Goal: Task Accomplishment & Management: Use online tool/utility

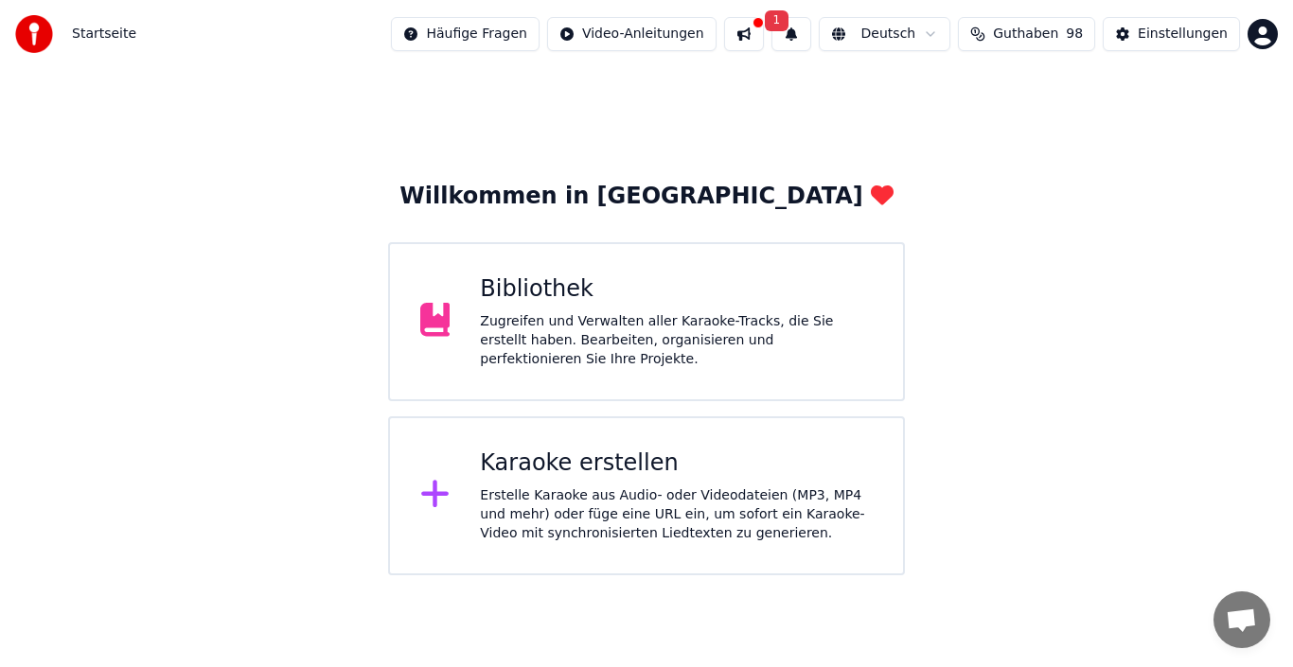
click at [764, 33] on button at bounding box center [744, 34] width 40 height 34
click at [596, 337] on div "Zugreifen und Verwalten aller Karaoke-Tracks, die Sie erstellt haben. Bearbeite…" at bounding box center [676, 340] width 393 height 57
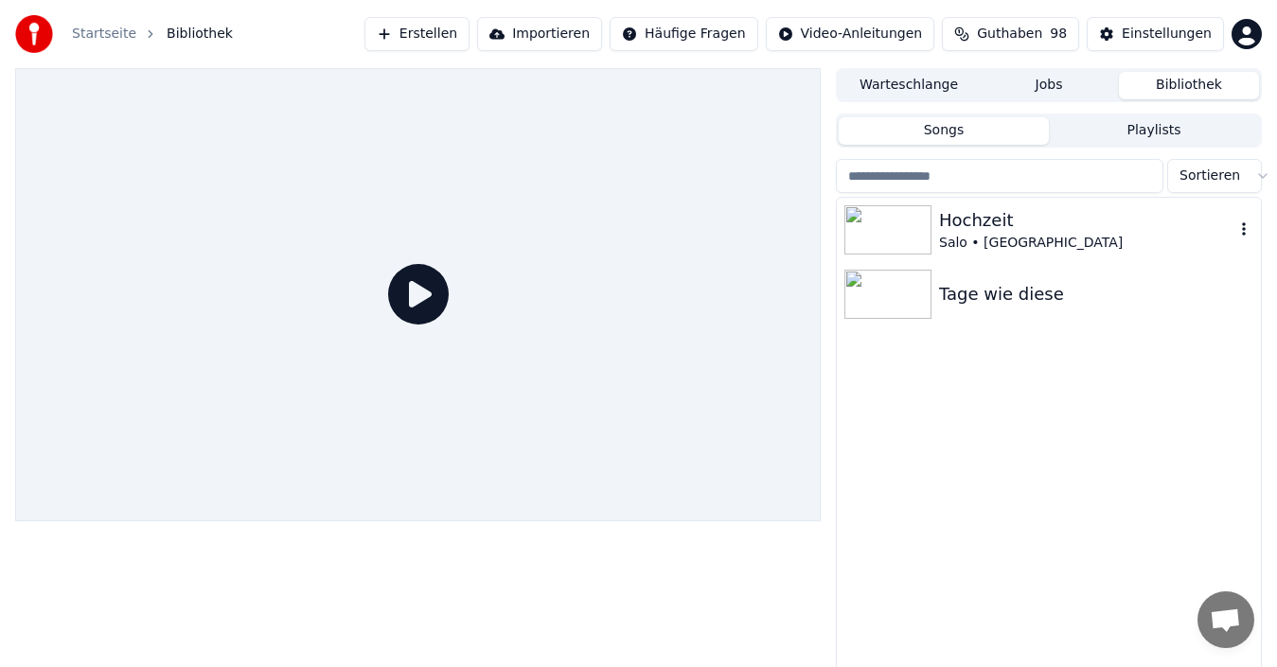
click at [968, 227] on div "Hochzeit" at bounding box center [1086, 220] width 295 height 26
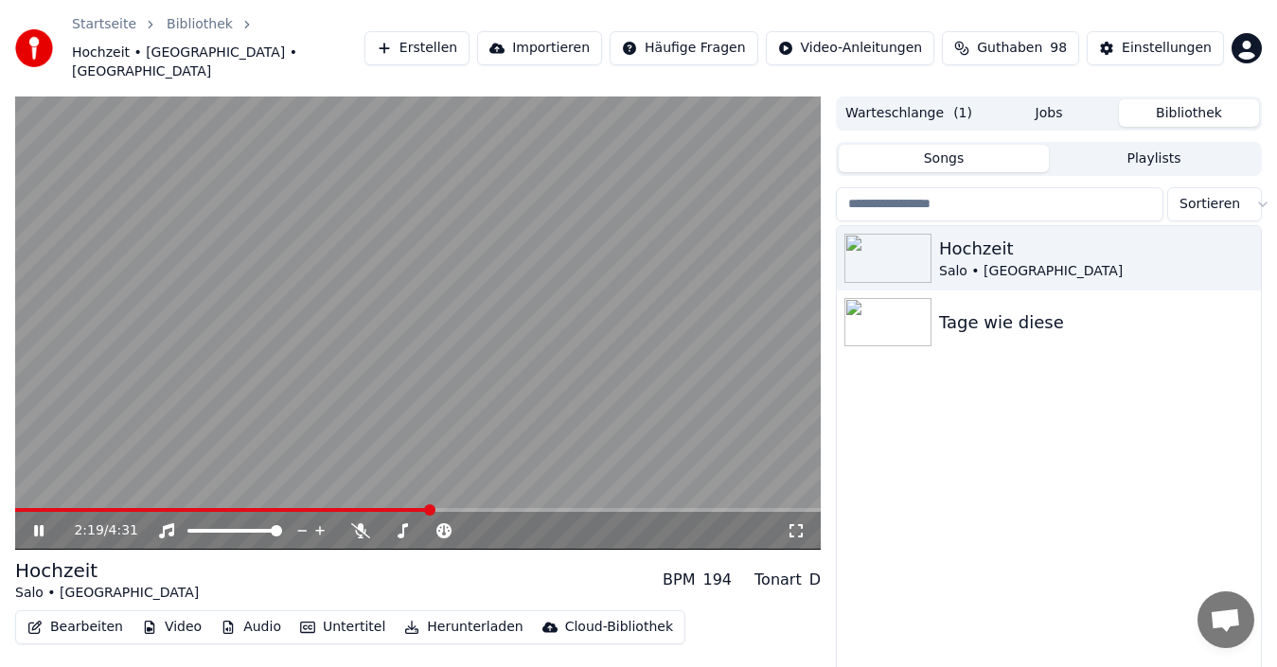
click at [35, 525] on icon at bounding box center [38, 530] width 9 height 11
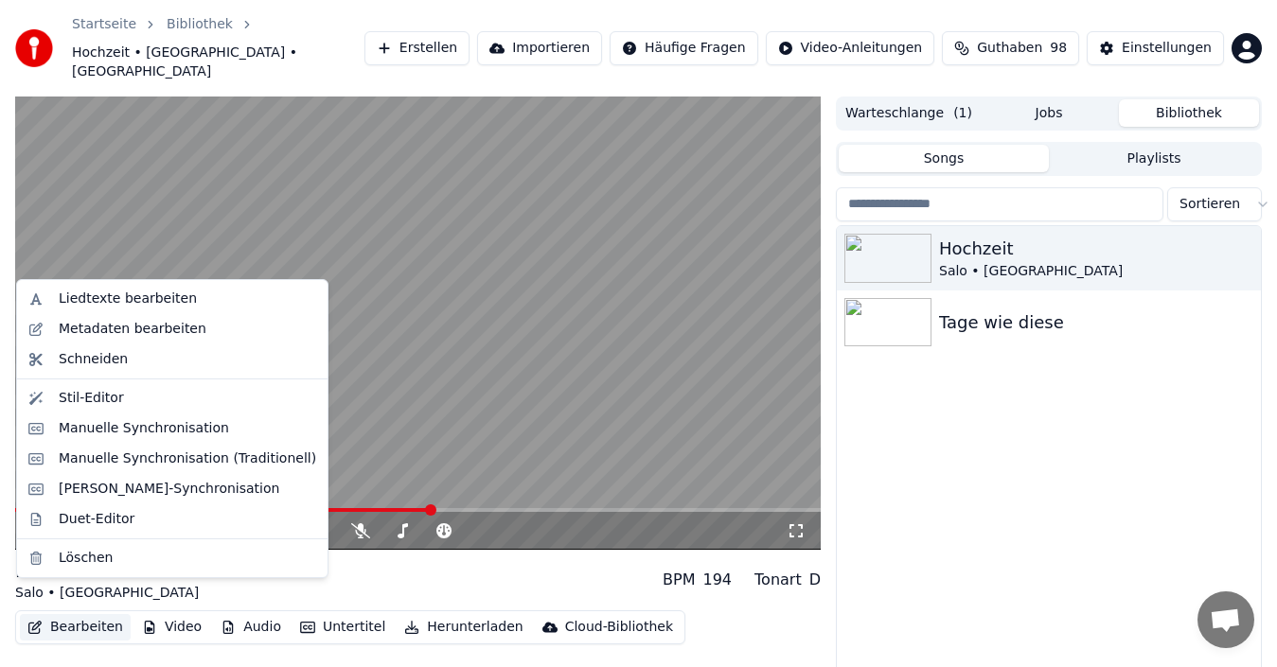
click at [60, 614] on button "Bearbeiten" at bounding box center [75, 627] width 111 height 26
click at [111, 326] on div "Metadaten bearbeiten" at bounding box center [133, 329] width 148 height 19
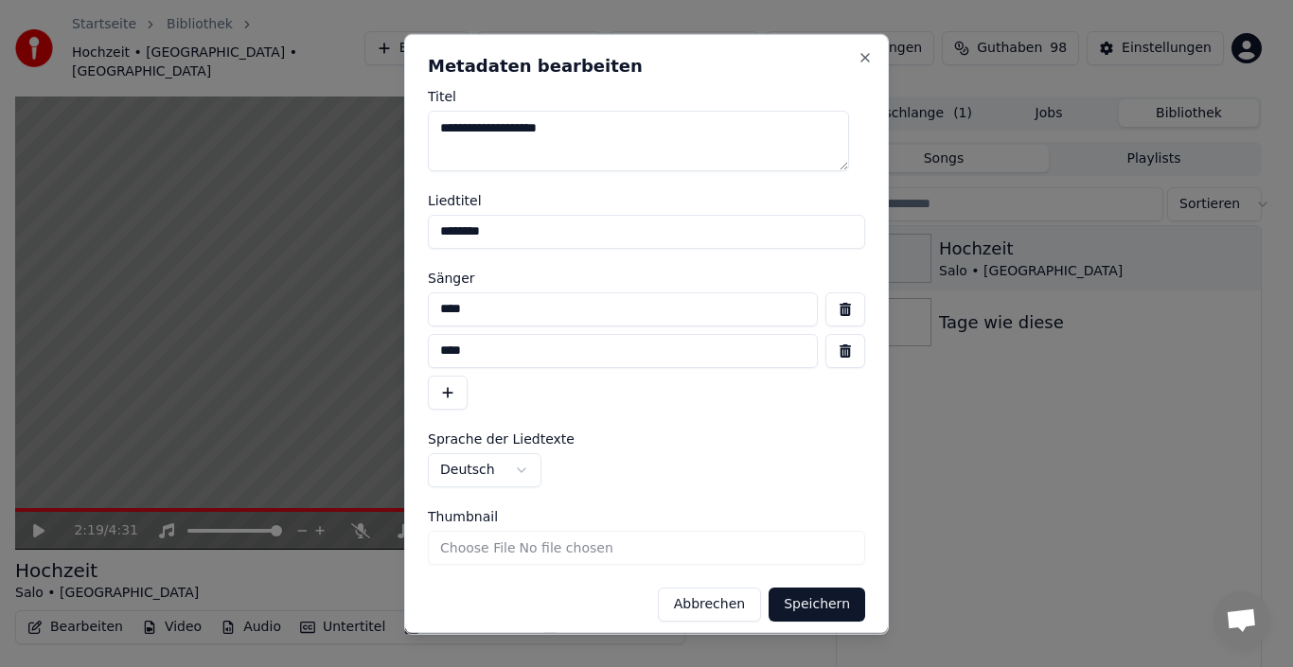
drag, startPoint x: 485, startPoint y: 317, endPoint x: 430, endPoint y: 316, distance: 54.9
click at [430, 316] on input "****" at bounding box center [623, 308] width 390 height 34
type input "*"
type input "****"
type input "*****"
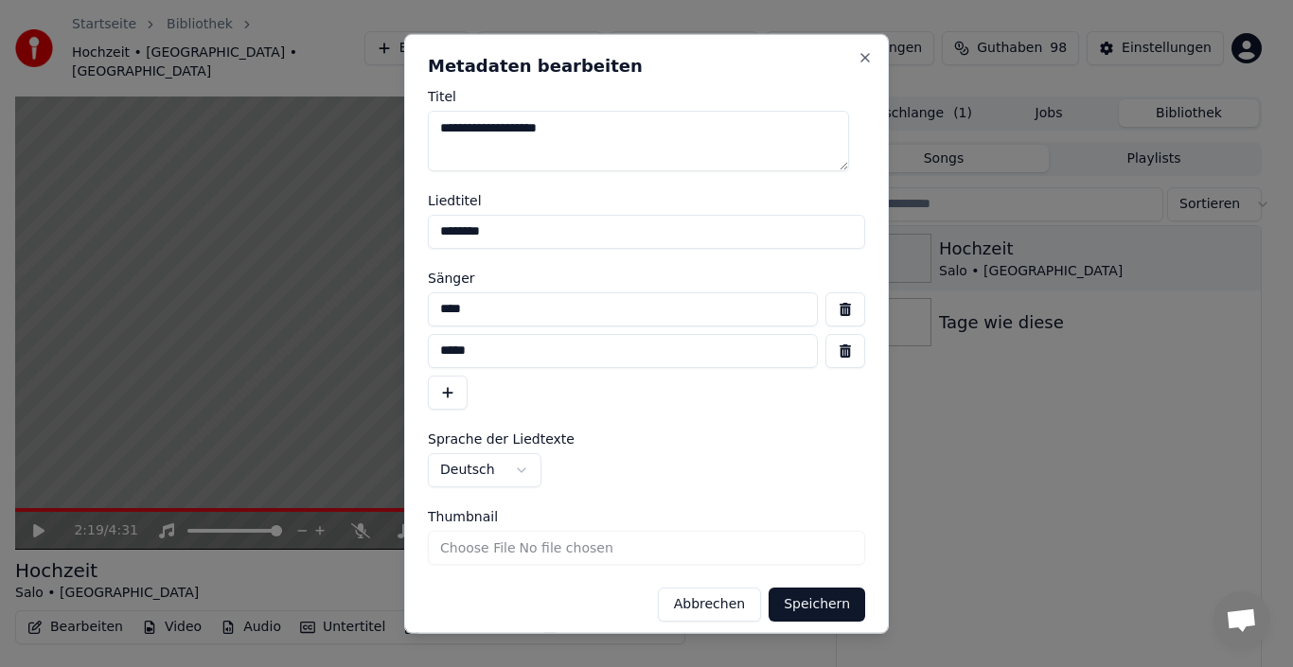
click at [428, 375] on button "button" at bounding box center [448, 392] width 40 height 34
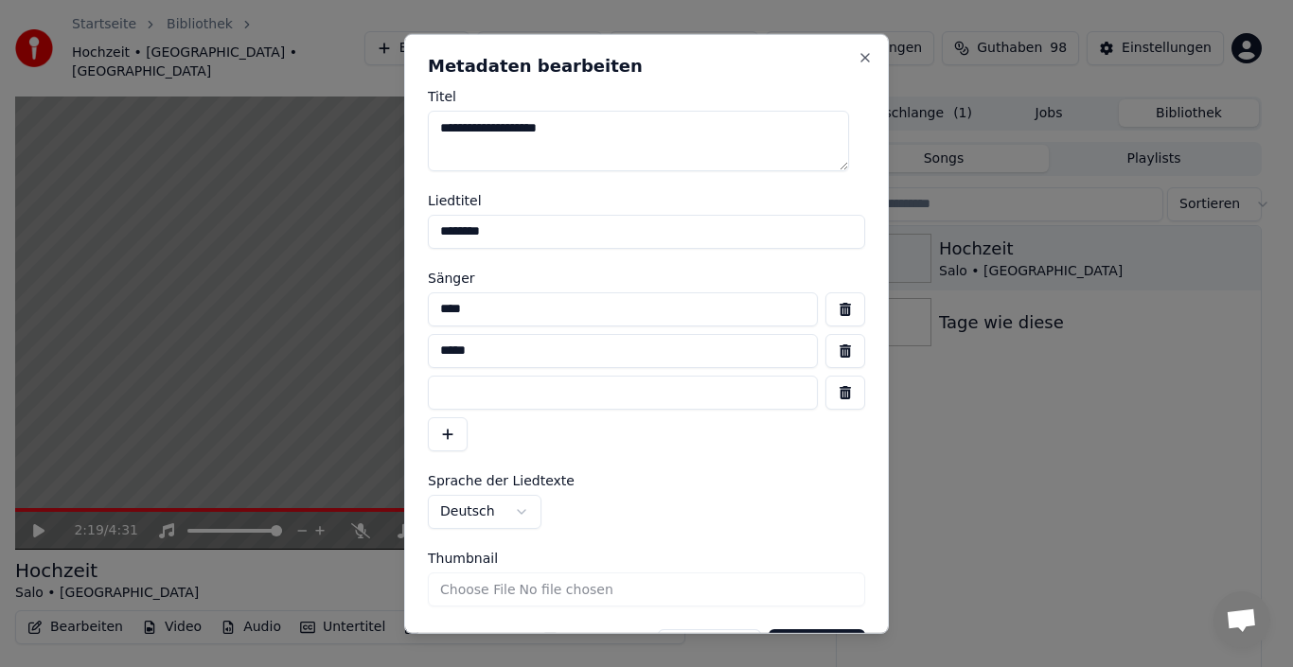
click at [428, 416] on button "button" at bounding box center [448, 433] width 40 height 34
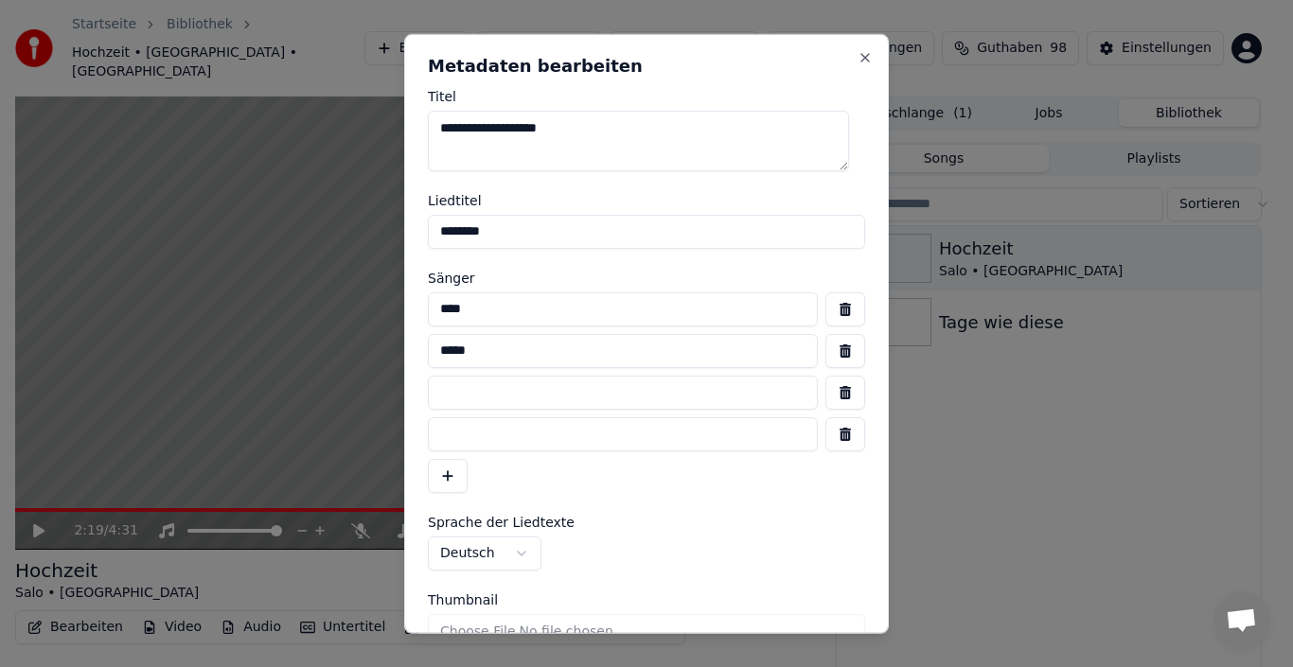
click at [428, 458] on button "button" at bounding box center [448, 475] width 40 height 34
click at [428, 500] on button "button" at bounding box center [448, 517] width 40 height 34
click at [467, 380] on input at bounding box center [623, 392] width 390 height 34
type input "*****"
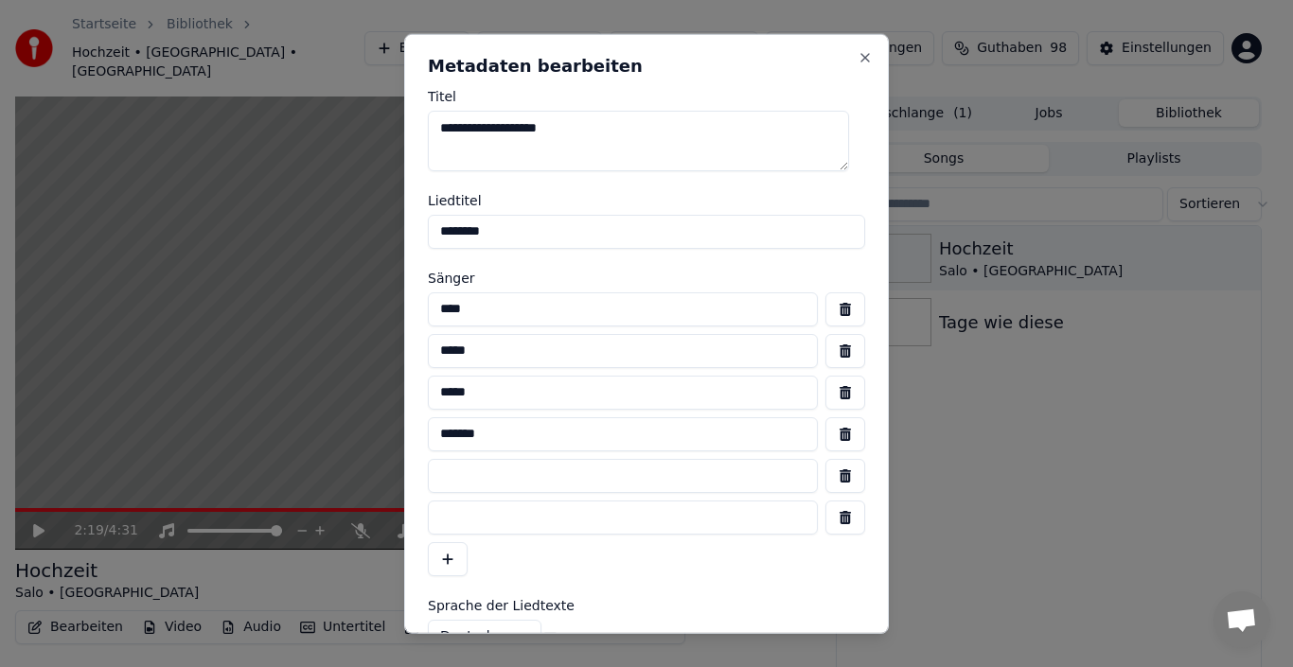
type input "*******"
type input "*****"
type input "***"
click at [491, 127] on textarea "**********" at bounding box center [638, 140] width 421 height 61
click at [506, 266] on form "**********" at bounding box center [646, 438] width 437 height 698
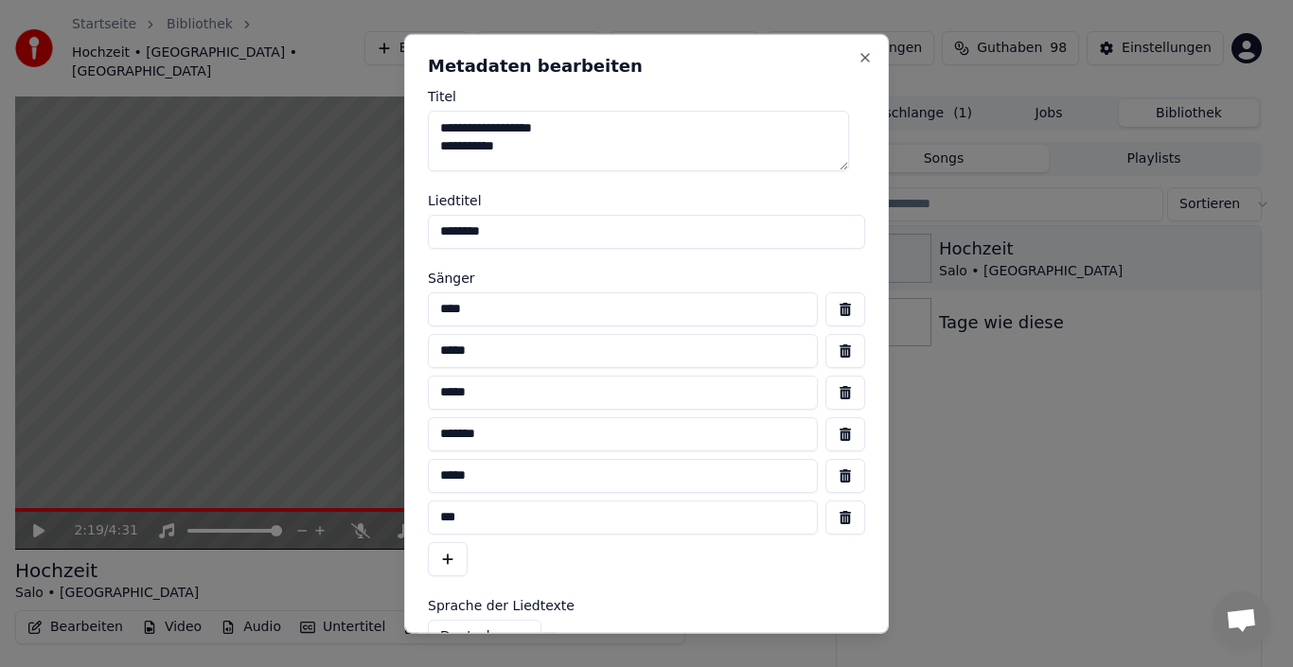
click at [515, 160] on textarea "**********" at bounding box center [638, 140] width 421 height 61
drag, startPoint x: 510, startPoint y: 161, endPoint x: 351, endPoint y: 92, distance: 173.4
click at [351, 92] on body "**********" at bounding box center [638, 333] width 1277 height 667
click at [440, 132] on textarea "**********" at bounding box center [638, 140] width 421 height 61
click at [532, 148] on textarea "**********" at bounding box center [638, 140] width 421 height 61
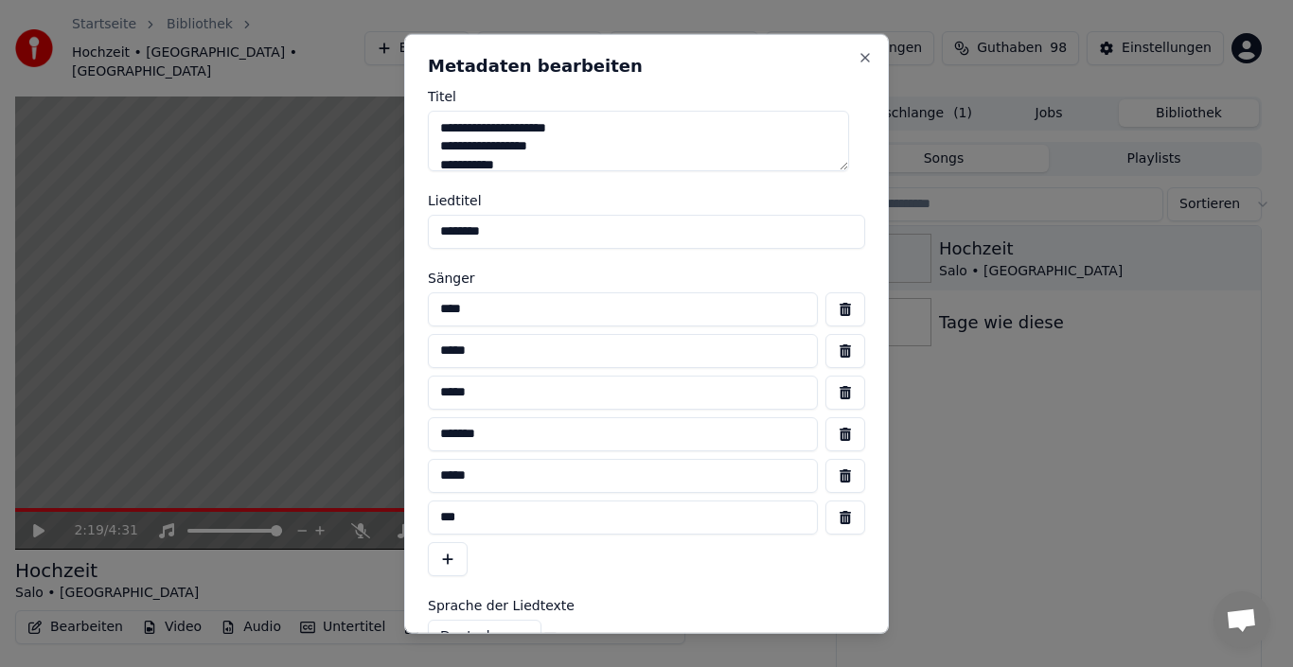
click at [536, 160] on textarea "**********" at bounding box center [638, 140] width 421 height 61
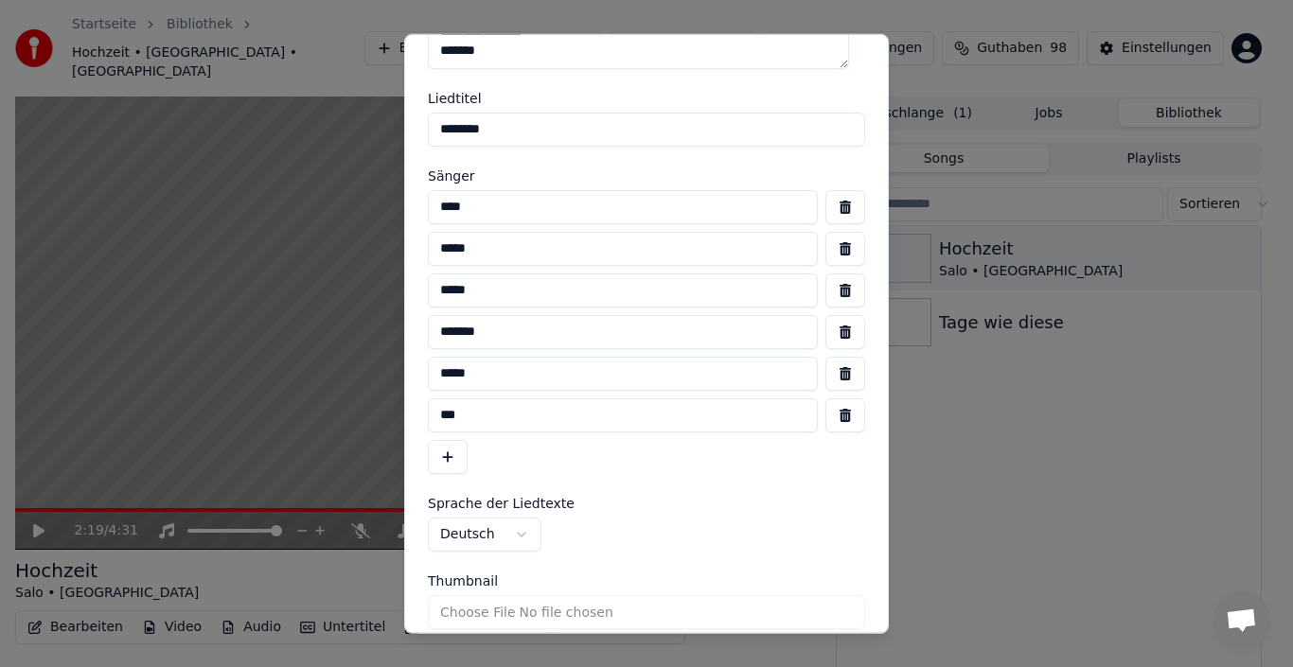
scroll to position [177, 0]
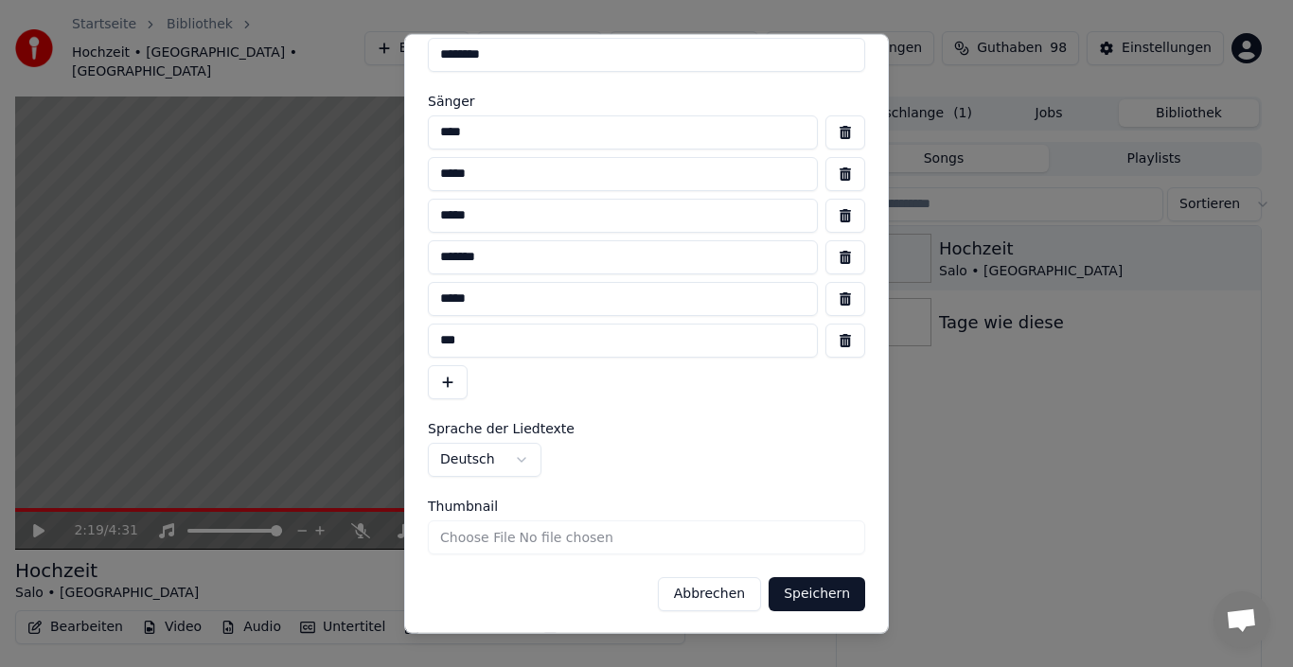
type textarea "**********"
click at [803, 588] on button "Speichern" at bounding box center [816, 593] width 97 height 34
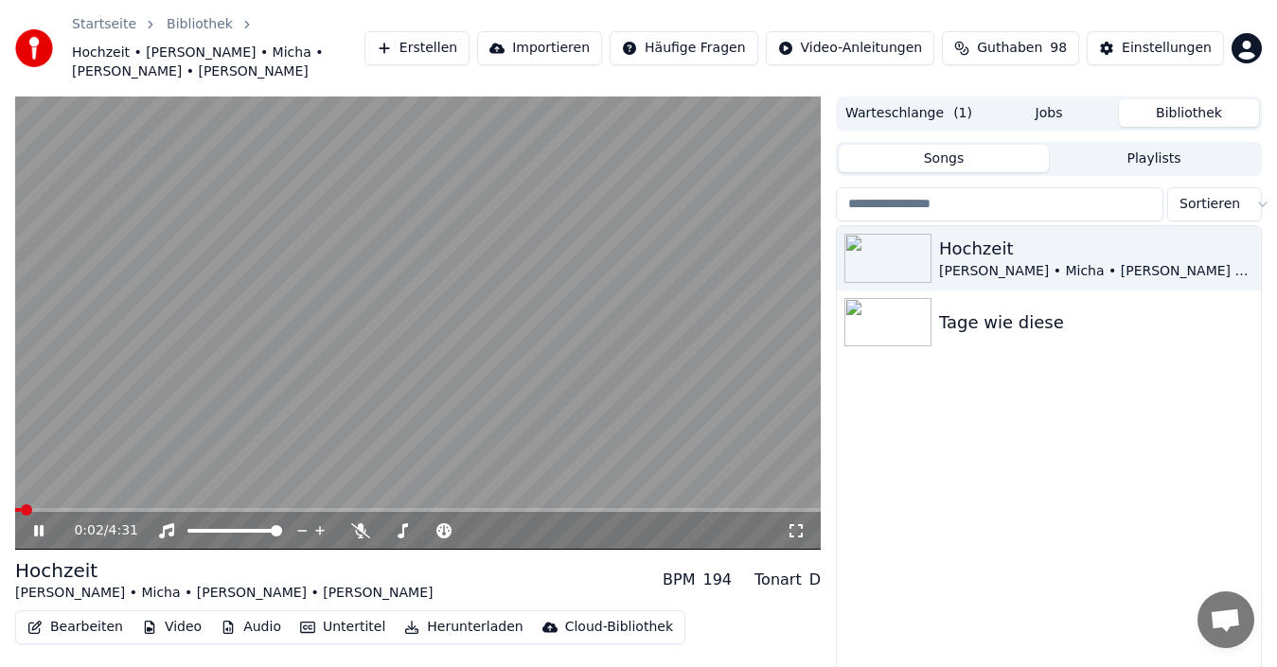
click at [21, 508] on span at bounding box center [18, 510] width 6 height 4
click at [15, 504] on span at bounding box center [20, 509] width 11 height 11
click at [22, 508] on span at bounding box center [30, 510] width 30 height 4
click at [15, 508] on span at bounding box center [15, 510] width 0 height 4
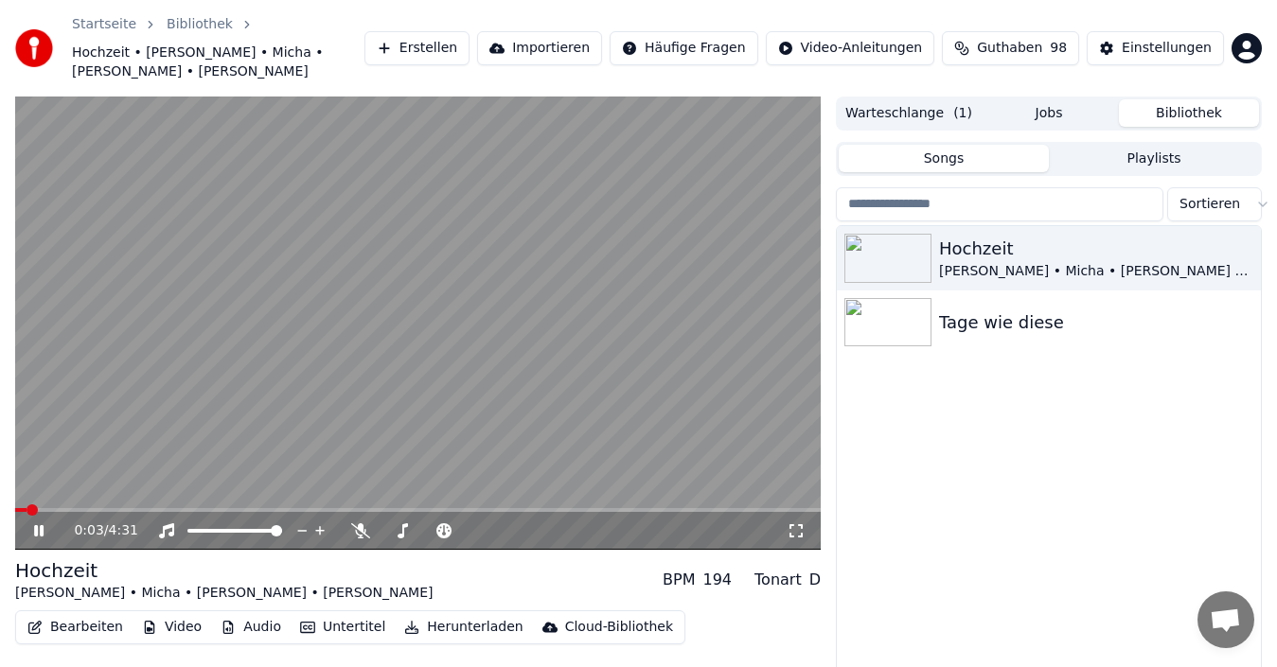
click at [36, 525] on icon at bounding box center [38, 530] width 9 height 11
click at [76, 614] on button "Bearbeiten" at bounding box center [75, 627] width 111 height 26
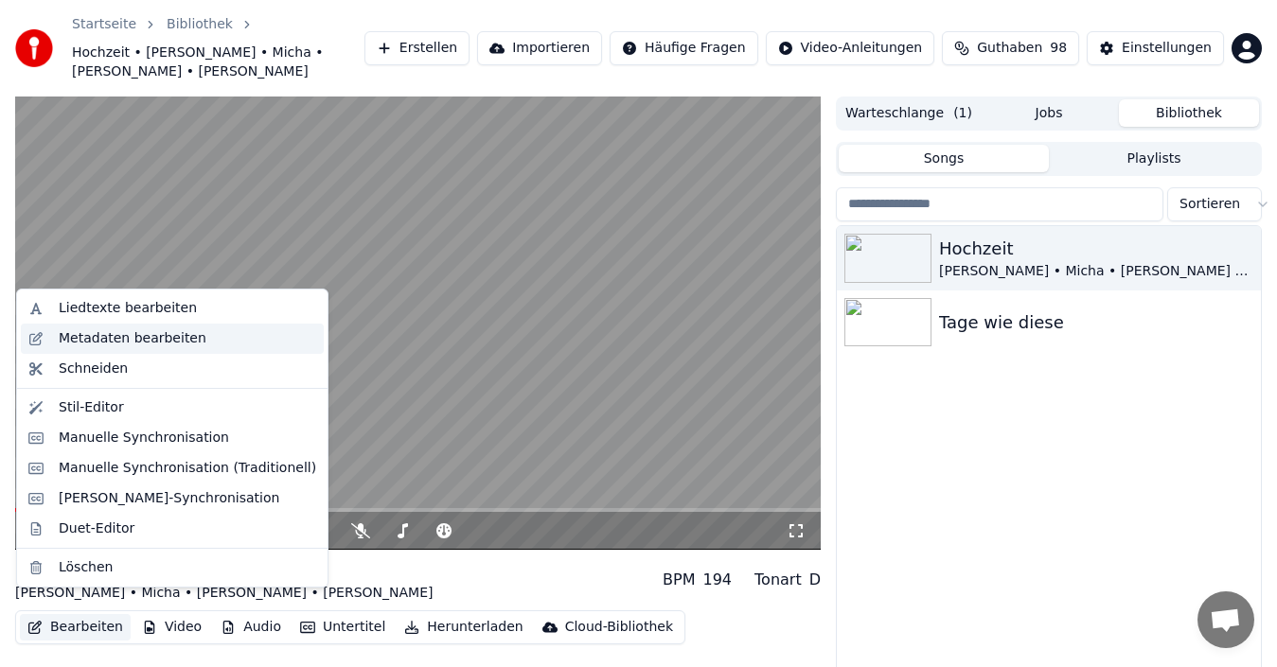
click at [128, 337] on div "Metadaten bearbeiten" at bounding box center [133, 338] width 148 height 19
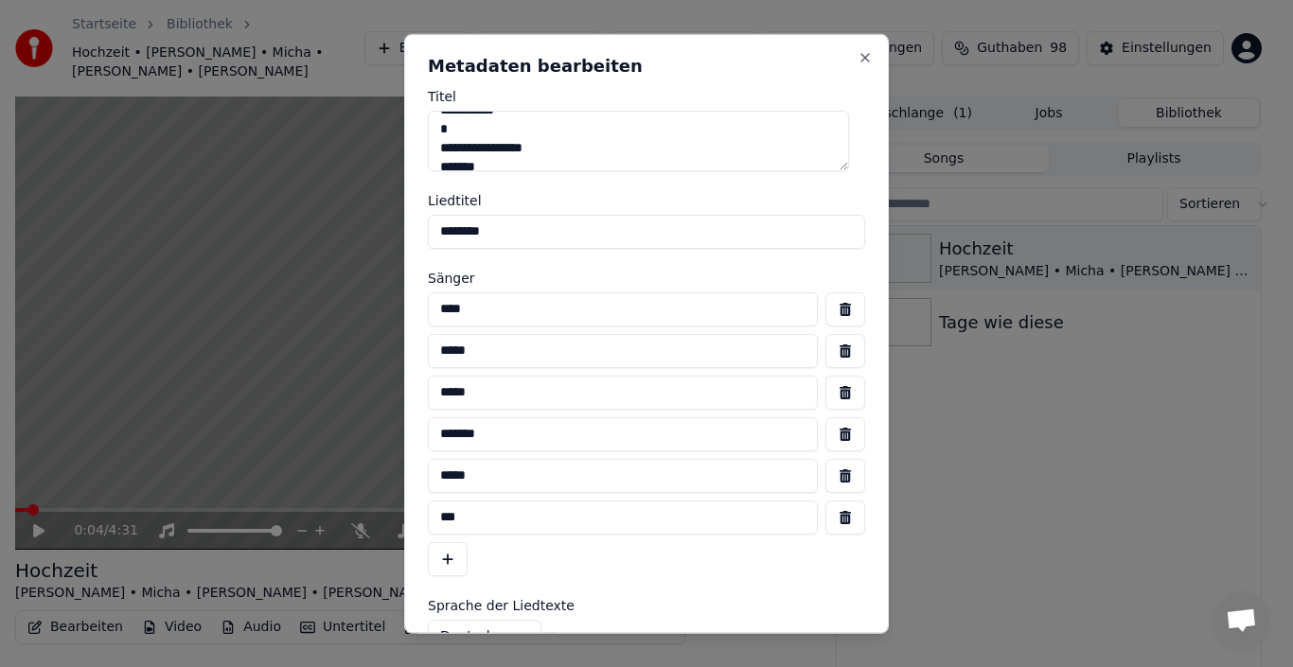
scroll to position [70, 0]
drag, startPoint x: 439, startPoint y: 126, endPoint x: 619, endPoint y: 170, distance: 185.2
click at [619, 170] on textarea "**********" at bounding box center [638, 140] width 421 height 61
click at [510, 236] on input "********" at bounding box center [646, 231] width 437 height 34
type input "*"
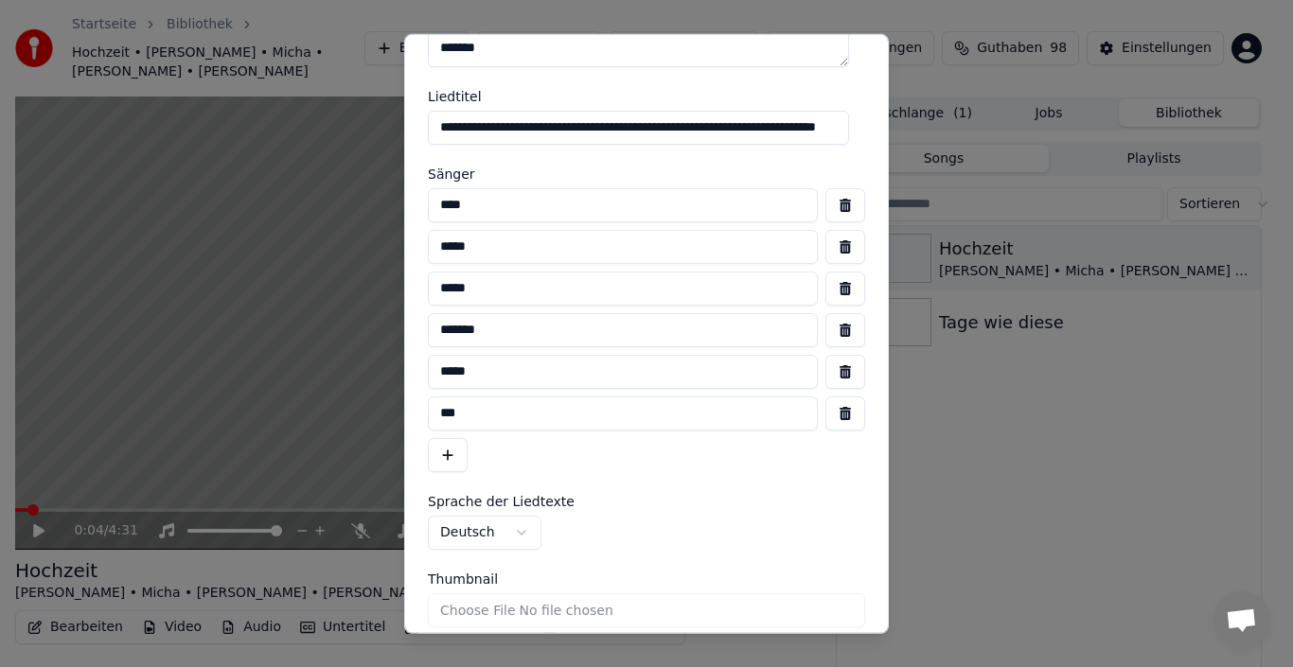
scroll to position [177, 0]
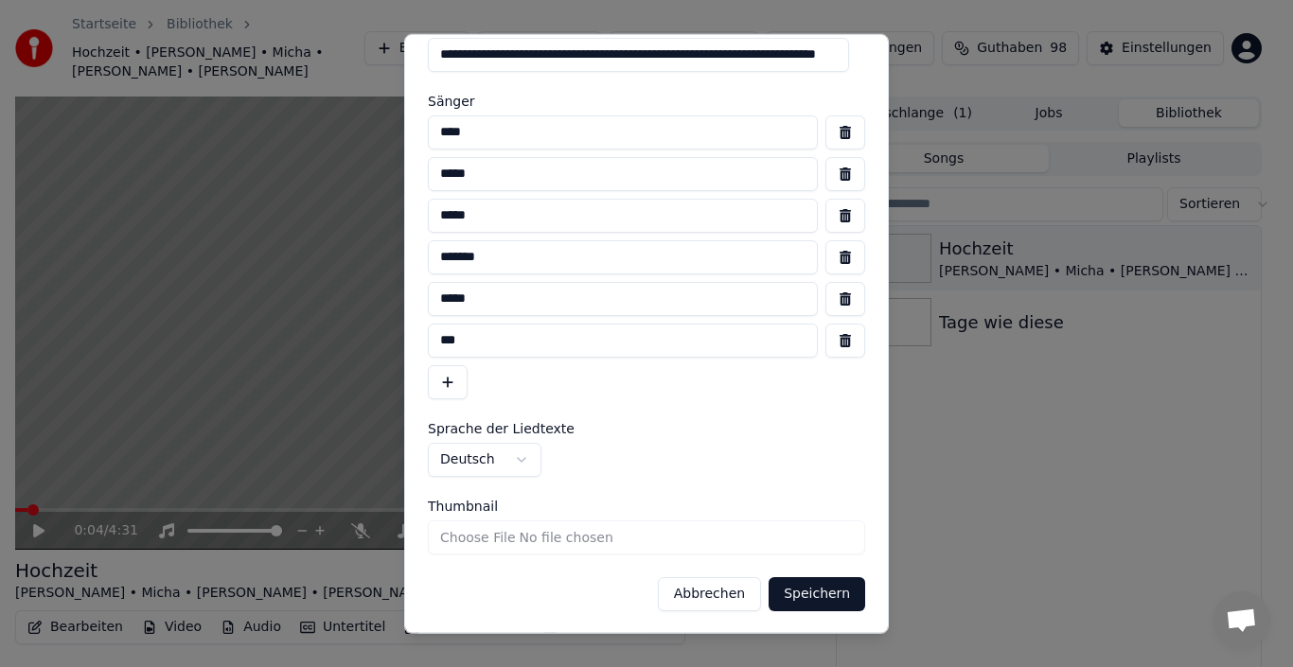
type input "**********"
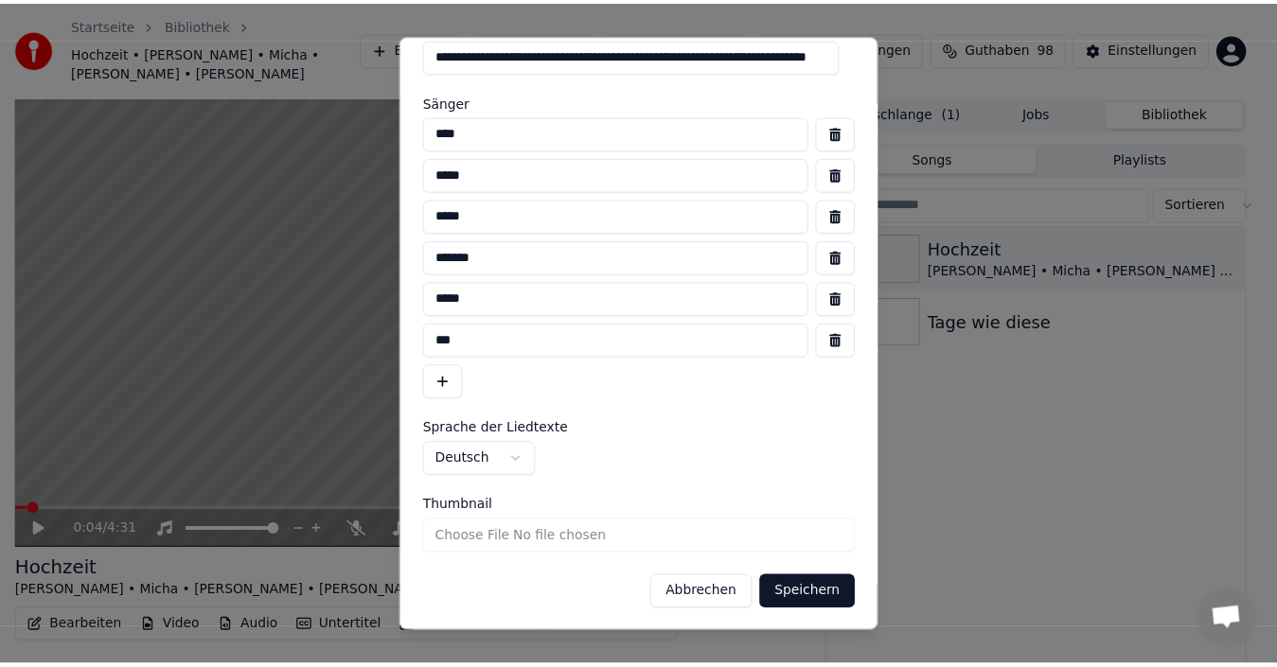
scroll to position [0, 0]
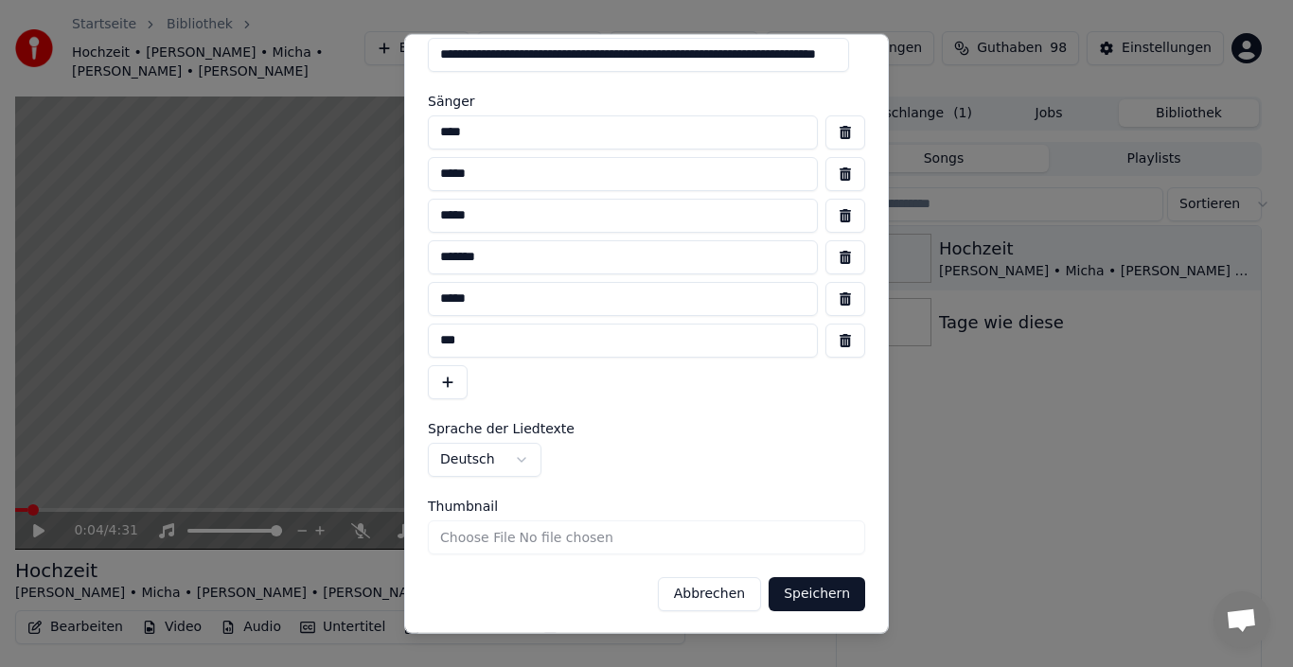
click at [796, 592] on button "Speichern" at bounding box center [816, 593] width 97 height 34
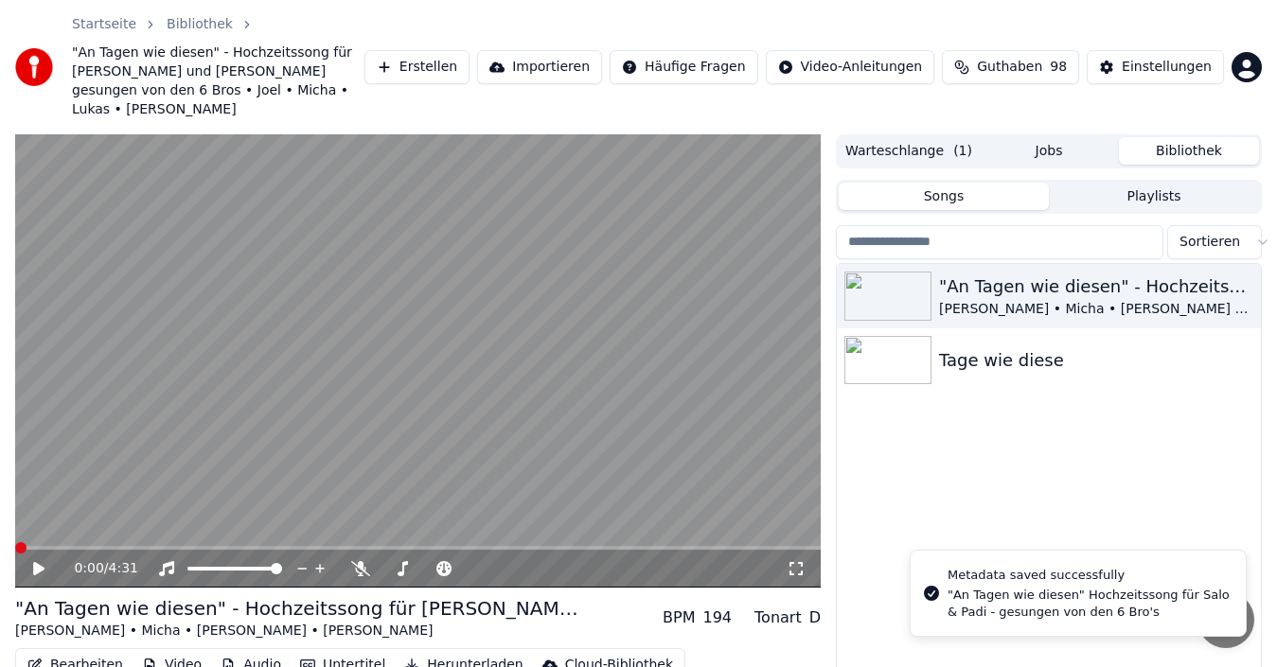
click at [48, 561] on icon at bounding box center [52, 568] width 44 height 15
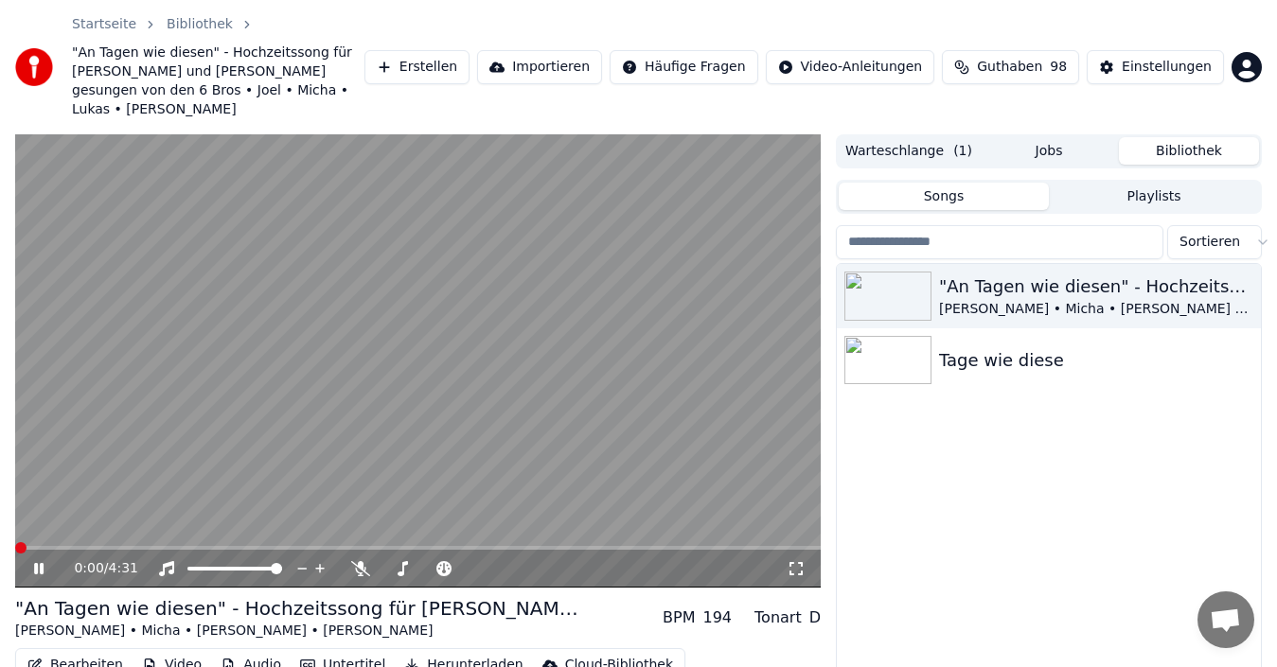
click at [15, 542] on span at bounding box center [20, 547] width 11 height 11
click at [37, 563] on icon at bounding box center [38, 568] width 9 height 11
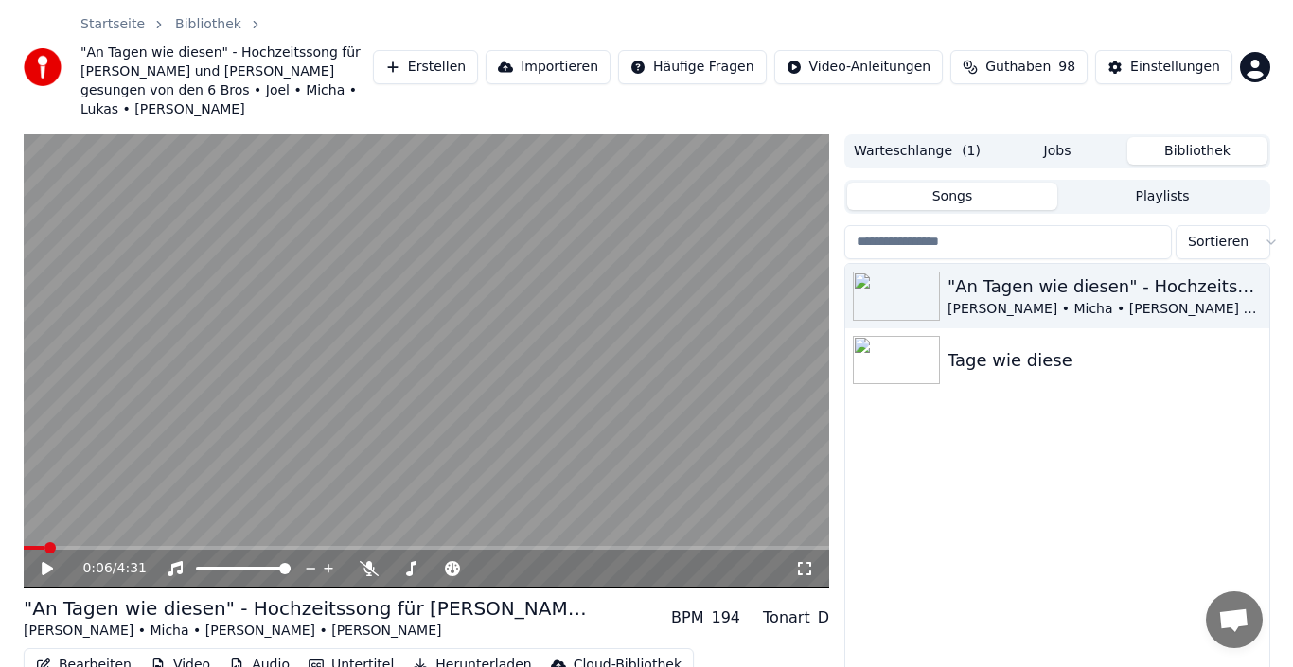
scroll to position [78, 0]
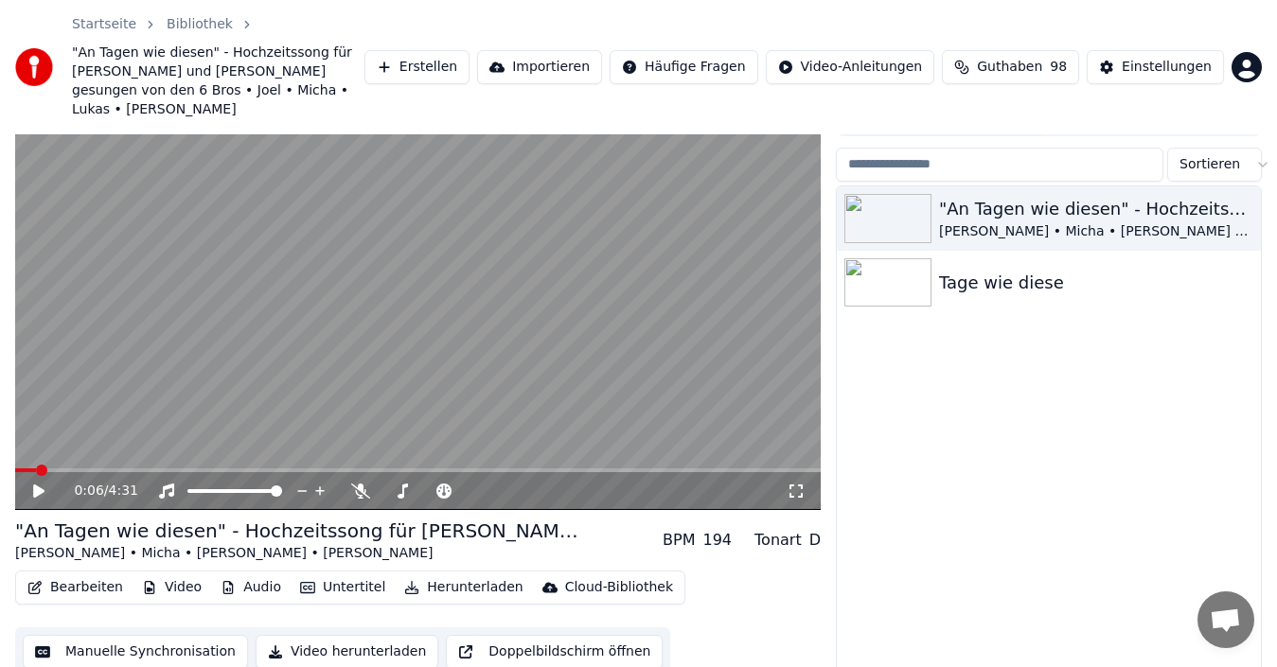
click at [86, 574] on button "Bearbeiten" at bounding box center [75, 587] width 111 height 26
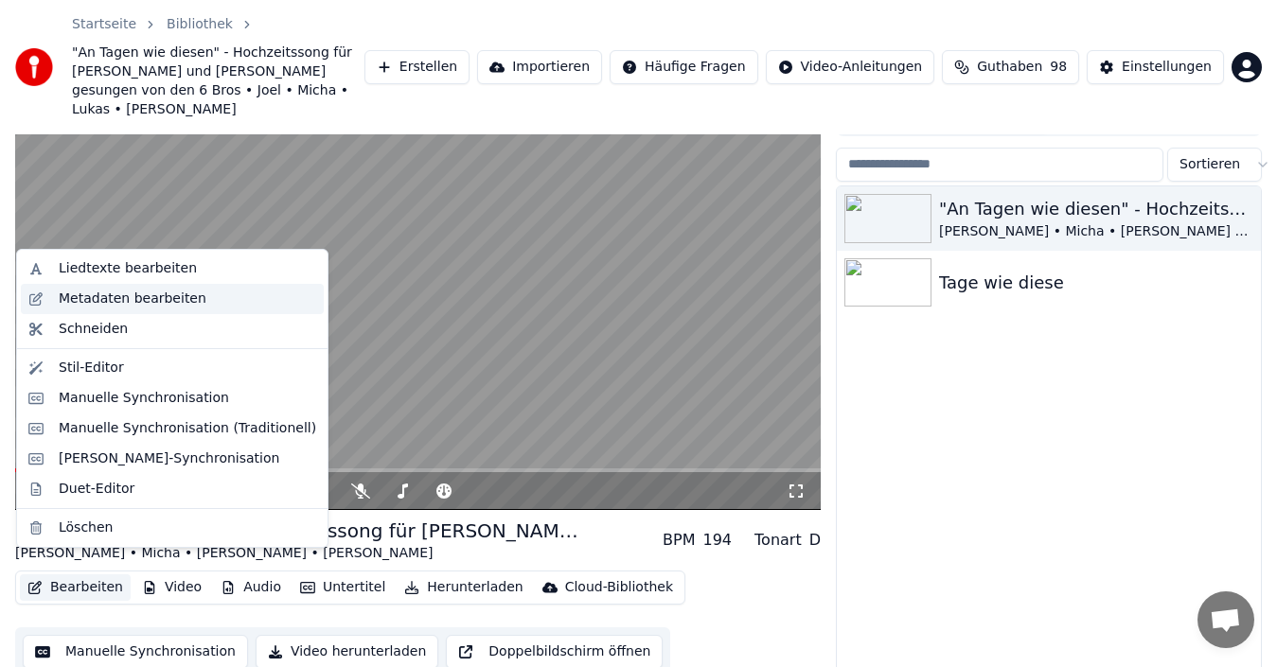
click at [140, 300] on div "Metadaten bearbeiten" at bounding box center [133, 299] width 148 height 19
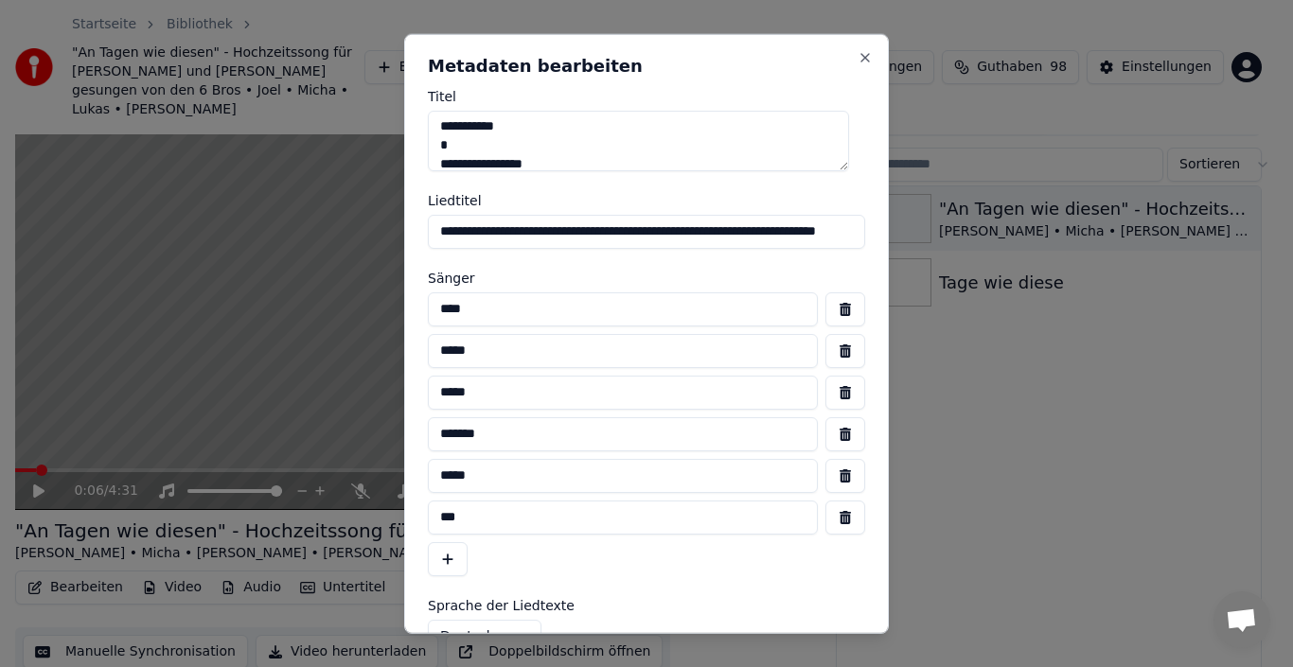
scroll to position [0, 0]
drag, startPoint x: 521, startPoint y: 168, endPoint x: 435, endPoint y: 151, distance: 87.8
click at [435, 151] on textarea "**********" at bounding box center [638, 140] width 421 height 61
type textarea "**********"
click at [461, 234] on input "**********" at bounding box center [646, 231] width 437 height 34
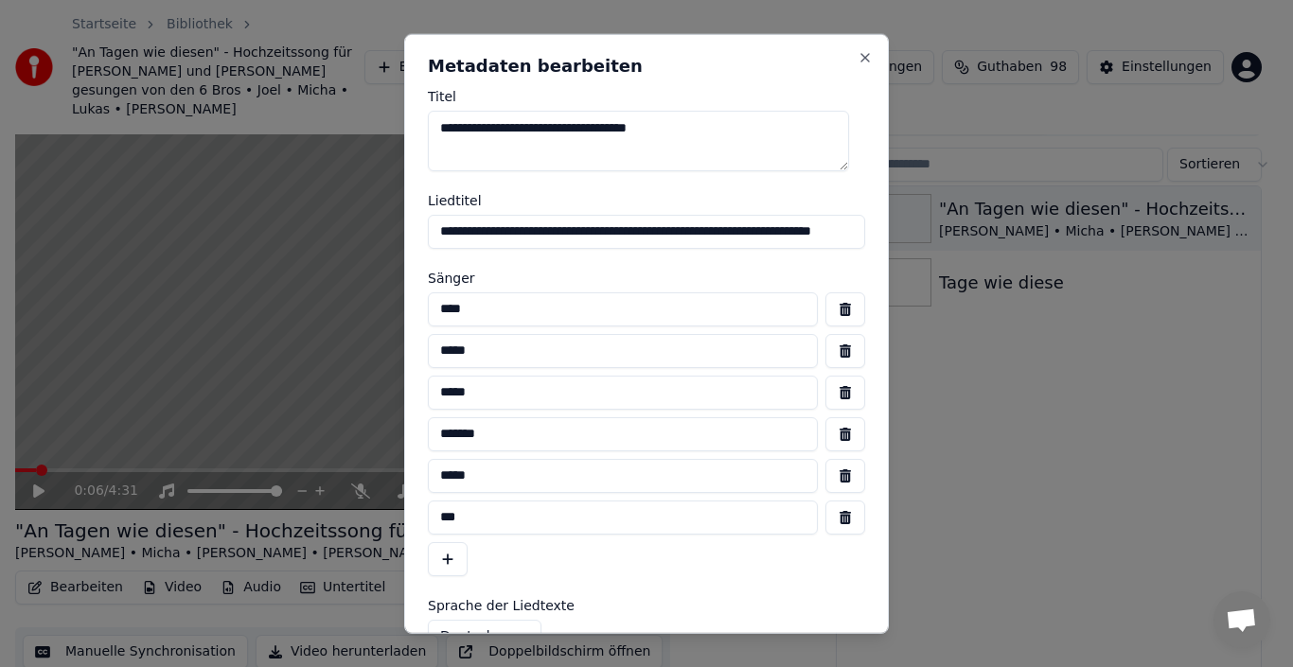
type input "**********"
drag, startPoint x: 493, startPoint y: 310, endPoint x: 426, endPoint y: 314, distance: 67.3
click at [426, 314] on div "**********" at bounding box center [646, 333] width 485 height 601
type input "**********"
drag, startPoint x: 469, startPoint y: 332, endPoint x: 479, endPoint y: 340, distance: 12.1
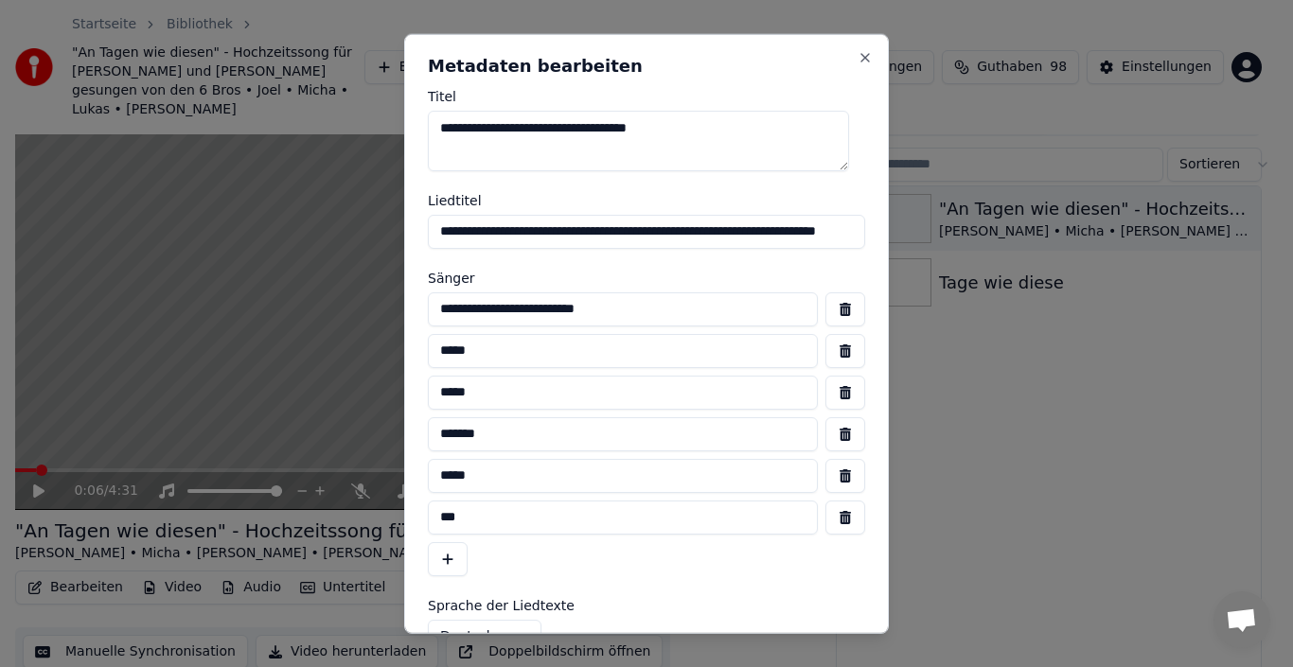
click at [470, 336] on div "**********" at bounding box center [646, 433] width 437 height 284
drag, startPoint x: 482, startPoint y: 355, endPoint x: 387, endPoint y: 357, distance: 94.7
click at [387, 357] on body "**********" at bounding box center [638, 255] width 1277 height 667
type input "**********"
click at [825, 397] on button "button" at bounding box center [845, 392] width 40 height 34
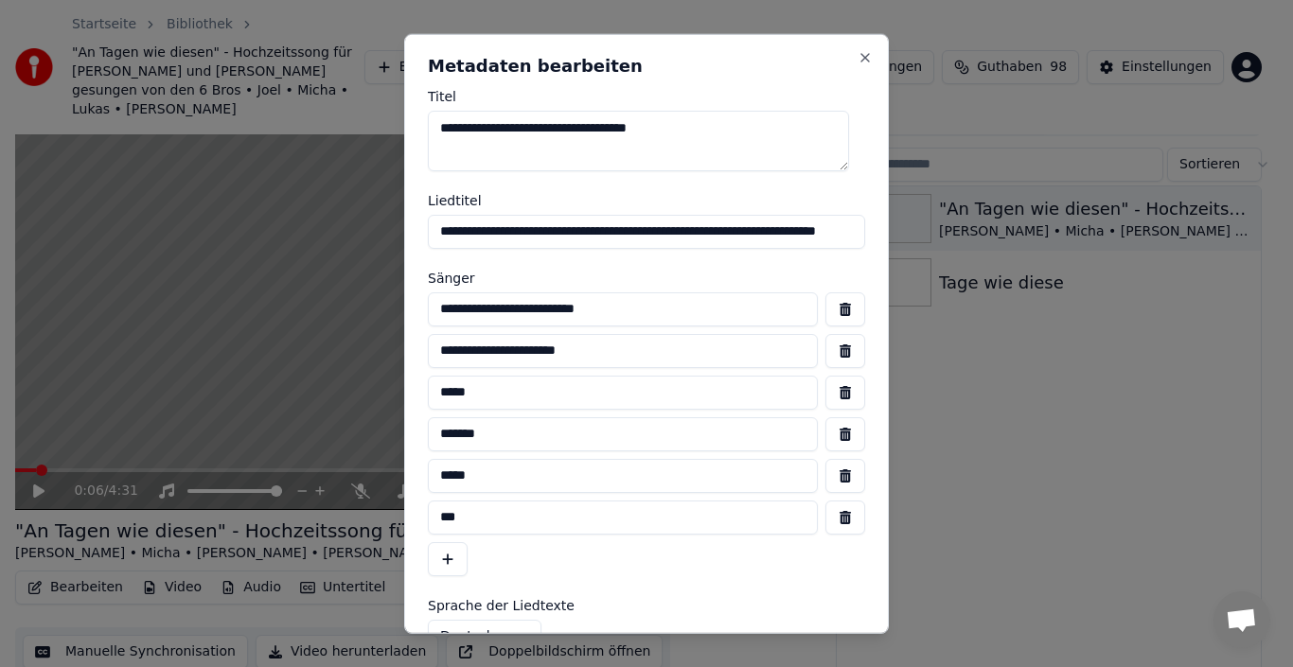
type input "*******"
type input "*****"
type input "***"
click at [829, 397] on button "button" at bounding box center [845, 392] width 40 height 34
type input "*****"
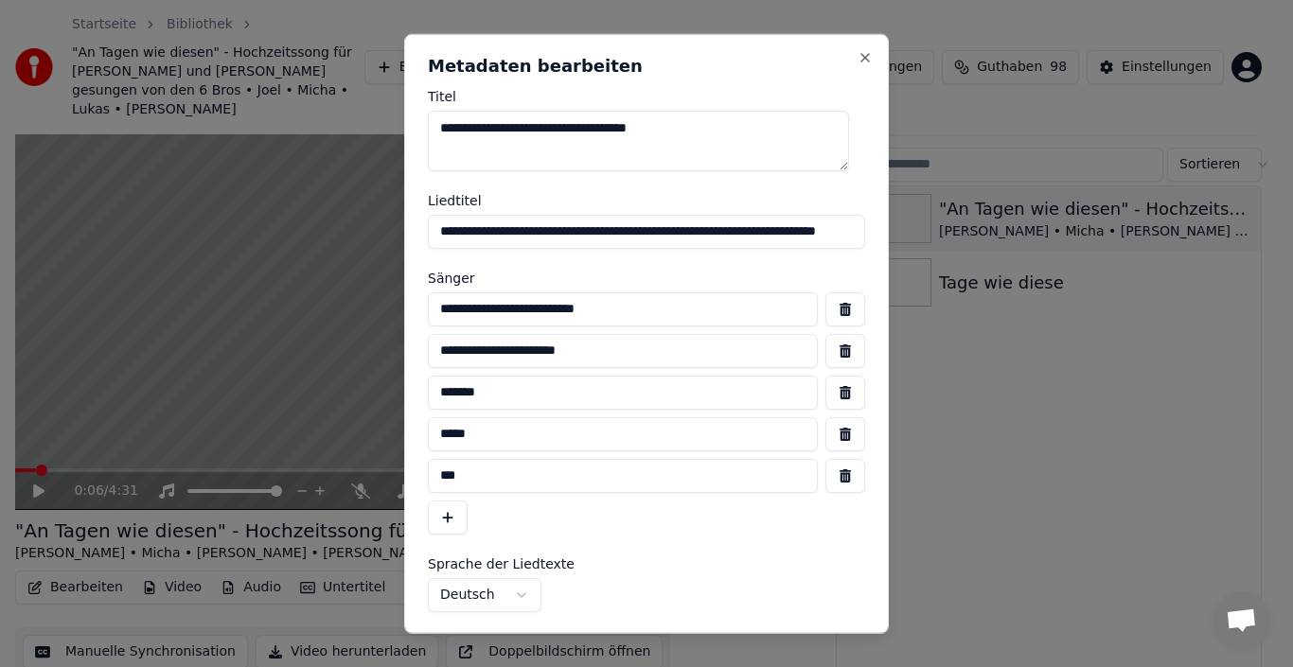
type input "***"
click at [829, 397] on button "button" at bounding box center [845, 392] width 40 height 34
type input "***"
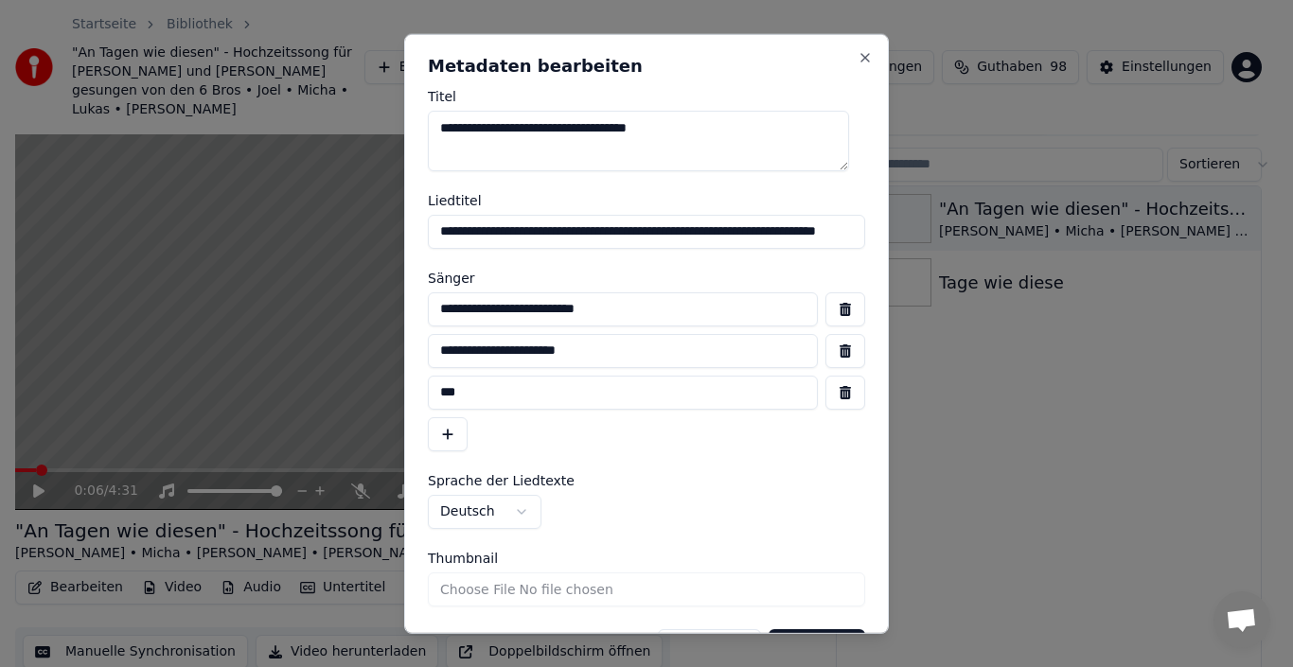
click at [829, 397] on button "button" at bounding box center [845, 392] width 40 height 34
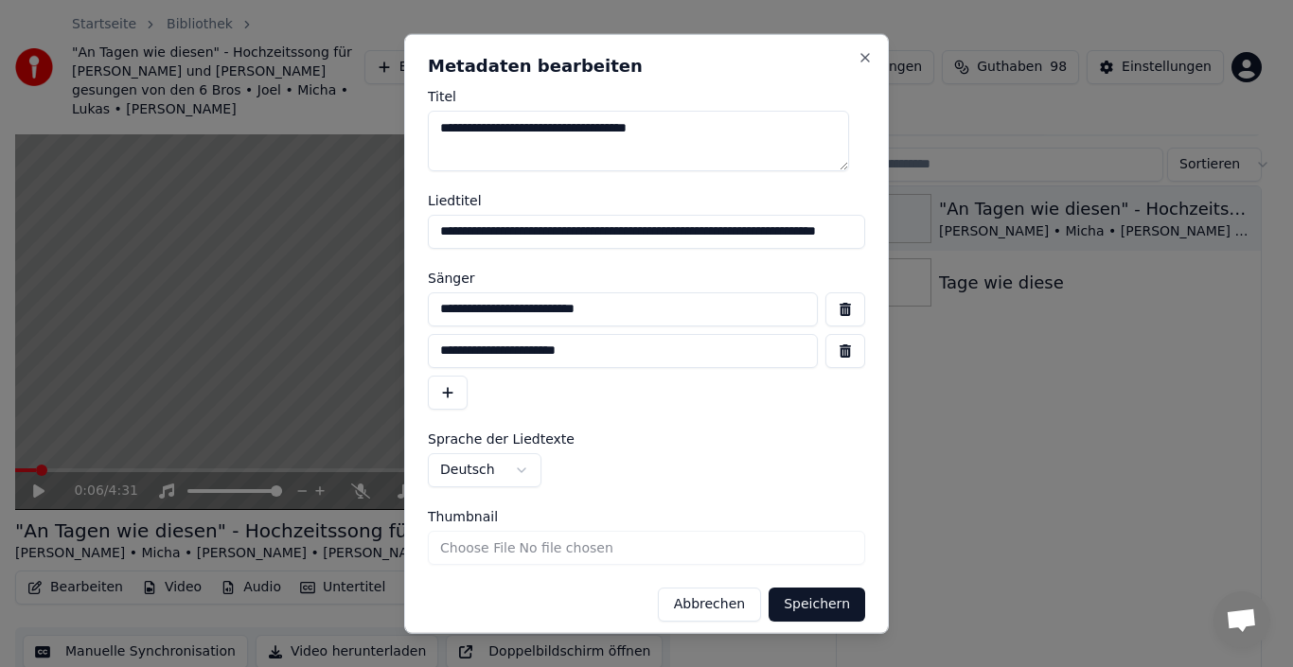
drag, startPoint x: 578, startPoint y: 229, endPoint x: 769, endPoint y: 246, distance: 191.9
click at [769, 246] on input "**********" at bounding box center [646, 231] width 437 height 34
type input "**********"
click at [822, 611] on button "Speichern" at bounding box center [816, 604] width 97 height 34
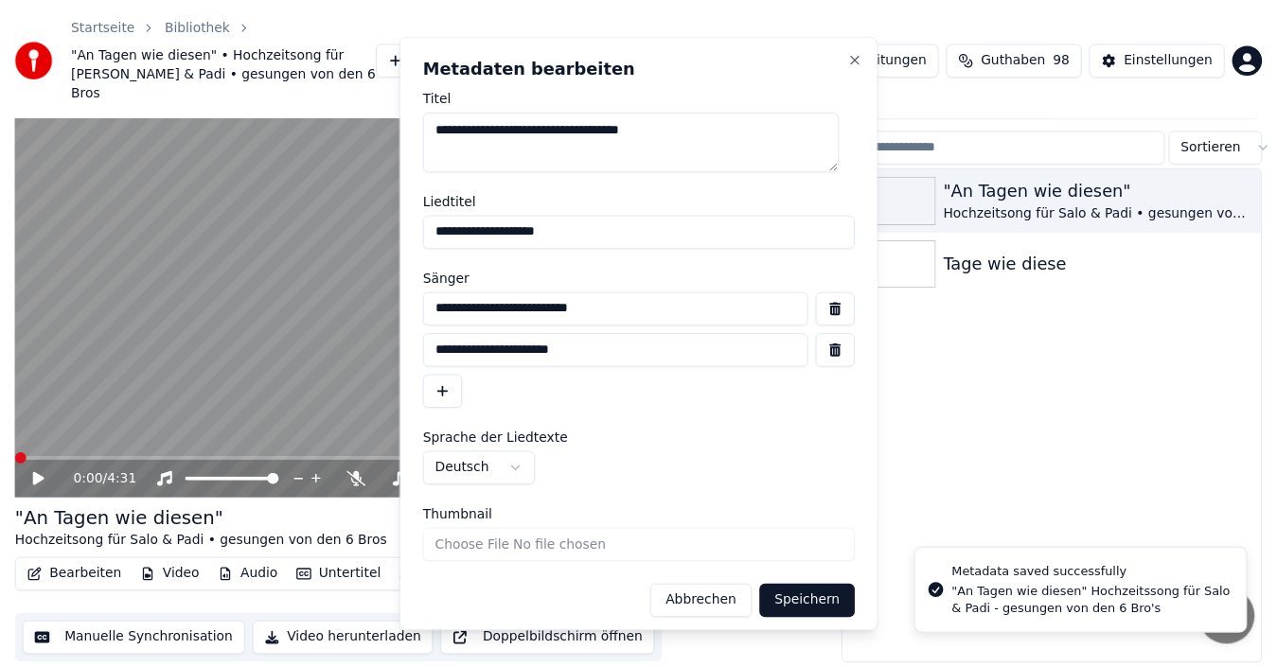
scroll to position [59, 0]
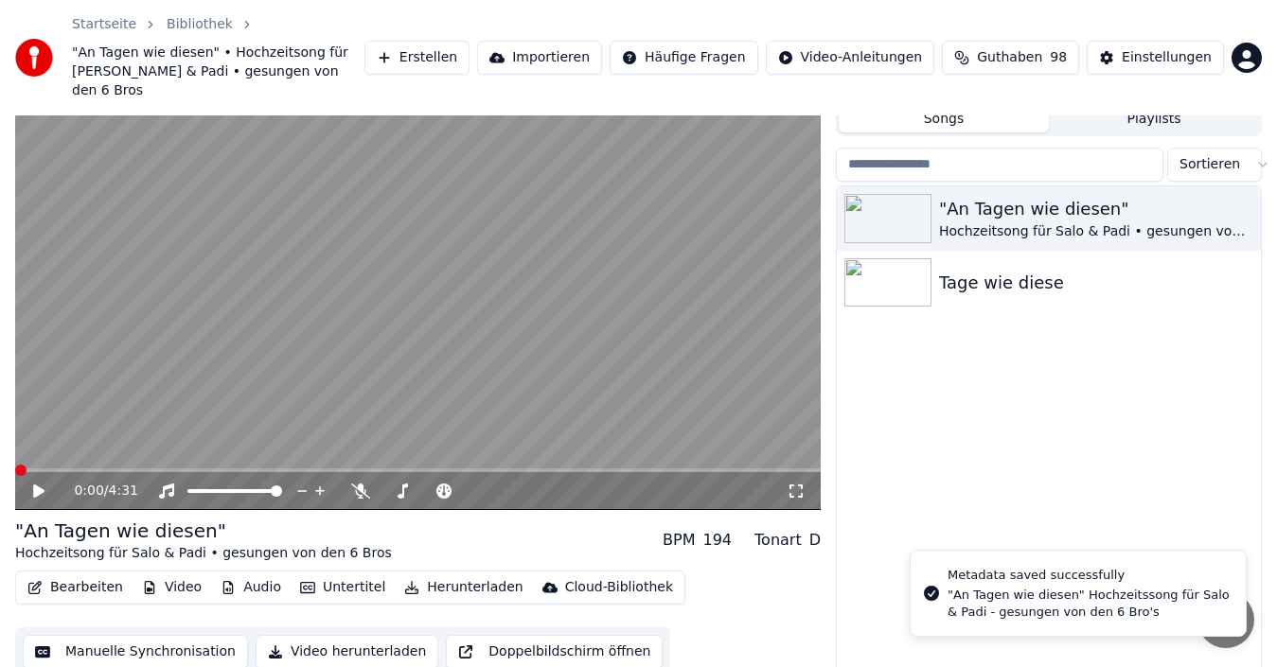
click at [22, 473] on div "0:00 / 4:31" at bounding box center [417, 491] width 805 height 38
click at [48, 484] on icon at bounding box center [52, 491] width 44 height 15
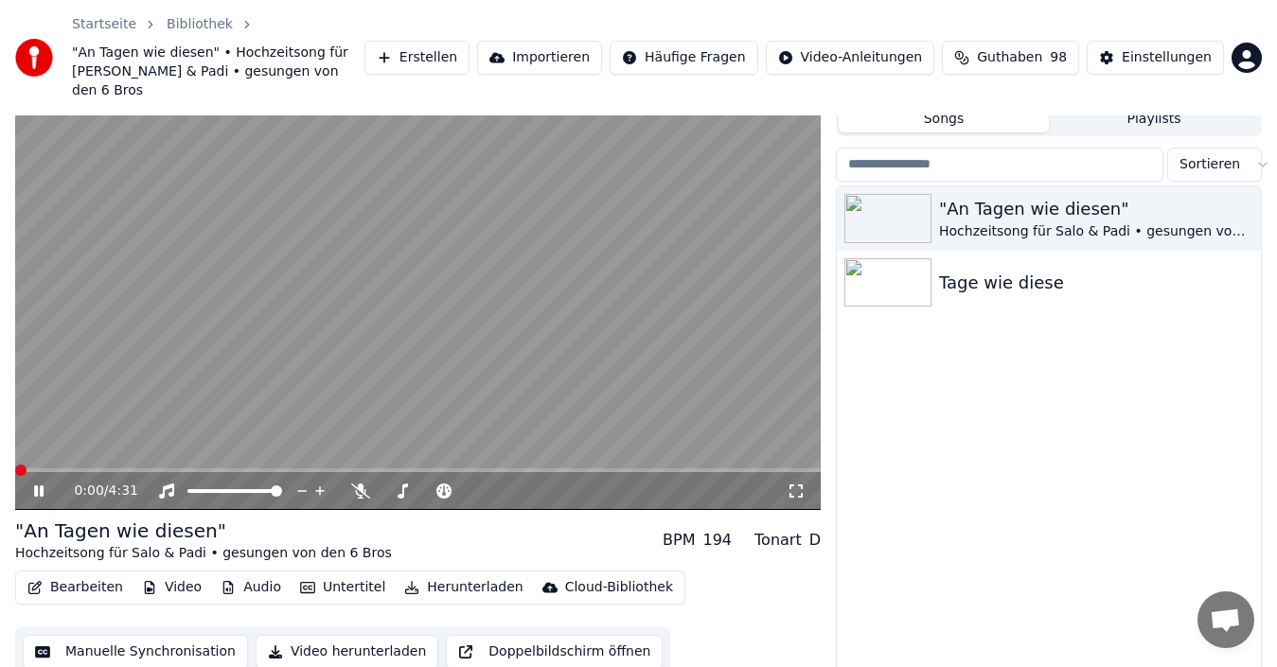
click at [15, 465] on span at bounding box center [20, 470] width 11 height 11
click at [18, 448] on video at bounding box center [417, 283] width 805 height 453
click at [18, 472] on div "0:09 / 4:31" at bounding box center [417, 491] width 805 height 38
click at [26, 468] on div "0:09 / 4:31" at bounding box center [417, 489] width 805 height 42
click at [22, 448] on video at bounding box center [417, 283] width 805 height 453
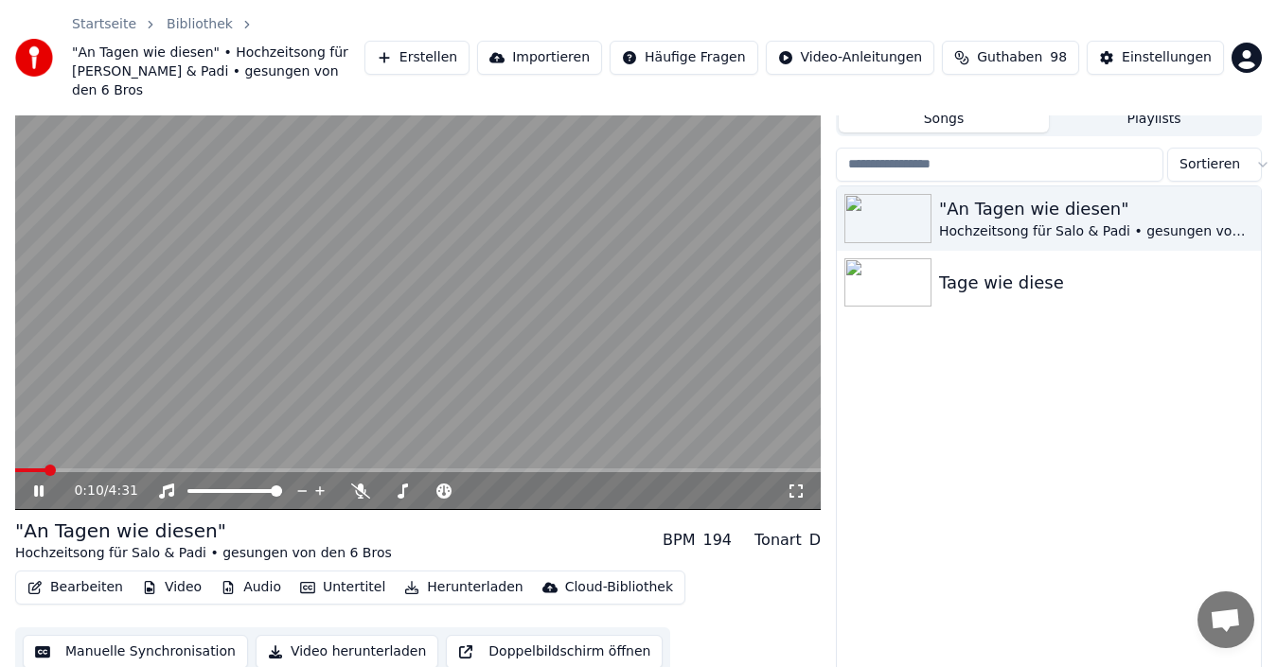
click at [16, 468] on span at bounding box center [30, 470] width 30 height 4
click at [27, 447] on video at bounding box center [417, 283] width 805 height 453
click at [15, 465] on span at bounding box center [20, 470] width 11 height 11
click at [42, 484] on icon at bounding box center [52, 491] width 44 height 15
click at [41, 486] on icon at bounding box center [38, 491] width 9 height 11
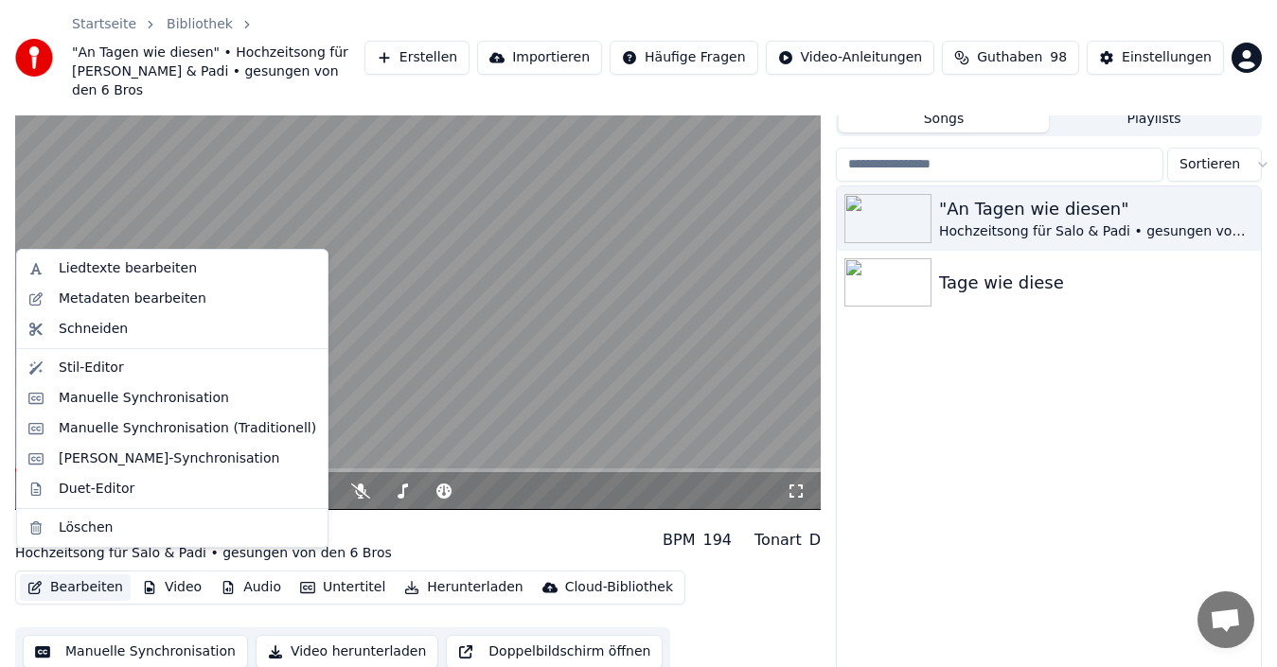
click at [78, 574] on button "Bearbeiten" at bounding box center [75, 587] width 111 height 26
click at [96, 328] on div "Schneiden" at bounding box center [93, 329] width 69 height 19
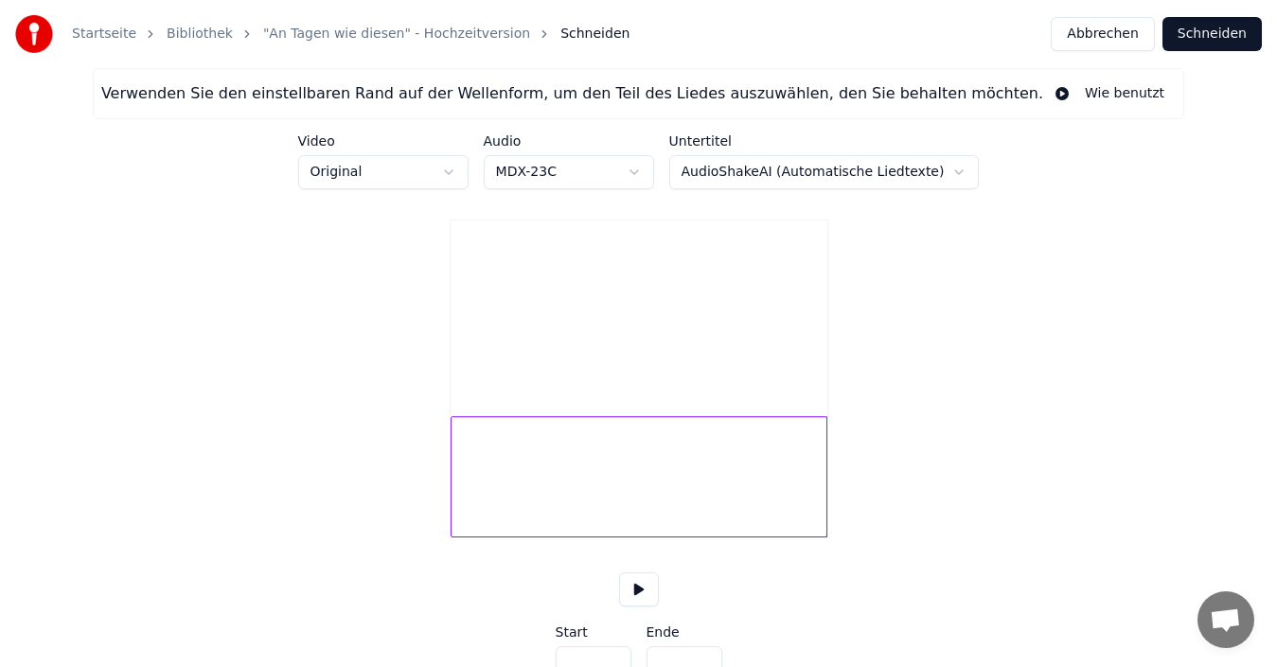
drag, startPoint x: 458, startPoint y: 381, endPoint x: 504, endPoint y: 391, distance: 47.3
click at [504, 391] on video at bounding box center [638, 315] width 377 height 188
click at [520, 486] on div at bounding box center [520, 476] width 6 height 119
click at [485, 486] on div at bounding box center [486, 476] width 6 height 119
click at [556, 486] on div at bounding box center [654, 476] width 344 height 121
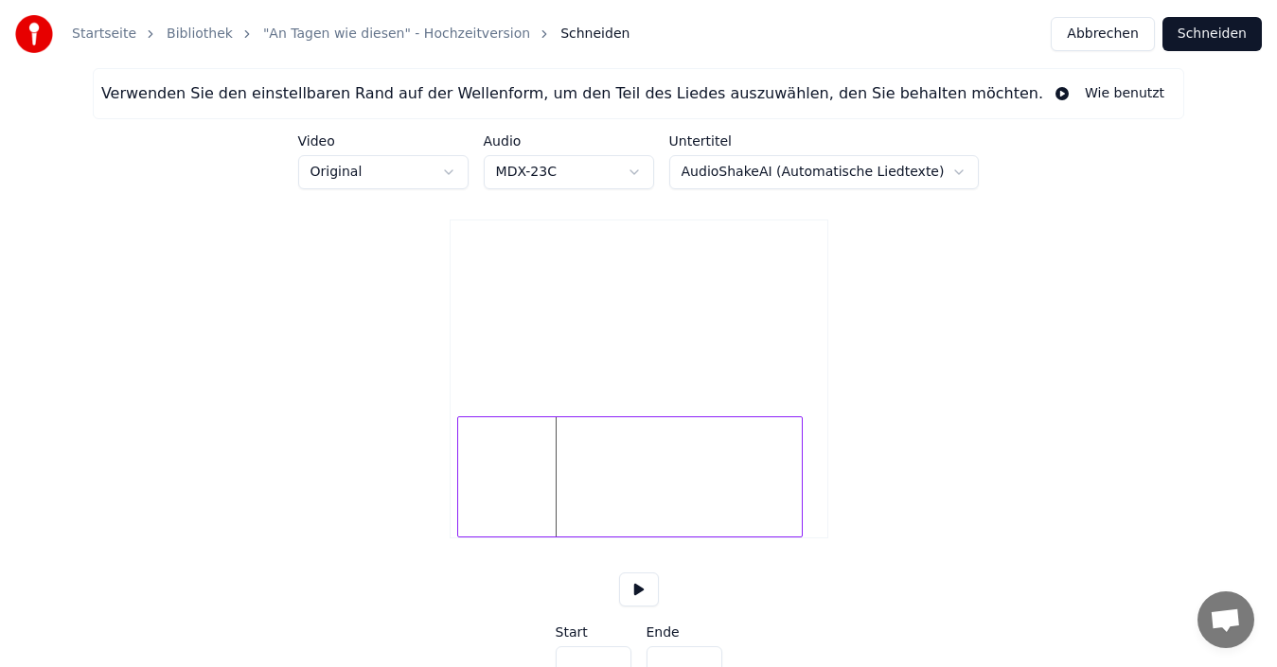
click at [507, 494] on div at bounding box center [629, 476] width 344 height 121
type input "***"
type input "*****"
click at [664, 502] on div at bounding box center [654, 476] width 344 height 121
type input "****"
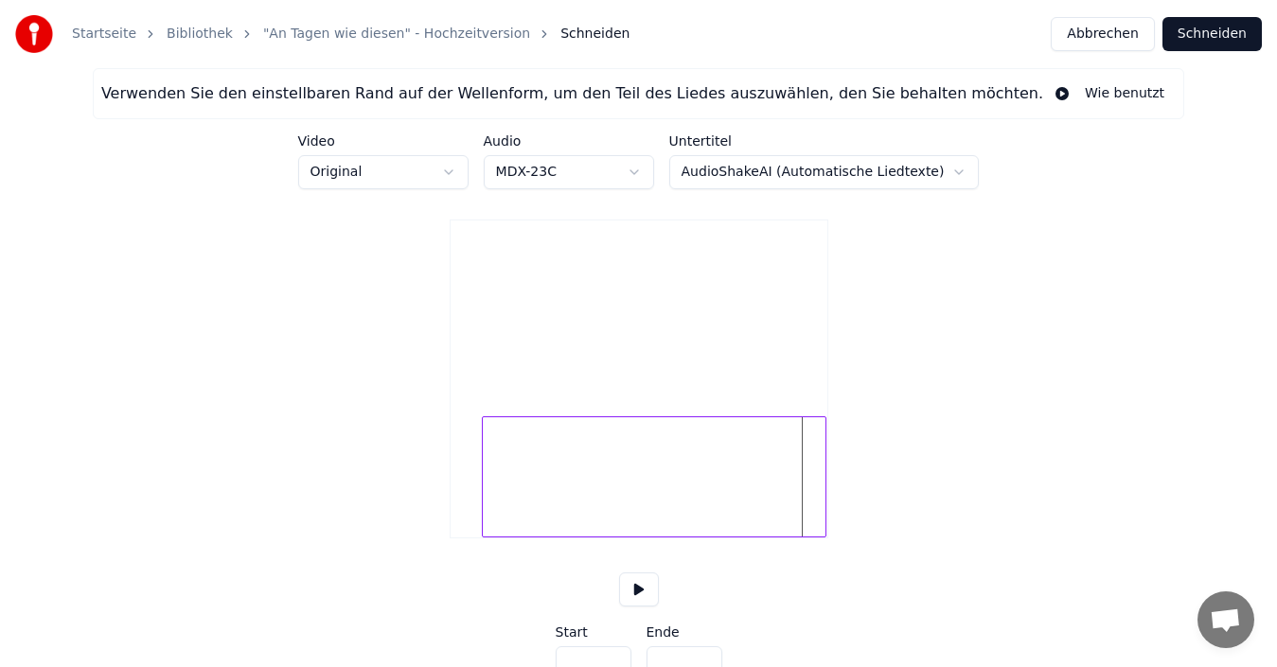
type input "*****"
click at [500, 515] on div at bounding box center [622, 476] width 344 height 121
type input "***"
type input "*****"
click at [1086, 29] on button "Abbrechen" at bounding box center [1102, 34] width 103 height 34
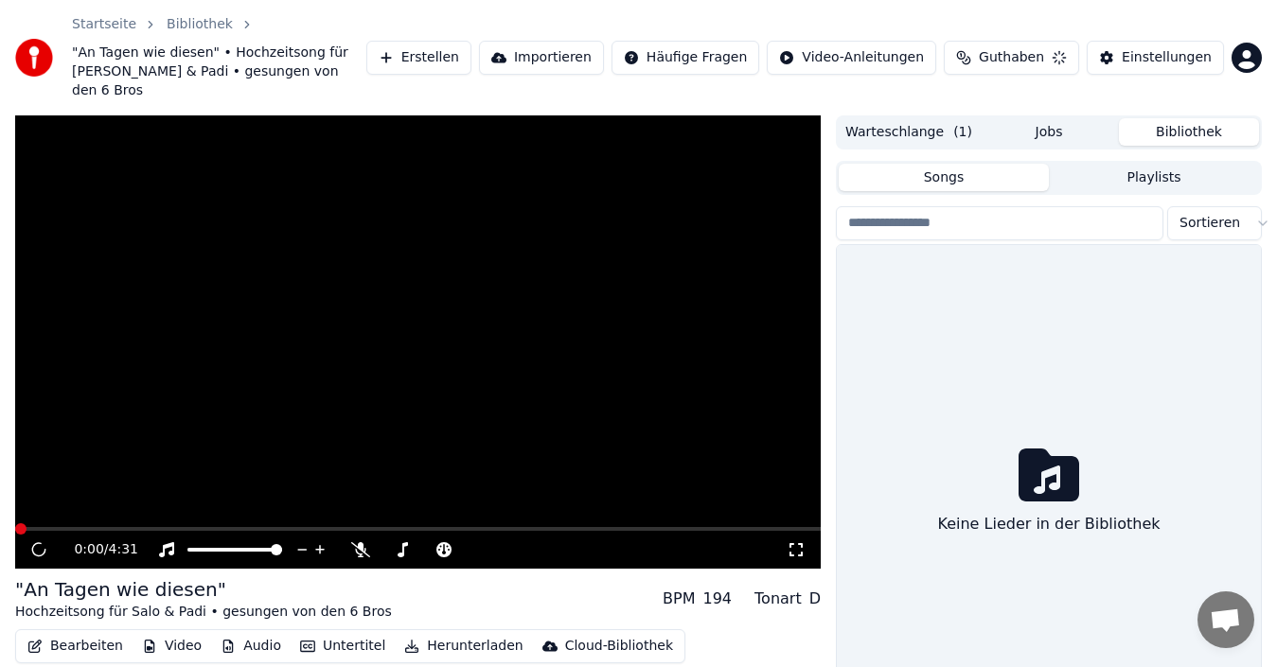
scroll to position [59, 0]
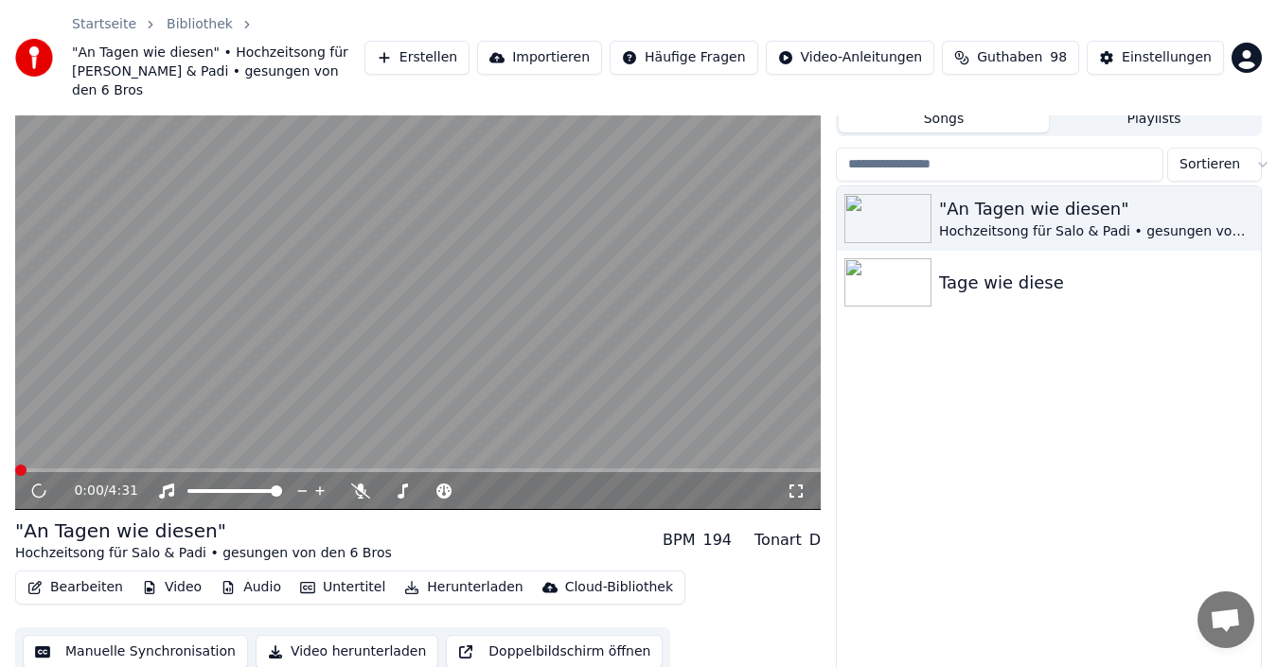
click at [71, 574] on button "Bearbeiten" at bounding box center [75, 587] width 111 height 26
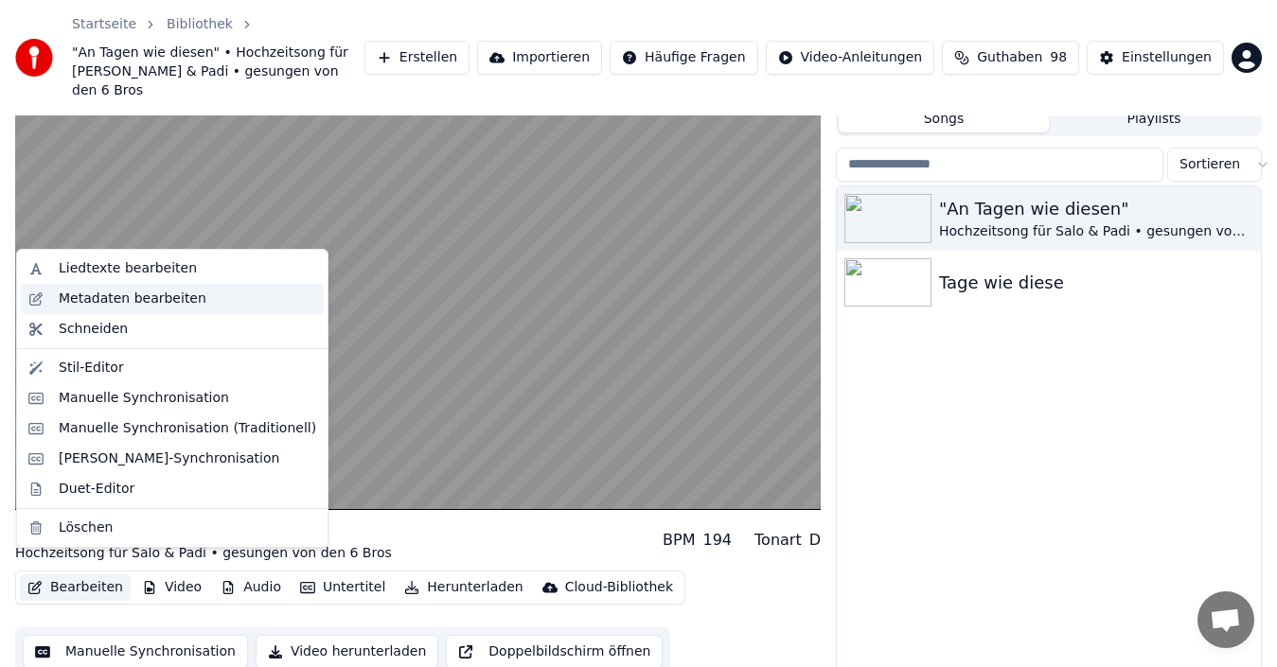
click at [101, 307] on div "Metadaten bearbeiten" at bounding box center [133, 299] width 148 height 19
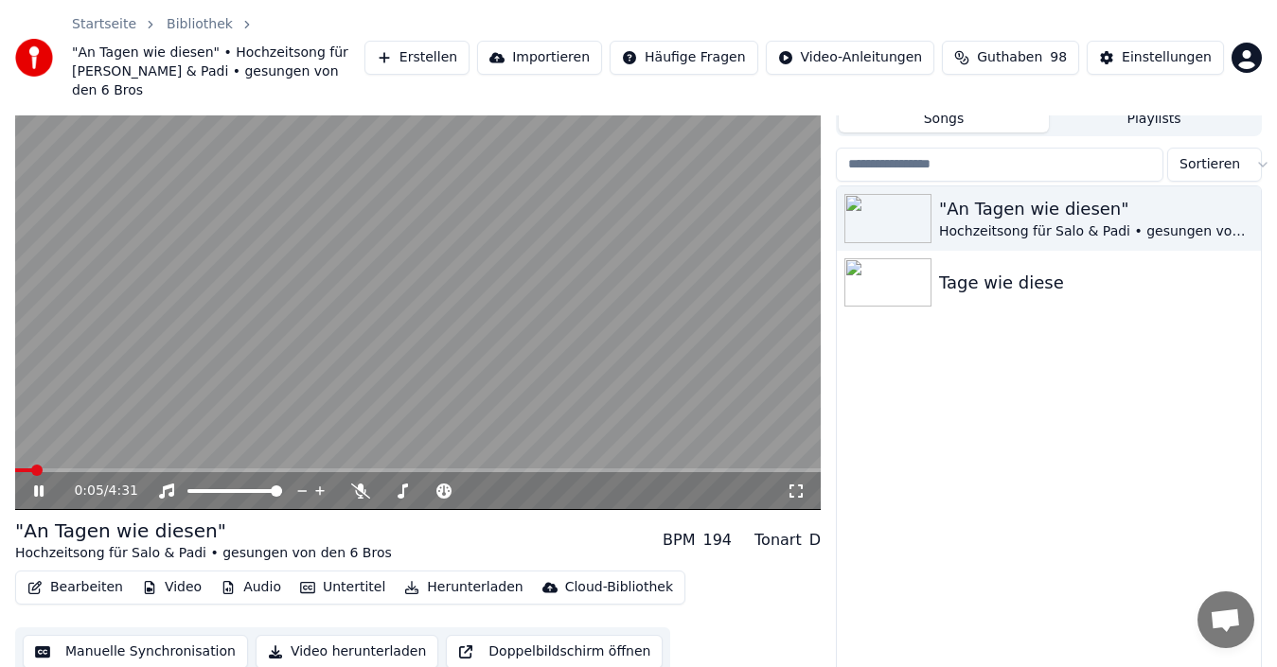
click at [46, 484] on icon at bounding box center [52, 491] width 44 height 15
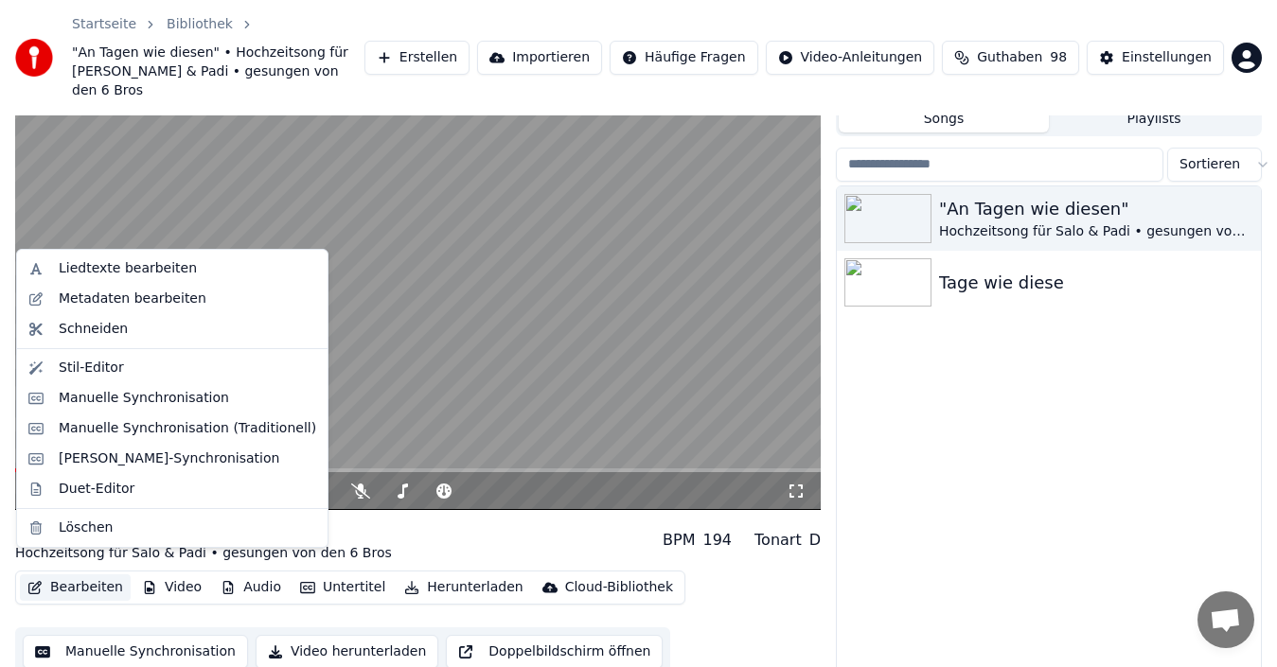
click at [60, 574] on button "Bearbeiten" at bounding box center [75, 587] width 111 height 26
click at [106, 300] on div "Metadaten bearbeiten" at bounding box center [133, 299] width 148 height 19
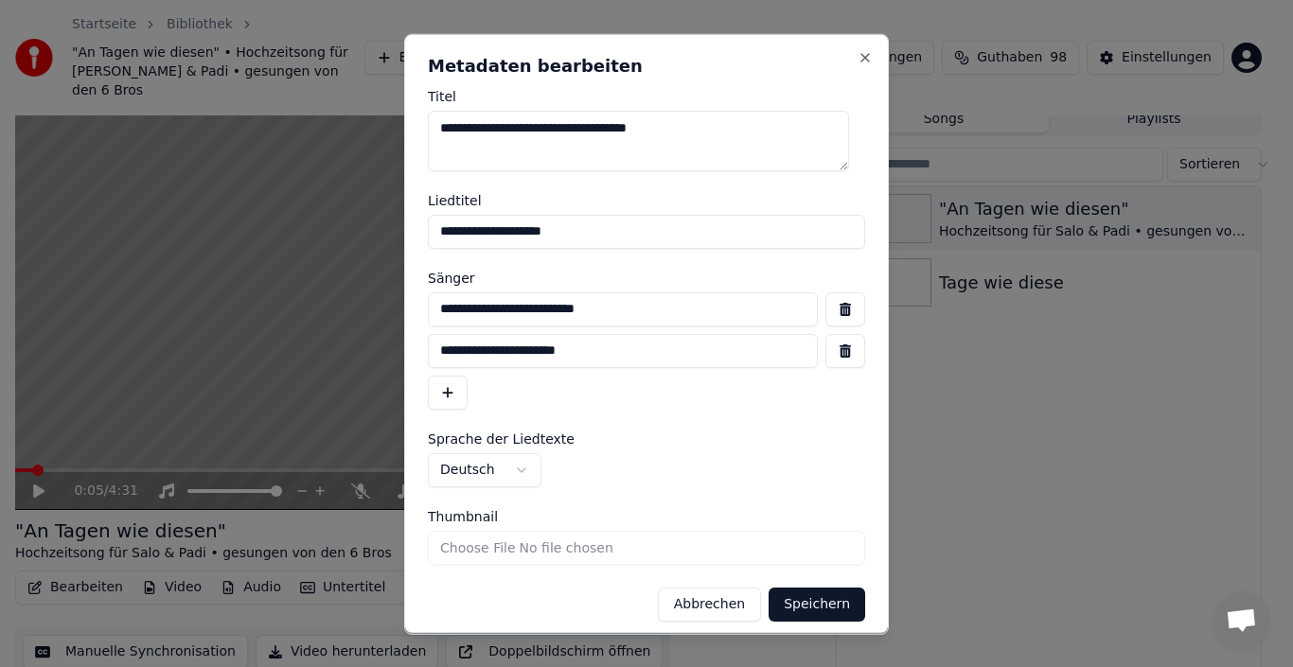
click at [646, 317] on input "**********" at bounding box center [623, 308] width 390 height 34
type input "**********"
click at [825, 352] on button "button" at bounding box center [845, 350] width 40 height 34
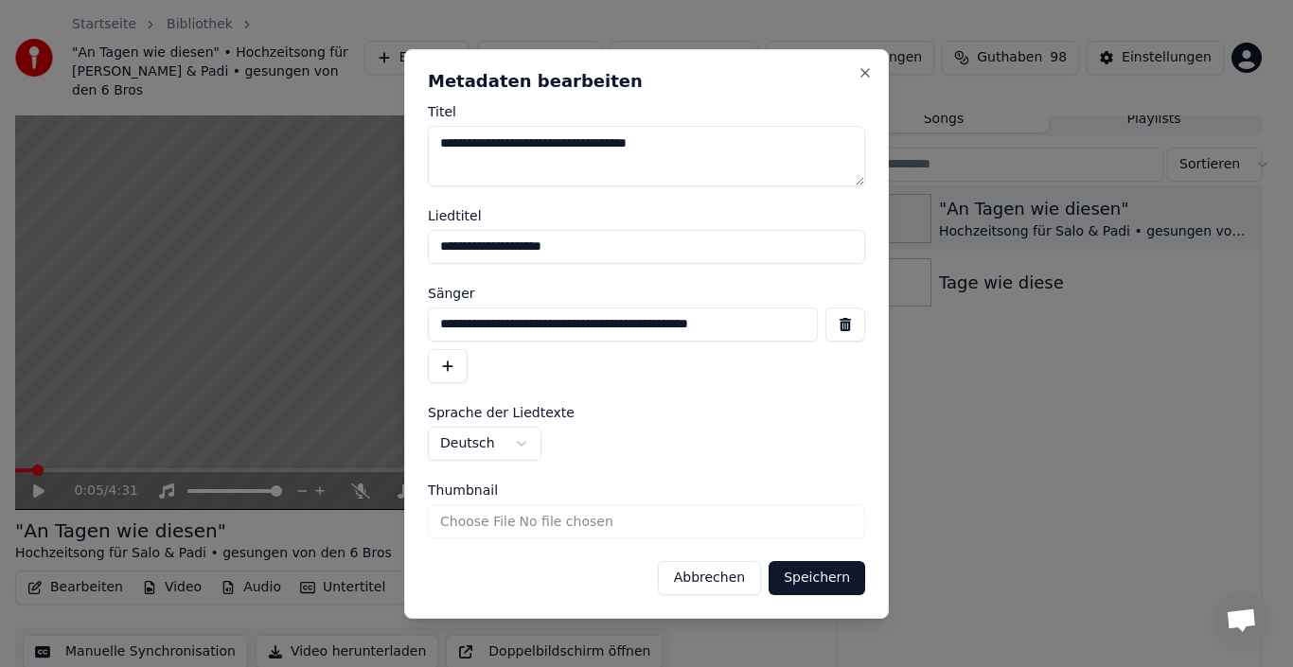
click at [807, 574] on button "Speichern" at bounding box center [816, 578] width 97 height 34
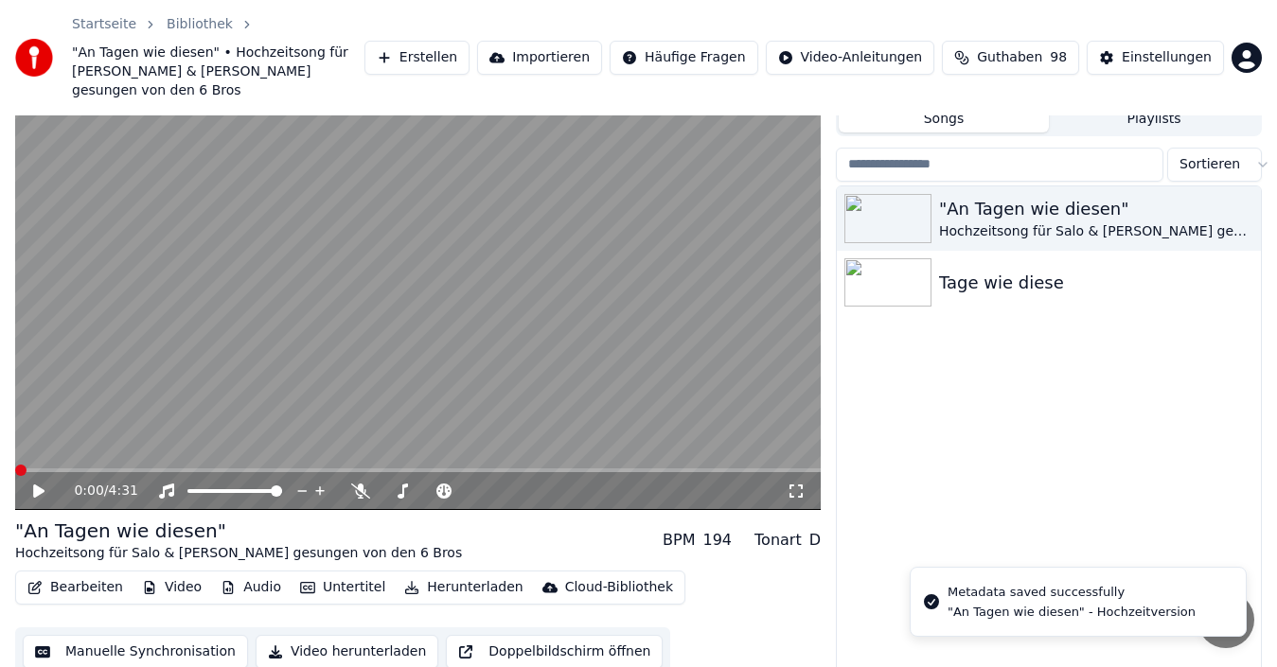
click at [40, 484] on icon at bounding box center [52, 491] width 44 height 15
click at [15, 465] on span at bounding box center [20, 470] width 11 height 11
click at [28, 482] on div "0:00 / 4:31" at bounding box center [418, 491] width 790 height 19
click at [31, 484] on icon at bounding box center [52, 491] width 44 height 15
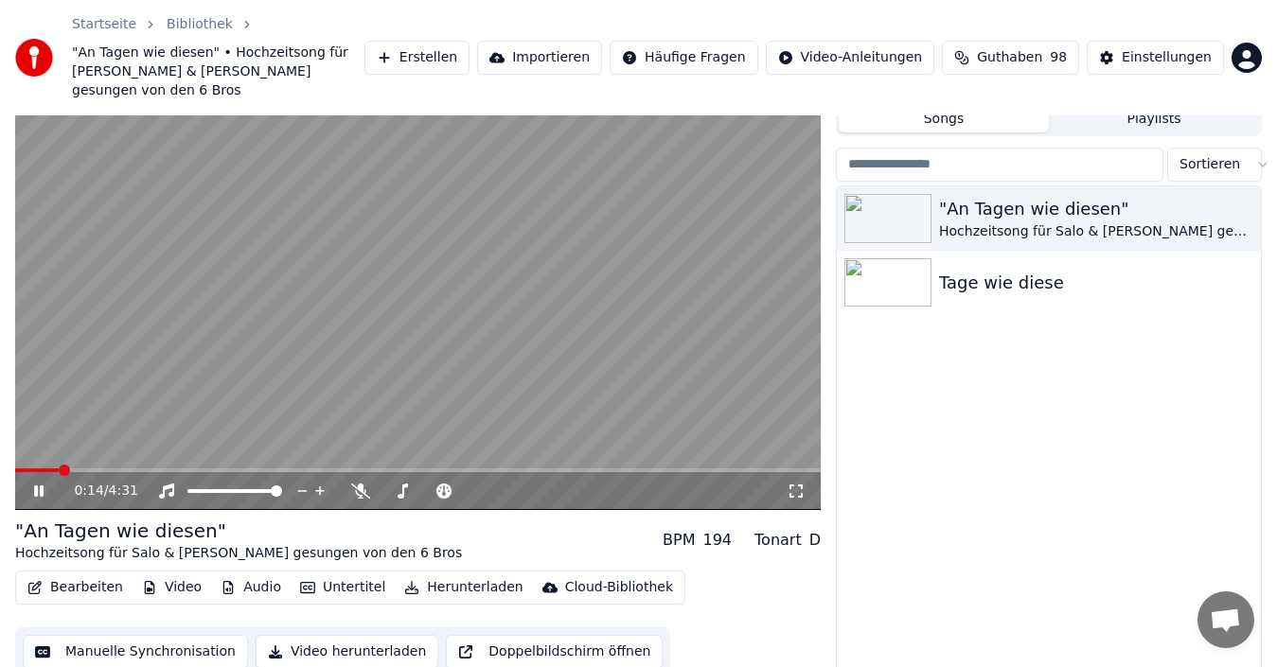
click at [42, 486] on icon at bounding box center [38, 491] width 9 height 11
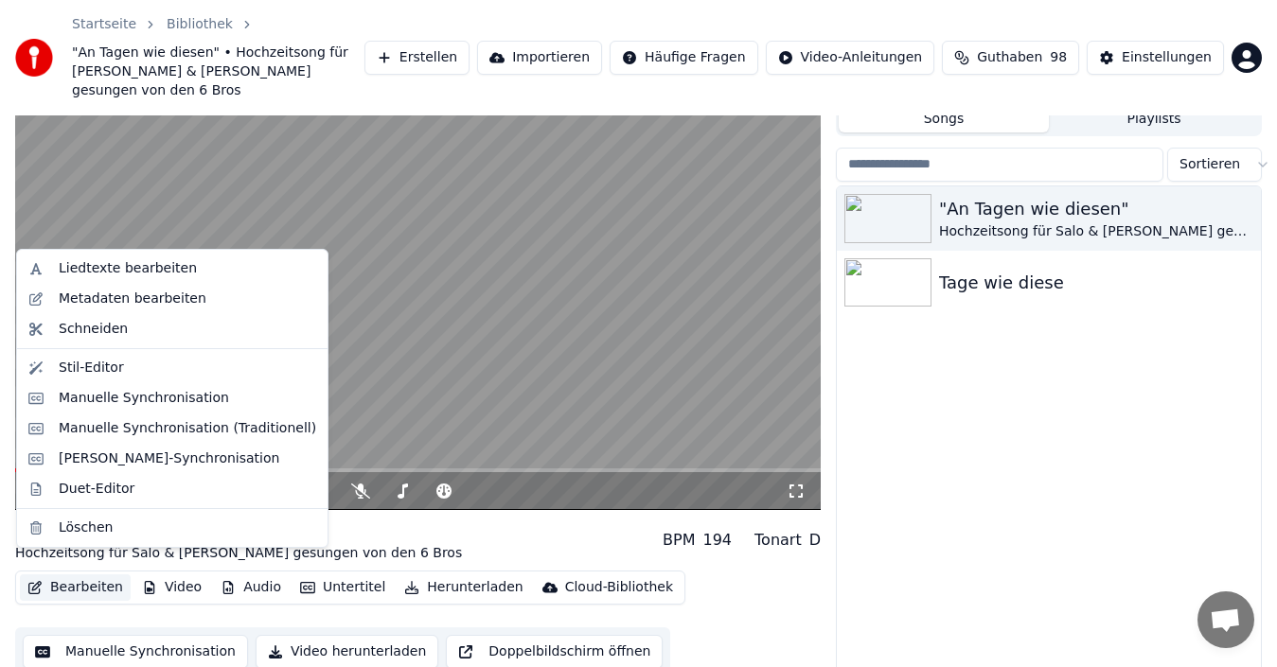
click at [71, 574] on button "Bearbeiten" at bounding box center [75, 587] width 111 height 26
click at [137, 369] on div "Stil-Editor" at bounding box center [187, 368] width 257 height 19
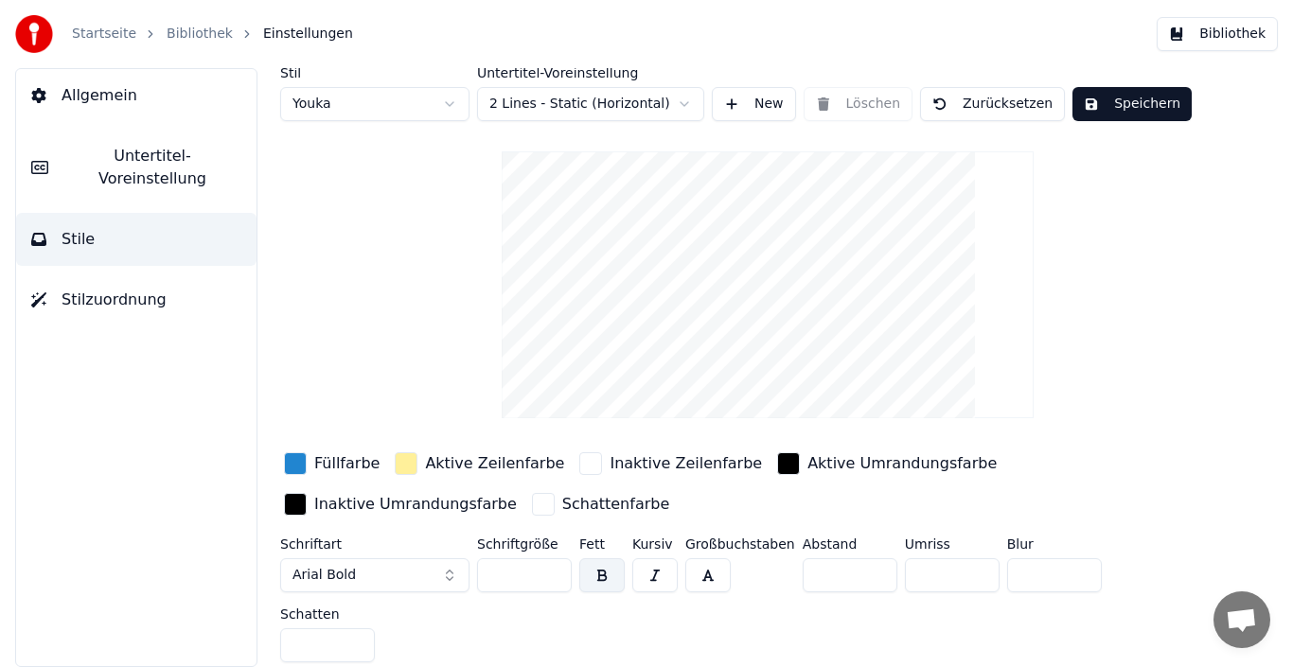
scroll to position [3, 0]
click at [445, 574] on button "Arial Bold" at bounding box center [374, 574] width 189 height 34
click at [327, 574] on span "Arial Bold" at bounding box center [323, 574] width 63 height 19
click at [445, 574] on button "Arial Bold" at bounding box center [374, 574] width 189 height 34
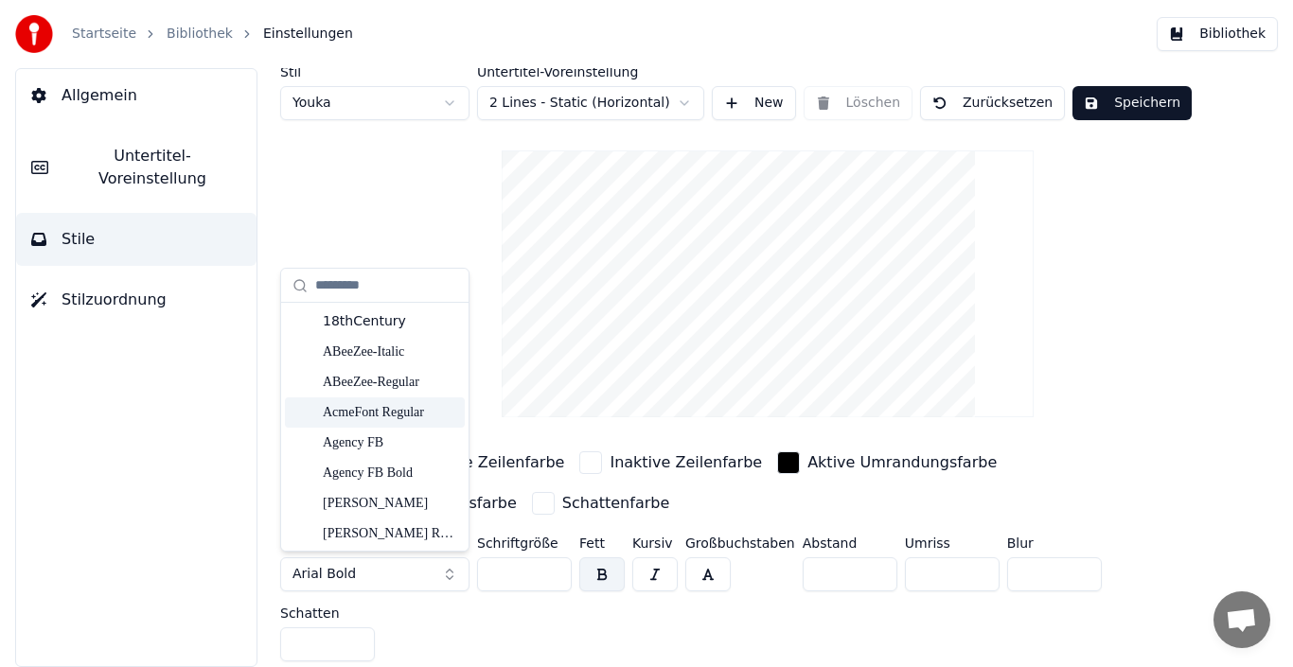
click at [384, 414] on div "AcmeFont Regular" at bounding box center [390, 412] width 134 height 19
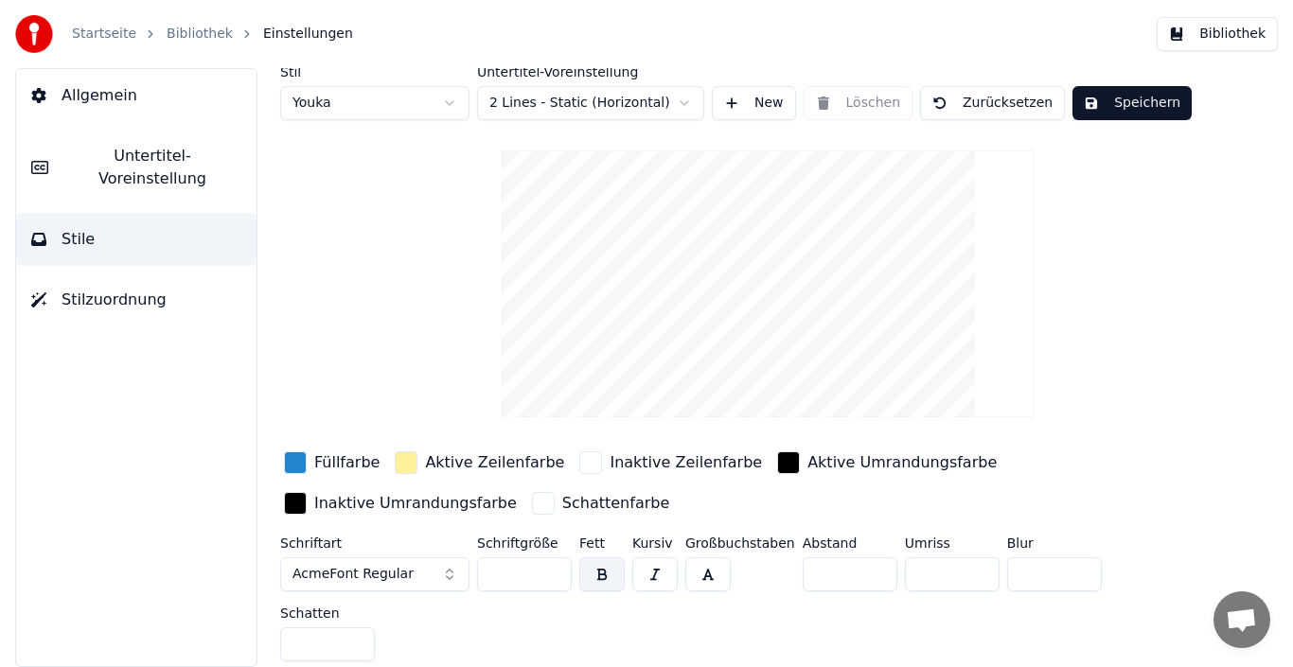
click at [427, 574] on button "AcmeFont Regular" at bounding box center [374, 574] width 189 height 34
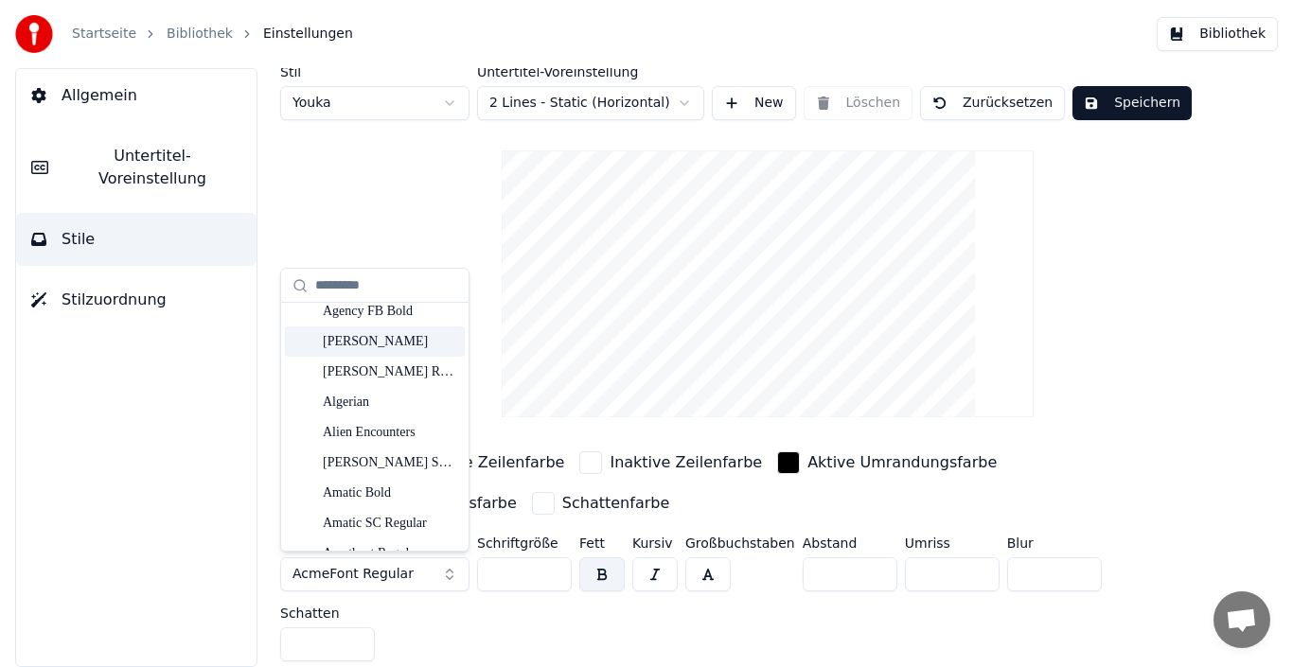
scroll to position [189, 0]
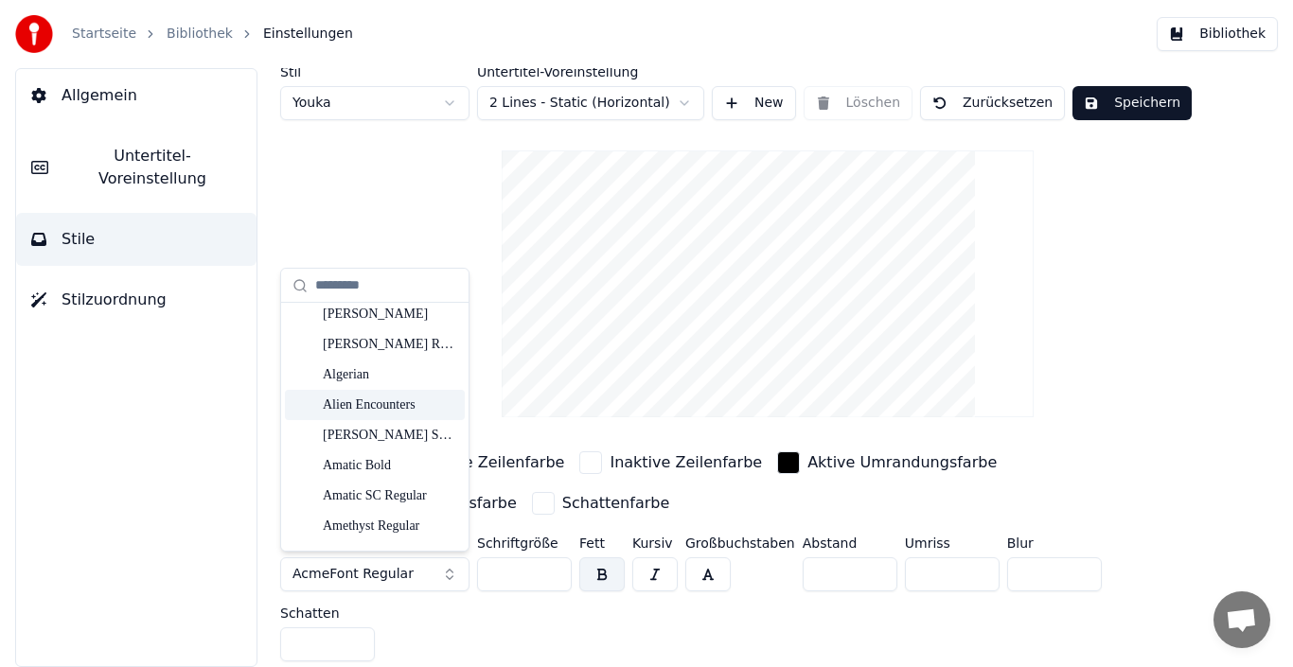
click at [373, 405] on div "Alien Encounters" at bounding box center [390, 405] width 134 height 19
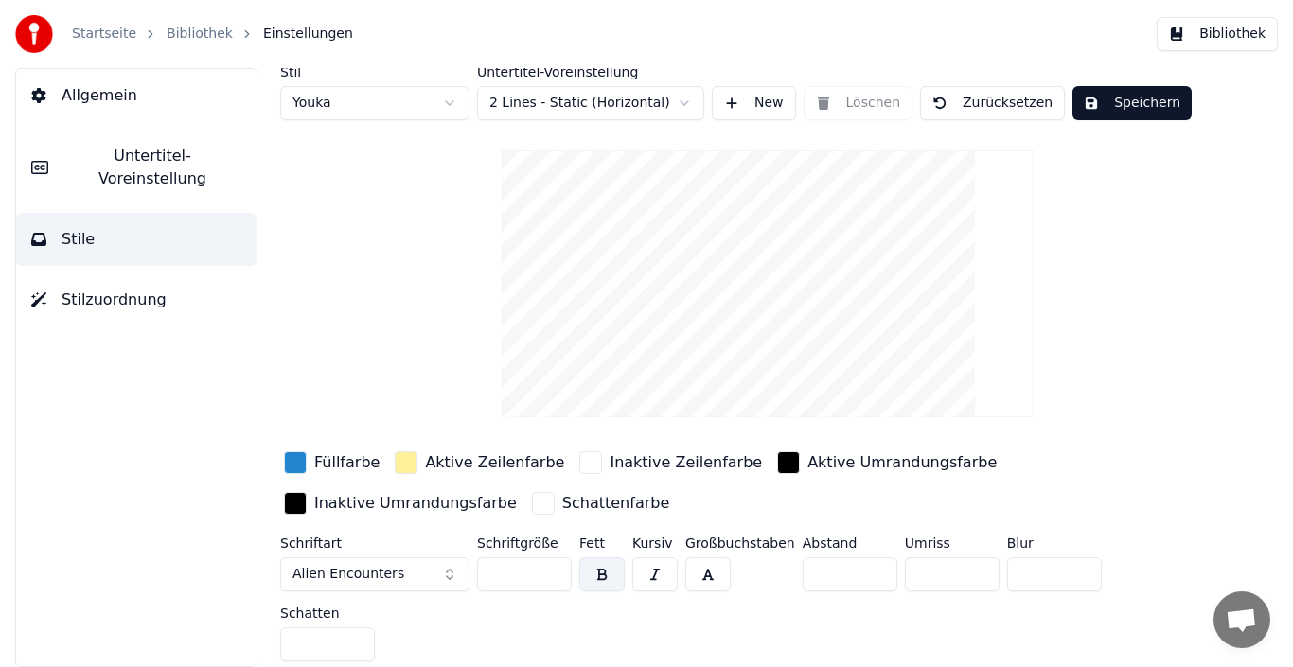
click at [396, 583] on button "Alien Encounters" at bounding box center [374, 574] width 189 height 34
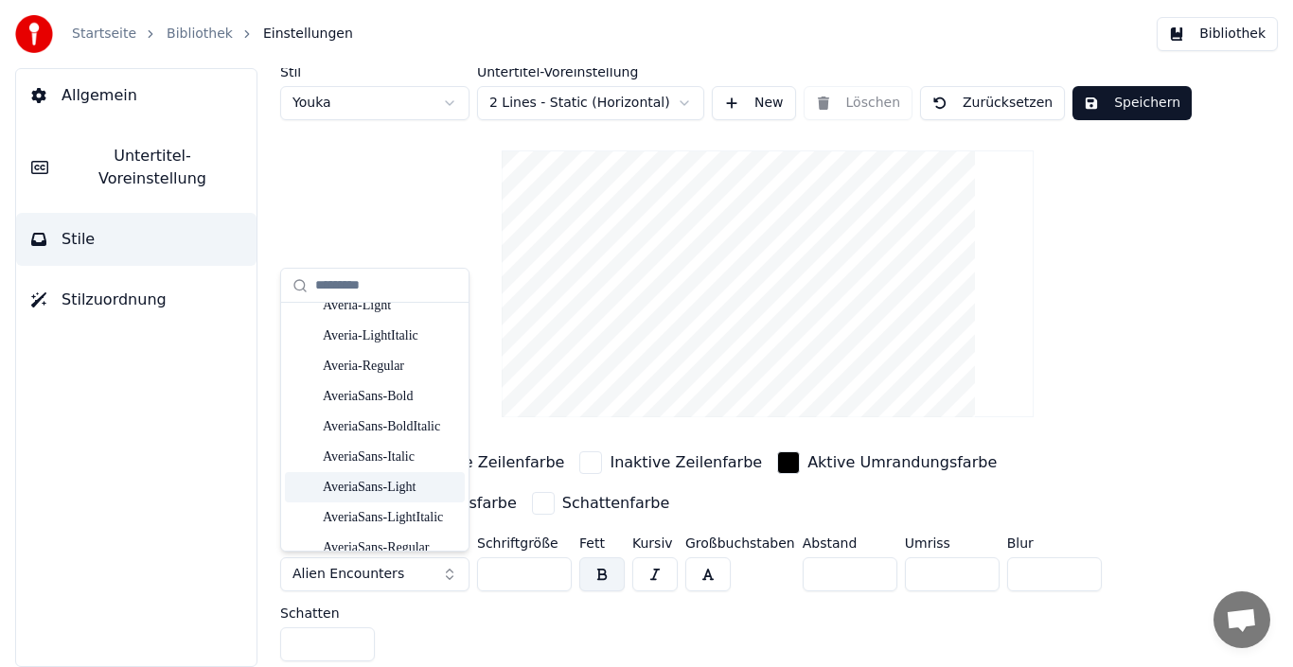
scroll to position [1325, 0]
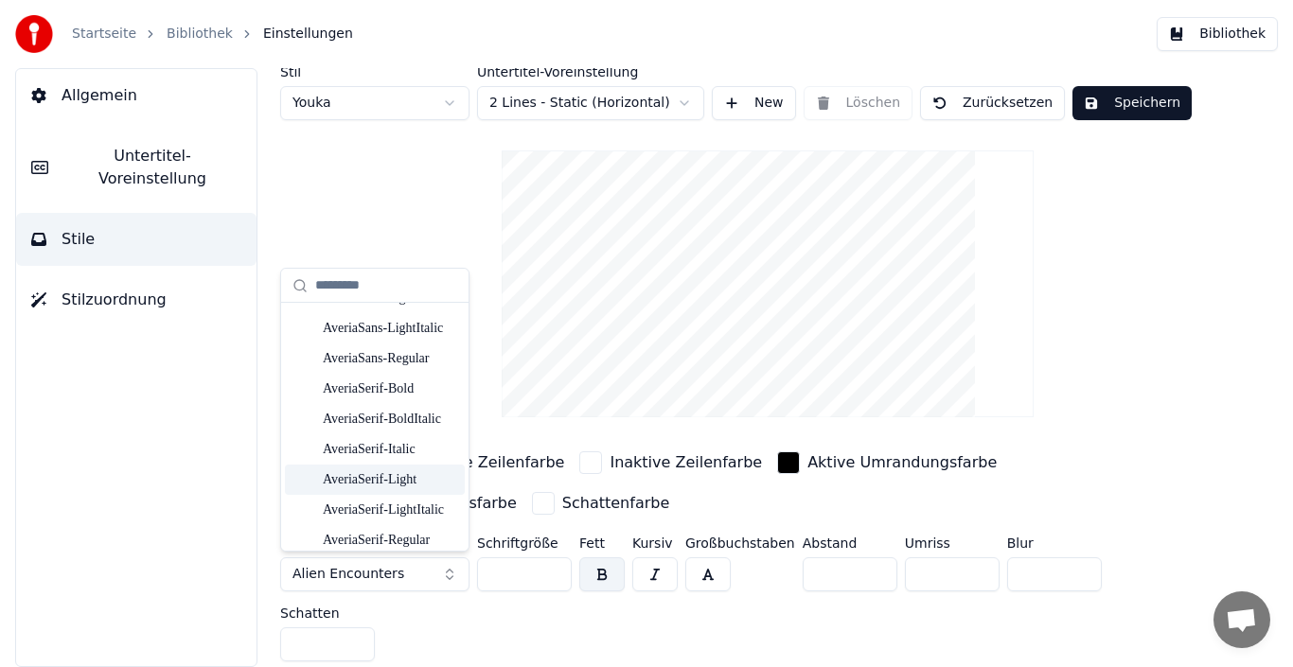
click at [373, 485] on div "AveriaSerif-Light" at bounding box center [390, 479] width 134 height 19
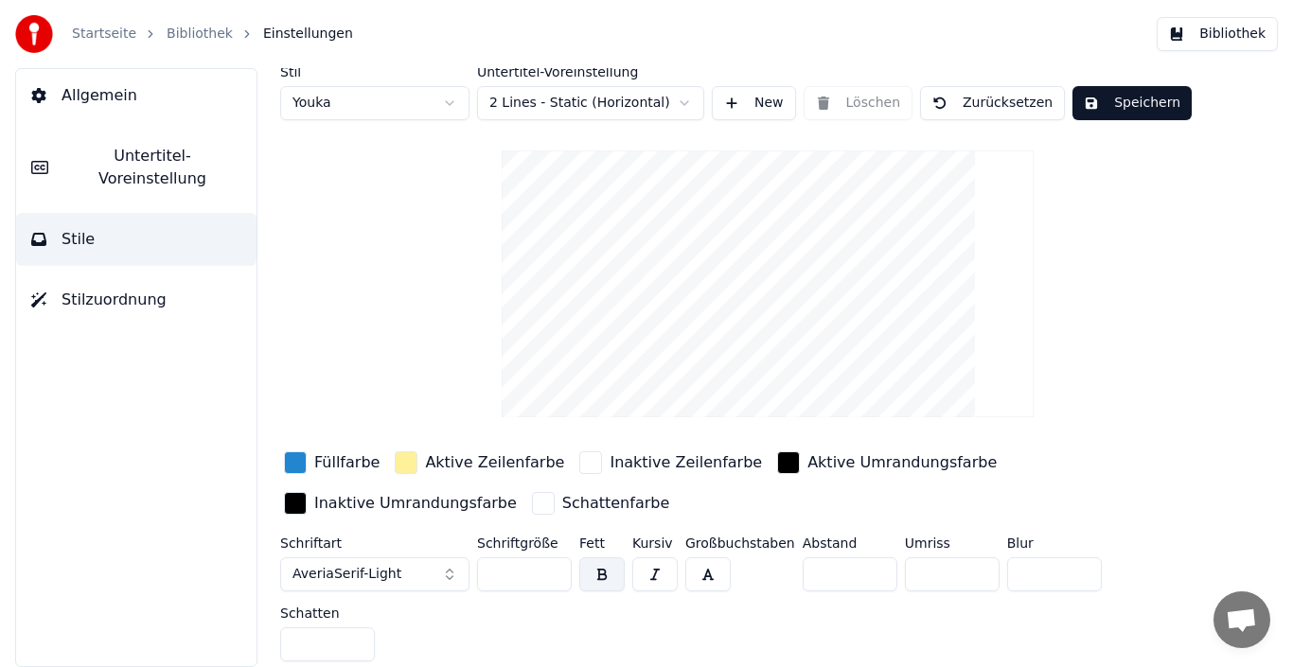
click at [383, 578] on span "AveriaSerif-Light" at bounding box center [346, 574] width 109 height 19
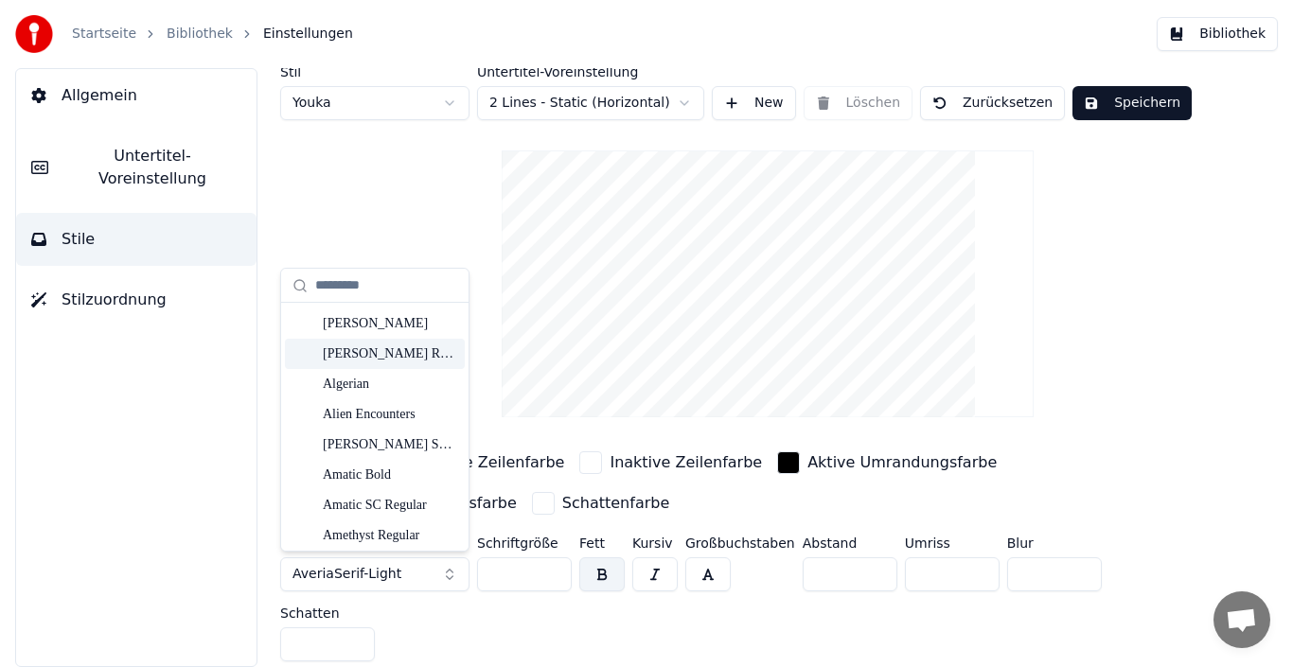
scroll to position [0, 0]
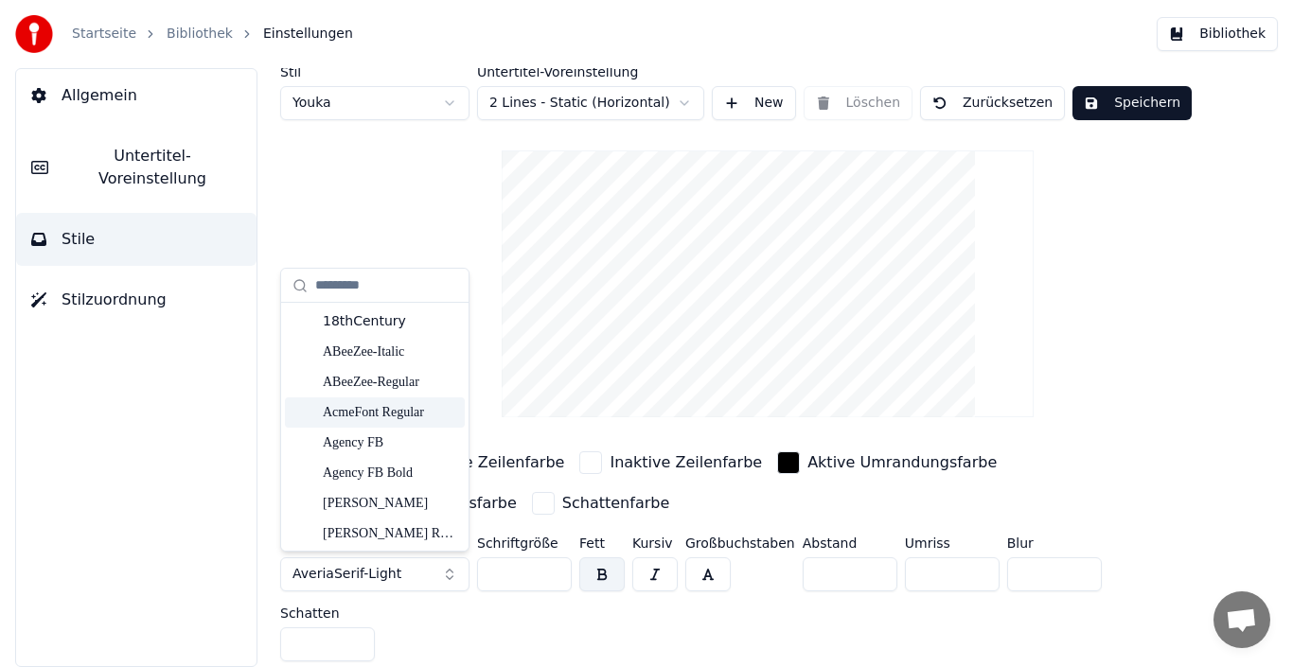
click at [378, 414] on div "AcmeFont Regular" at bounding box center [390, 412] width 134 height 19
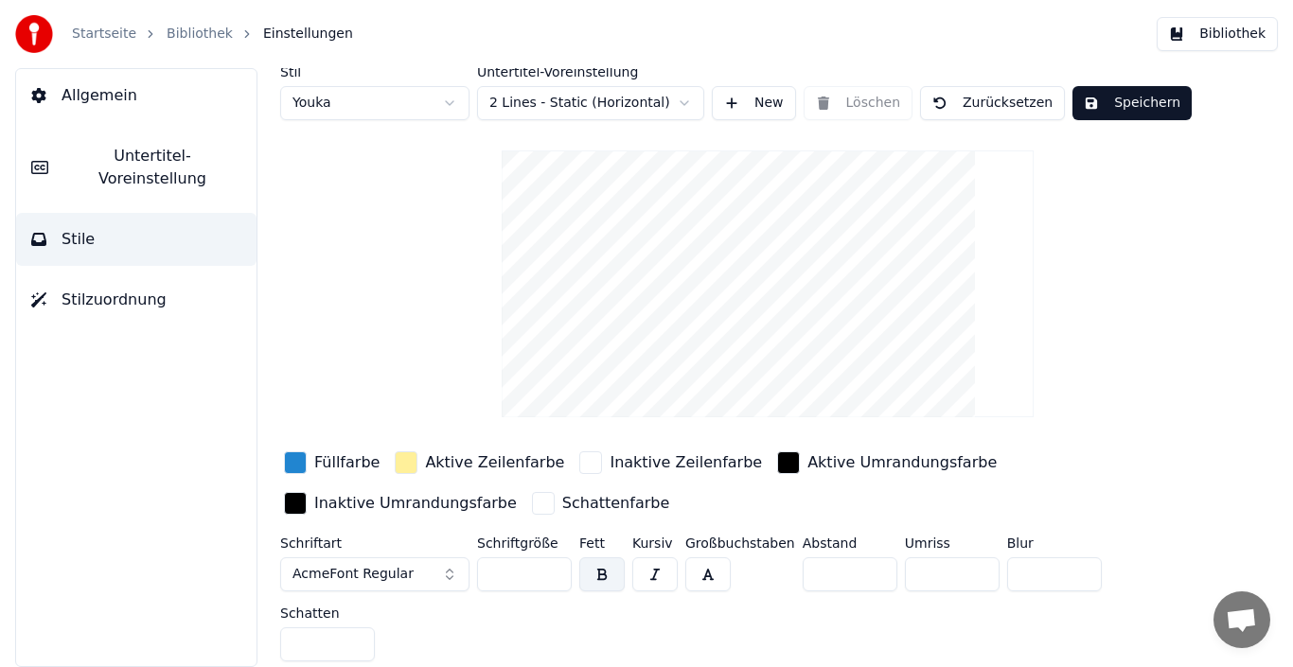
click at [397, 575] on span "AcmeFont Regular" at bounding box center [352, 574] width 121 height 19
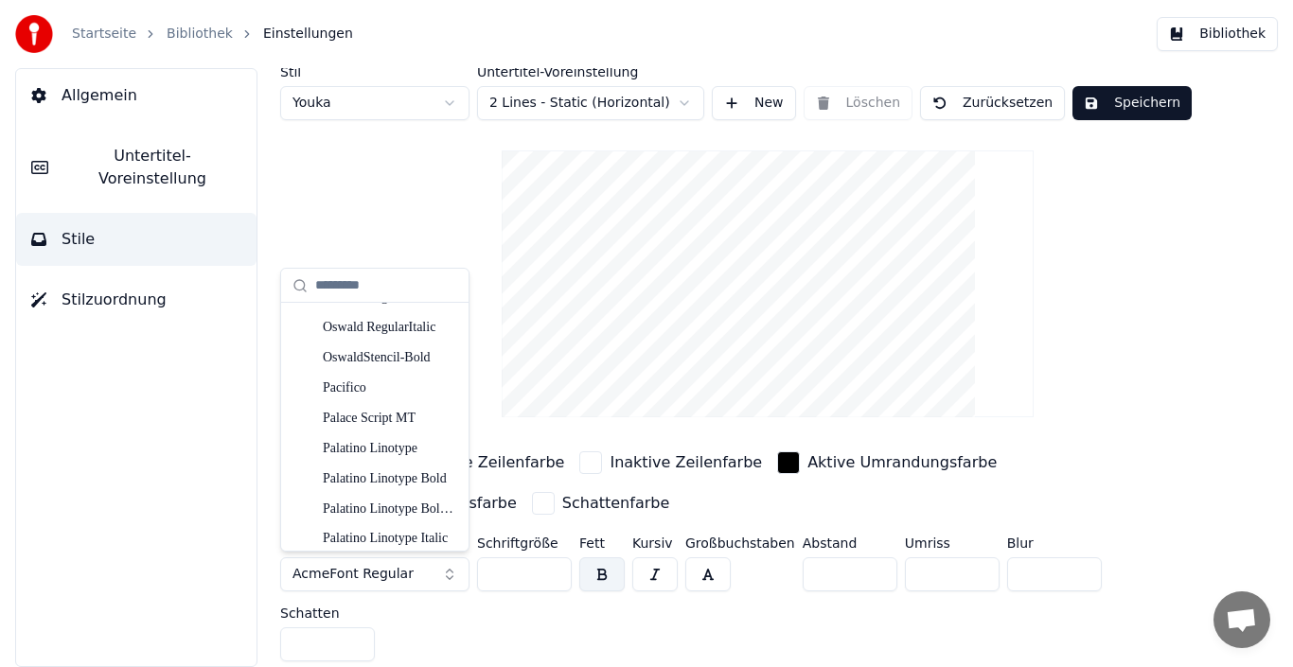
scroll to position [15956, 0]
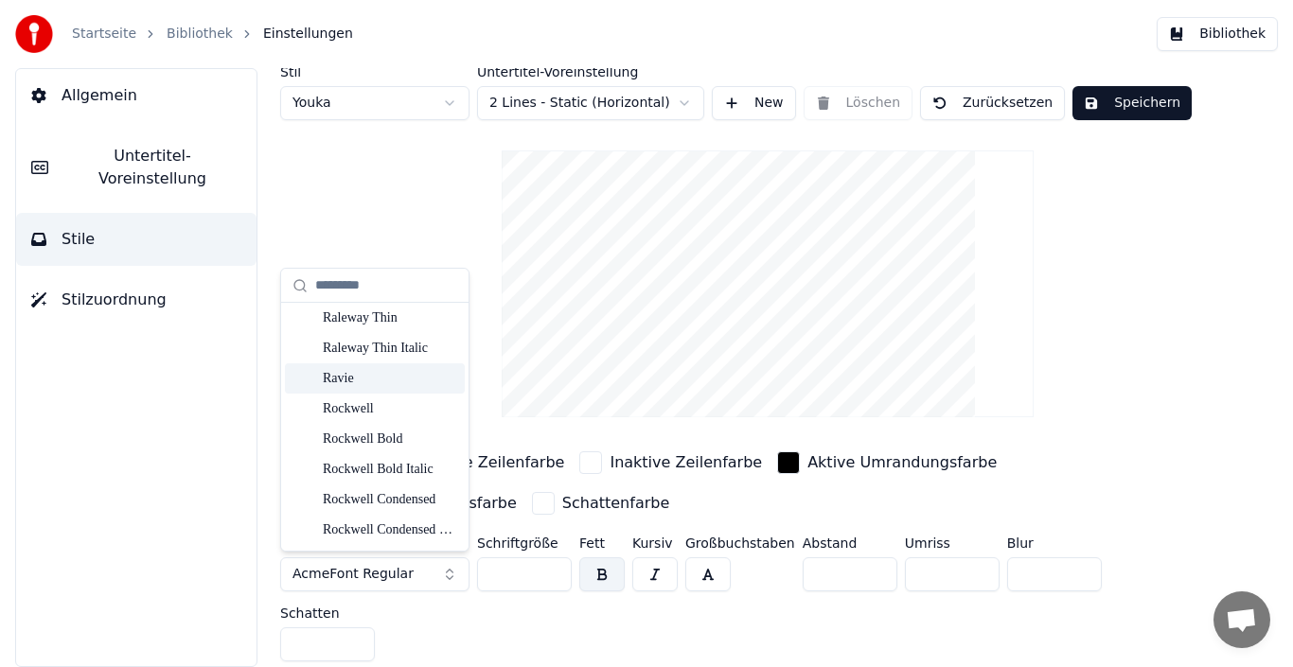
click at [362, 381] on div "Ravie" at bounding box center [390, 378] width 134 height 19
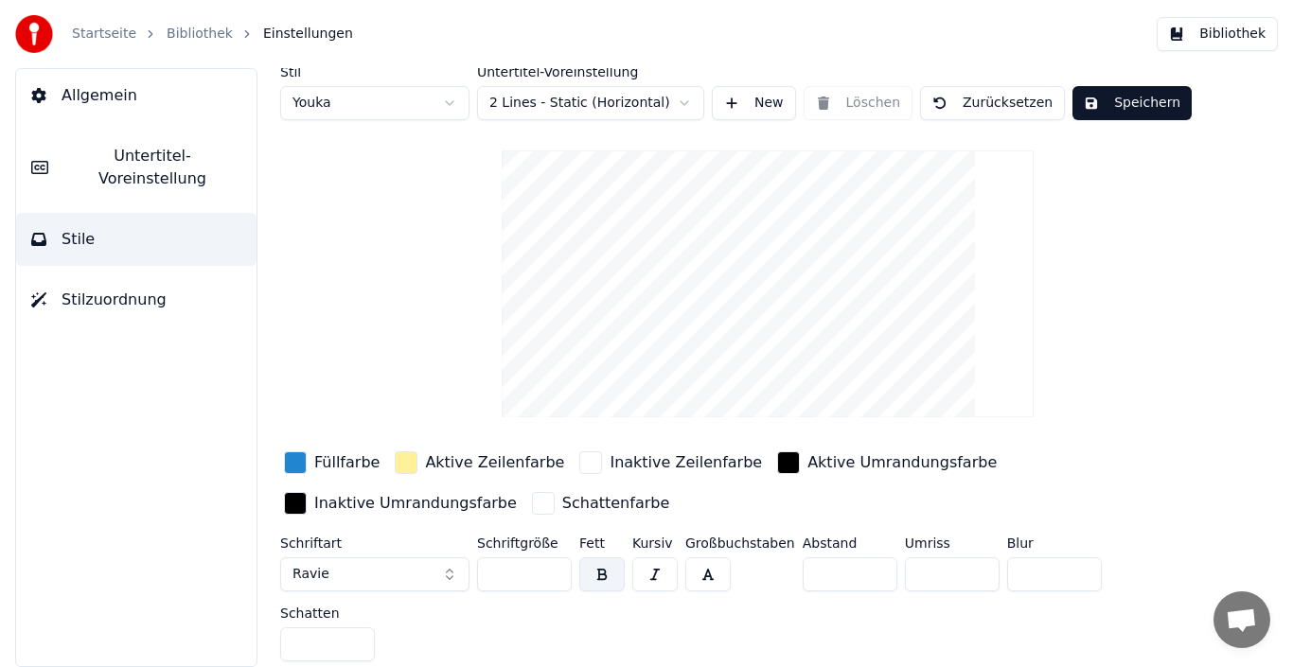
click at [383, 567] on button "Ravie" at bounding box center [374, 574] width 189 height 34
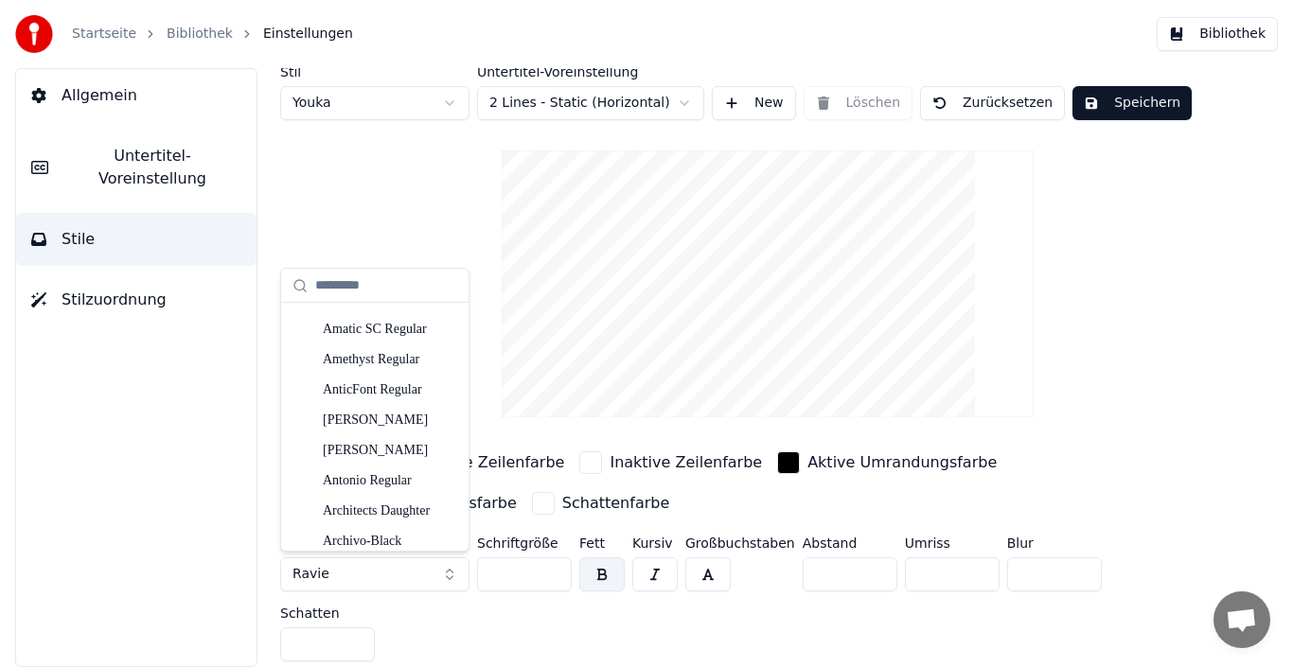
scroll to position [379, 0]
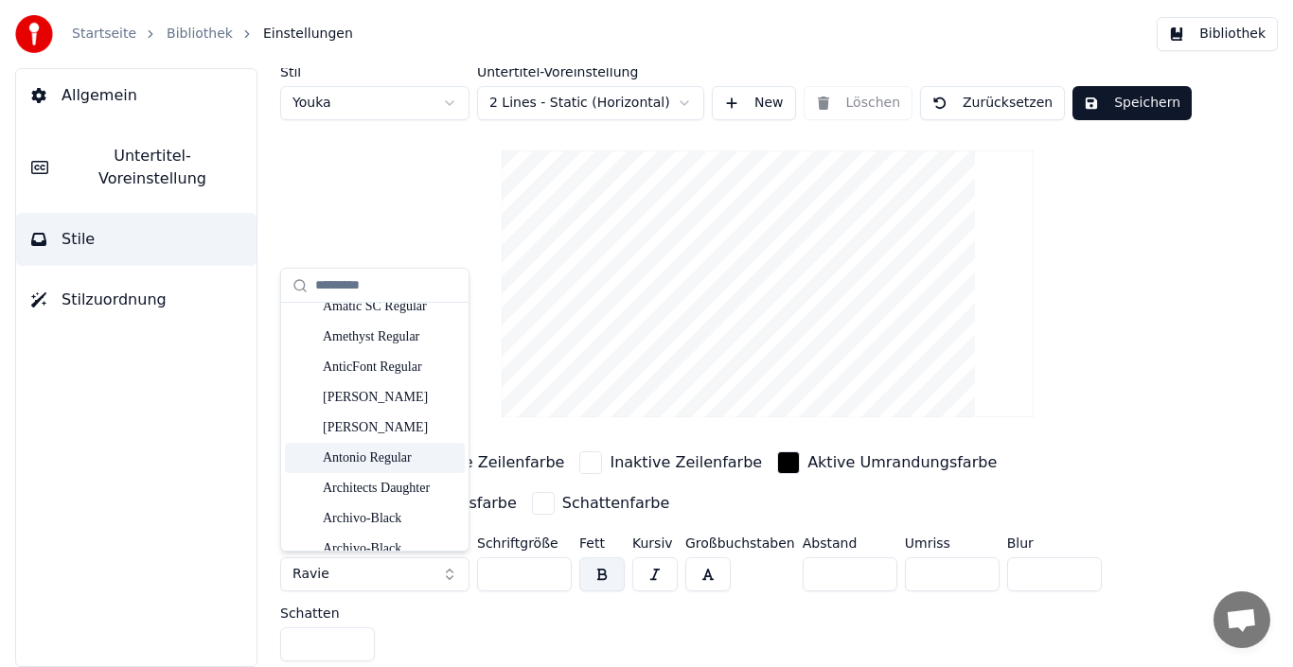
click at [381, 465] on div "Antonio Regular" at bounding box center [390, 458] width 134 height 19
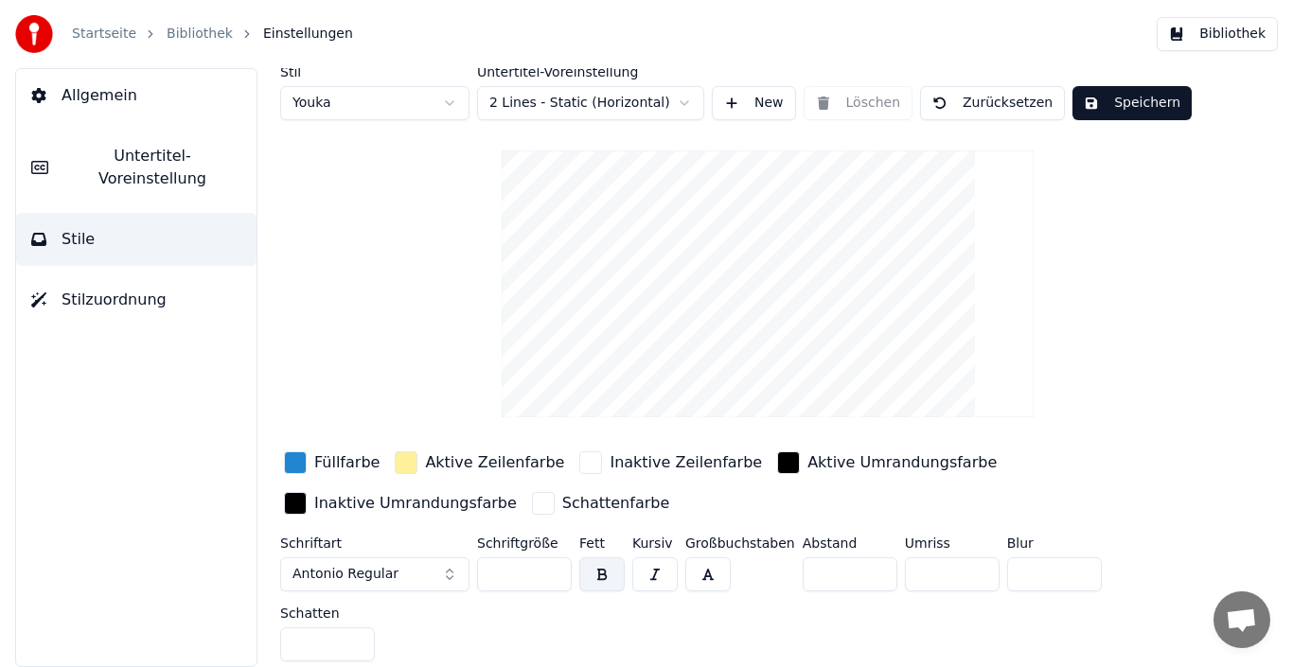
click at [405, 568] on button "Antonio Regular" at bounding box center [374, 574] width 189 height 34
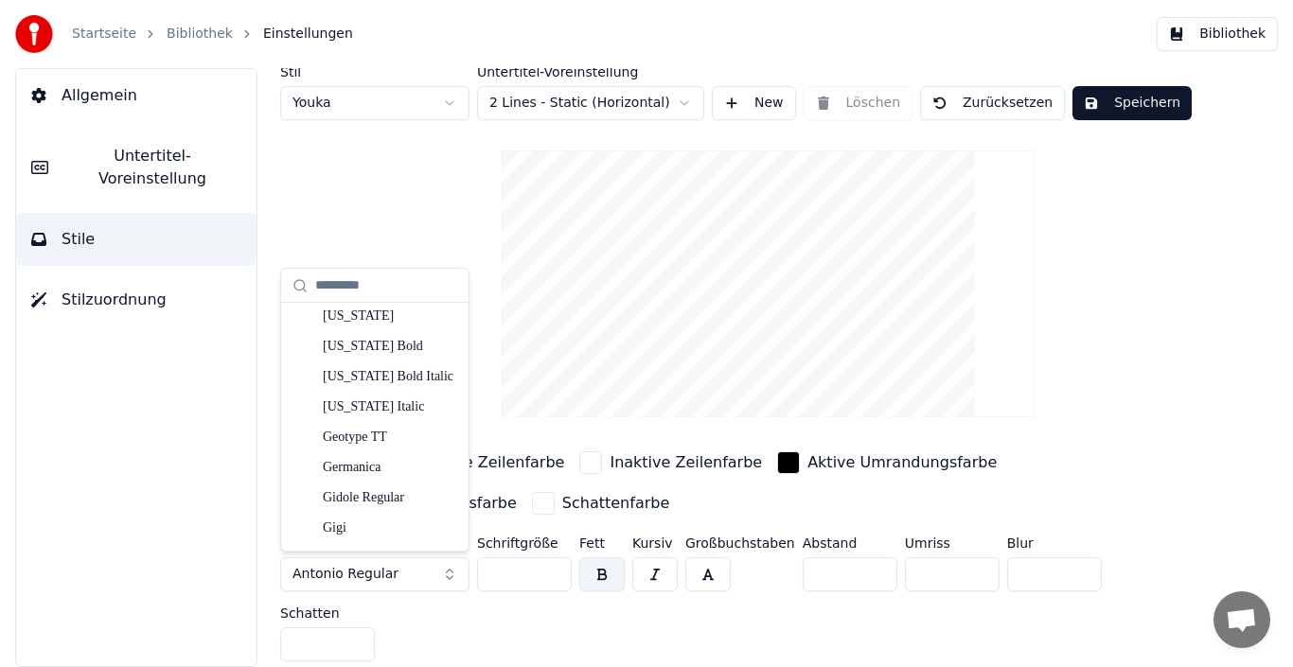
scroll to position [7692, 0]
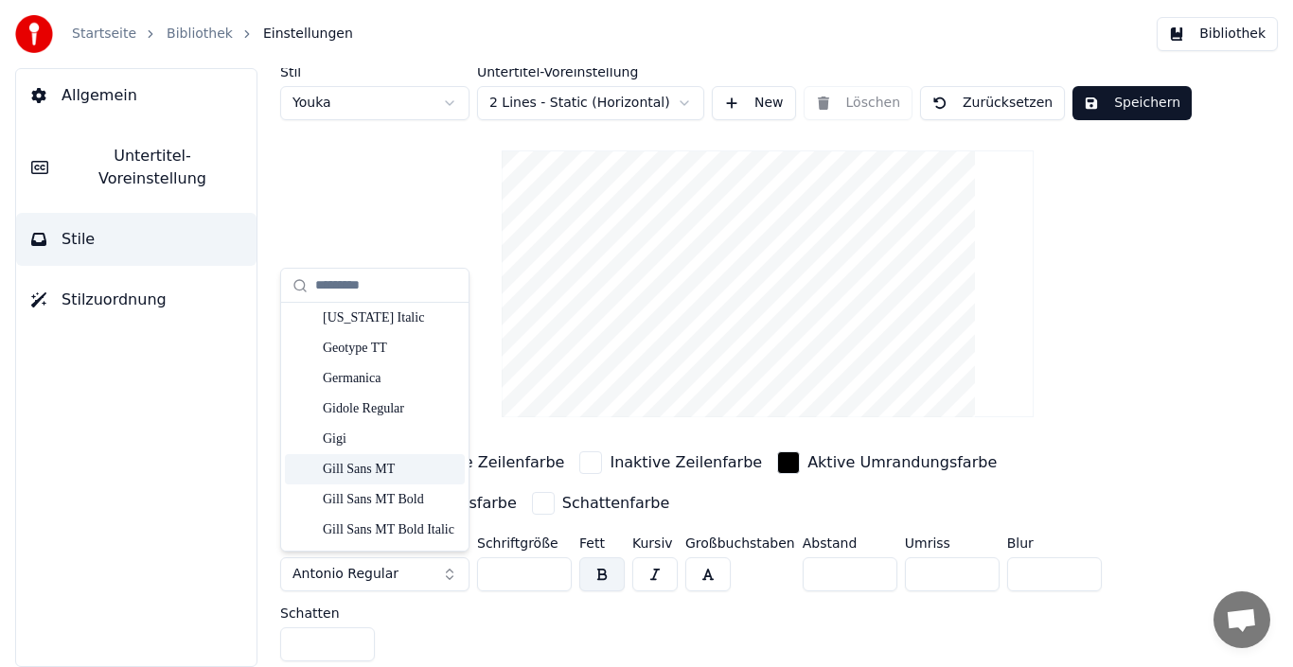
click at [384, 469] on div "Gill Sans MT" at bounding box center [390, 469] width 134 height 19
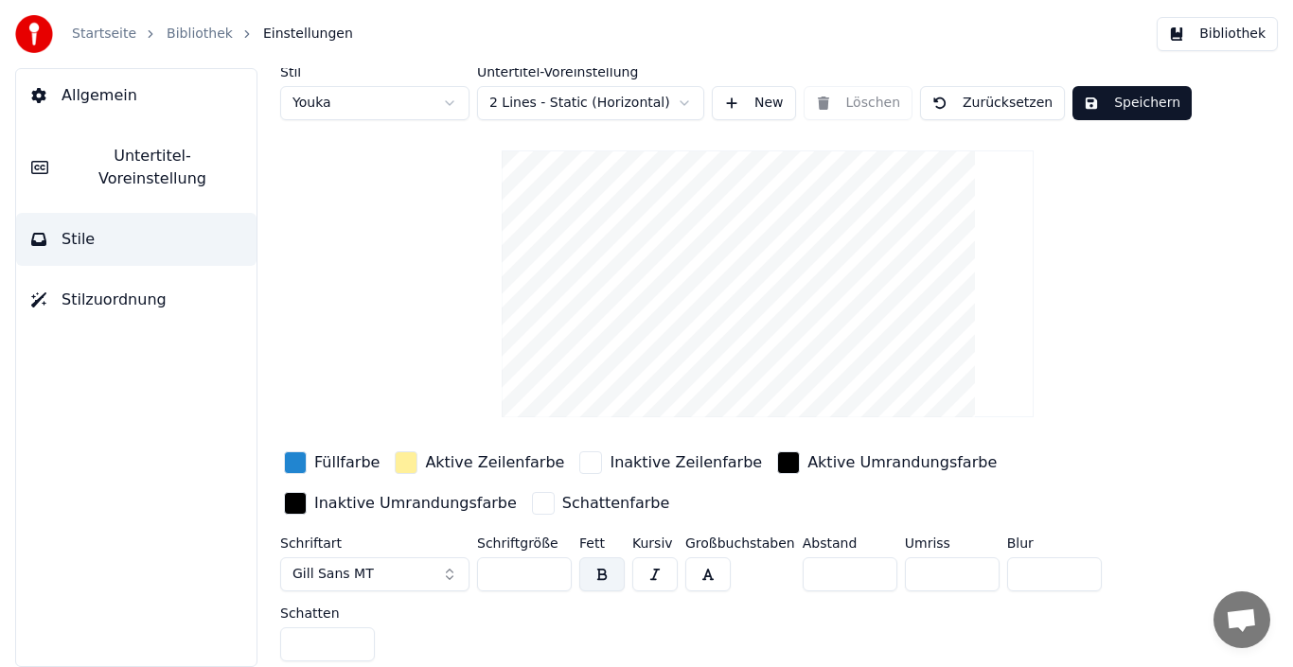
click at [438, 572] on button "Gill Sans MT" at bounding box center [374, 574] width 189 height 34
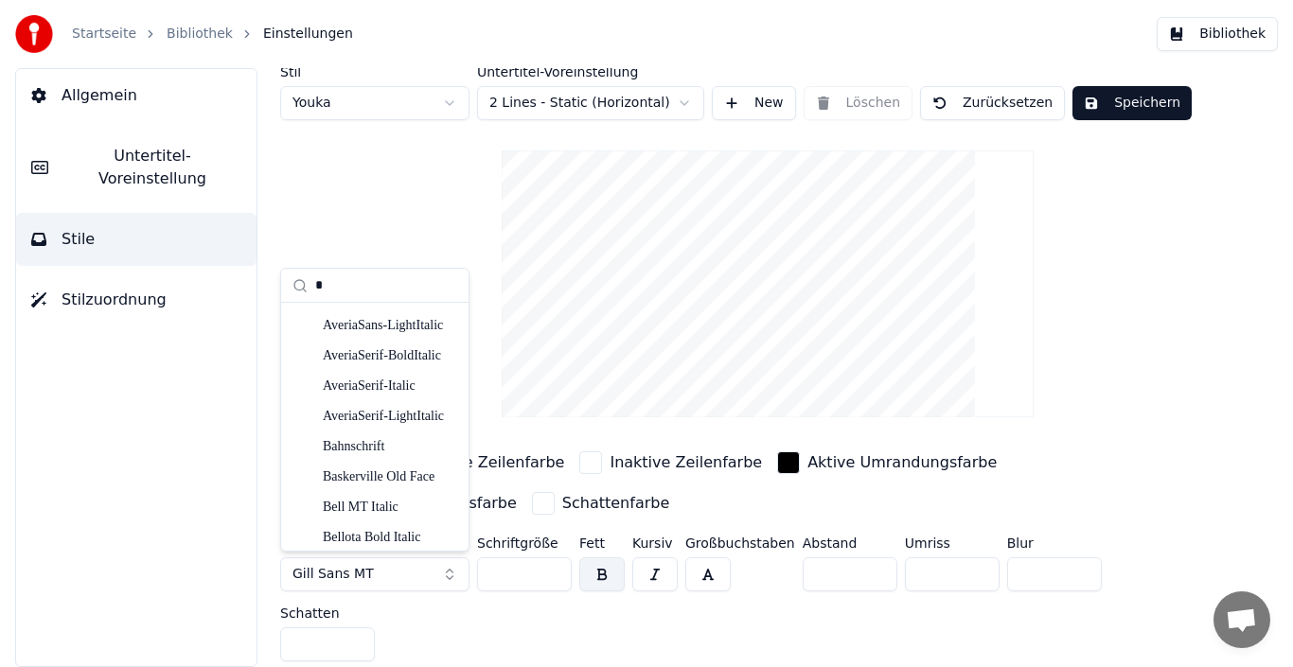
scroll to position [360, 0]
type input "***"
click at [391, 322] on div "Century Gothic Bold Italic" at bounding box center [390, 325] width 134 height 19
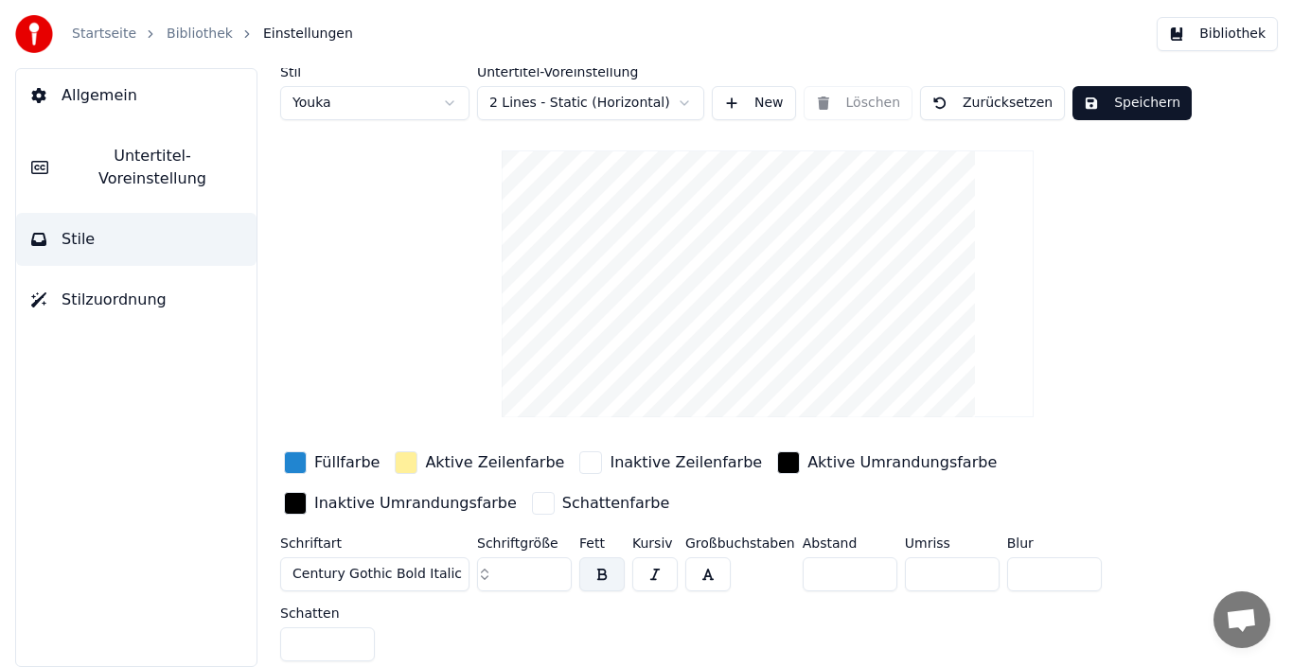
click at [453, 579] on button "Century Gothic Bold Italic" at bounding box center [374, 574] width 189 height 34
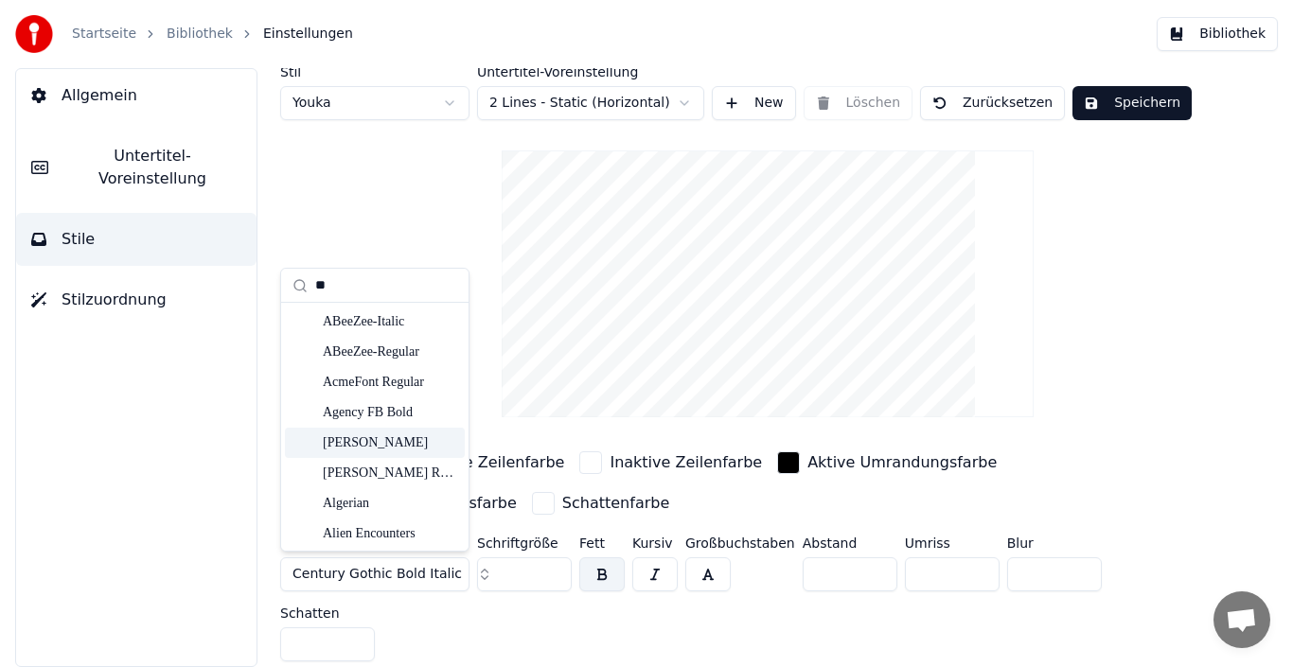
scroll to position [95, 0]
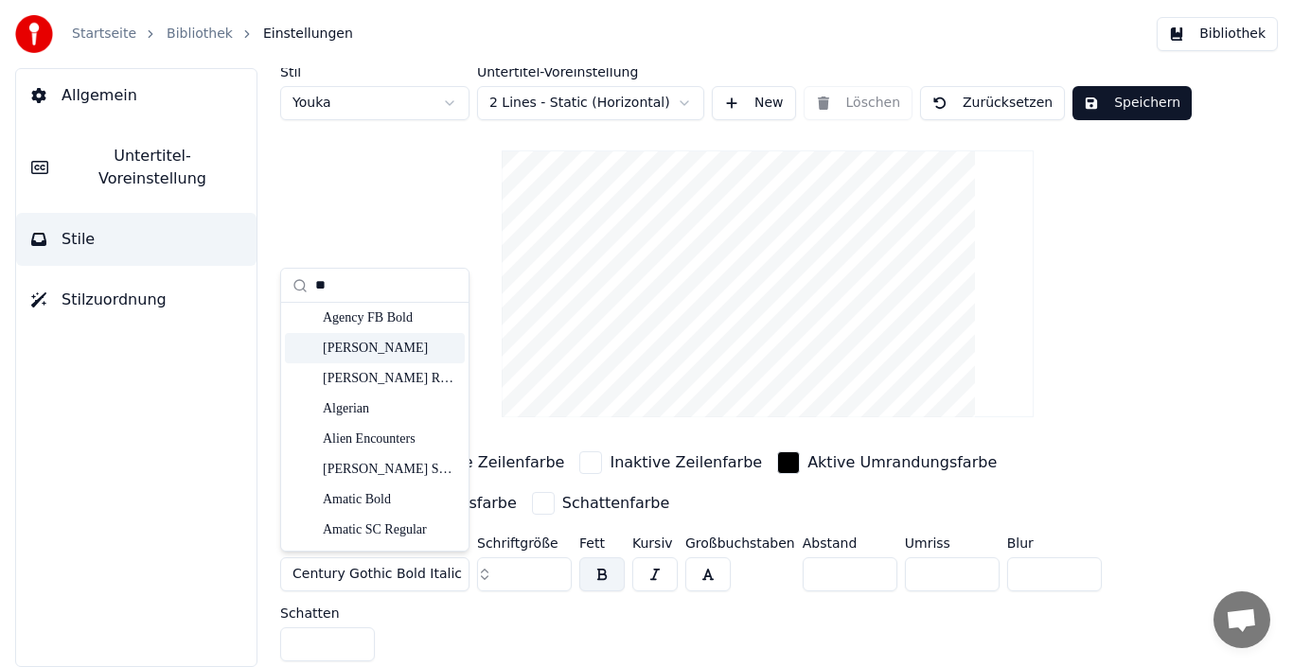
type input "**"
click at [370, 345] on div "[PERSON_NAME]" at bounding box center [390, 348] width 134 height 19
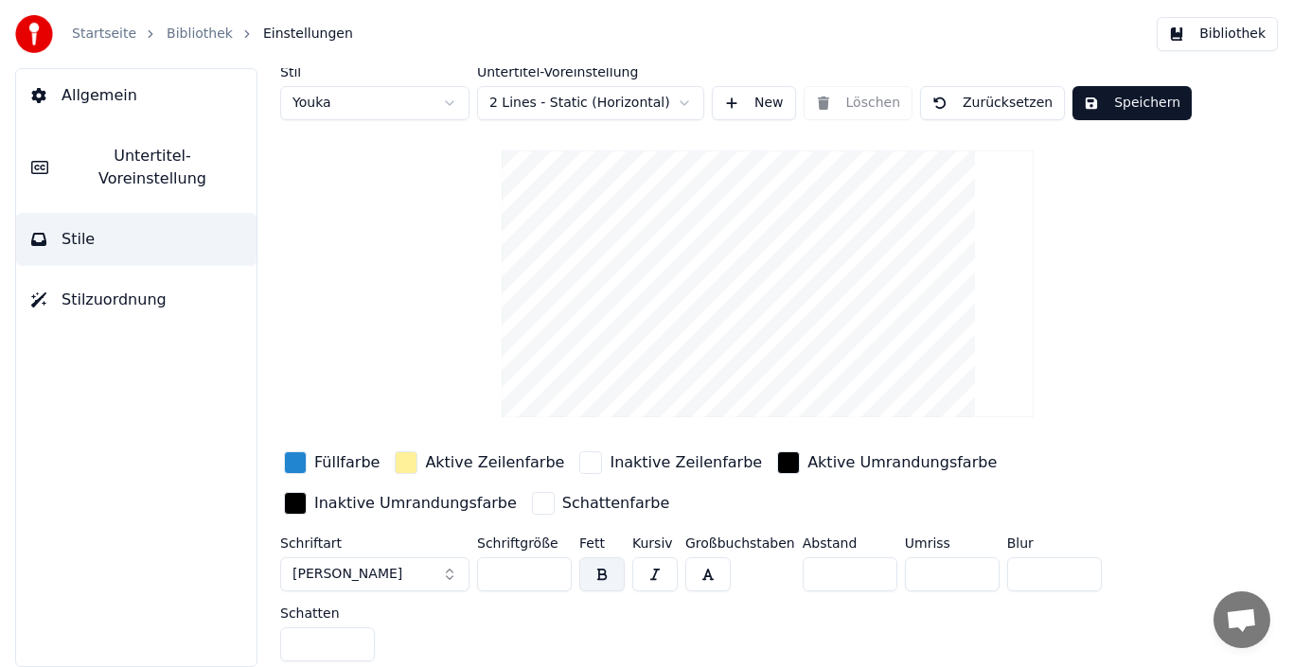
click at [443, 572] on button "[PERSON_NAME]" at bounding box center [374, 574] width 189 height 34
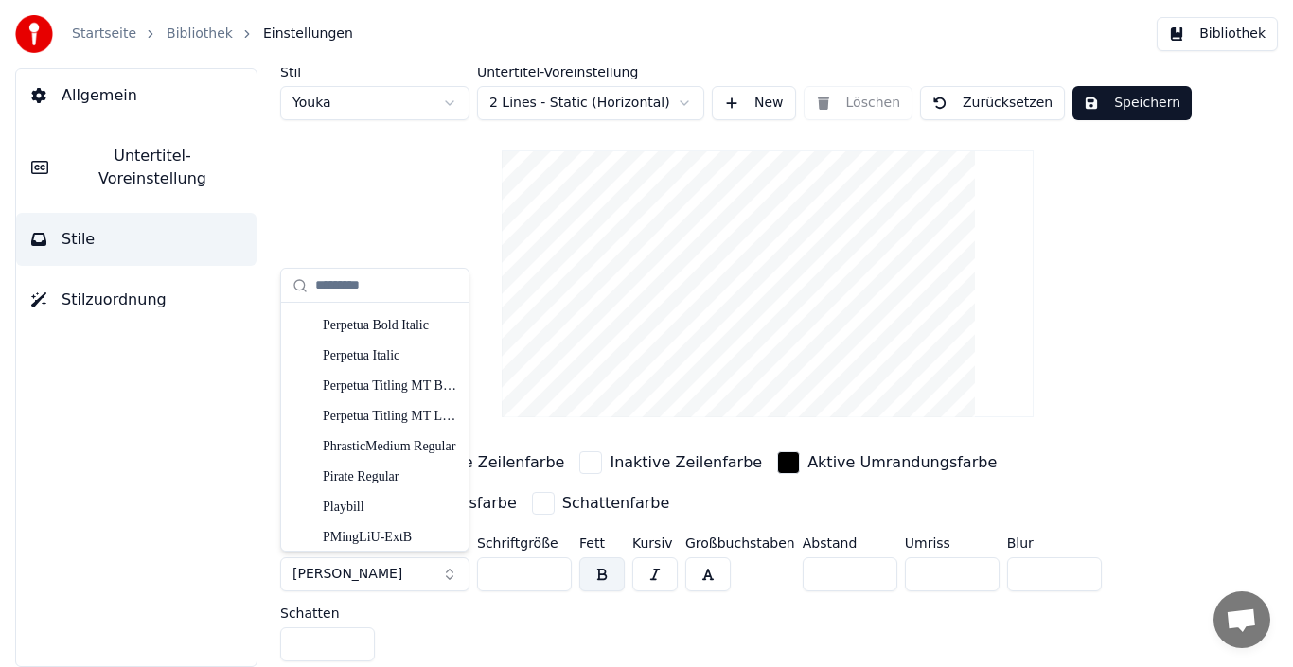
scroll to position [14911, 0]
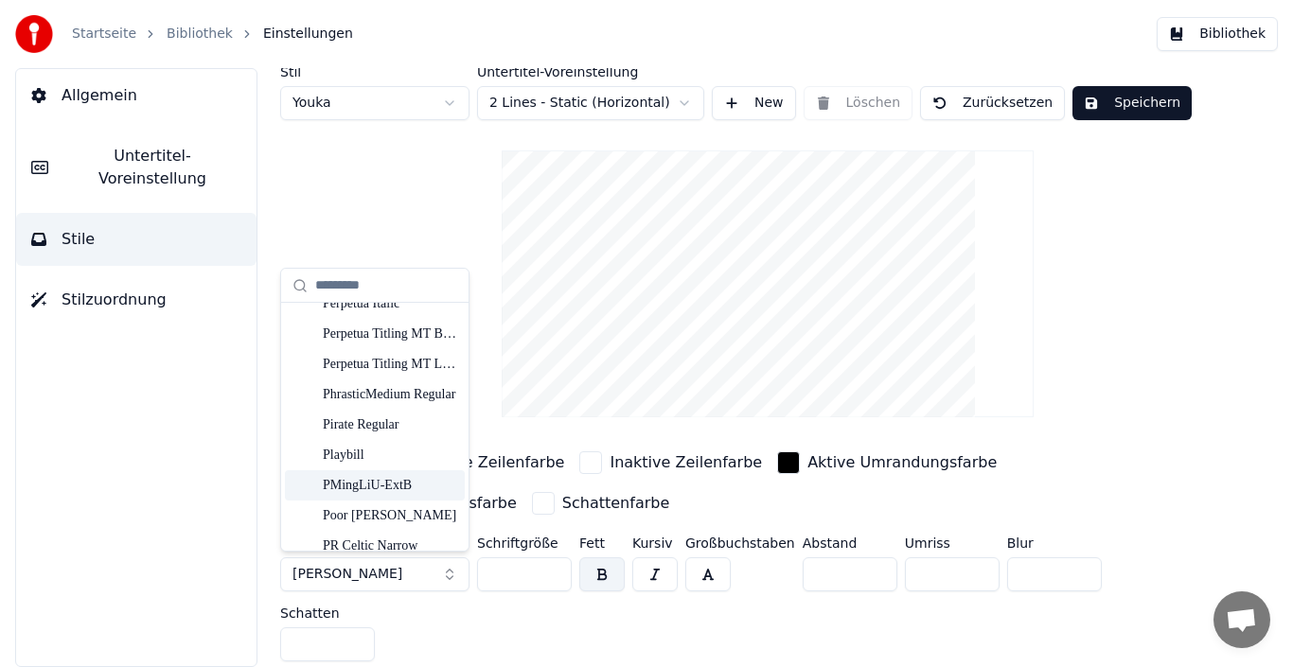
click at [360, 487] on div "PMingLiU-ExtB" at bounding box center [390, 485] width 134 height 19
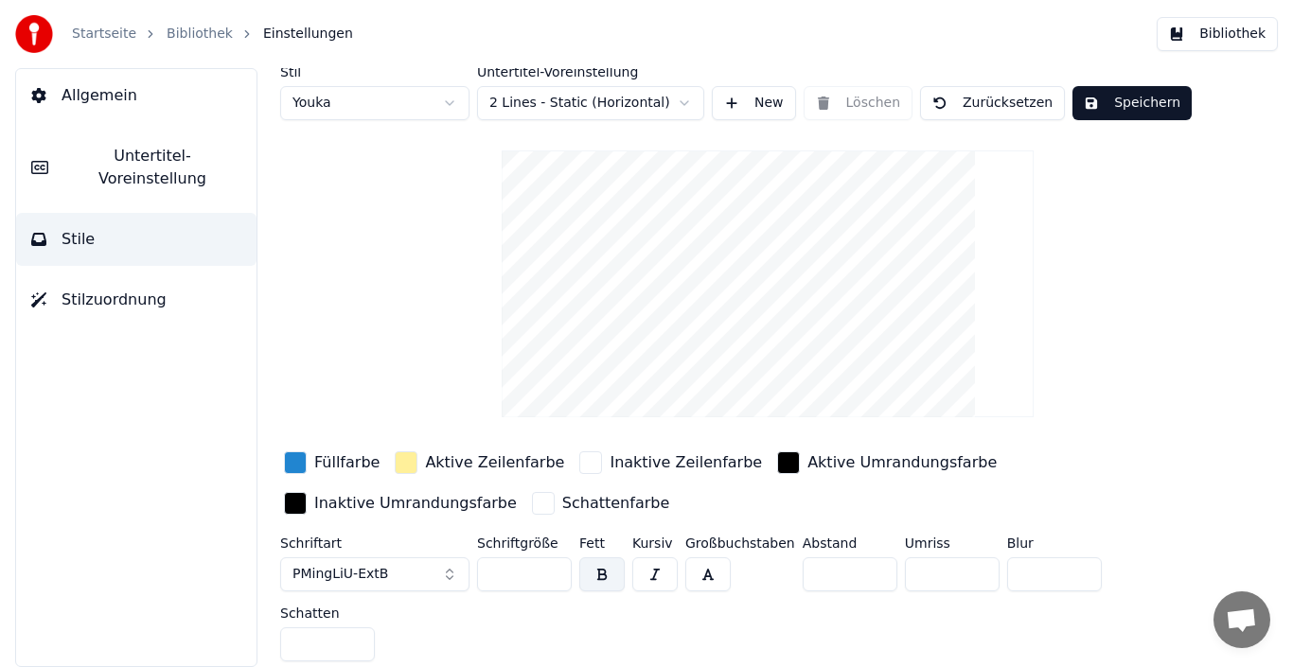
click at [404, 575] on button "PMingLiU-ExtB" at bounding box center [374, 574] width 189 height 34
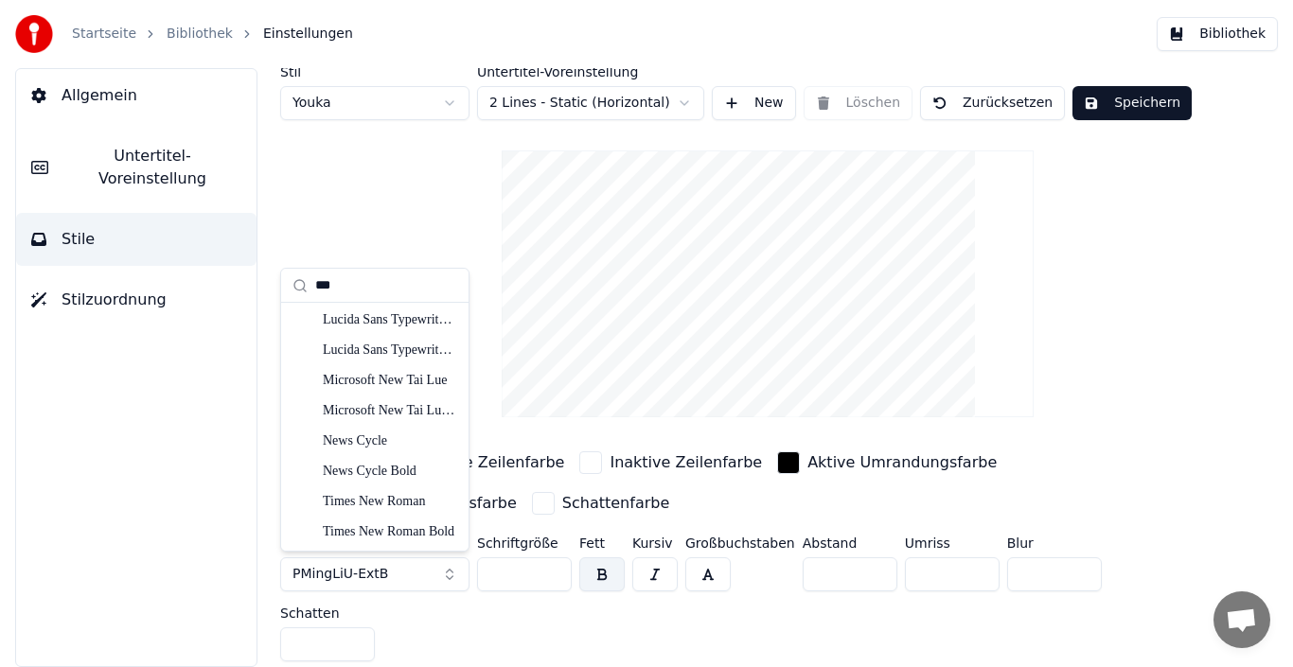
scroll to position [426, 0]
type input "***"
click at [364, 439] on div "Times New Roman" at bounding box center [390, 441] width 134 height 19
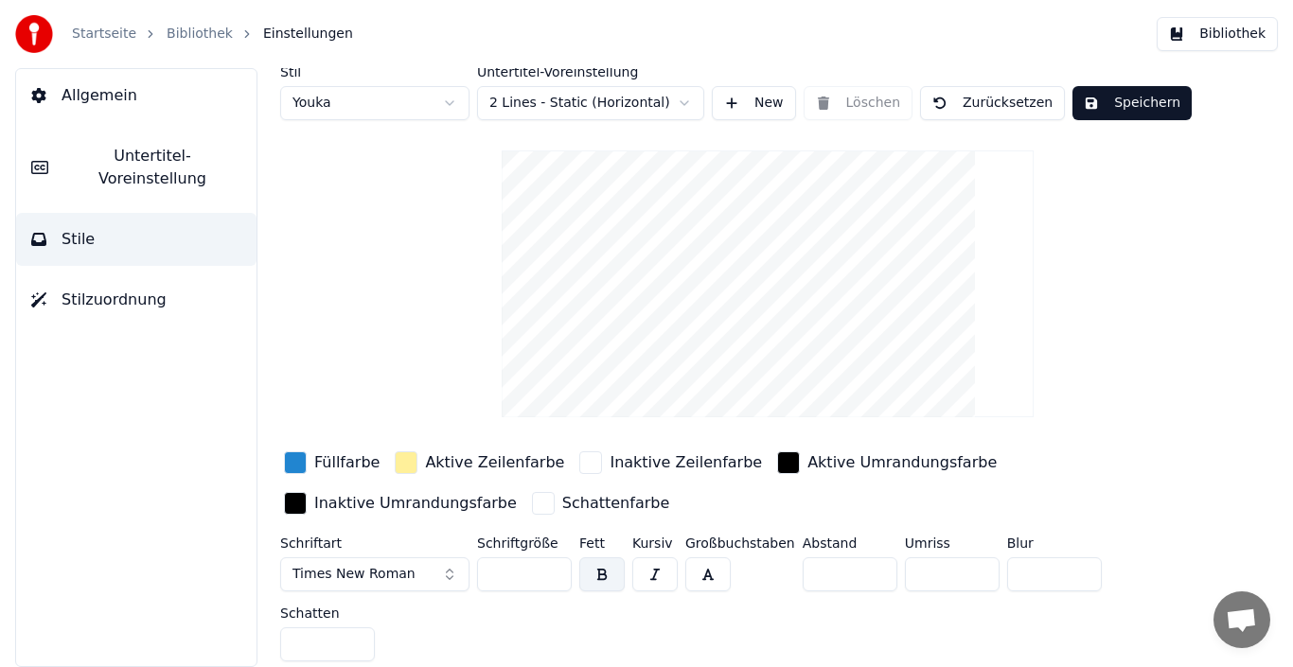
click at [513, 573] on input "**" at bounding box center [524, 574] width 95 height 34
click at [551, 565] on input "**" at bounding box center [524, 574] width 95 height 34
click at [551, 565] on input "***" at bounding box center [524, 574] width 95 height 34
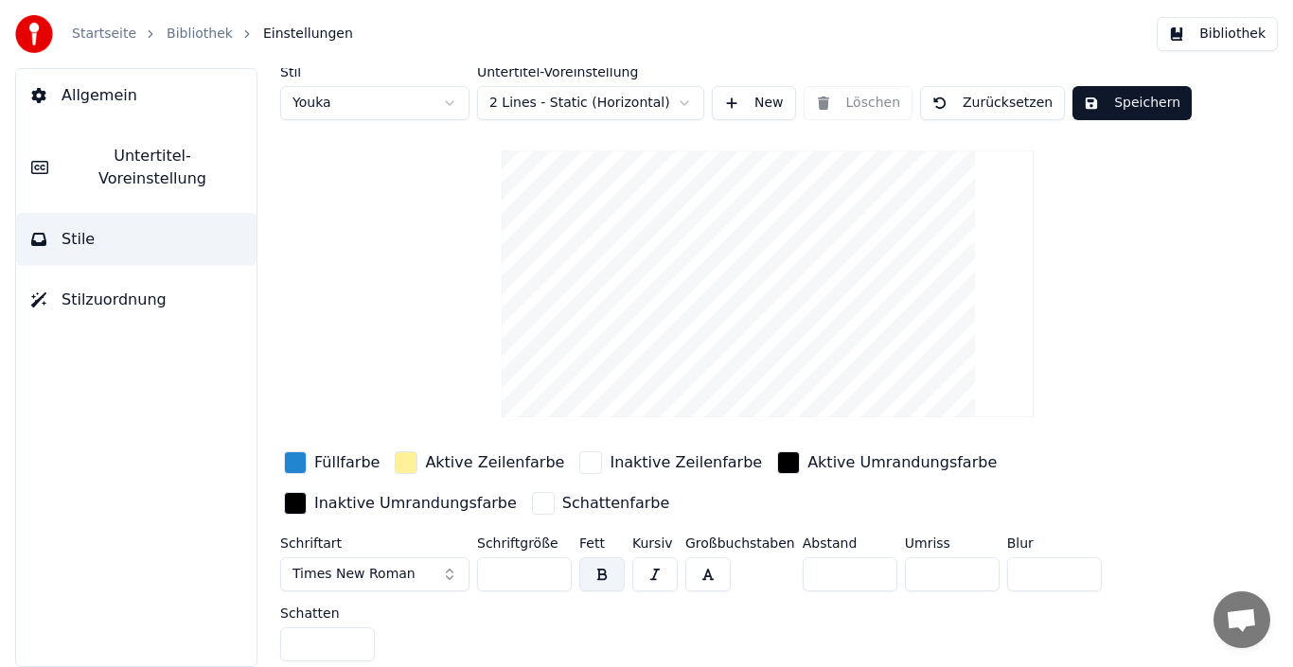
click at [551, 565] on input "***" at bounding box center [524, 574] width 95 height 34
click at [550, 565] on input "***" at bounding box center [524, 574] width 95 height 34
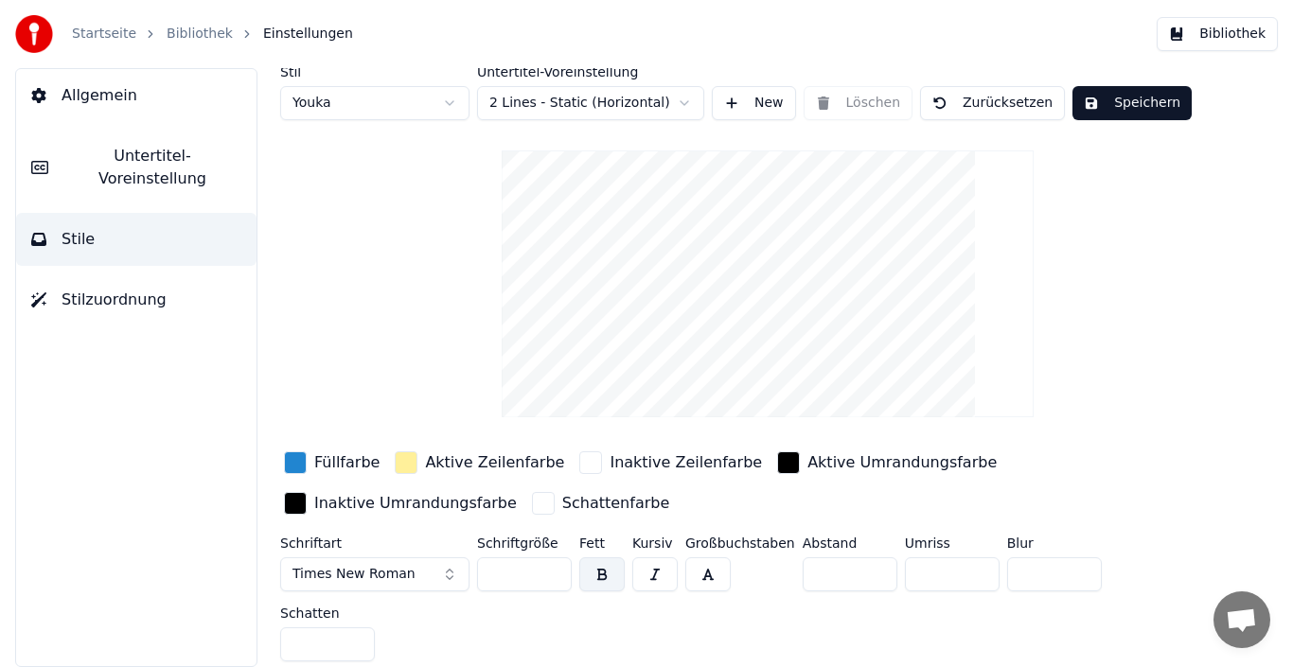
click at [550, 565] on input "***" at bounding box center [524, 574] width 95 height 34
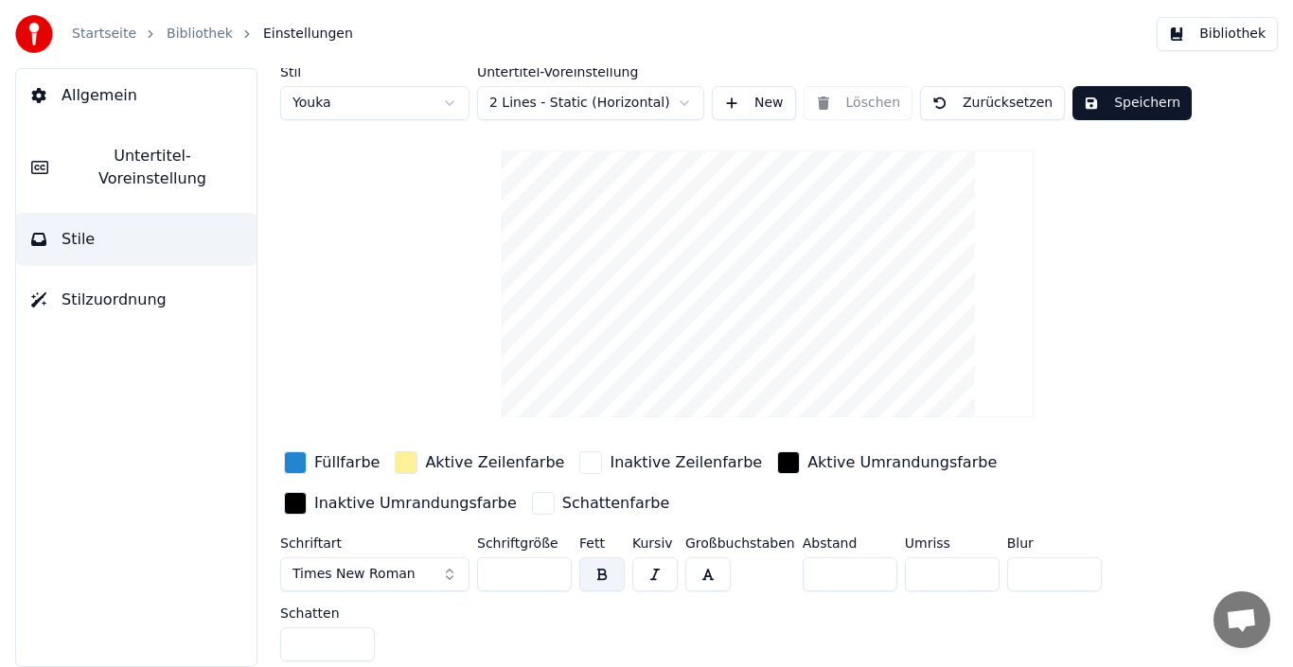
click at [550, 565] on input "***" at bounding box center [524, 574] width 95 height 34
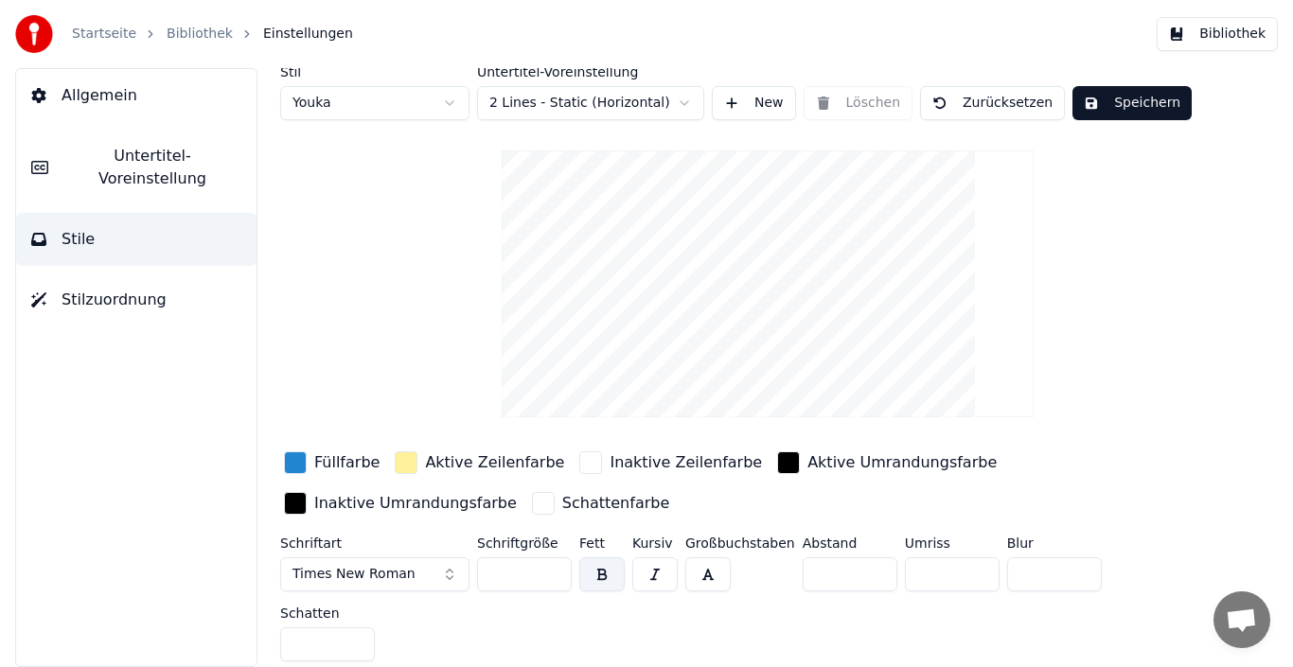
click at [550, 565] on input "***" at bounding box center [524, 574] width 95 height 34
type input "***"
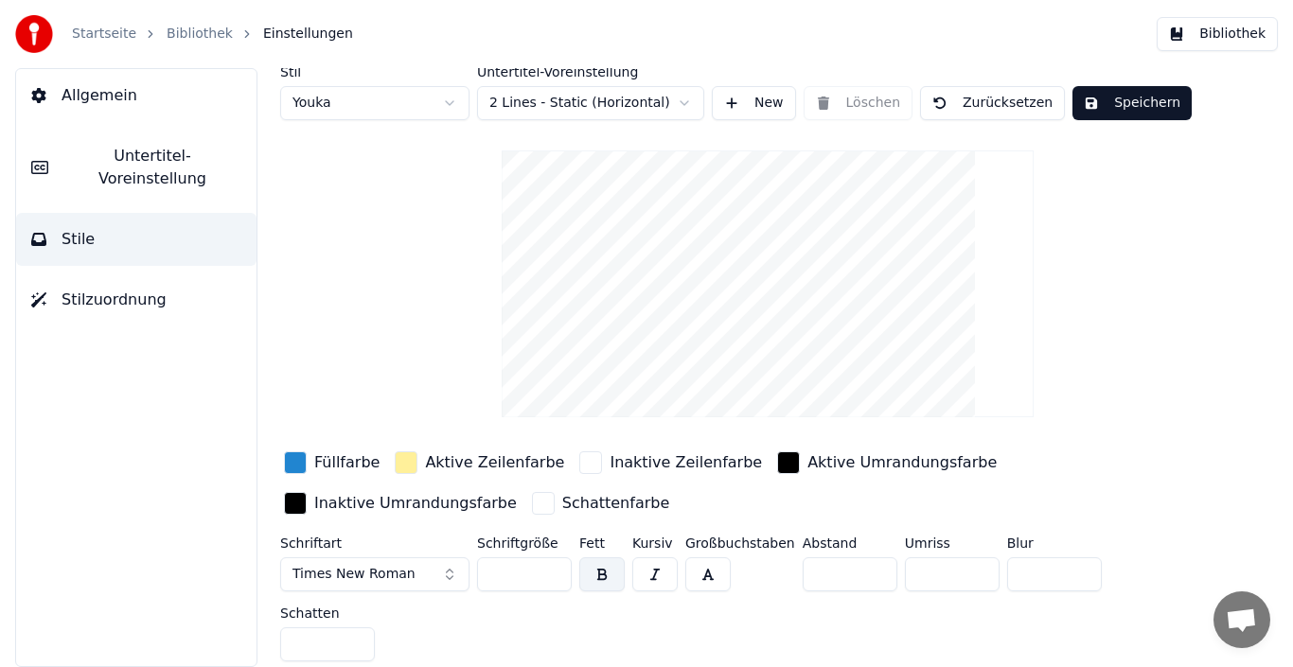
click at [549, 565] on input "***" at bounding box center [524, 574] width 95 height 34
click at [1102, 105] on button "Speichern" at bounding box center [1131, 103] width 119 height 34
click at [138, 293] on button "Stilzuordnung" at bounding box center [136, 300] width 240 height 53
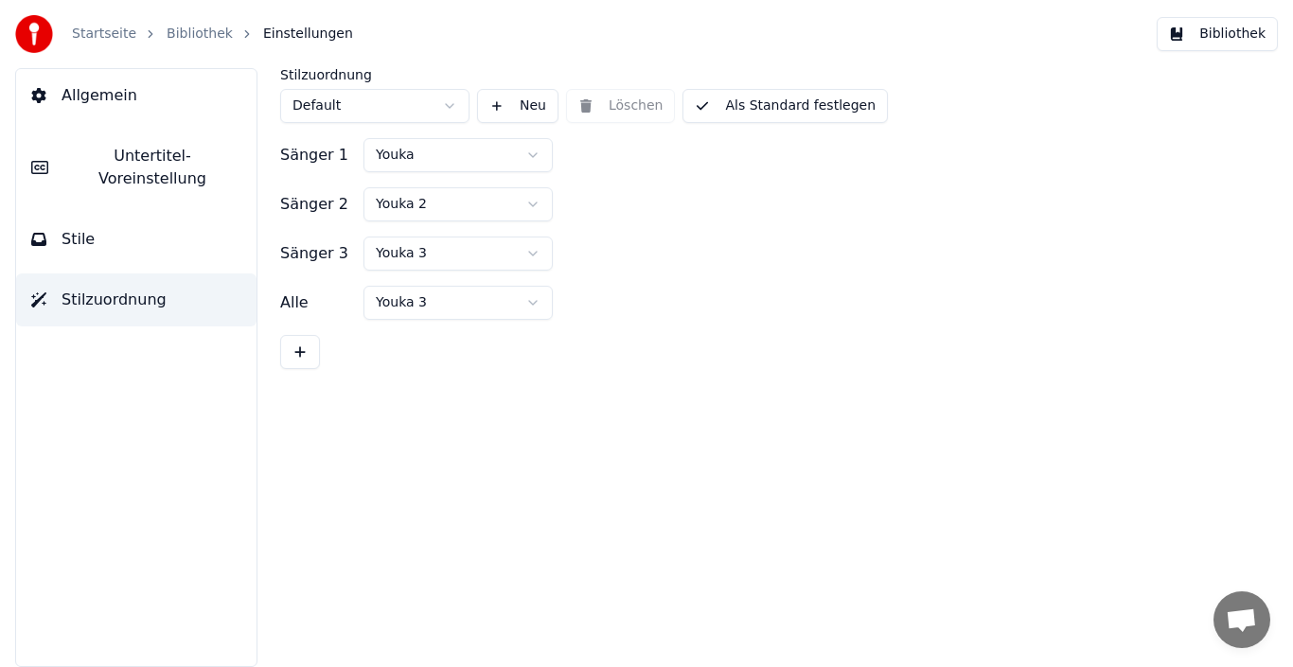
click at [91, 222] on button "Stile" at bounding box center [136, 239] width 240 height 53
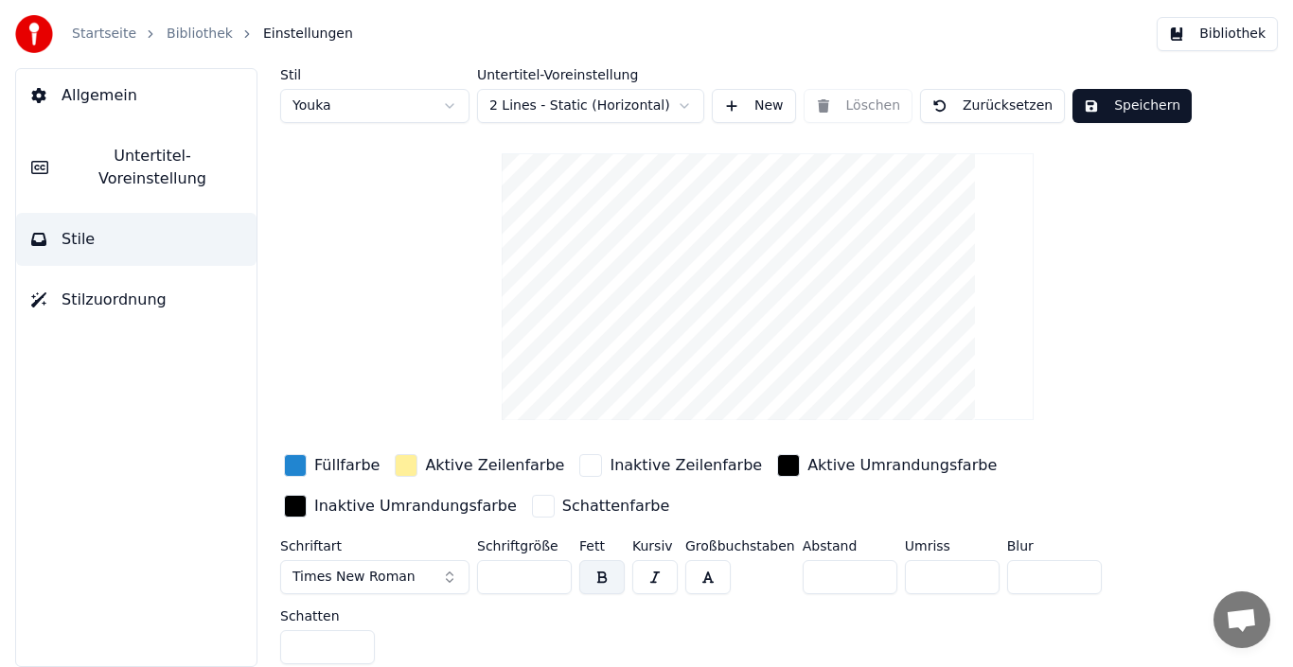
click at [105, 156] on span "Untertitel-Voreinstellung" at bounding box center [152, 167] width 178 height 45
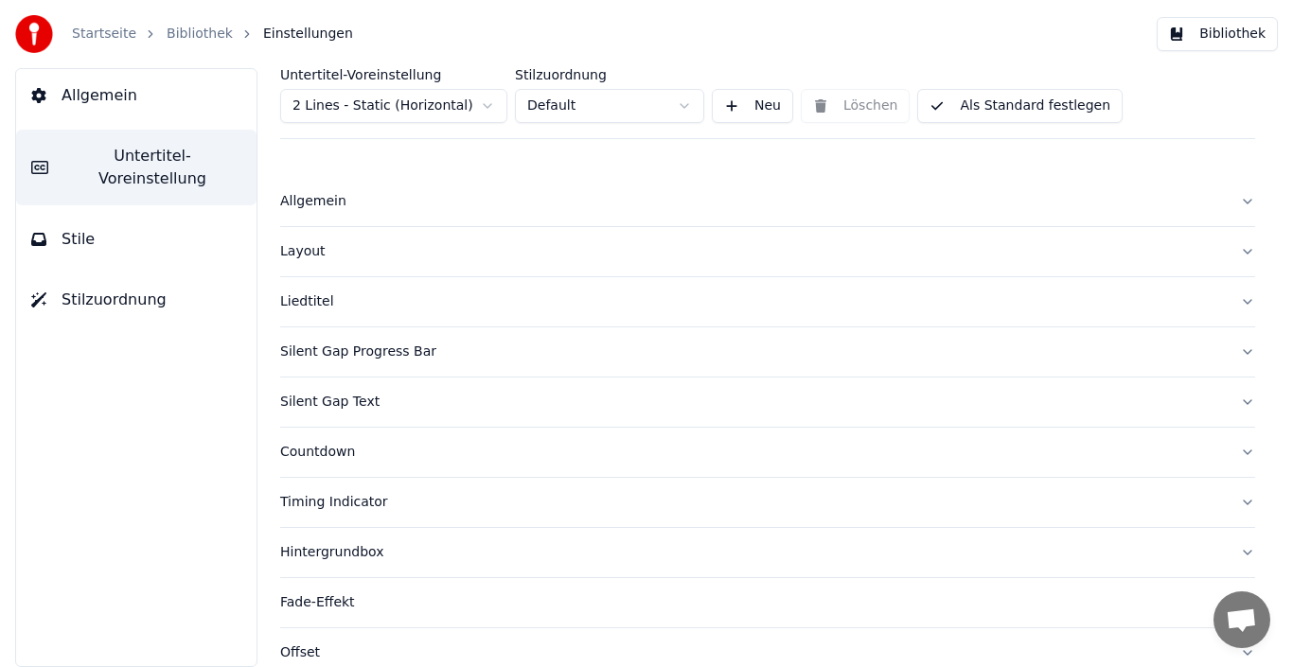
click at [100, 108] on button "Allgemein" at bounding box center [136, 95] width 240 height 53
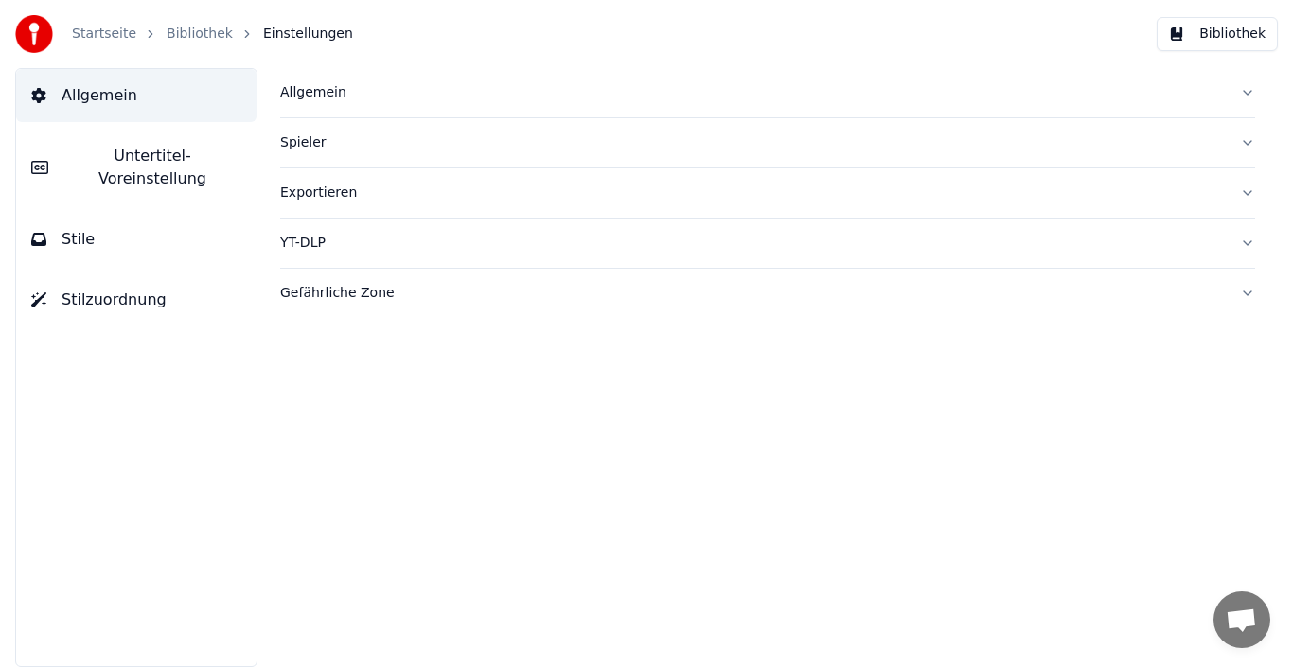
click at [180, 45] on div "Startseite Bibliothek Einstellungen" at bounding box center [184, 34] width 338 height 38
click at [183, 38] on link "Bibliothek" at bounding box center [200, 34] width 66 height 19
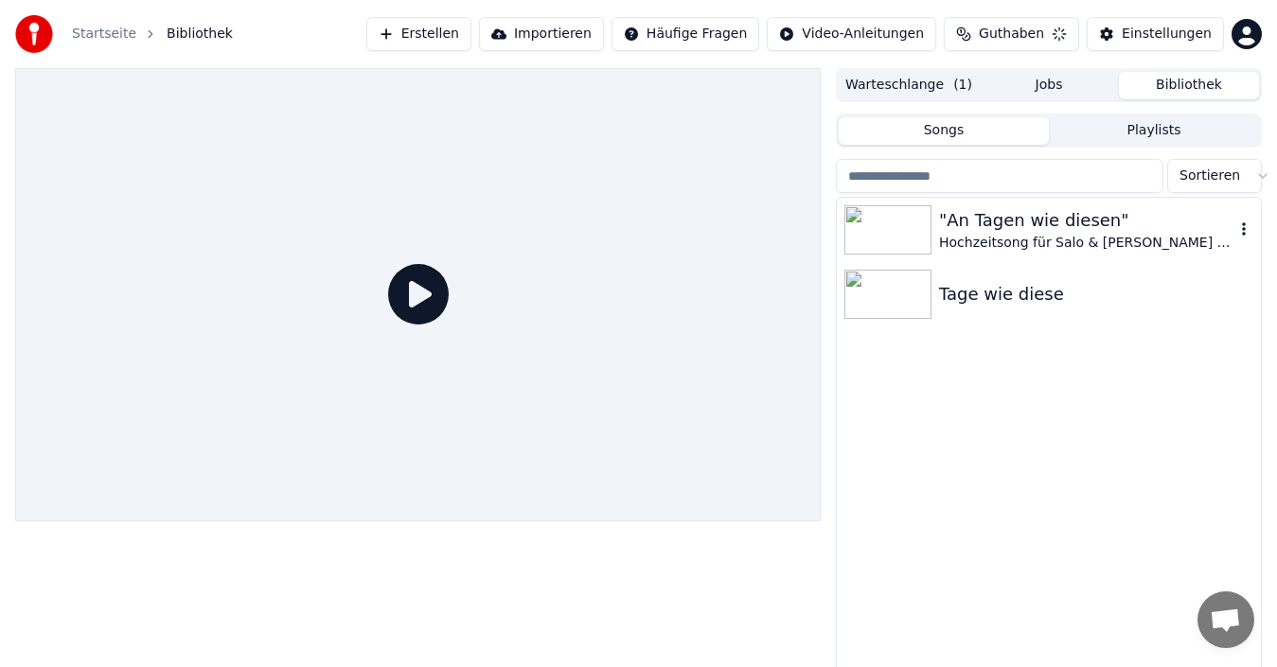
click at [882, 247] on img at bounding box center [887, 229] width 87 height 49
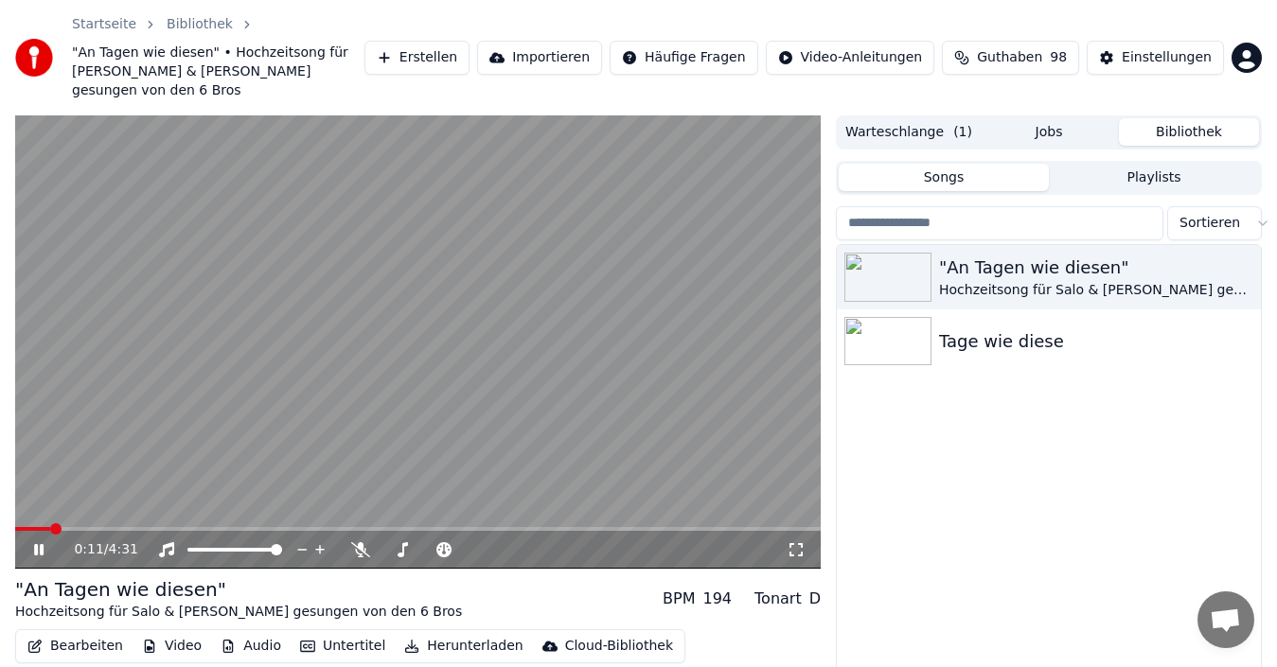
click at [41, 544] on icon at bounding box center [38, 549] width 9 height 11
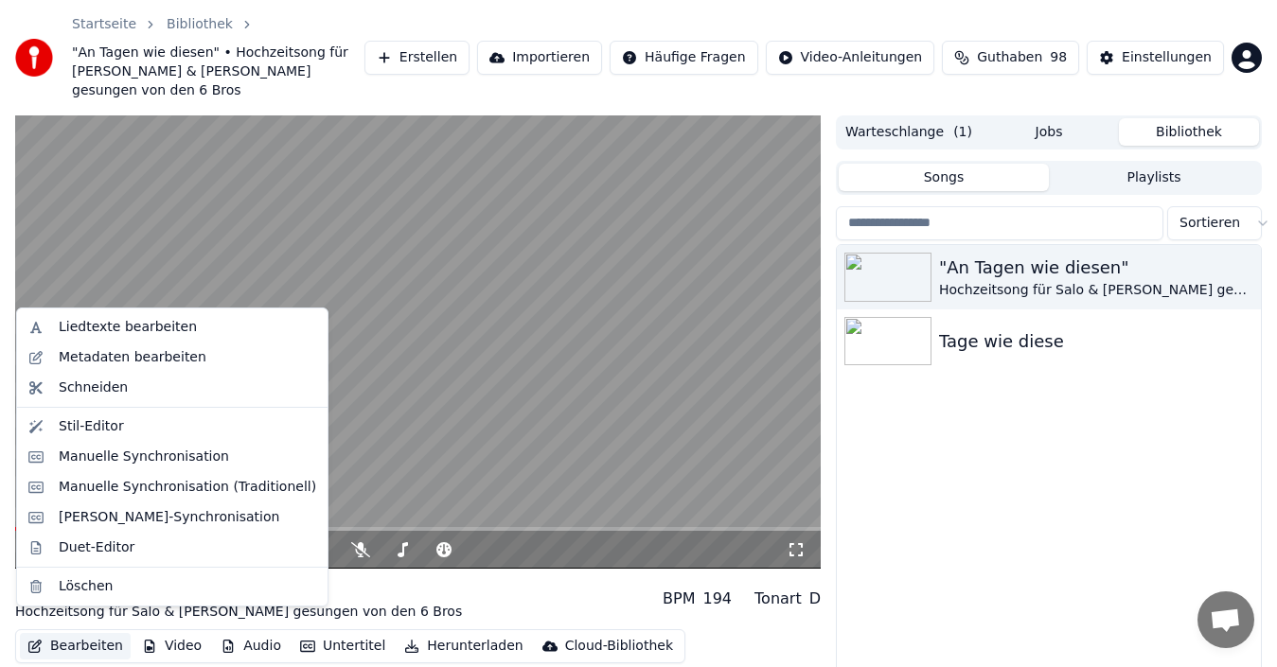
click at [50, 635] on button "Bearbeiten" at bounding box center [75, 646] width 111 height 26
click at [60, 434] on div "Stil-Editor" at bounding box center [91, 426] width 65 height 19
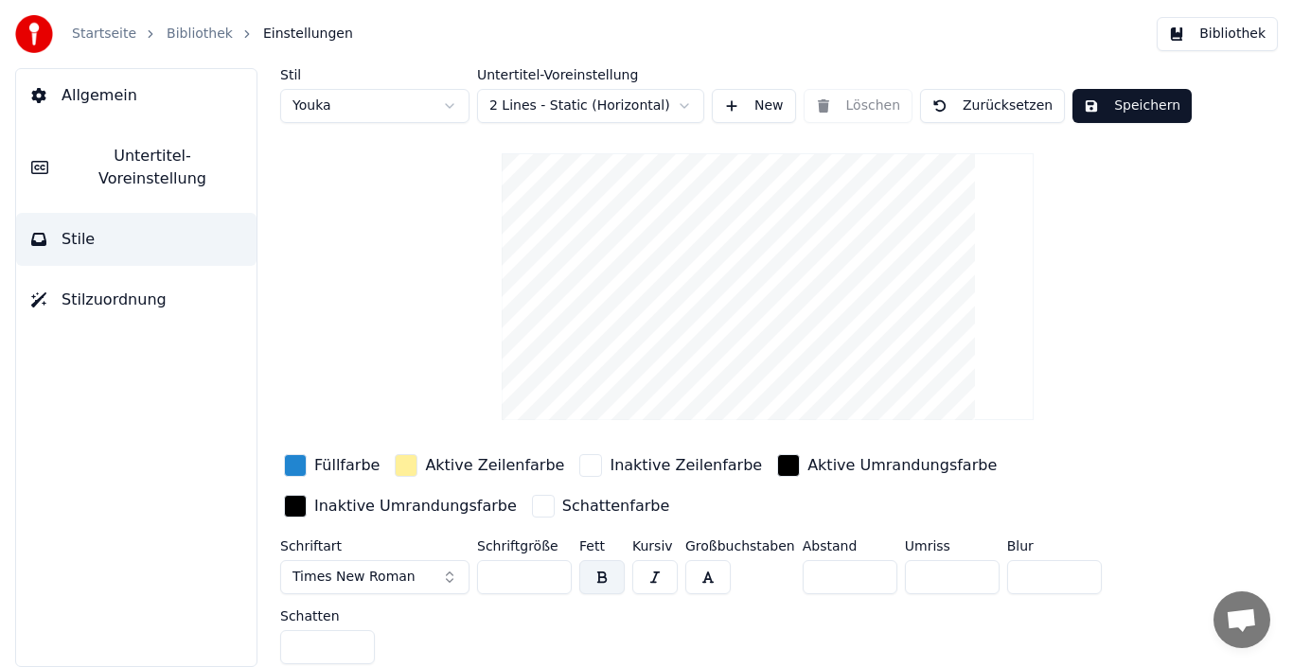
click at [442, 584] on button "Times New Roman" at bounding box center [374, 577] width 189 height 34
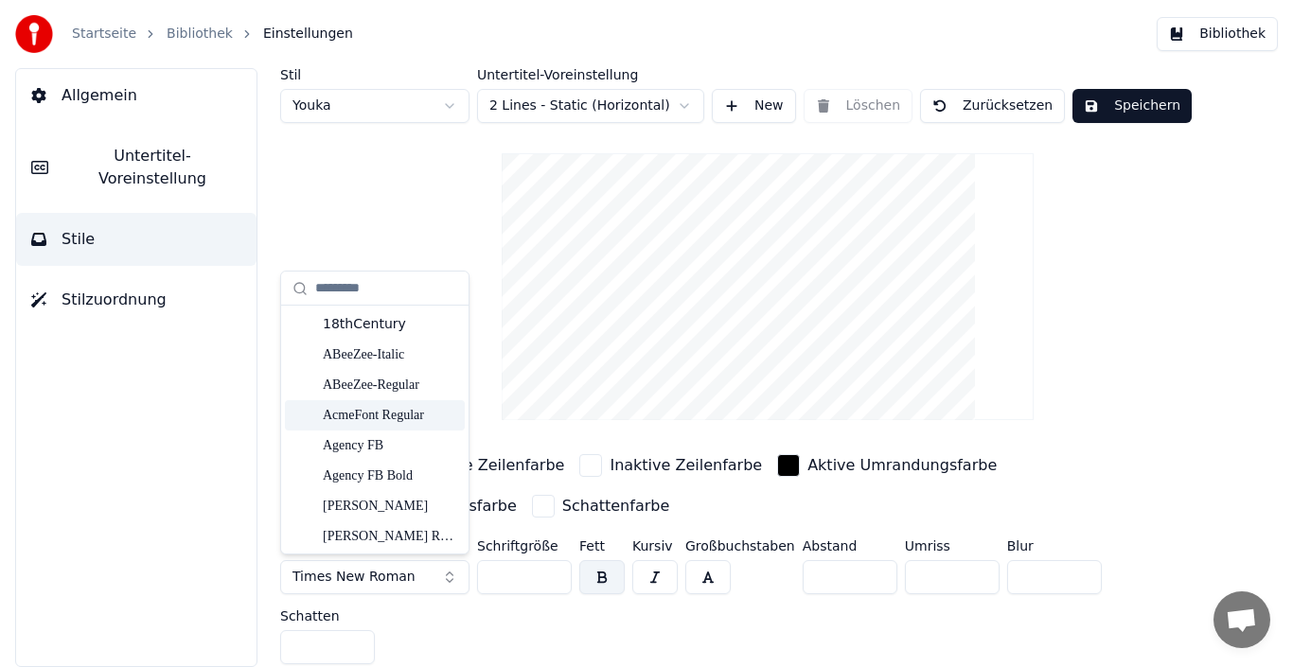
click at [388, 417] on div "AcmeFont Regular" at bounding box center [390, 415] width 134 height 19
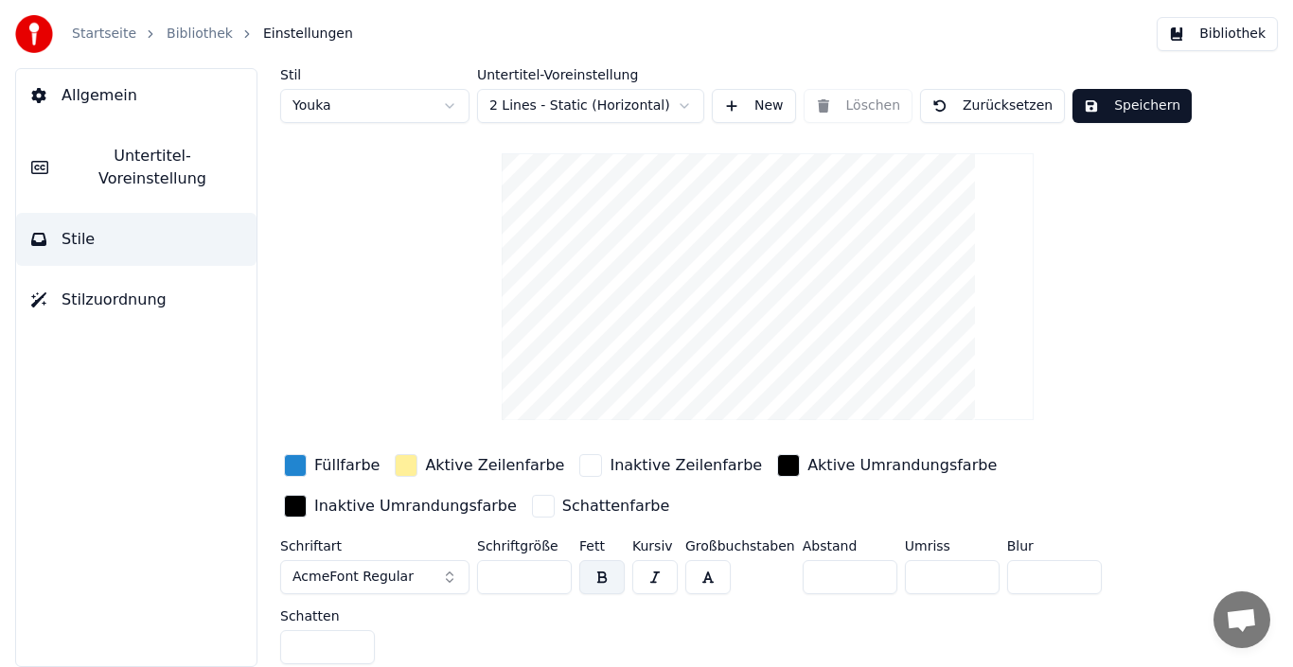
click at [1085, 116] on button "Speichern" at bounding box center [1131, 106] width 119 height 34
click at [199, 36] on link "Bibliothek" at bounding box center [200, 34] width 66 height 19
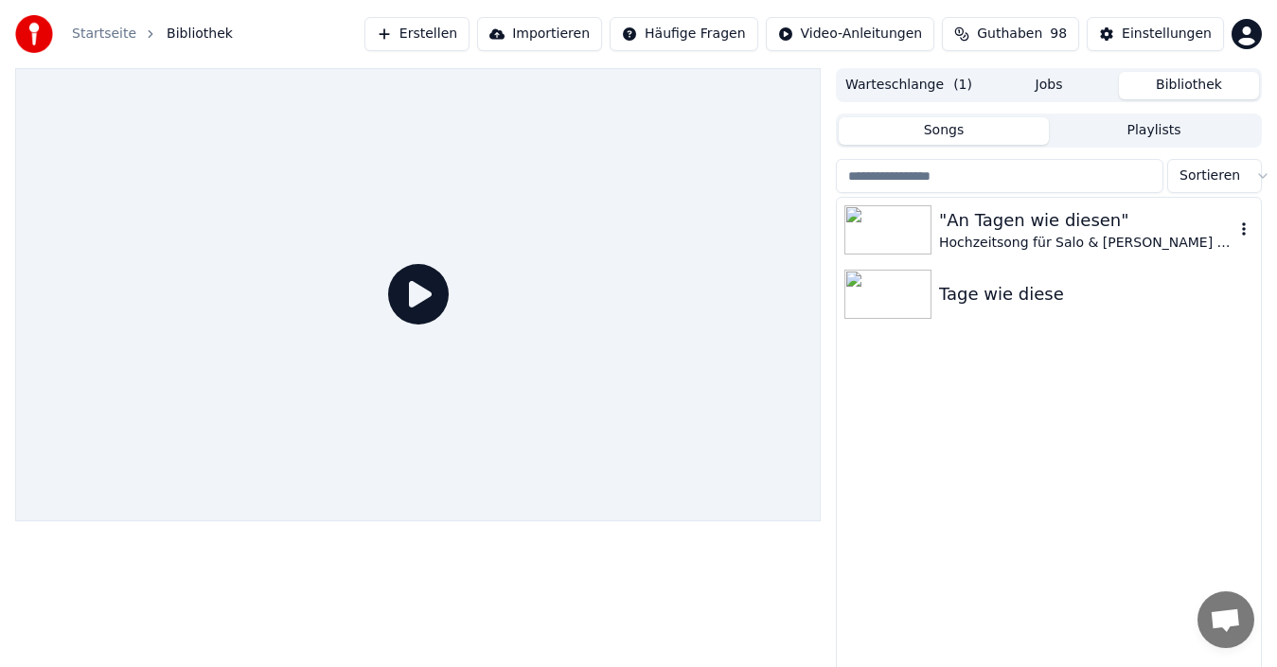
click at [912, 222] on img at bounding box center [887, 229] width 87 height 49
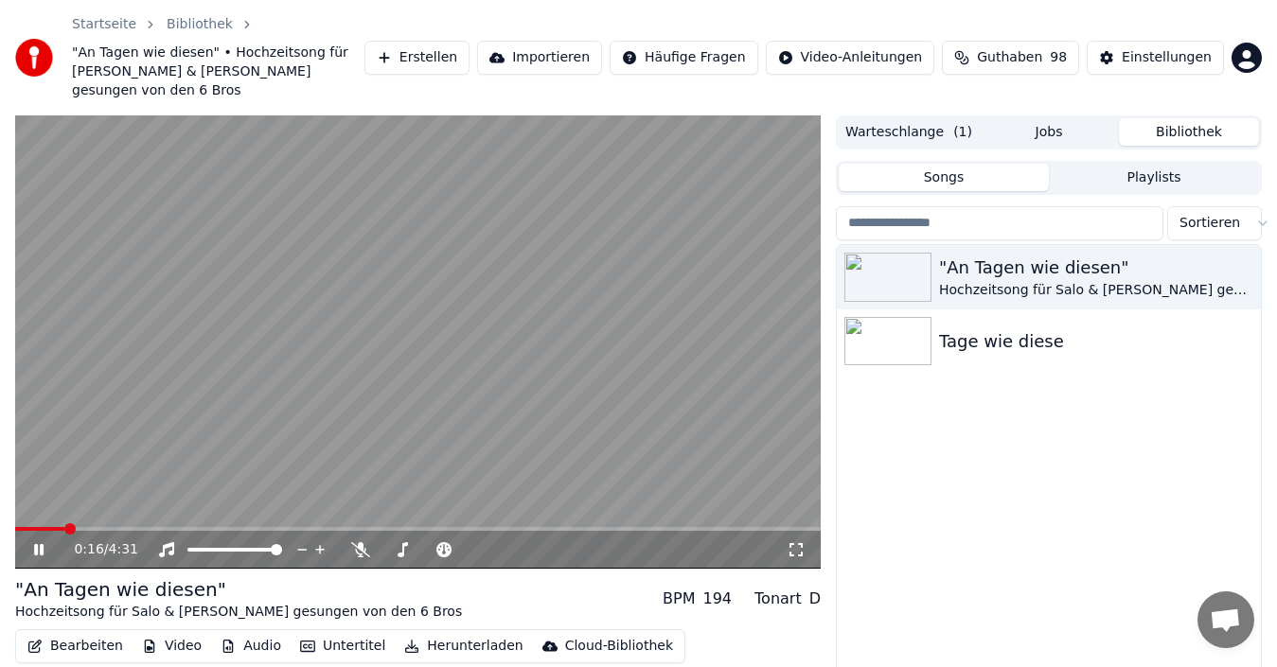
click at [39, 542] on icon at bounding box center [52, 549] width 44 height 15
click at [55, 633] on button "Bearbeiten" at bounding box center [75, 646] width 111 height 26
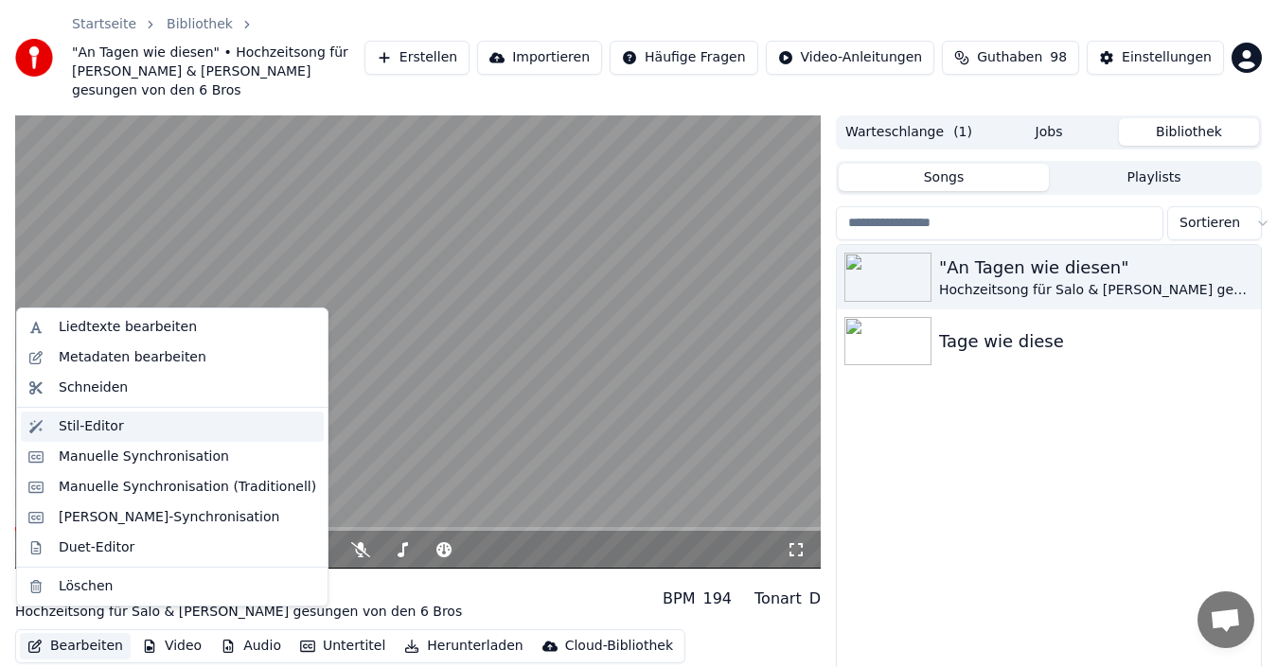
click at [94, 432] on div "Stil-Editor" at bounding box center [91, 426] width 65 height 19
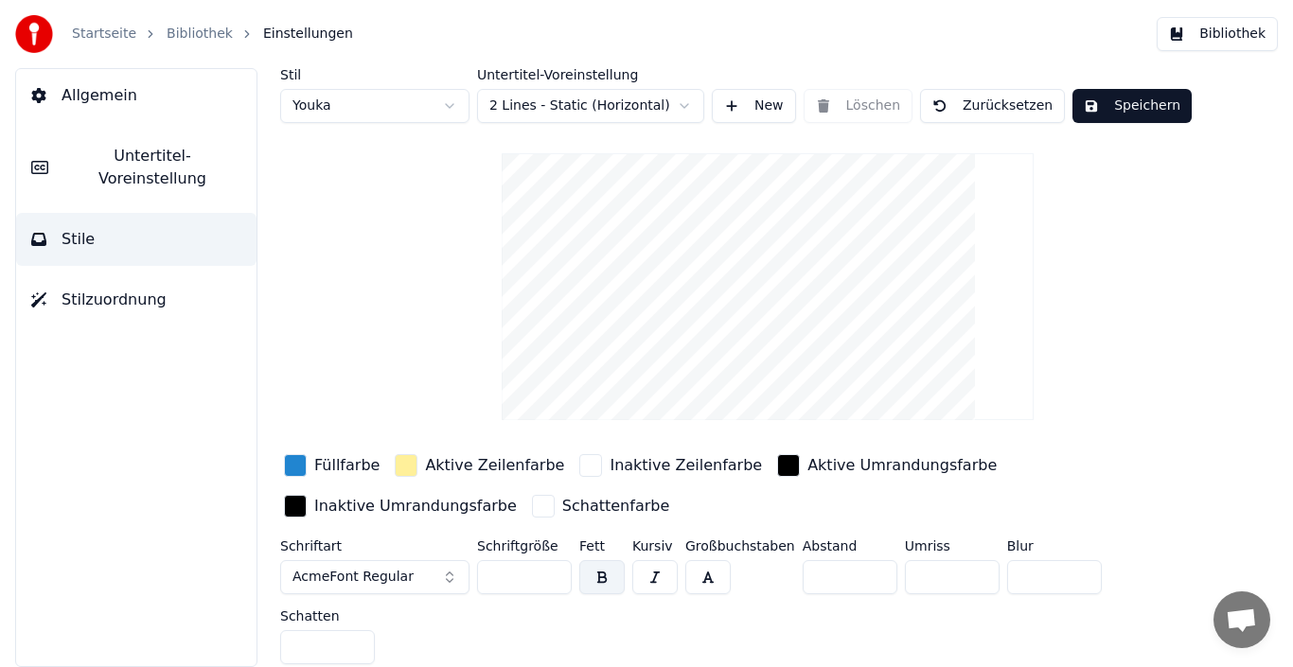
click at [426, 566] on button "AcmeFont Regular" at bounding box center [374, 577] width 189 height 34
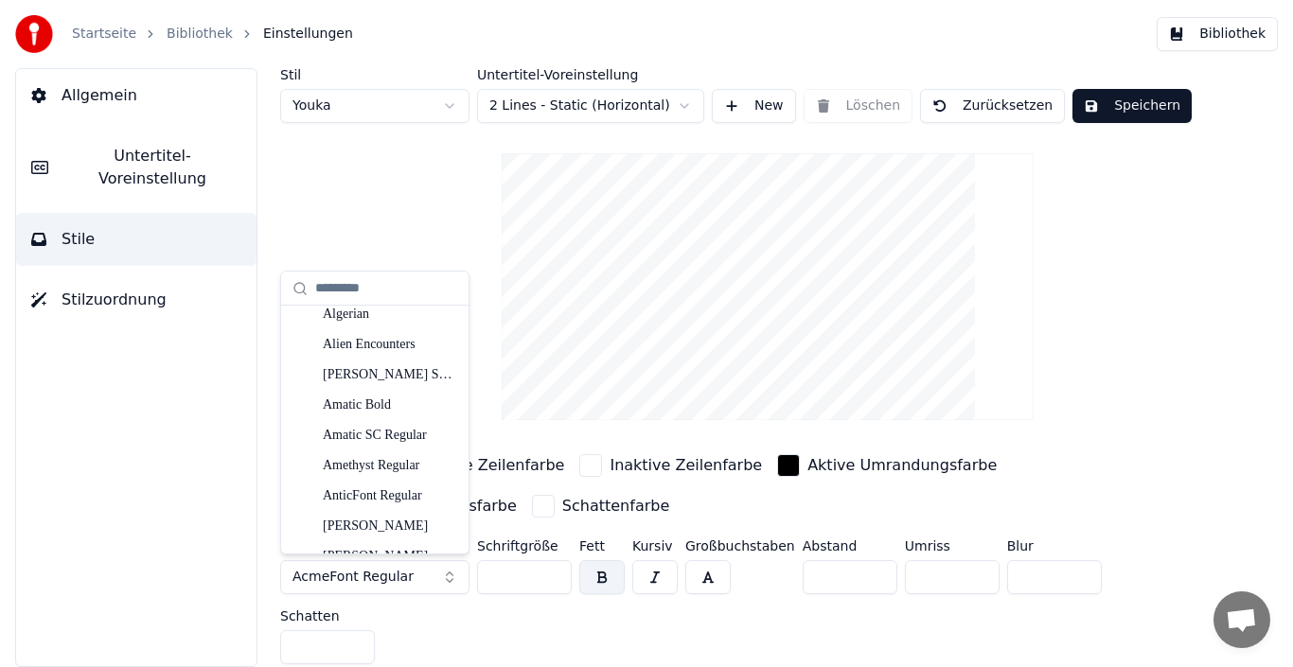
scroll to position [284, 0]
click at [392, 439] on div "Amethyst Regular" at bounding box center [390, 434] width 134 height 19
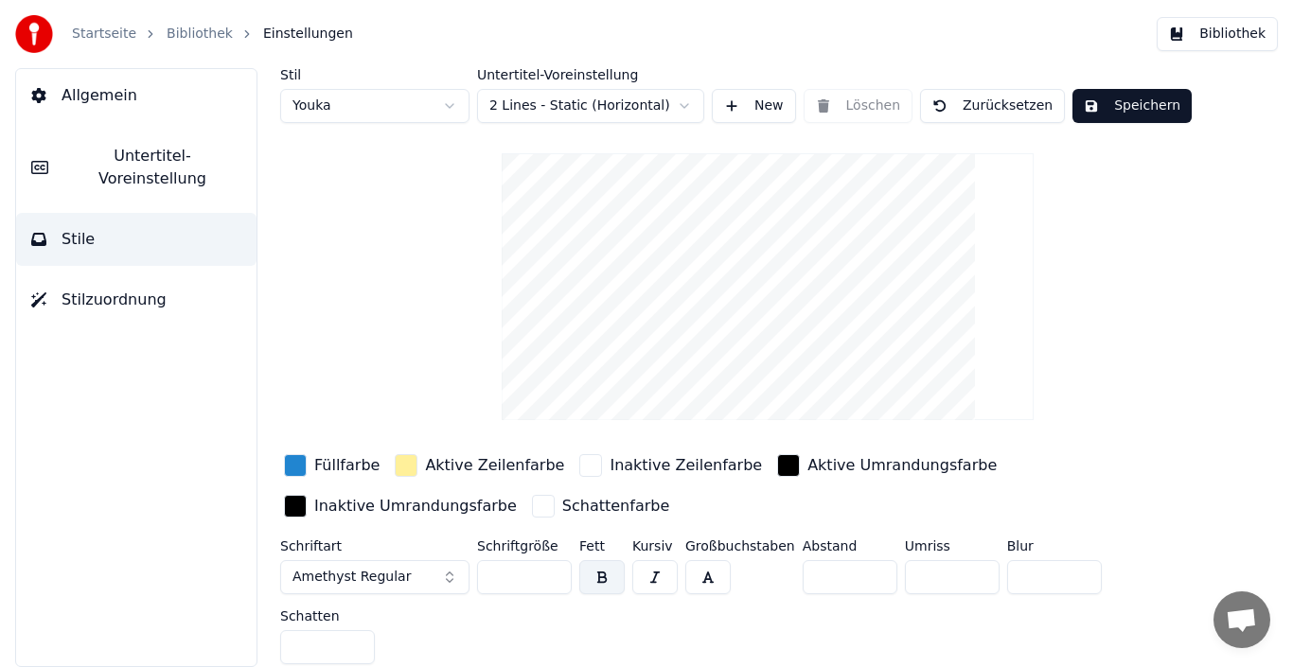
click at [382, 577] on span "Amethyst Regular" at bounding box center [351, 577] width 118 height 19
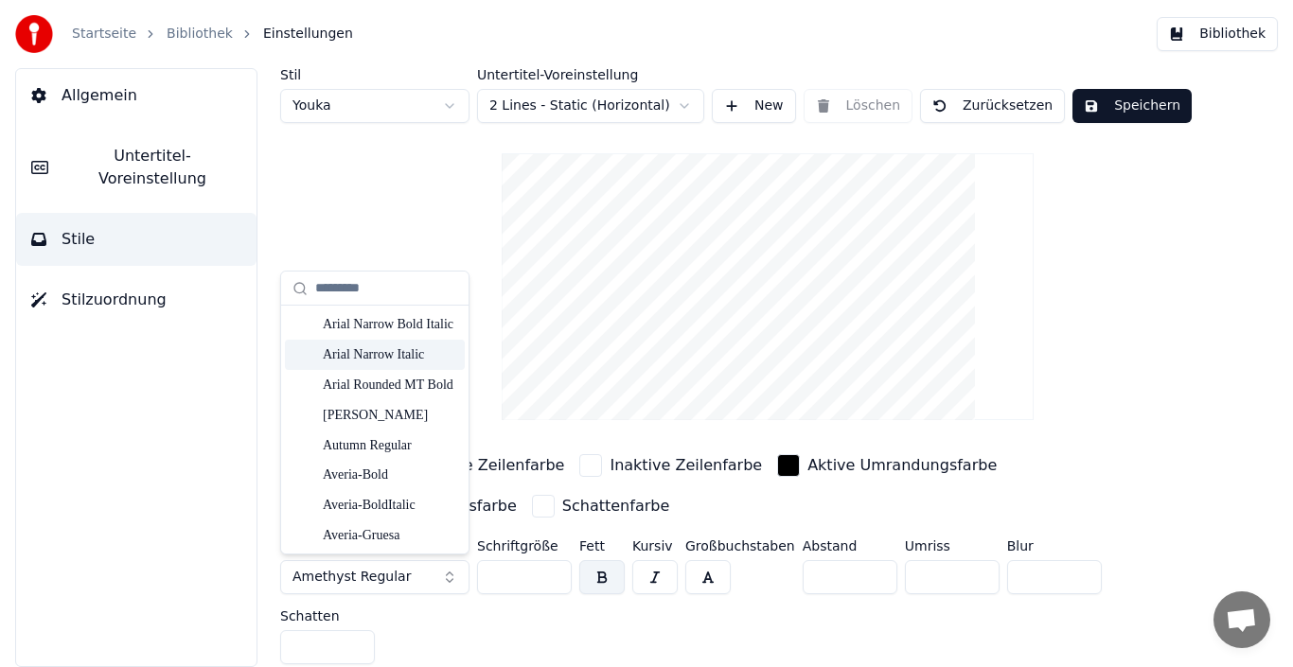
scroll to position [852, 0]
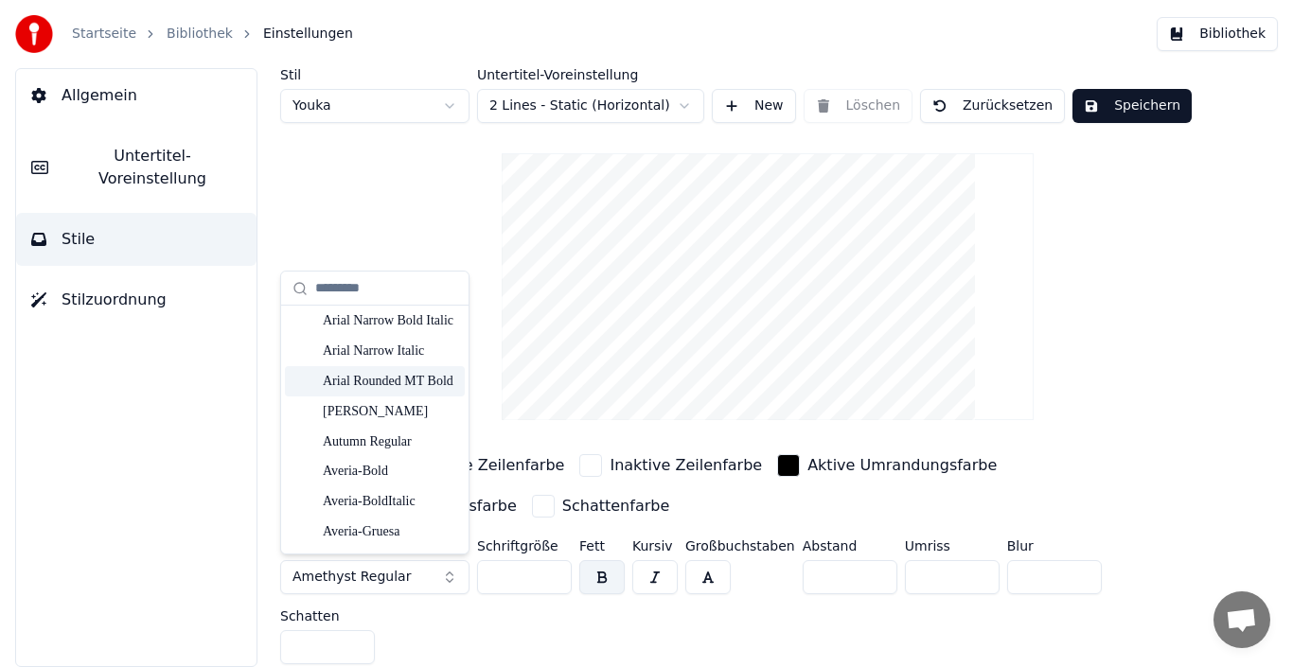
click at [382, 382] on div "Arial Rounded MT Bold" at bounding box center [390, 381] width 134 height 19
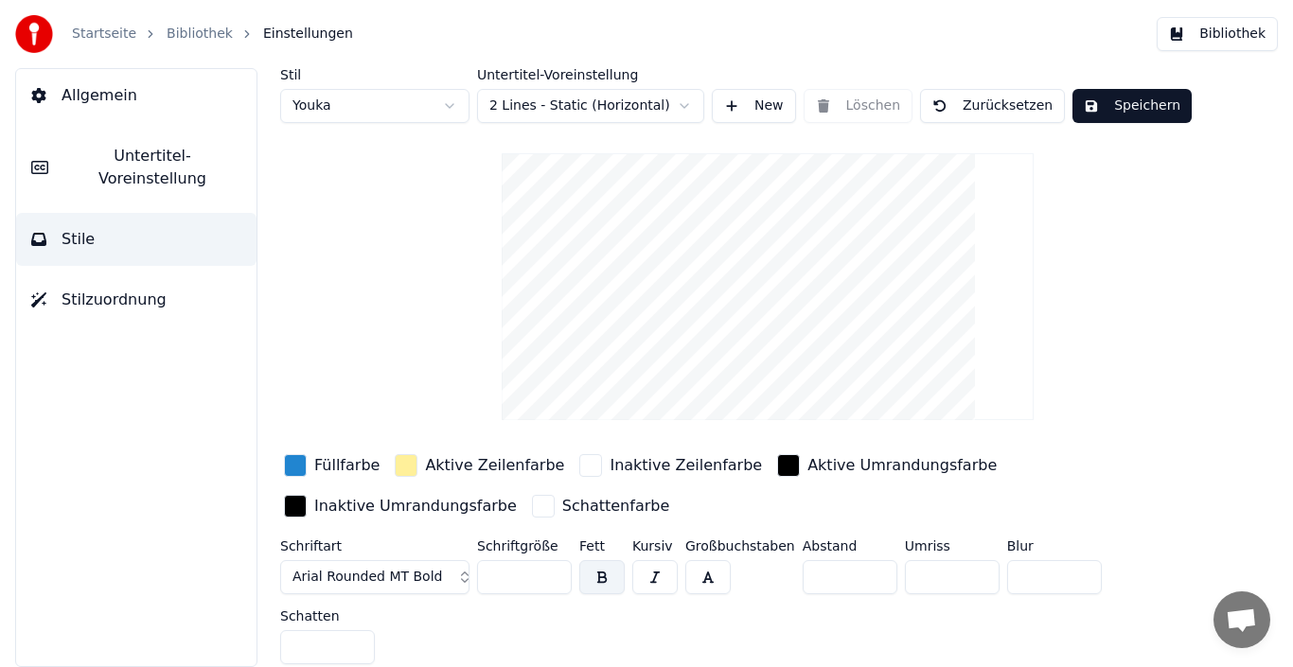
click at [1124, 109] on button "Speichern" at bounding box center [1131, 106] width 119 height 34
click at [185, 40] on link "Bibliothek" at bounding box center [200, 34] width 66 height 19
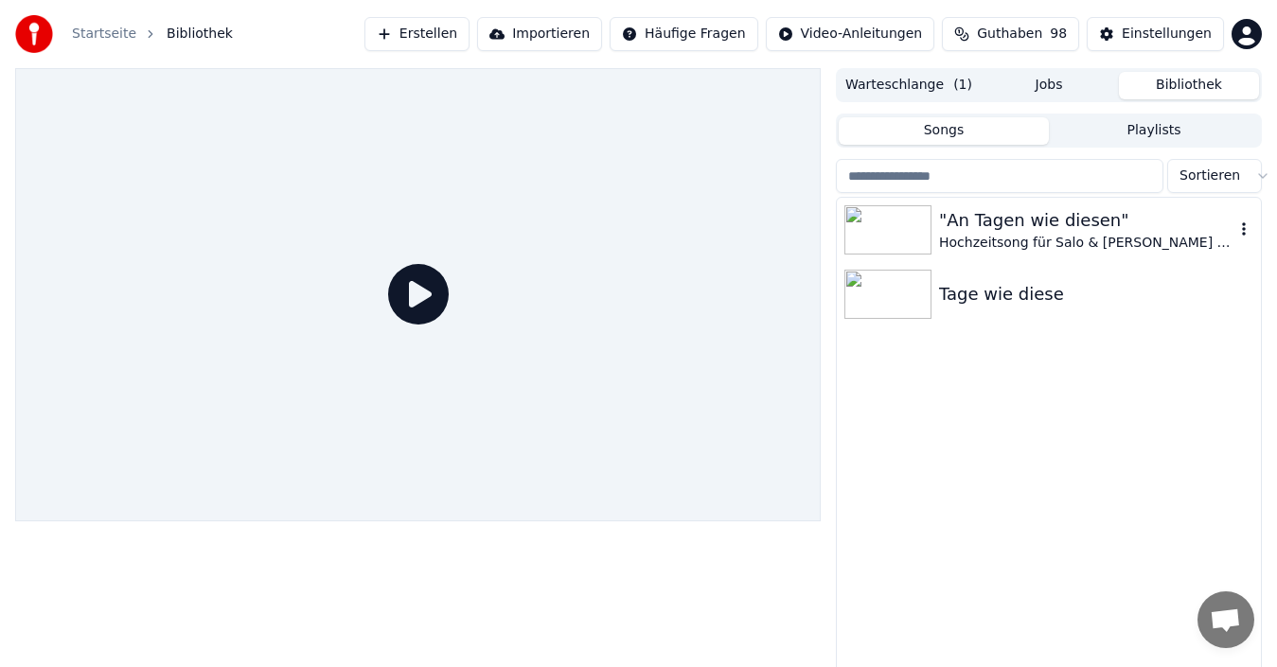
click at [945, 238] on div "Hochzeitsong für Salo & [PERSON_NAME] gesungen von den 6 Bros" at bounding box center [1086, 243] width 295 height 19
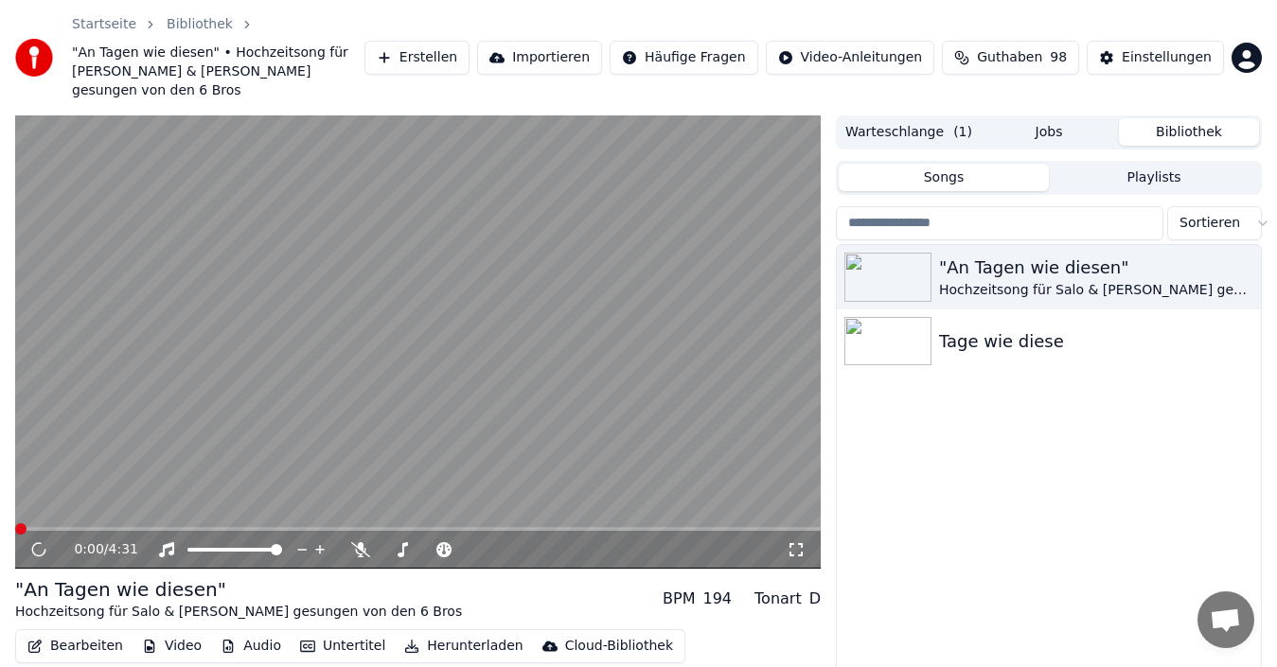
click at [100, 531] on div "0:00 / 4:31" at bounding box center [417, 550] width 805 height 38
click at [100, 527] on span at bounding box center [417, 529] width 805 height 4
click at [41, 544] on icon at bounding box center [38, 549] width 9 height 11
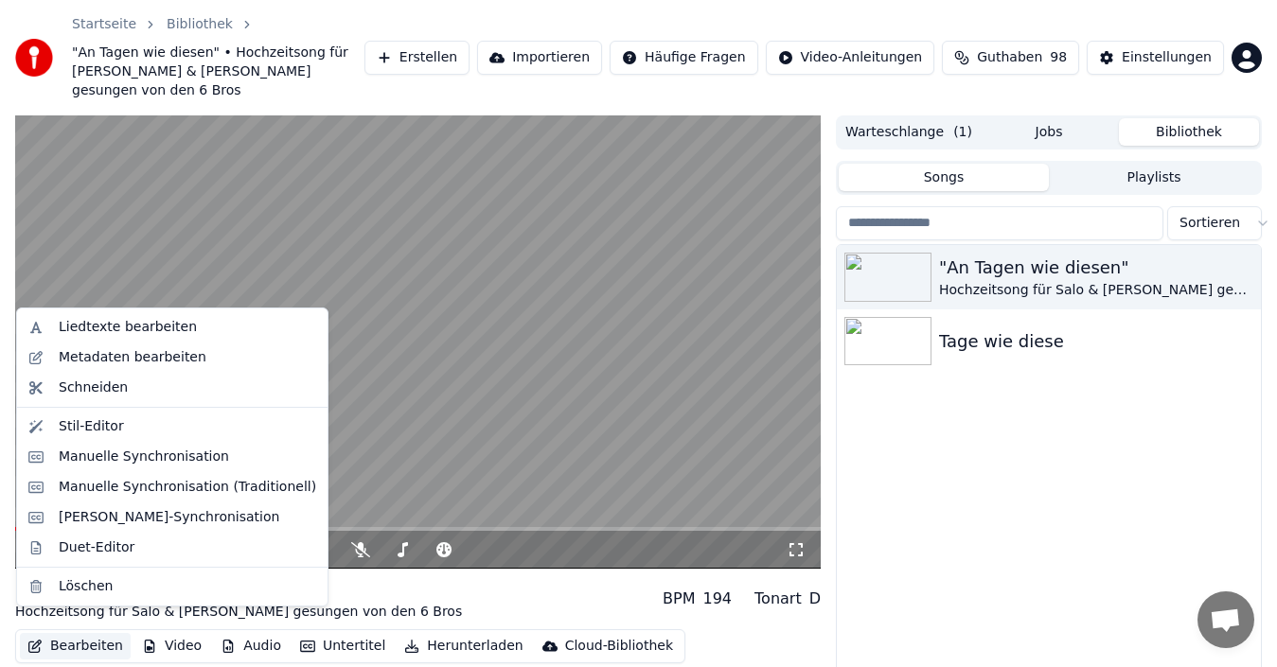
click at [70, 633] on button "Bearbeiten" at bounding box center [75, 646] width 111 height 26
click at [136, 486] on div "Manuelle Synchronisation (Traditionell)" at bounding box center [187, 487] width 257 height 19
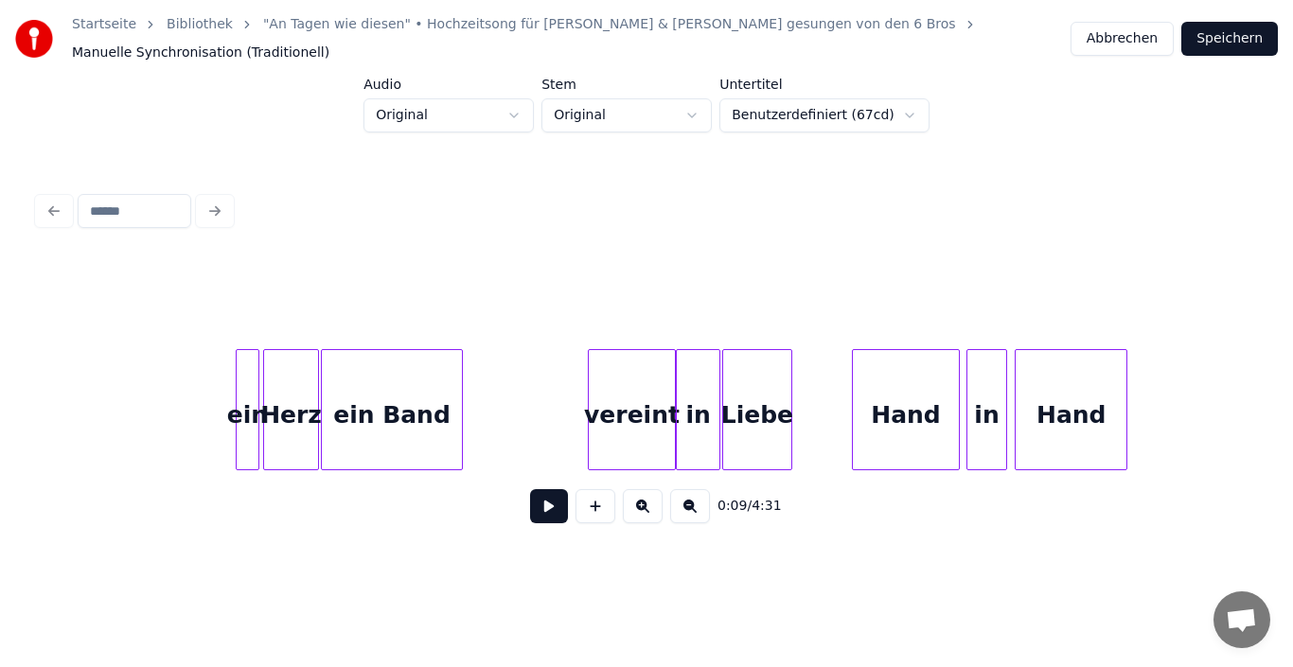
scroll to position [0, 8669]
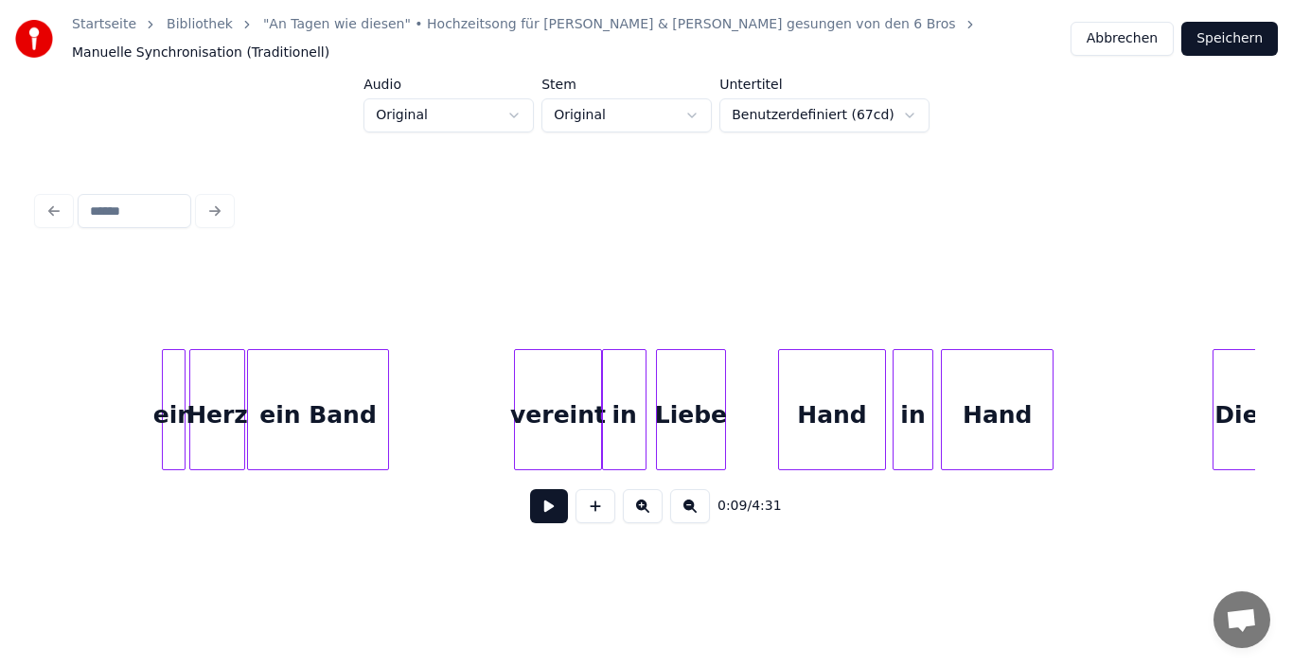
click at [689, 424] on div "Liebe" at bounding box center [691, 414] width 68 height 129
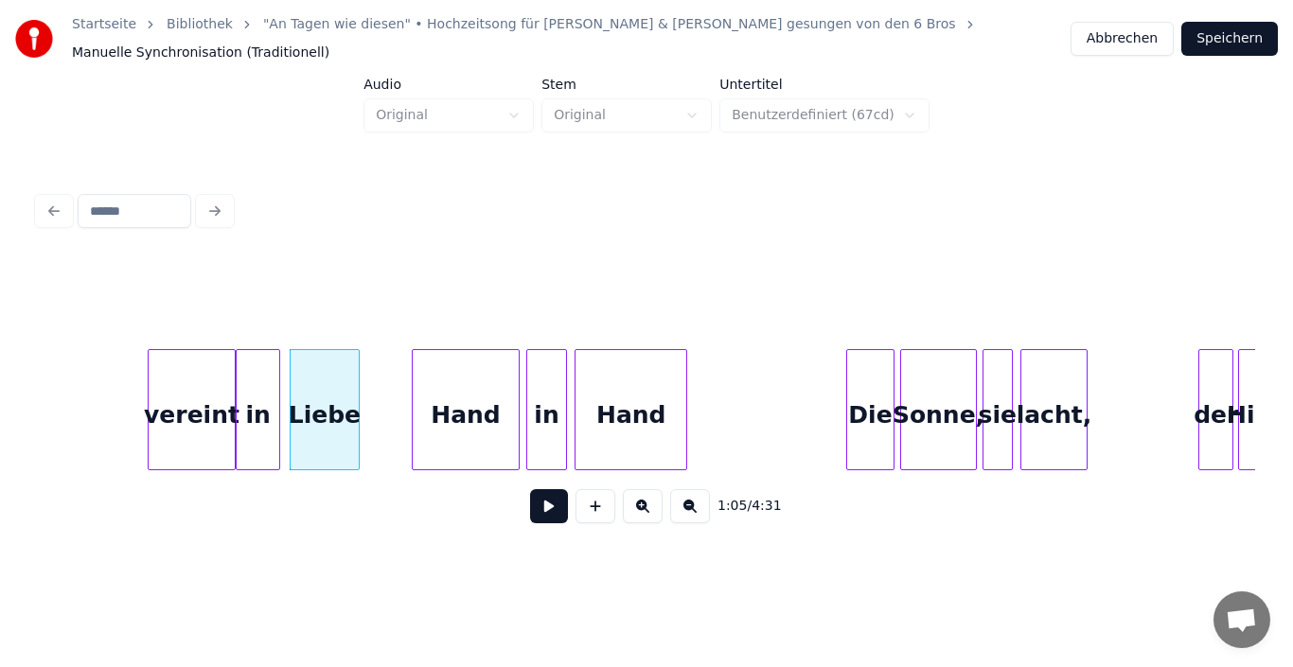
scroll to position [0, 9048]
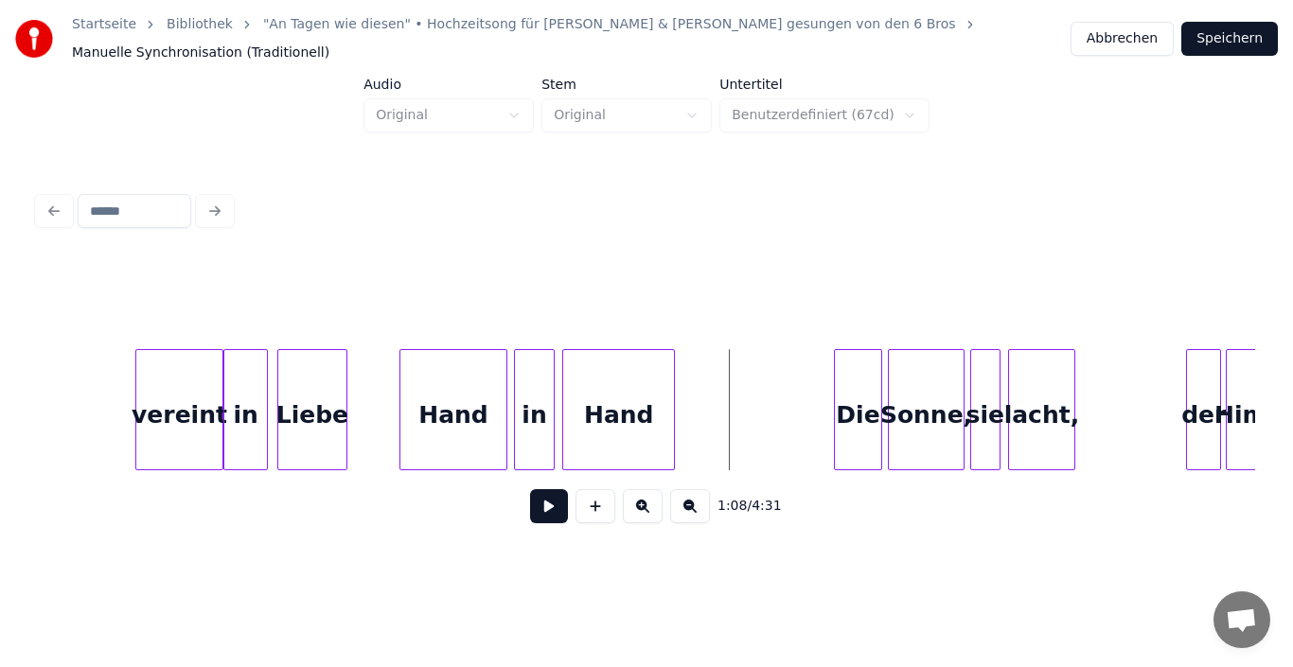
click at [552, 505] on button at bounding box center [549, 506] width 38 height 34
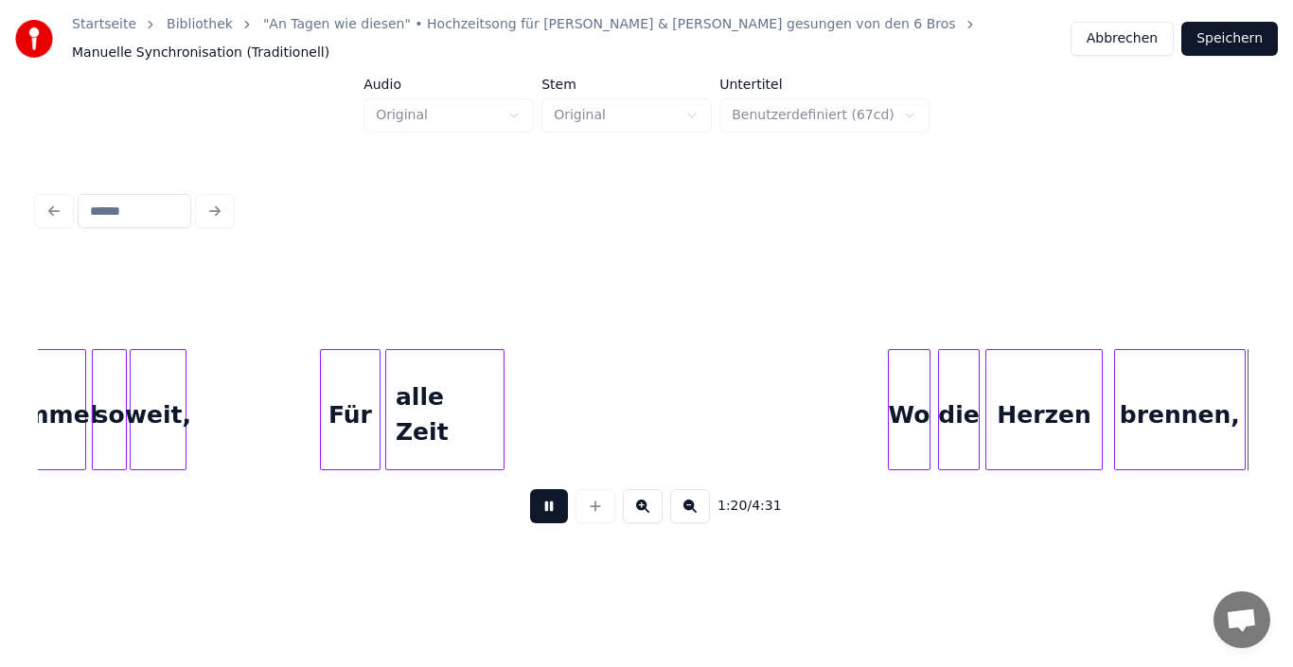
scroll to position [0, 11483]
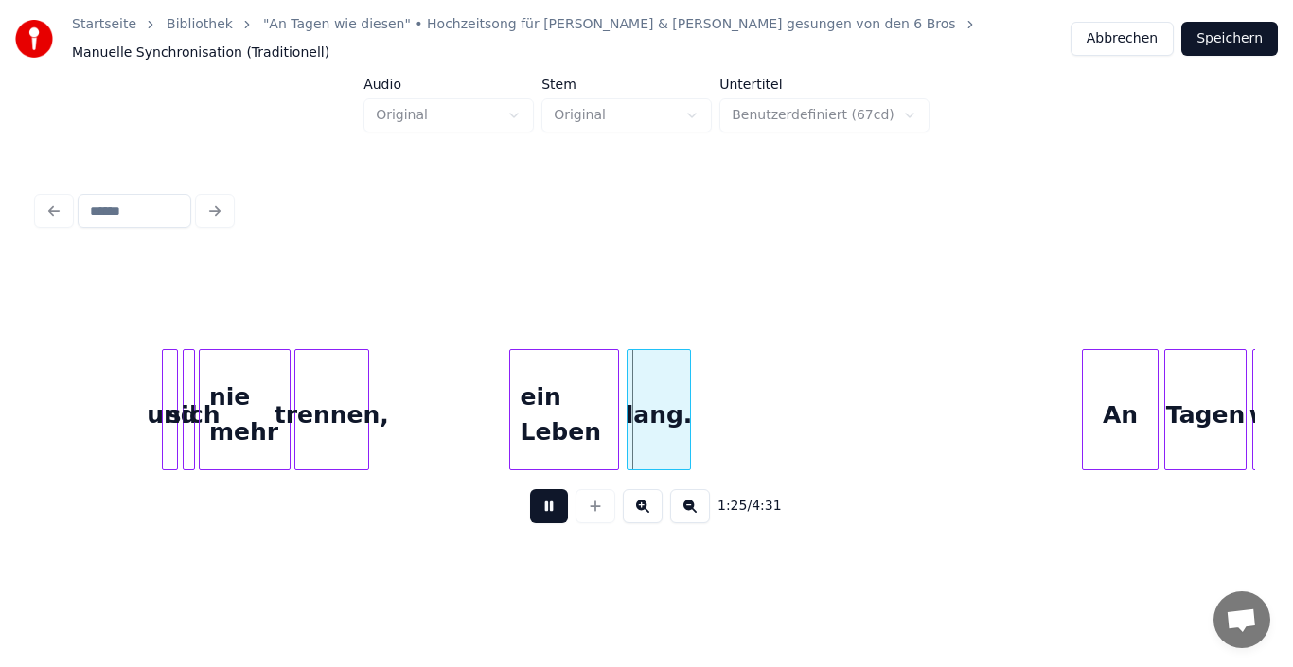
click at [552, 506] on button at bounding box center [549, 506] width 38 height 34
click at [1246, 44] on button "Speichern" at bounding box center [1229, 39] width 97 height 34
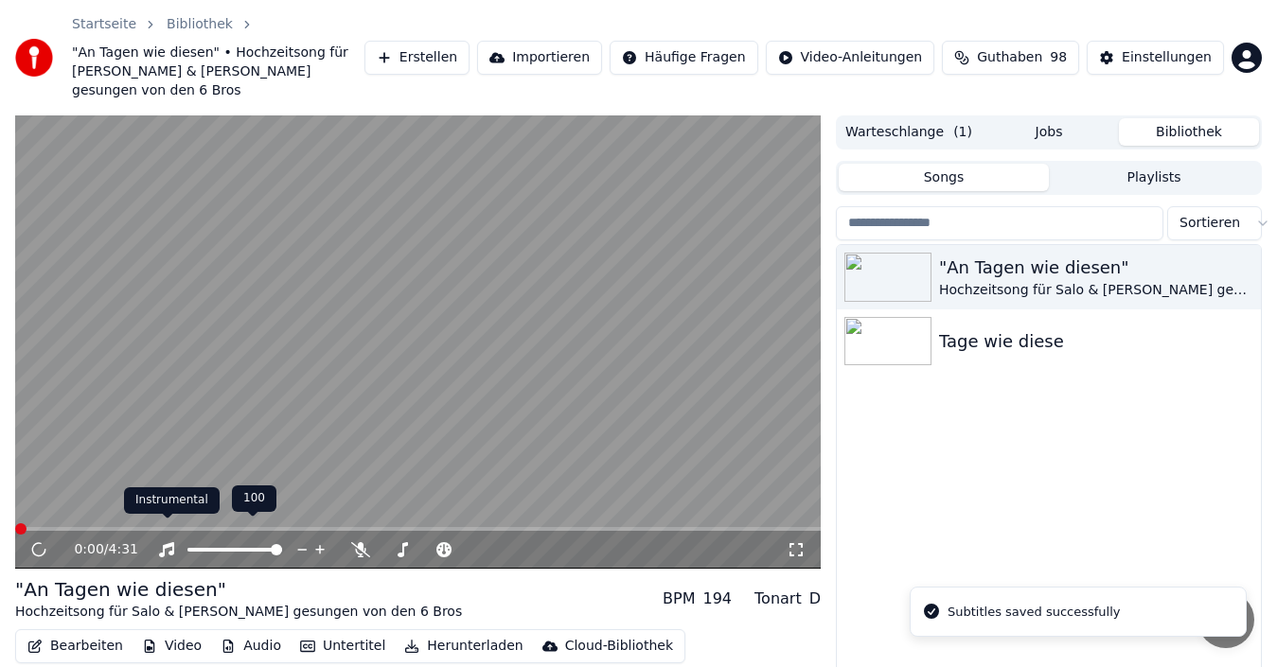
click at [125, 511] on div "Instrumental Instrumental" at bounding box center [172, 500] width 96 height 26
click at [119, 527] on span at bounding box center [417, 529] width 805 height 4
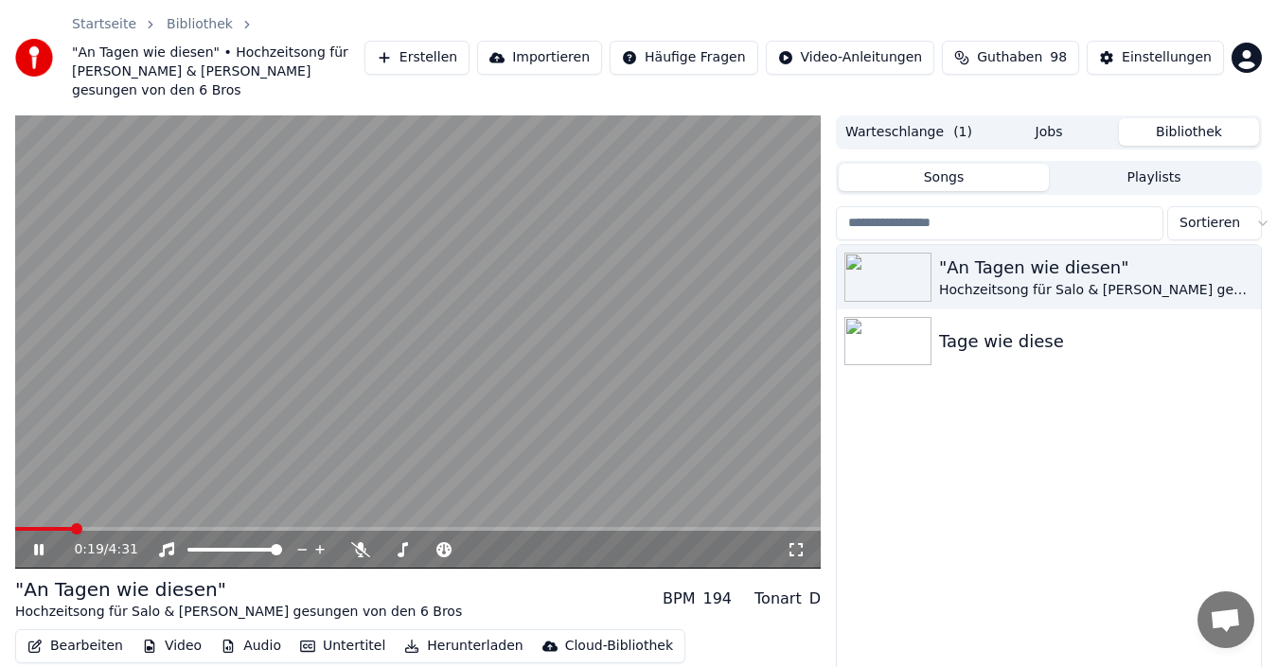
click at [72, 527] on span at bounding box center [43, 529] width 57 height 4
click at [41, 542] on icon at bounding box center [52, 549] width 44 height 15
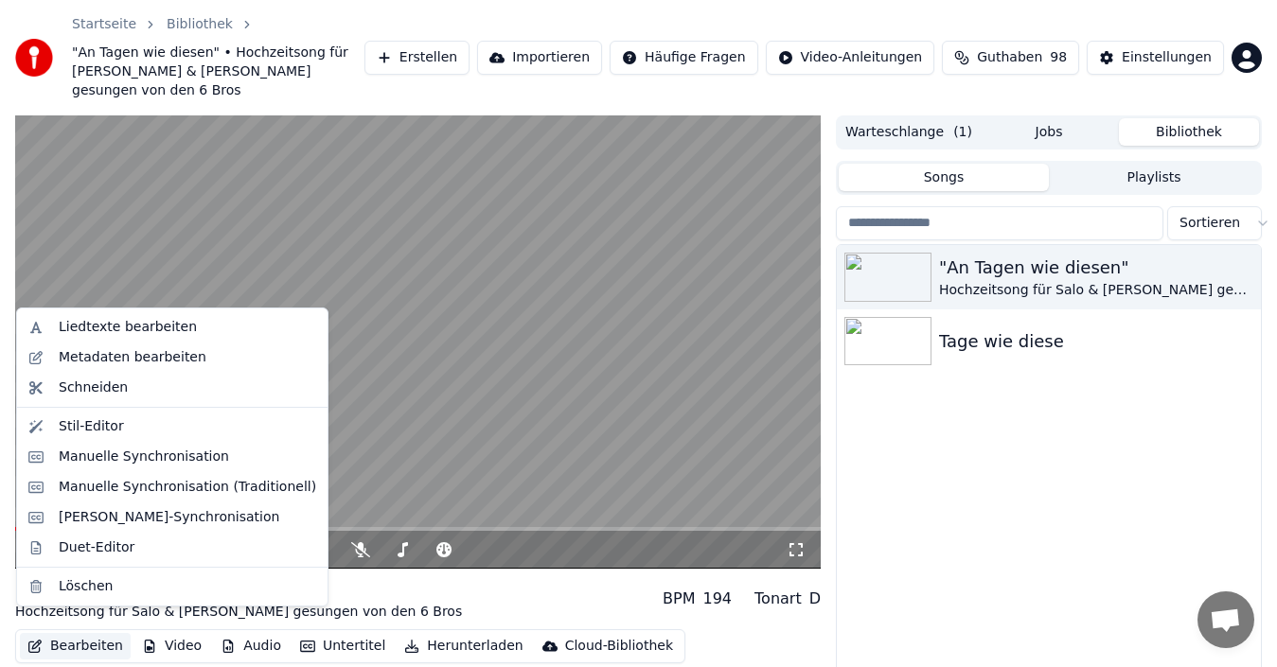
click at [95, 633] on button "Bearbeiten" at bounding box center [75, 646] width 111 height 26
click at [124, 487] on div "Manuelle Synchronisation (Traditionell)" at bounding box center [187, 487] width 257 height 19
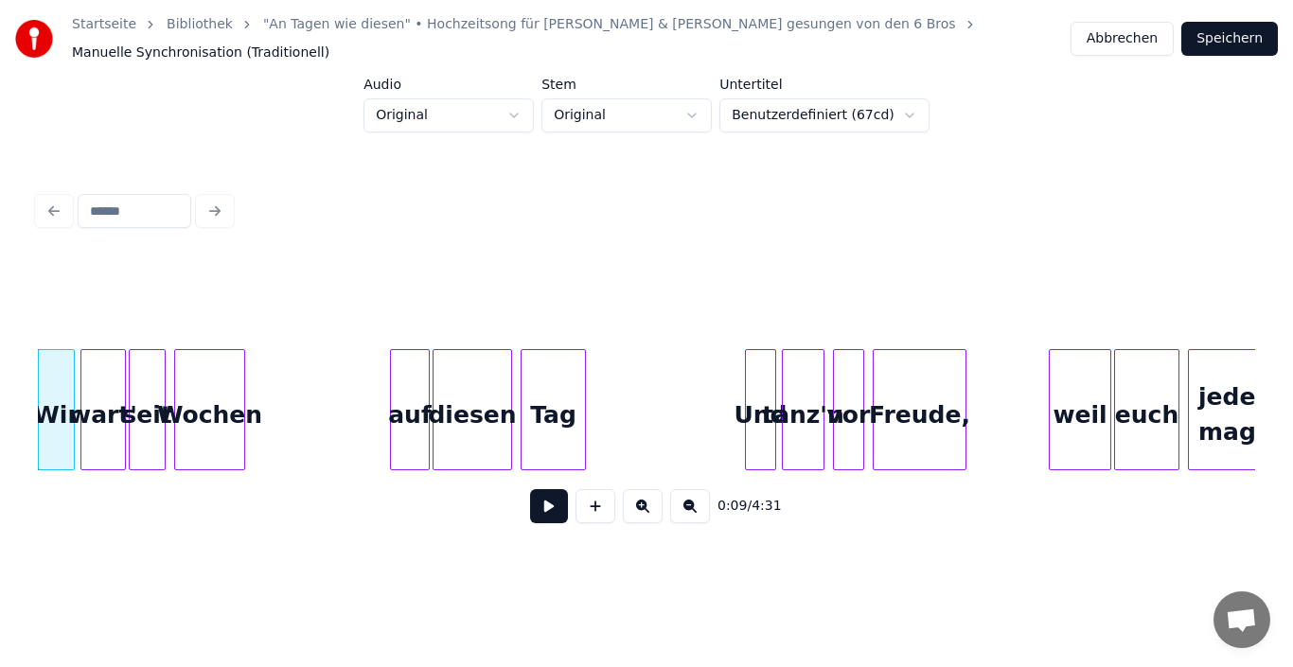
scroll to position [0, 1416]
click at [615, 470] on div "0:09 / 4:31" at bounding box center [646, 506] width 1217 height 72
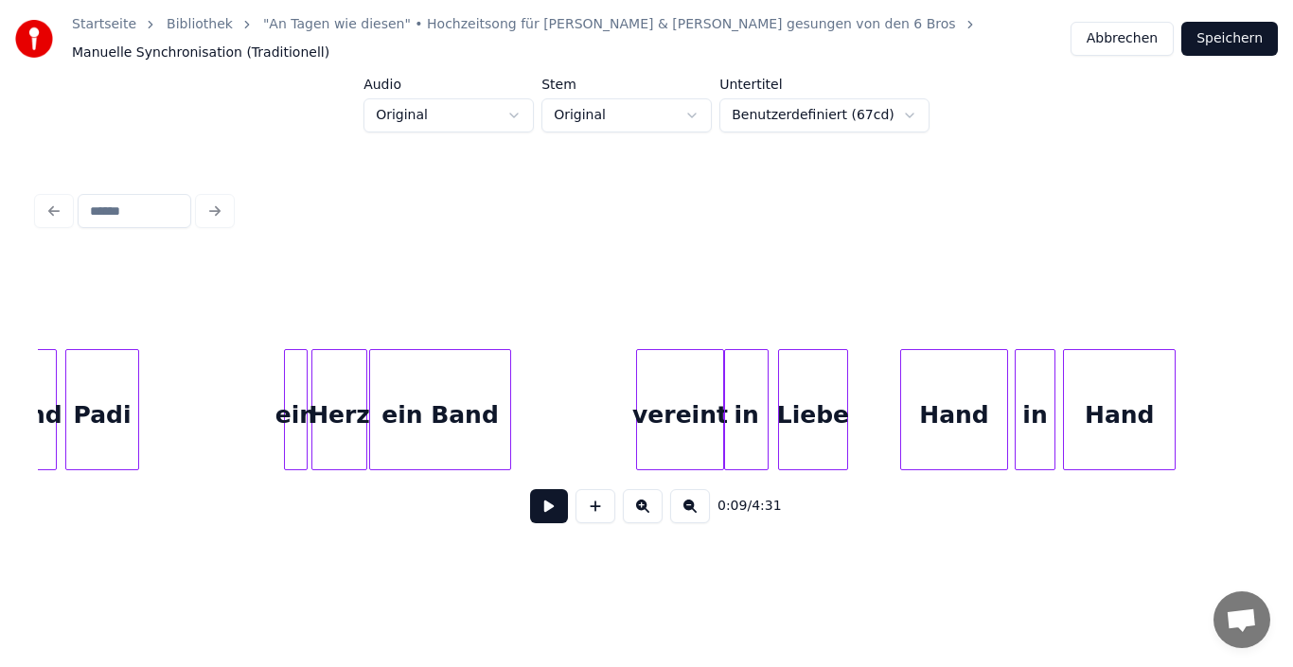
scroll to position [0, 8557]
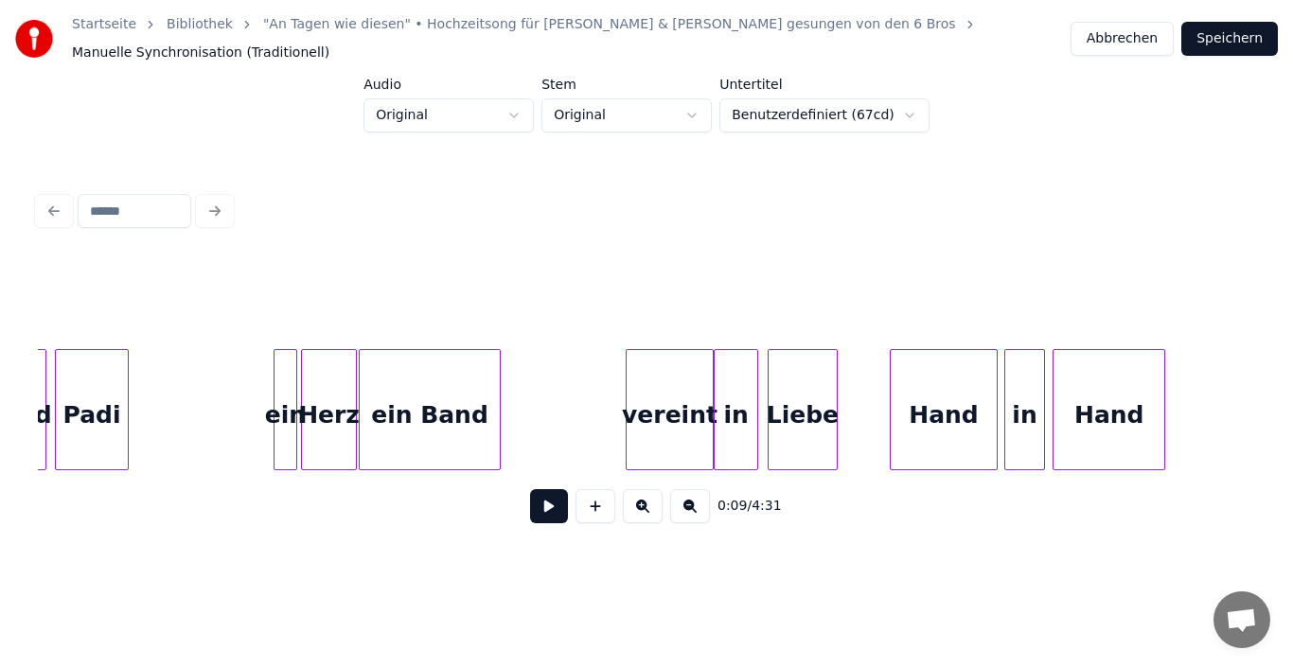
click at [736, 428] on div "in" at bounding box center [736, 414] width 43 height 129
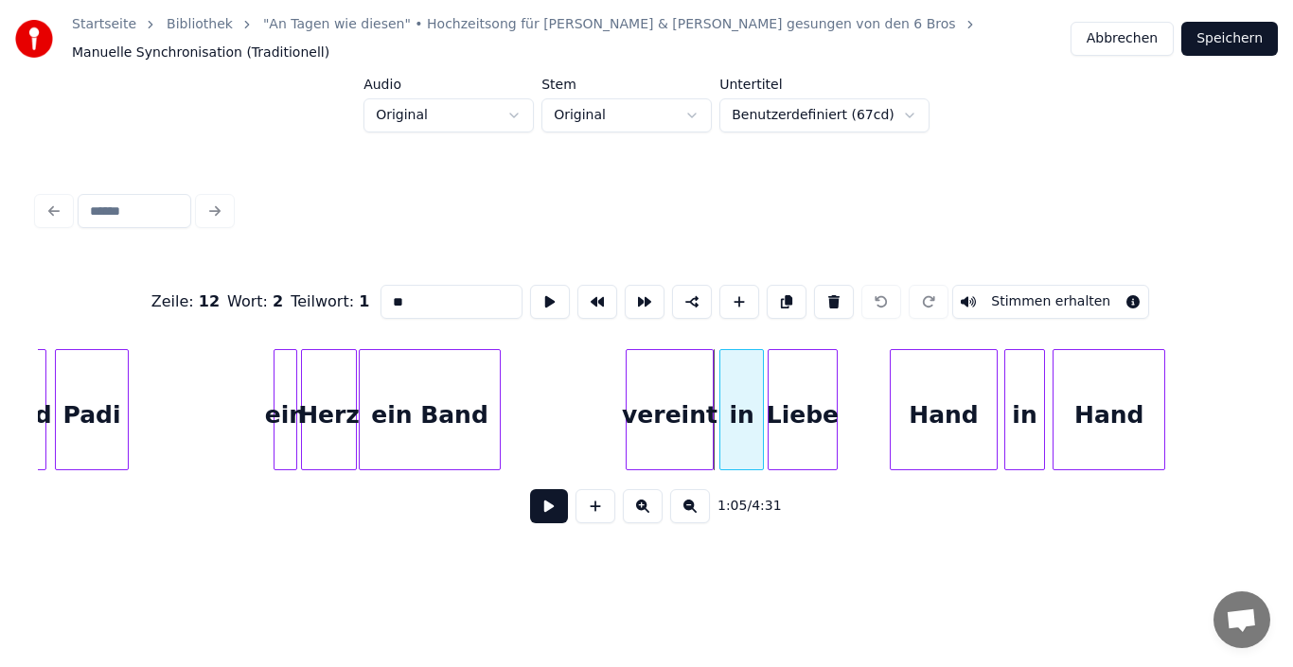
click at [742, 429] on div "in" at bounding box center [741, 414] width 43 height 129
click at [459, 289] on input "**" at bounding box center [451, 302] width 142 height 34
click at [678, 422] on div "vereint" at bounding box center [670, 414] width 86 height 129
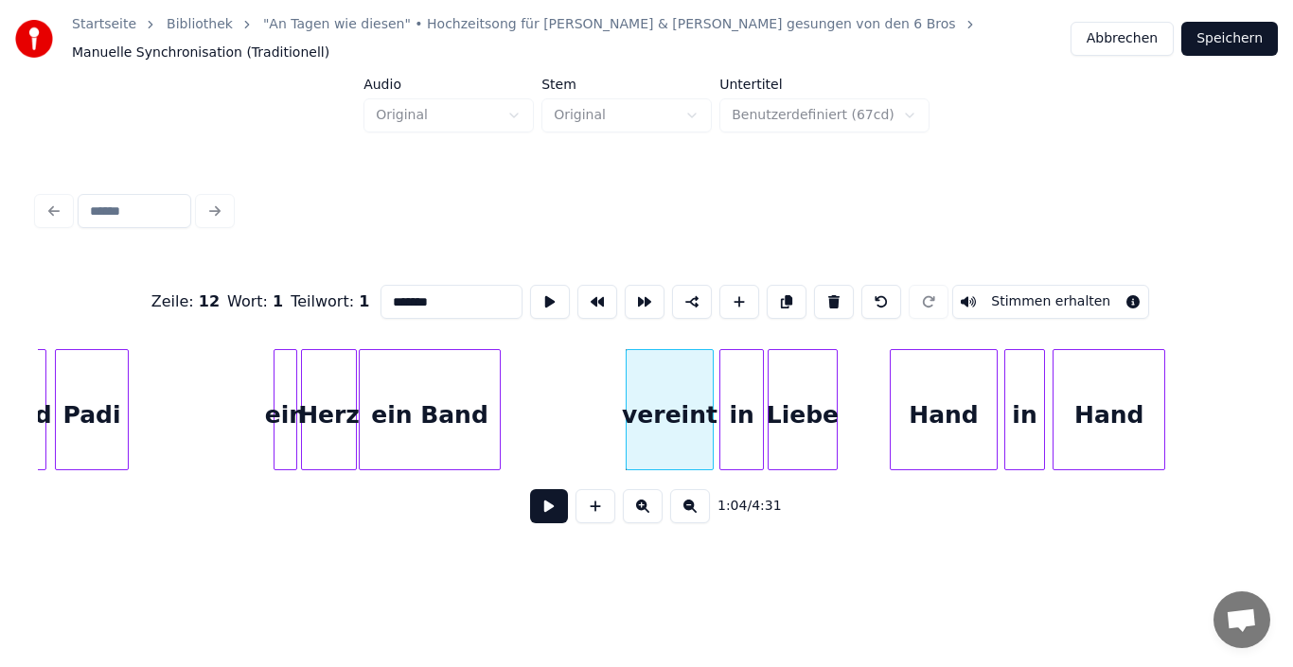
click at [739, 414] on div "in" at bounding box center [741, 414] width 43 height 129
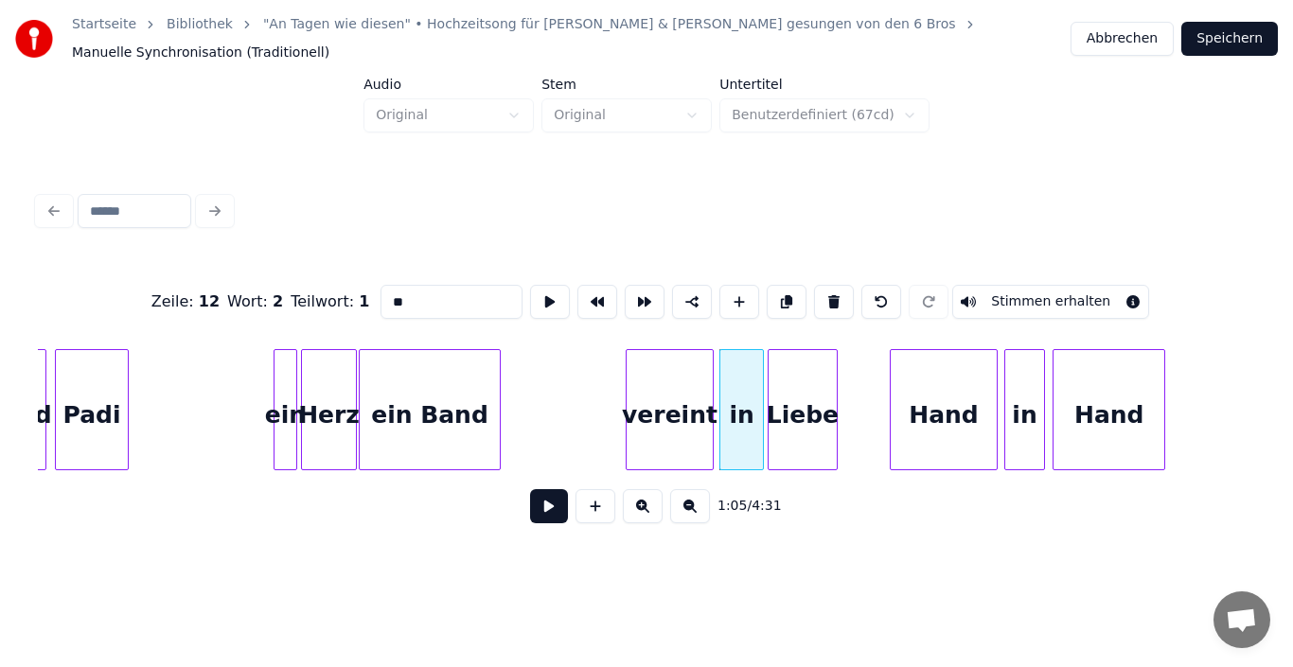
click at [788, 415] on div "Liebe" at bounding box center [802, 414] width 68 height 129
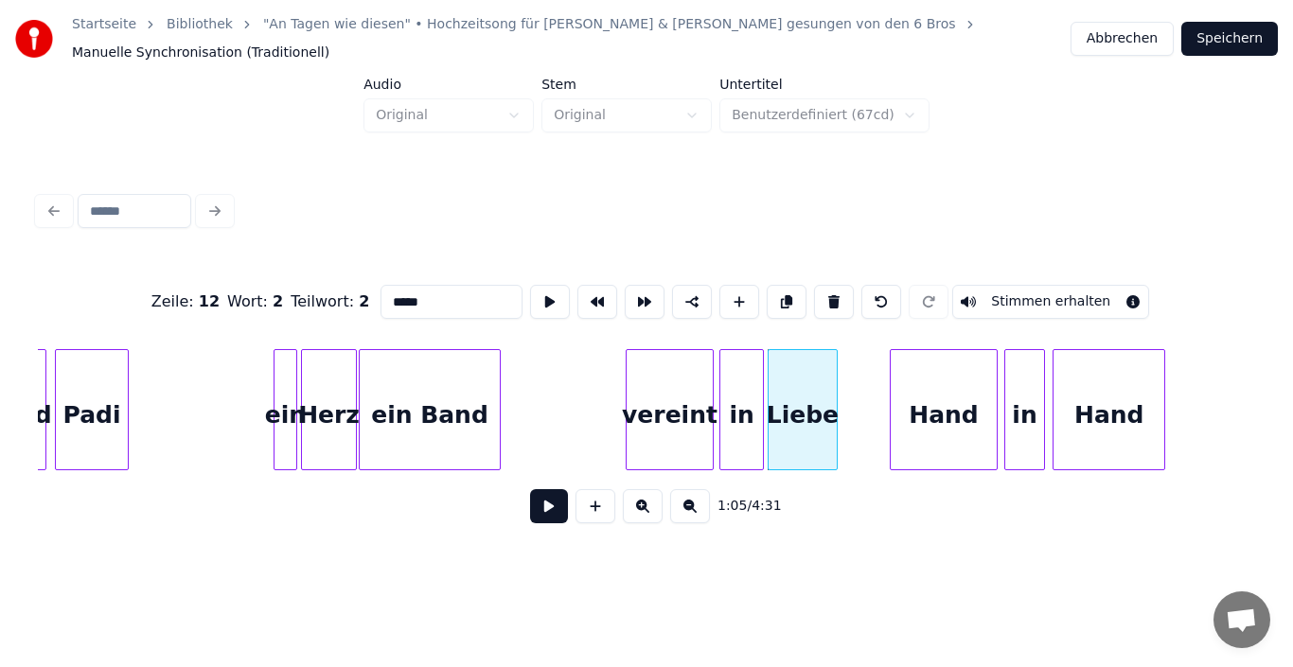
click at [392, 286] on input "*****" at bounding box center [451, 302] width 142 height 34
click at [386, 286] on input "*****" at bounding box center [451, 302] width 142 height 34
type input "*****"
click at [553, 506] on button at bounding box center [549, 506] width 38 height 34
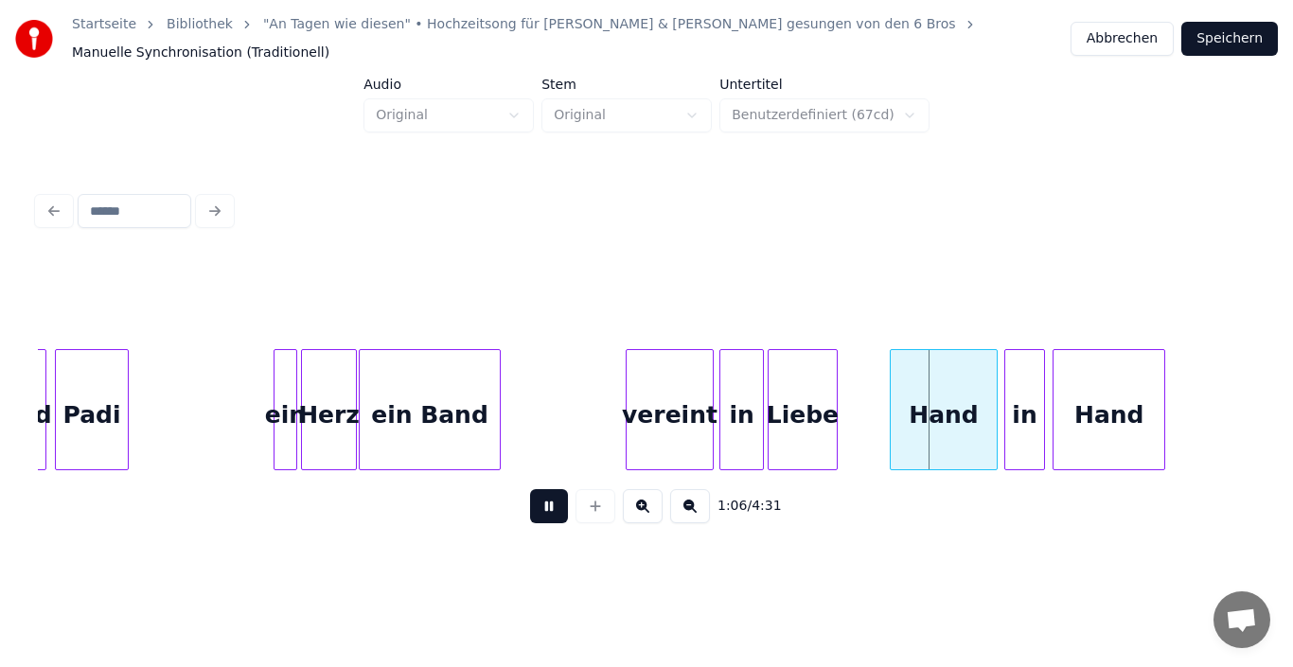
click at [553, 497] on button at bounding box center [549, 506] width 38 height 34
click at [1233, 48] on button "Speichern" at bounding box center [1229, 39] width 97 height 34
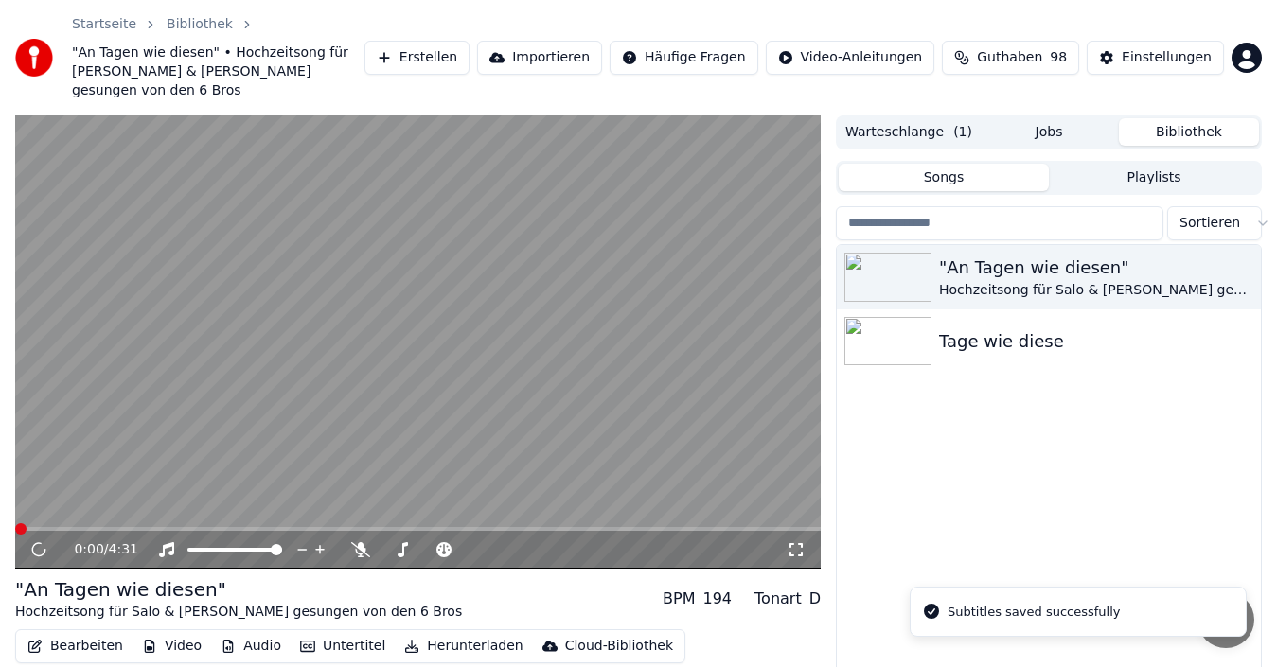
click at [228, 531] on div "0:00 / 4:31" at bounding box center [417, 550] width 805 height 38
click at [230, 527] on span at bounding box center [417, 529] width 805 height 4
click at [263, 527] on span at bounding box center [417, 529] width 805 height 4
click at [222, 527] on span at bounding box center [118, 529] width 207 height 4
click at [190, 527] on span at bounding box center [102, 529] width 175 height 4
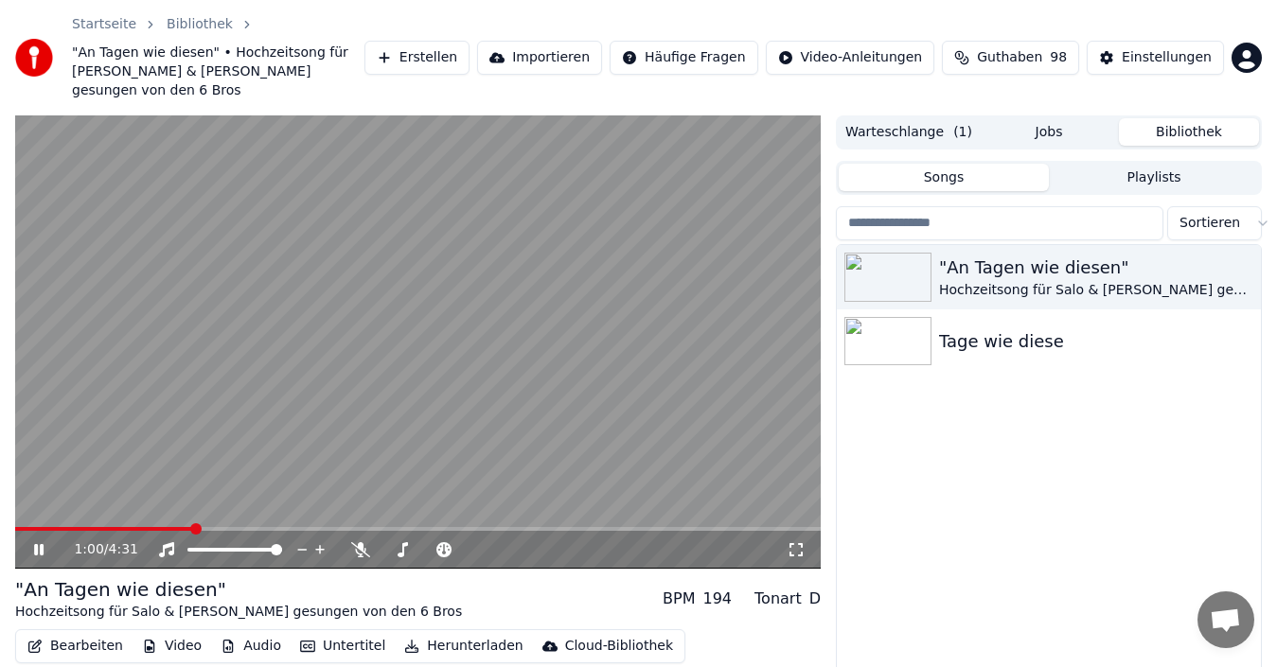
click at [193, 527] on span at bounding box center [104, 529] width 178 height 4
click at [42, 544] on icon at bounding box center [38, 549] width 9 height 11
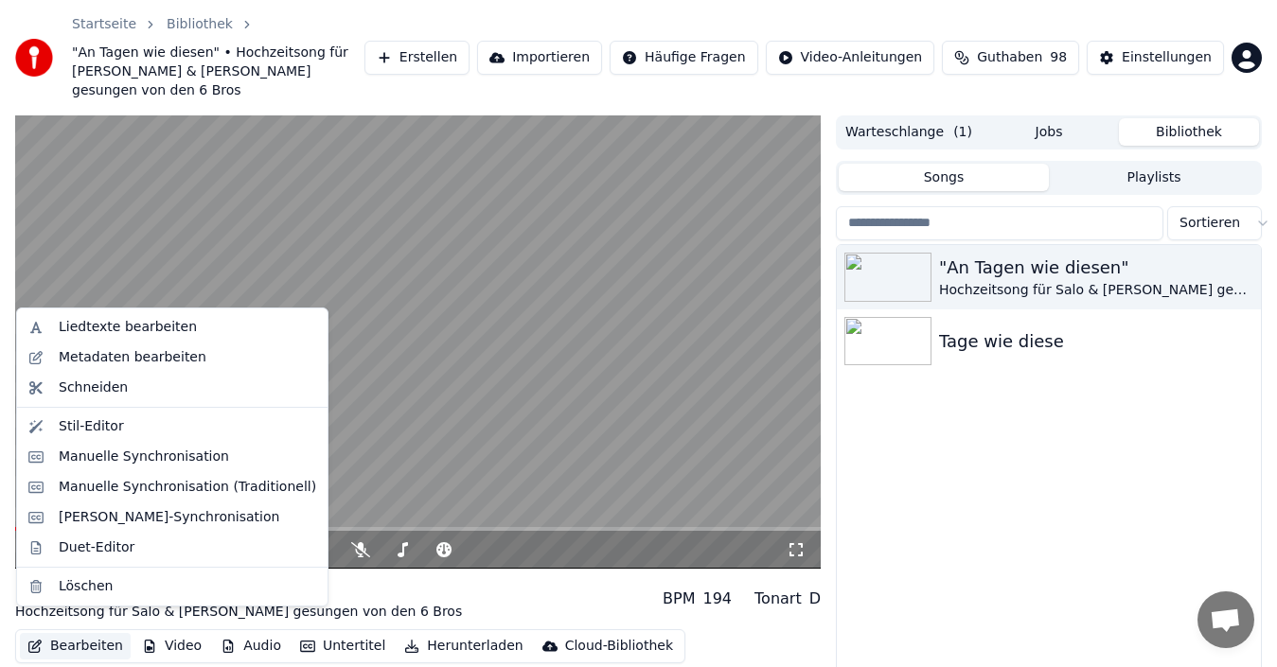
click at [98, 633] on button "Bearbeiten" at bounding box center [75, 646] width 111 height 26
click at [104, 453] on div "Manuelle Synchronisation" at bounding box center [144, 457] width 170 height 19
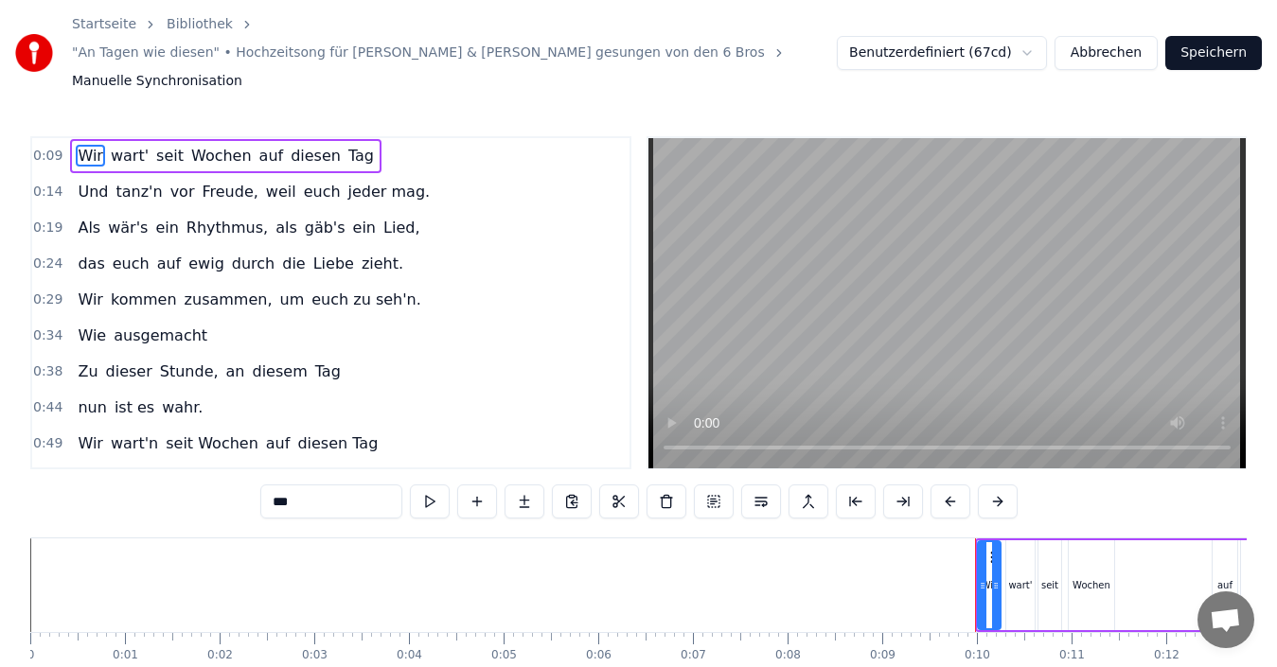
click at [1087, 43] on button "Abbrechen" at bounding box center [1105, 53] width 103 height 34
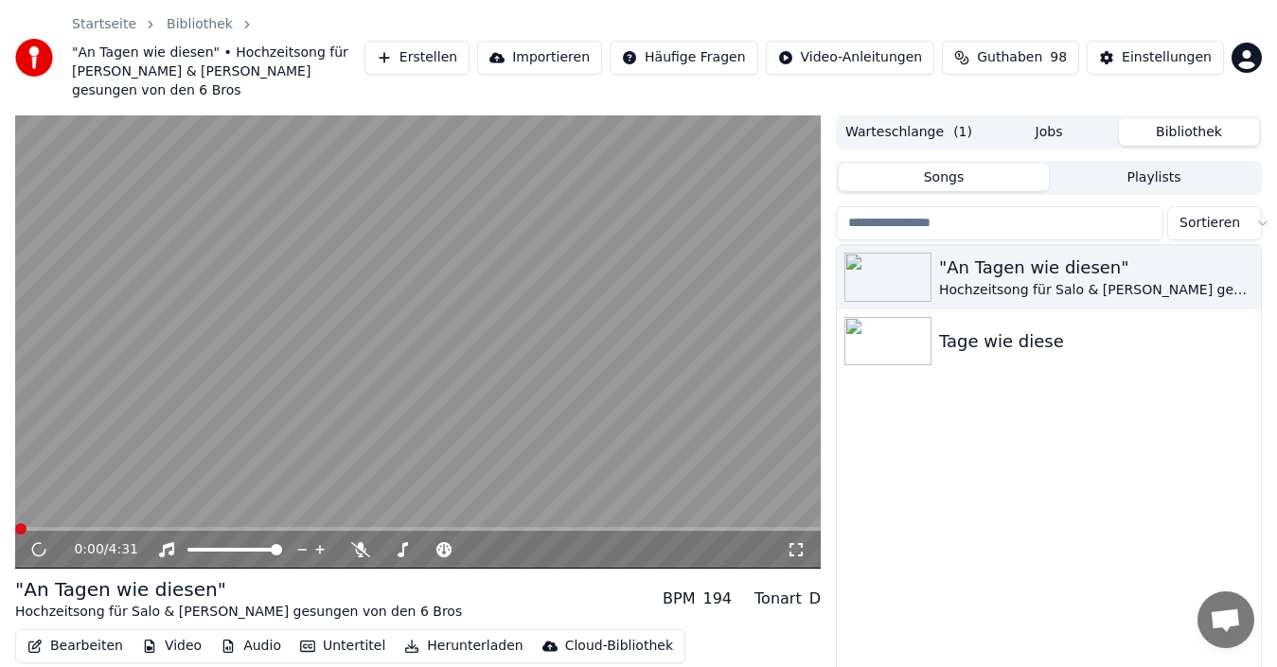
click at [50, 633] on button "Bearbeiten" at bounding box center [75, 646] width 111 height 26
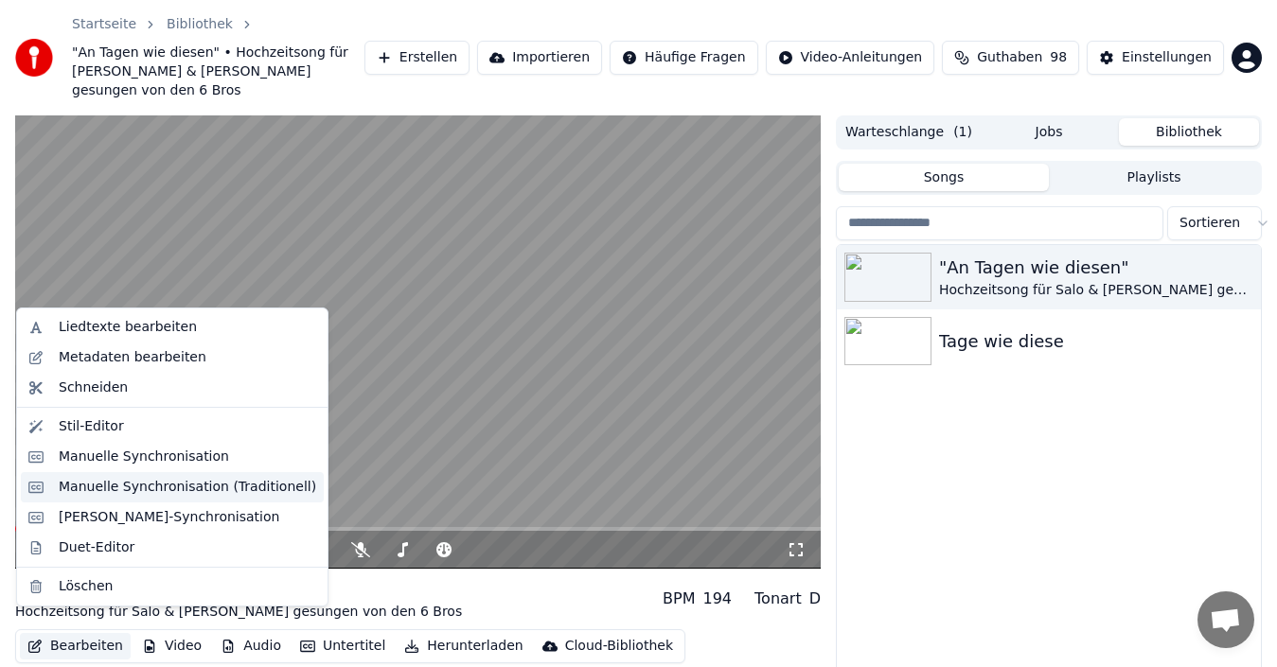
click at [106, 489] on div "Manuelle Synchronisation (Traditionell)" at bounding box center [187, 487] width 257 height 19
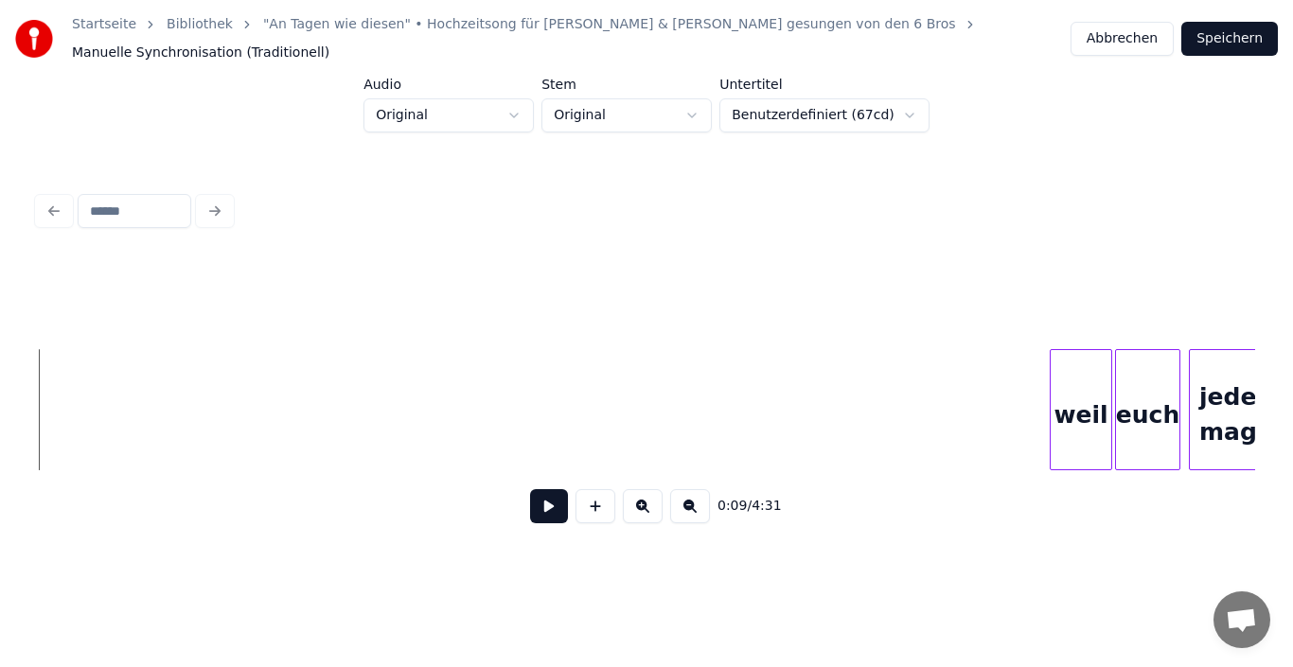
scroll to position [0, 2481]
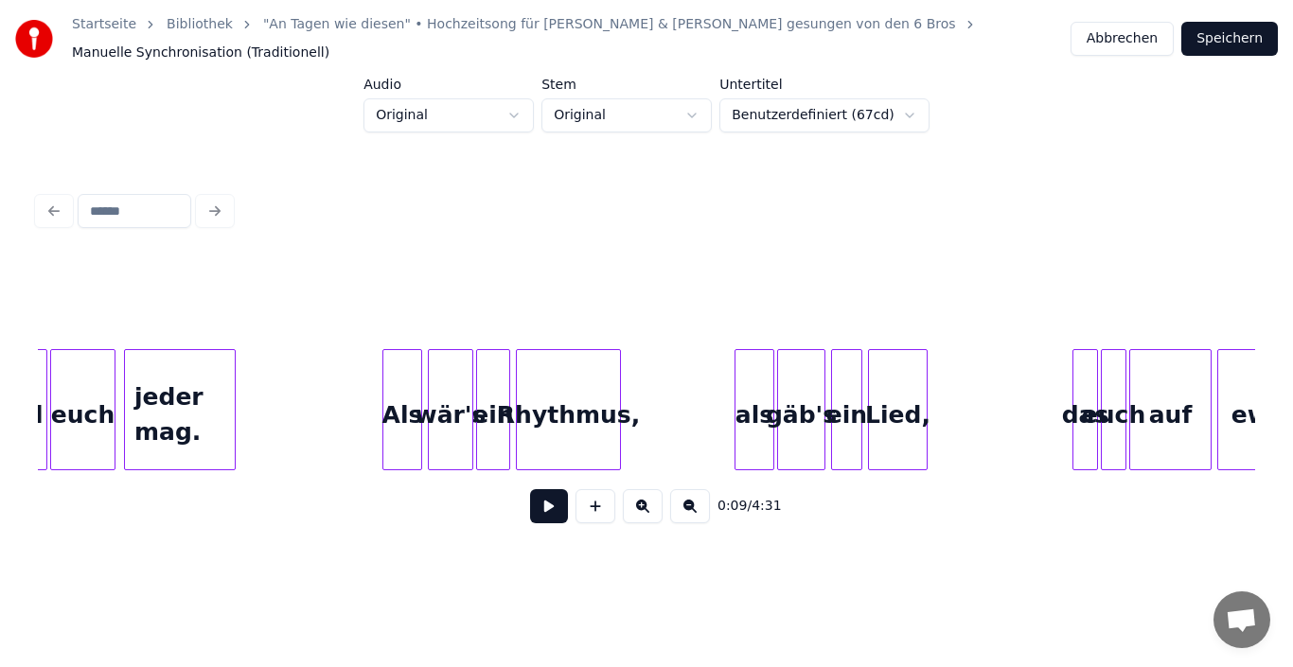
click at [539, 509] on button at bounding box center [549, 506] width 38 height 34
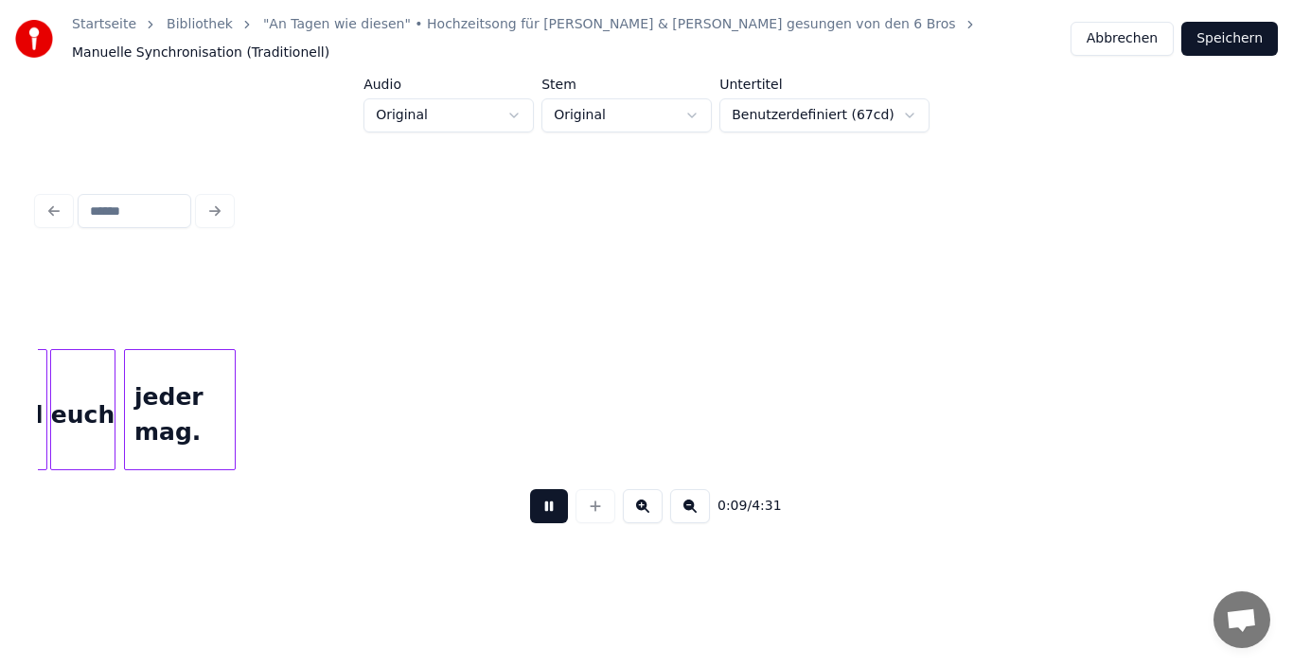
scroll to position [0, 1416]
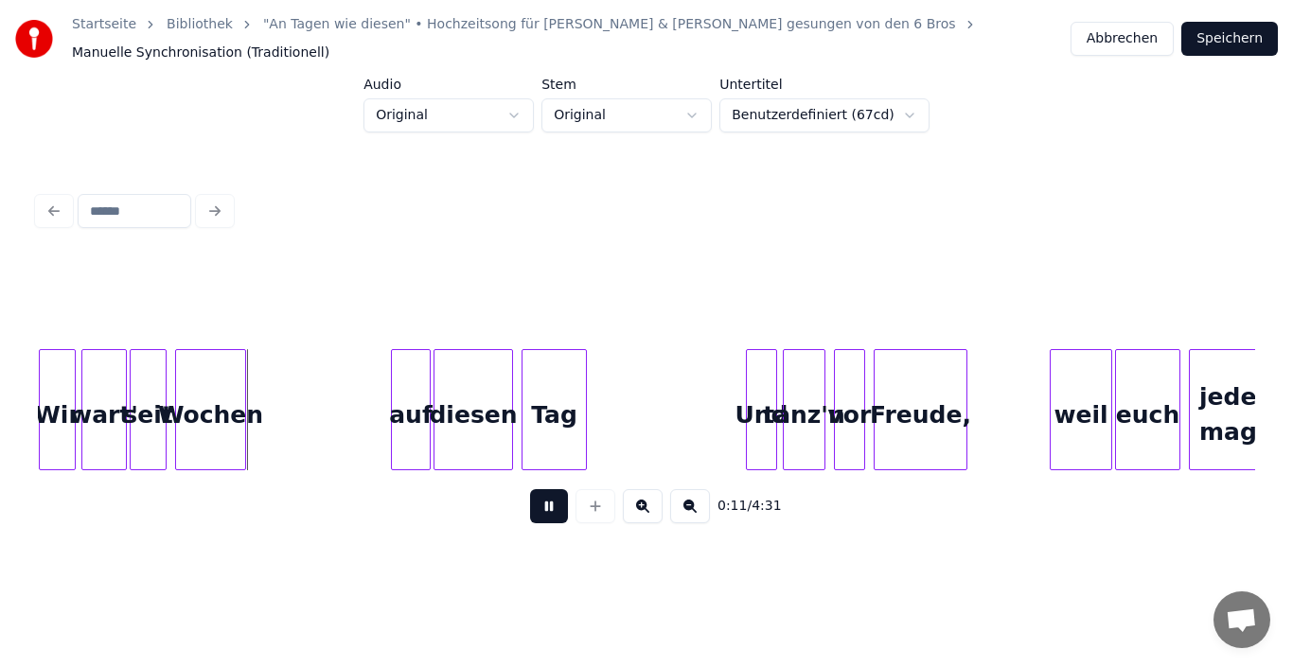
click at [557, 508] on button at bounding box center [549, 506] width 38 height 34
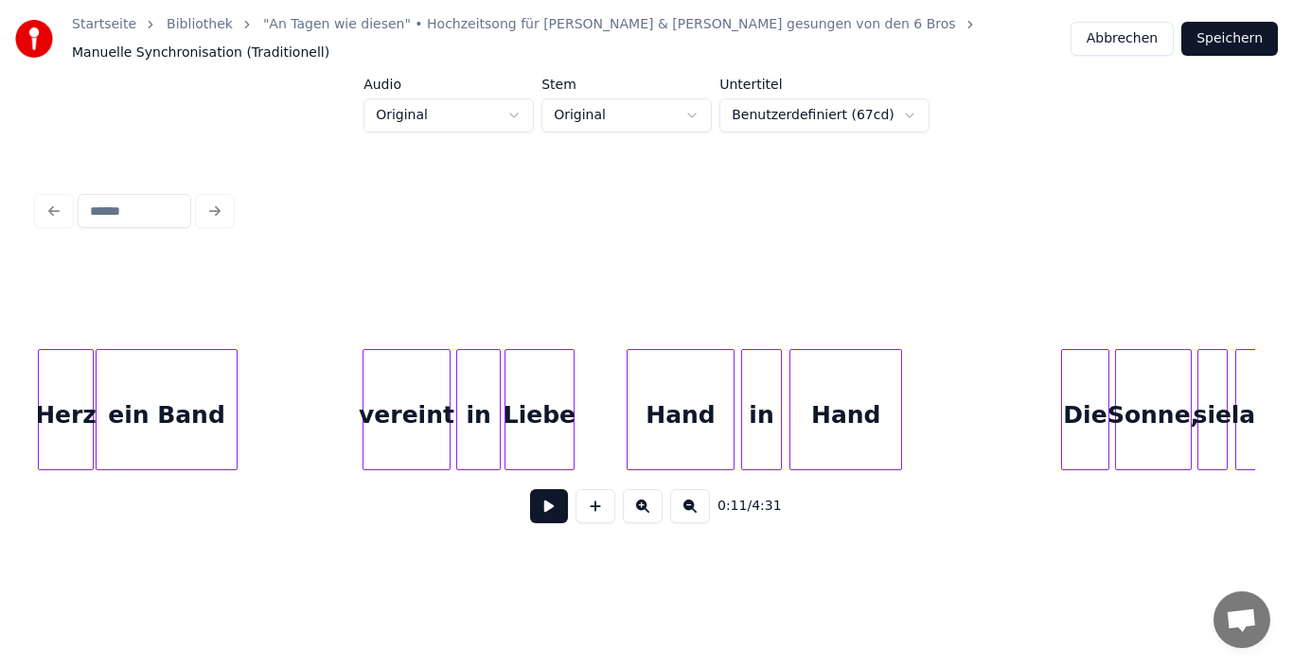
scroll to position [0, 8828]
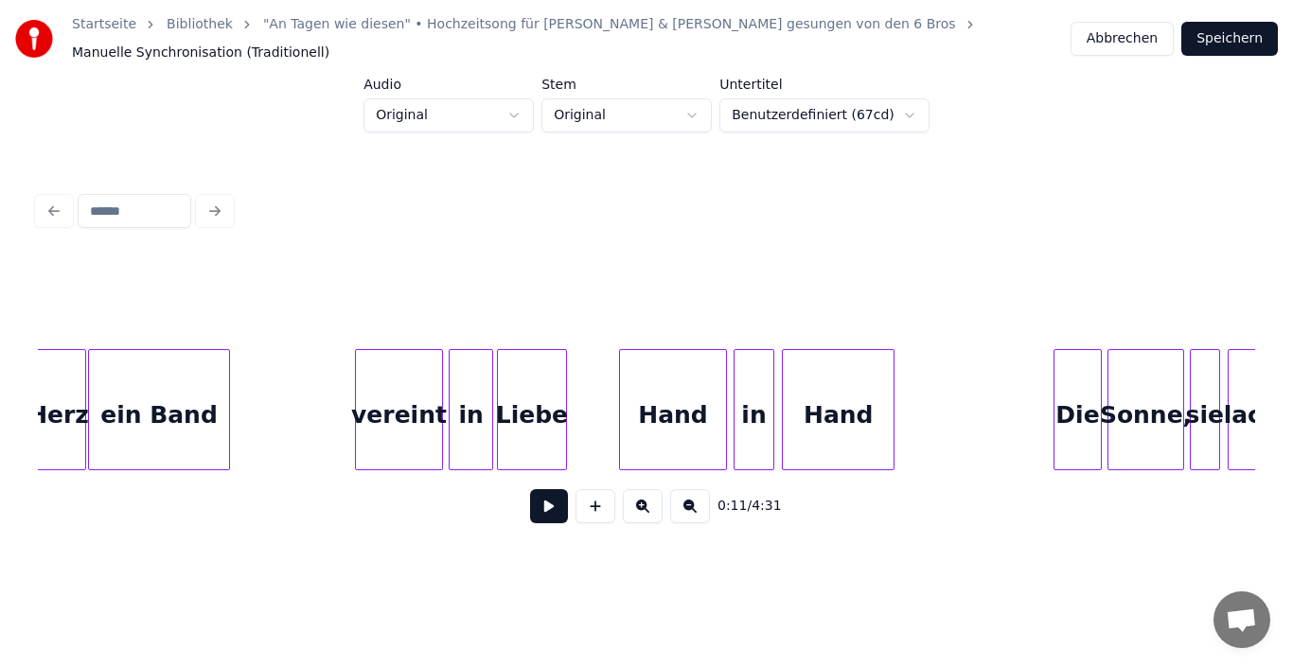
click at [526, 426] on div "Liebe" at bounding box center [532, 414] width 68 height 129
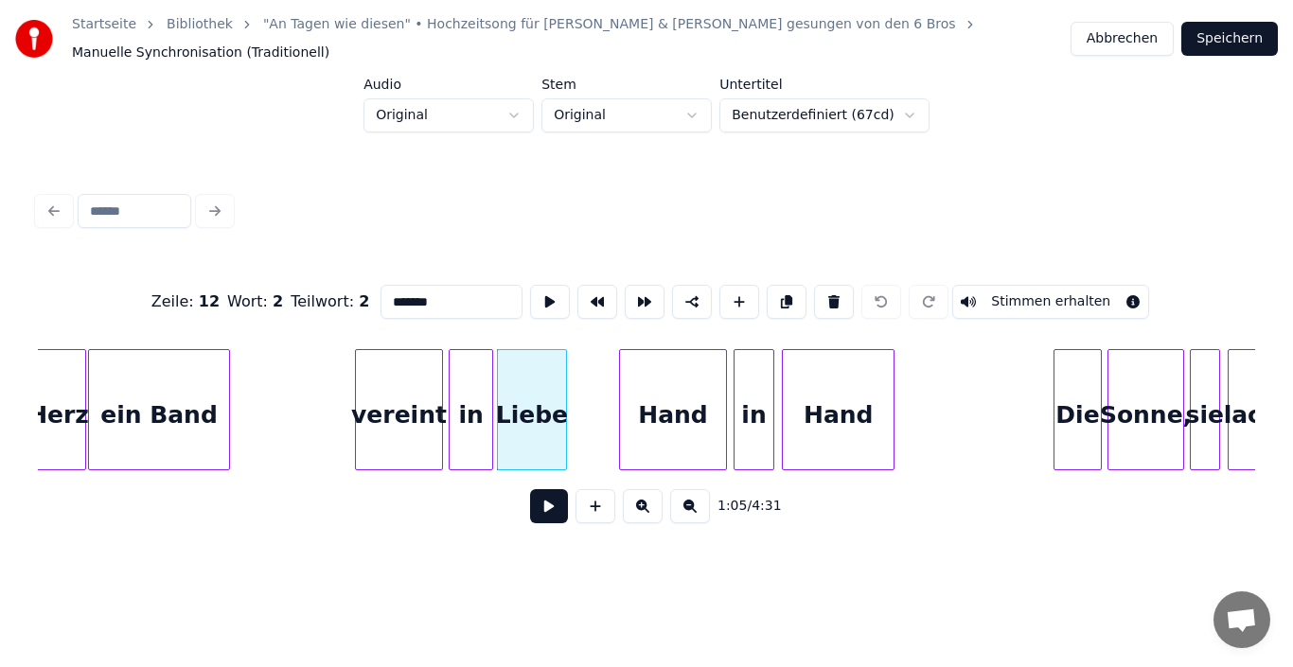
click at [393, 288] on input "*****" at bounding box center [451, 302] width 142 height 34
type input "*****"
click at [1214, 47] on button "Speichern" at bounding box center [1229, 39] width 97 height 34
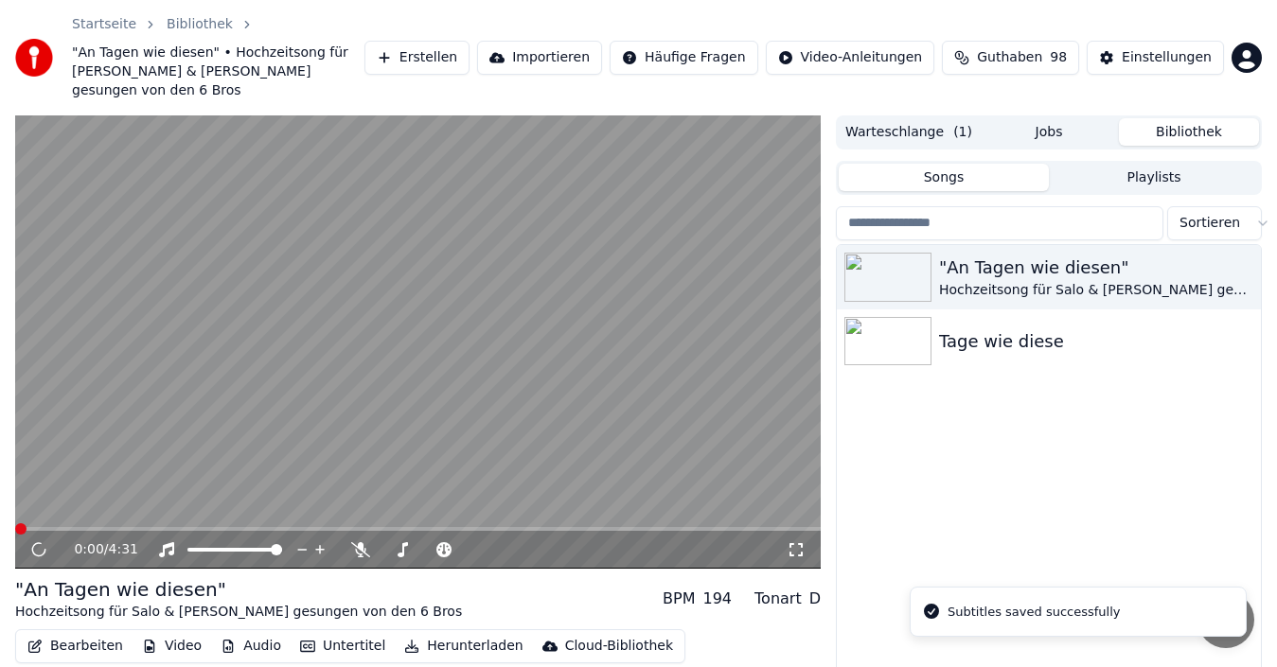
click at [182, 531] on div "0:00 / 4:31" at bounding box center [417, 550] width 805 height 38
click at [185, 527] on span at bounding box center [417, 529] width 805 height 4
click at [46, 542] on icon at bounding box center [52, 549] width 44 height 15
click at [42, 633] on button "Bearbeiten" at bounding box center [75, 646] width 111 height 26
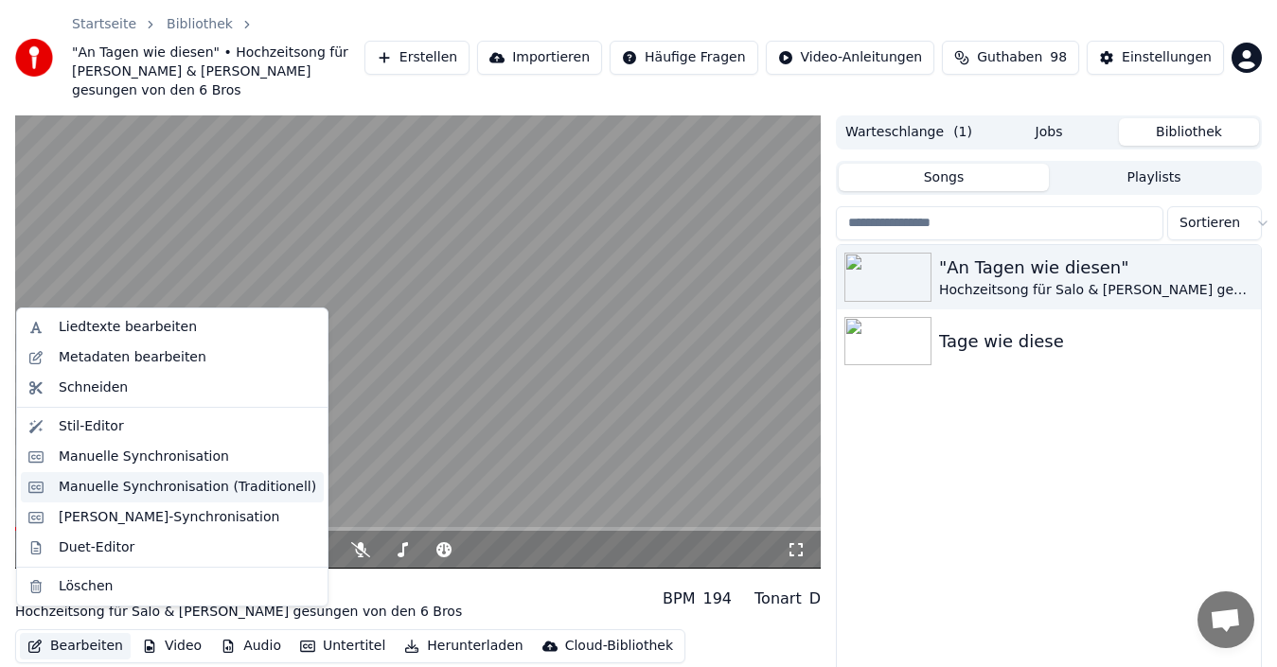
click at [113, 482] on div "Manuelle Synchronisation (Traditionell)" at bounding box center [187, 487] width 257 height 19
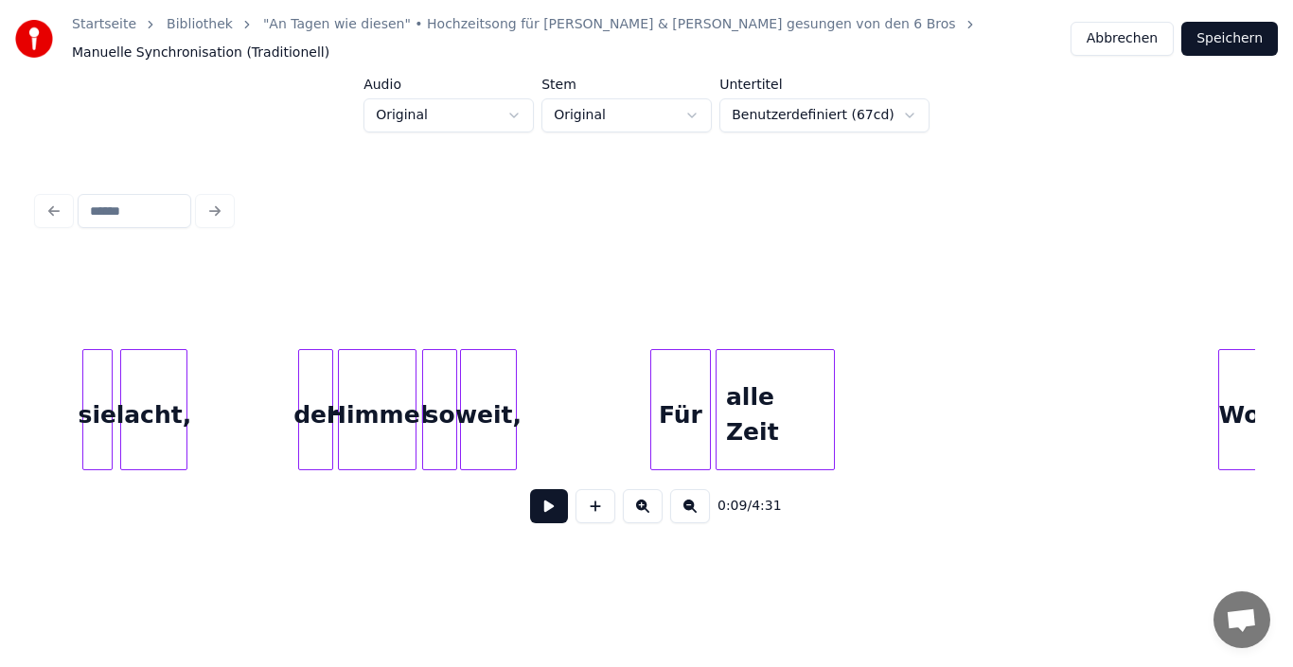
scroll to position [0, 11000]
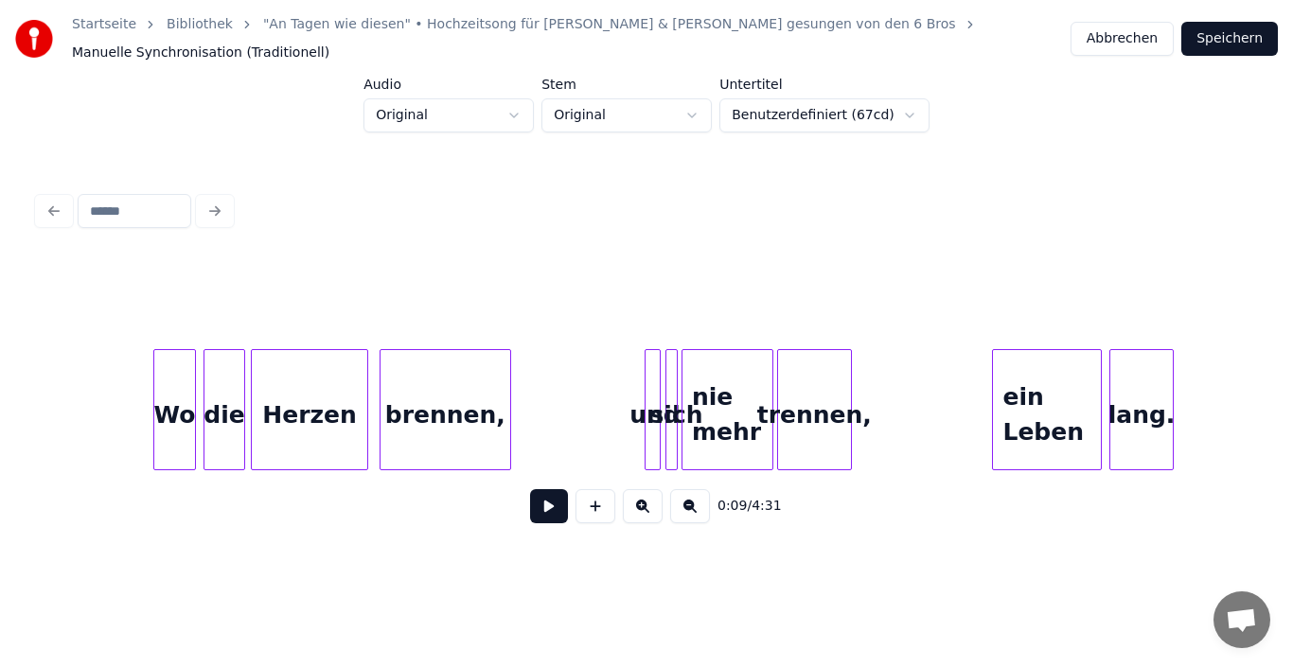
click at [219, 417] on div "die" at bounding box center [224, 414] width 40 height 129
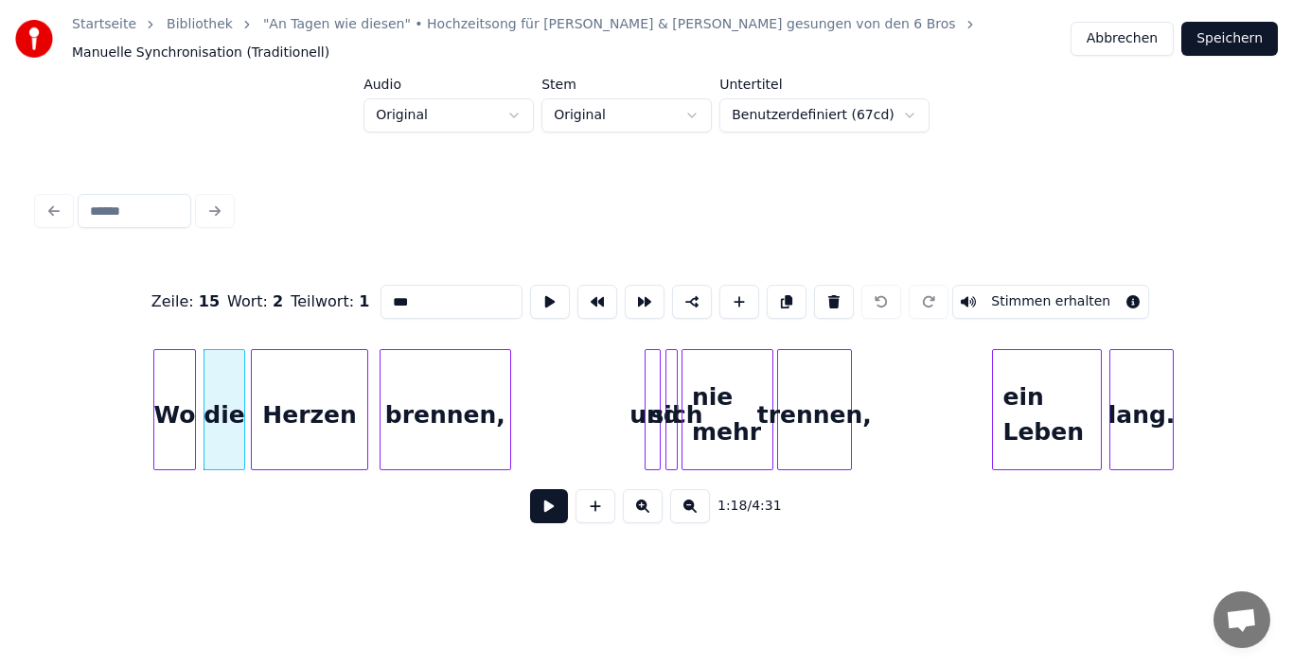
click at [386, 286] on input "***" at bounding box center [451, 302] width 142 height 34
type input "***"
click at [1212, 33] on button "Speichern" at bounding box center [1229, 39] width 97 height 34
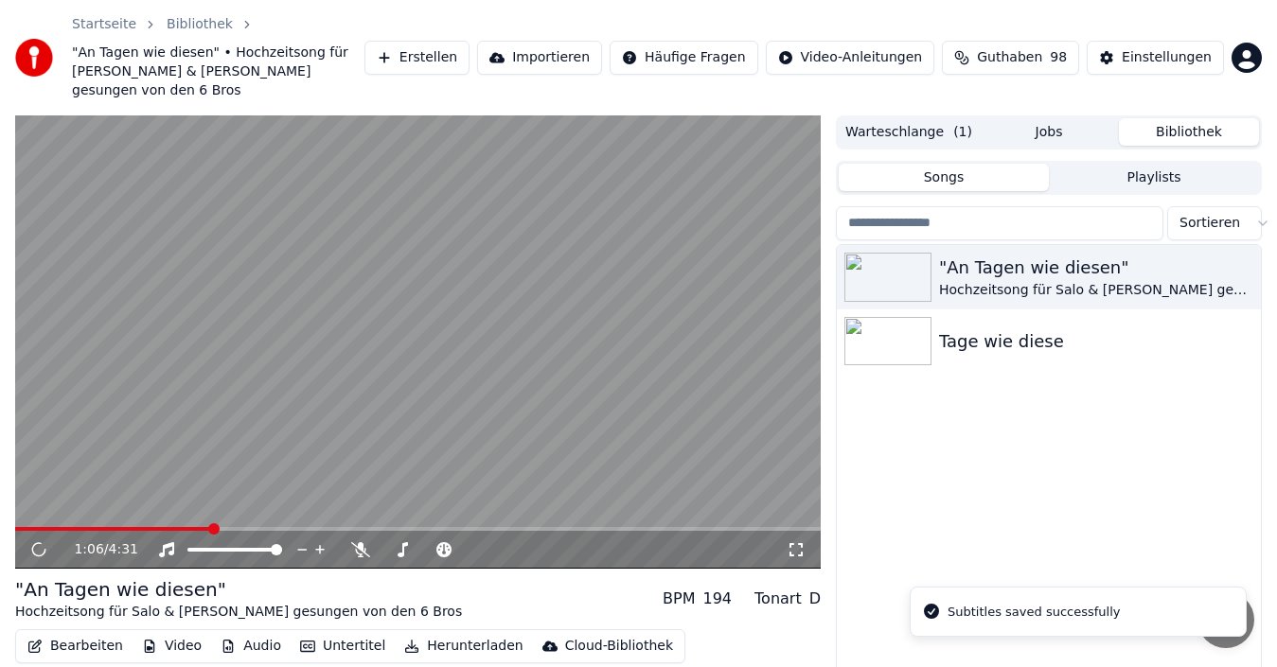
click at [211, 527] on span at bounding box center [417, 529] width 805 height 4
click at [214, 527] on span at bounding box center [417, 529] width 805 height 4
click at [43, 544] on icon at bounding box center [38, 549] width 9 height 11
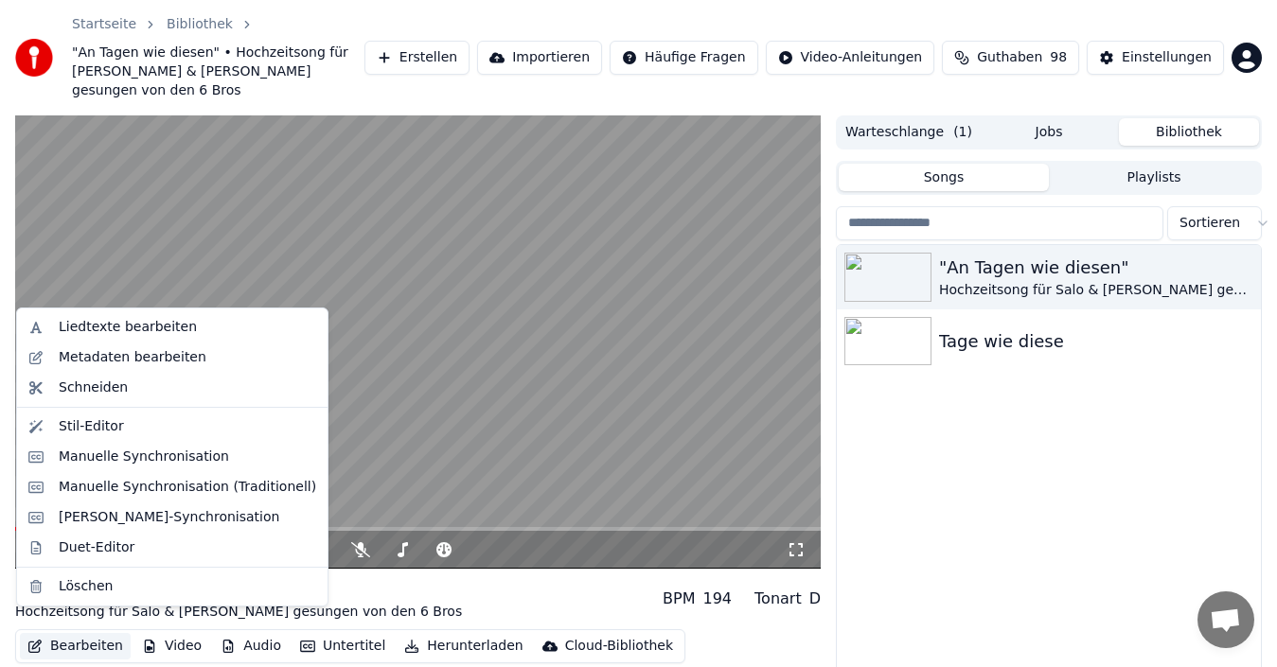
click at [71, 633] on button "Bearbeiten" at bounding box center [75, 646] width 111 height 26
click at [130, 484] on div "Manuelle Synchronisation (Traditionell)" at bounding box center [187, 487] width 257 height 19
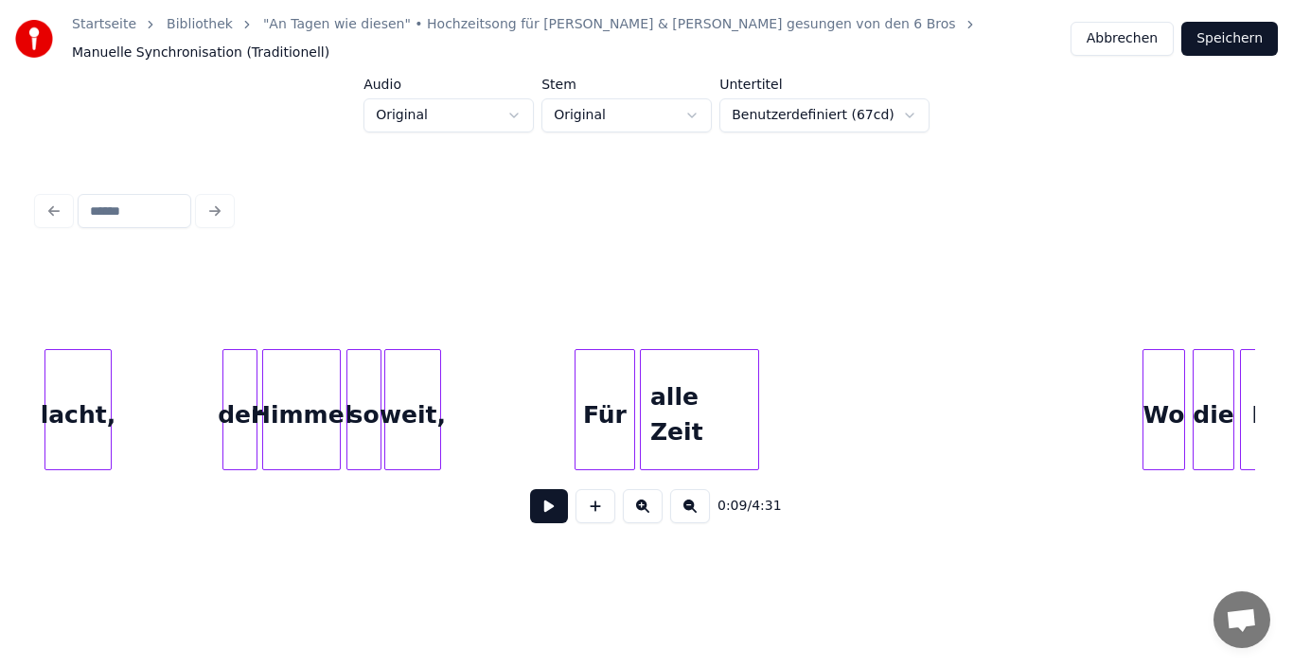
scroll to position [0, 11076]
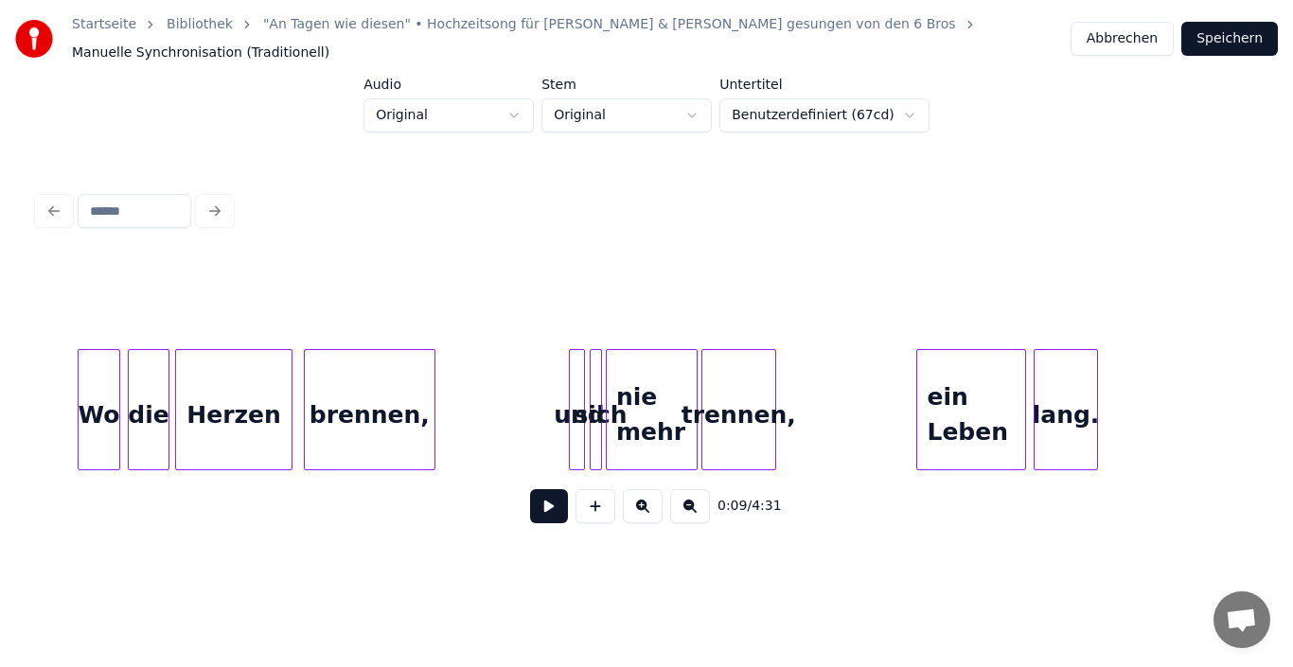
click at [216, 422] on div "Herzen" at bounding box center [234, 414] width 116 height 129
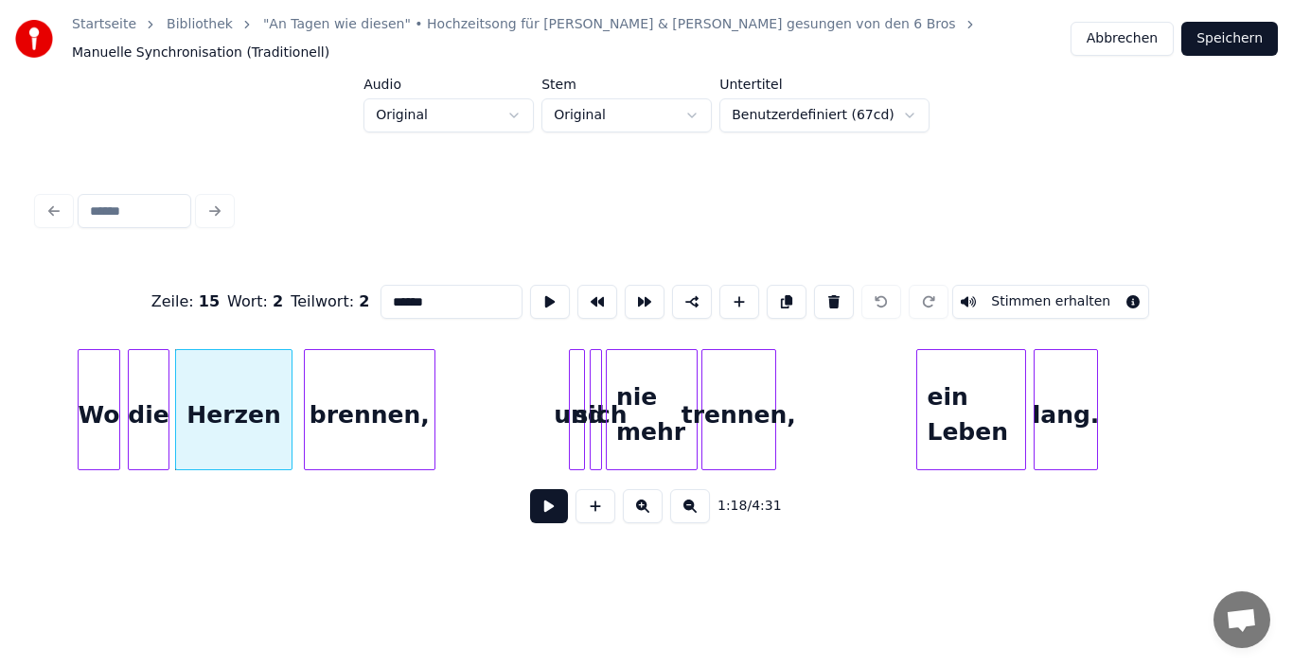
click at [380, 286] on input "******" at bounding box center [451, 302] width 142 height 34
type input "******"
click at [1244, 43] on button "Speichern" at bounding box center [1229, 39] width 97 height 34
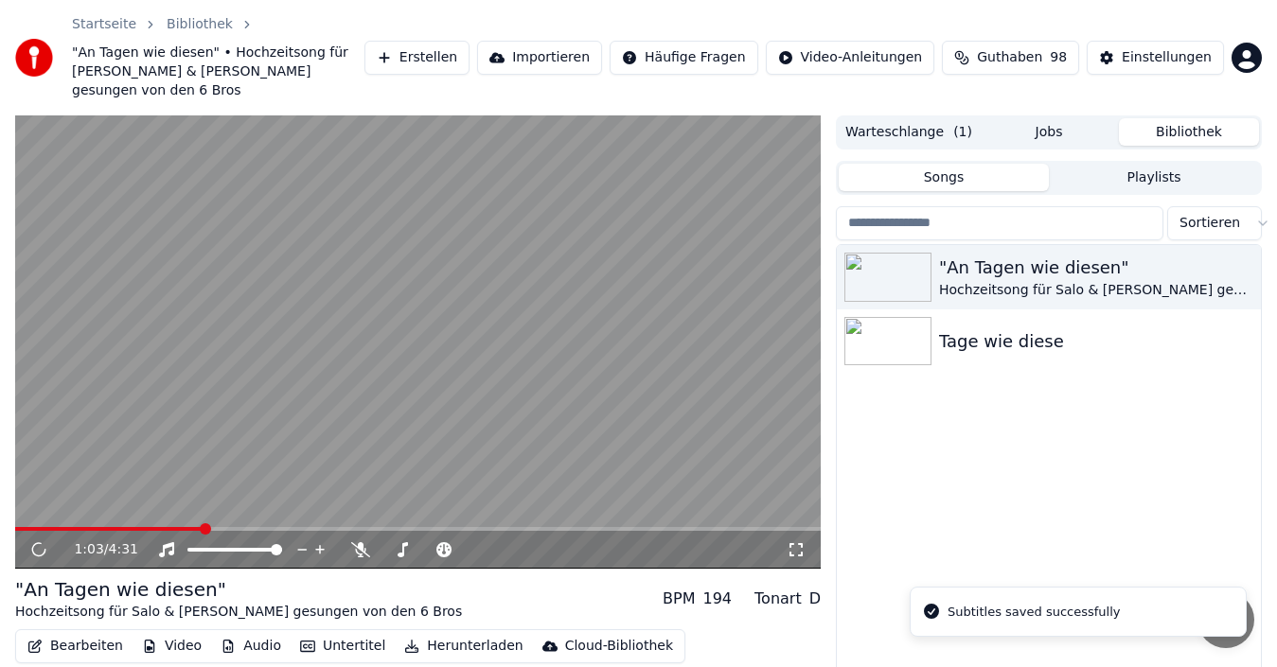
click at [201, 527] on span at bounding box center [417, 529] width 805 height 4
click at [213, 527] on span at bounding box center [417, 529] width 805 height 4
click at [202, 527] on span at bounding box center [108, 529] width 187 height 4
click at [193, 531] on div "1:04 / 4:31" at bounding box center [417, 550] width 805 height 38
click at [193, 527] on span at bounding box center [104, 529] width 178 height 4
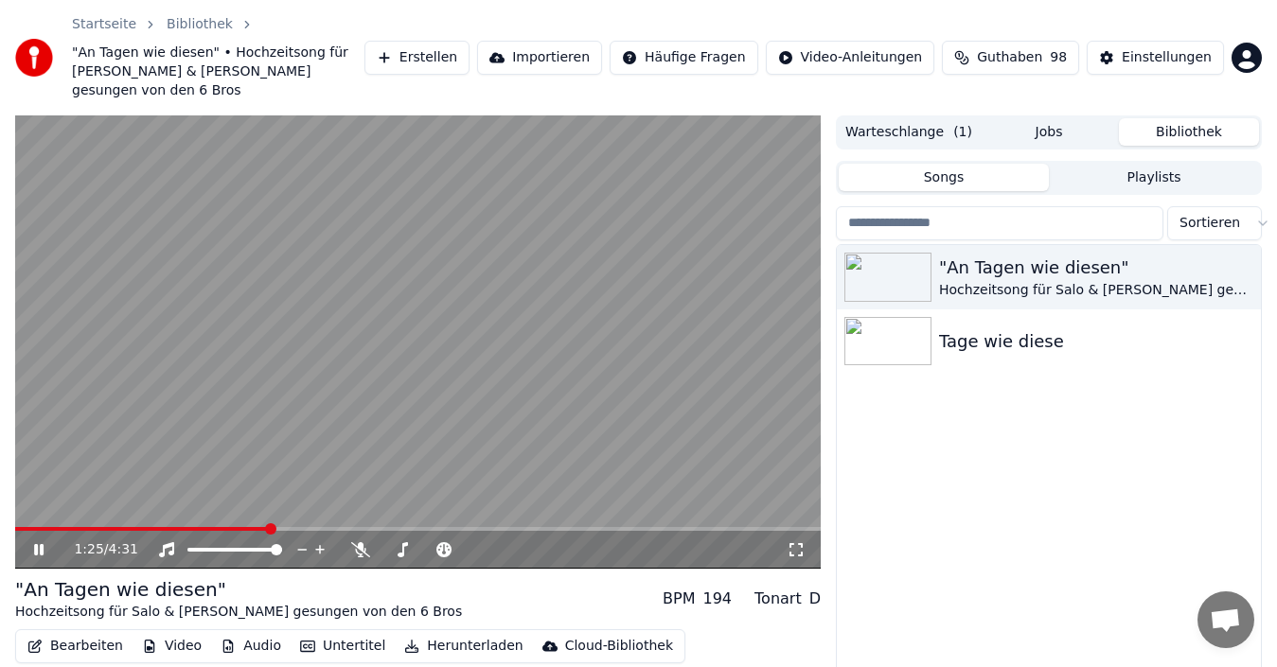
click at [33, 542] on icon at bounding box center [52, 549] width 44 height 15
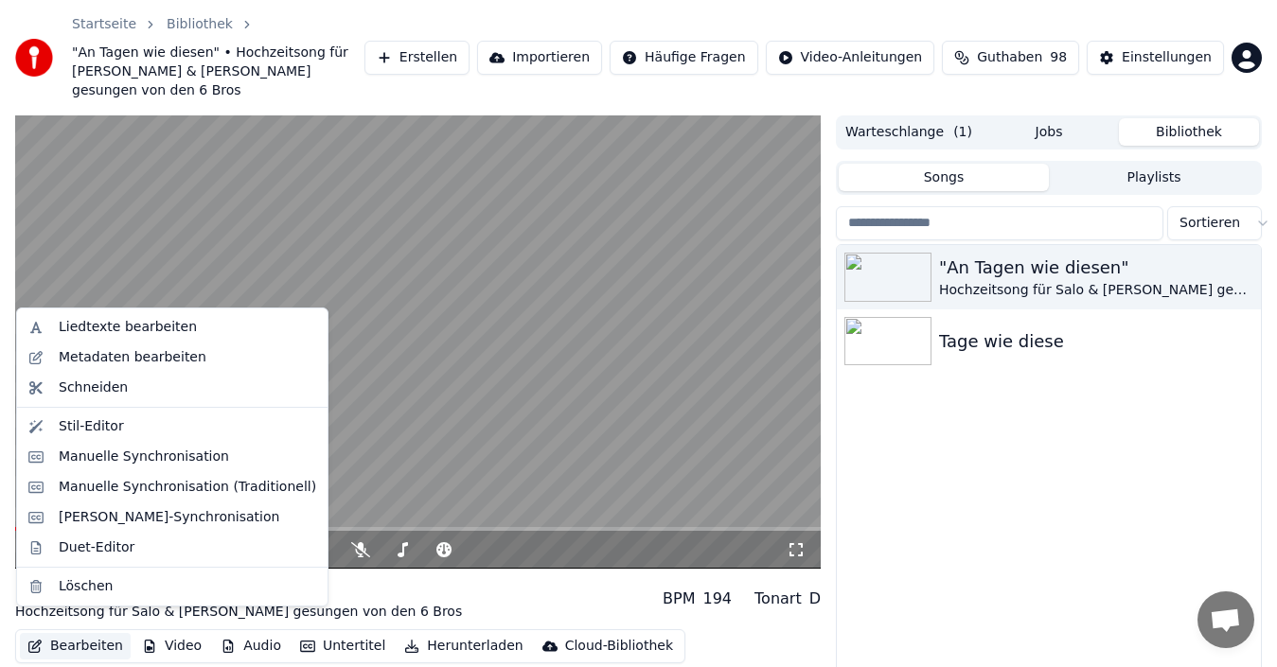
click at [75, 633] on button "Bearbeiten" at bounding box center [75, 646] width 111 height 26
click at [125, 480] on div "Manuelle Synchronisation (Traditionell)" at bounding box center [187, 487] width 257 height 19
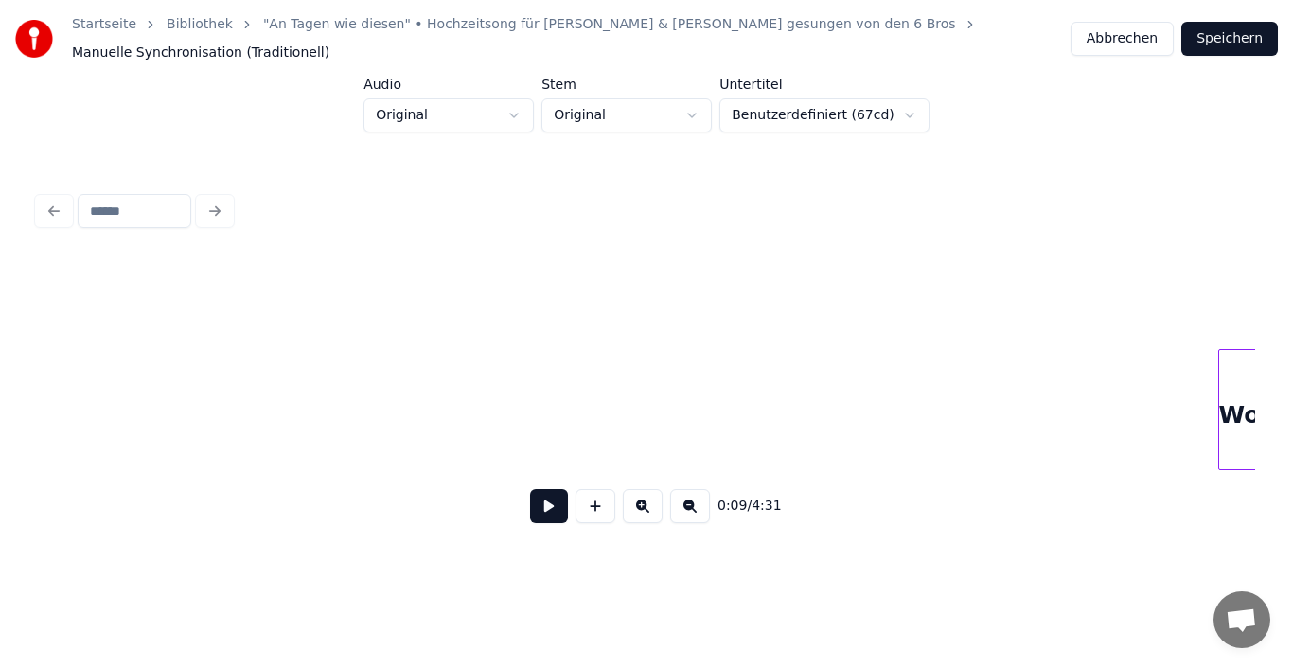
scroll to position [0, 11000]
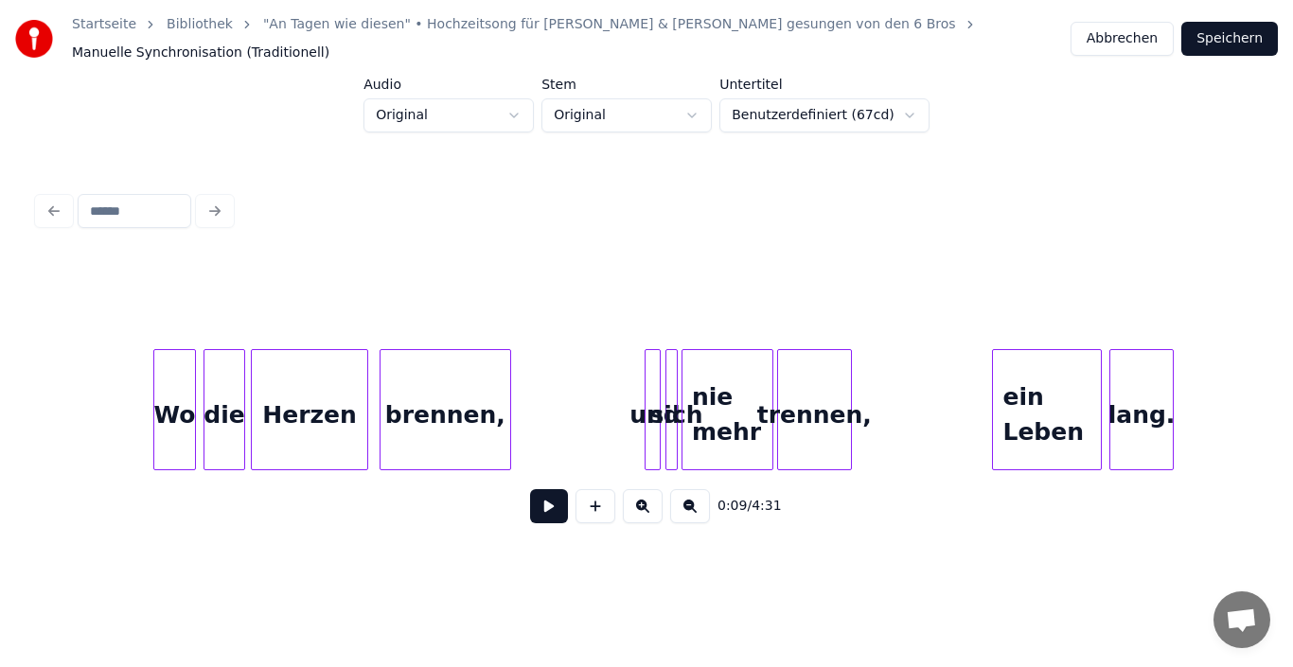
click at [230, 416] on div "die" at bounding box center [224, 414] width 40 height 129
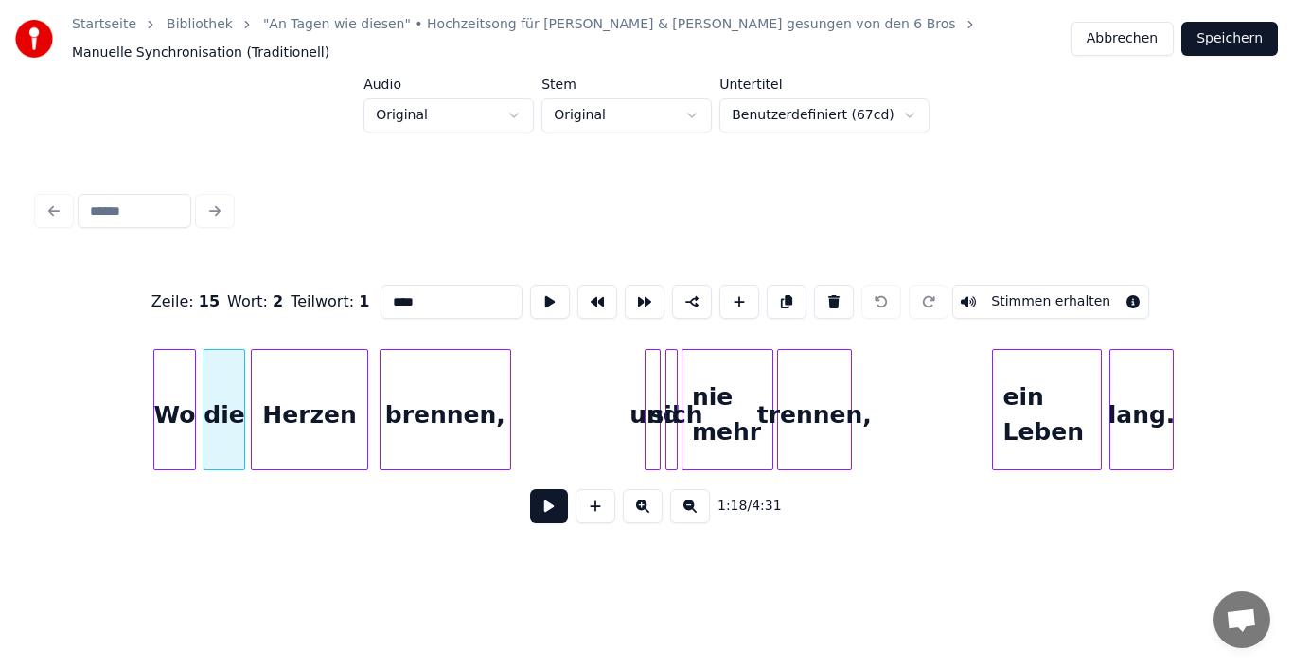
click at [387, 285] on input "***" at bounding box center [451, 302] width 142 height 34
click at [212, 401] on div at bounding box center [211, 409] width 6 height 119
type input "***"
click at [1245, 39] on button "Speichern" at bounding box center [1229, 39] width 97 height 34
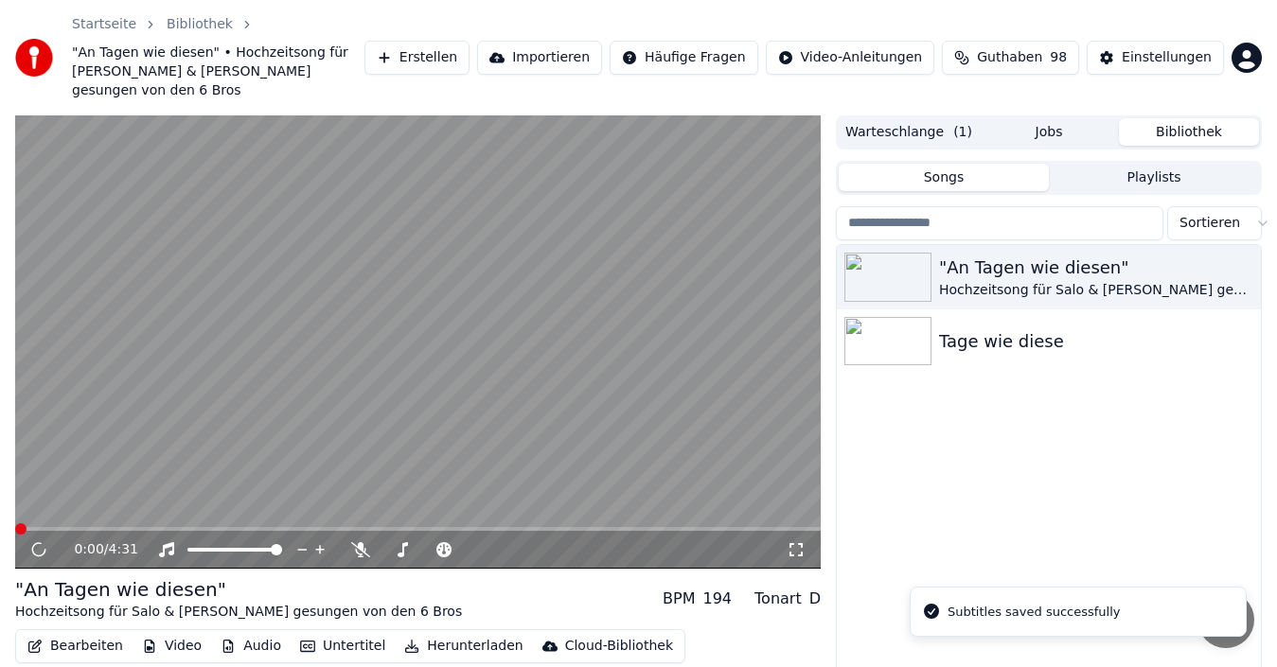
click at [213, 527] on span at bounding box center [417, 529] width 805 height 4
click at [241, 527] on span at bounding box center [417, 529] width 805 height 4
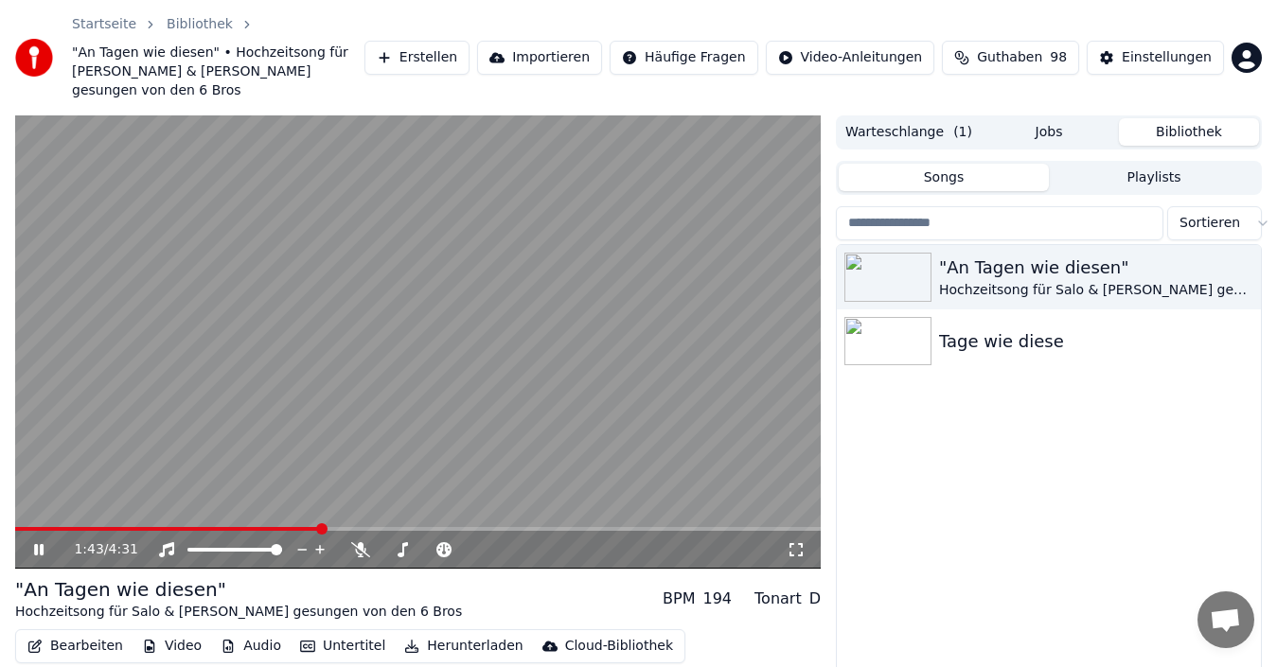
click at [321, 527] on span at bounding box center [168, 529] width 306 height 4
click at [309, 531] on div "1:46 / 4:31" at bounding box center [417, 550] width 805 height 38
click at [298, 527] on span at bounding box center [174, 529] width 318 height 4
click at [40, 542] on icon at bounding box center [52, 549] width 44 height 15
click at [74, 633] on button "Bearbeiten" at bounding box center [75, 646] width 111 height 26
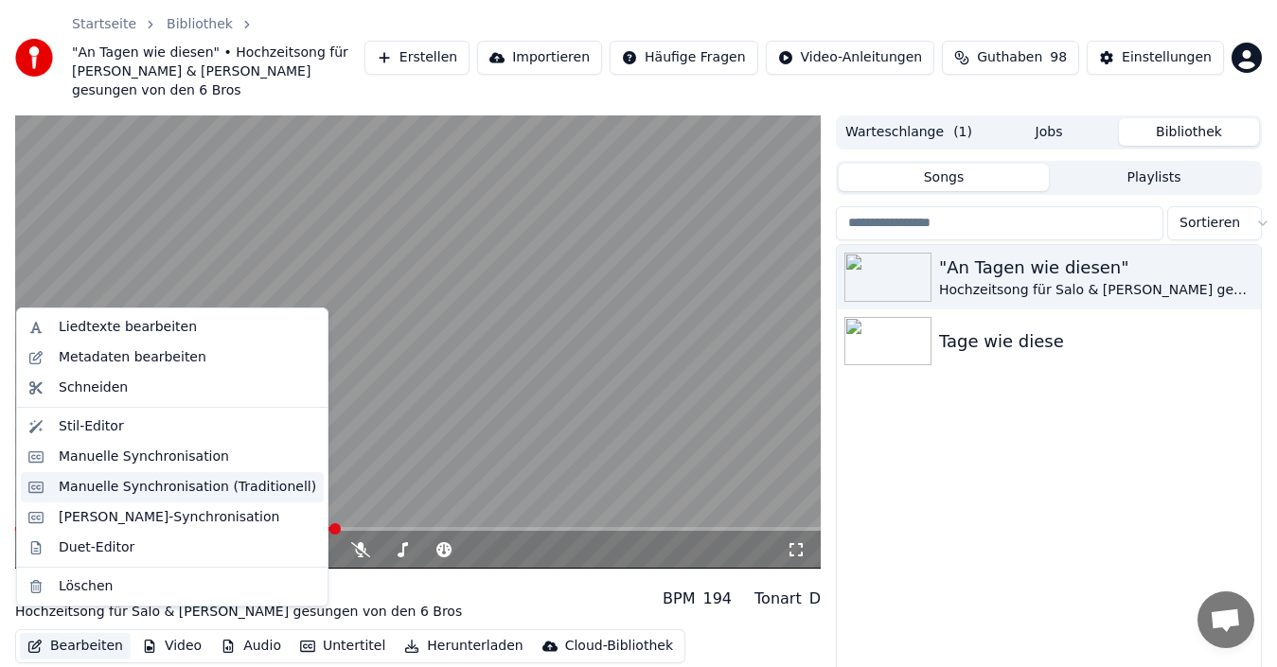
click at [120, 494] on div "Manuelle Synchronisation (Traditionell)" at bounding box center [187, 487] width 257 height 19
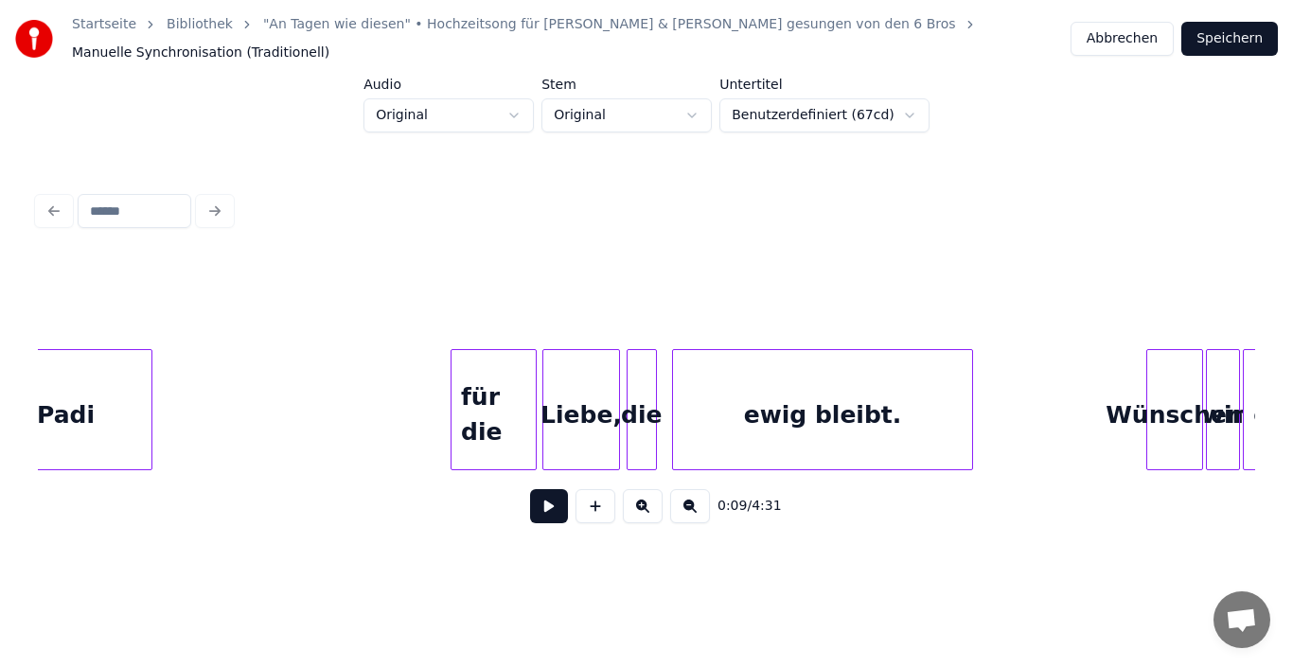
scroll to position [0, 15260]
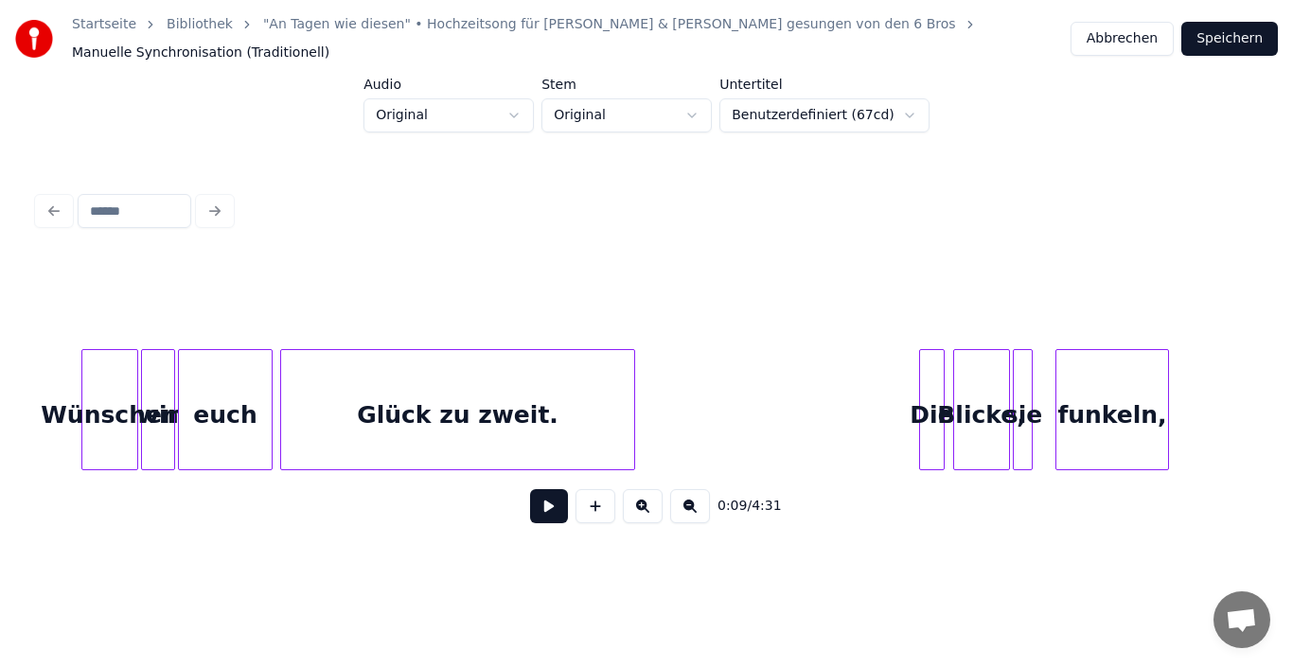
click at [269, 402] on div at bounding box center [269, 409] width 6 height 119
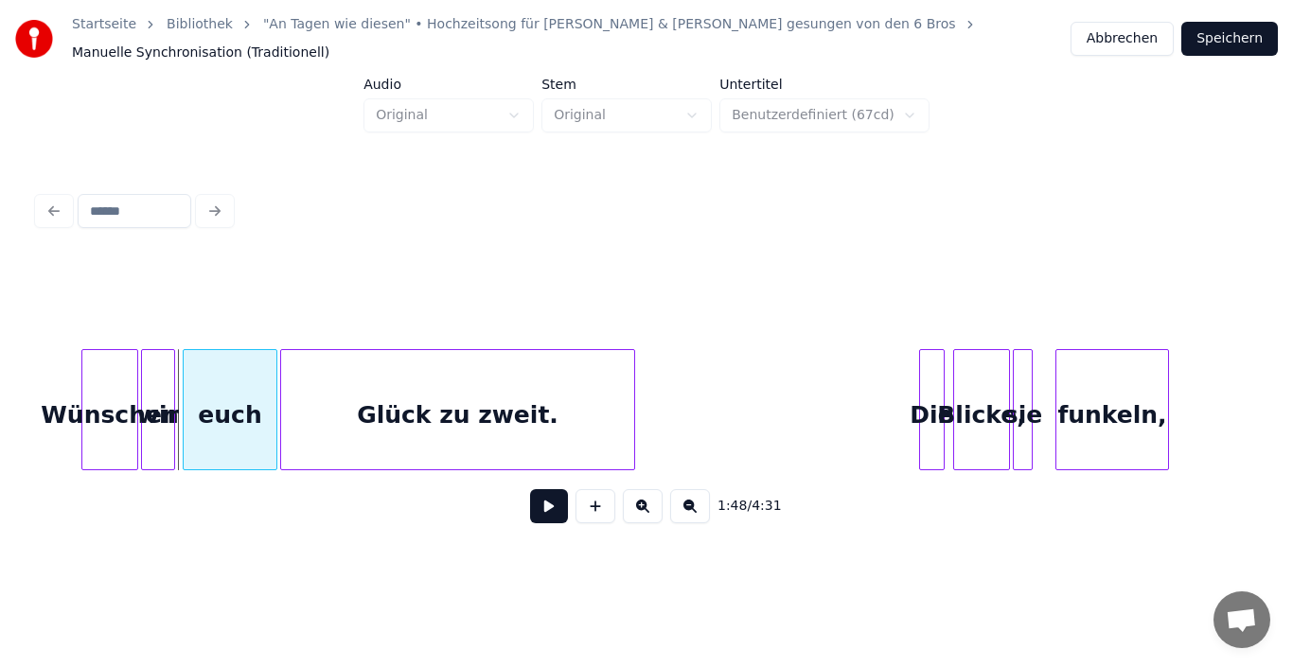
click at [222, 403] on div "euch" at bounding box center [230, 414] width 93 height 129
click at [269, 409] on div at bounding box center [270, 409] width 6 height 119
click at [1234, 44] on button "Speichern" at bounding box center [1229, 39] width 97 height 34
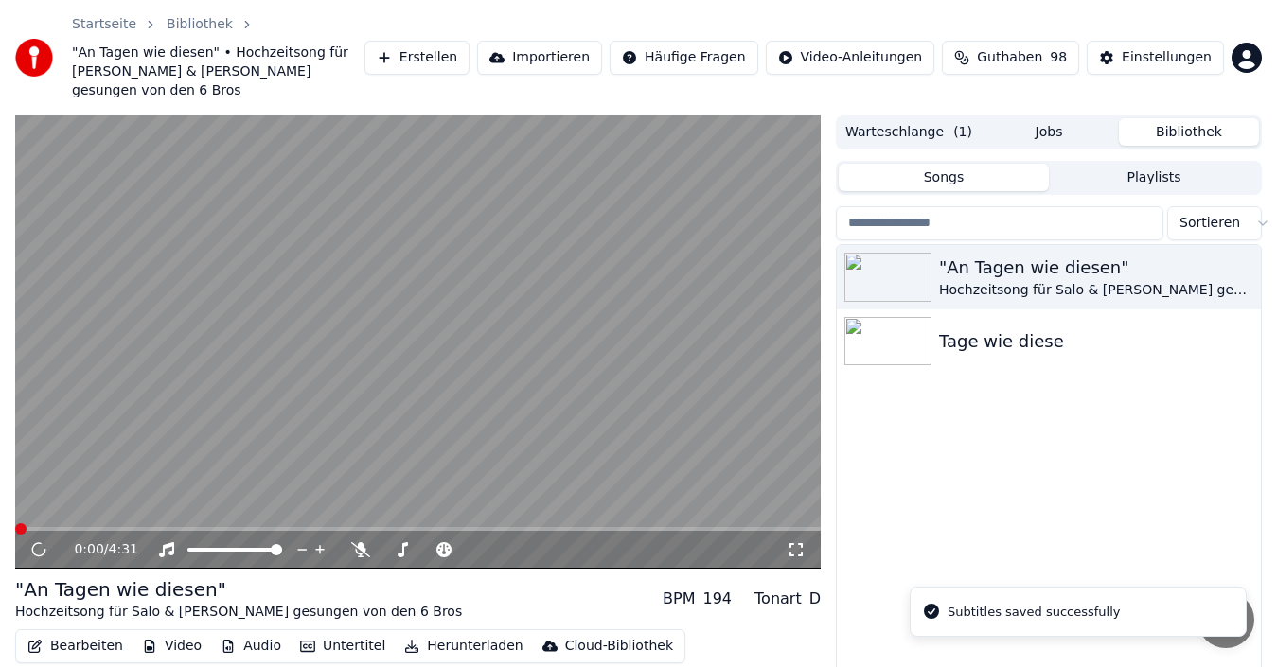
click at [253, 504] on video at bounding box center [417, 341] width 805 height 453
click at [273, 531] on div "0:00 / 4:31" at bounding box center [417, 550] width 805 height 38
click at [289, 527] on span at bounding box center [417, 529] width 805 height 4
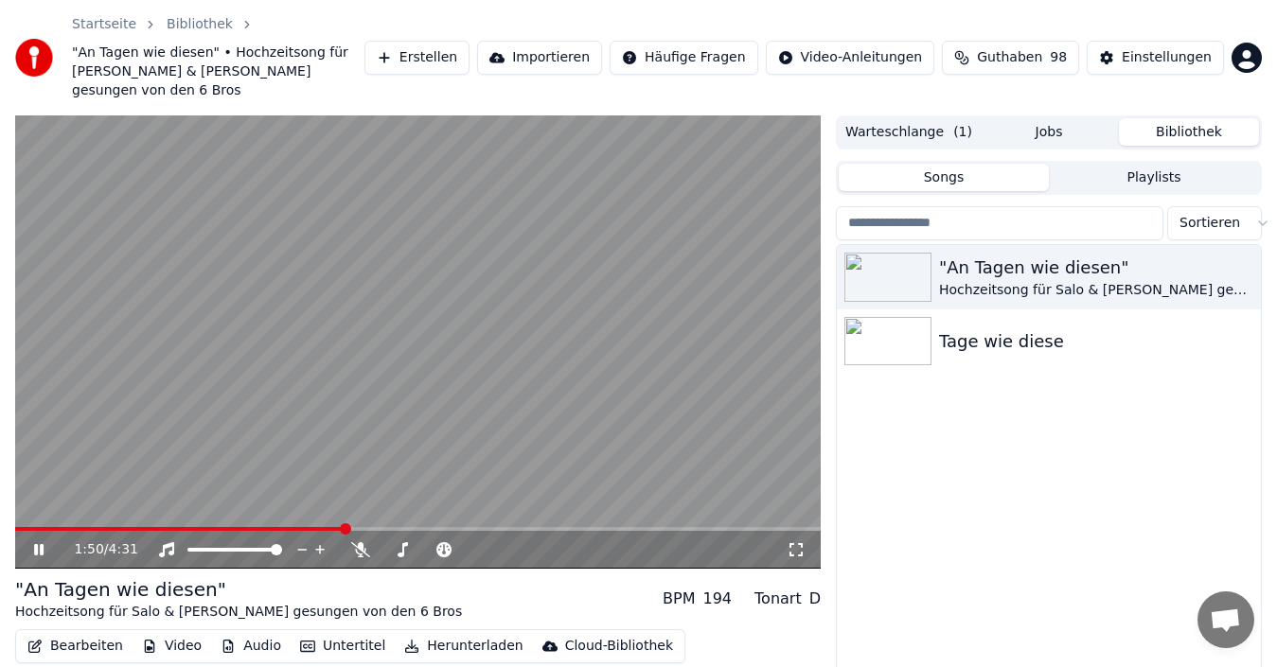
click at [45, 542] on icon at bounding box center [52, 549] width 44 height 15
click at [86, 633] on button "Bearbeiten" at bounding box center [75, 646] width 111 height 26
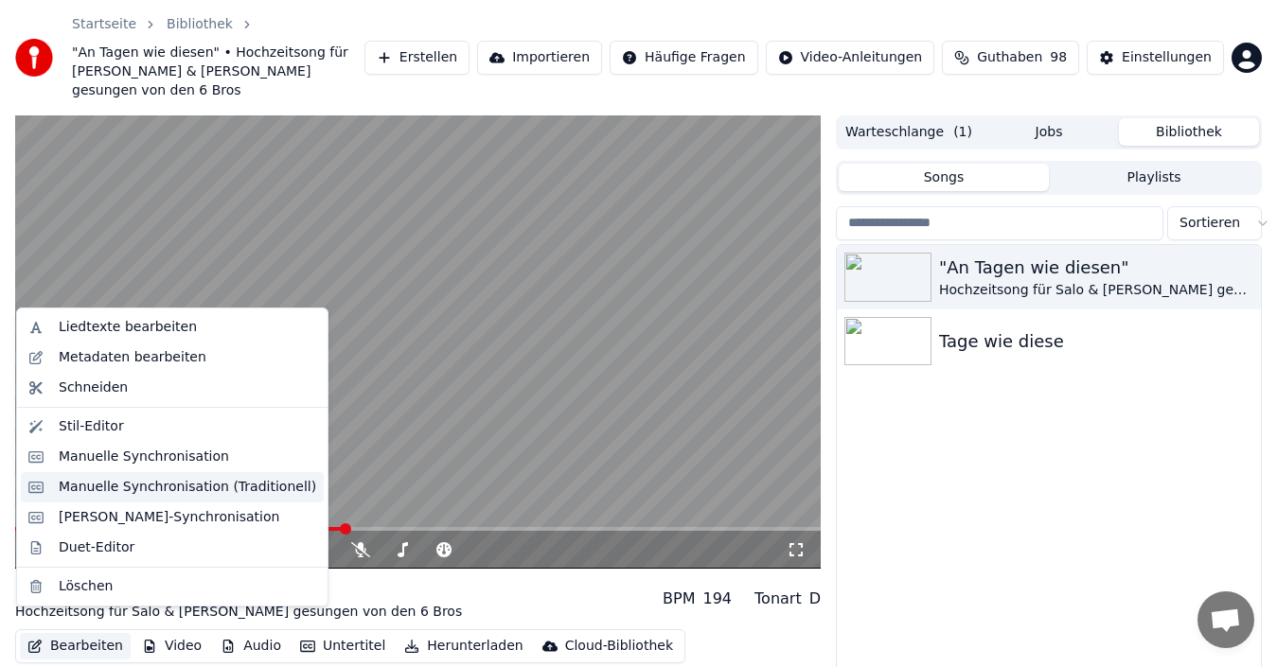
click at [125, 488] on div "Manuelle Synchronisation (Traditionell)" at bounding box center [187, 487] width 257 height 19
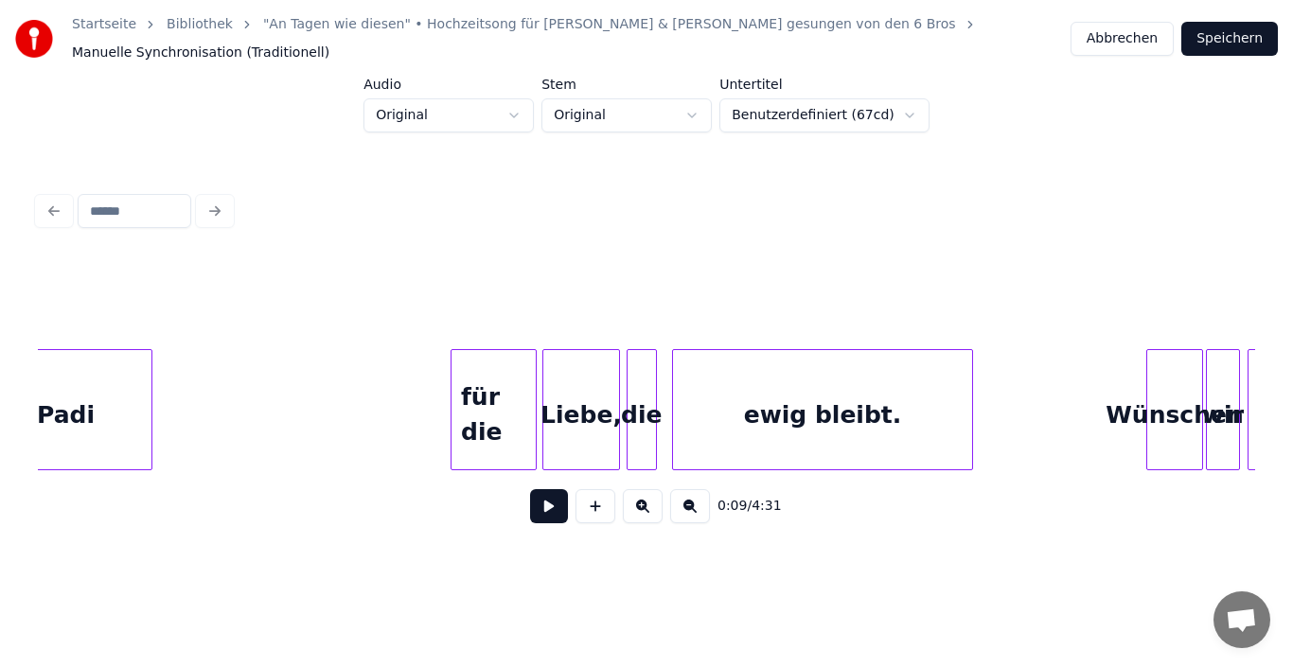
scroll to position [0, 15260]
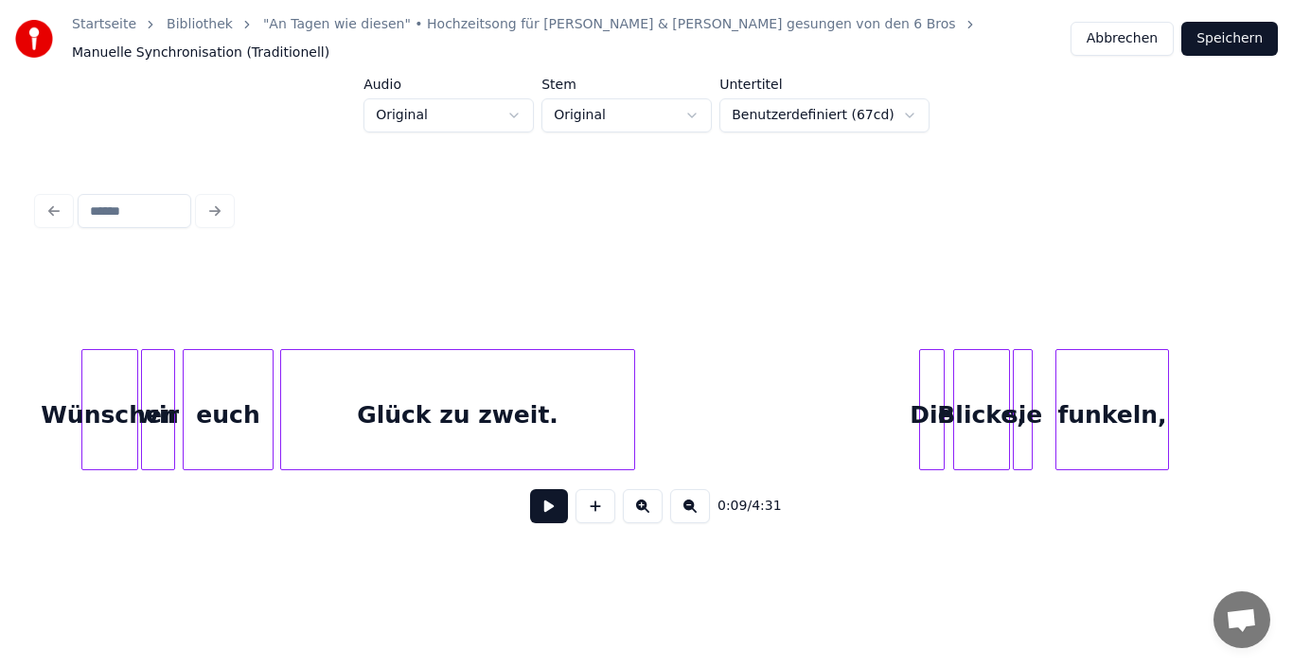
click at [335, 409] on div "Glück zu zweit." at bounding box center [457, 414] width 353 height 129
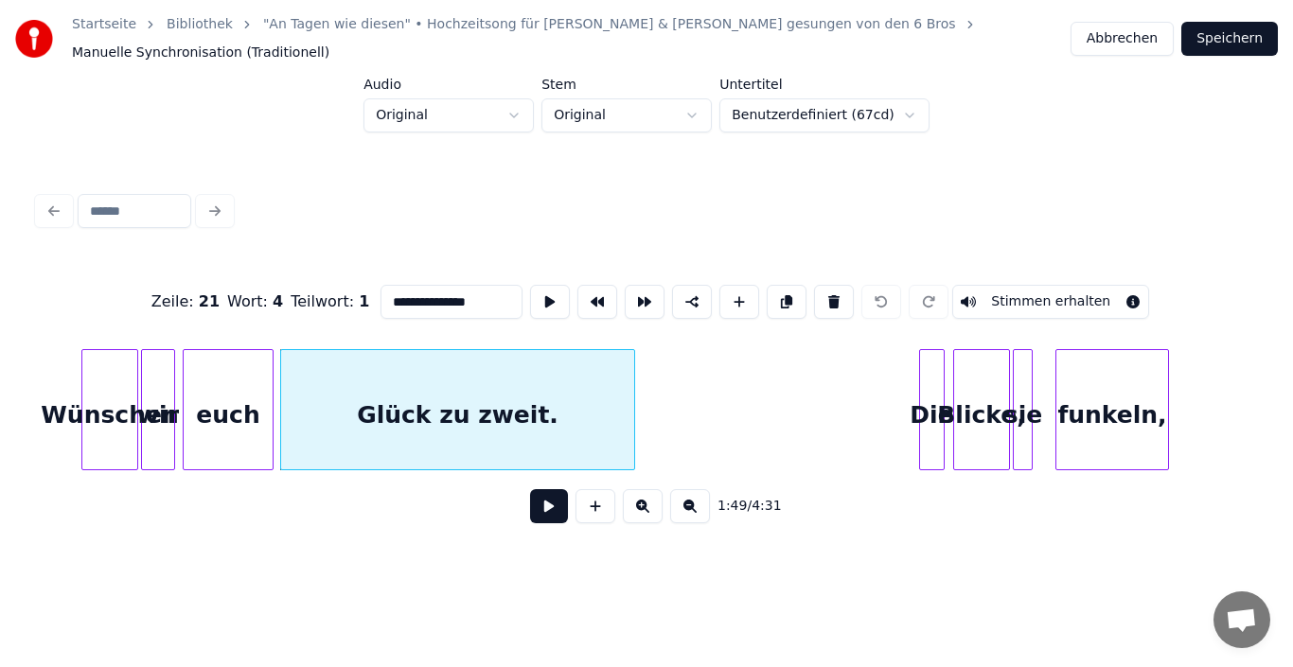
click at [383, 289] on input "**********" at bounding box center [451, 302] width 142 height 34
click at [281, 412] on div at bounding box center [281, 409] width 6 height 119
click at [1229, 49] on button "Speichern" at bounding box center [1229, 39] width 97 height 34
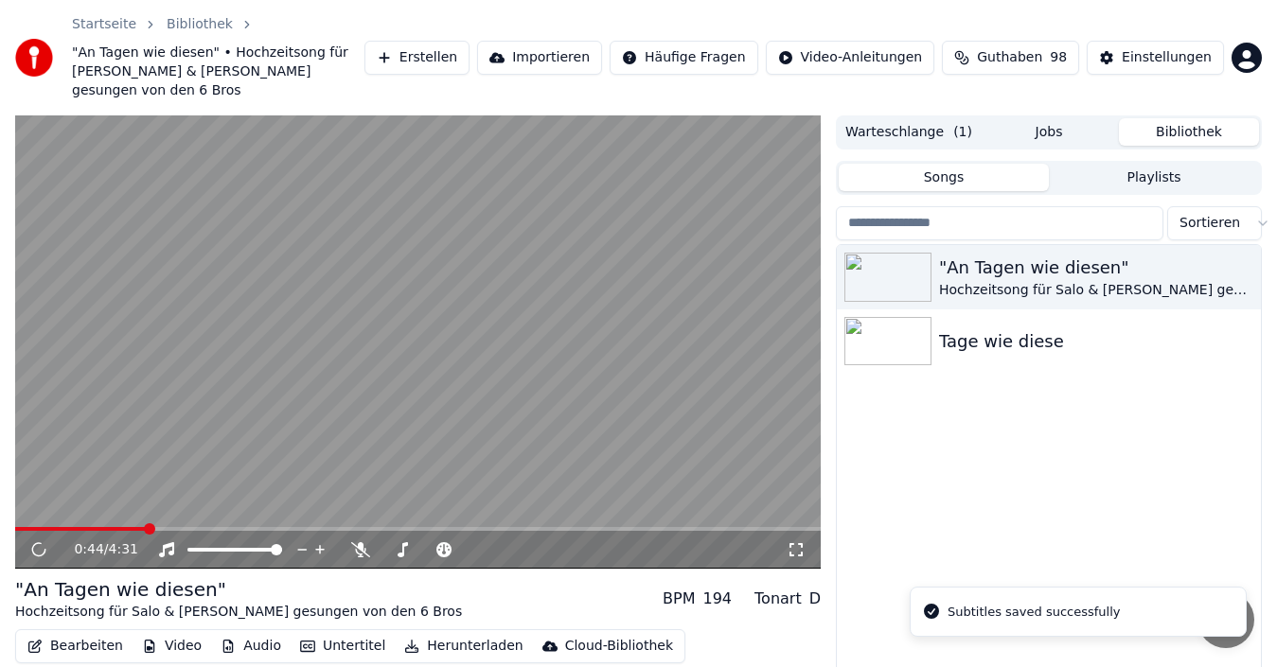
click at [146, 527] on span at bounding box center [417, 529] width 805 height 4
click at [228, 527] on span at bounding box center [417, 529] width 805 height 4
click at [266, 531] on div "1:13 / 4:31" at bounding box center [417, 550] width 805 height 38
click at [271, 531] on div "1:13 / 4:31" at bounding box center [417, 550] width 805 height 38
click at [274, 531] on div "1:14 / 4:31" at bounding box center [417, 550] width 805 height 38
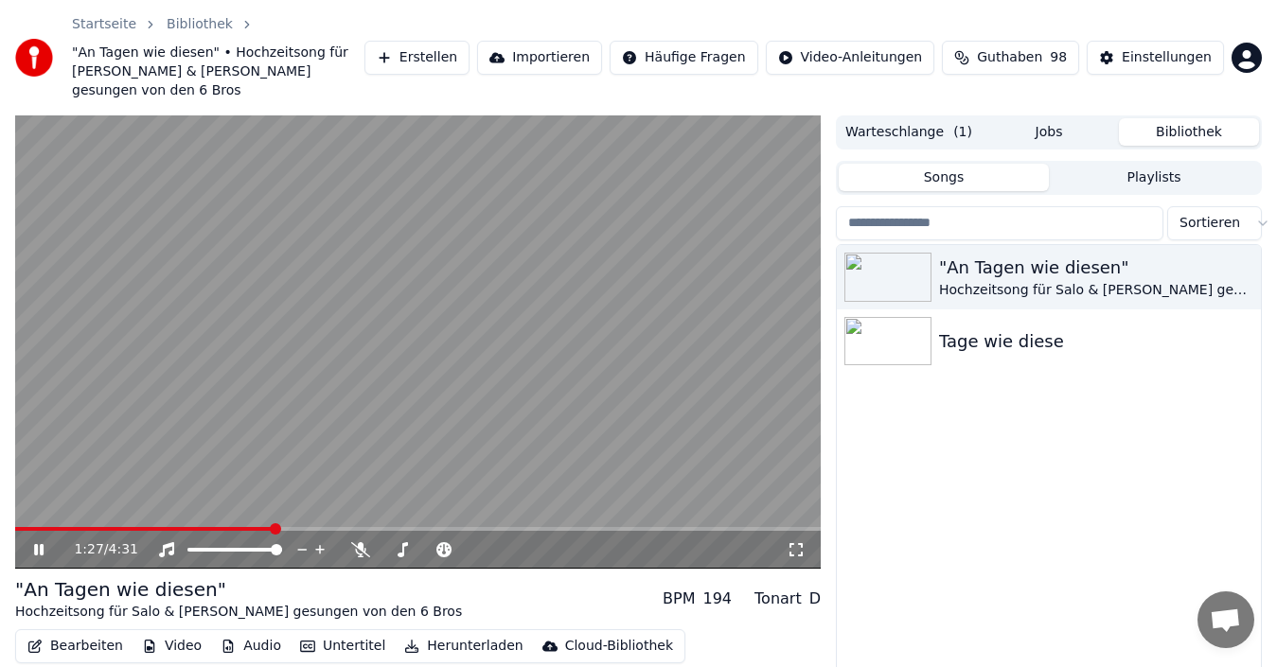
click at [274, 527] on span at bounding box center [417, 529] width 805 height 4
click at [42, 544] on icon at bounding box center [38, 549] width 9 height 11
click at [114, 633] on button "Bearbeiten" at bounding box center [75, 646] width 111 height 26
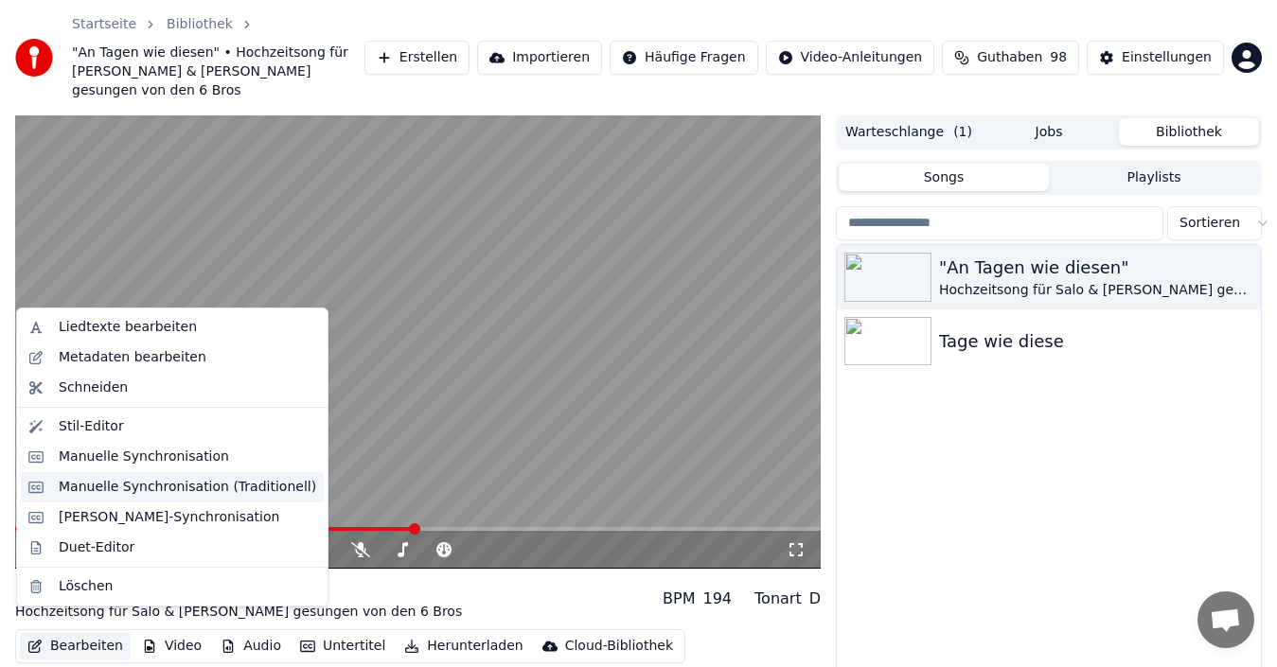
click at [153, 485] on div "Manuelle Synchronisation (Traditionell)" at bounding box center [187, 487] width 257 height 19
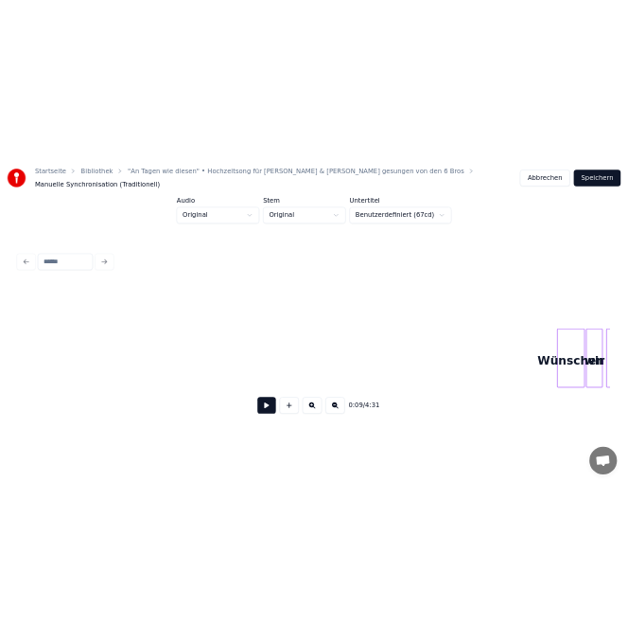
scroll to position [0, 15260]
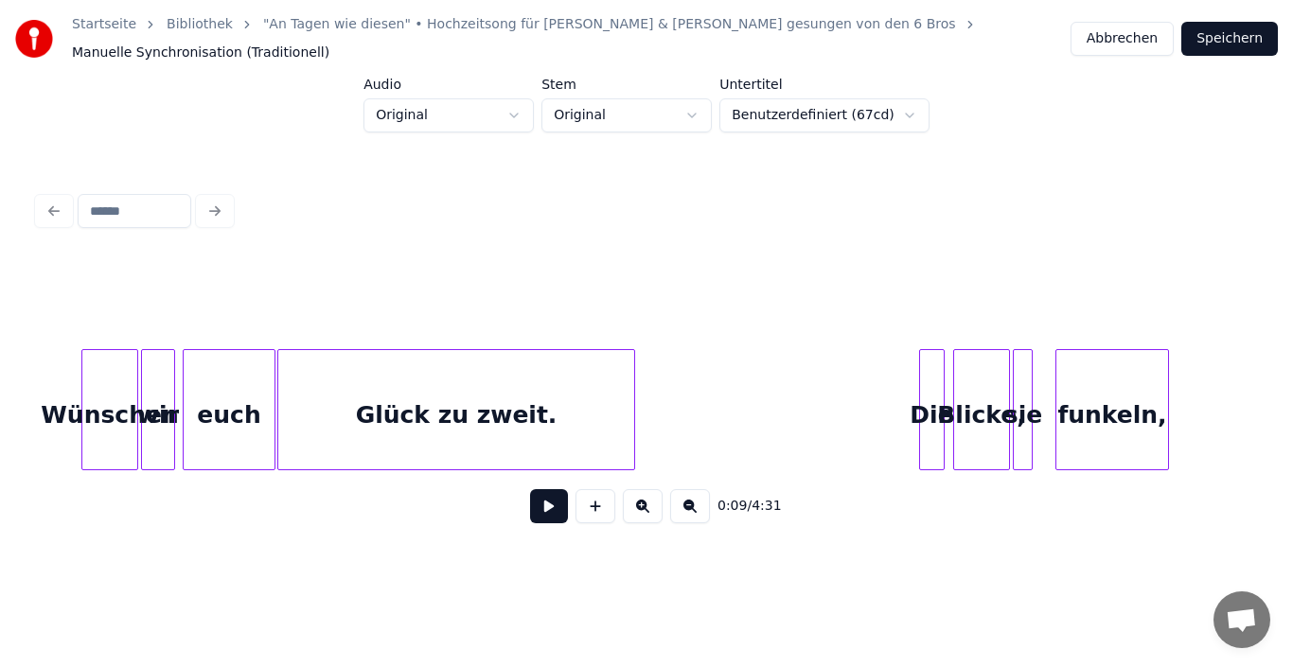
click at [272, 404] on div at bounding box center [272, 409] width 6 height 119
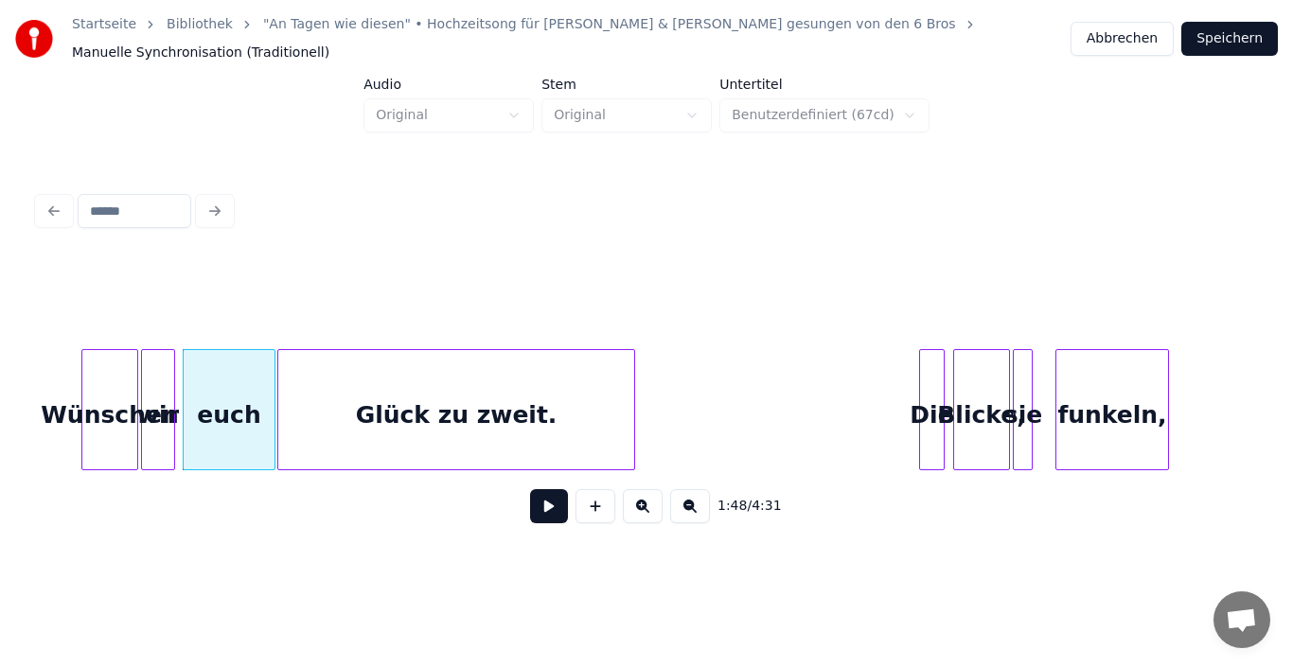
click at [1243, 40] on button "Speichern" at bounding box center [1229, 39] width 97 height 34
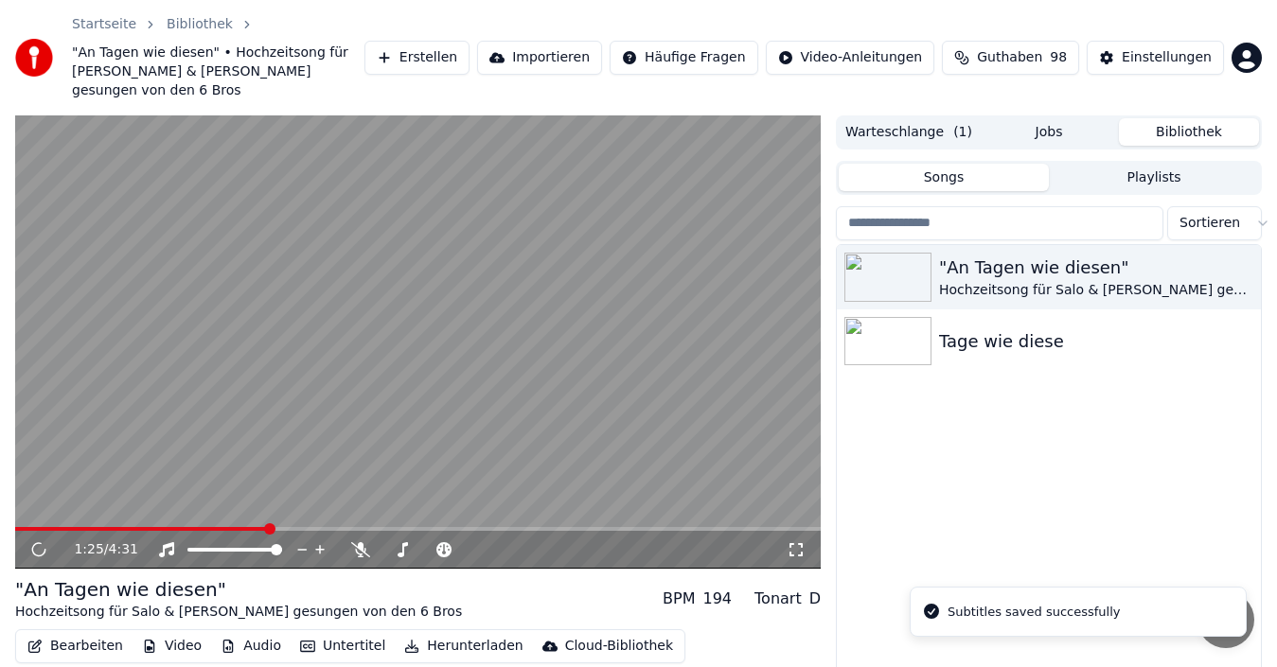
click at [268, 527] on span at bounding box center [417, 529] width 805 height 4
click at [309, 527] on span at bounding box center [417, 529] width 805 height 4
click at [41, 544] on icon at bounding box center [38, 549] width 9 height 11
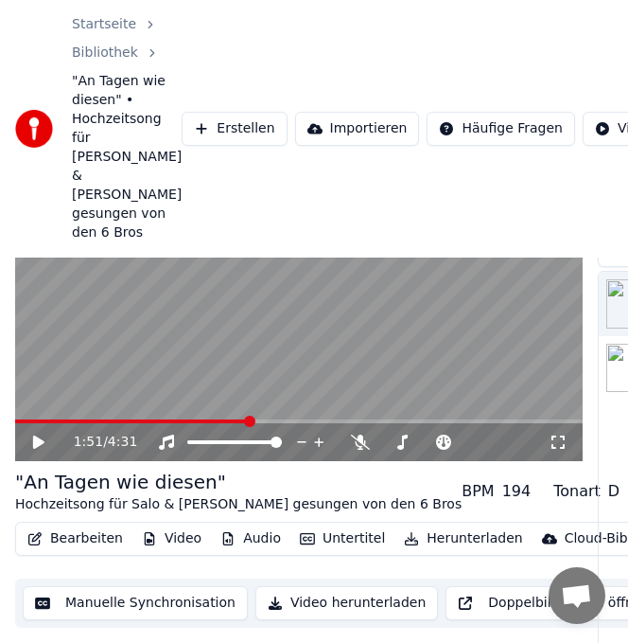
scroll to position [189, 0]
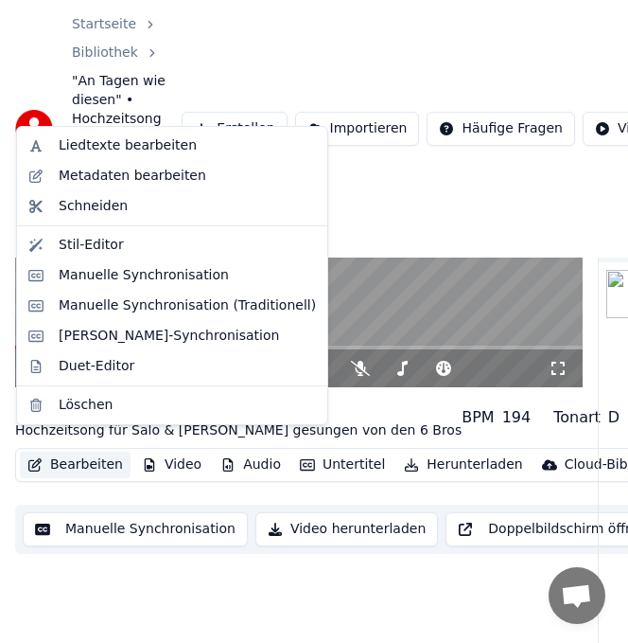
click at [41, 456] on button "Bearbeiten" at bounding box center [75, 464] width 111 height 26
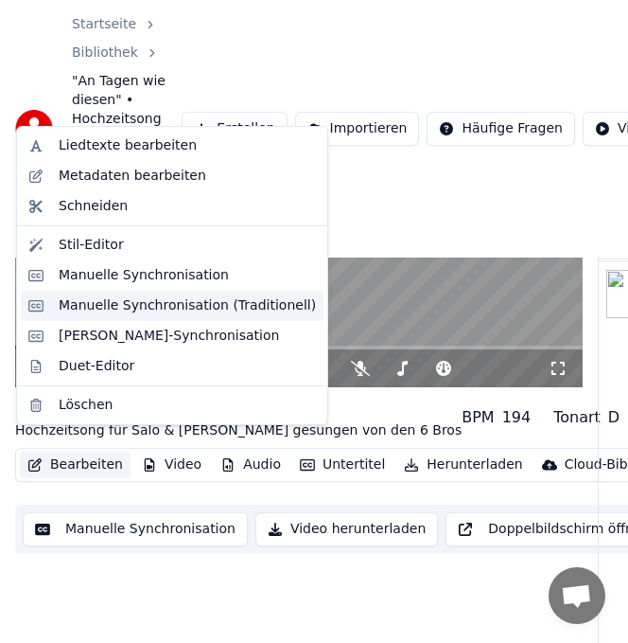
click at [91, 300] on div "Manuelle Synchronisation (Traditionell)" at bounding box center [187, 305] width 257 height 19
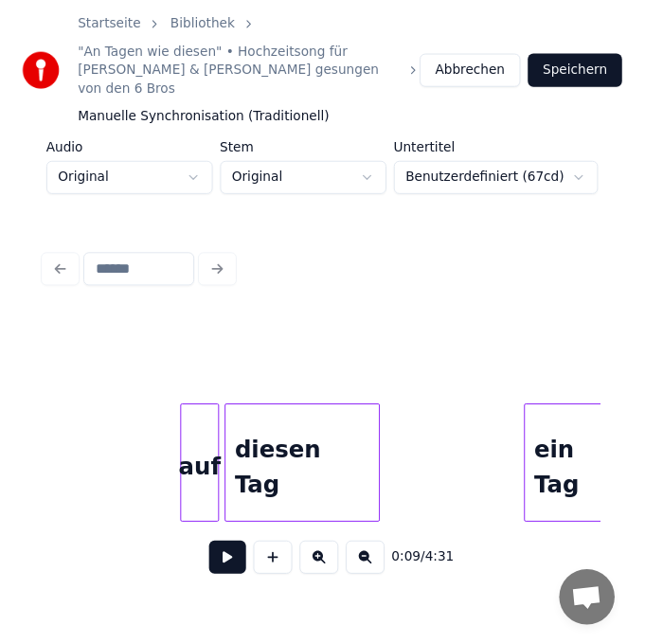
scroll to position [0, 7257]
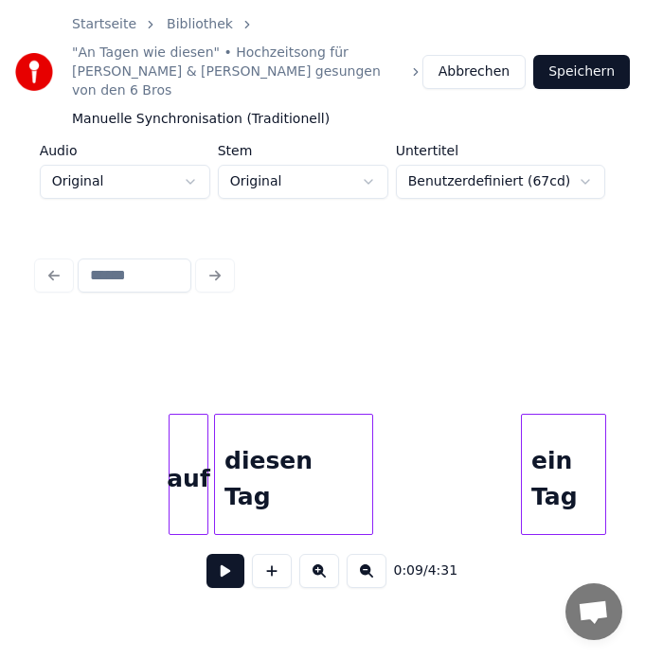
click at [328, 456] on div "diesen Tag" at bounding box center [293, 479] width 157 height 129
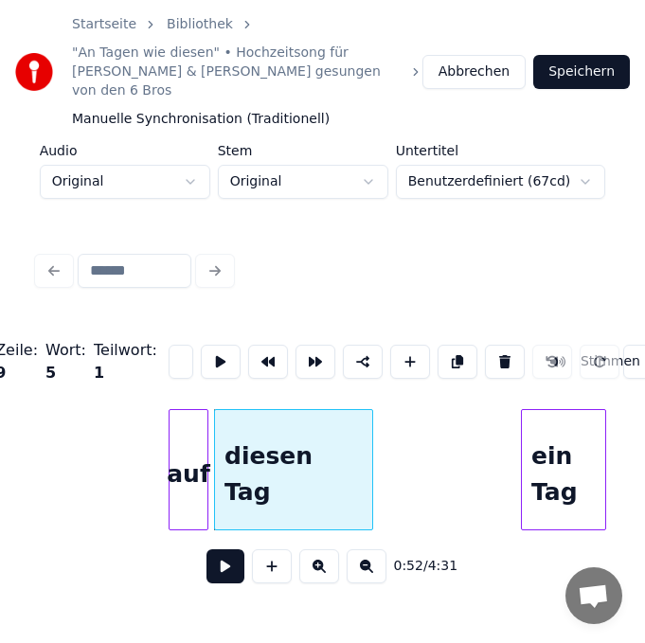
click at [170, 344] on input "**********" at bounding box center [180, 361] width 25 height 34
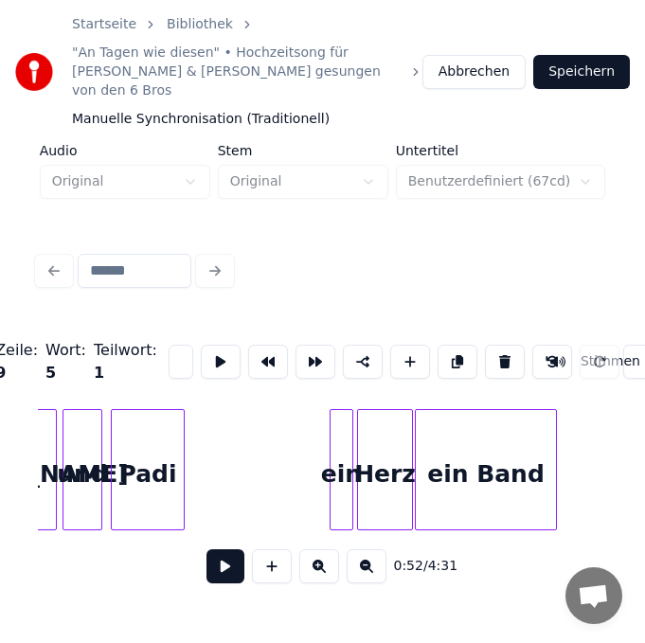
scroll to position [0, 8506]
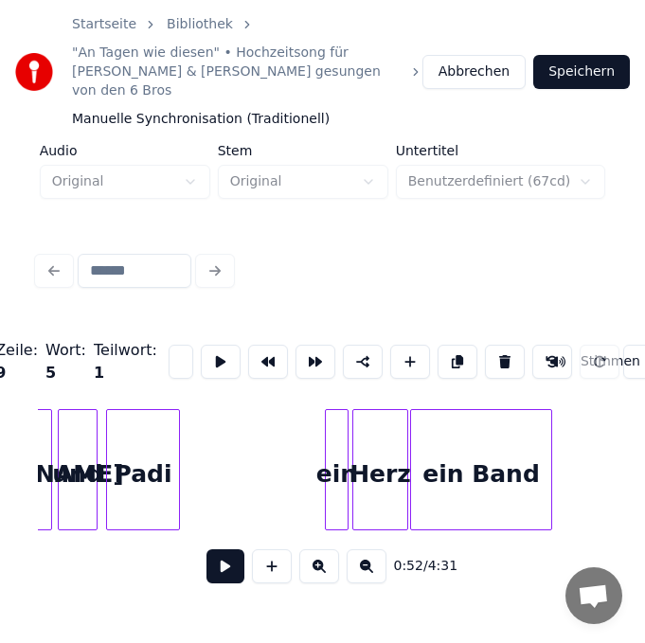
click at [156, 468] on div "Padi" at bounding box center [143, 474] width 72 height 129
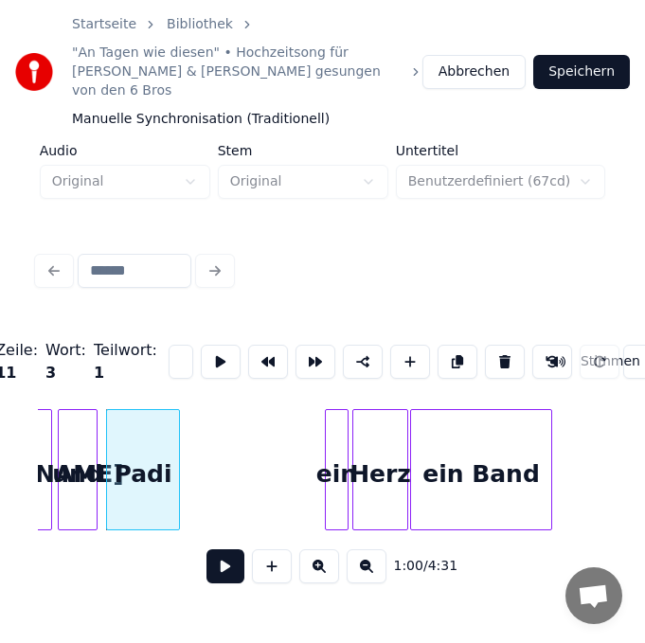
click at [168, 344] on input "****" at bounding box center [180, 361] width 25 height 34
click at [386, 468] on div "Herz" at bounding box center [380, 474] width 54 height 129
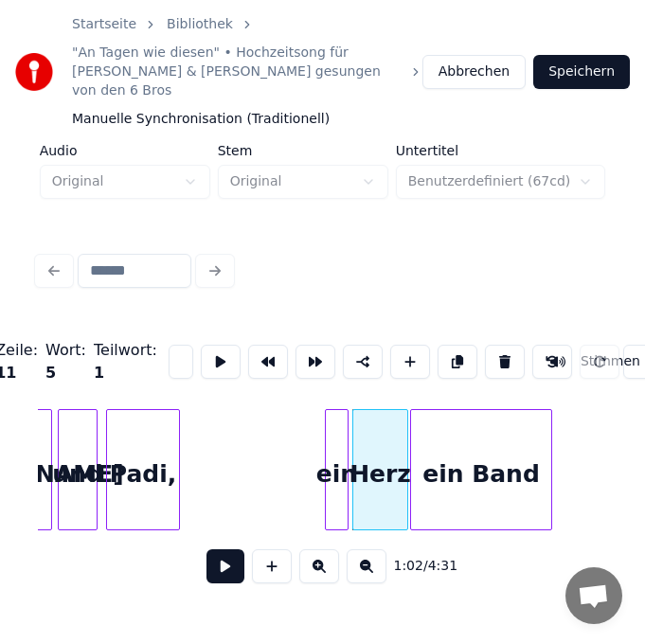
click at [173, 344] on input "****" at bounding box center [180, 361] width 25 height 34
click at [533, 471] on div "ein Band" at bounding box center [481, 474] width 140 height 129
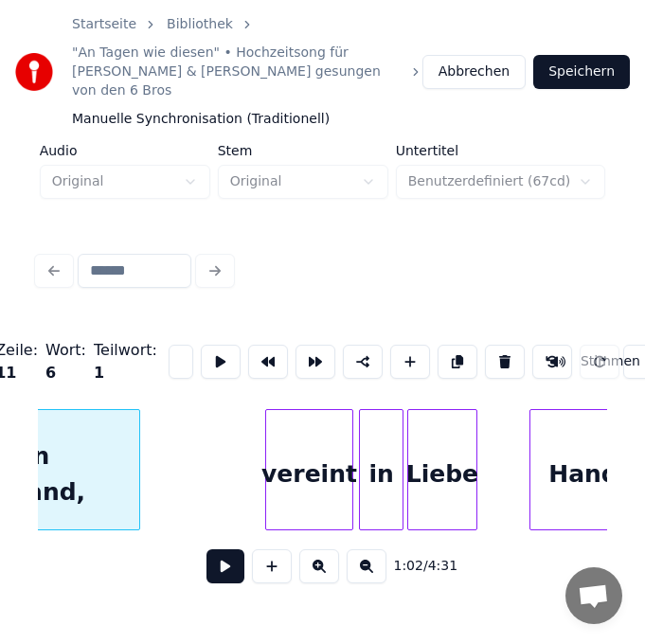
scroll to position [0, 8961]
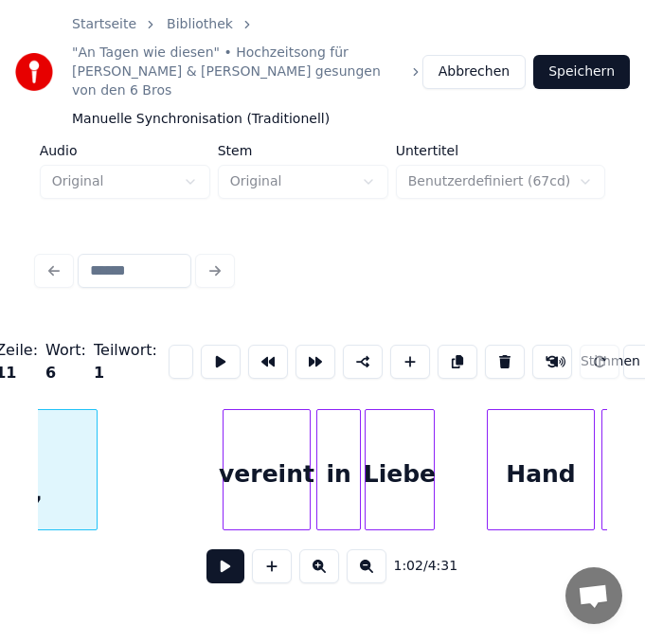
click at [391, 460] on div "Liebe" at bounding box center [399, 474] width 68 height 129
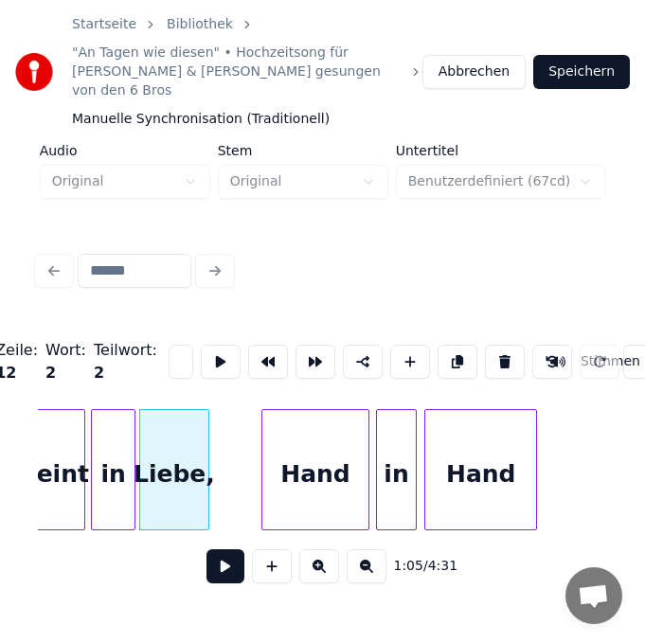
scroll to position [0, 9188]
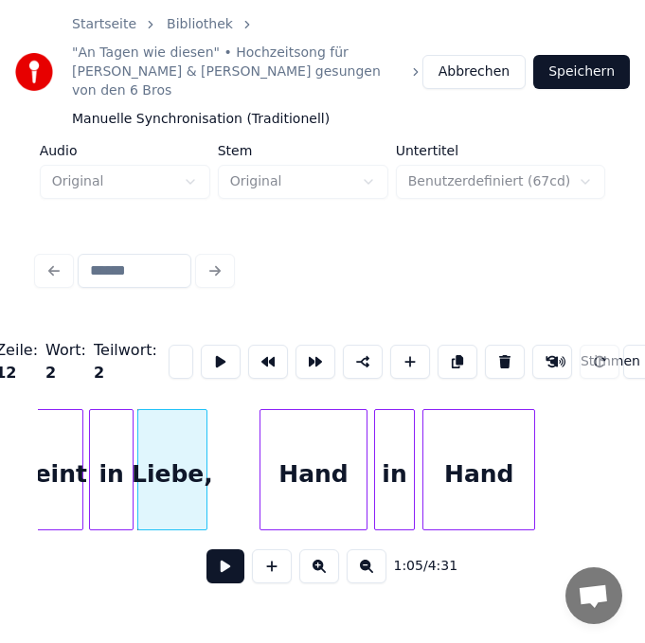
click at [506, 460] on div "Hand" at bounding box center [478, 474] width 111 height 129
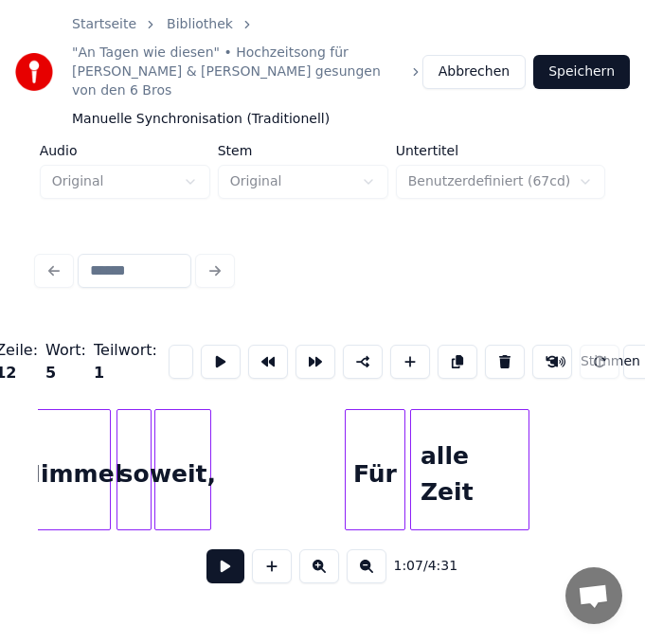
scroll to position [0, 10248]
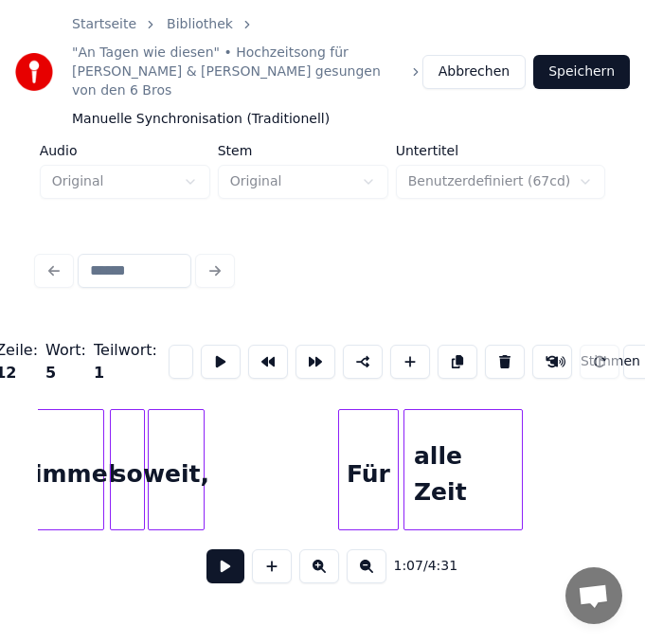
click at [363, 465] on div "Für" at bounding box center [368, 474] width 59 height 129
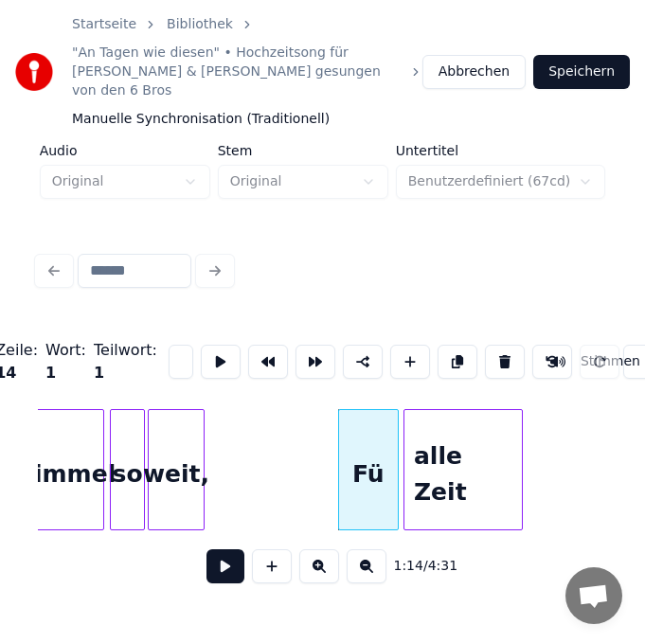
type input "*"
click at [492, 464] on div "alle Zeit" at bounding box center [462, 474] width 117 height 129
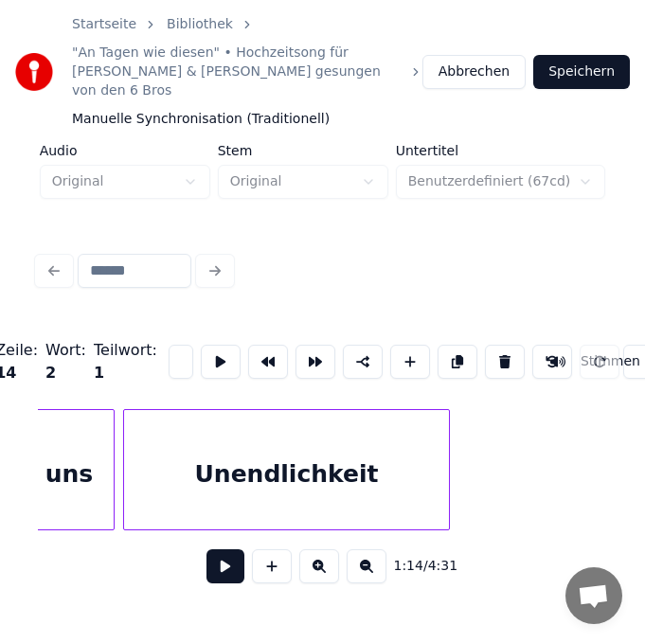
scroll to position [0, 13352]
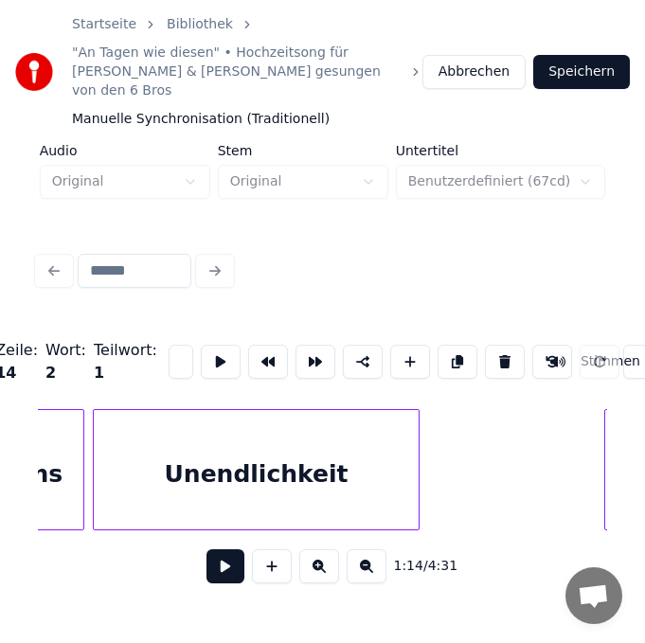
click at [353, 442] on div "Unendlichkeit" at bounding box center [256, 474] width 325 height 129
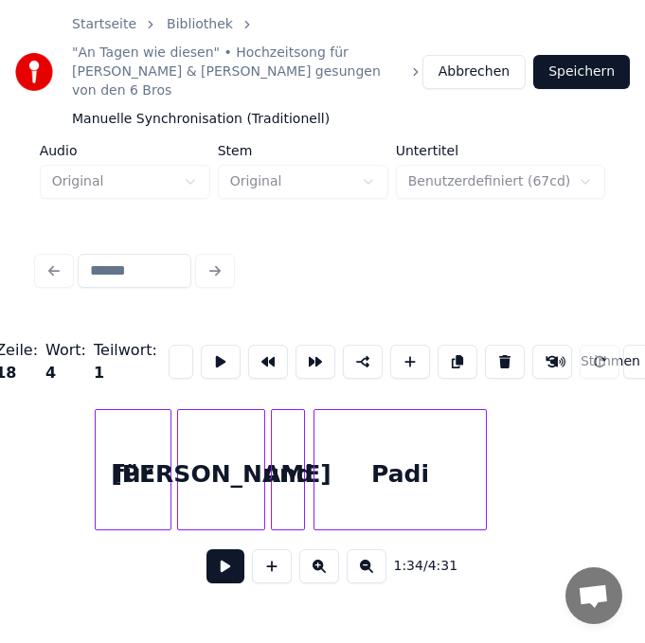
scroll to position [0, 13995]
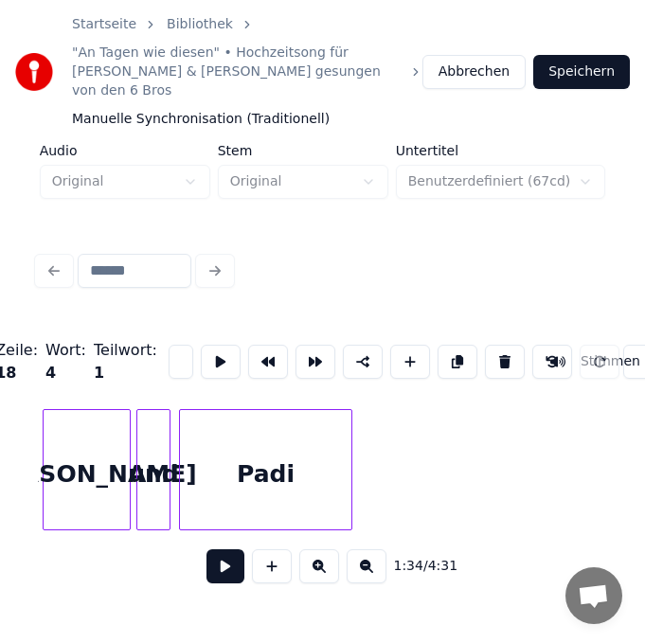
click at [309, 472] on div "Padi" at bounding box center [265, 474] width 171 height 129
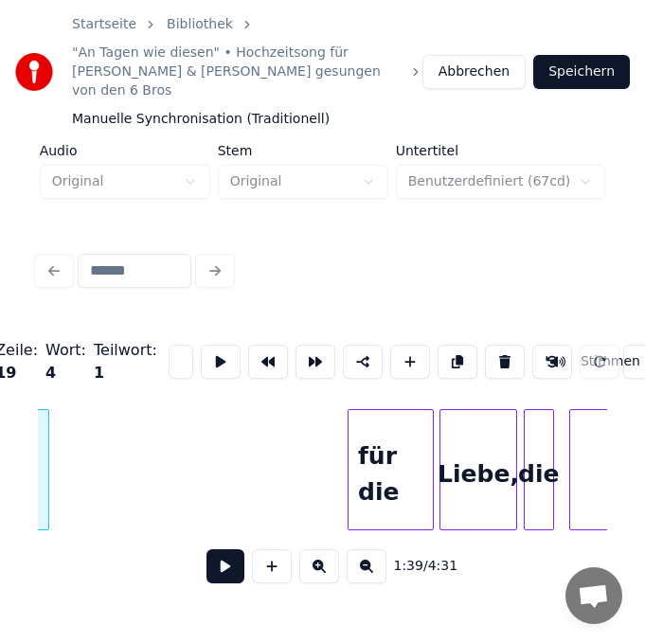
scroll to position [0, 14336]
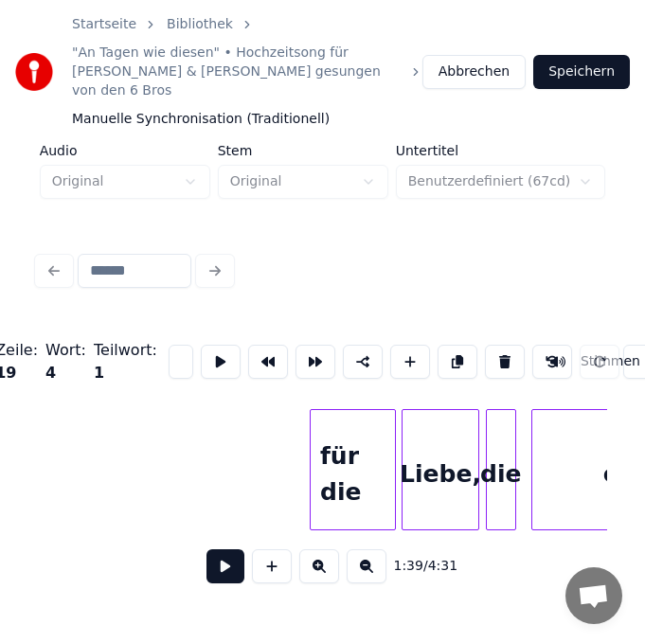
type input "*****"
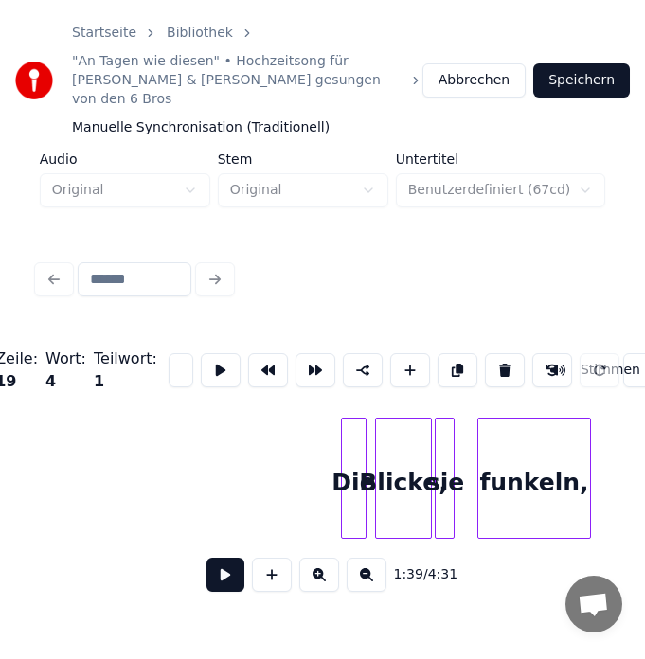
scroll to position [0, 15888]
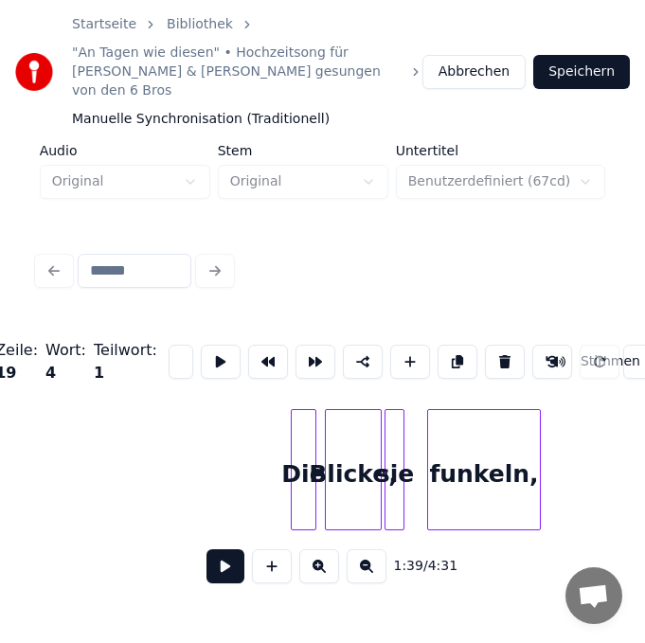
click at [564, 70] on button "Speichern" at bounding box center [581, 72] width 97 height 34
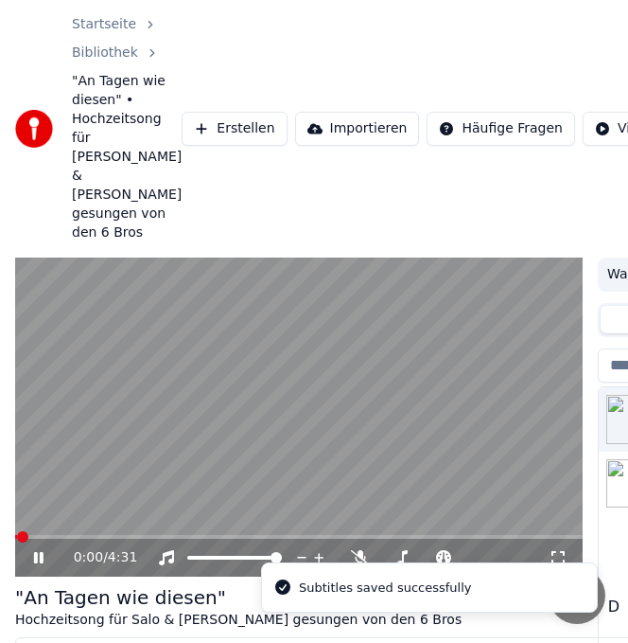
click at [35, 552] on icon at bounding box center [38, 557] width 9 height 11
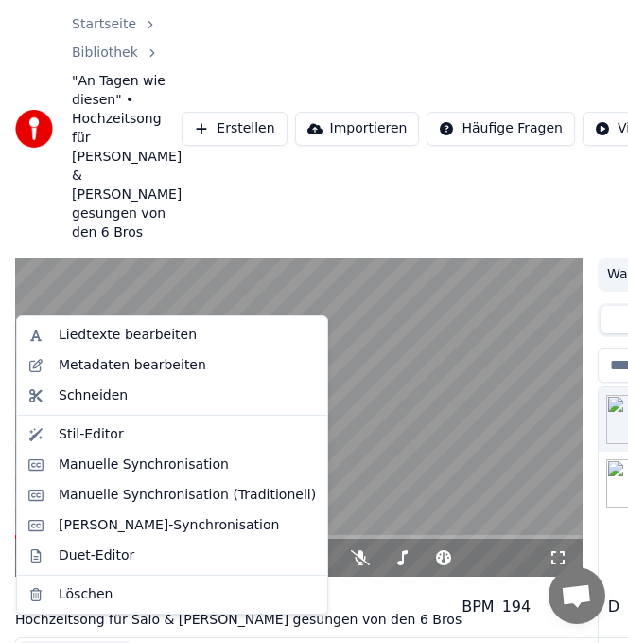
click at [59, 641] on button "Bearbeiten" at bounding box center [75, 654] width 111 height 26
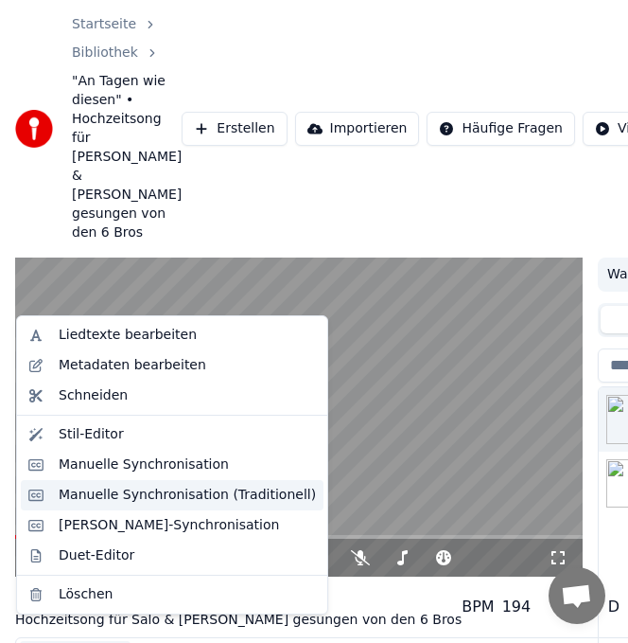
click at [105, 493] on div "Manuelle Synchronisation (Traditionell)" at bounding box center [187, 495] width 257 height 19
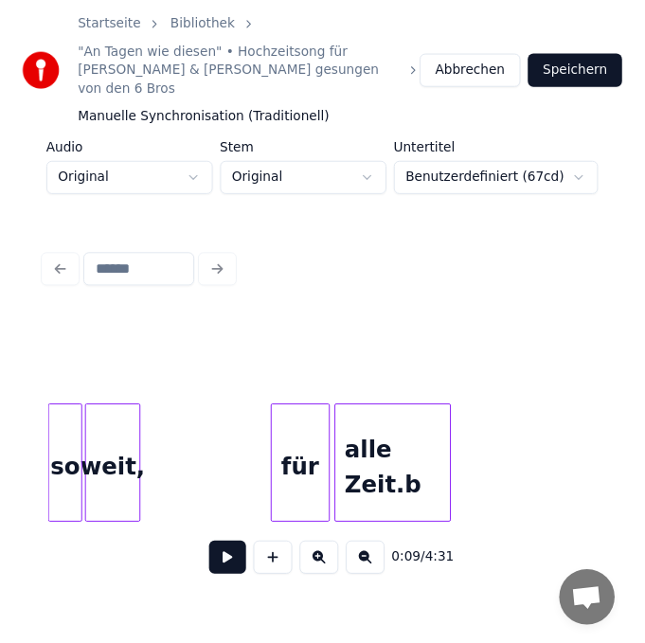
scroll to position [0, 10337]
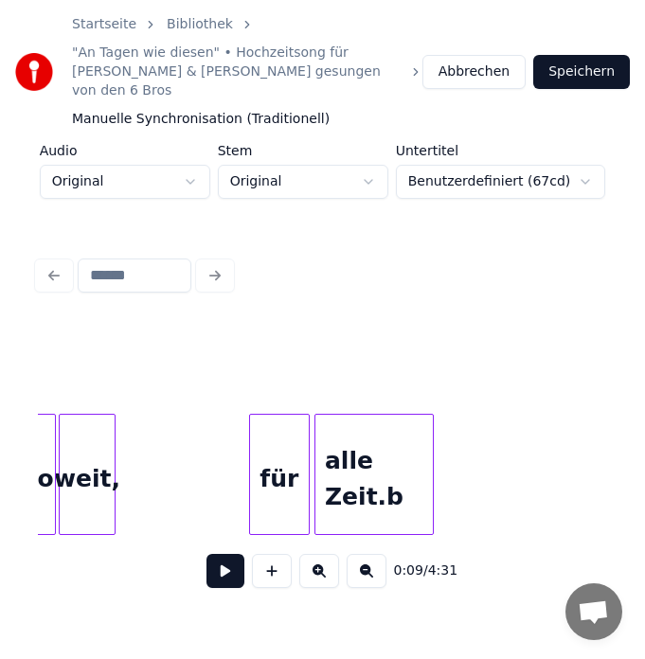
click at [375, 474] on div "alle Zeit.b" at bounding box center [373, 479] width 117 height 129
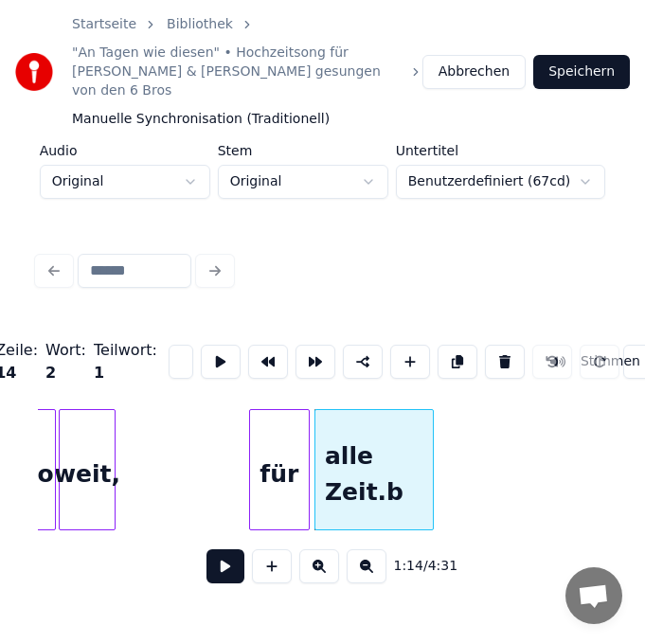
click at [181, 347] on input "**********" at bounding box center [180, 361] width 25 height 34
click at [333, 454] on div "lle Zeit.b" at bounding box center [373, 474] width 117 height 129
click at [169, 344] on input "**********" at bounding box center [180, 361] width 25 height 34
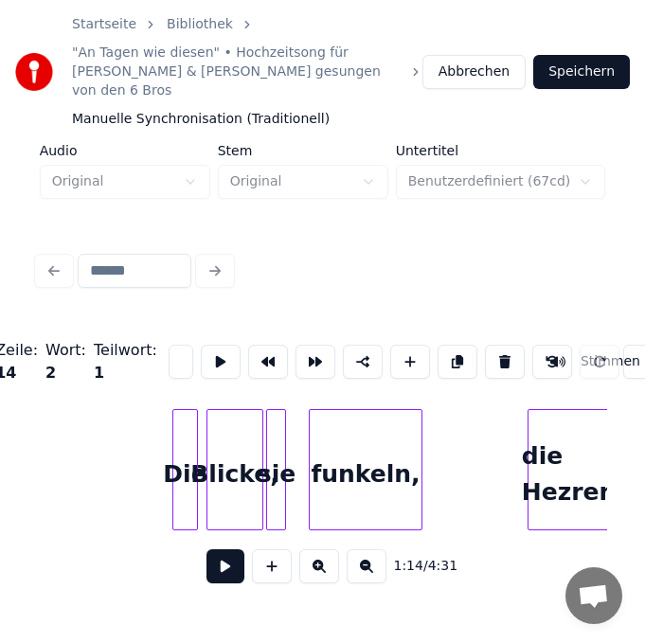
scroll to position [0, 16006]
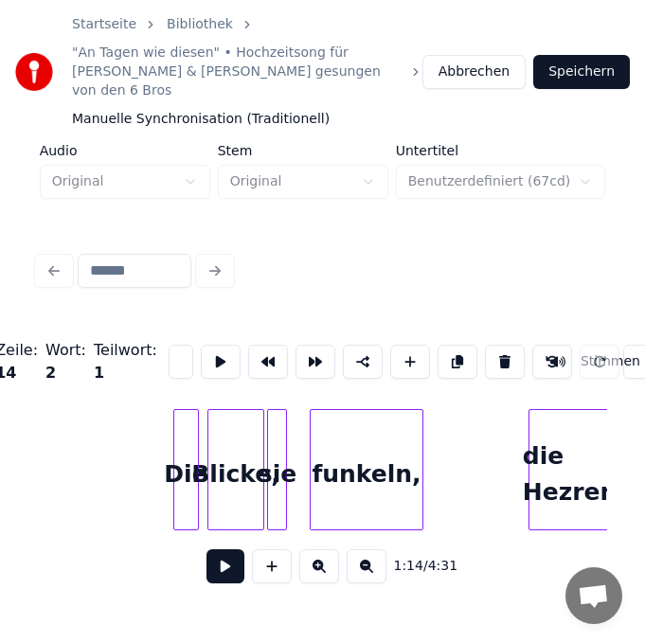
click at [229, 479] on div "Blicke," at bounding box center [235, 474] width 55 height 129
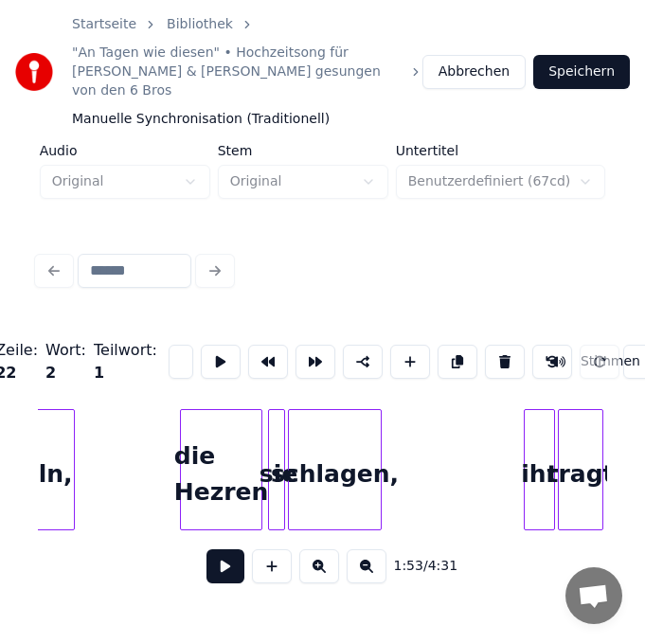
scroll to position [0, 16384]
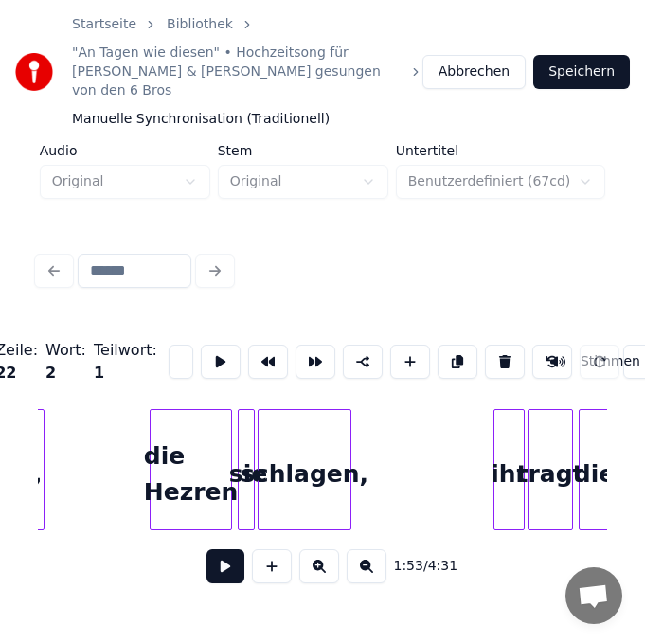
click at [215, 478] on div "die Hezren" at bounding box center [190, 474] width 80 height 129
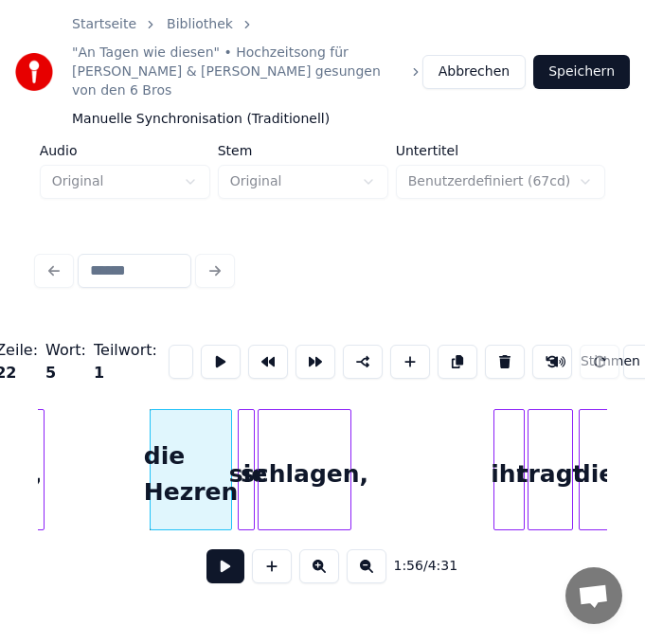
scroll to position [0, 27]
type input "*"
click at [245, 453] on div "sie" at bounding box center [247, 474] width 19 height 129
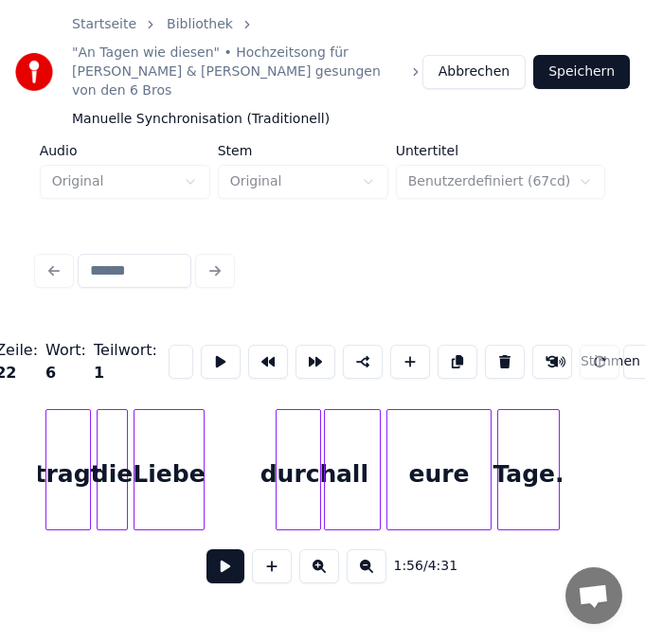
scroll to position [0, 16876]
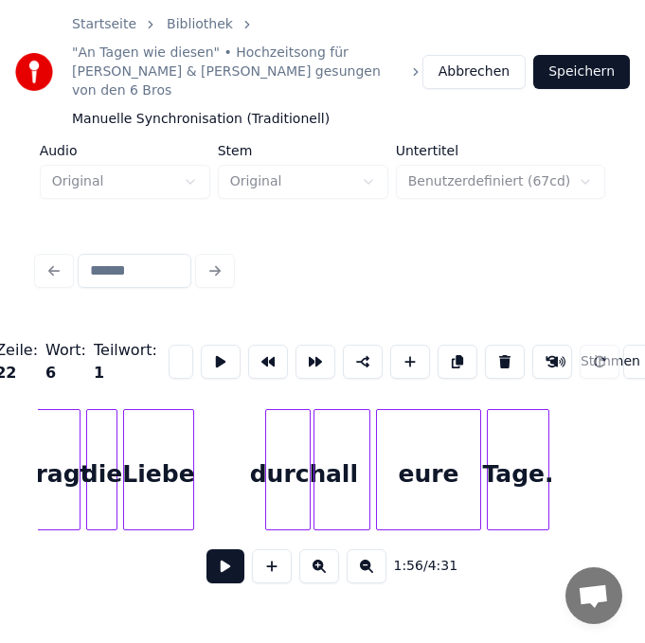
click at [295, 459] on div "durch" at bounding box center [288, 474] width 44 height 129
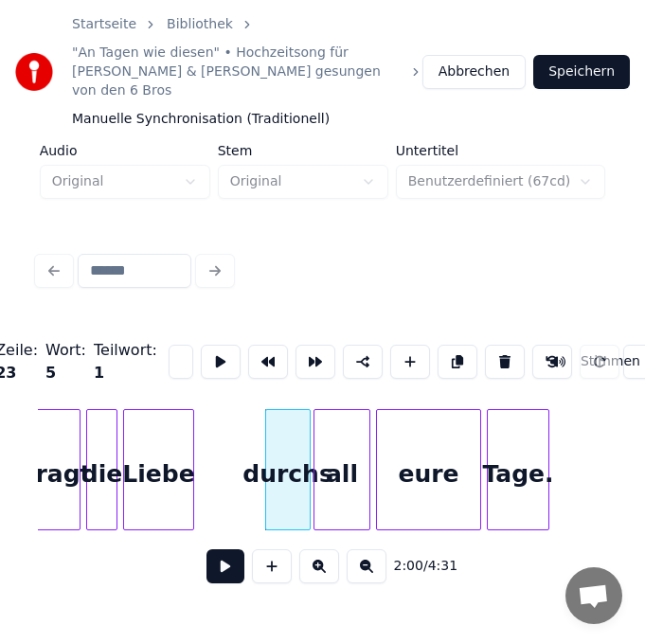
scroll to position [0, 20]
type input "*"
type input "***"
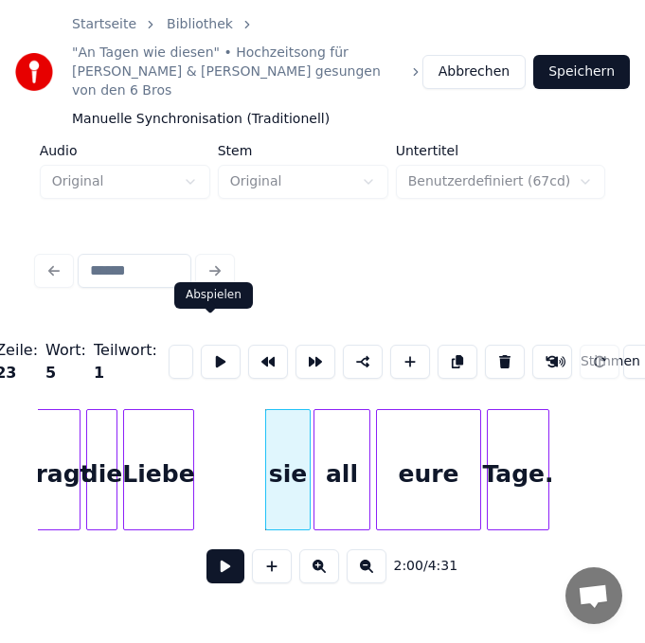
click at [323, 467] on div "all" at bounding box center [341, 474] width 55 height 129
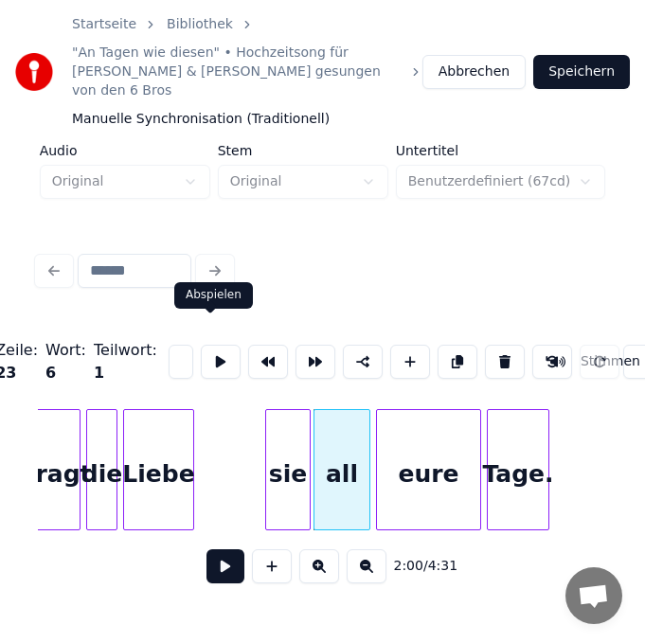
click at [174, 348] on input "***" at bounding box center [180, 361] width 25 height 34
click at [416, 461] on div "eure" at bounding box center [428, 474] width 103 height 129
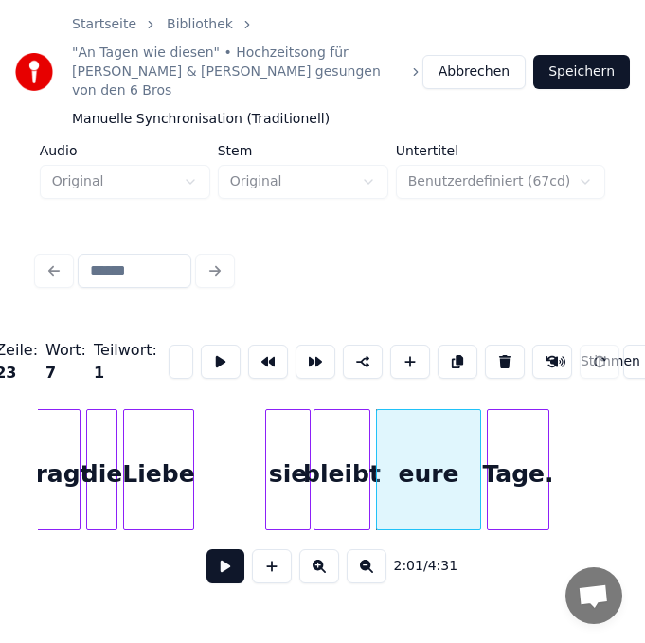
scroll to position [0, 25]
type input "*"
click at [515, 466] on div "Tage." at bounding box center [517, 474] width 61 height 129
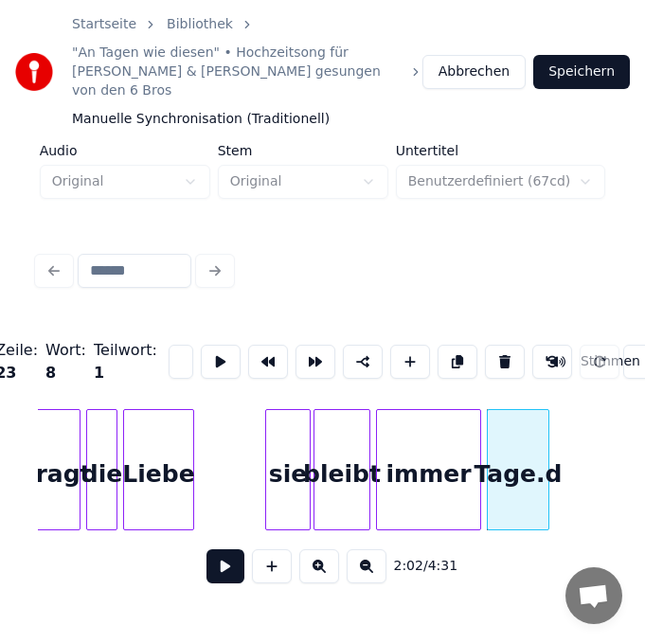
scroll to position [0, 16]
type input "*"
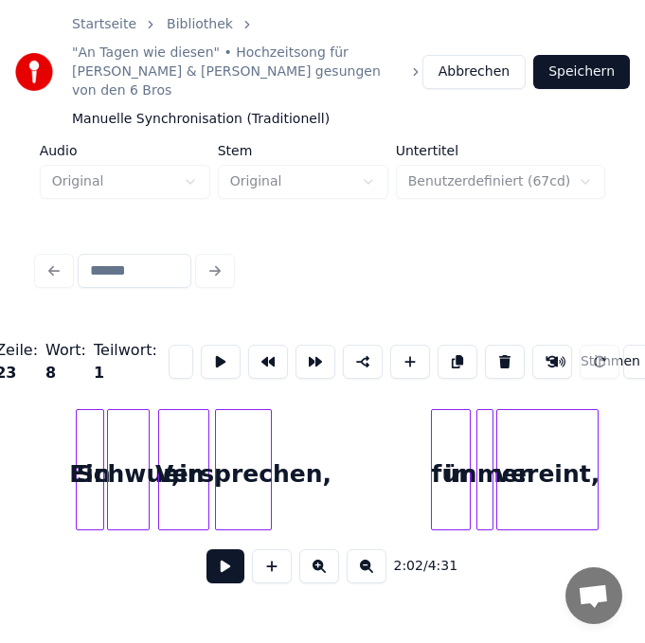
scroll to position [0, 17558]
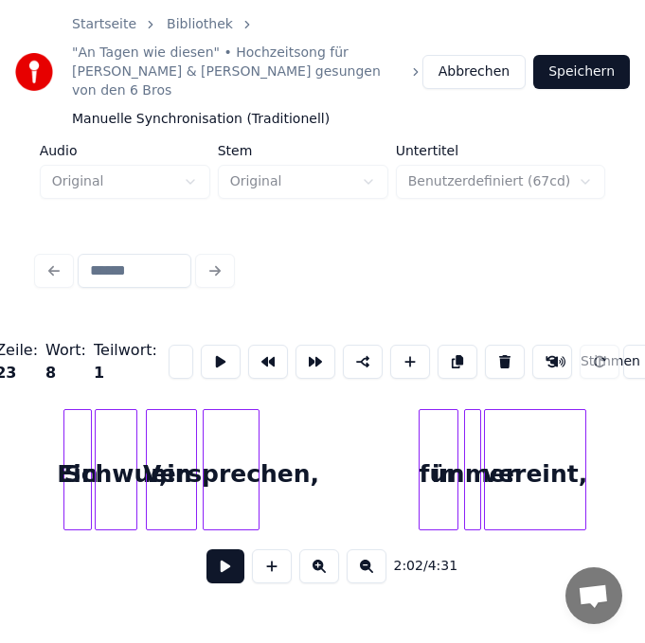
click at [442, 469] on div "für" at bounding box center [438, 474] width 38 height 129
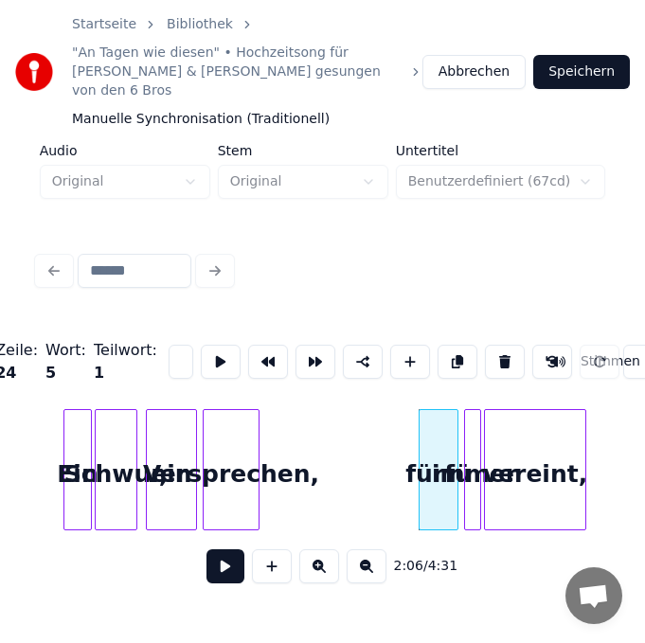
scroll to position [0, 26]
type input "*"
click at [168, 344] on input "***" at bounding box center [180, 361] width 25 height 34
click at [472, 479] on div "immer" at bounding box center [474, 474] width 19 height 129
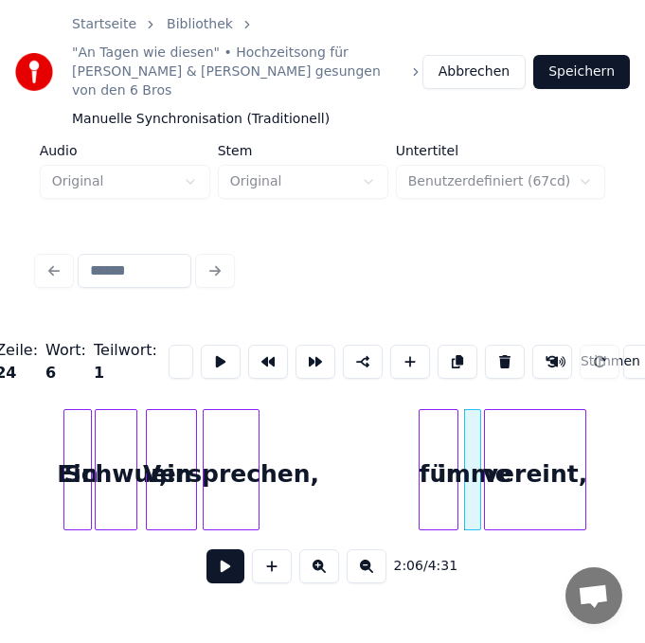
scroll to position [0, 41]
type input "*"
click at [539, 480] on div "vereint," at bounding box center [535, 474] width 100 height 129
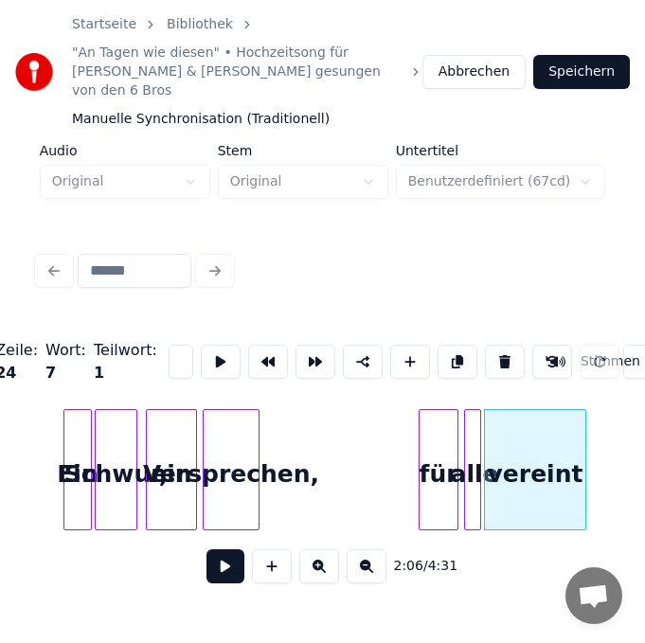
scroll to position [0, 0]
type input "*"
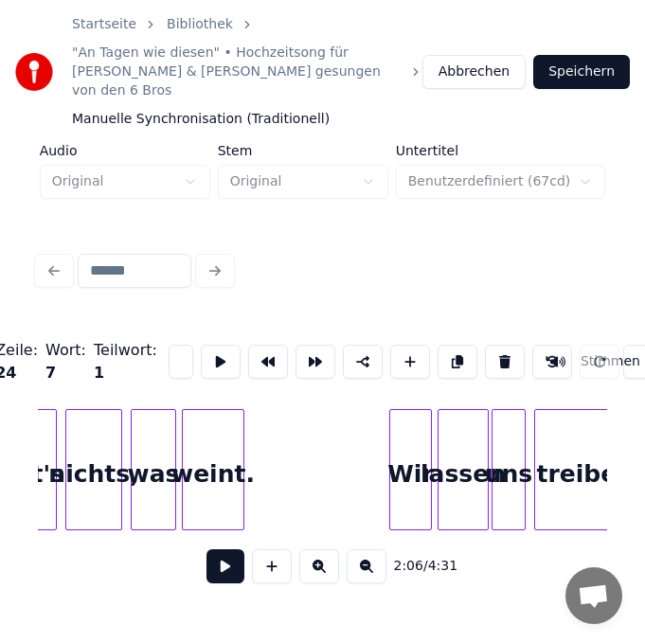
scroll to position [0, 18693]
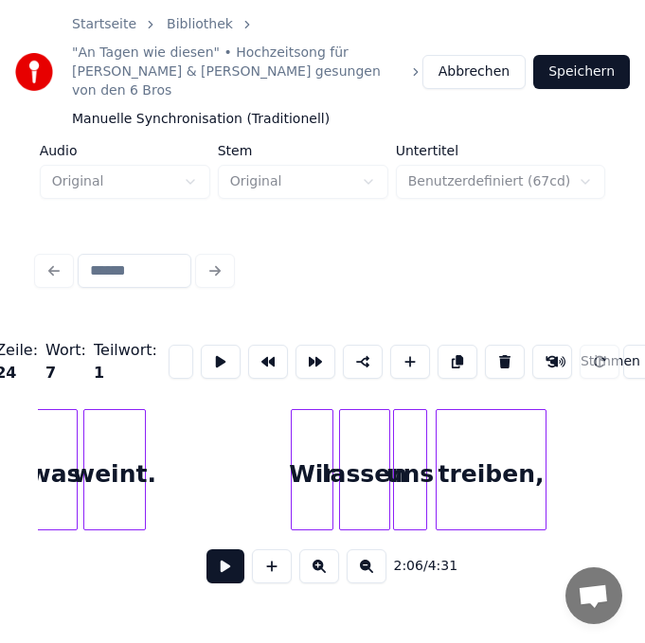
click at [320, 458] on div "Wir" at bounding box center [311, 474] width 41 height 129
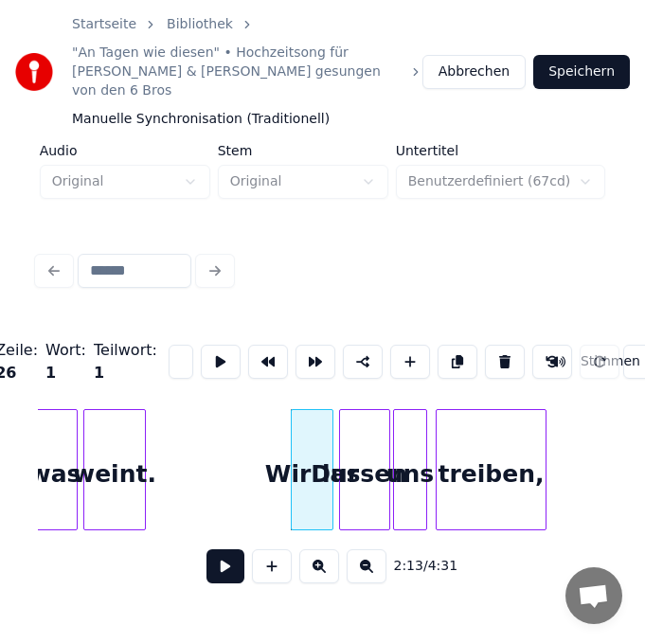
scroll to position [0, 47]
type input "*"
click at [362, 474] on div "lassen" at bounding box center [364, 474] width 49 height 129
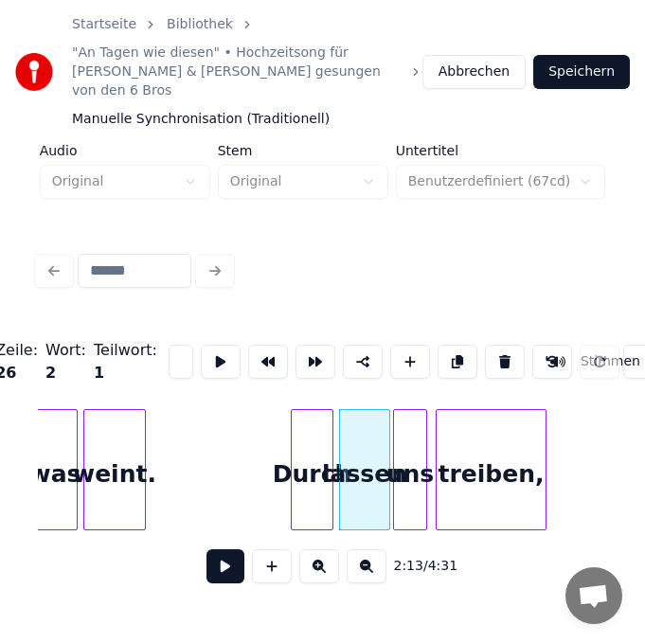
scroll to position [0, 36]
type input "*"
click at [401, 477] on div "uns" at bounding box center [410, 474] width 32 height 129
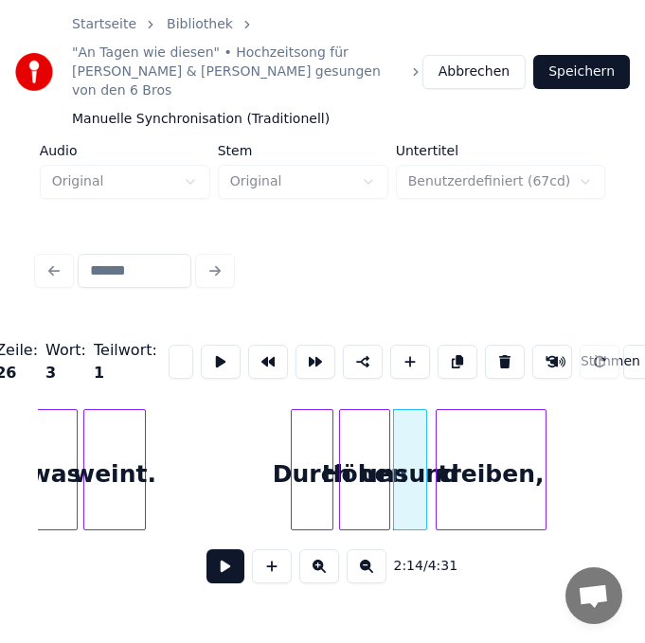
scroll to position [0, 45]
type input "*"
click at [494, 472] on div "treiben," at bounding box center [490, 474] width 109 height 129
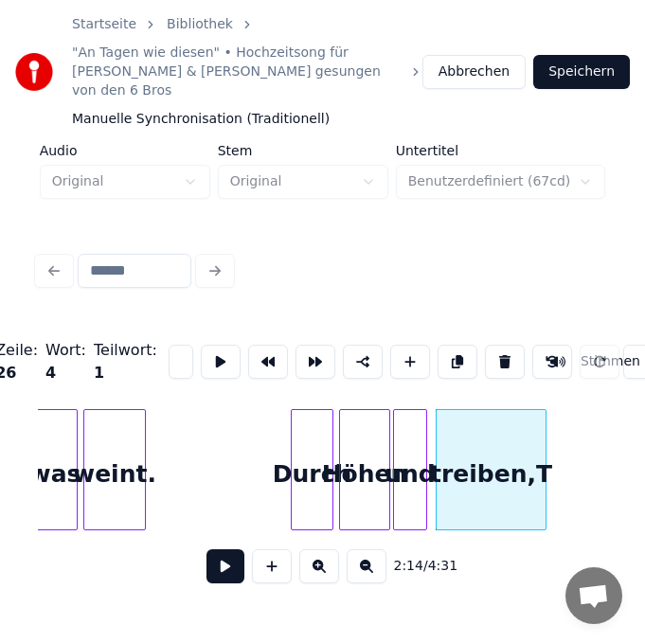
scroll to position [0, 25]
type input "*"
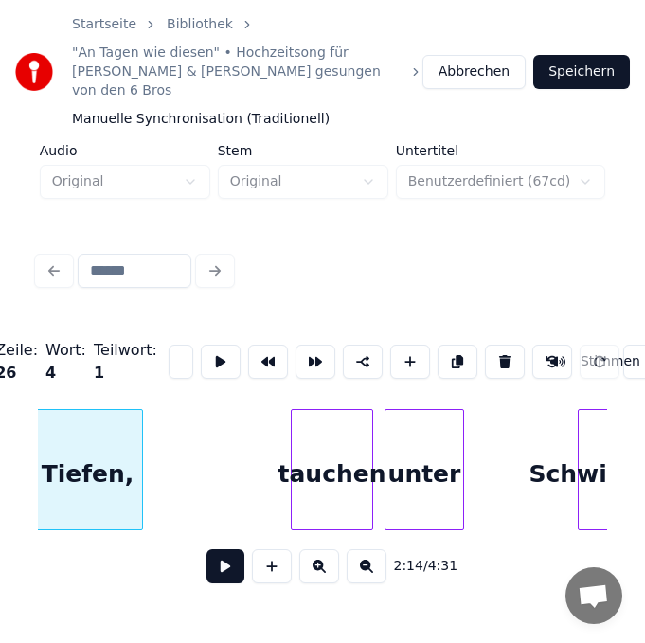
scroll to position [0, 19110]
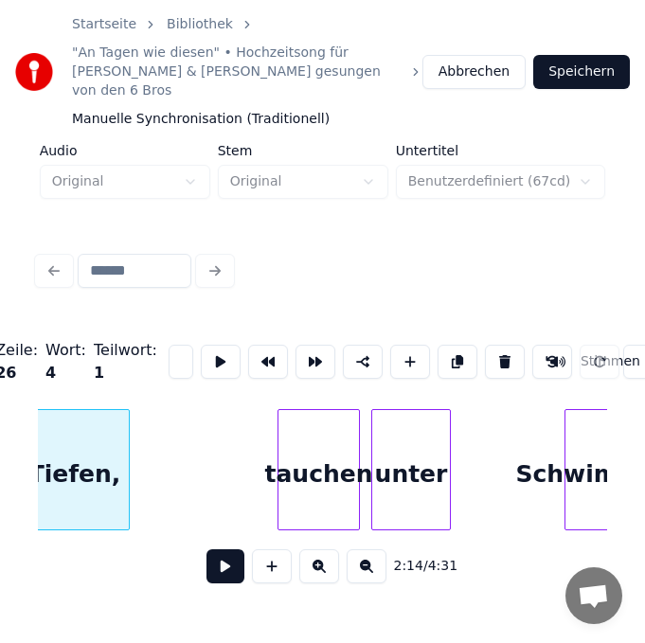
click at [348, 449] on div "tauchen" at bounding box center [318, 474] width 80 height 129
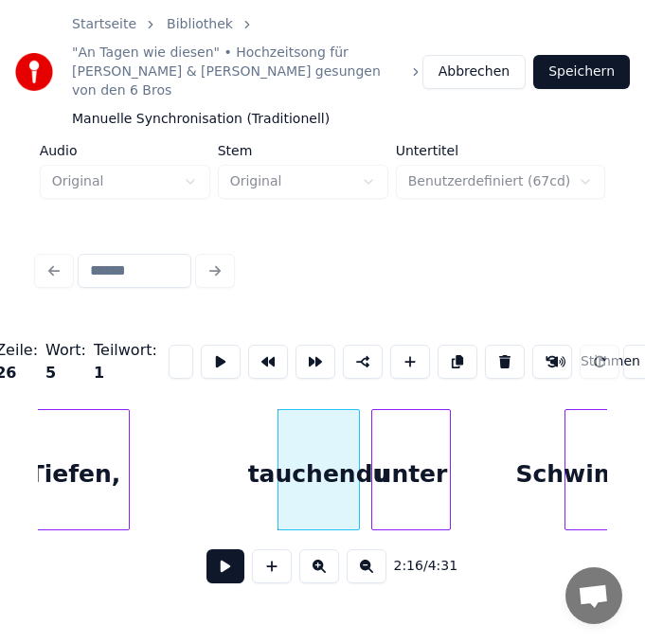
scroll to position [0, 14]
type input "*"
click at [397, 456] on div "unter" at bounding box center [411, 474] width 78 height 129
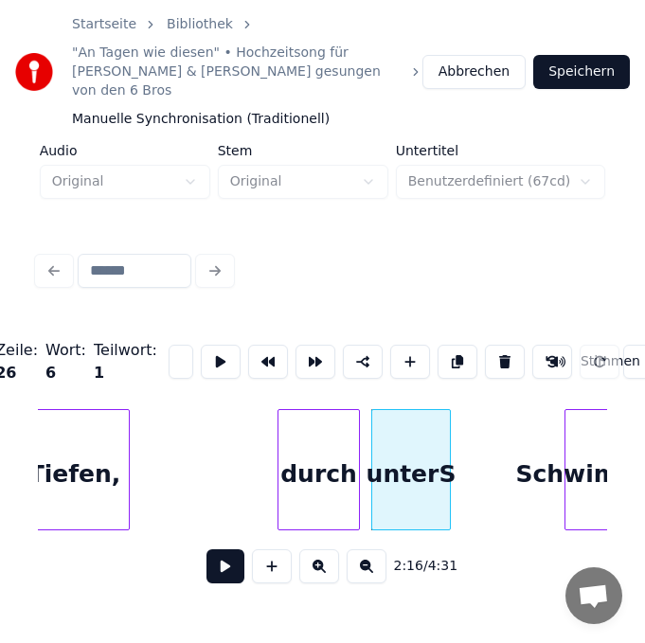
scroll to position [0, 19]
type input "*"
click at [590, 462] on div "Schwimmen" at bounding box center [595, 474] width 61 height 129
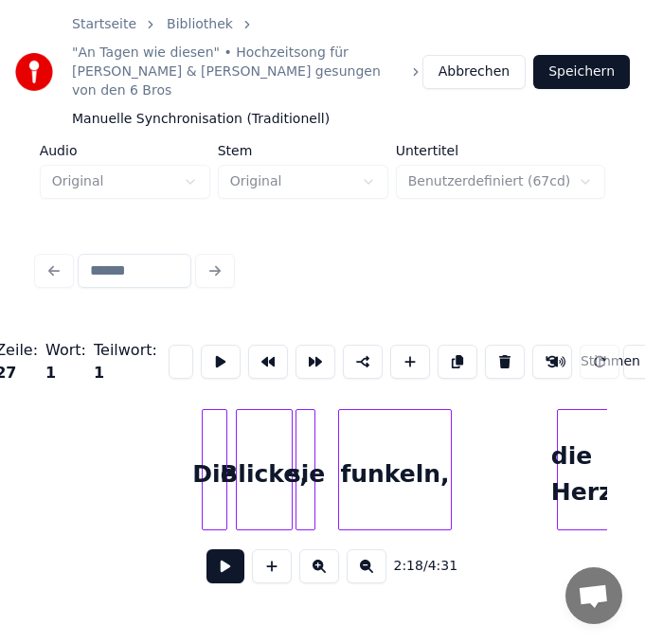
scroll to position [0, 15968]
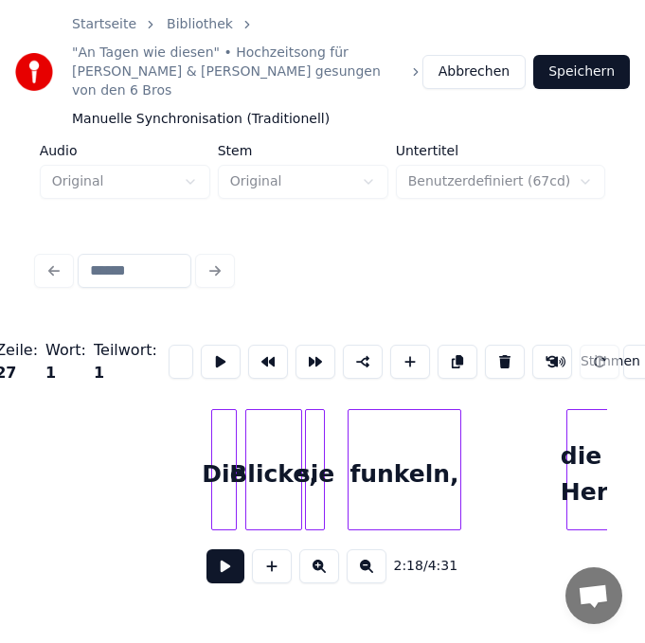
type input "*********"
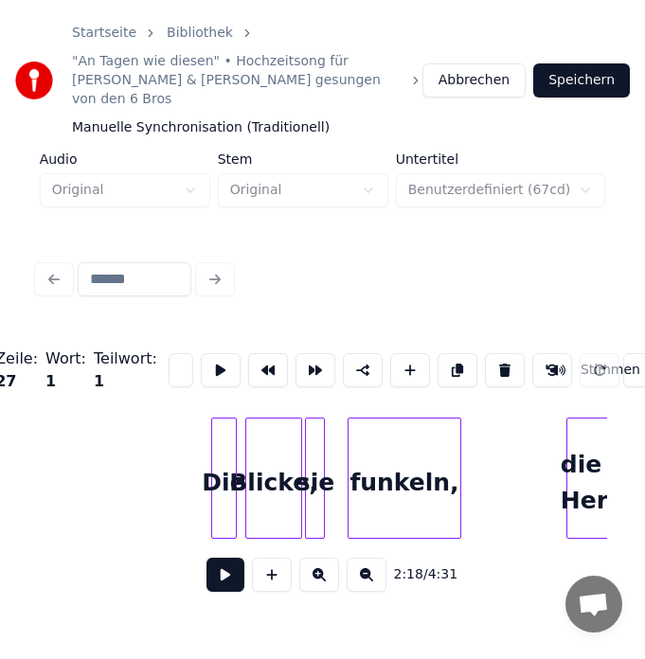
scroll to position [0, 0]
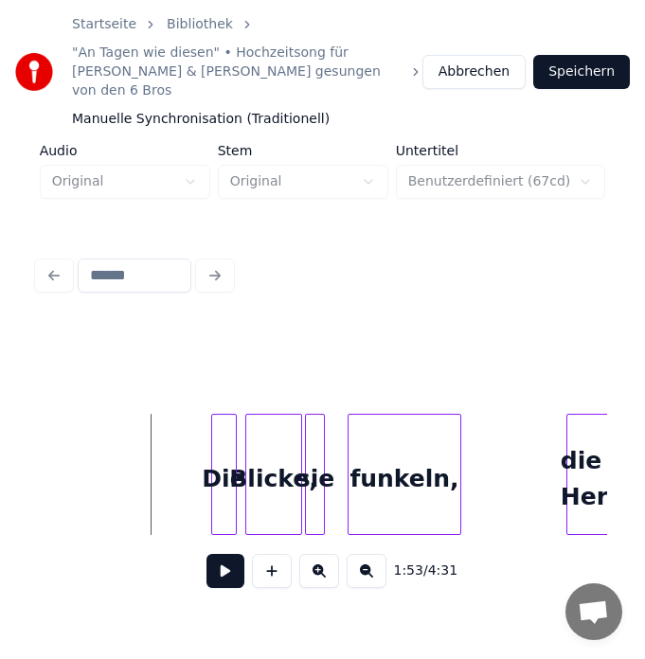
click at [223, 554] on button at bounding box center [225, 571] width 38 height 34
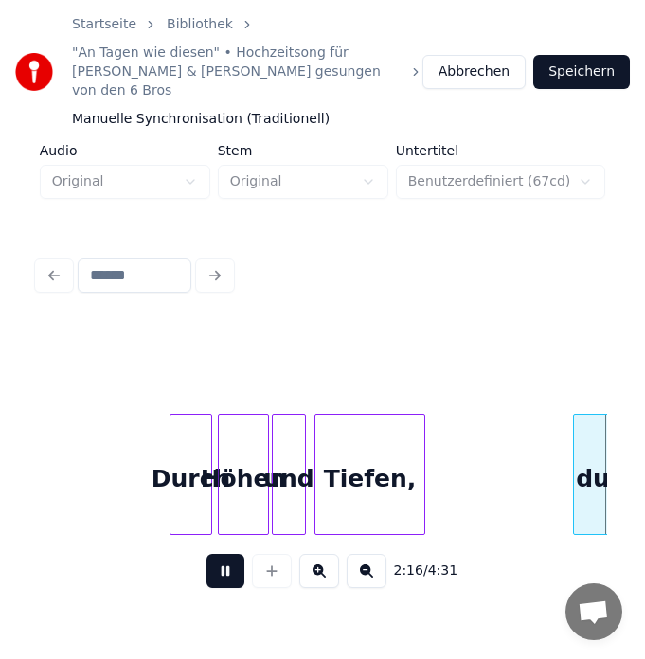
scroll to position [0, 19384]
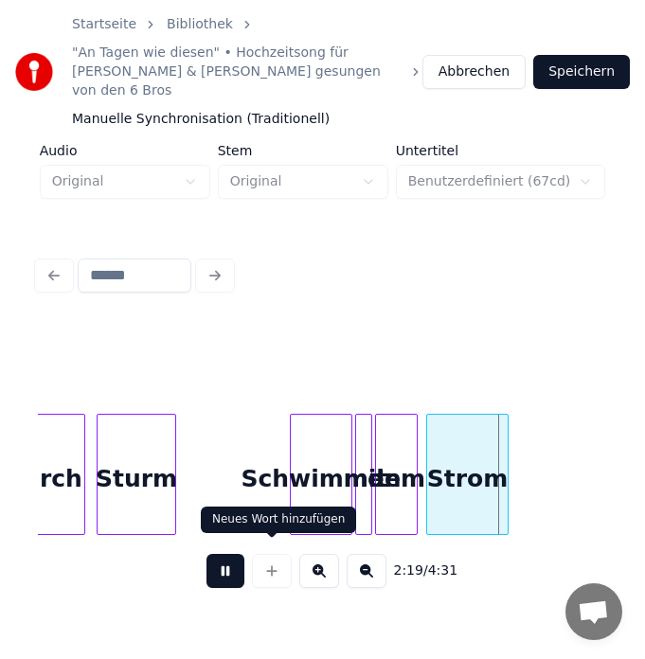
click at [256, 560] on div at bounding box center [271, 571] width 47 height 34
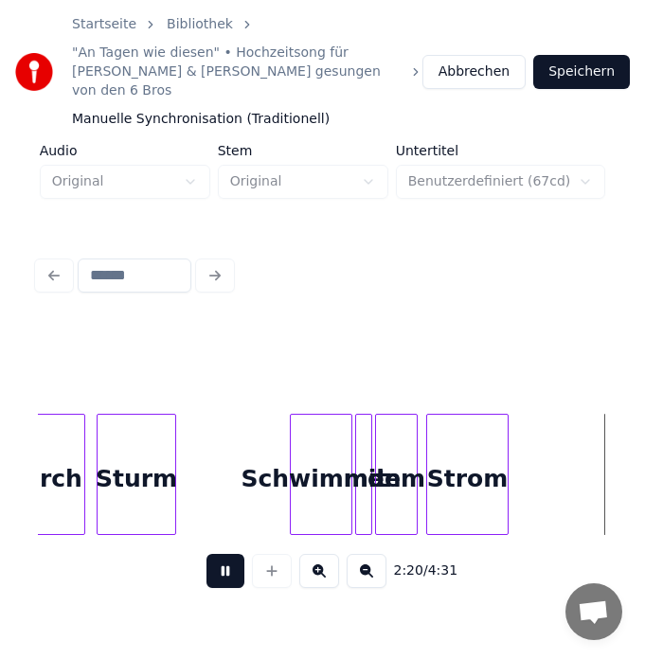
click at [228, 557] on button at bounding box center [225, 571] width 38 height 34
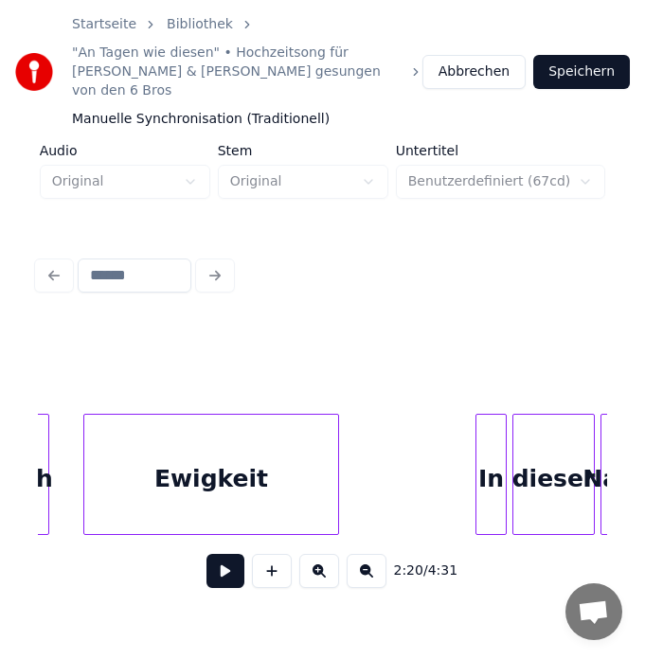
scroll to position [0, 24432]
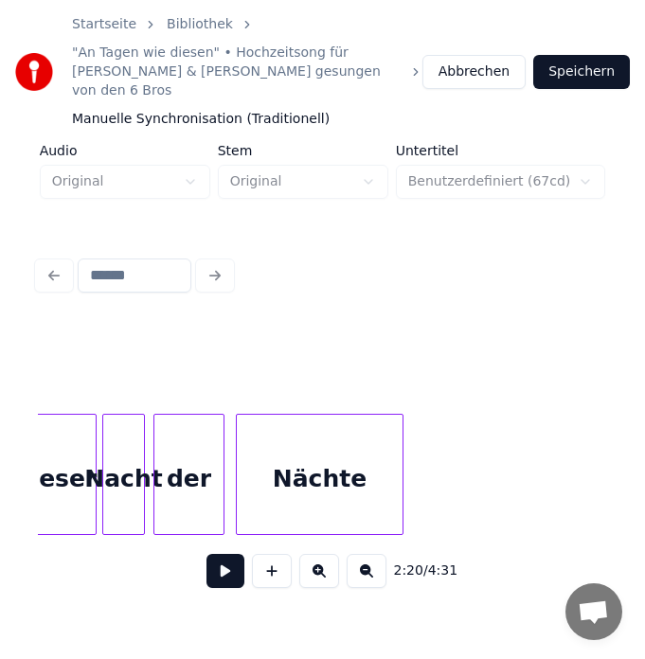
click at [311, 535] on div "2:20 / 4:31" at bounding box center [322, 571] width 569 height 72
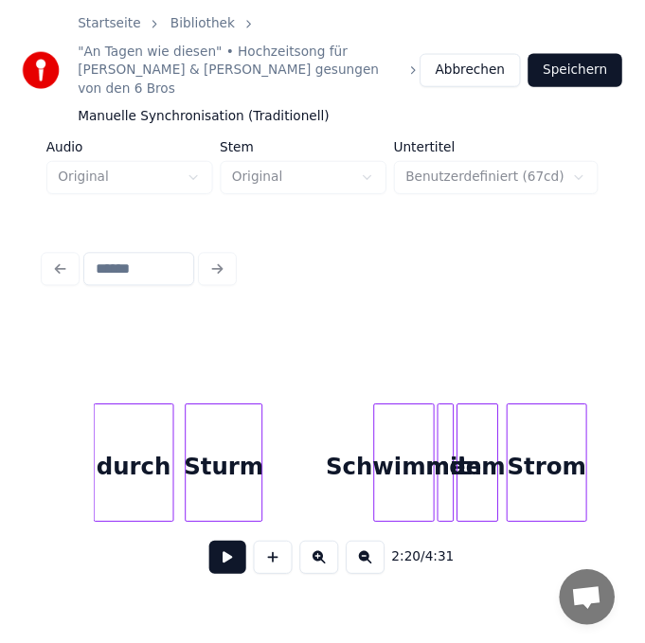
scroll to position [0, 19337]
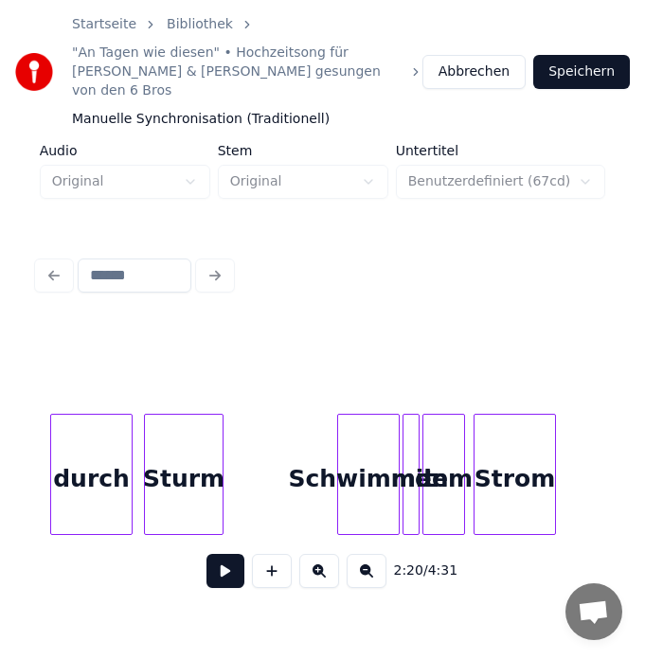
click at [387, 472] on div "Schwimmen" at bounding box center [368, 479] width 61 height 129
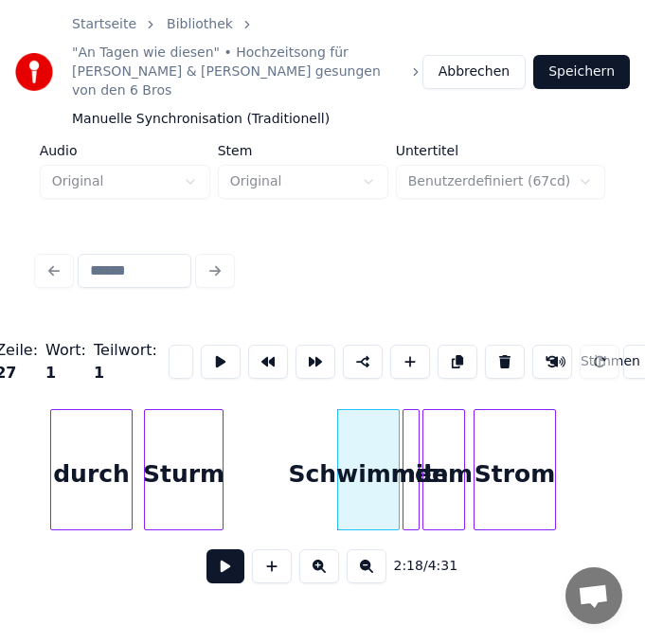
click at [378, 478] on div "Schwimmen" at bounding box center [368, 474] width 61 height 129
click at [175, 344] on input "*********" at bounding box center [180, 361] width 25 height 34
type input "*"
click at [409, 466] on div "mit" at bounding box center [412, 474] width 19 height 129
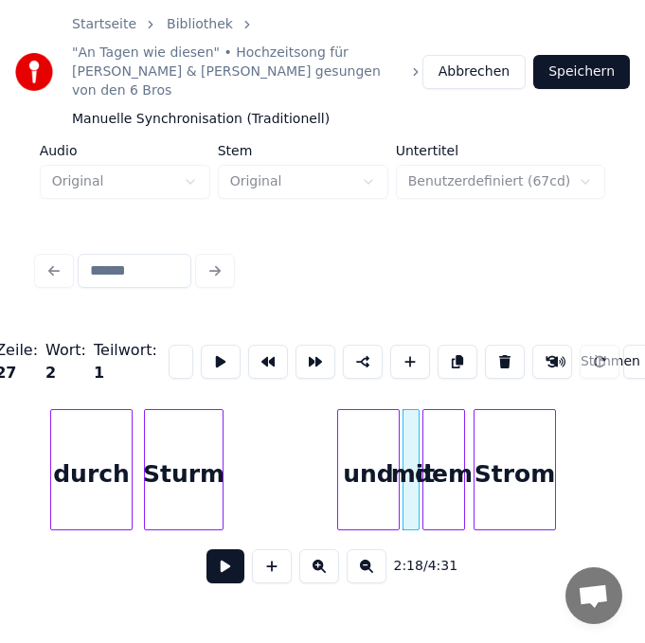
scroll to position [0, 25]
type input "*"
click at [445, 477] on div "dem" at bounding box center [443, 474] width 41 height 129
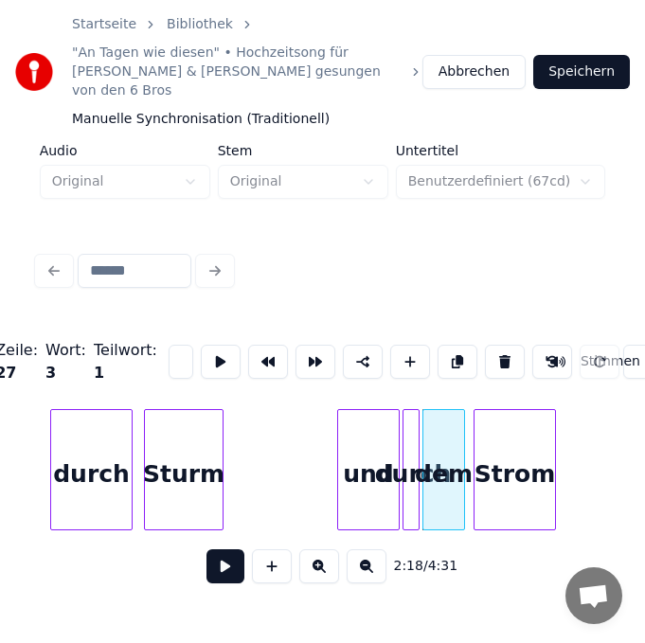
scroll to position [0, 19]
type input "*"
click at [501, 468] on div "Strom" at bounding box center [514, 474] width 80 height 129
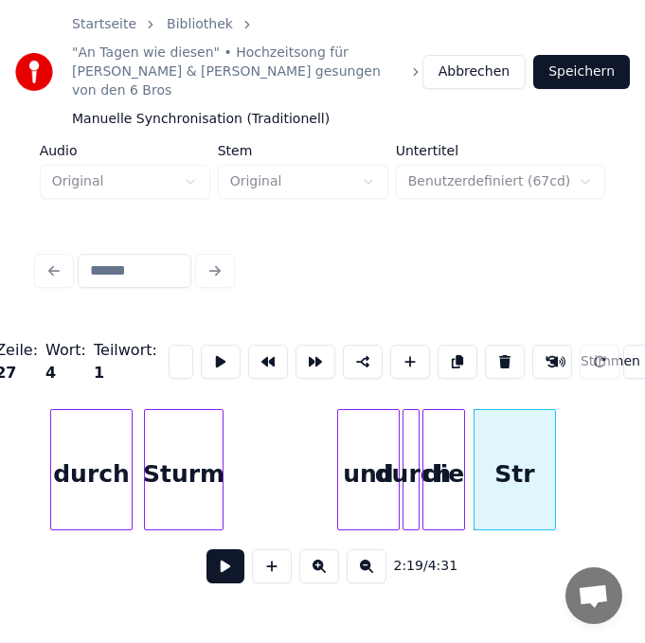
scroll to position [0, 0]
type input "*"
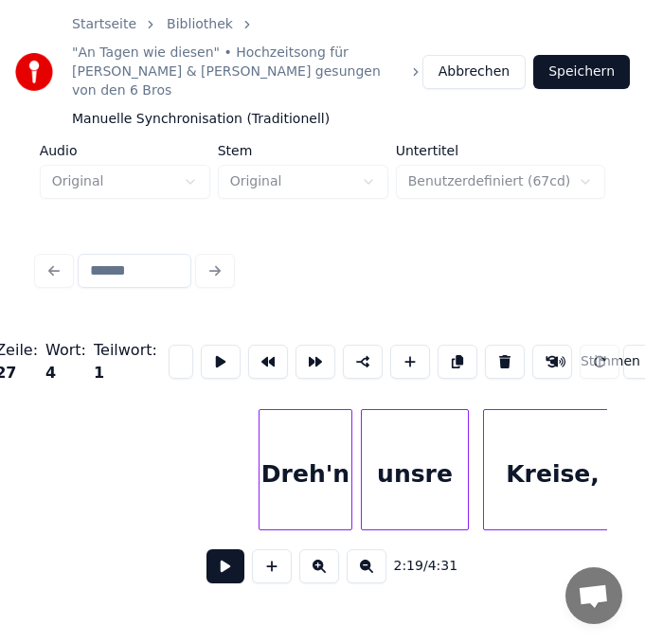
scroll to position [0, 20056]
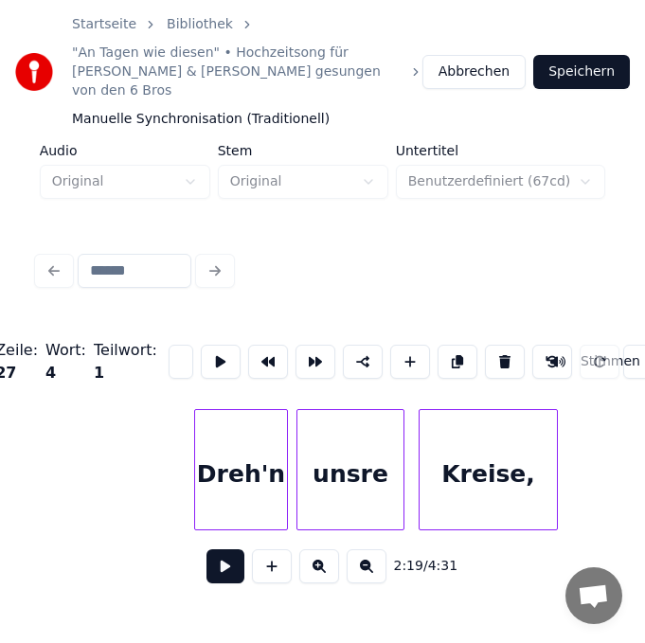
click at [281, 466] on div at bounding box center [284, 469] width 6 height 119
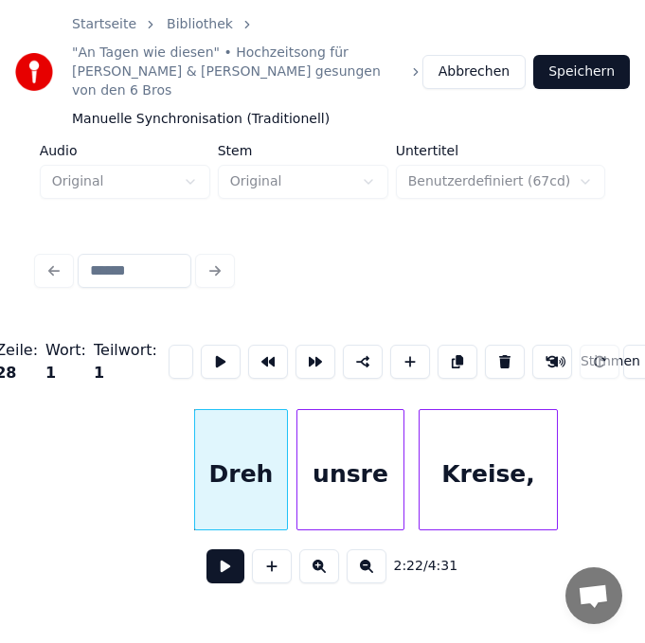
scroll to position [0, 36]
type input "*"
click at [336, 462] on div "unsre" at bounding box center [350, 474] width 106 height 129
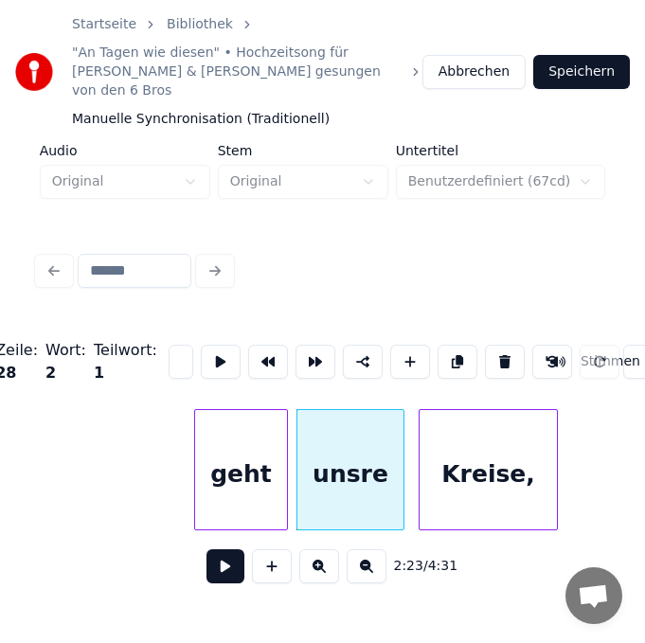
type input "*"
type input "***"
click at [474, 433] on div "Kreise," at bounding box center [487, 474] width 137 height 129
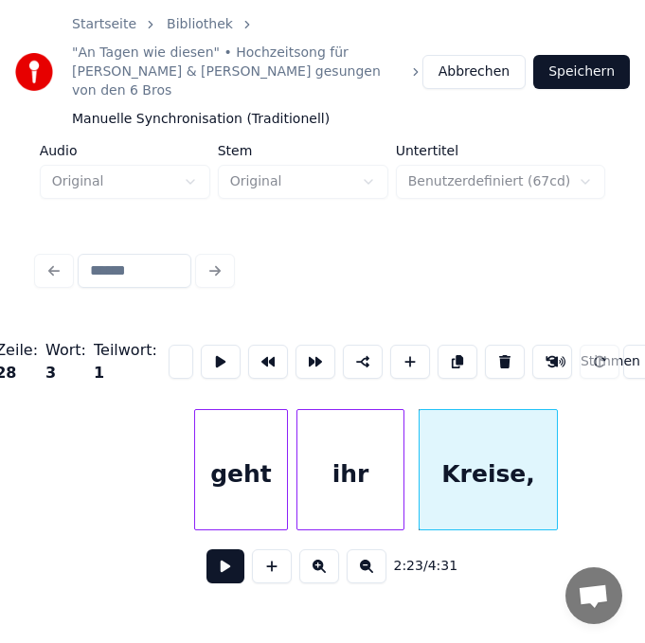
click at [177, 344] on input "*******" at bounding box center [180, 361] width 25 height 34
type input "*"
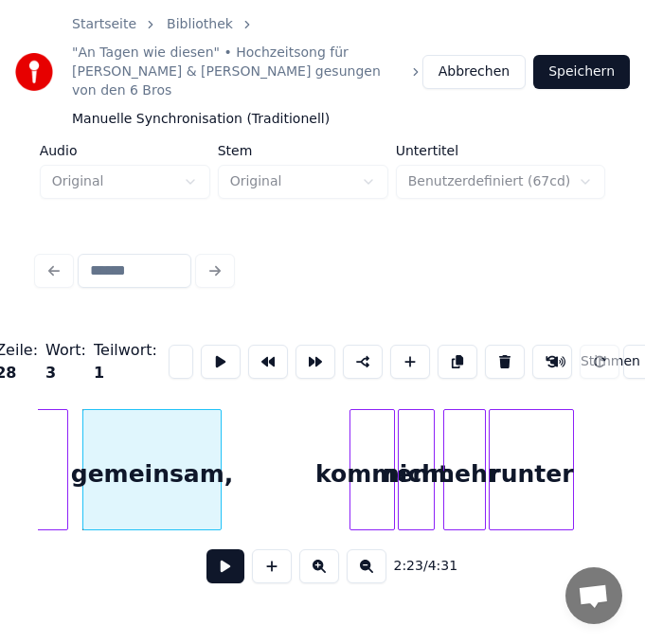
scroll to position [0, 20397]
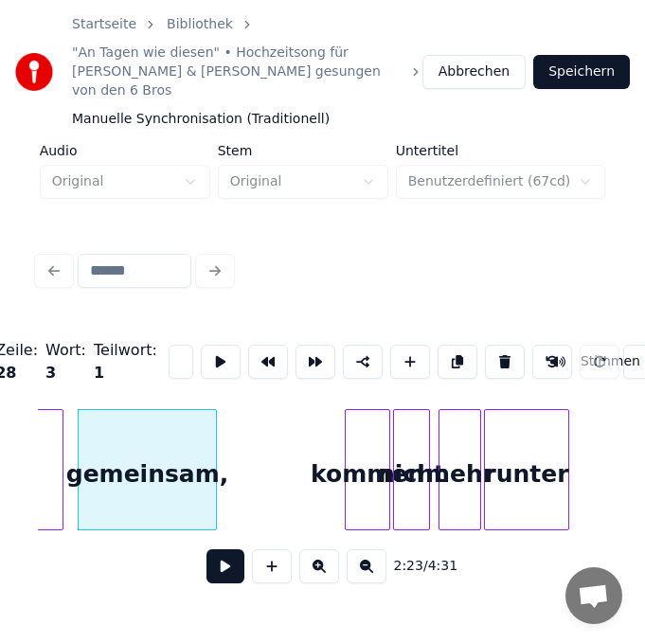
click at [379, 461] on div "kommen" at bounding box center [367, 474] width 44 height 129
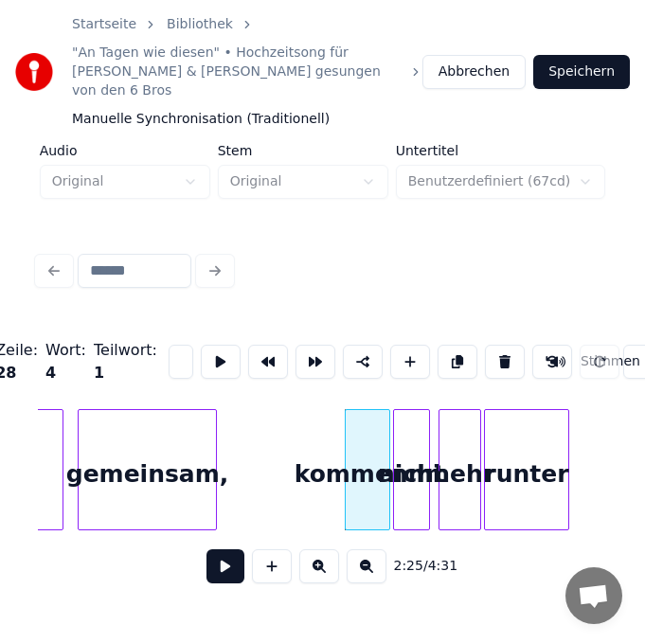
scroll to position [0, 33]
type input "*"
click at [412, 466] on div "nicht" at bounding box center [411, 474] width 35 height 129
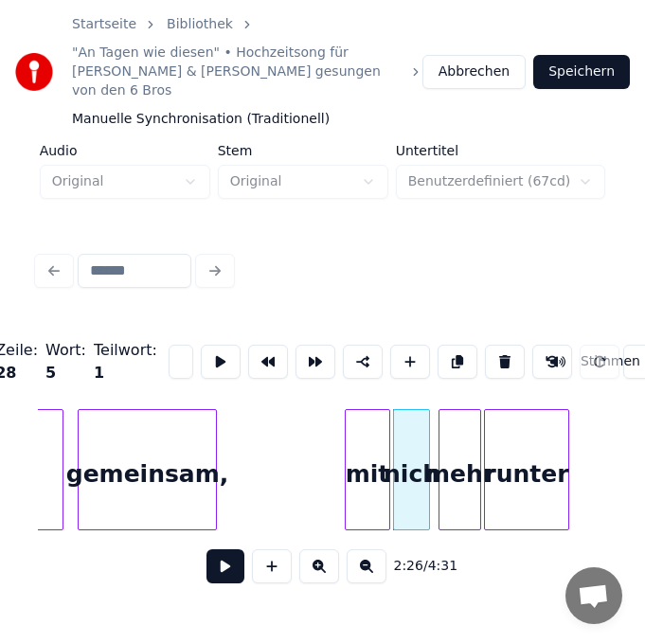
scroll to position [0, 30]
type input "*"
click at [456, 470] on div "mehr" at bounding box center [459, 474] width 41 height 129
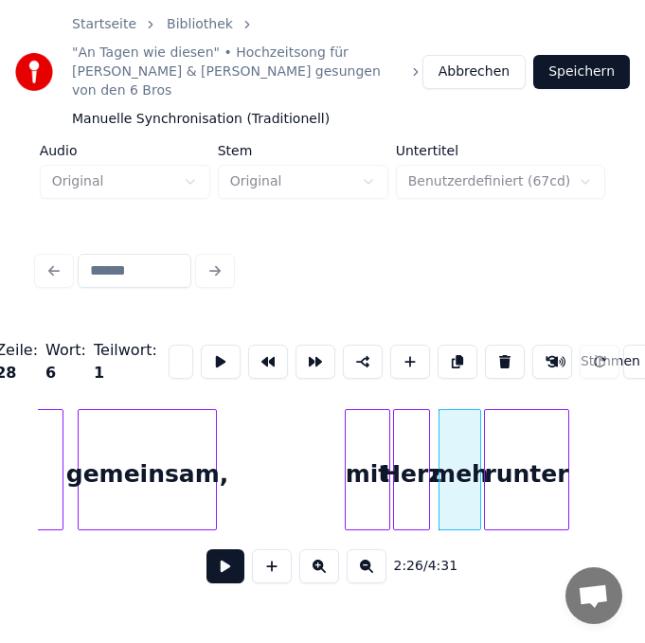
scroll to position [0, 24]
type input "*"
click at [519, 470] on div "runter" at bounding box center [526, 474] width 83 height 129
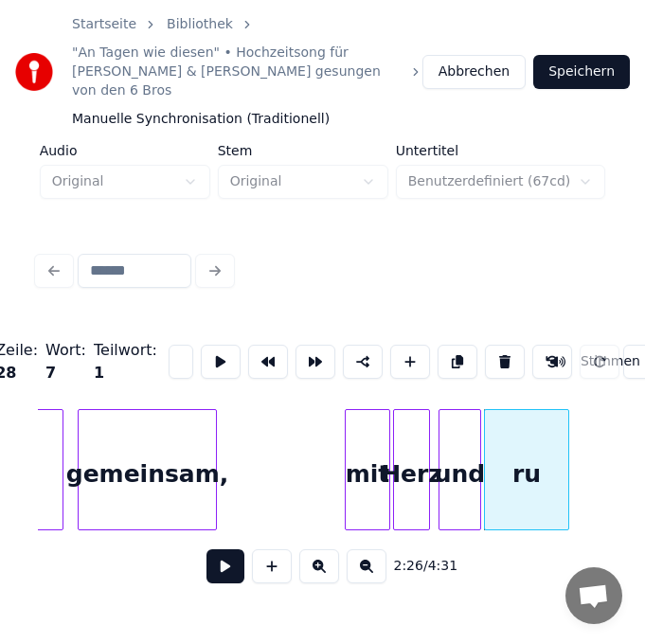
type input "*"
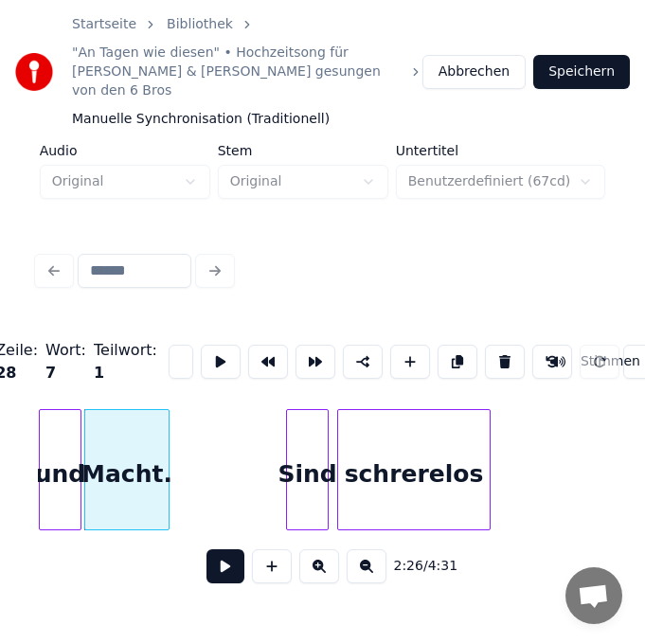
scroll to position [0, 20662]
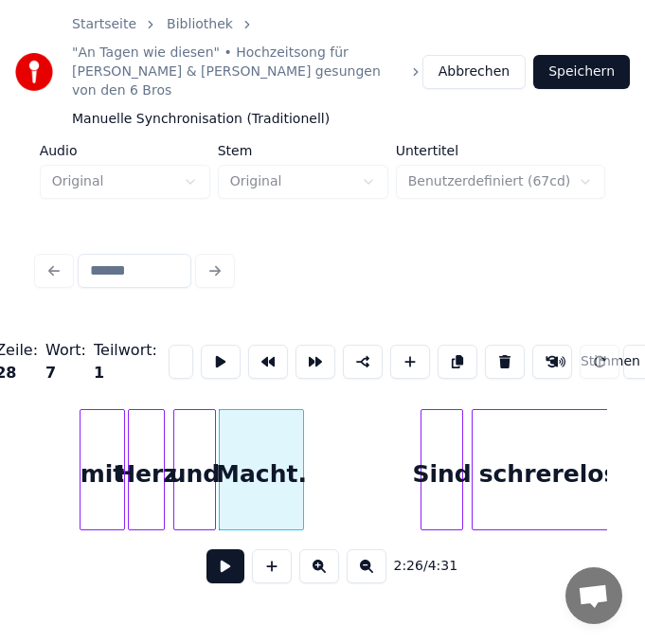
type input "******"
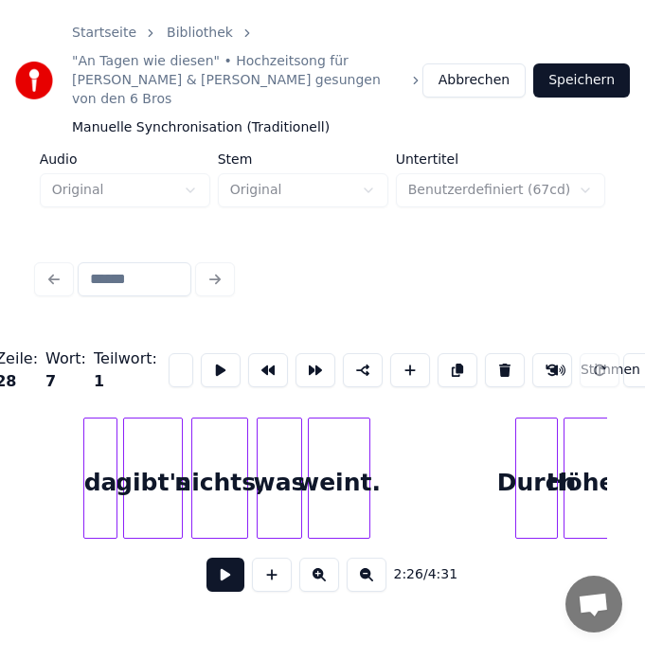
scroll to position [0, 18466]
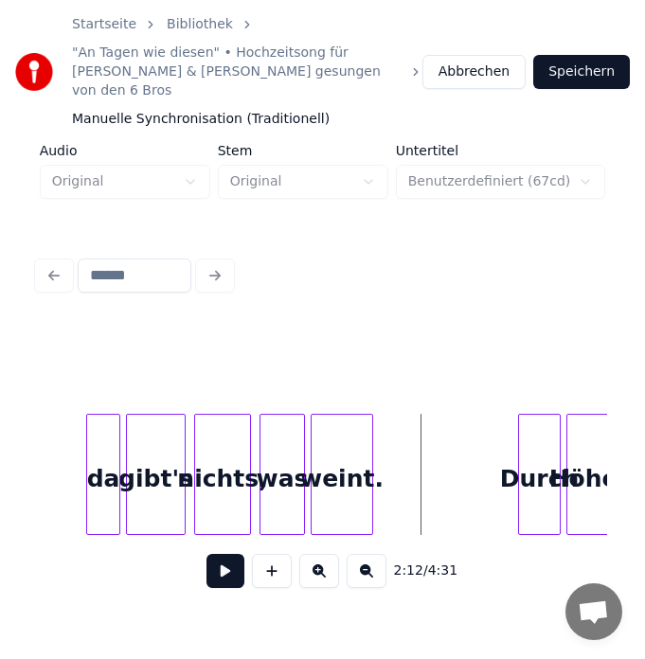
click at [211, 554] on button at bounding box center [225, 571] width 38 height 34
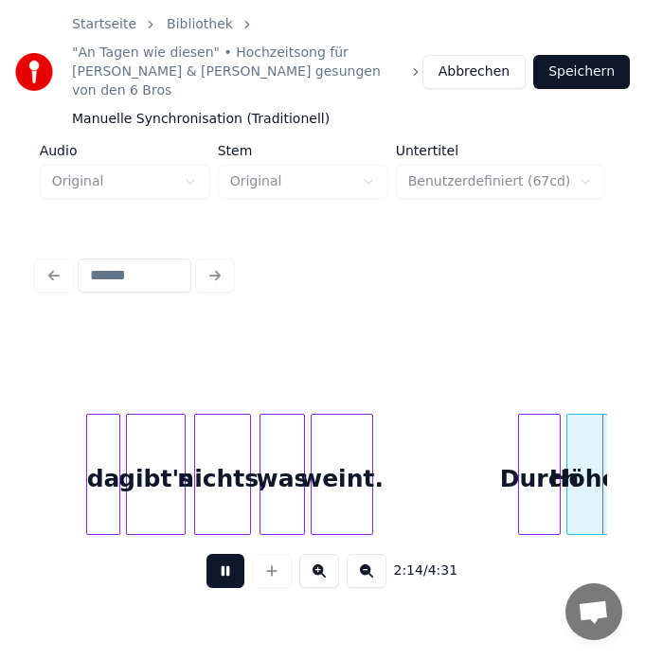
scroll to position [0, 19037]
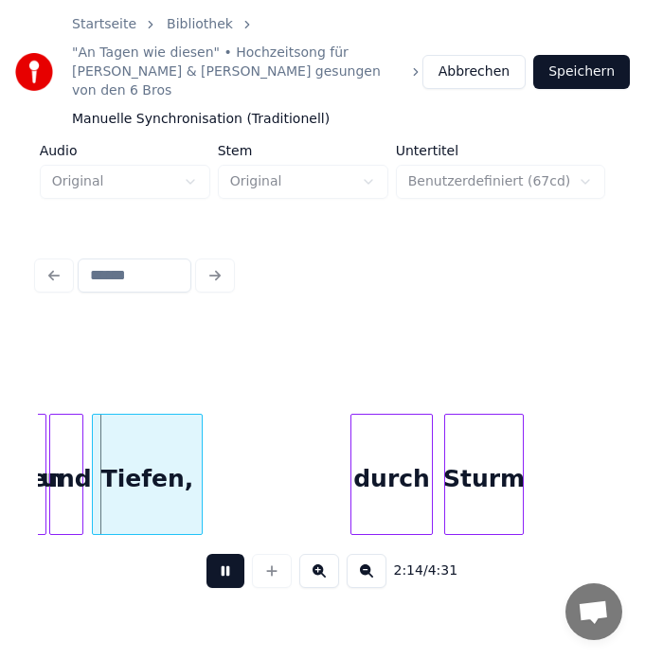
click at [217, 556] on button at bounding box center [225, 571] width 38 height 34
click at [230, 563] on button at bounding box center [225, 571] width 38 height 34
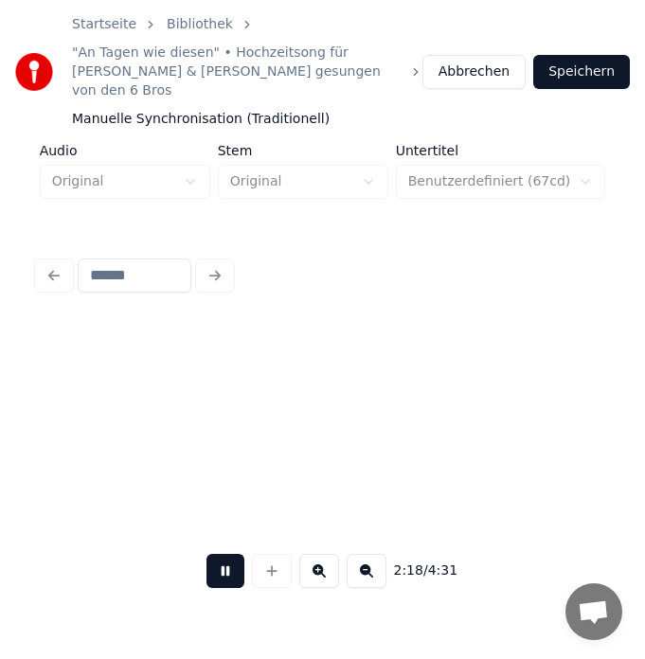
scroll to position [0, 19607]
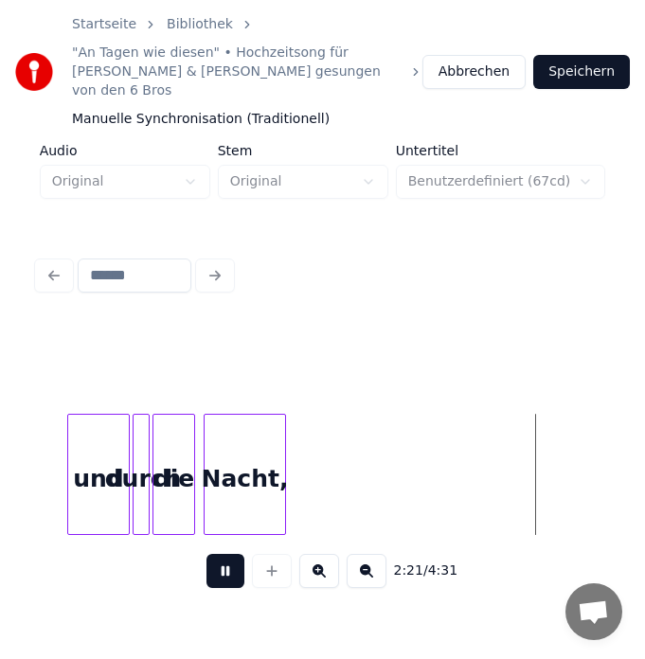
click at [230, 563] on button at bounding box center [225, 571] width 38 height 34
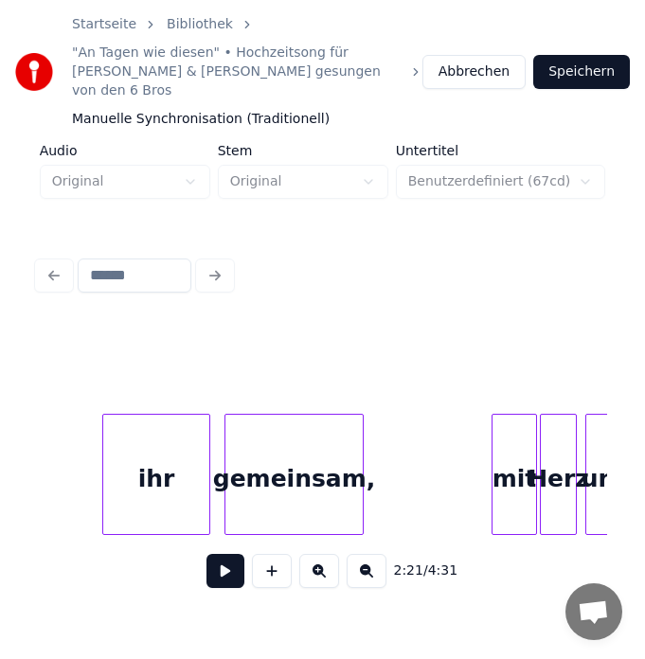
scroll to position [0, 20326]
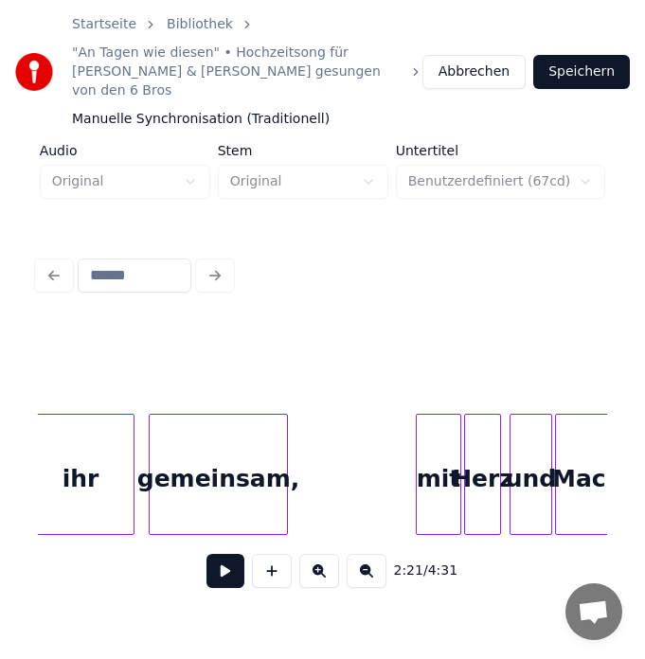
click at [236, 554] on button at bounding box center [225, 571] width 38 height 34
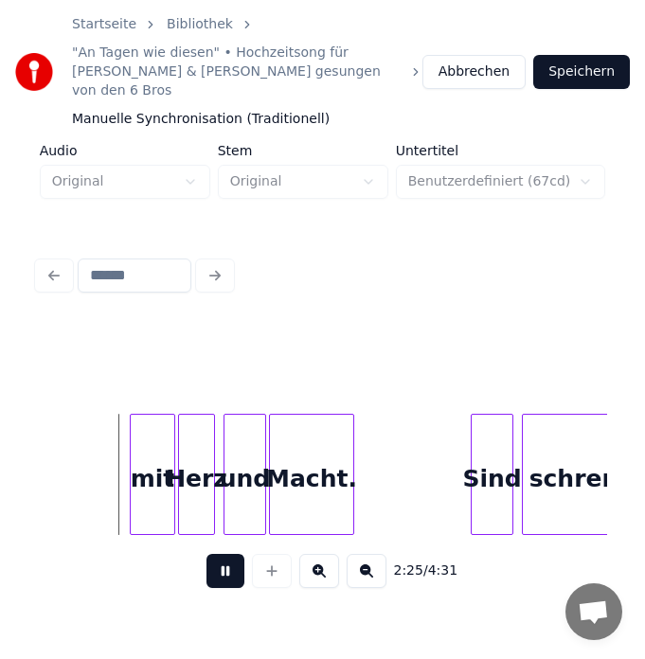
scroll to position [0, 20636]
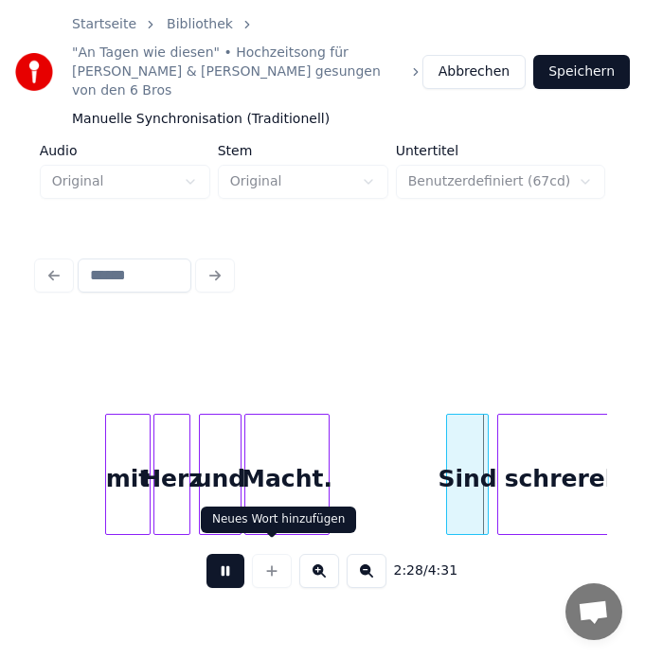
click at [234, 557] on button at bounding box center [225, 571] width 38 height 34
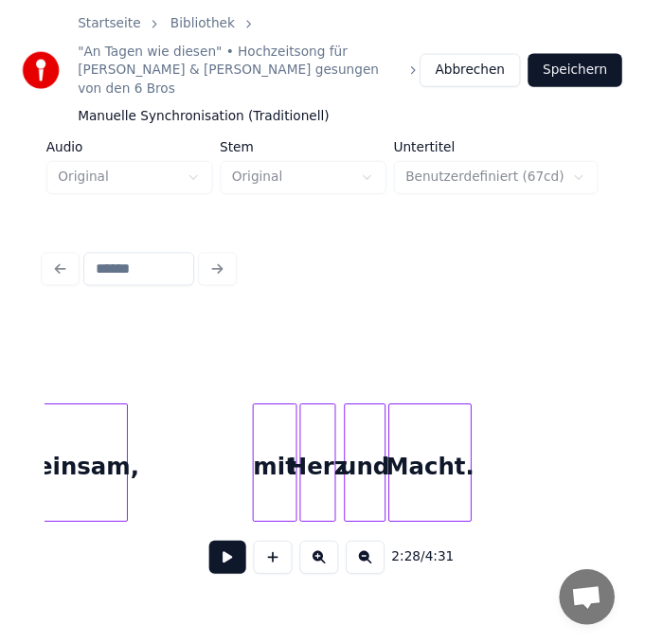
scroll to position [0, 20533]
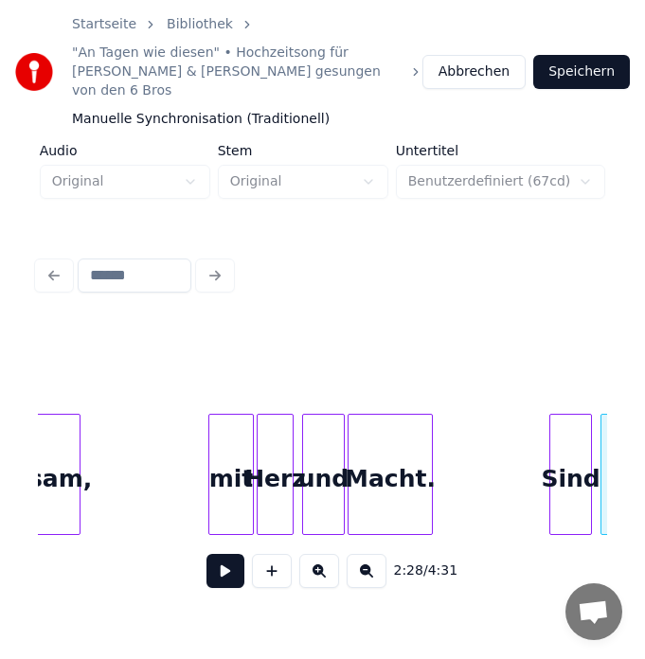
click at [397, 478] on div "Macht." at bounding box center [389, 479] width 83 height 129
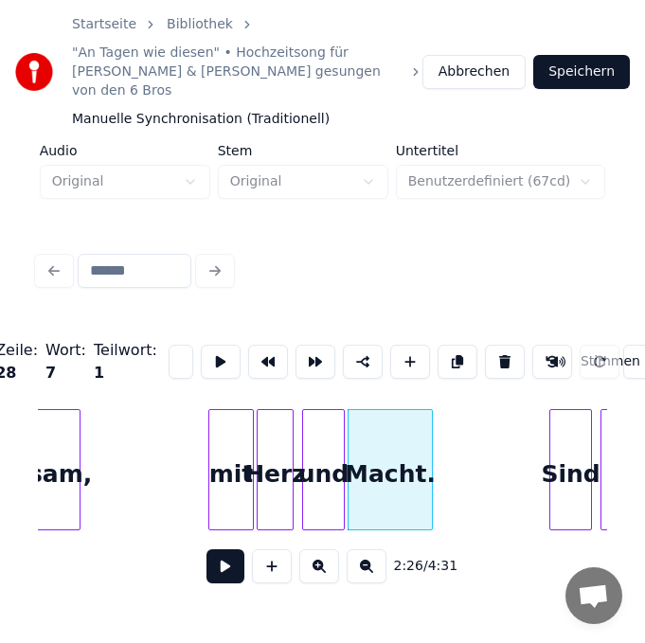
click at [171, 344] on input "******" at bounding box center [180, 361] width 25 height 34
click at [394, 468] on div "Macht." at bounding box center [389, 474] width 83 height 129
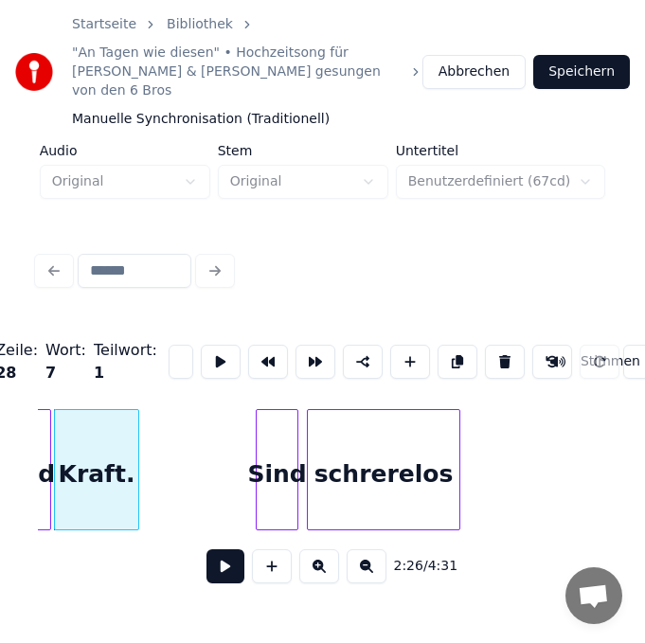
scroll to position [0, 20789]
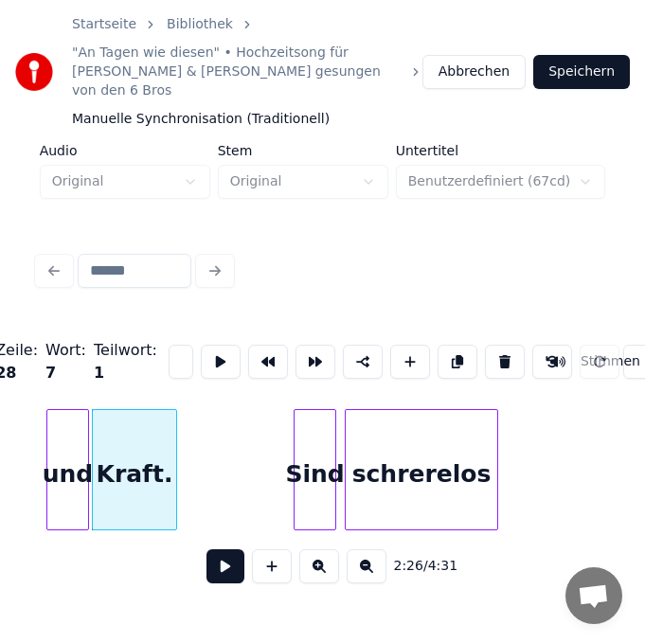
click at [301, 468] on div "Sind" at bounding box center [314, 474] width 41 height 129
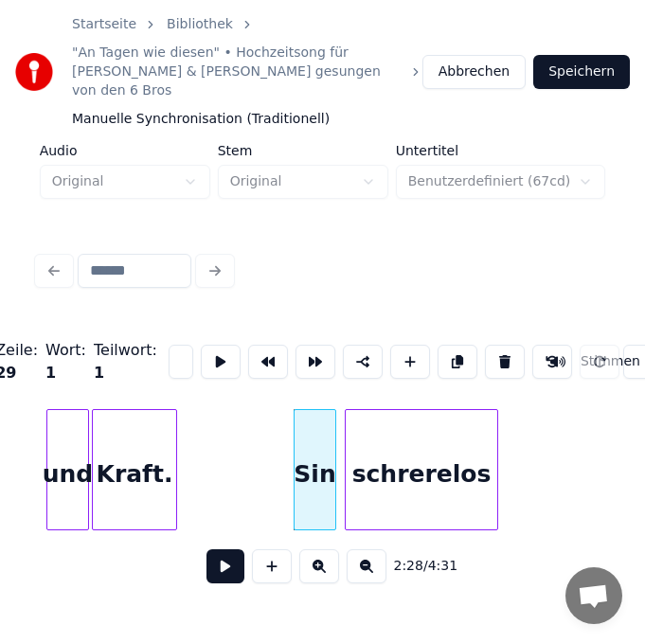
scroll to position [0, 13]
type input "*"
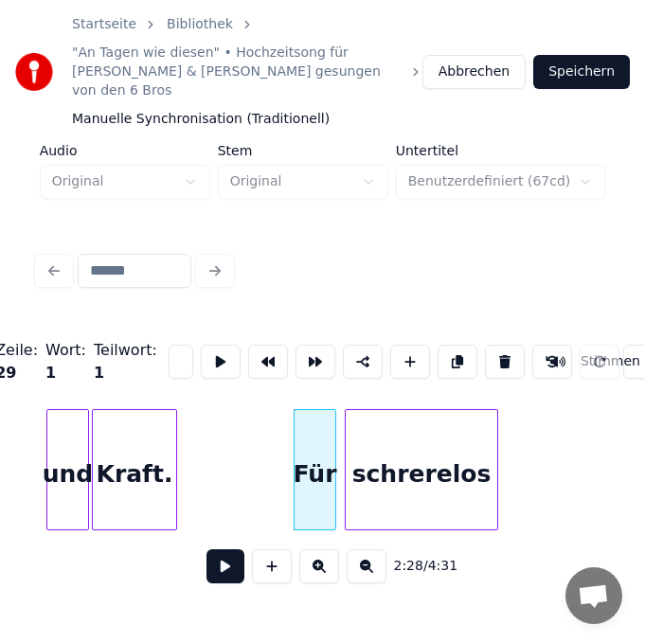
click at [441, 496] on div "schrerelos" at bounding box center [420, 474] width 151 height 129
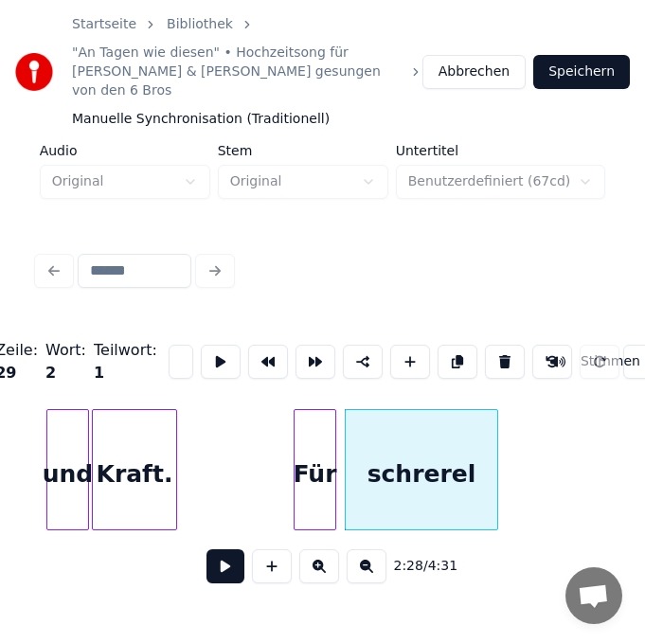
scroll to position [0, 40]
type input "*"
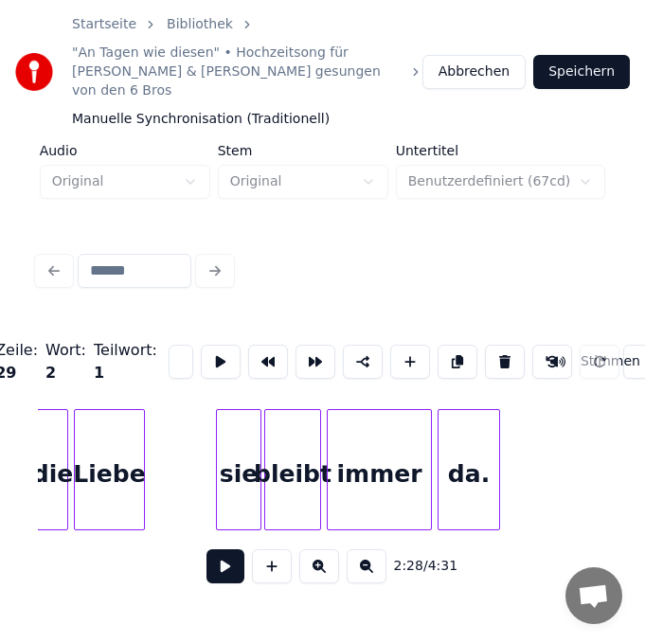
scroll to position [0, 16927]
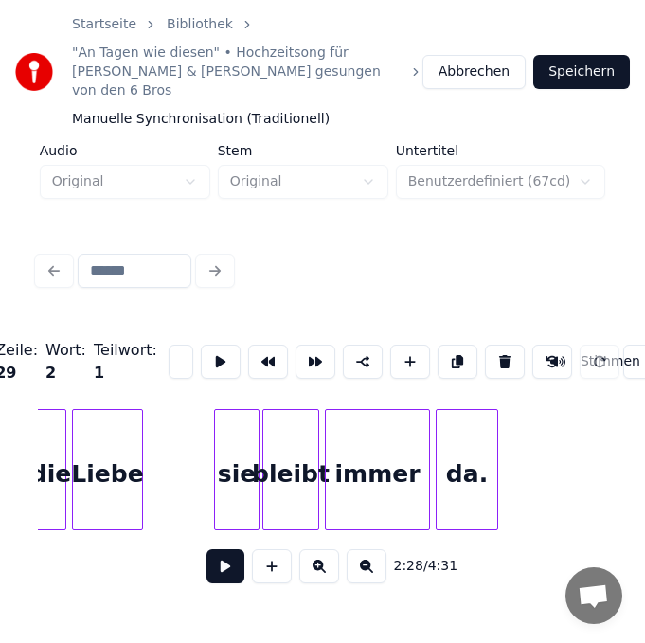
click at [245, 462] on div "sie" at bounding box center [237, 474] width 44 height 129
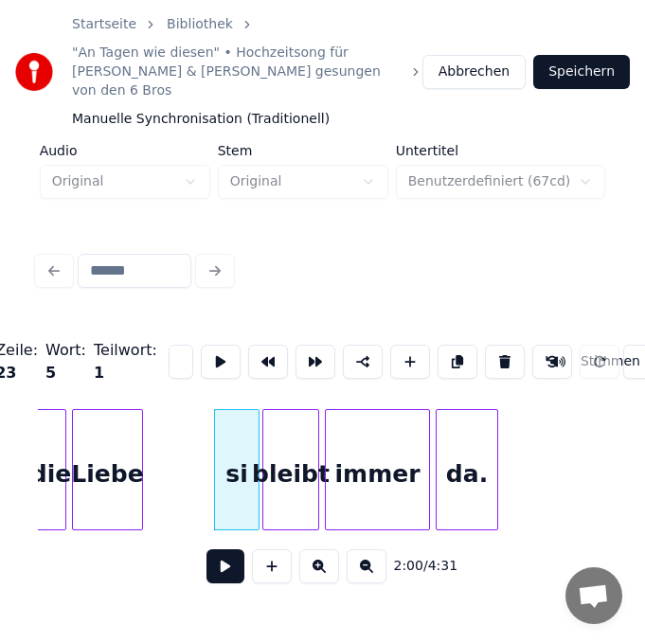
type input "*"
click at [124, 452] on div "Liebe" at bounding box center [107, 474] width 69 height 129
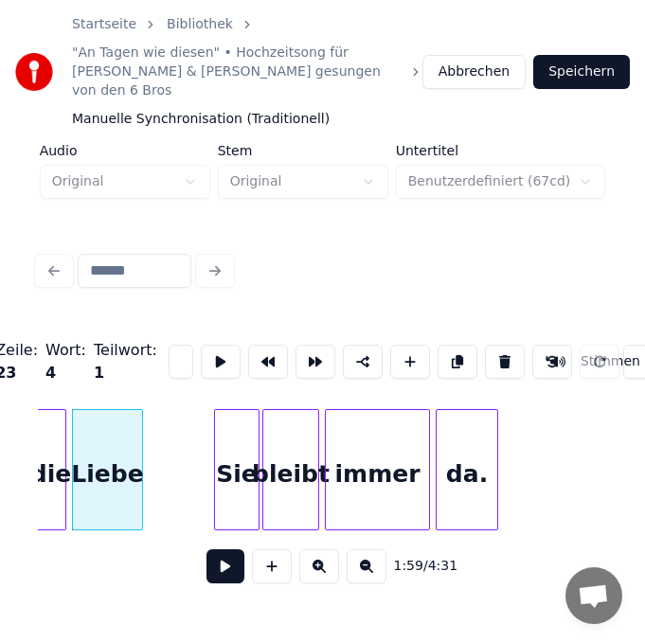
scroll to position [0, 43]
type input "******"
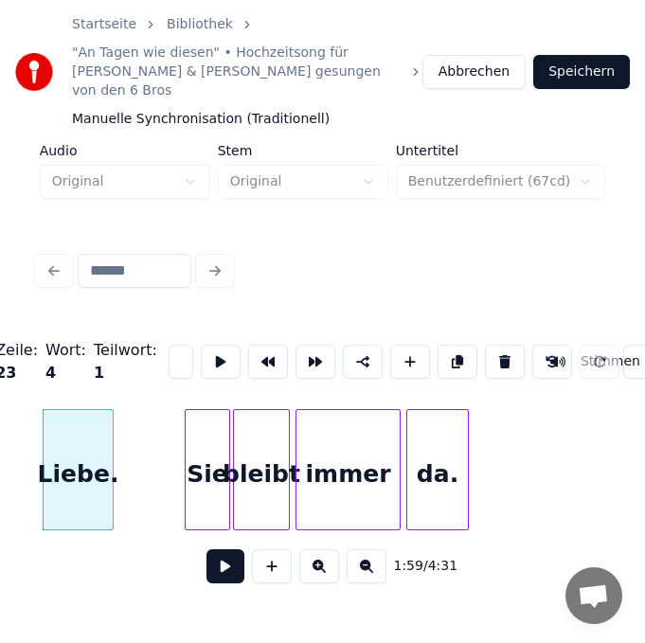
scroll to position [0, 16965]
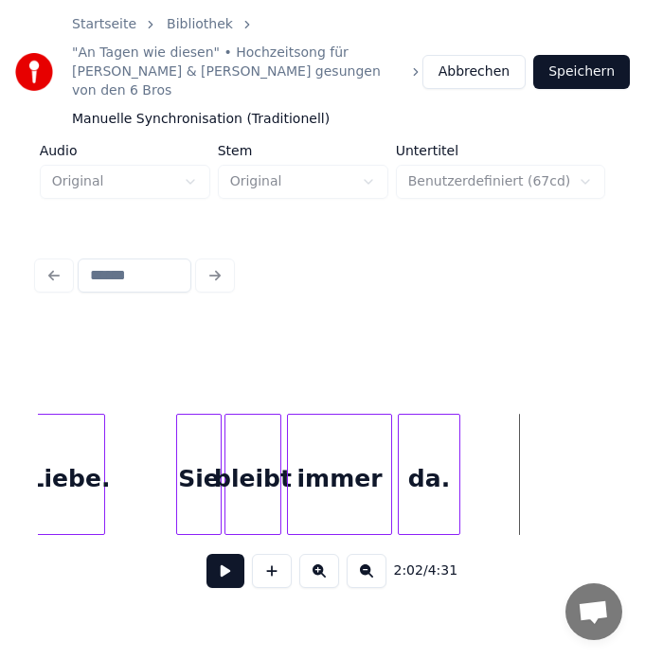
click at [83, 464] on div "Liebe." at bounding box center [69, 479] width 69 height 129
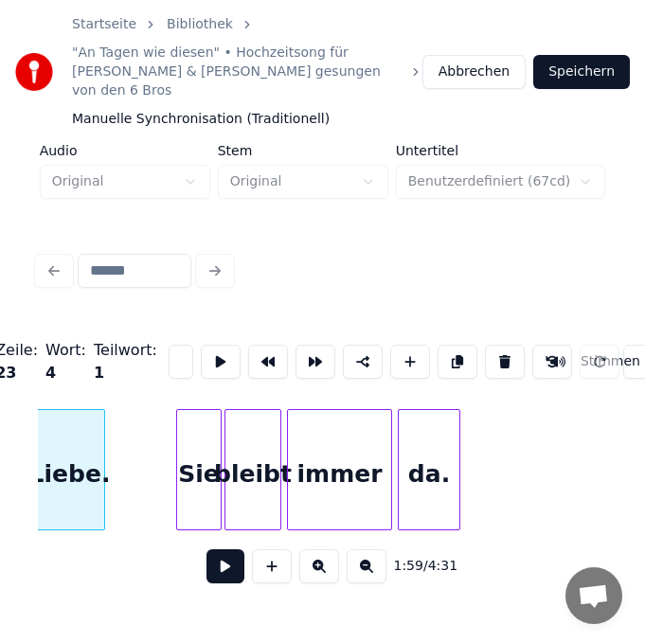
scroll to position [0, 16962]
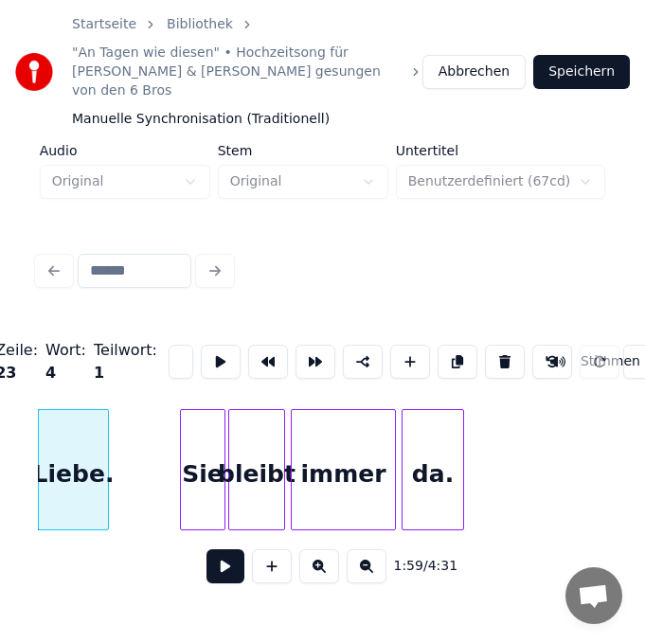
click at [172, 344] on input "******" at bounding box center [180, 361] width 25 height 34
click at [98, 453] on div "Liebe." at bounding box center [73, 474] width 69 height 129
click at [198, 467] on div "Sie" at bounding box center [203, 474] width 44 height 129
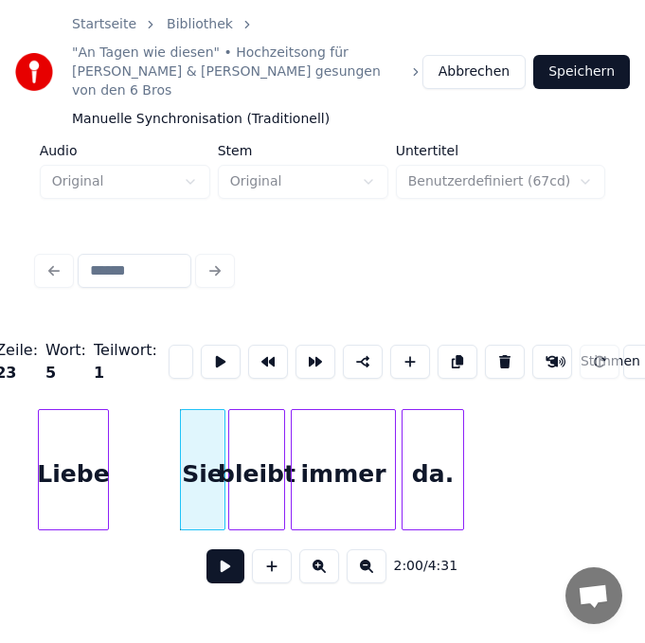
scroll to position [0, 27]
type input "*"
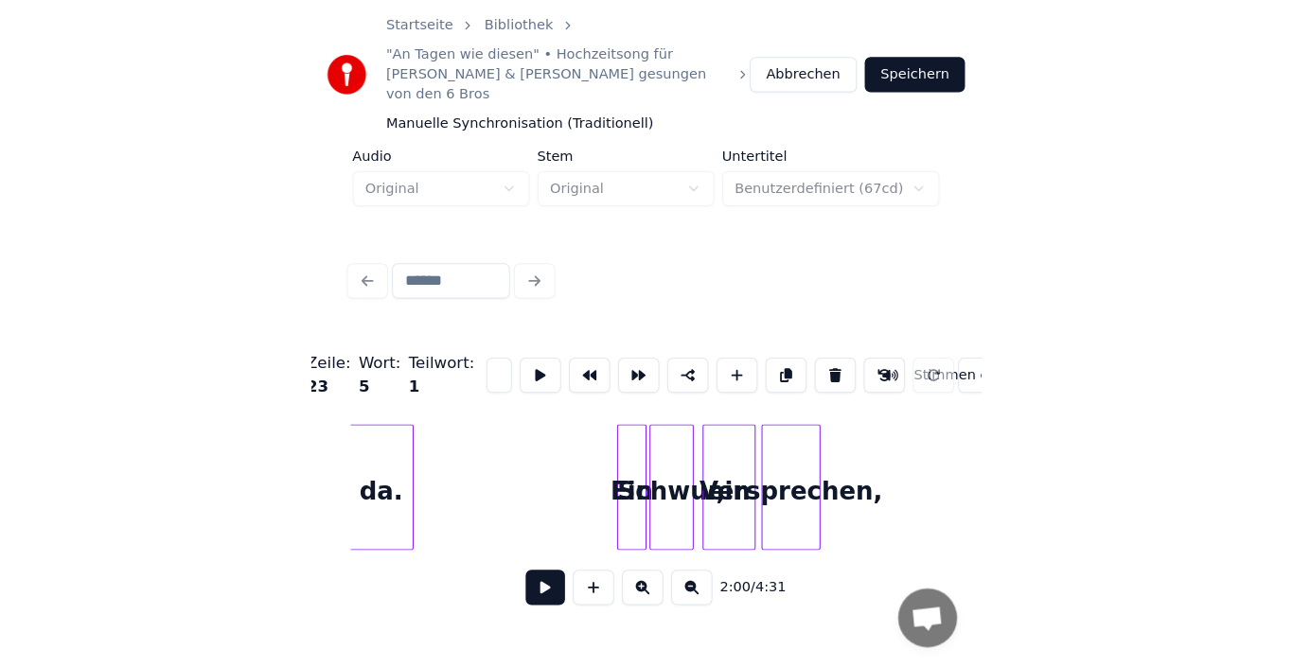
scroll to position [0, 17340]
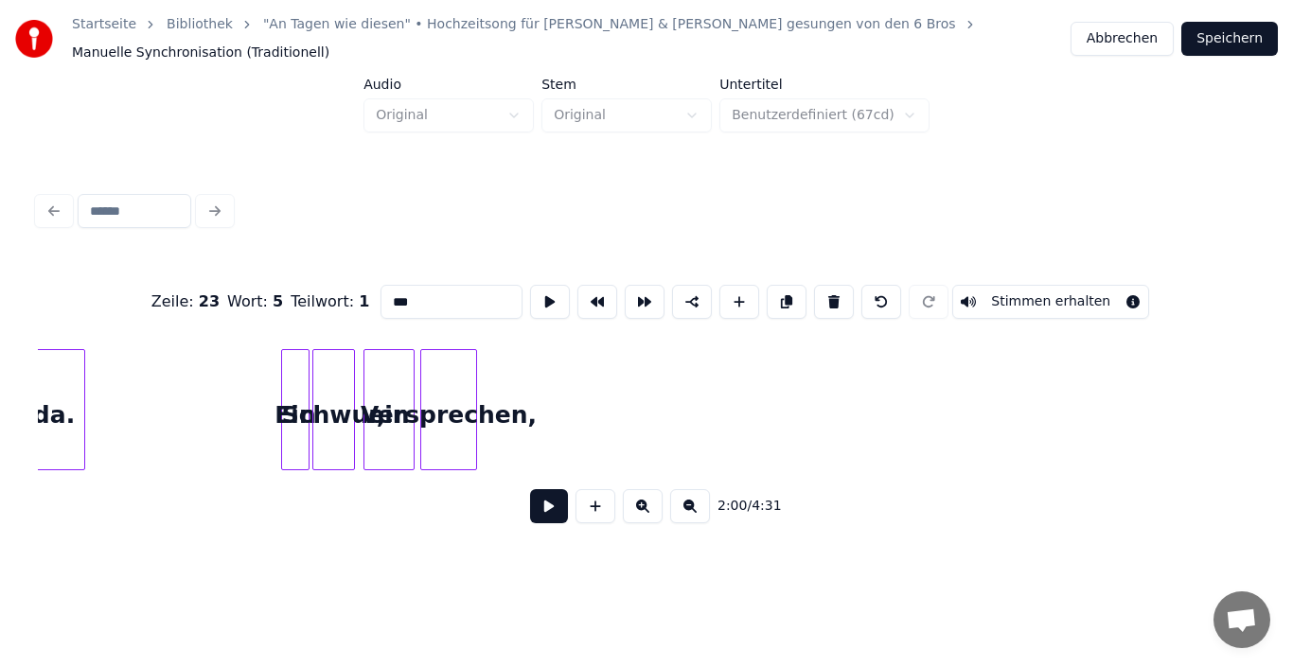
click at [313, 404] on div "Schwur," at bounding box center [333, 414] width 41 height 129
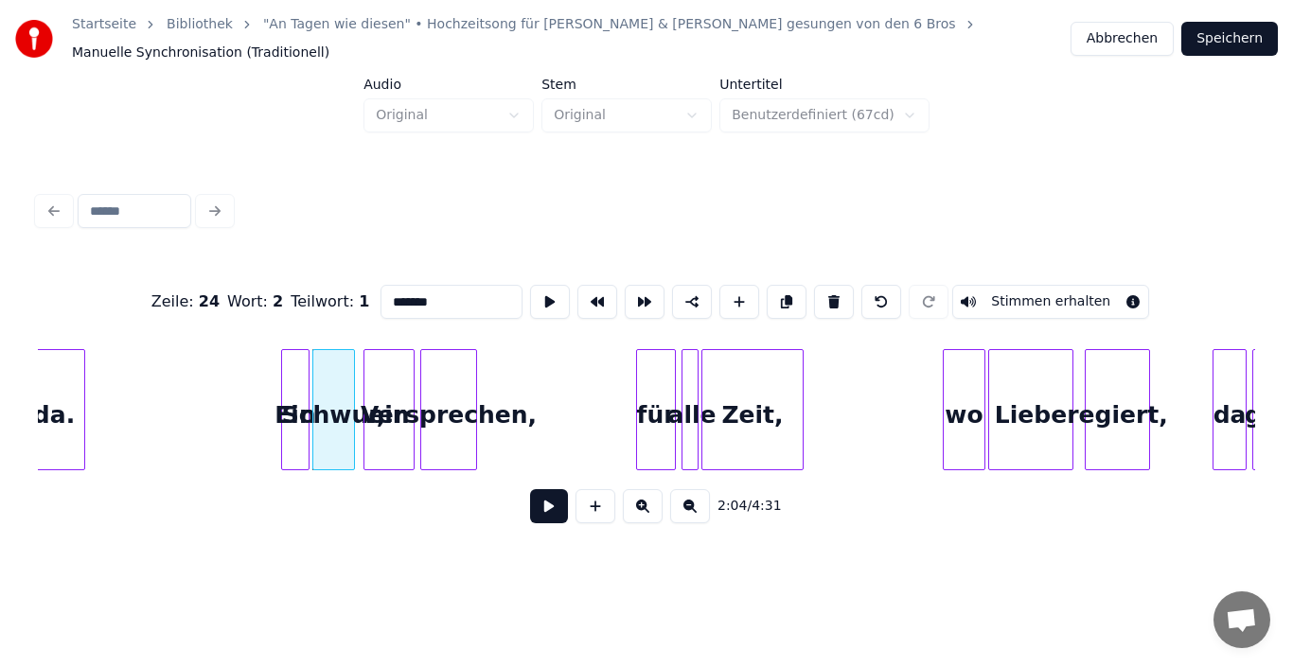
click at [313, 407] on div "Schwur," at bounding box center [333, 414] width 41 height 129
click at [289, 405] on div "Ein" at bounding box center [295, 414] width 26 height 129
click at [344, 419] on div "Schwur," at bounding box center [333, 414] width 41 height 129
click at [421, 412] on div "Versprechen," at bounding box center [448, 414] width 55 height 129
type input "**********"
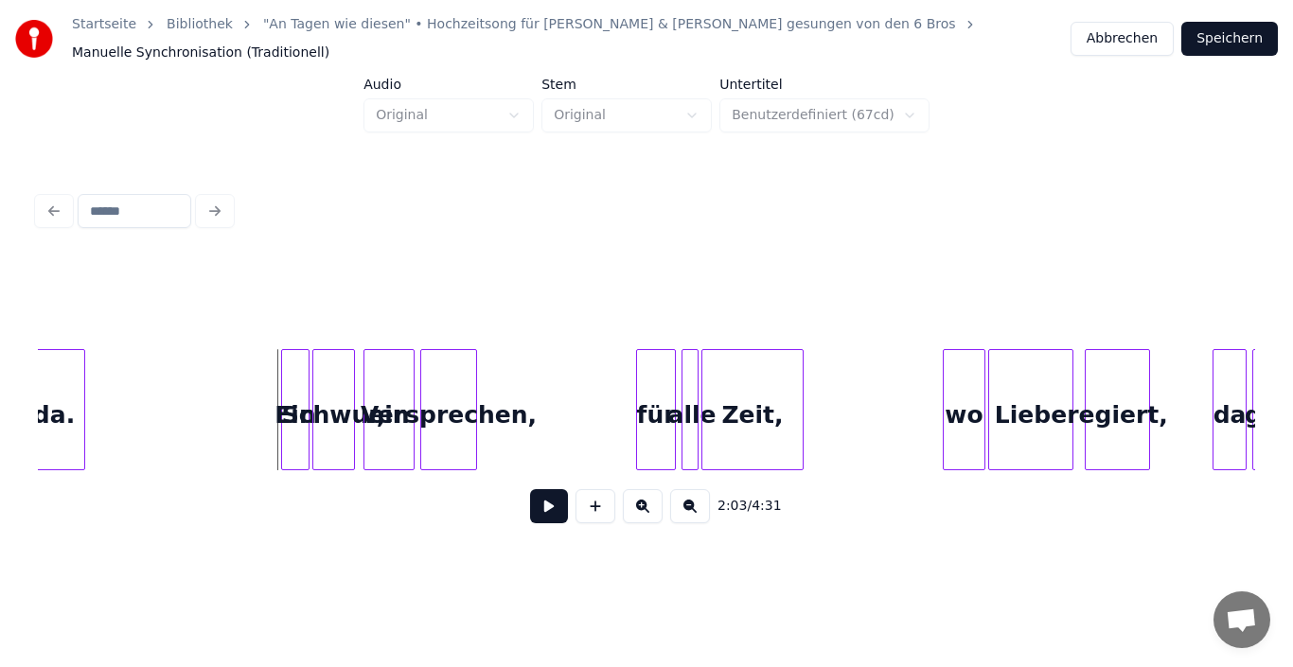
click at [313, 409] on div "Schwur," at bounding box center [333, 414] width 41 height 129
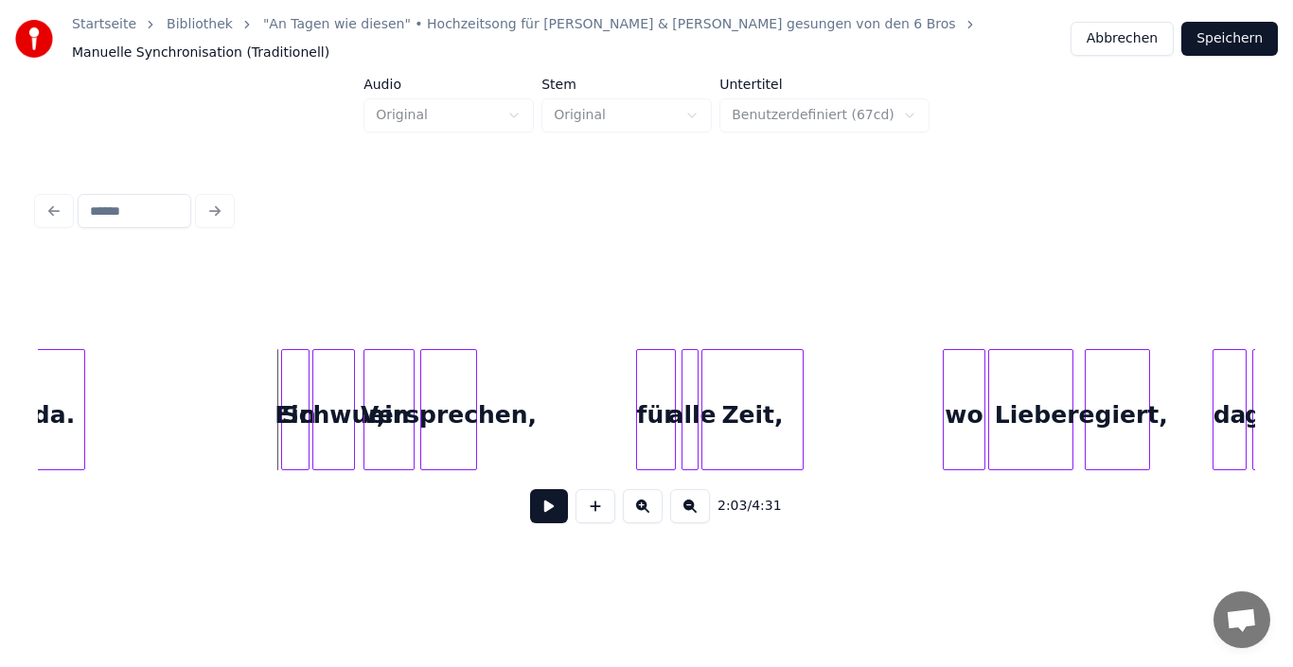
click at [313, 403] on div "Schwur," at bounding box center [333, 414] width 41 height 129
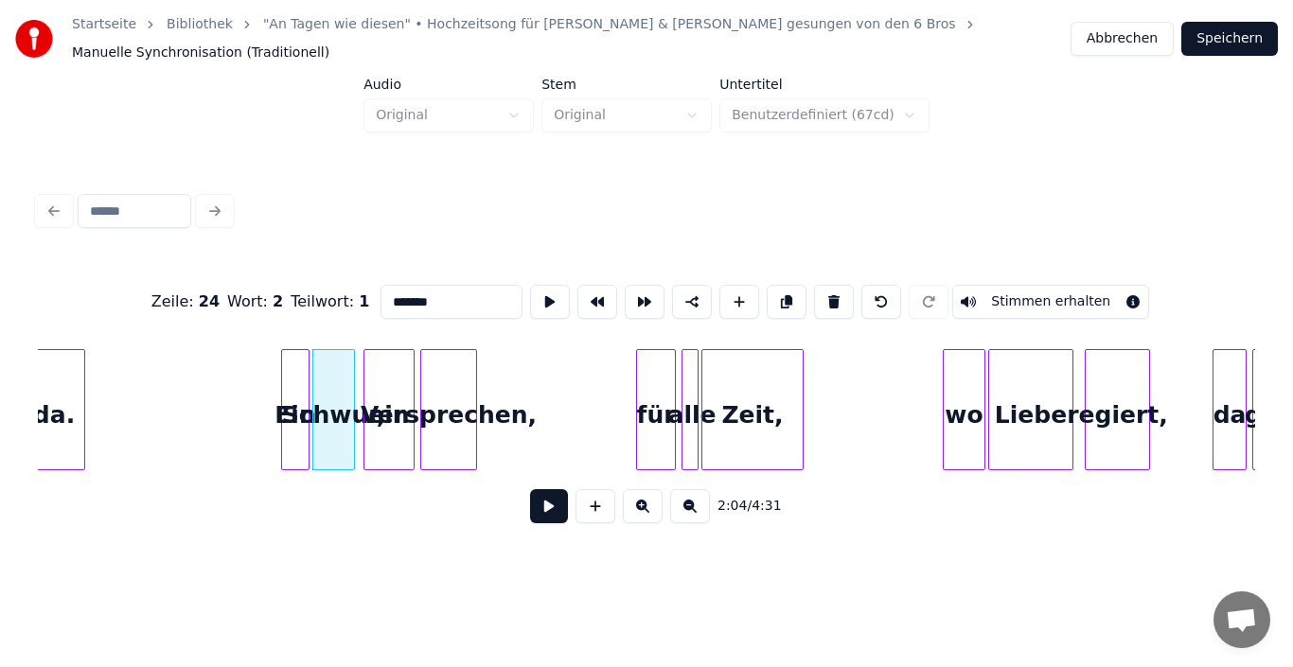
click at [330, 403] on div "Schwur," at bounding box center [333, 414] width 41 height 129
click at [374, 401] on div "ein" at bounding box center [388, 414] width 49 height 129
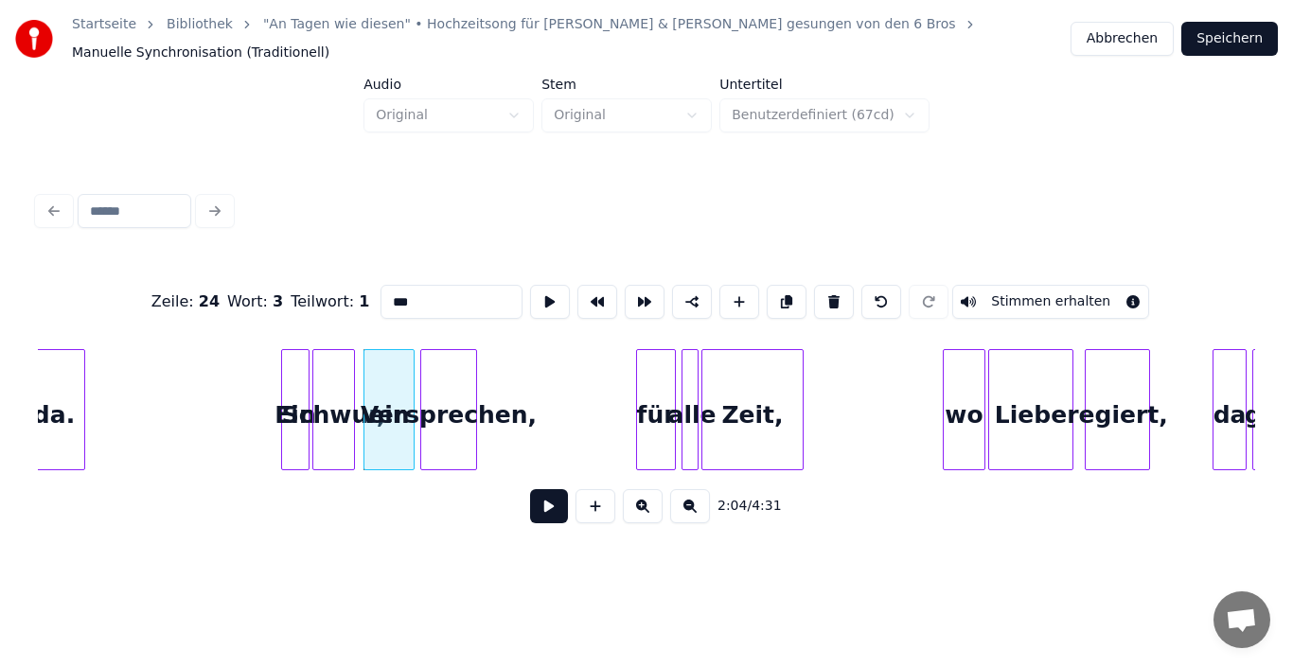
click at [442, 416] on div "Versprechen," at bounding box center [448, 414] width 55 height 129
type input "**********"
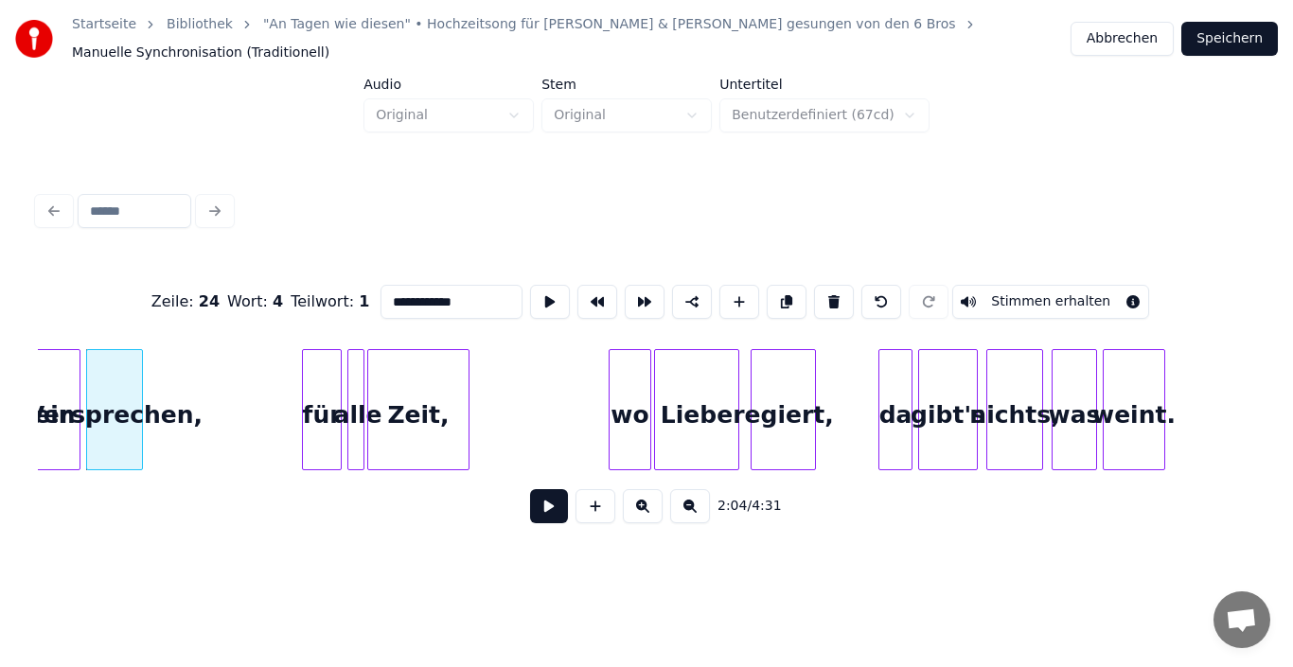
scroll to position [0, 17719]
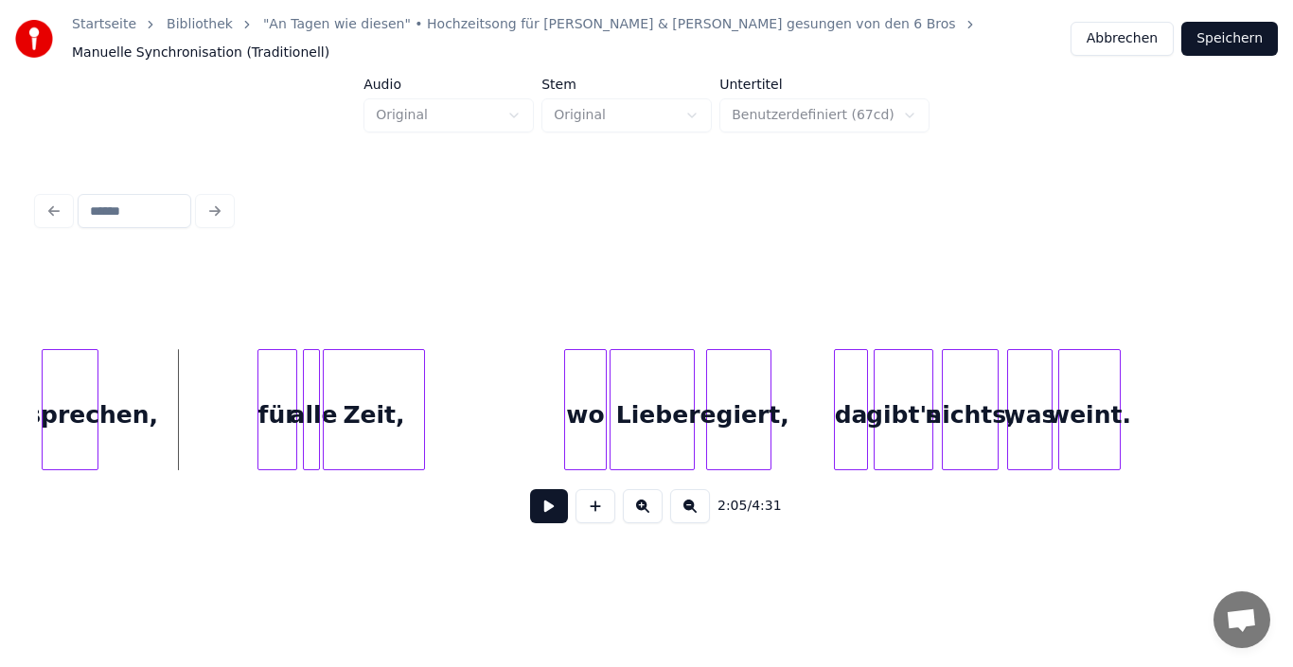
click at [539, 506] on button at bounding box center [549, 506] width 38 height 34
click at [543, 514] on button at bounding box center [549, 506] width 38 height 34
click at [271, 404] on div "für" at bounding box center [277, 414] width 38 height 129
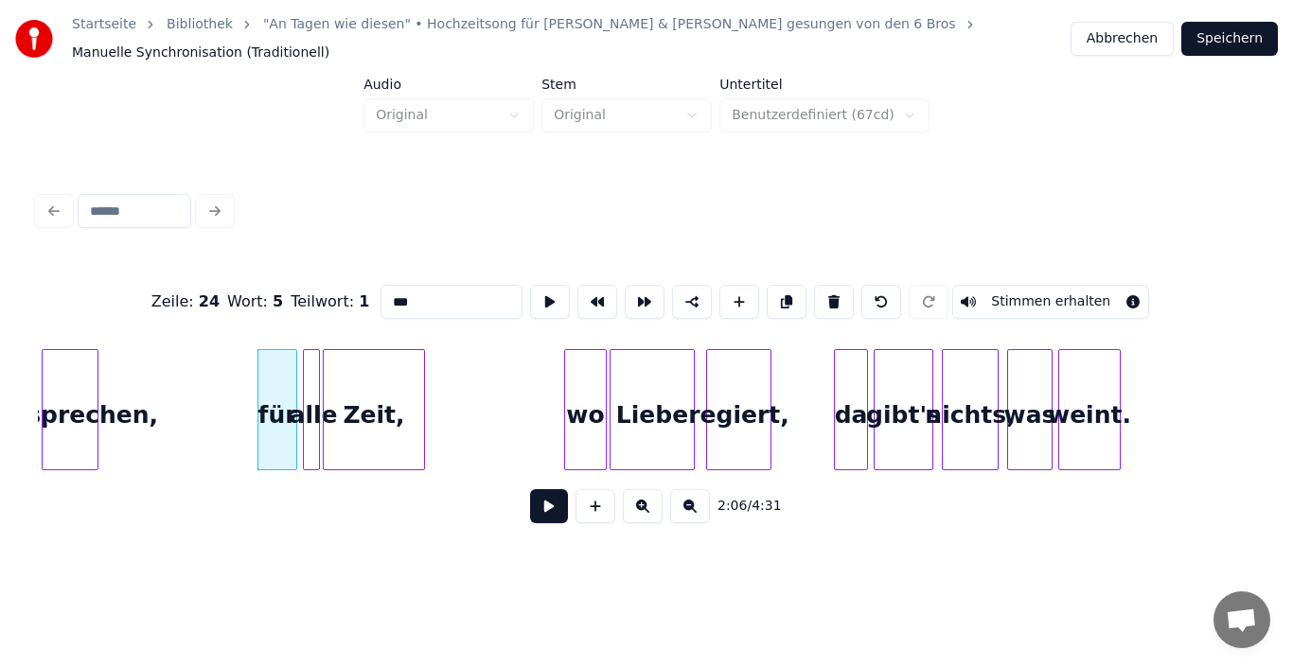
click at [317, 412] on div at bounding box center [316, 409] width 6 height 119
click at [421, 285] on input "****" at bounding box center [451, 302] width 142 height 34
type input "*"
click at [382, 406] on div "Zeit," at bounding box center [374, 414] width 100 height 129
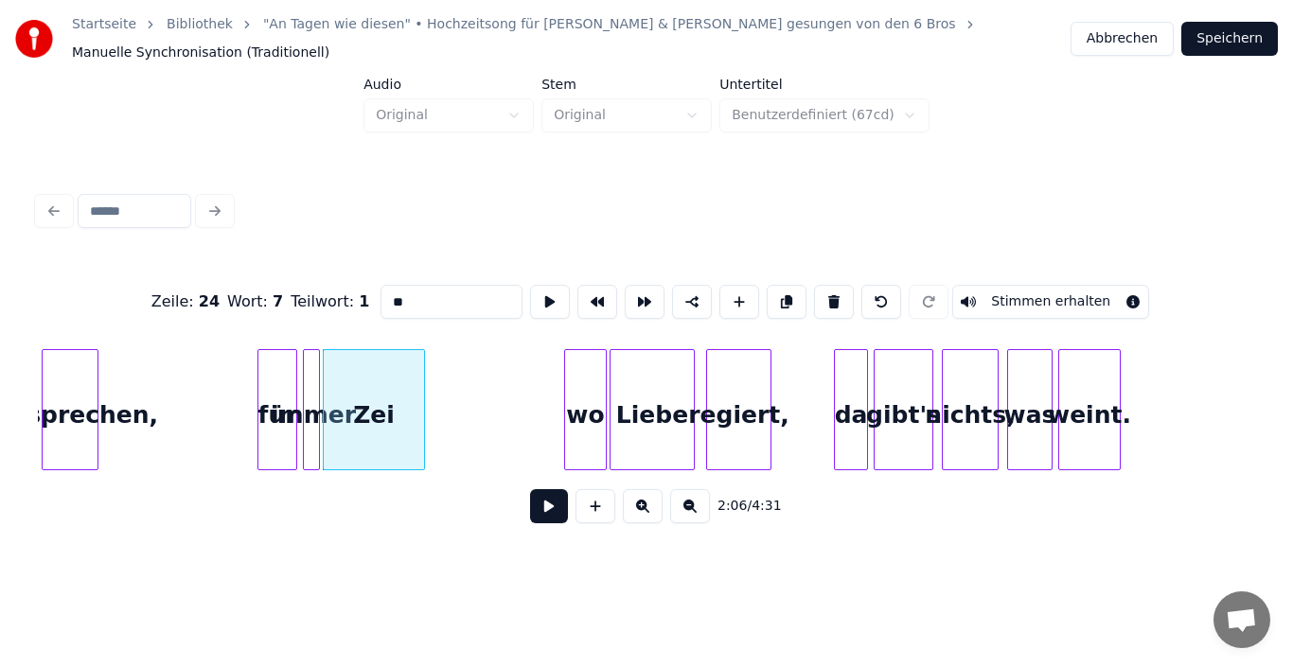
type input "*"
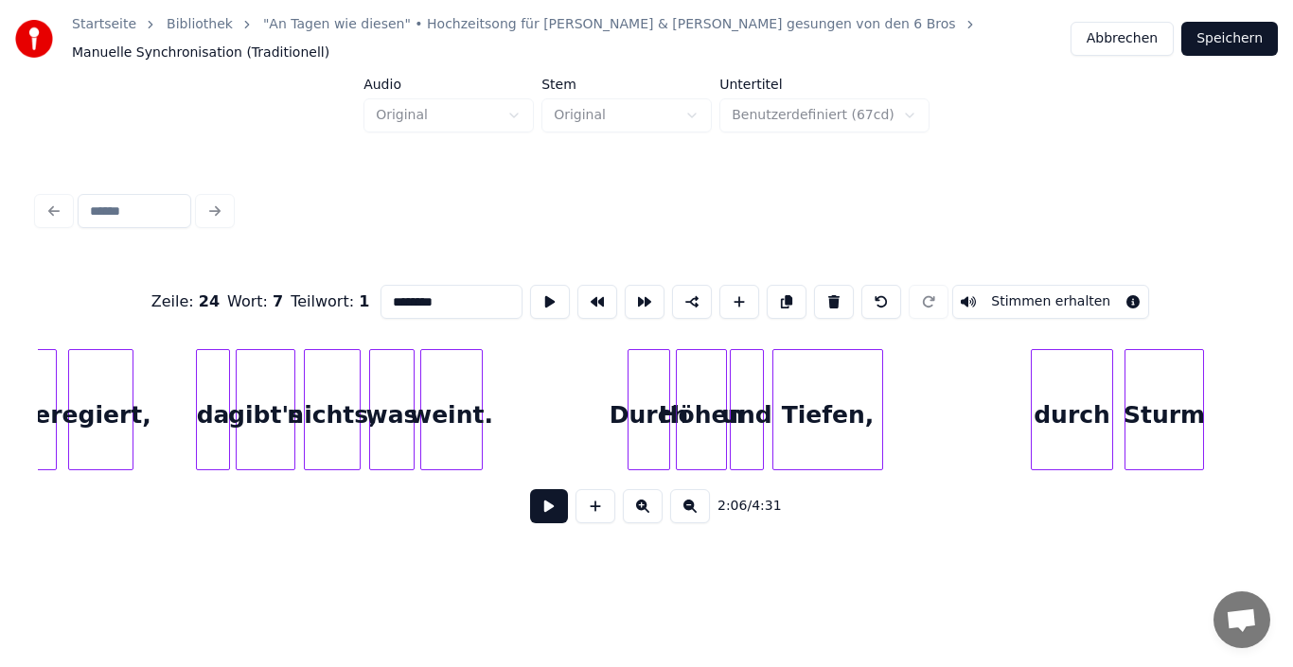
scroll to position [0, 18362]
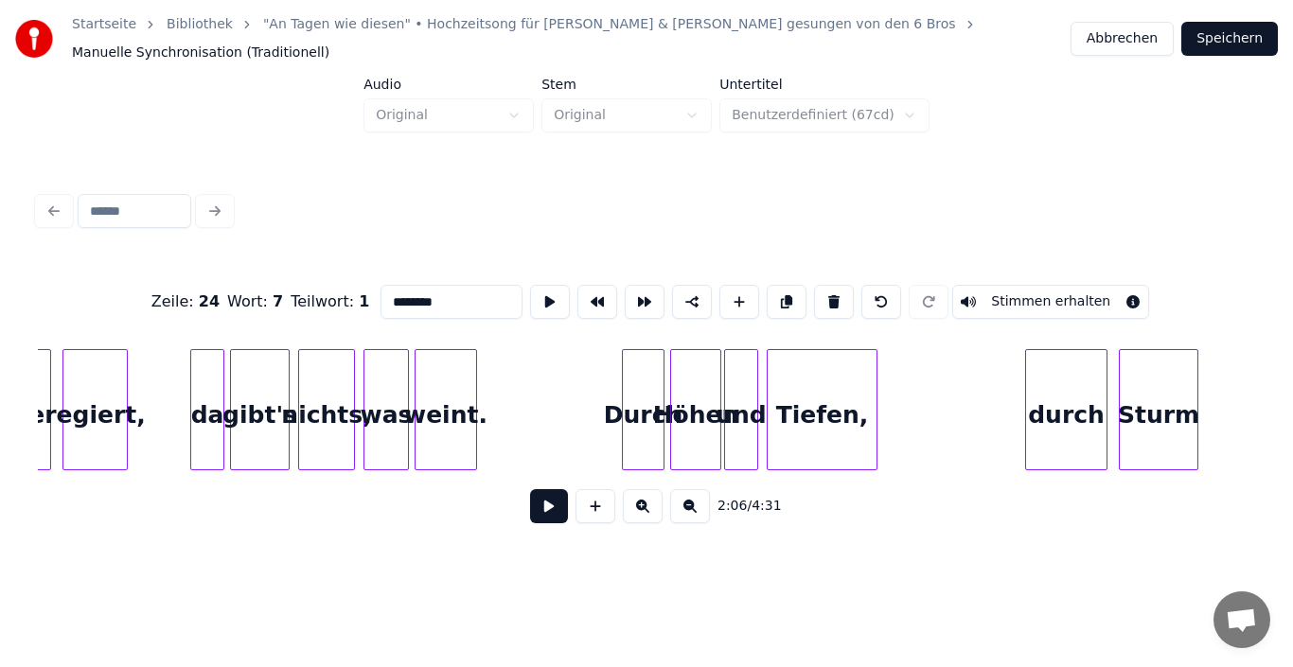
type input "********"
click at [1217, 39] on button "Speichern" at bounding box center [1229, 39] width 97 height 34
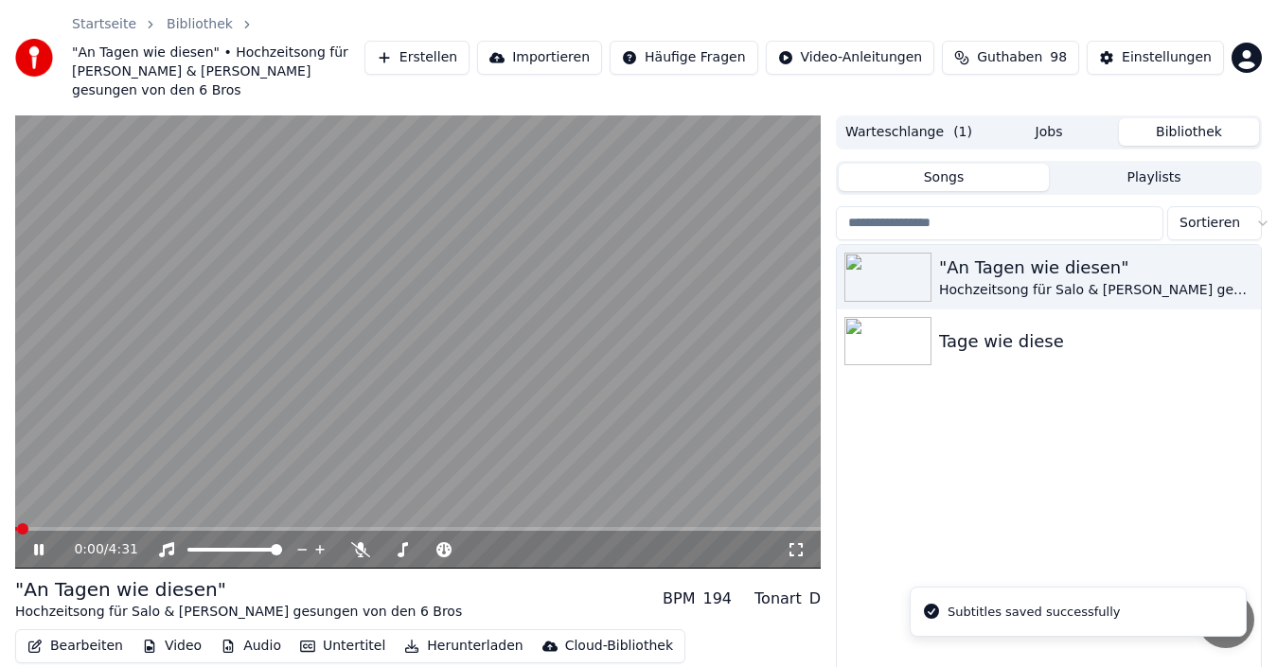
click at [32, 542] on icon at bounding box center [52, 549] width 44 height 15
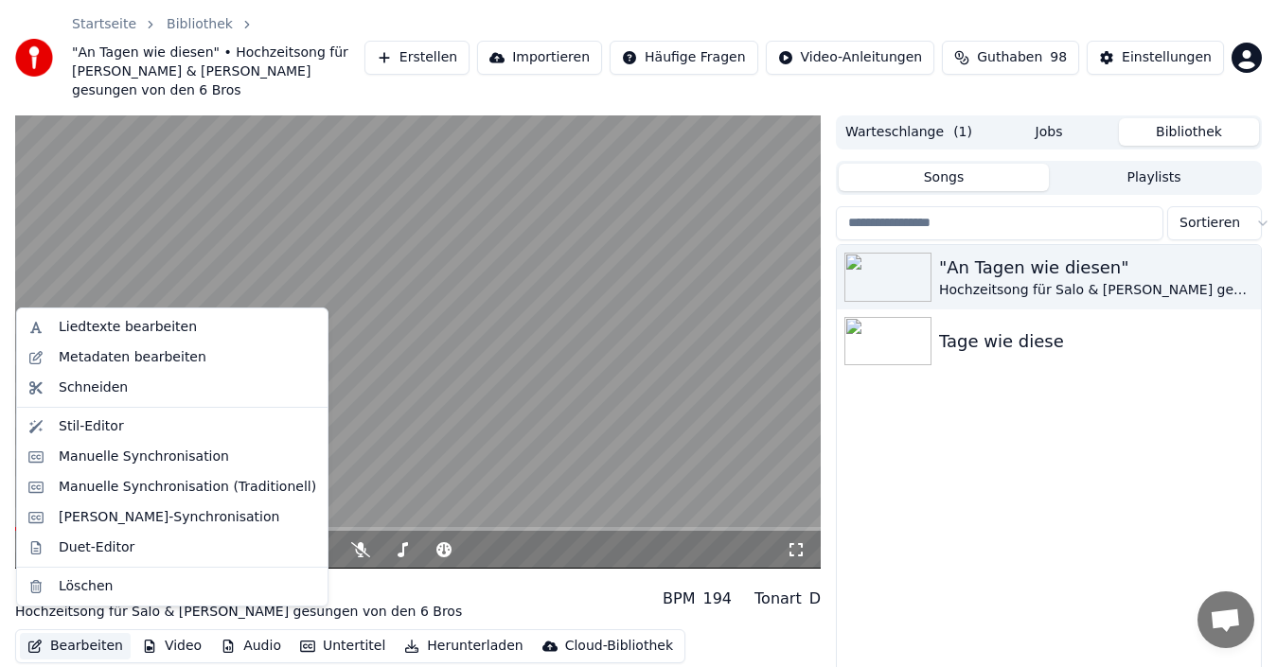
click at [78, 633] on button "Bearbeiten" at bounding box center [75, 646] width 111 height 26
click at [109, 492] on div "Manuelle Synchronisation (Traditionell)" at bounding box center [187, 487] width 257 height 19
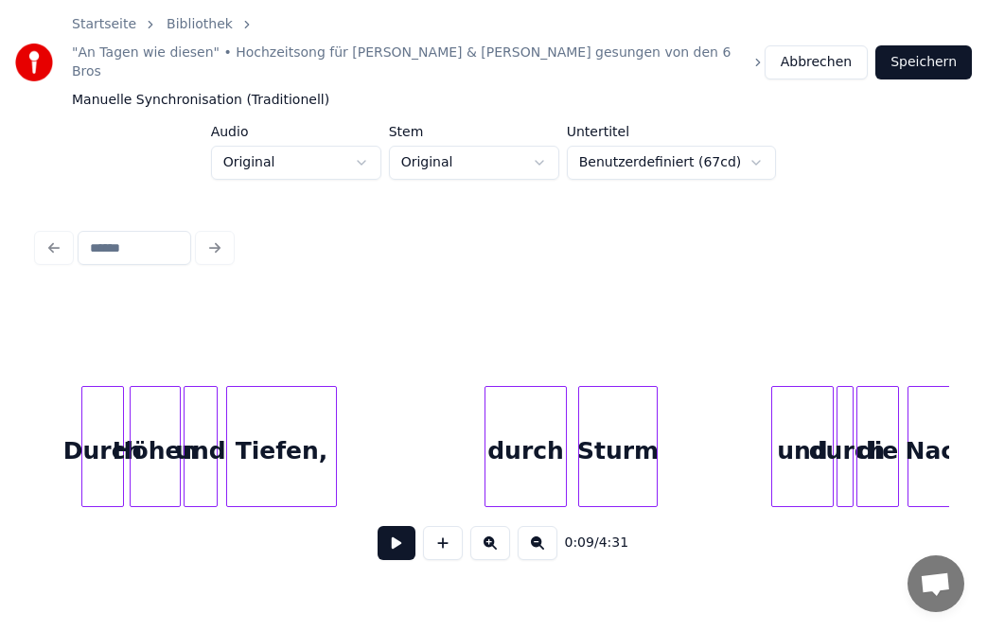
scroll to position [0, 18947]
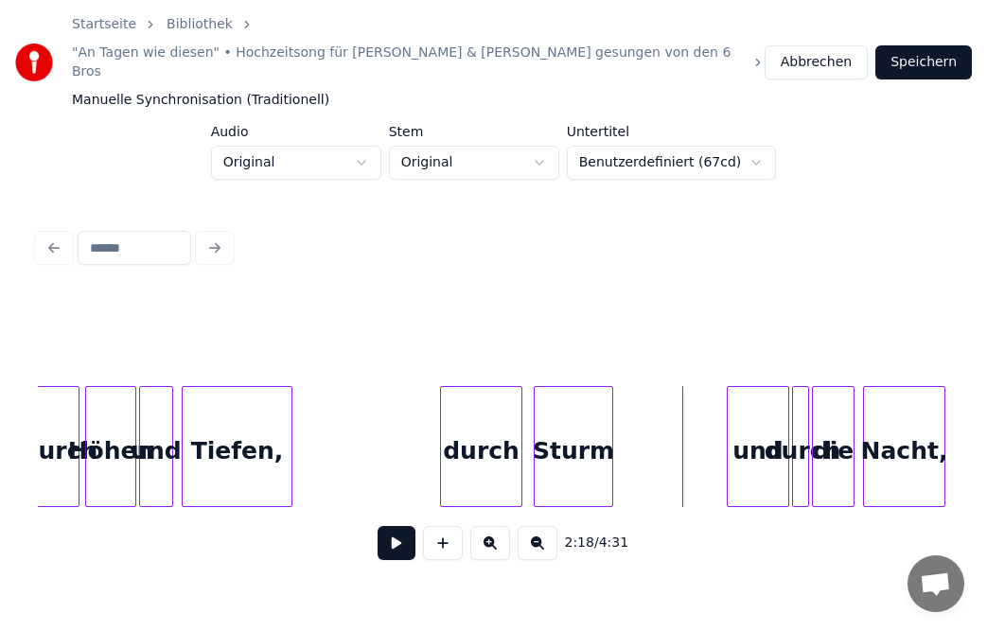
click at [397, 526] on button at bounding box center [397, 543] width 38 height 34
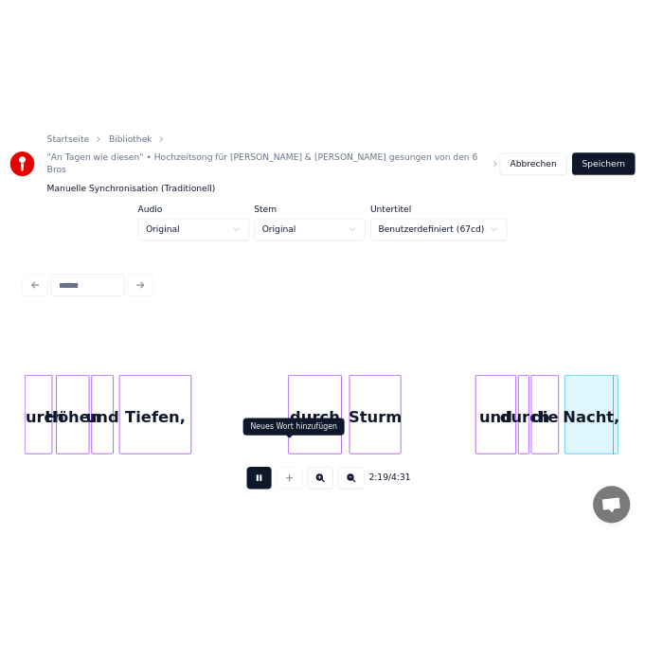
scroll to position [0, 19860]
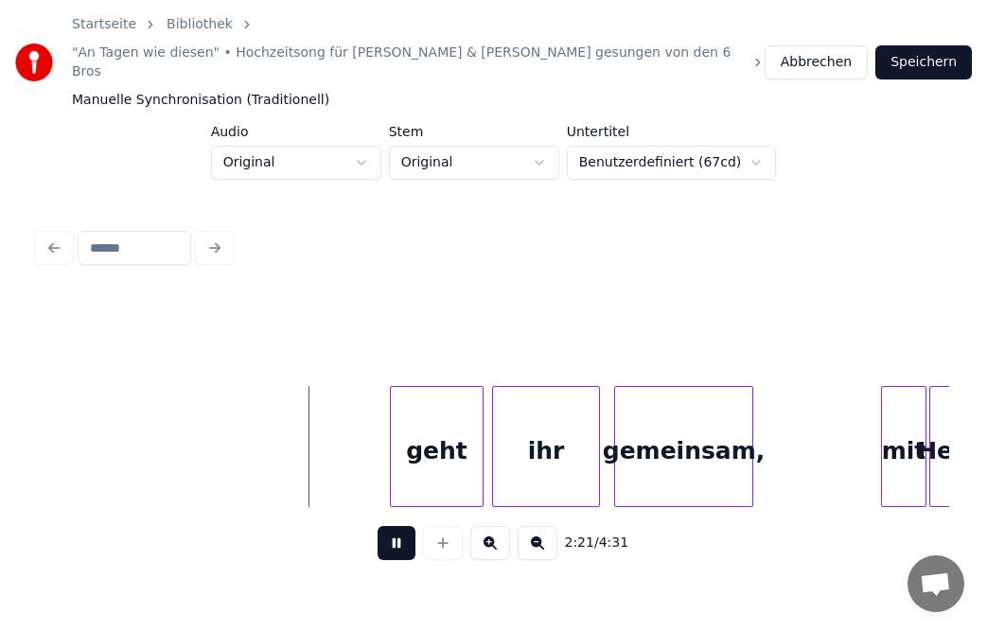
click at [397, 526] on button at bounding box center [397, 543] width 38 height 34
drag, startPoint x: 674, startPoint y: 0, endPoint x: 775, endPoint y: -213, distance: 235.8
click at [775, 0] on html "Startseite Bibliothek "An Tagen wie diesen" • Hochzeitsong für Salo & [PERSON_N…" at bounding box center [493, 309] width 987 height 619
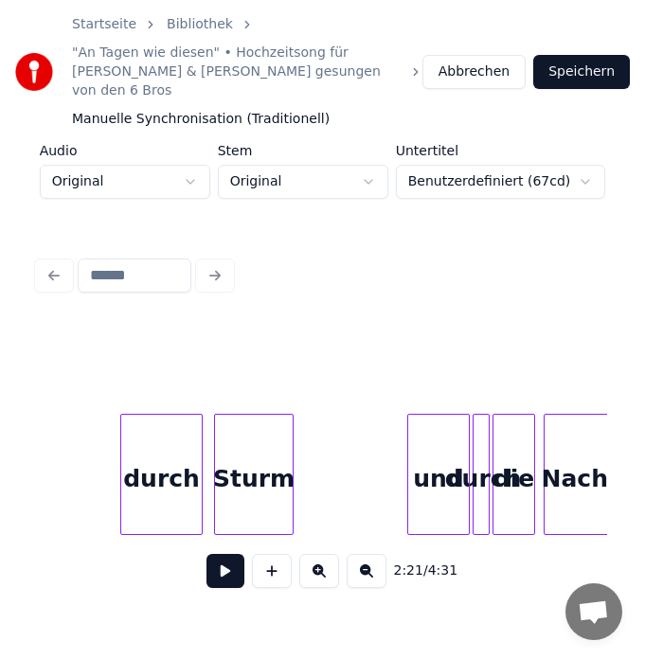
scroll to position [0, 19255]
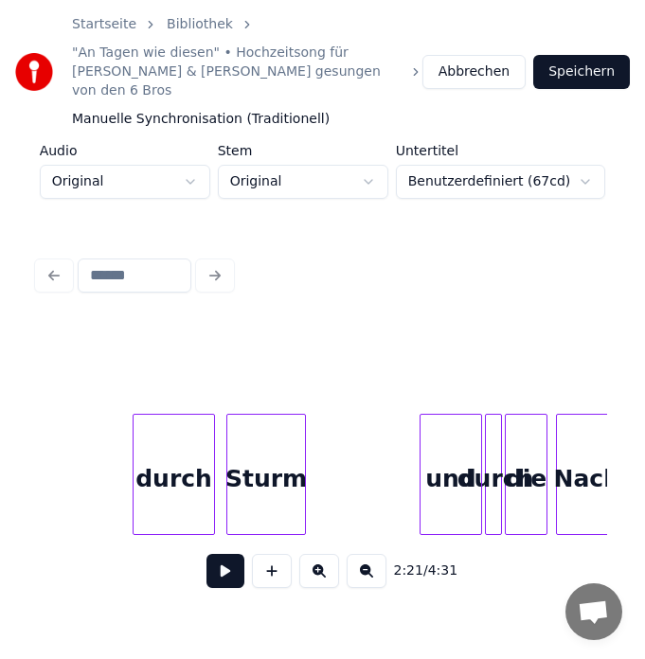
click at [54, 437] on div "Nacht, die durch und Sturm durch" at bounding box center [48, 474] width 38531 height 121
click at [233, 556] on button at bounding box center [225, 571] width 38 height 34
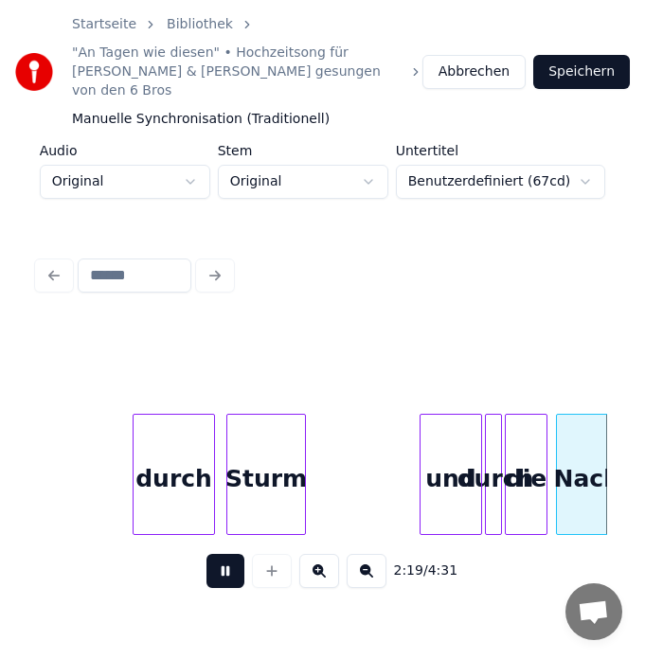
scroll to position [0, 19823]
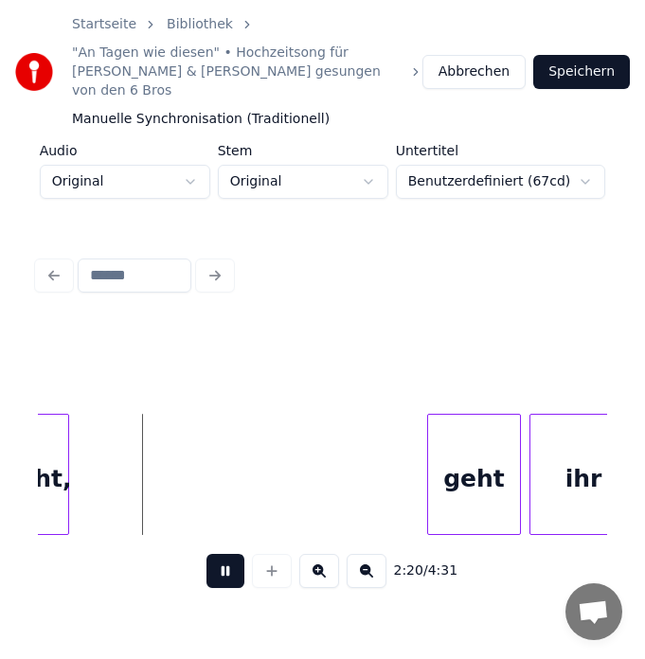
click at [224, 555] on button at bounding box center [225, 571] width 38 height 34
drag, startPoint x: 148, startPoint y: 474, endPoint x: 123, endPoint y: 476, distance: 24.7
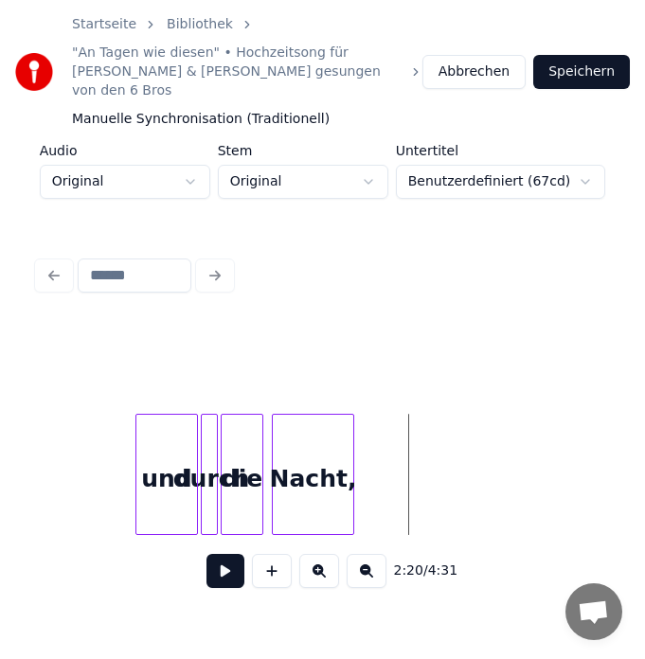
scroll to position [0, 19521]
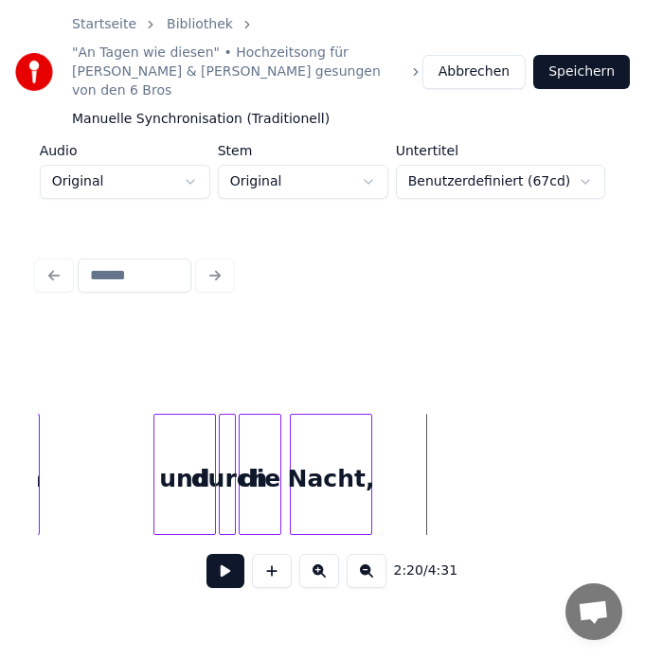
click at [239, 559] on button at bounding box center [225, 571] width 38 height 34
click at [225, 557] on button at bounding box center [225, 571] width 38 height 34
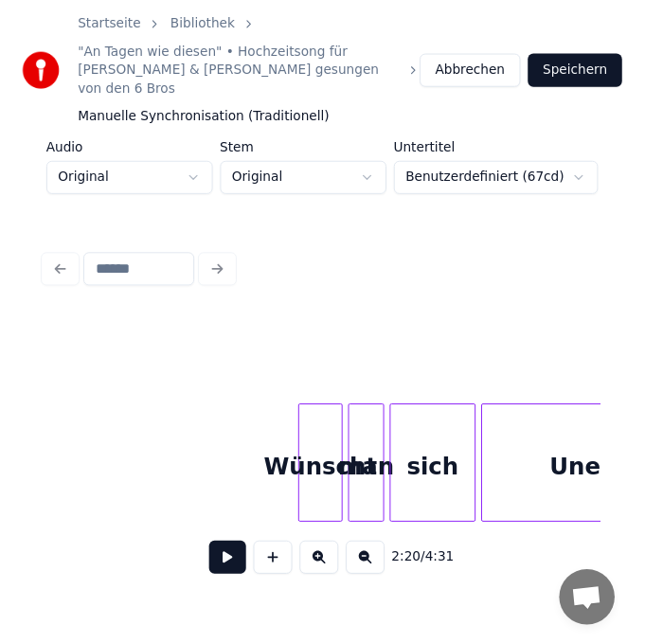
scroll to position [0, 22095]
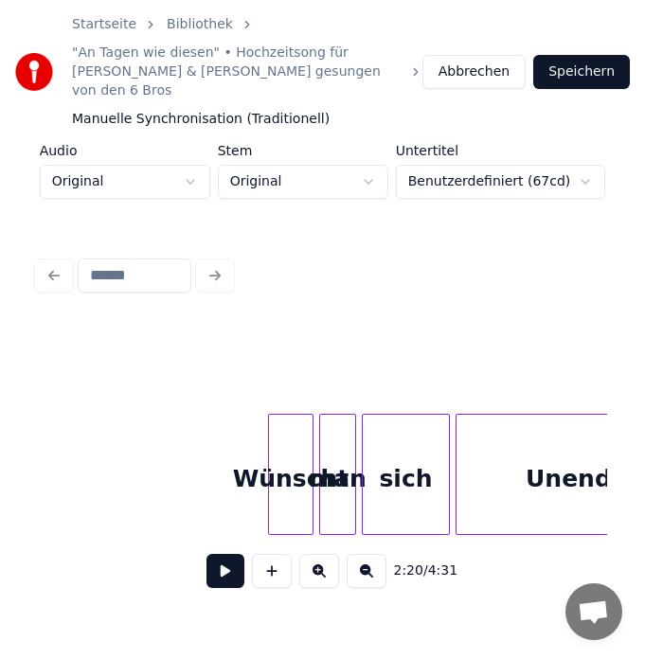
click at [345, 480] on div "man" at bounding box center [337, 479] width 35 height 129
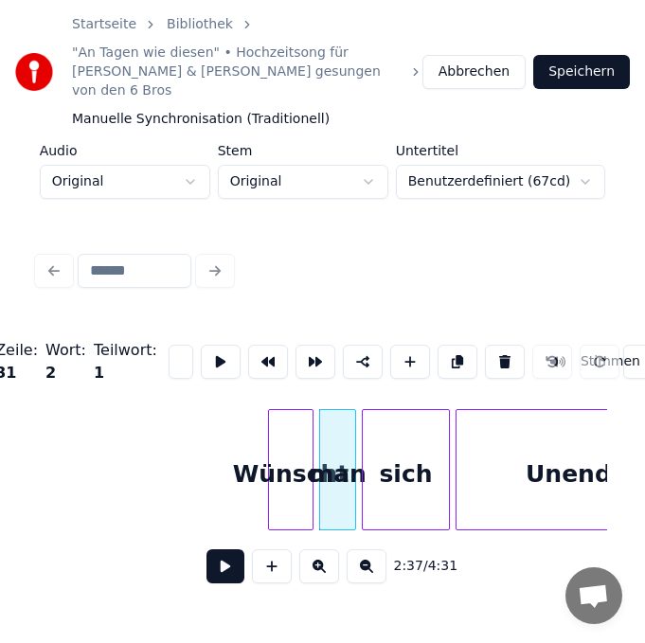
click at [175, 344] on input "***" at bounding box center [180, 361] width 25 height 34
type input "*"
click at [305, 463] on div "Wünscht" at bounding box center [291, 474] width 44 height 129
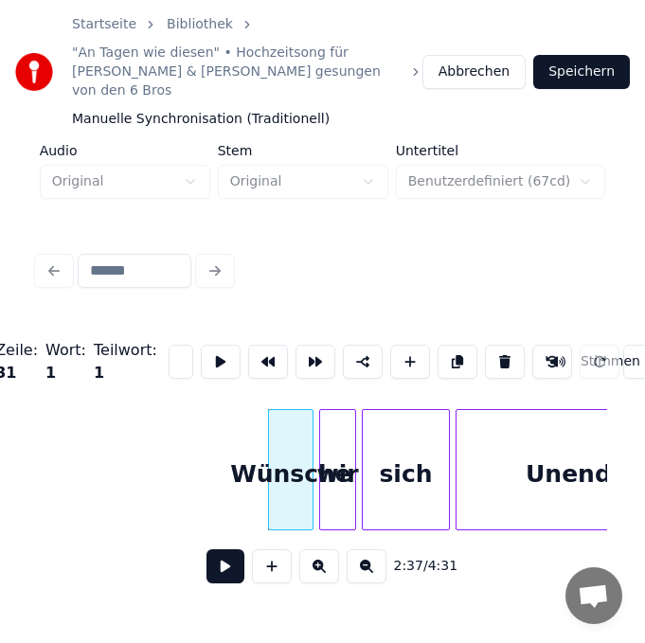
scroll to position [0, 77]
click at [404, 461] on div "sich" at bounding box center [405, 474] width 86 height 129
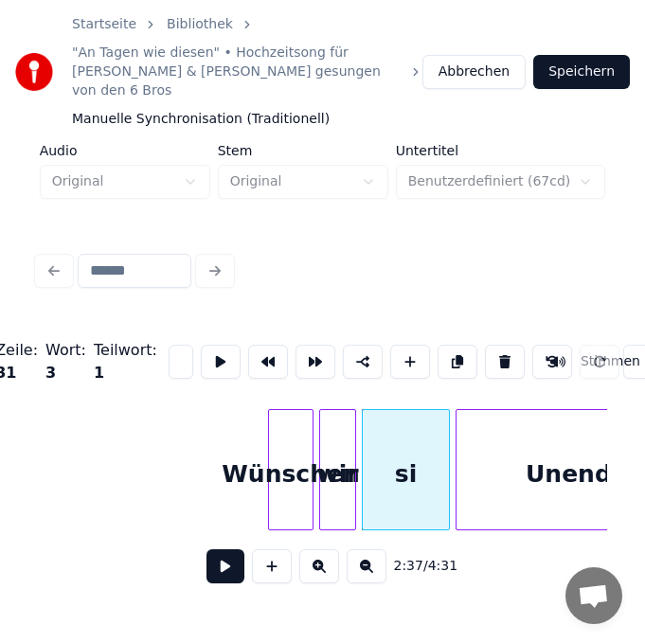
type input "*"
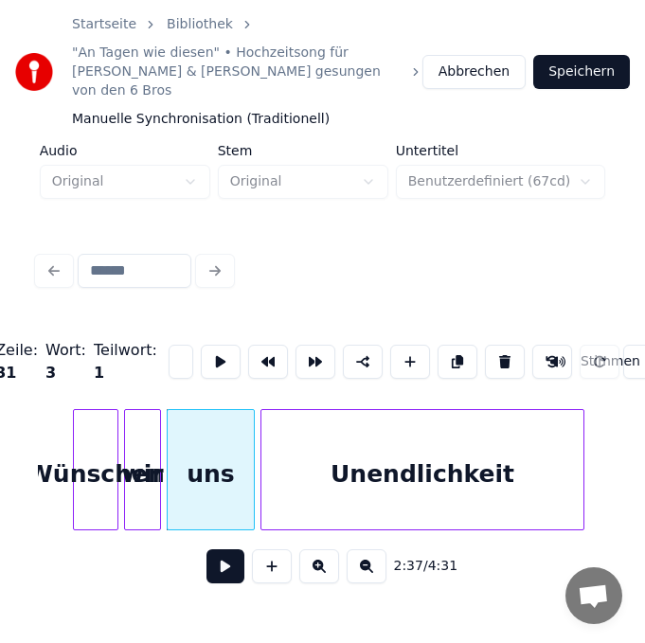
scroll to position [0, 22322]
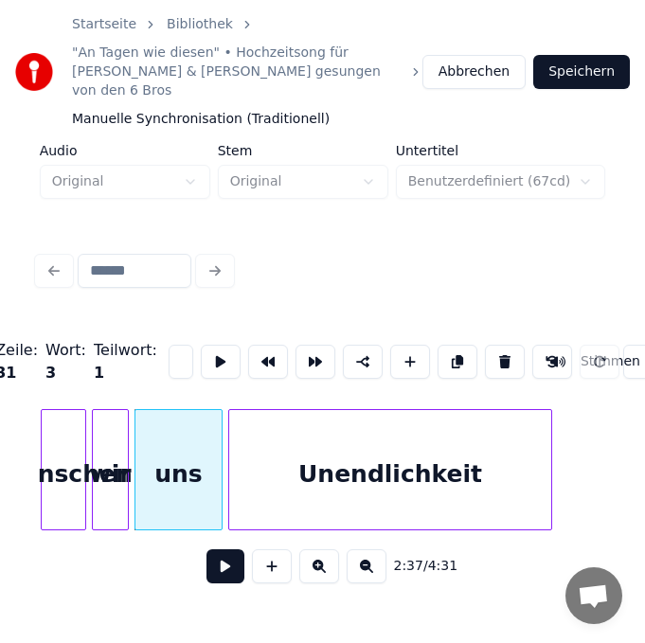
click at [481, 462] on div "Unendlichkeit" at bounding box center [390, 474] width 322 height 129
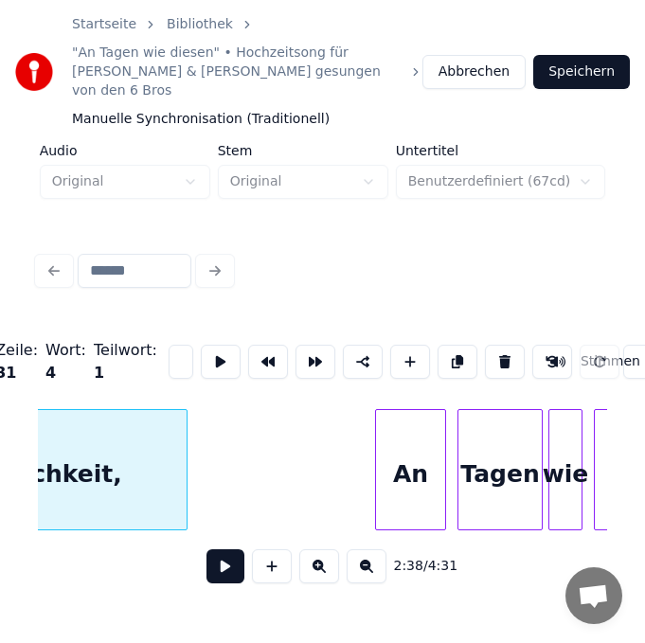
scroll to position [0, 22814]
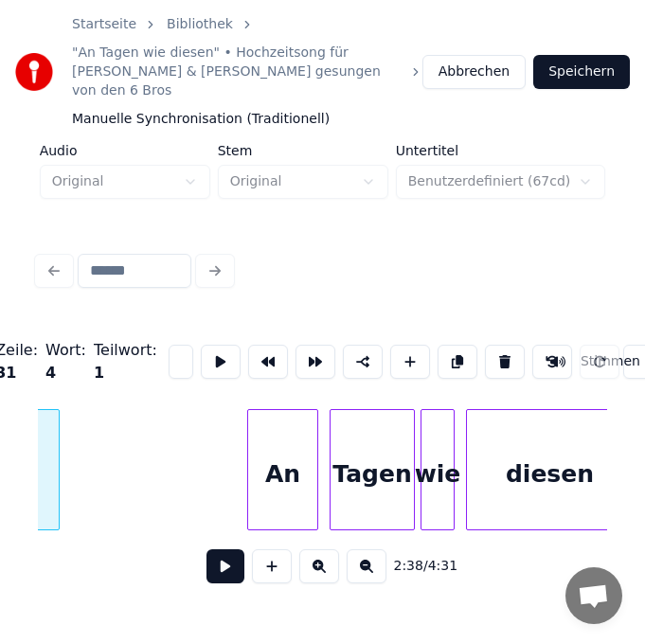
click at [278, 443] on div "An" at bounding box center [282, 474] width 69 height 129
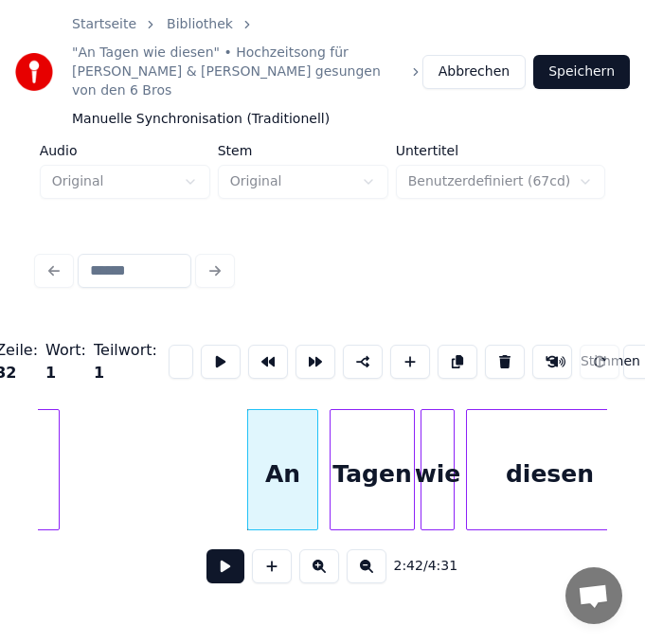
type input "*"
click at [386, 485] on div "Tagen" at bounding box center [371, 474] width 83 height 129
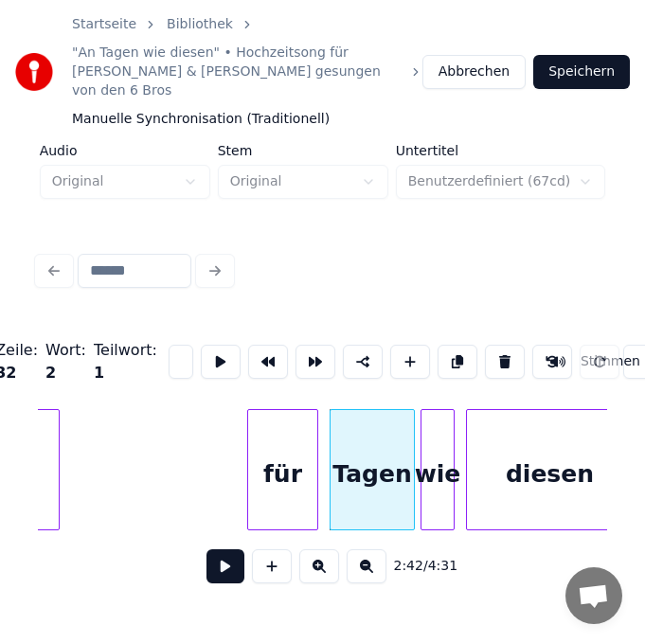
scroll to position [0, 33]
type input "*"
click at [447, 462] on div "wie" at bounding box center [437, 474] width 32 height 129
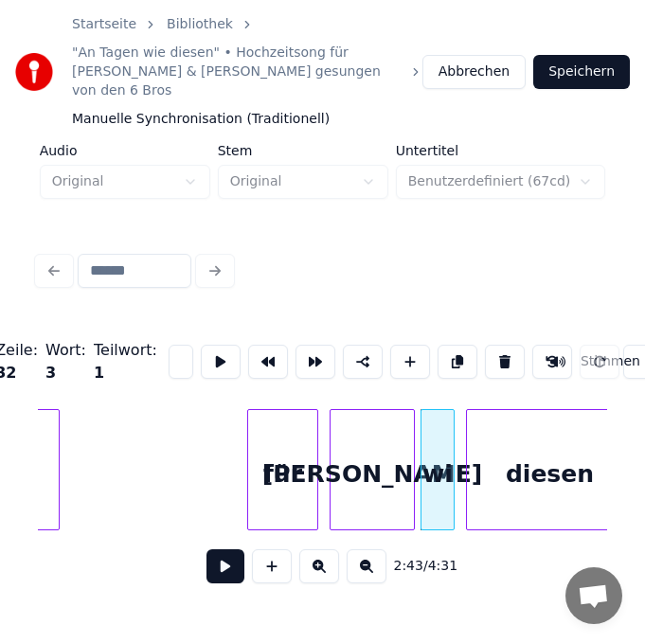
scroll to position [0, 16]
type input "*"
click at [514, 477] on div "diesen" at bounding box center [550, 474] width 166 height 129
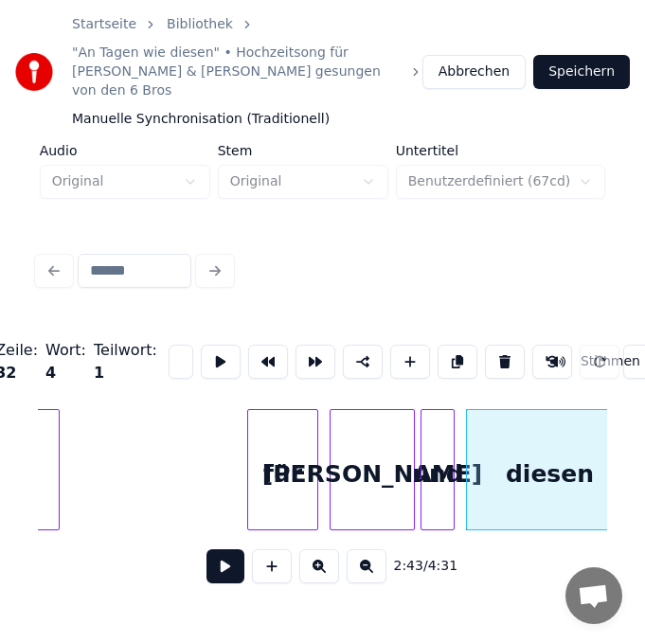
scroll to position [0, 0]
type input "*"
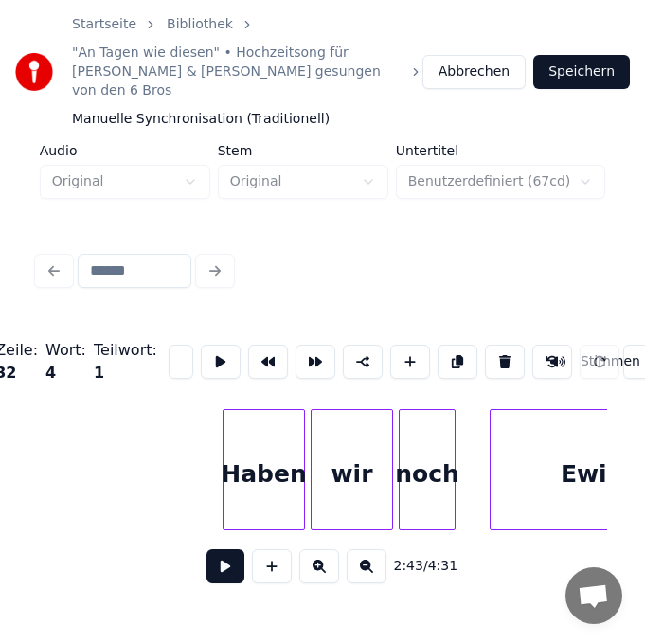
scroll to position [0, 23533]
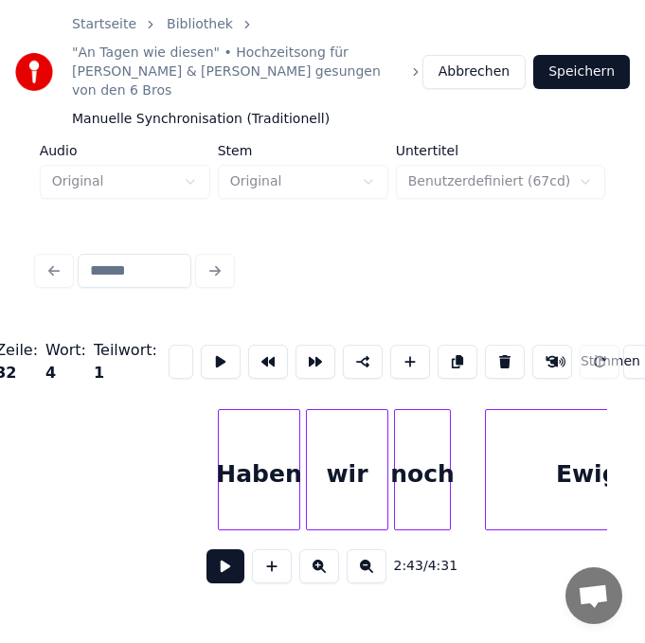
click at [254, 481] on div "Haben" at bounding box center [259, 474] width 80 height 129
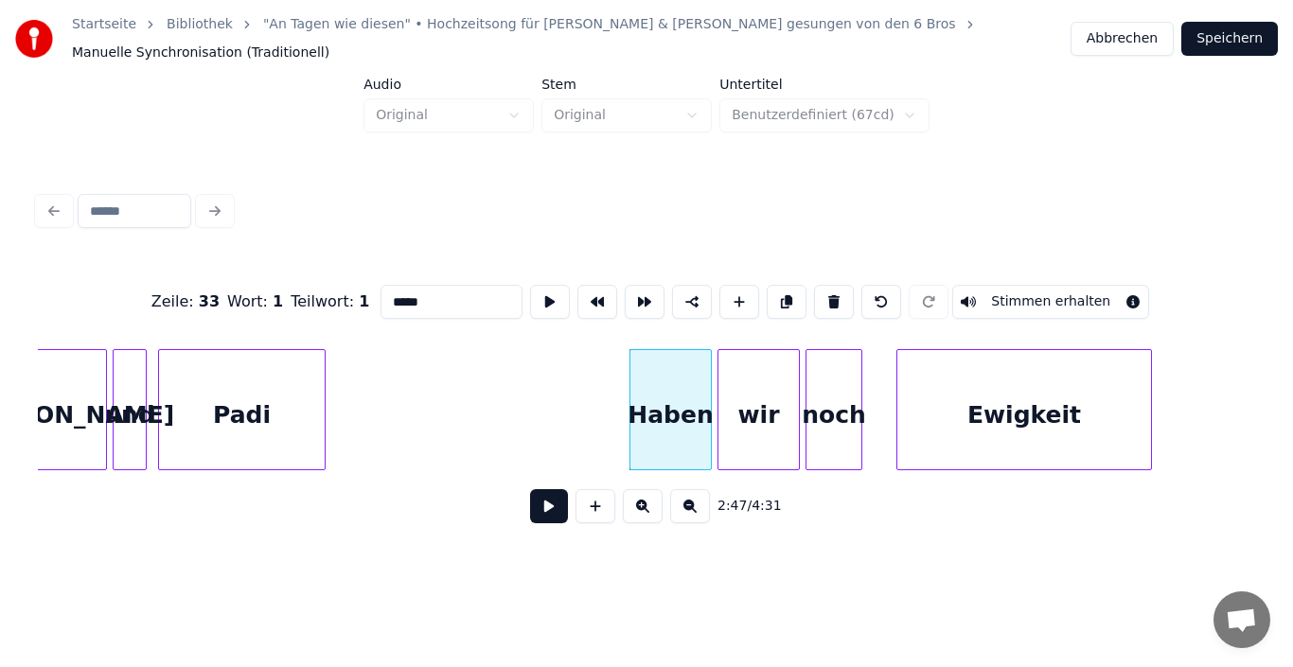
scroll to position [0, 23151]
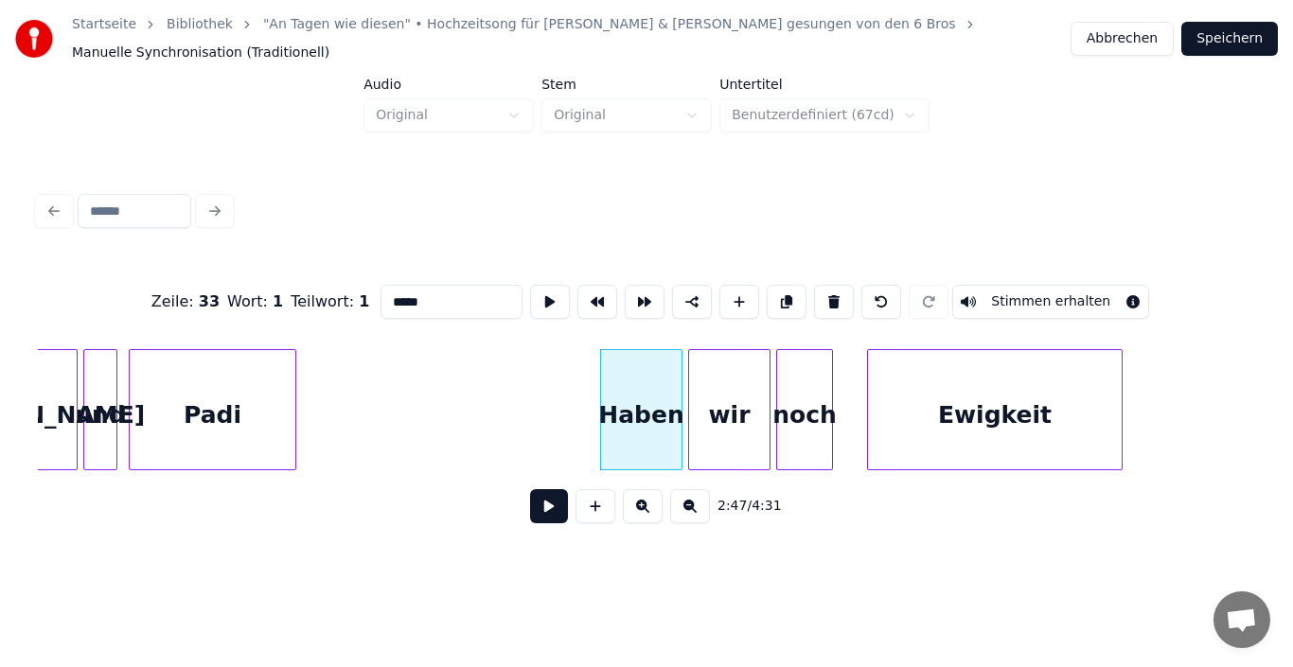
click at [648, 420] on div "Haben" at bounding box center [641, 414] width 80 height 129
click at [234, 400] on div "Padi" at bounding box center [213, 414] width 166 height 129
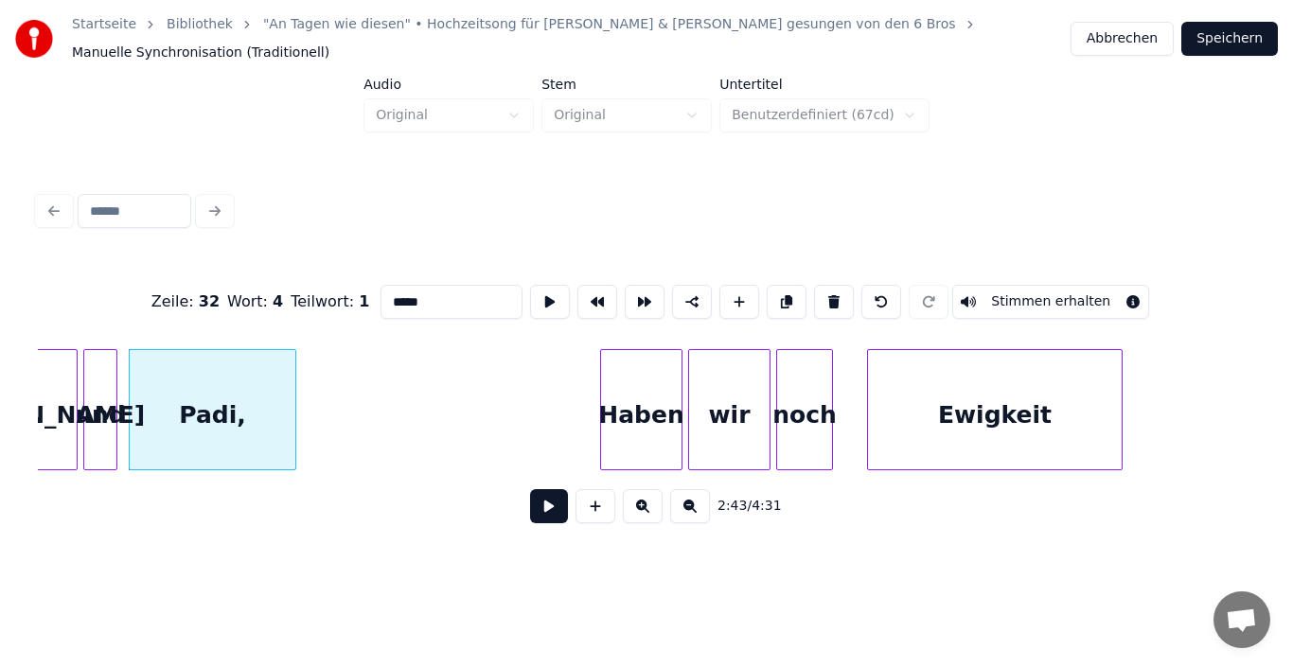
click at [667, 421] on div "Haben" at bounding box center [641, 414] width 80 height 129
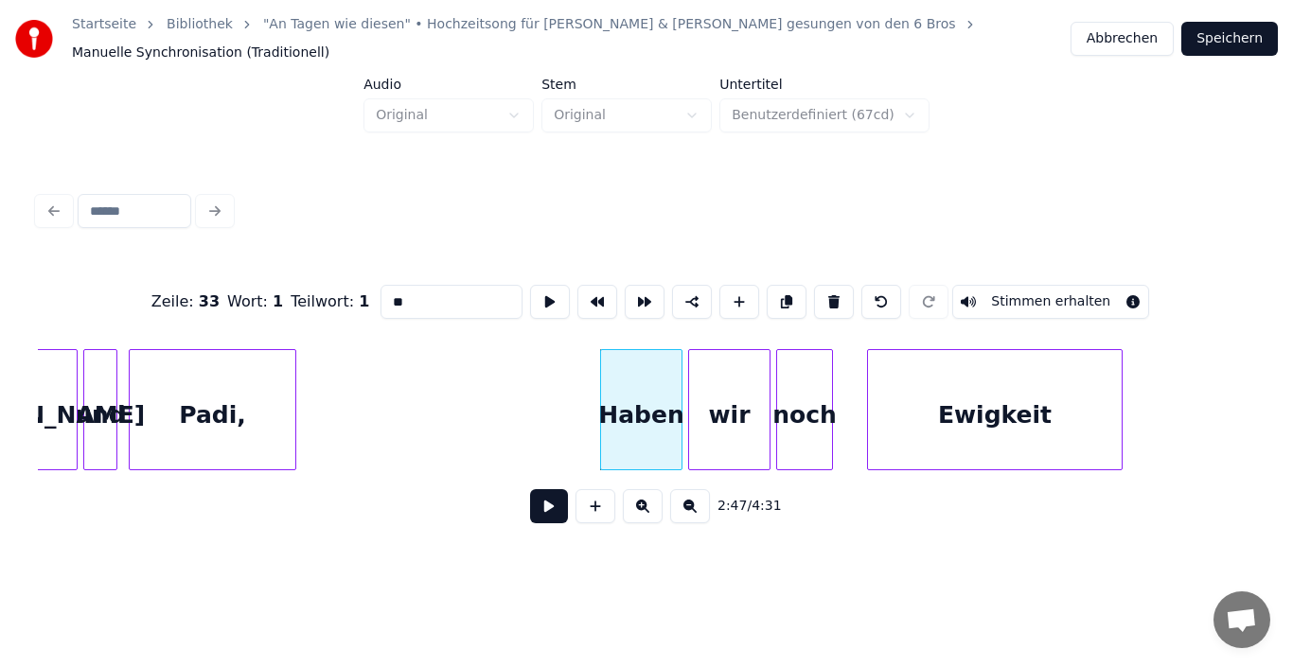
type input "*"
click at [714, 426] on div "wir" at bounding box center [729, 414] width 80 height 129
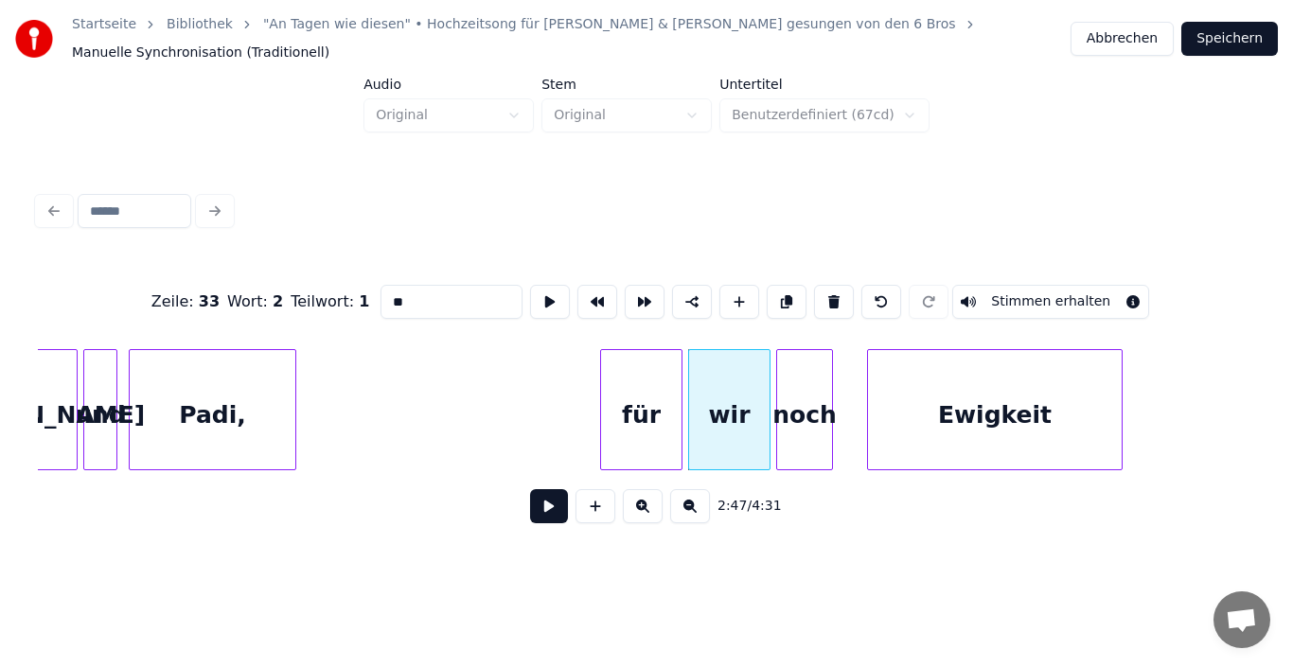
type input "*"
click at [806, 419] on div "noch" at bounding box center [804, 414] width 55 height 129
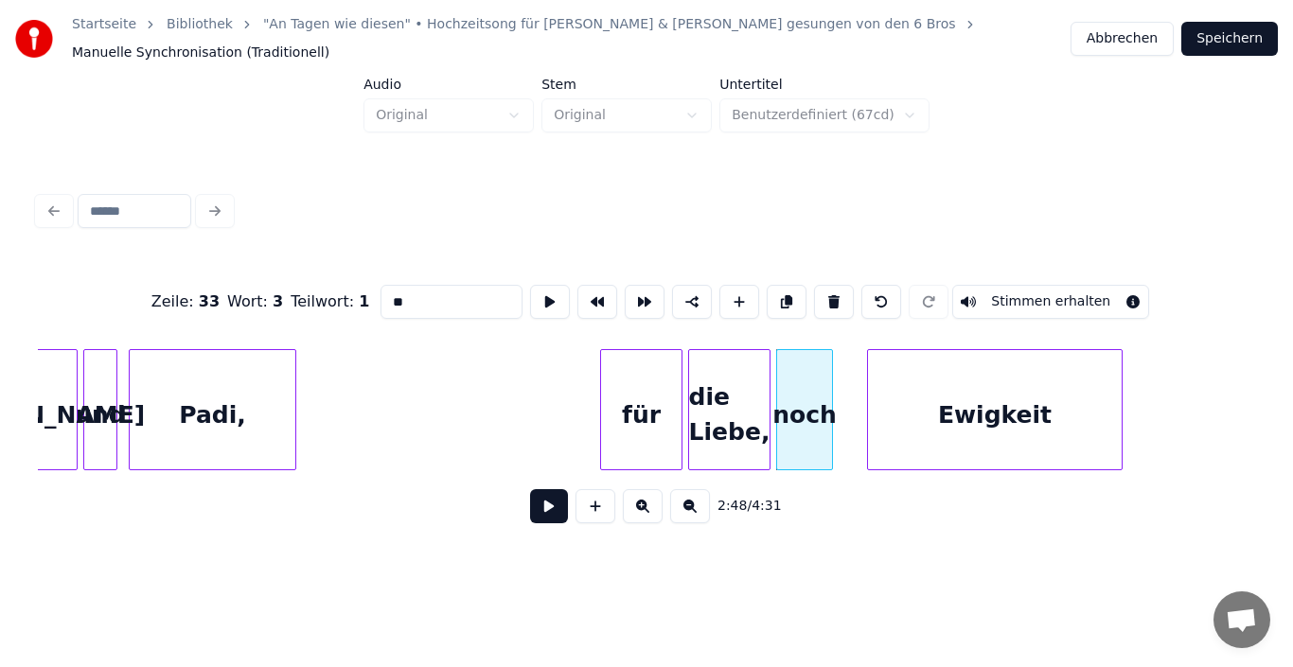
type input "*"
click at [934, 409] on div "Ewigkeit" at bounding box center [995, 414] width 254 height 129
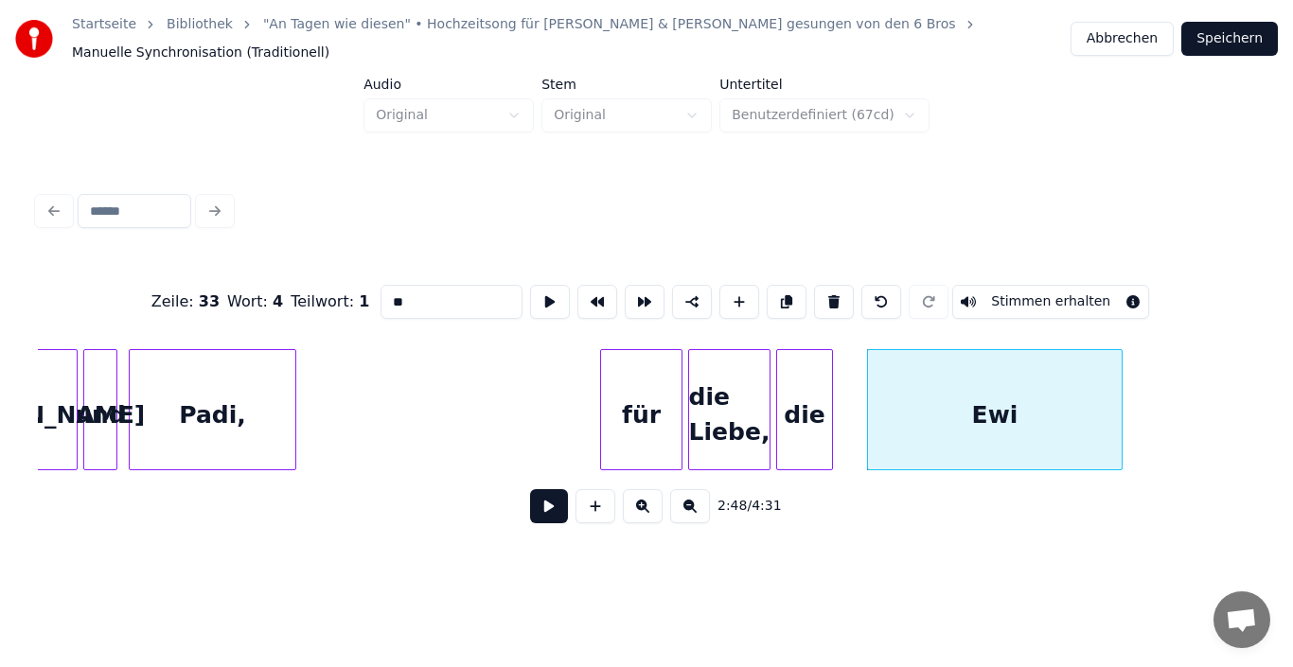
type input "*"
click at [456, 546] on div "**********" at bounding box center [646, 362] width 1232 height 375
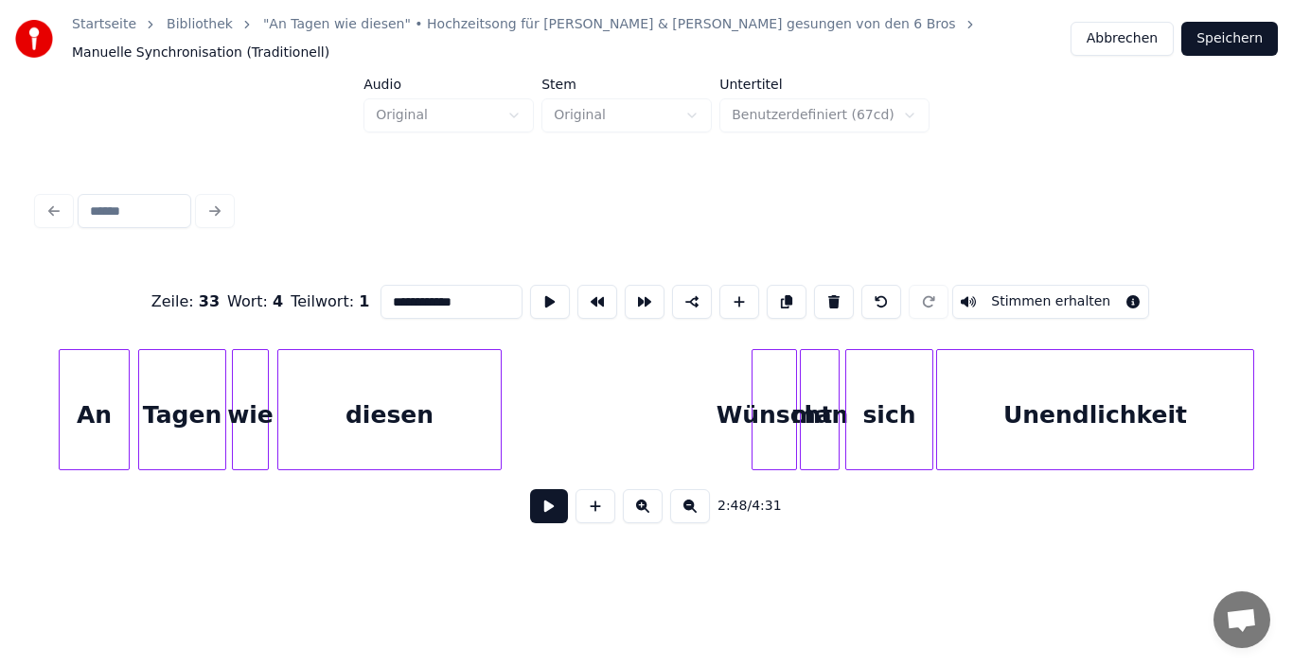
scroll to position [0, 29289]
click at [780, 419] on div "Wünscht" at bounding box center [773, 414] width 44 height 129
drag, startPoint x: 444, startPoint y: 289, endPoint x: 440, endPoint y: 306, distance: 17.5
click at [443, 289] on input "*******" at bounding box center [451, 302] width 142 height 34
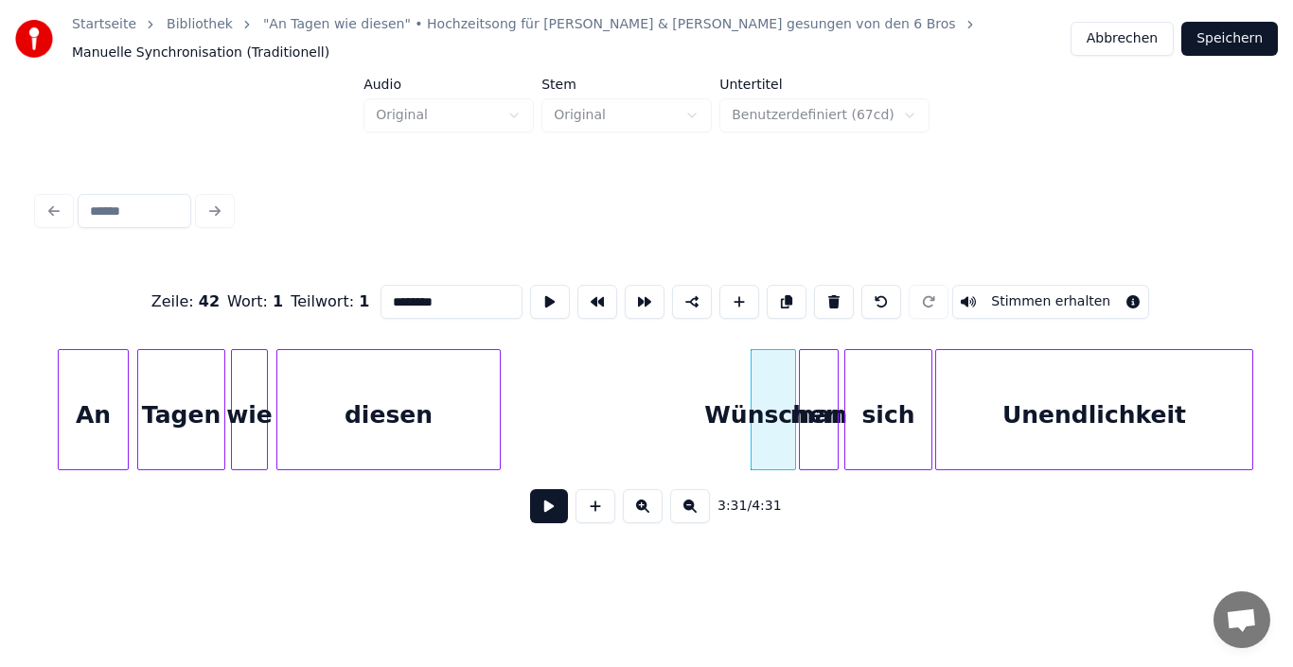
click at [811, 418] on div "man" at bounding box center [819, 414] width 38 height 129
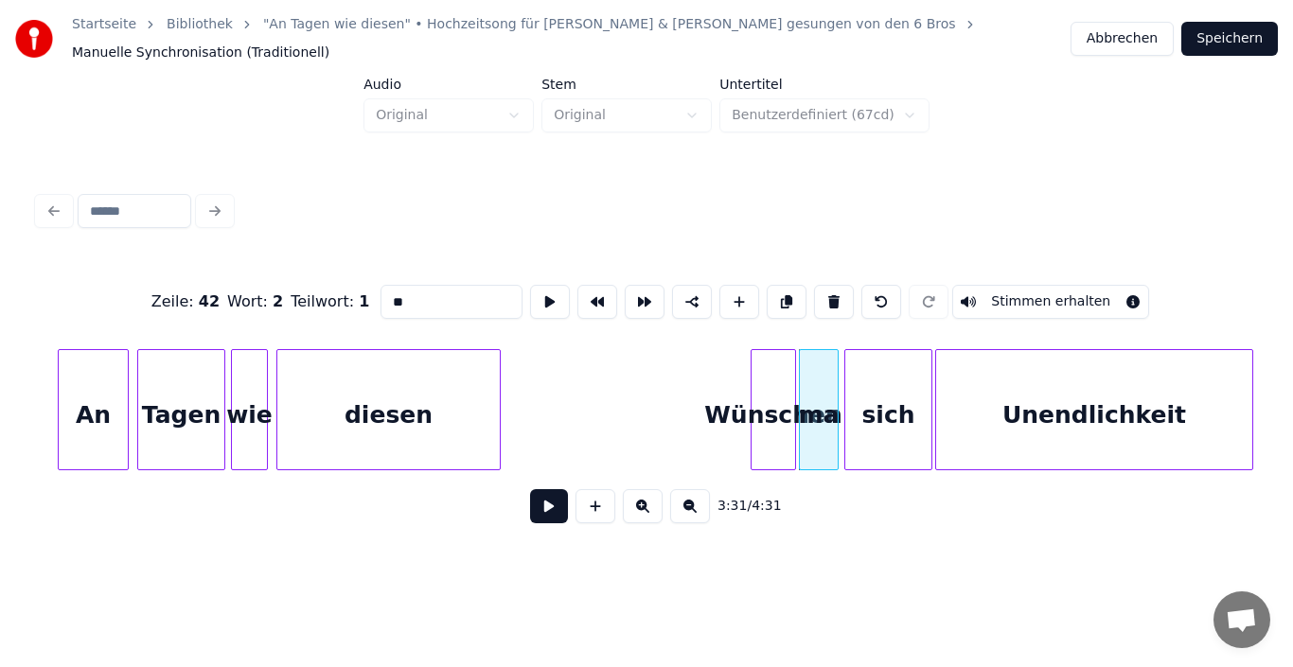
type input "*"
click at [881, 417] on div "sich" at bounding box center [888, 414] width 86 height 129
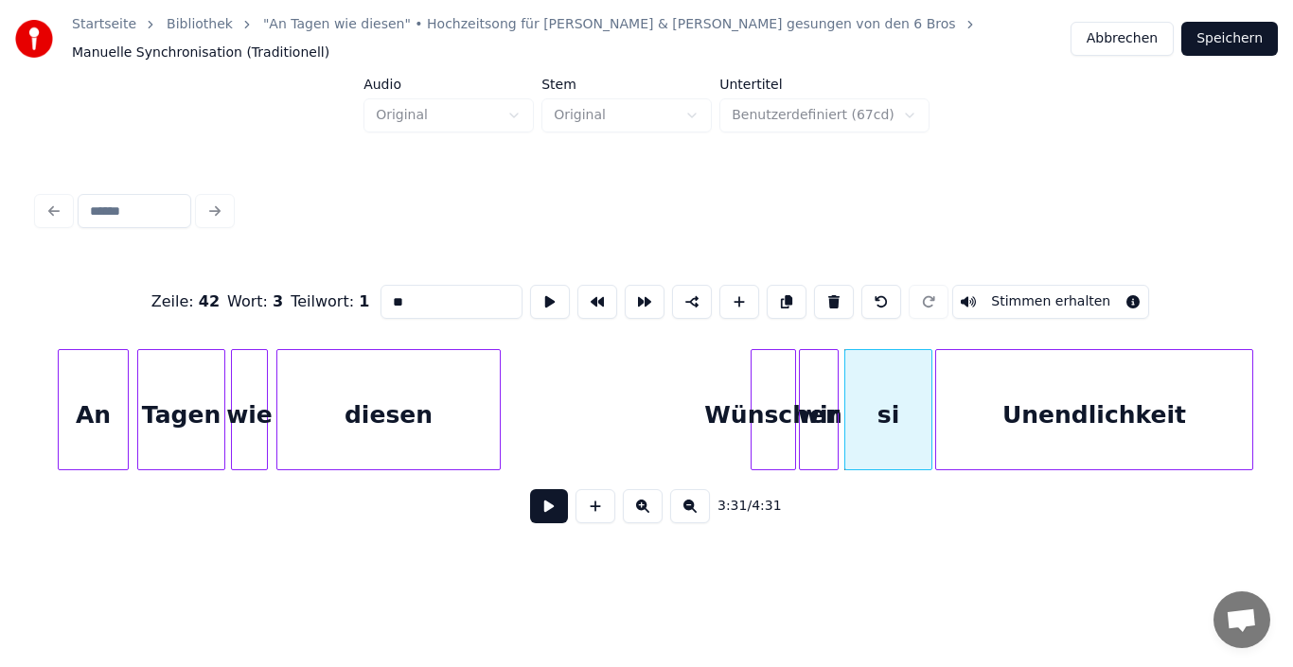
type input "*"
click at [1181, 394] on div "Unendlichkeit" at bounding box center [1094, 414] width 316 height 129
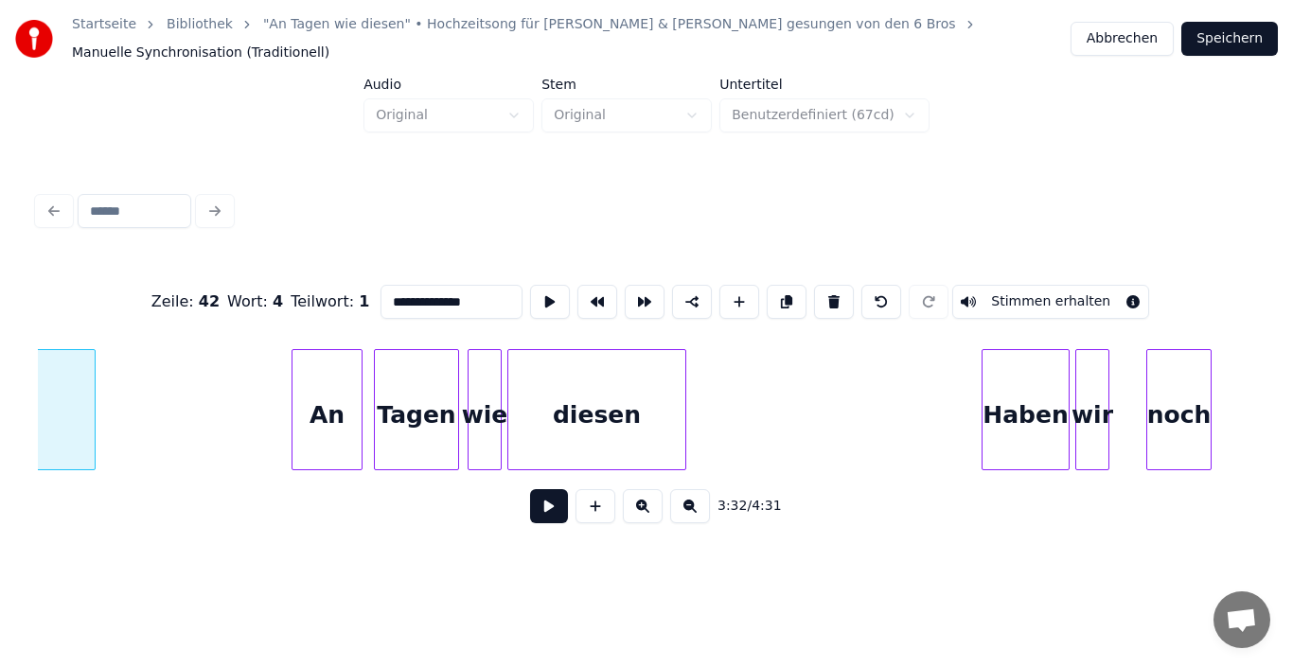
scroll to position [0, 30463]
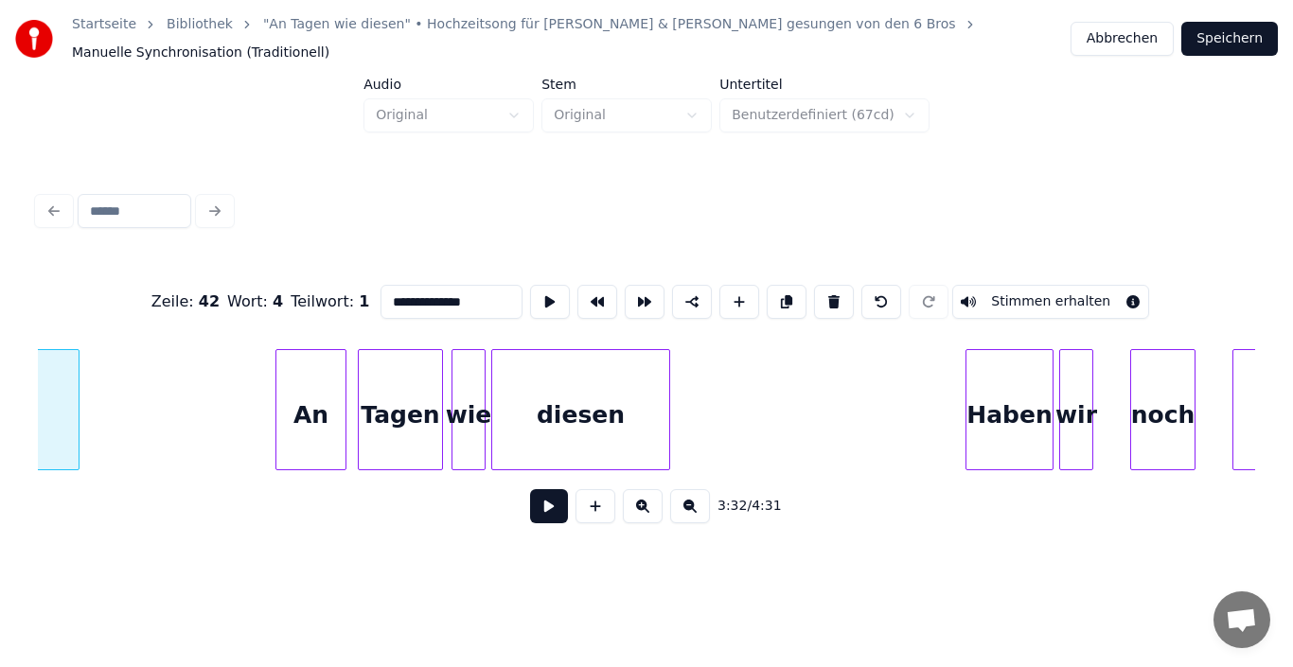
click at [304, 403] on div "An" at bounding box center [310, 414] width 69 height 129
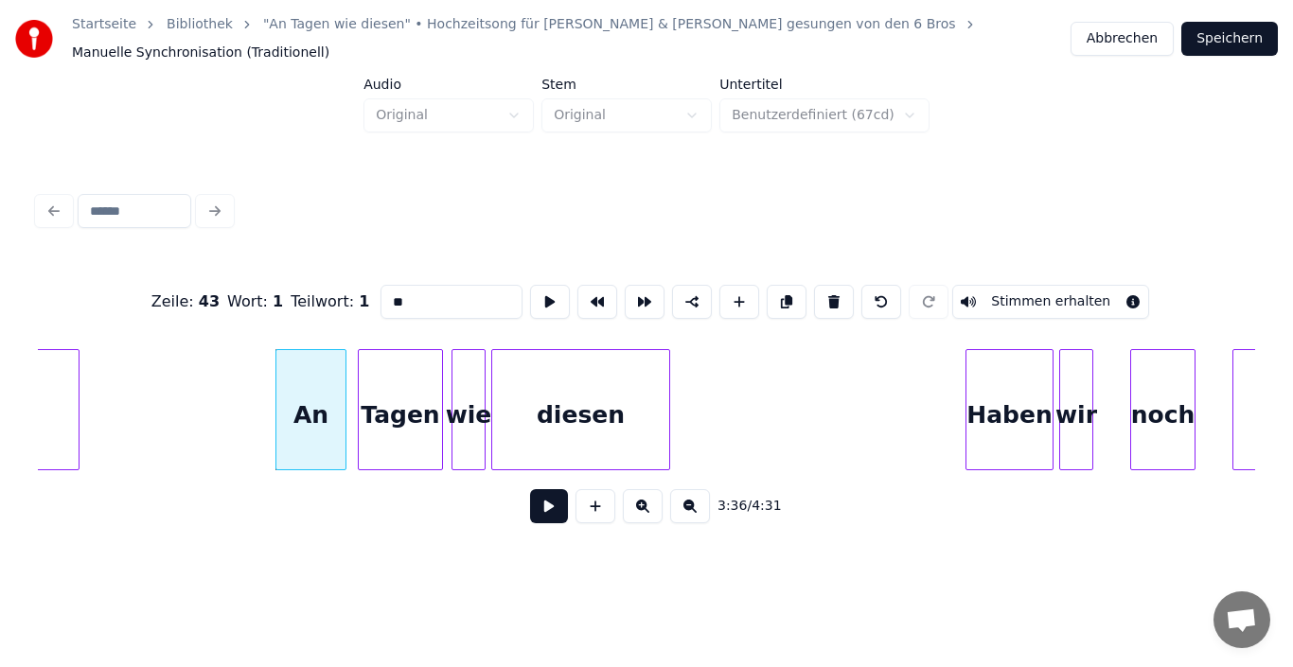
type input "*"
click at [414, 406] on div "Tagen" at bounding box center [400, 414] width 83 height 129
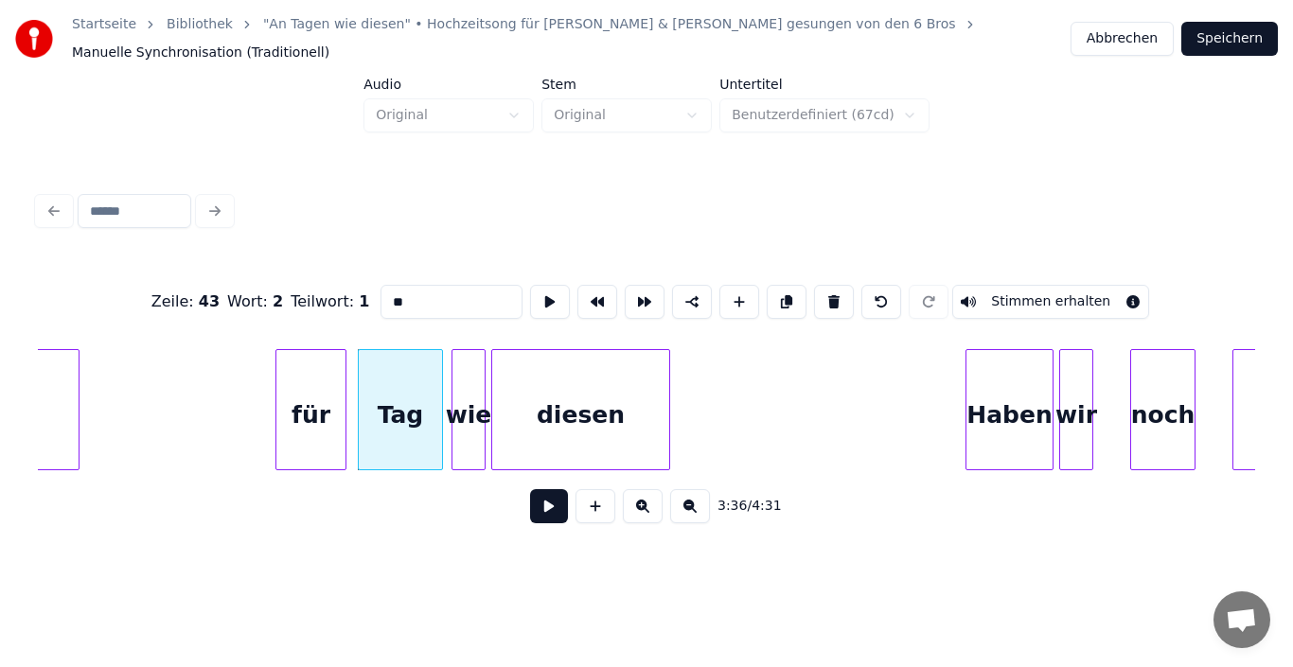
type input "*"
click at [459, 407] on div "wie" at bounding box center [468, 414] width 32 height 129
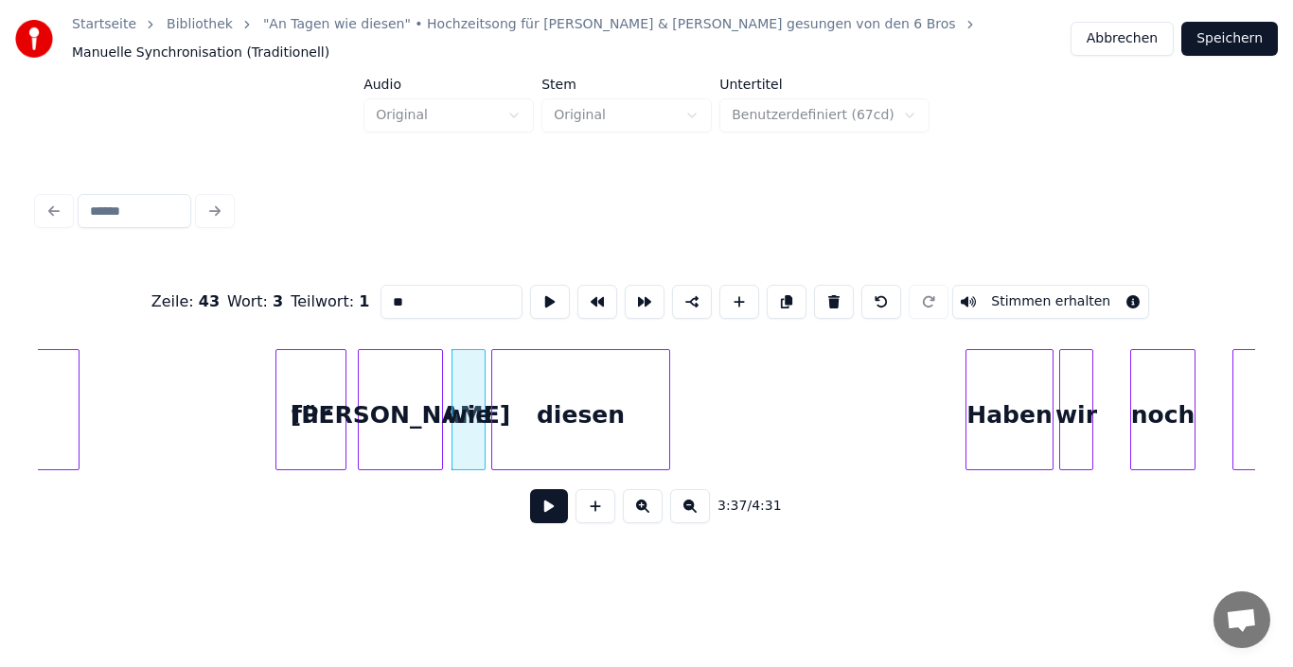
type input "*"
click at [621, 423] on div "diesen" at bounding box center [580, 414] width 177 height 129
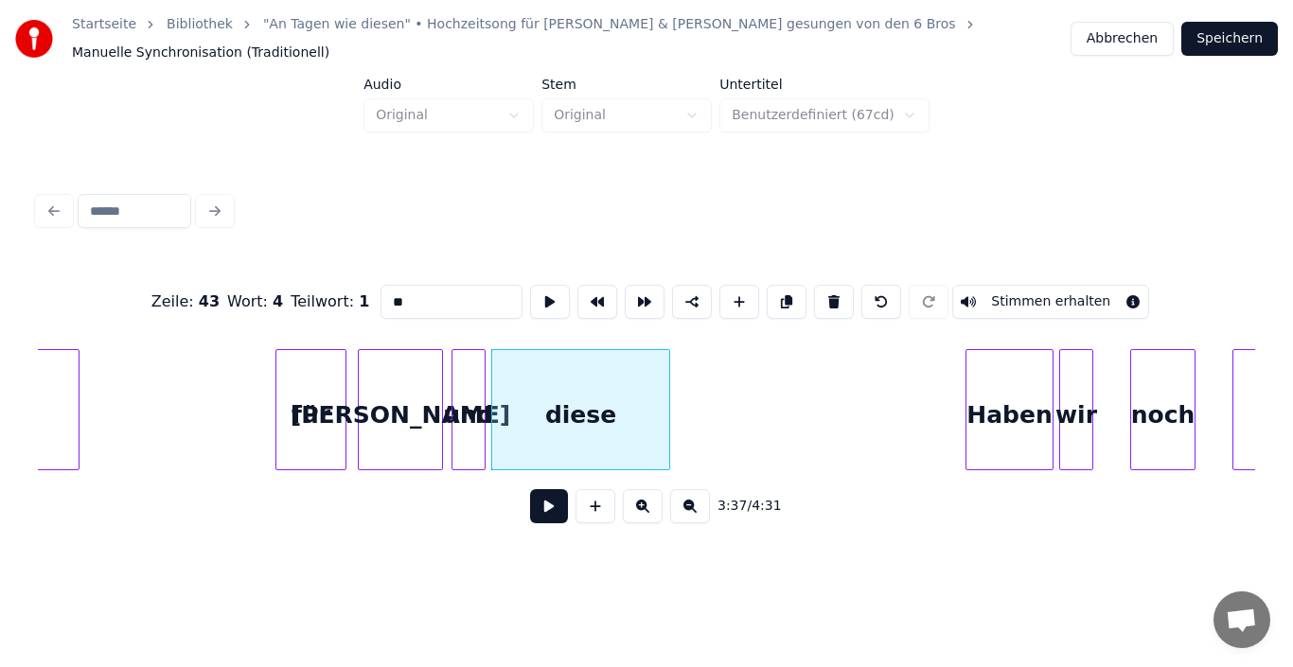
type input "*"
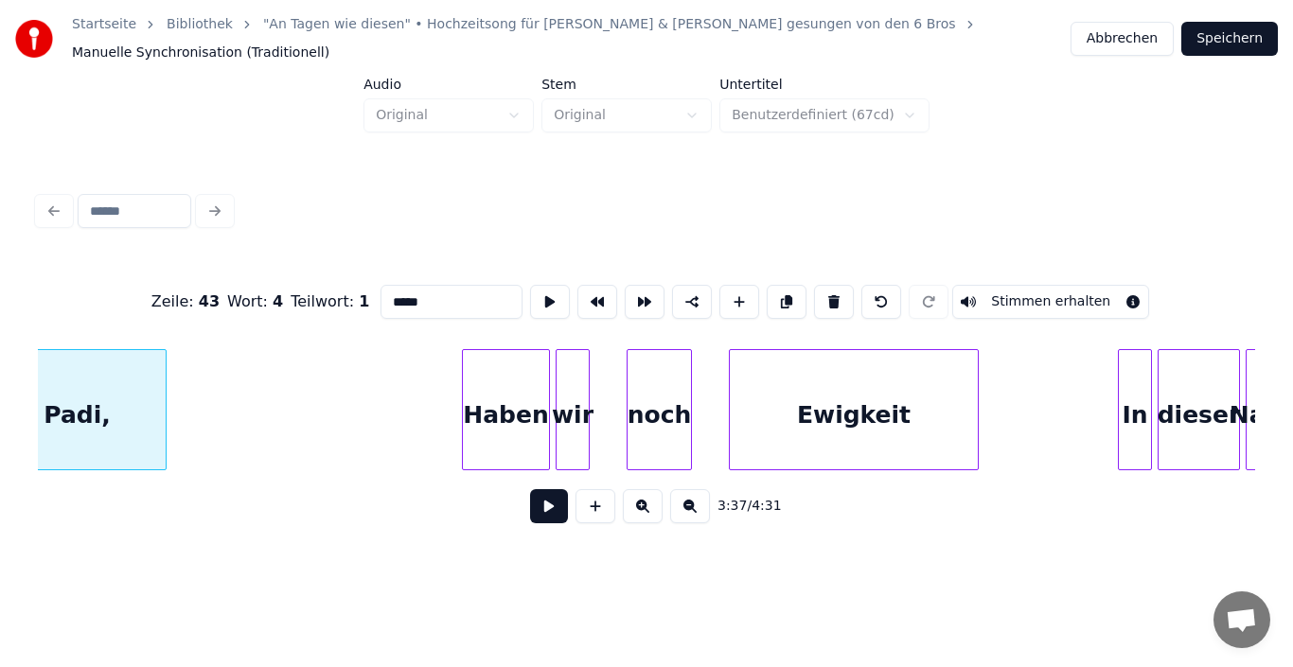
scroll to position [0, 30993]
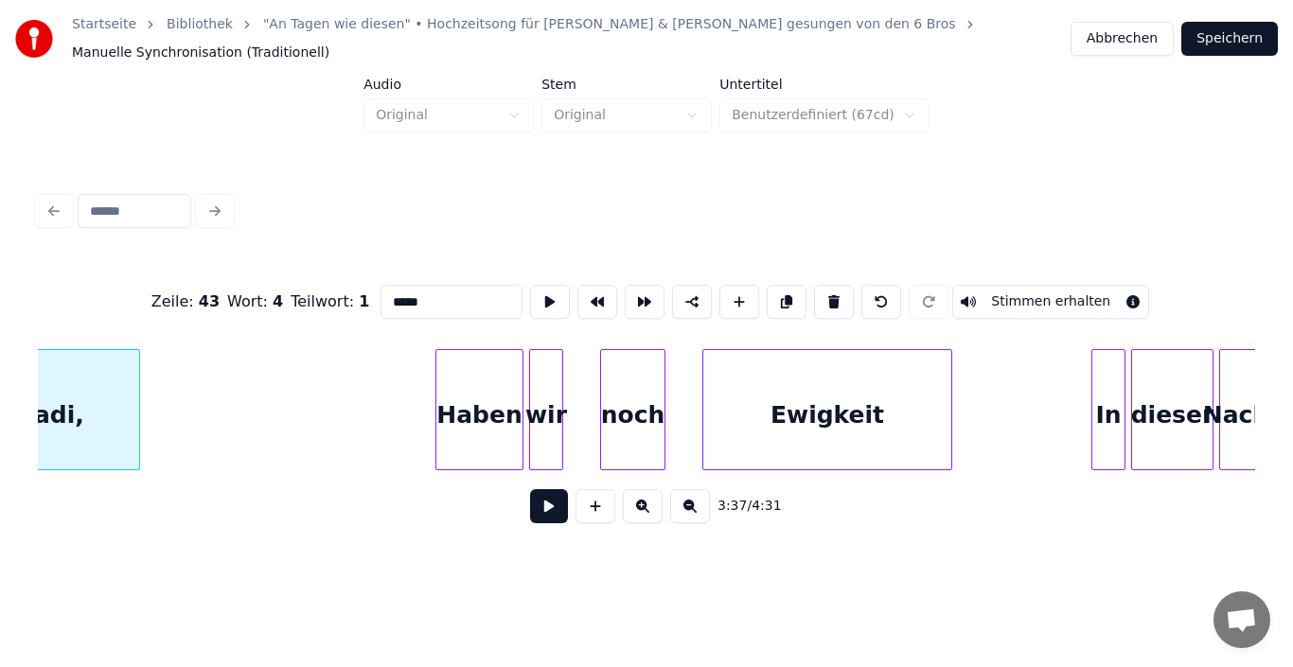
click at [479, 426] on div "Haben" at bounding box center [479, 414] width 86 height 129
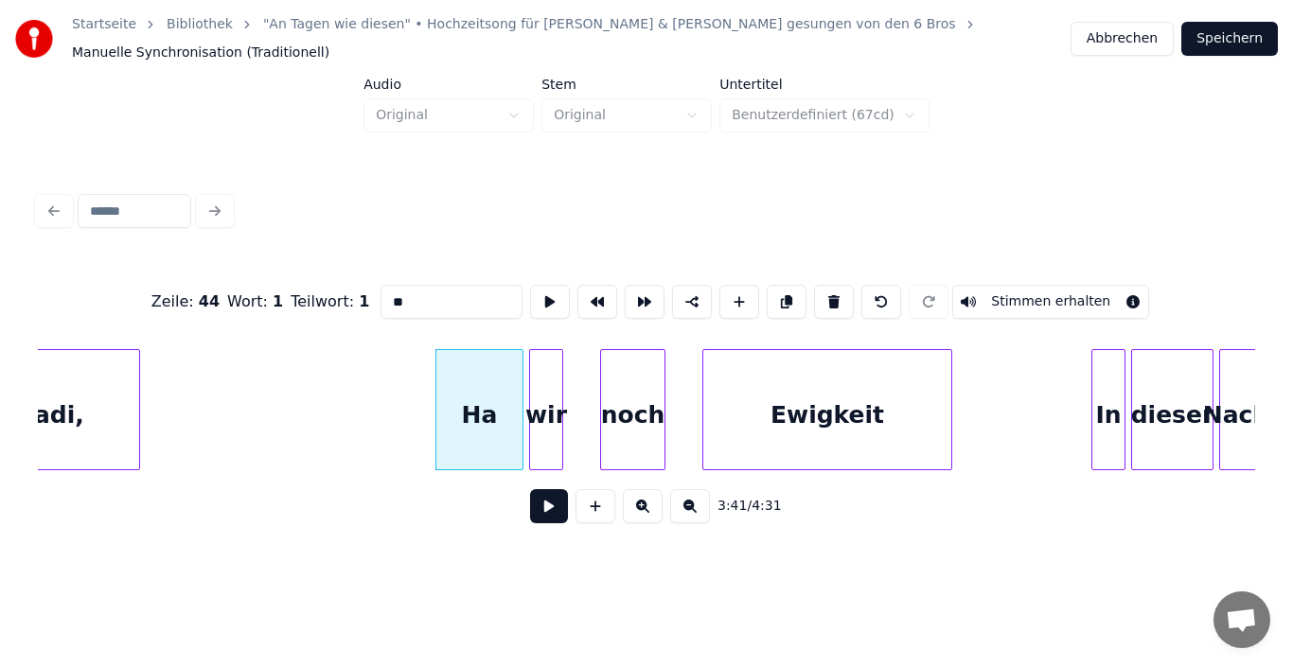
type input "*"
click at [558, 420] on div at bounding box center [559, 409] width 6 height 119
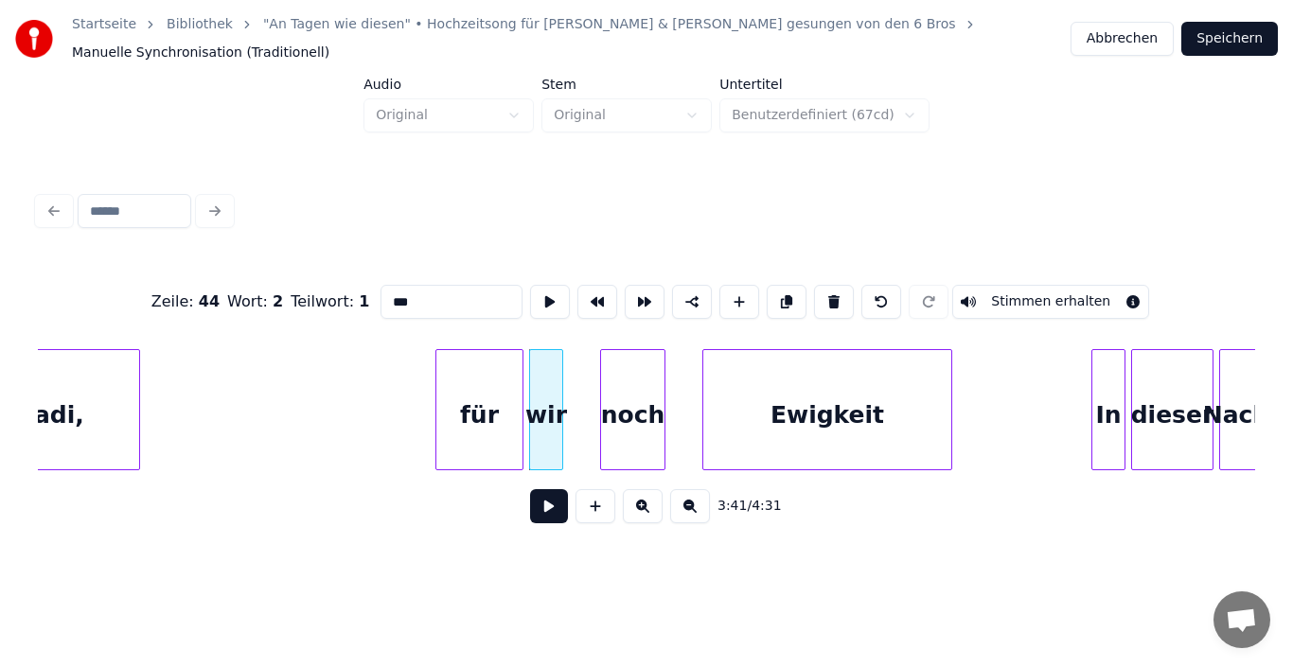
click at [549, 420] on div "wir" at bounding box center [546, 414] width 32 height 129
click at [585, 415] on div at bounding box center [585, 409] width 6 height 119
click at [568, 414] on div "wir" at bounding box center [559, 414] width 58 height 129
type input "*"
click at [629, 411] on div "noch" at bounding box center [632, 414] width 63 height 129
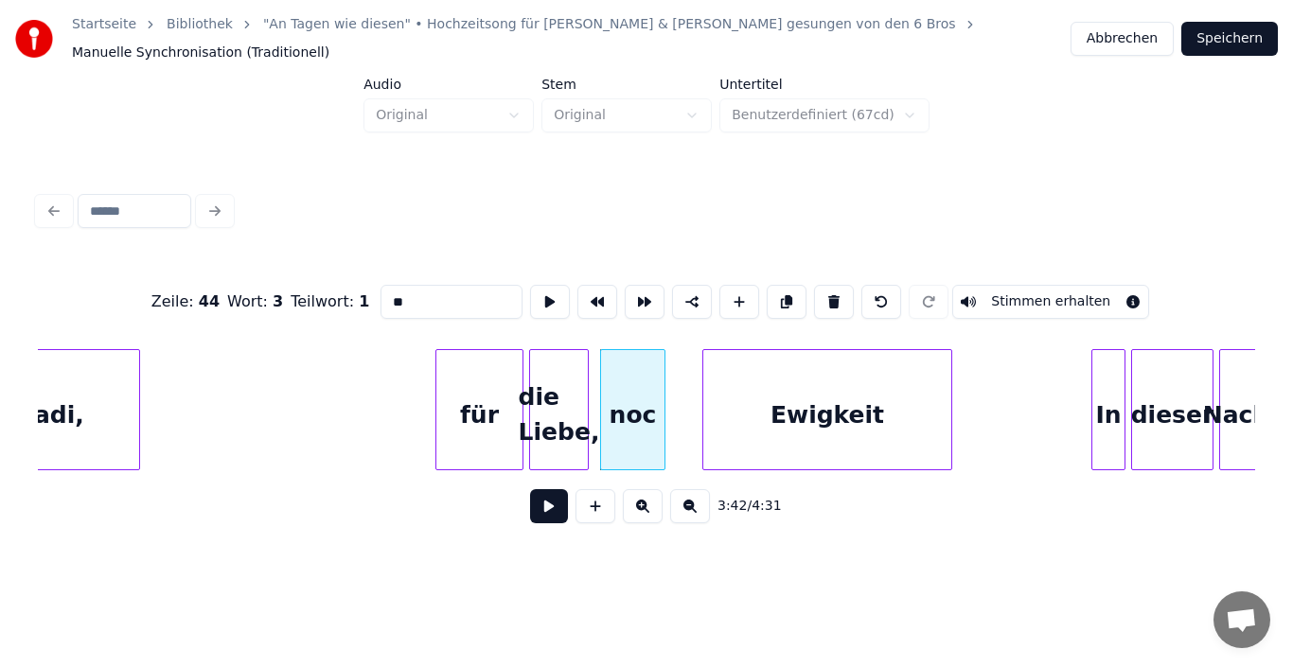
type input "*"
click at [802, 418] on div "Ewigkeit" at bounding box center [827, 414] width 248 height 129
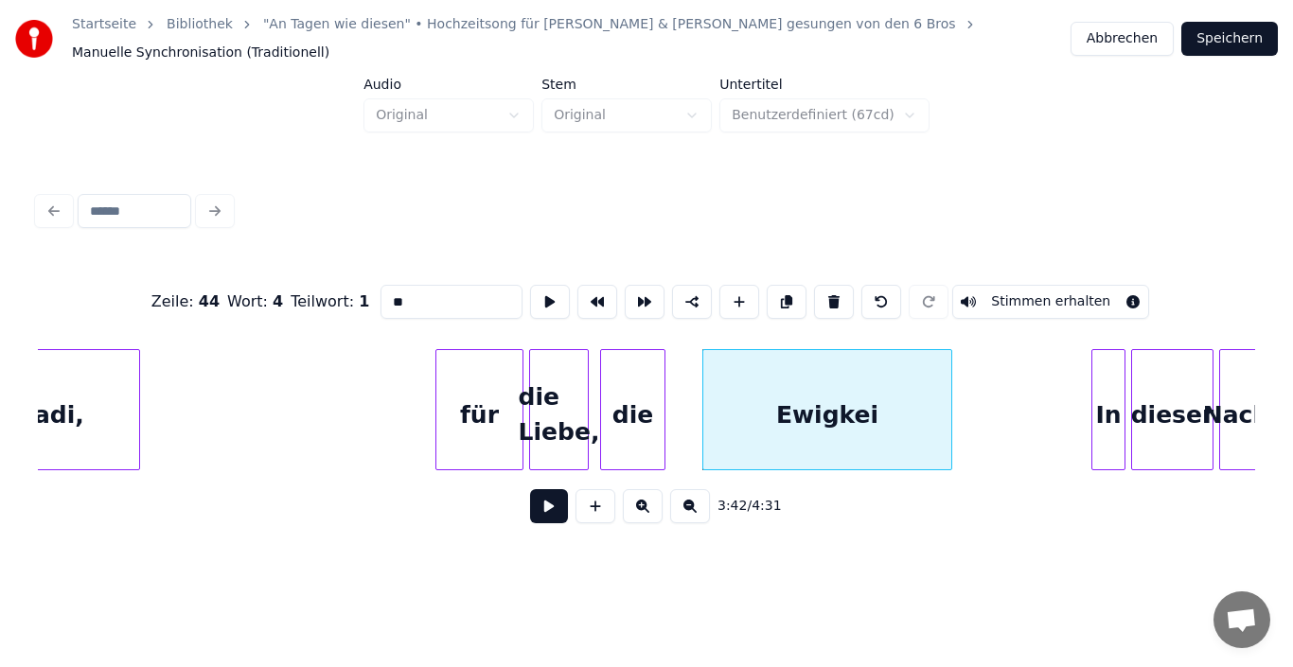
type input "*"
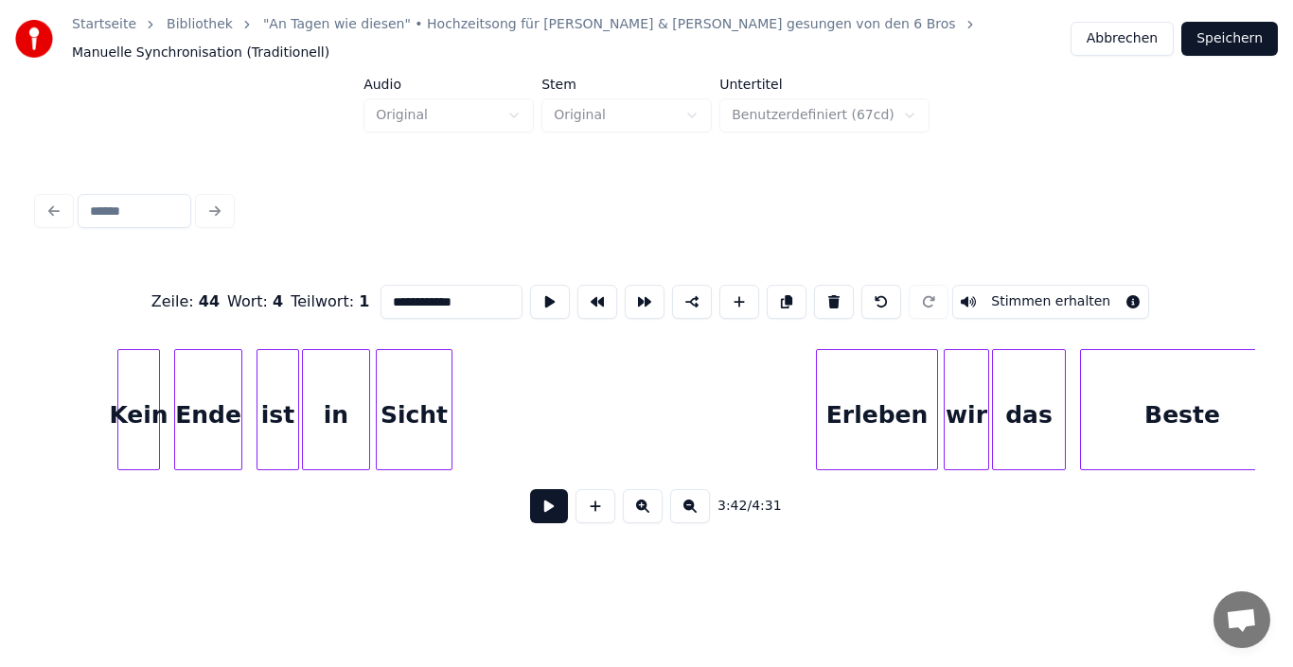
scroll to position [0, 33835]
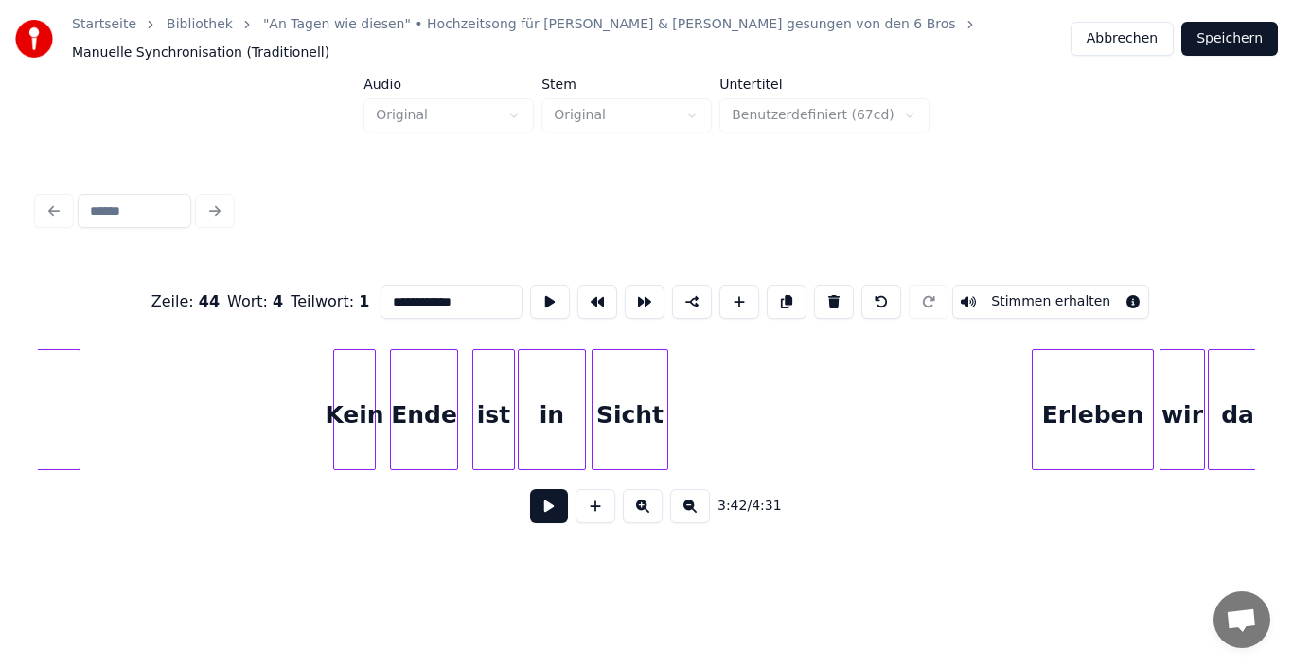
type input "**********"
click at [1253, 43] on button "Speichern" at bounding box center [1229, 39] width 97 height 34
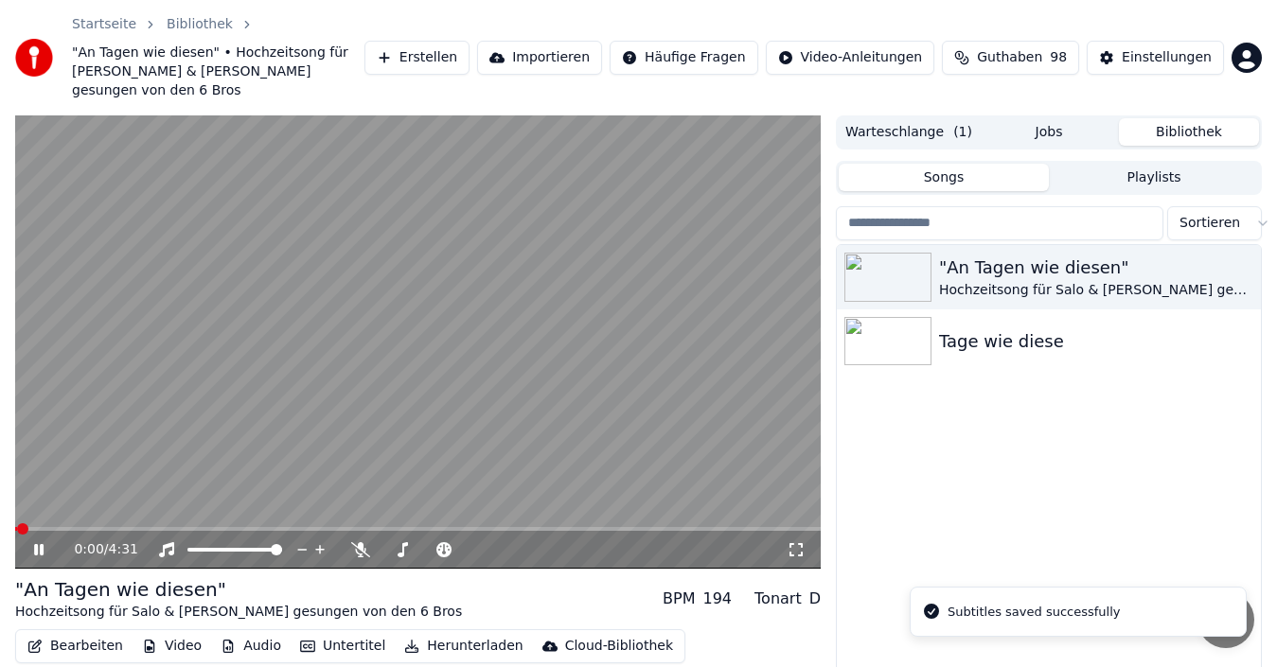
click at [37, 542] on icon at bounding box center [52, 549] width 44 height 15
click at [55, 633] on button "Bearbeiten" at bounding box center [75, 646] width 111 height 26
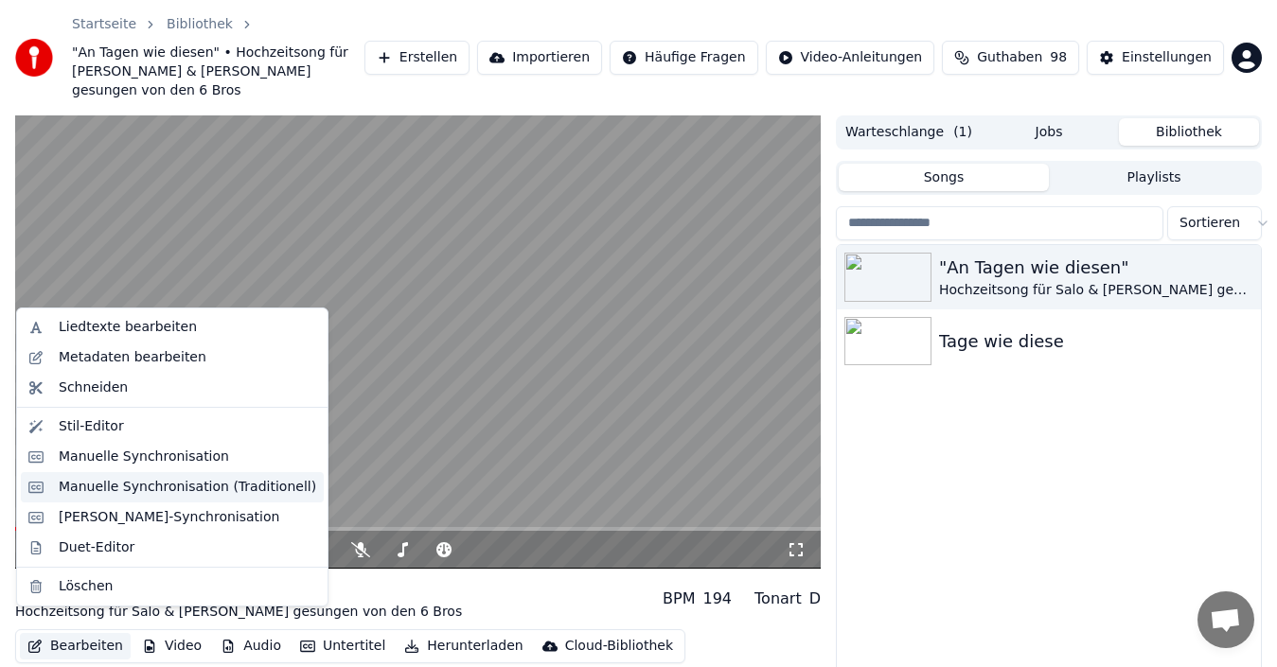
click at [117, 493] on div "Manuelle Synchronisation (Traditionell)" at bounding box center [187, 487] width 257 height 19
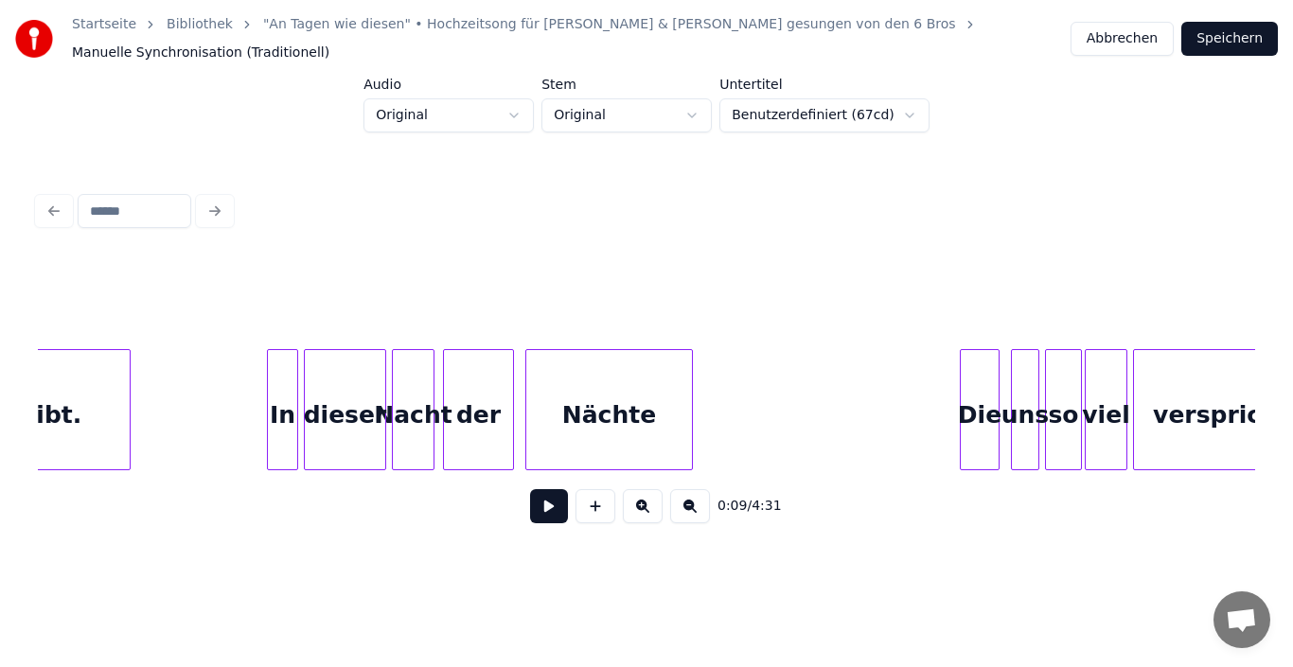
scroll to position [0, 24017]
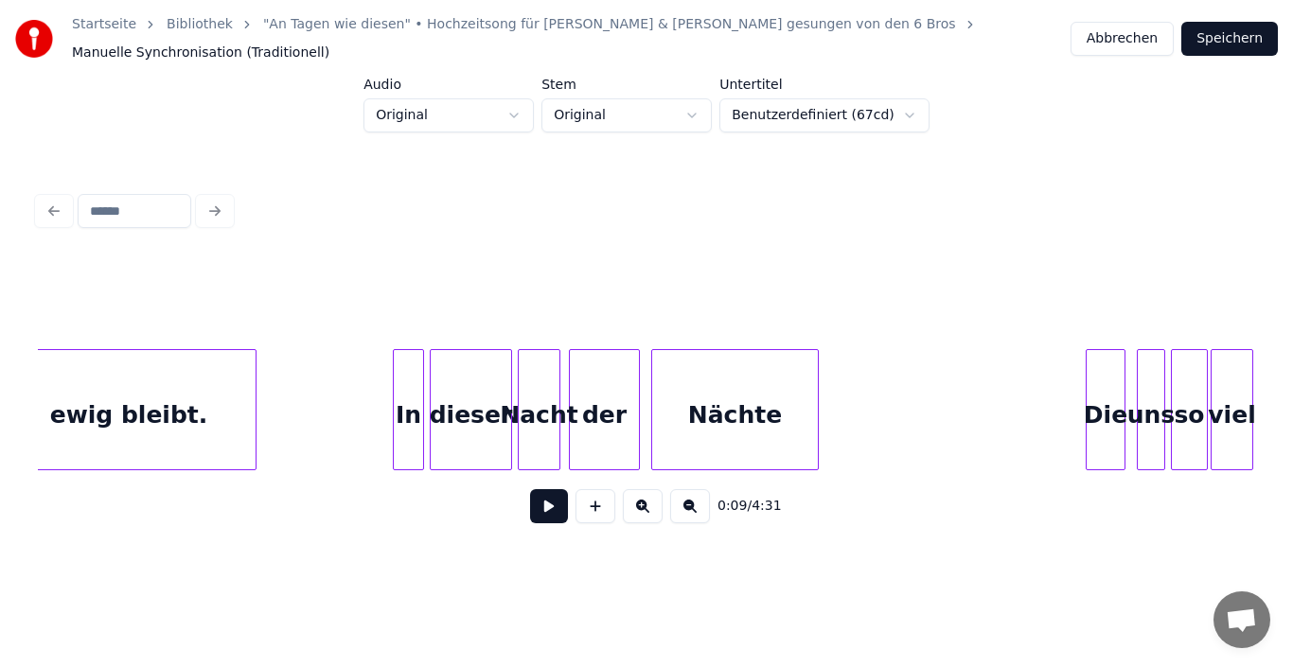
click at [758, 402] on div "Nächte" at bounding box center [735, 414] width 166 height 129
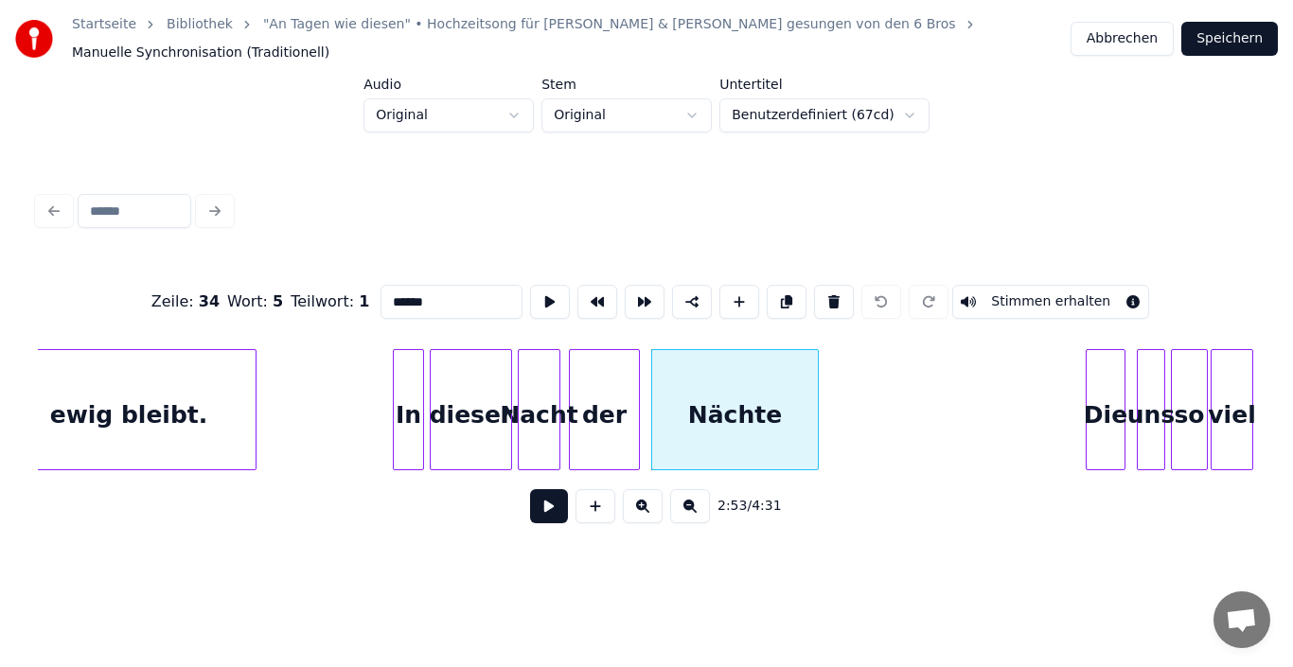
click at [472, 291] on input "******" at bounding box center [451, 302] width 142 height 34
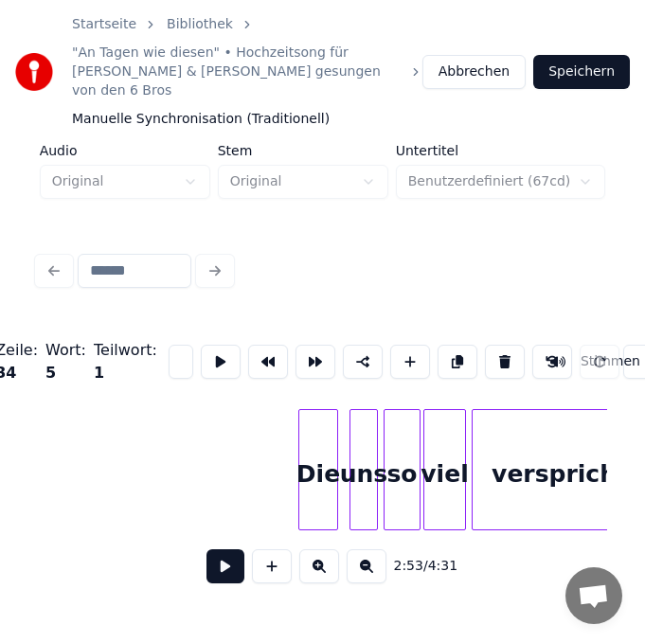
scroll to position [0, 24812]
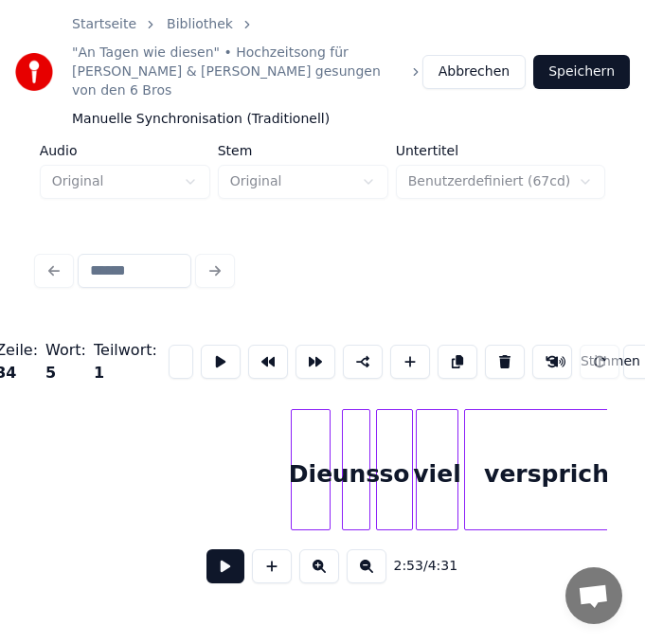
click at [310, 463] on div "Die" at bounding box center [310, 474] width 38 height 129
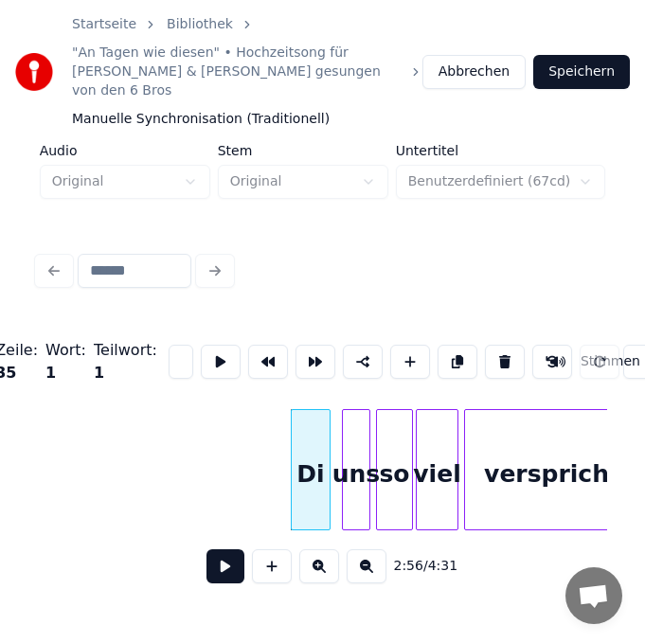
type input "*"
click at [360, 486] on div "uns" at bounding box center [356, 474] width 26 height 129
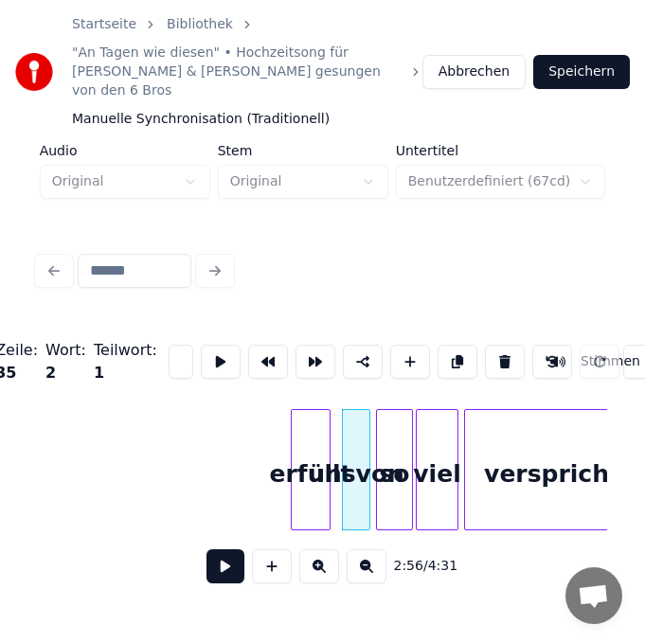
scroll to position [0, 44]
type input "*"
click at [399, 469] on div "so" at bounding box center [394, 474] width 35 height 129
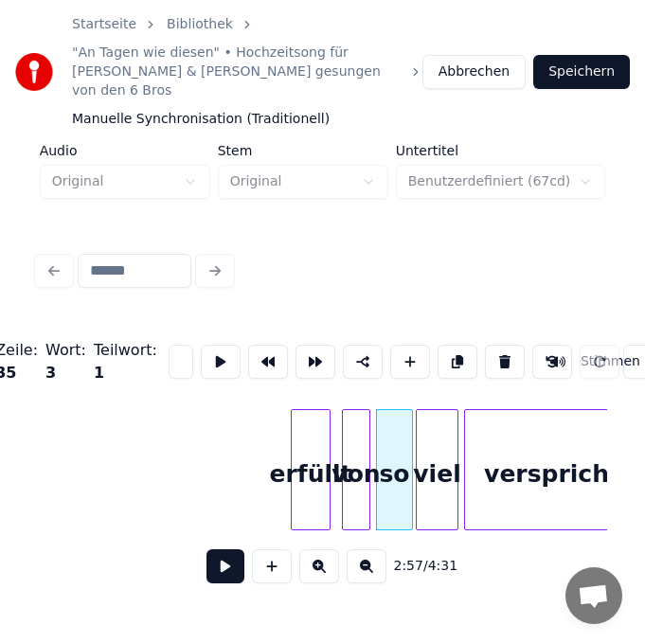
scroll to position [0, 17]
type input "*"
click at [424, 486] on div "viel" at bounding box center [436, 474] width 41 height 129
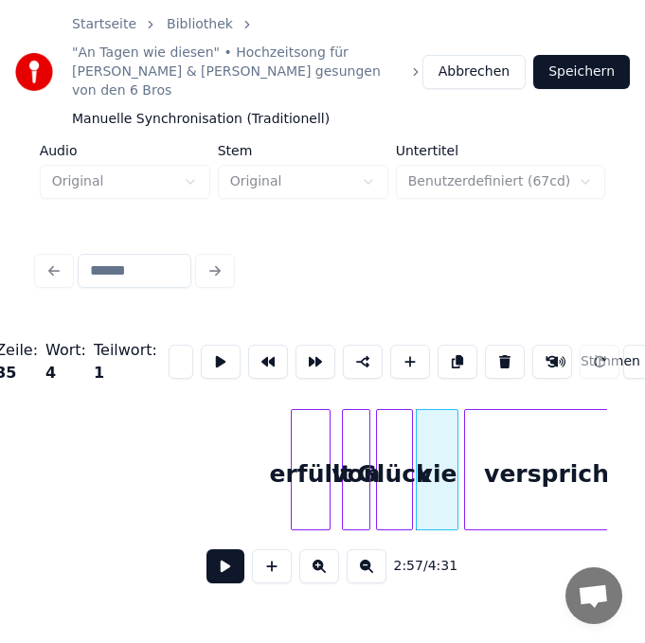
type input "*"
click at [560, 475] on div "verspricht" at bounding box center [552, 474] width 174 height 129
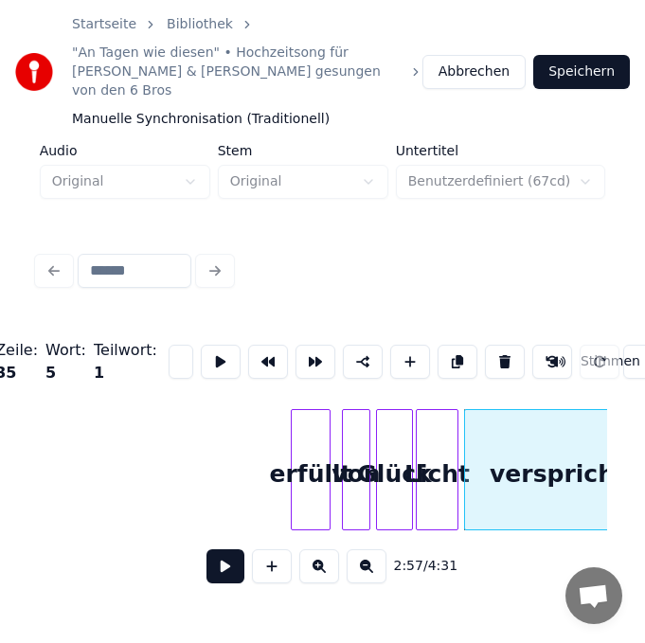
scroll to position [0, 41]
type input "*"
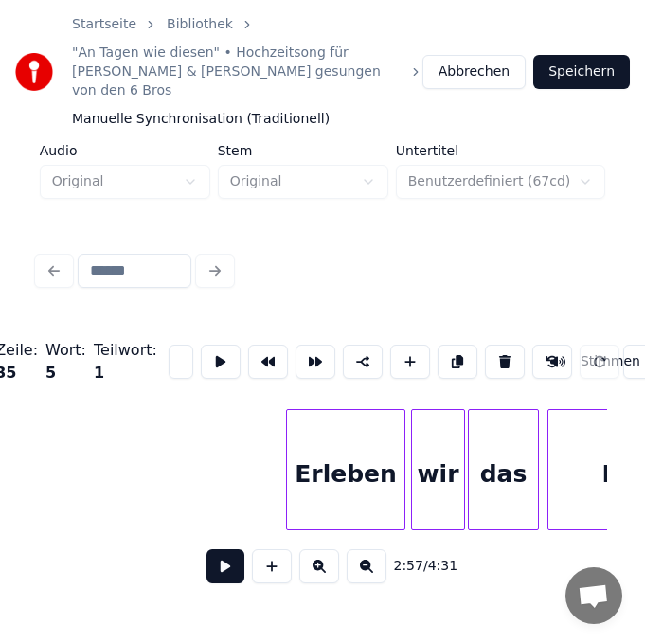
scroll to position [0, 25607]
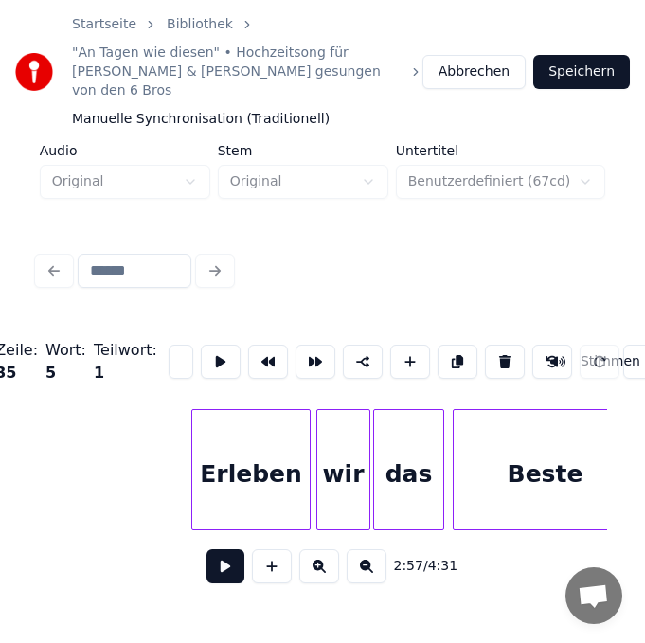
click at [225, 472] on div "Erleben" at bounding box center [250, 474] width 117 height 129
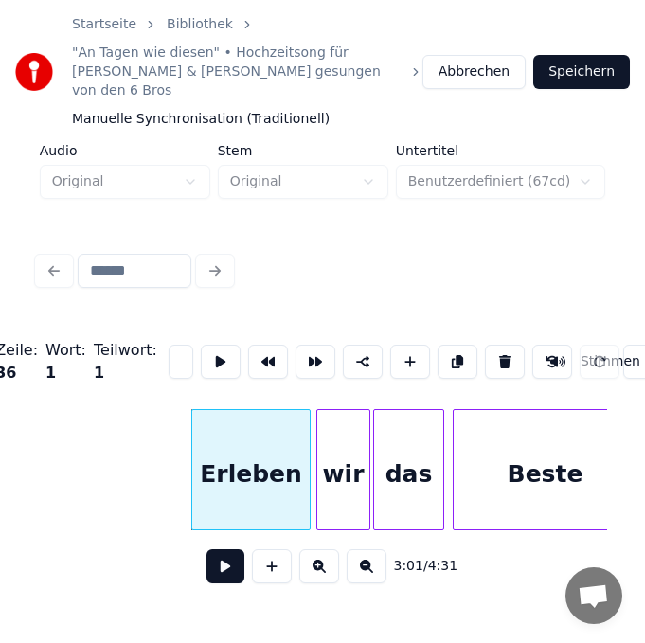
scroll to position [0, 19]
type input "*"
click at [410, 465] on div "das" at bounding box center [408, 474] width 69 height 129
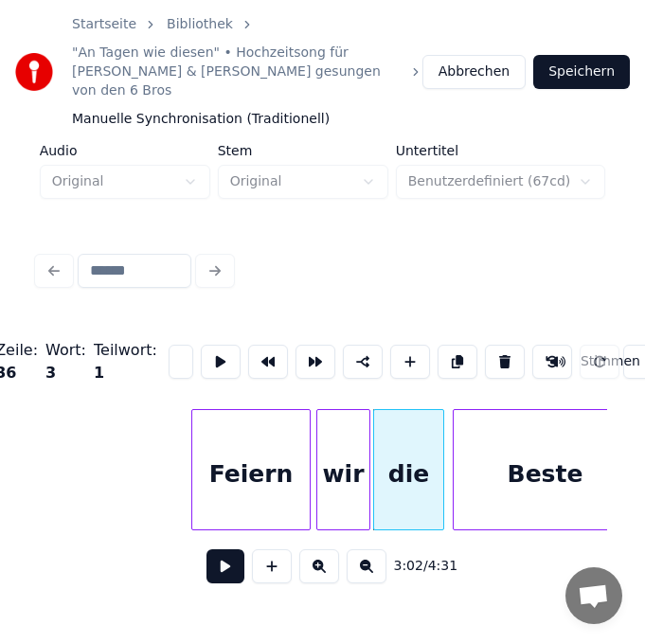
scroll to position [0, 22]
click at [581, 475] on div "Beste" at bounding box center [544, 474] width 183 height 129
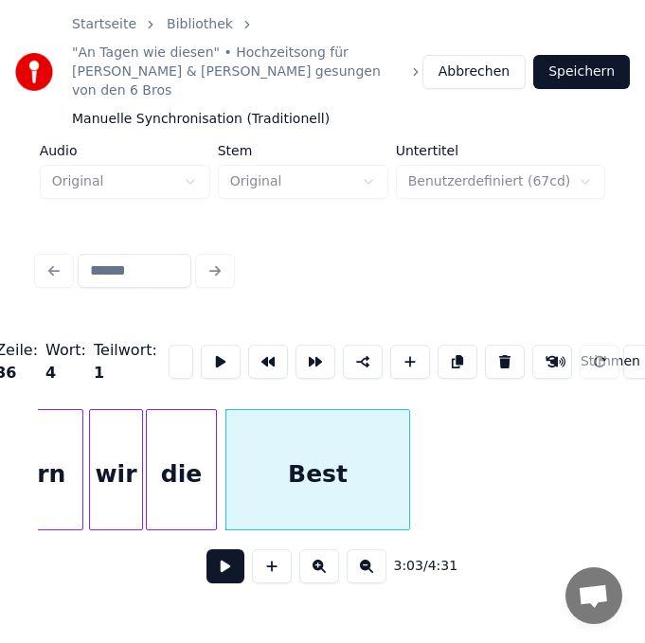
scroll to position [0, 30]
type input "*"
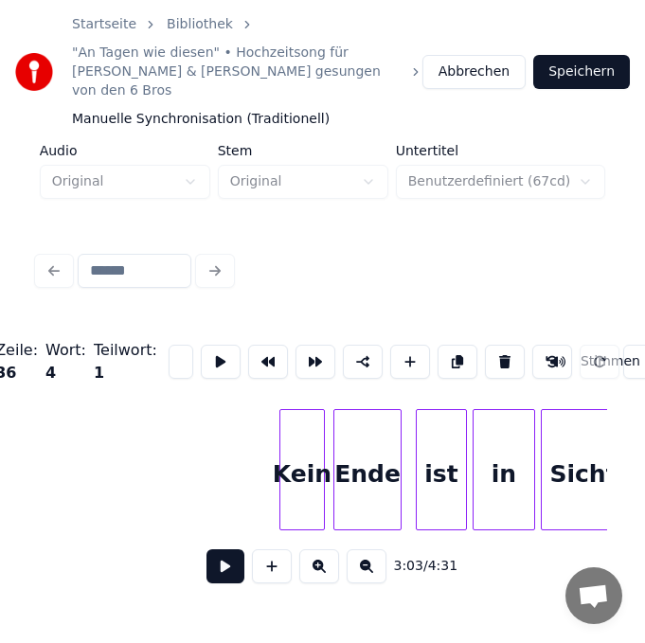
scroll to position [0, 26213]
click at [310, 477] on div "Kein" at bounding box center [301, 474] width 44 height 129
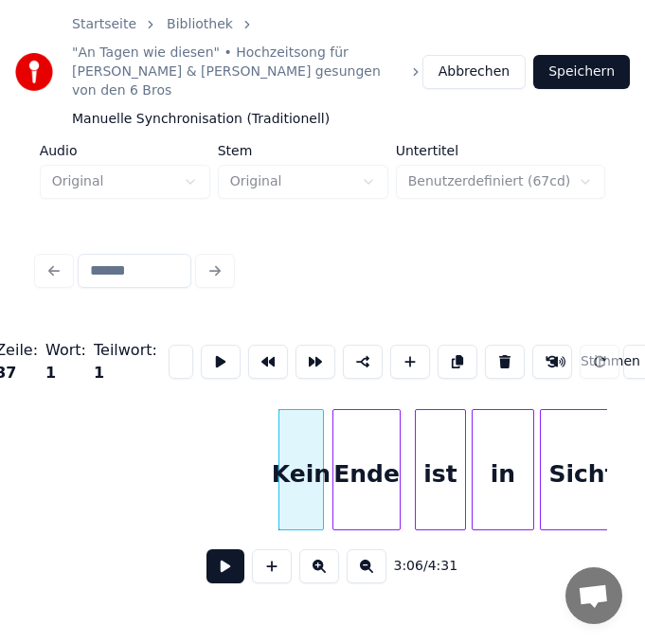
scroll to position [0, 0]
type input "*"
click at [388, 459] on div "Ende" at bounding box center [366, 474] width 66 height 129
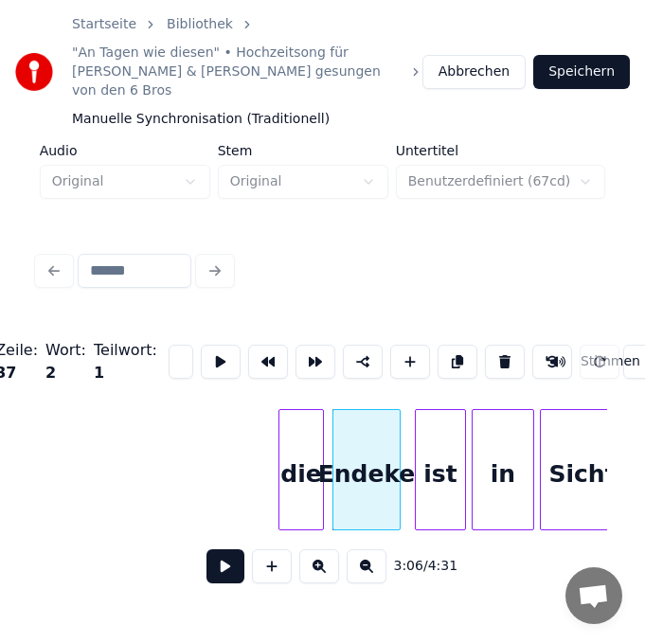
scroll to position [0, 55]
type input "*"
click at [453, 473] on div "ist" at bounding box center [439, 474] width 49 height 129
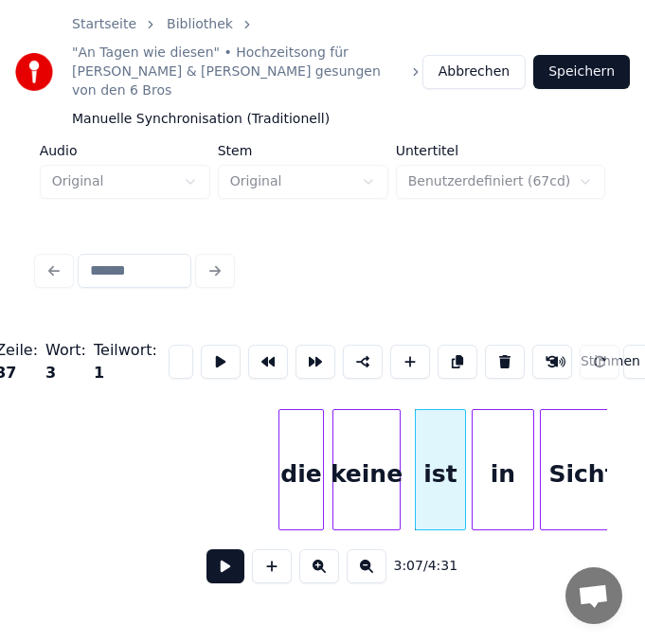
scroll to position [0, 17]
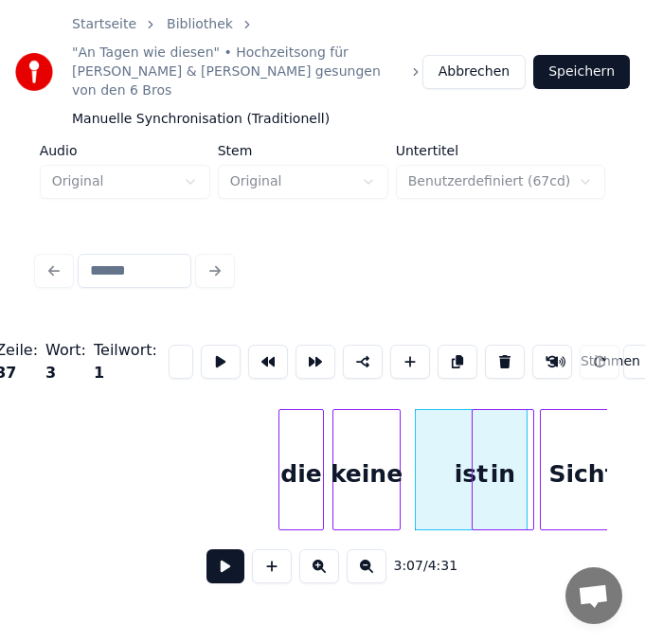
click at [524, 472] on div at bounding box center [524, 469] width 6 height 119
click at [531, 458] on div at bounding box center [530, 469] width 6 height 119
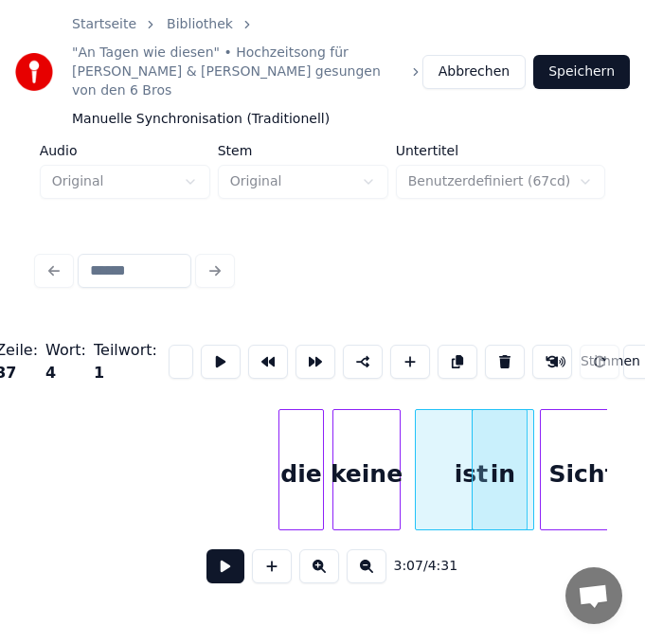
scroll to position [0, 14]
click at [524, 457] on div at bounding box center [524, 469] width 6 height 119
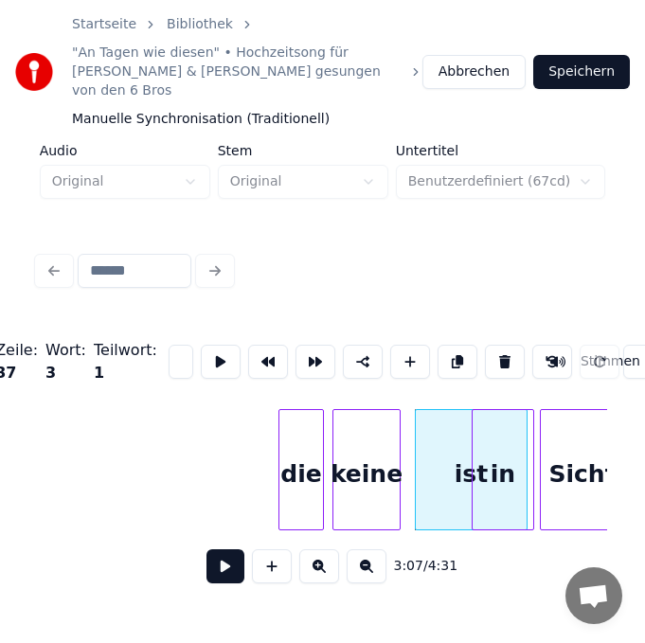
click at [465, 458] on div "ist" at bounding box center [470, 474] width 111 height 129
click at [456, 459] on div "ist" at bounding box center [463, 474] width 111 height 129
click at [528, 459] on div at bounding box center [530, 469] width 6 height 119
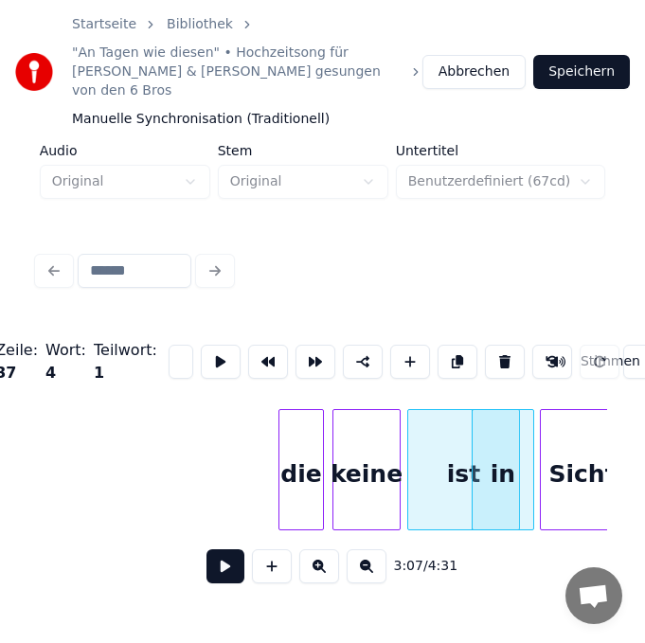
scroll to position [0, 0]
click at [491, 344] on button at bounding box center [505, 361] width 40 height 34
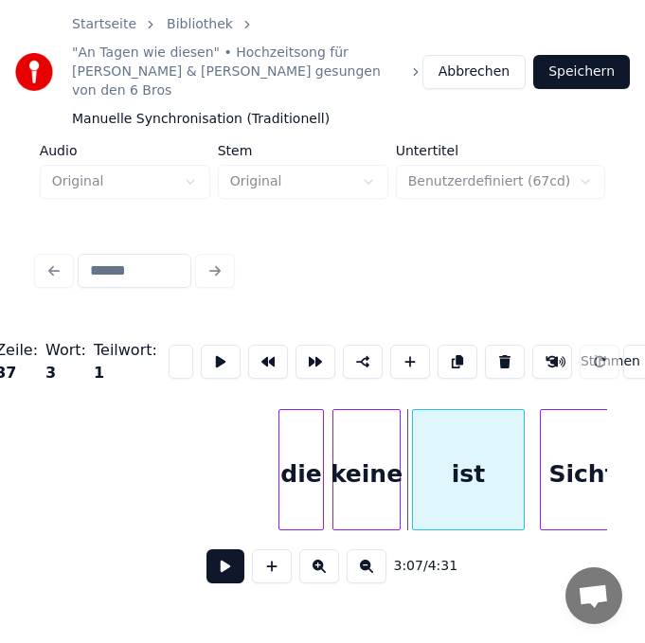
click at [515, 466] on div "ist" at bounding box center [468, 474] width 111 height 129
click at [485, 467] on div "ist" at bounding box center [468, 474] width 111 height 129
click at [168, 344] on input "***" at bounding box center [180, 361] width 25 height 34
type input "*"
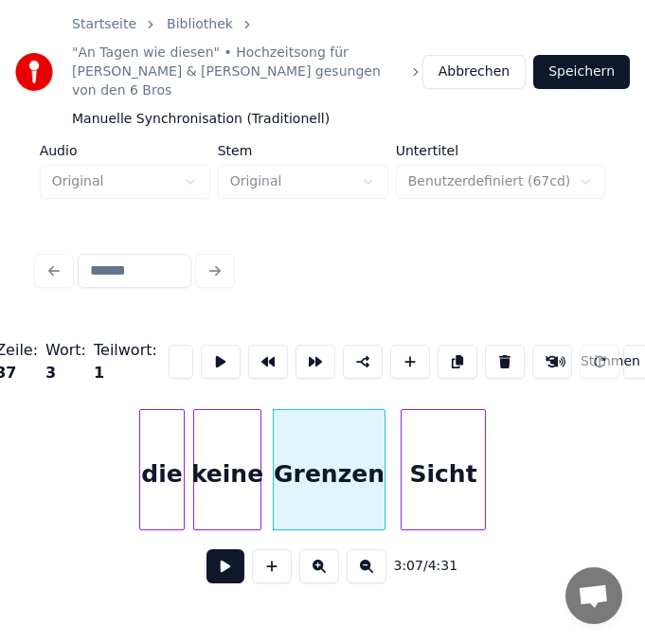
scroll to position [0, 26478]
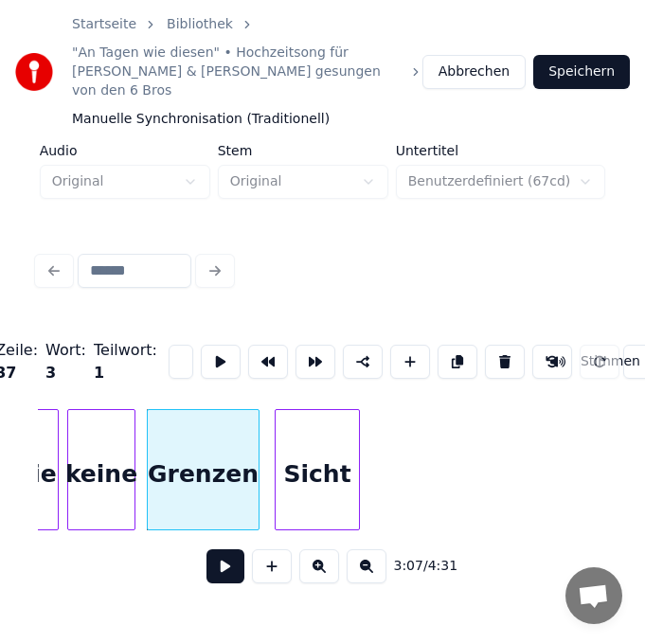
click at [335, 455] on div "Sicht" at bounding box center [316, 474] width 83 height 129
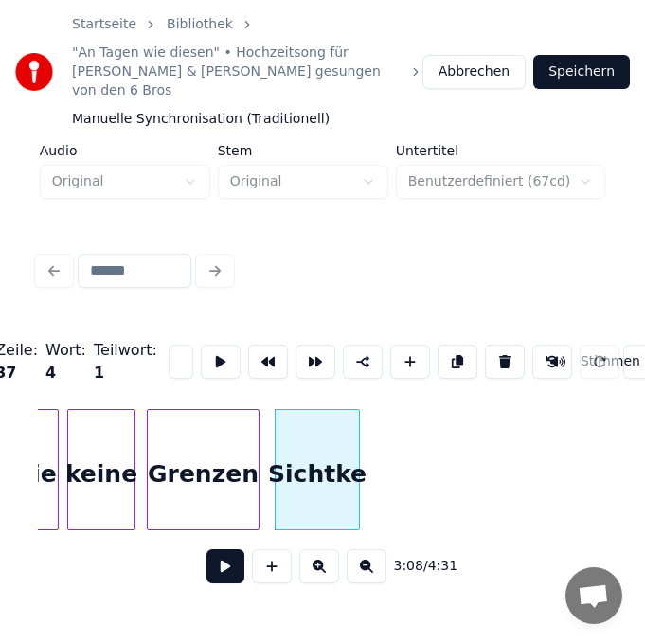
scroll to position [0, 21]
type input "*"
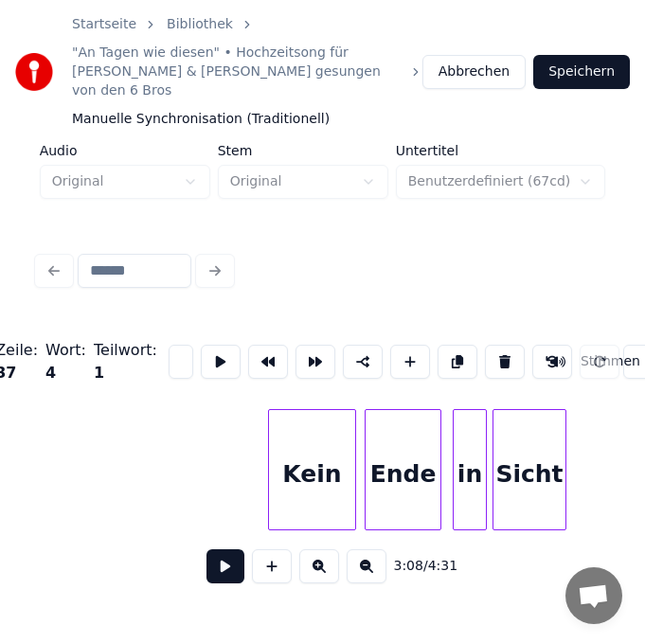
scroll to position [0, 27008]
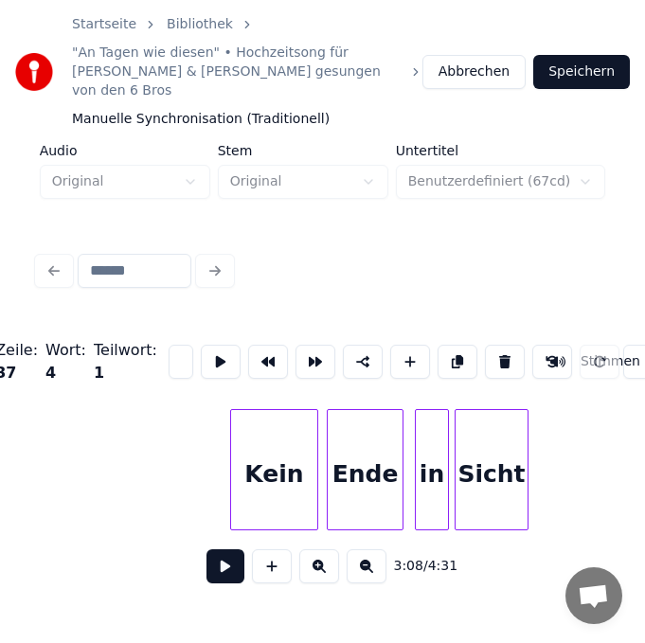
click at [300, 475] on div "Kein" at bounding box center [274, 474] width 86 height 129
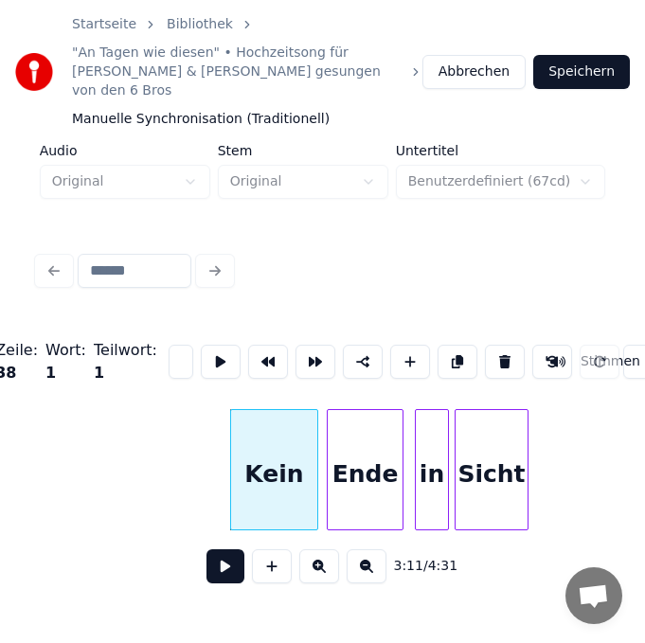
scroll to position [0, 40]
click at [362, 460] on div "Ende" at bounding box center [364, 474] width 75 height 129
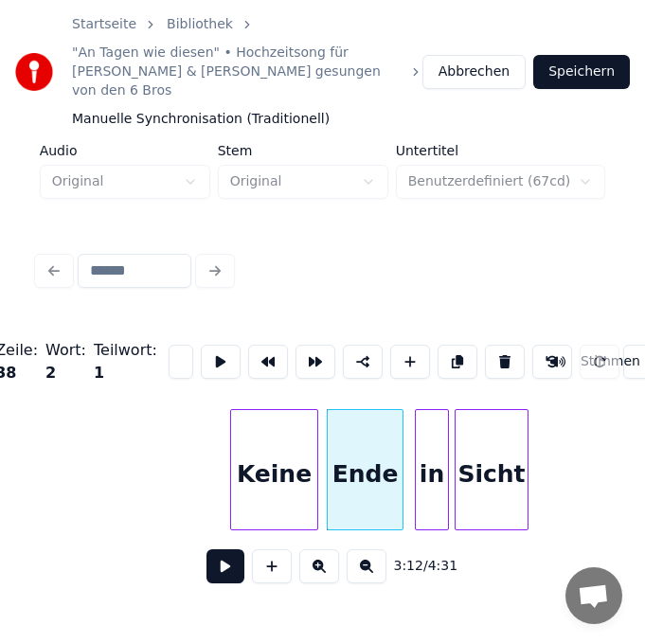
scroll to position [0, 37]
type input "*"
type input "*******"
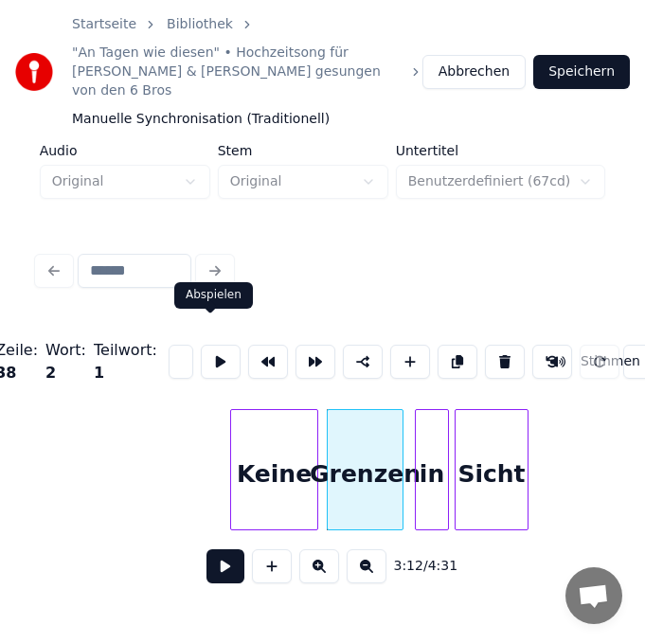
click at [424, 459] on div "in" at bounding box center [431, 474] width 32 height 129
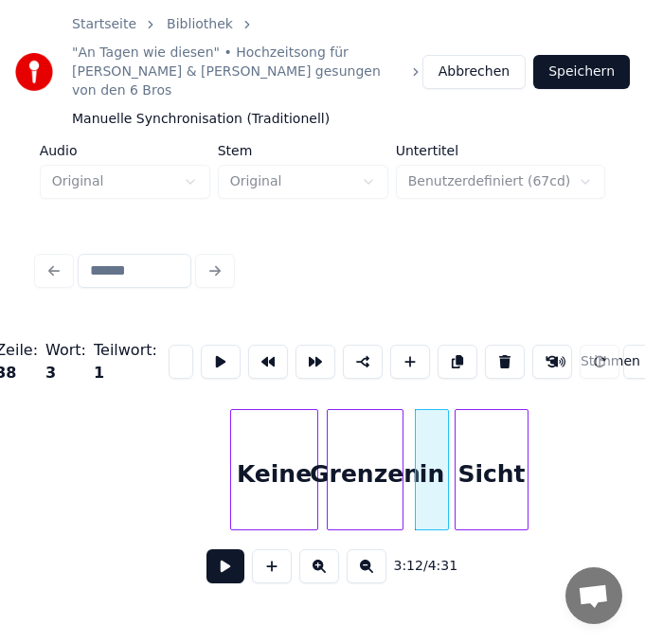
click at [169, 344] on input "**" at bounding box center [180, 361] width 25 height 34
click at [423, 466] on div "in" at bounding box center [431, 474] width 32 height 129
click at [490, 477] on div "Sicht" at bounding box center [491, 474] width 72 height 129
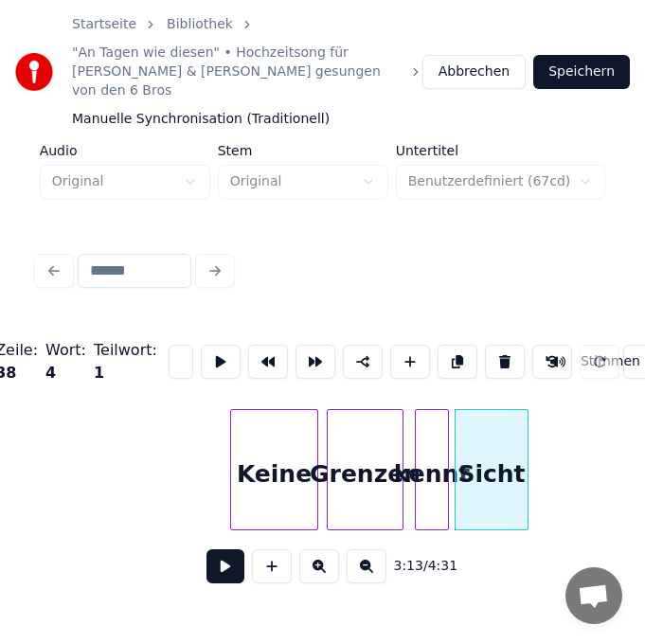
scroll to position [0, 37]
type input "*"
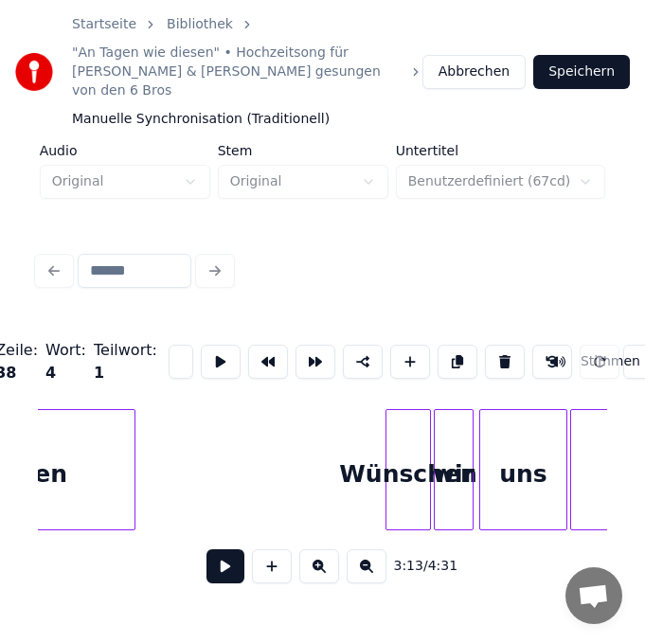
scroll to position [0, 29658]
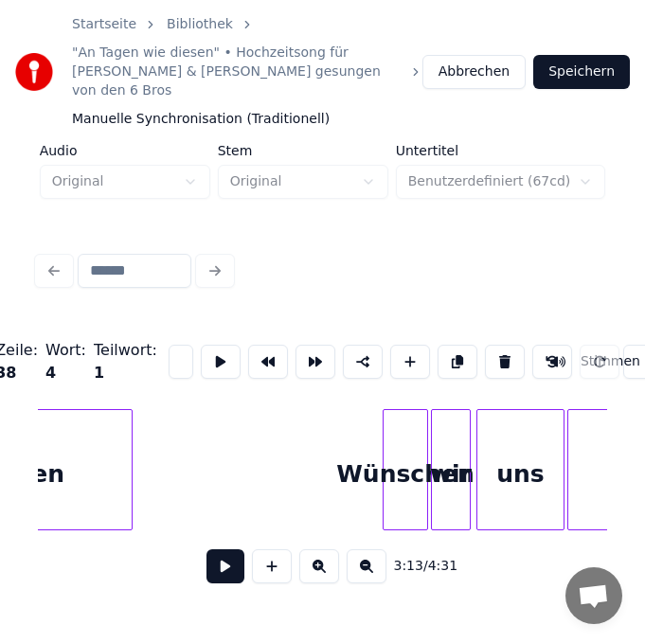
click at [406, 466] on div "Wünschen" at bounding box center [405, 474] width 44 height 129
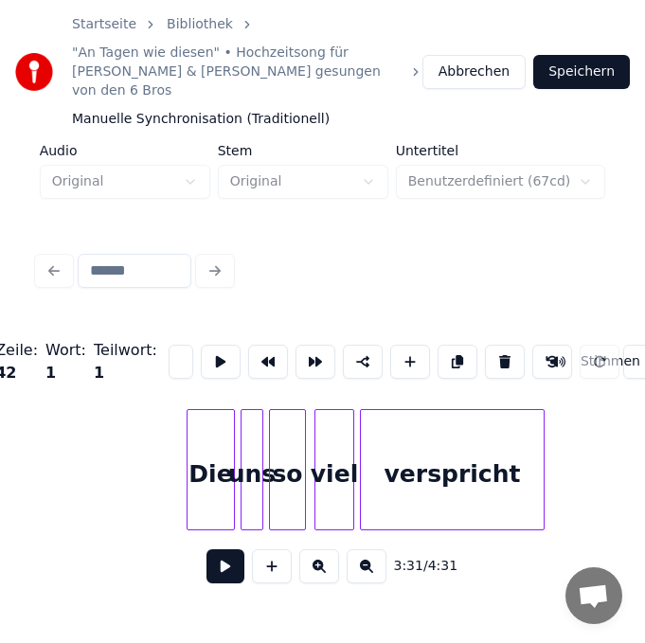
scroll to position [0, 32610]
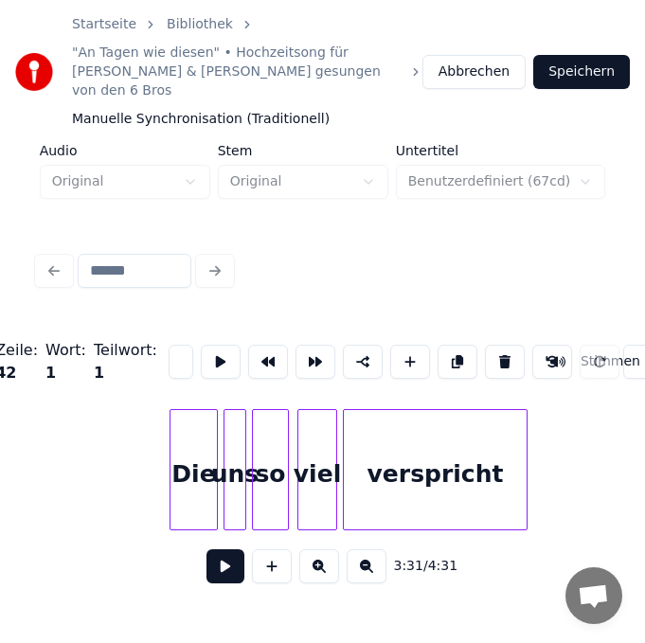
click at [204, 469] on div "Die" at bounding box center [193, 474] width 46 height 129
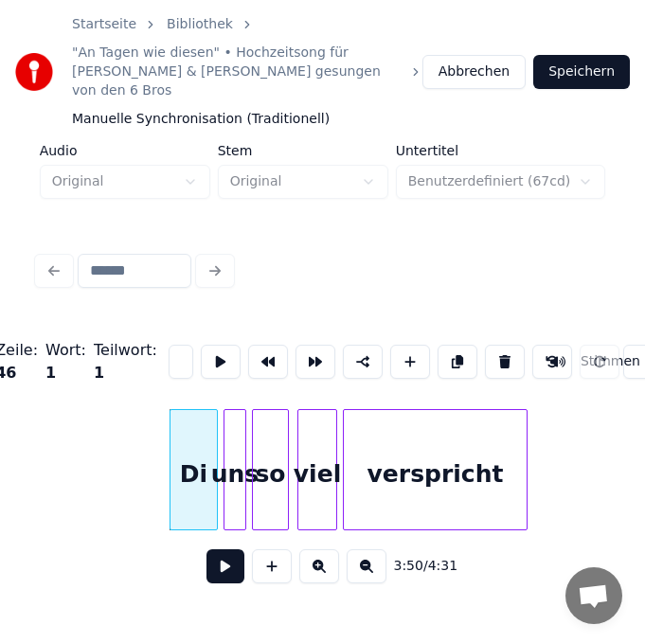
type input "*"
click at [243, 477] on div at bounding box center [242, 469] width 6 height 119
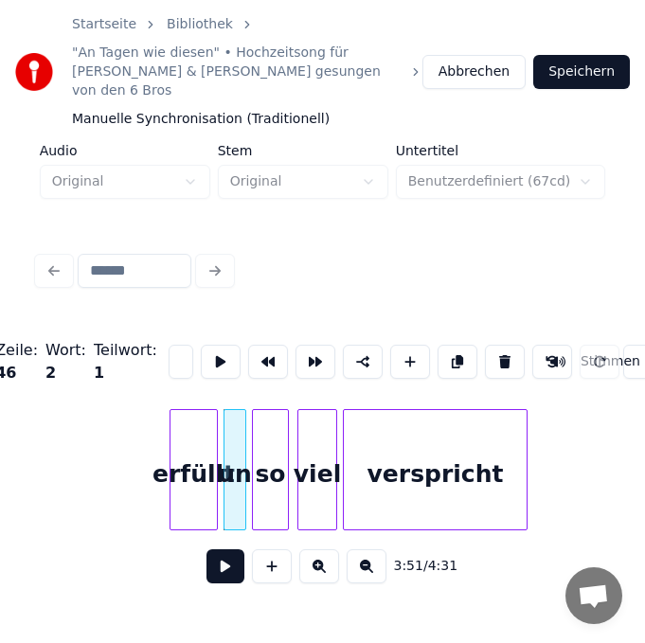
type input "*"
click at [268, 473] on div "so" at bounding box center [270, 474] width 35 height 129
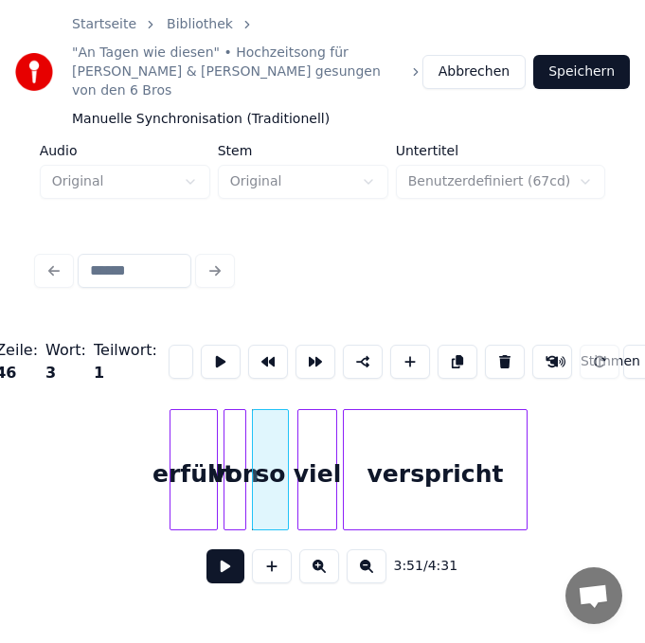
scroll to position [0, 17]
type input "*"
click at [314, 481] on div "viel" at bounding box center [317, 474] width 38 height 129
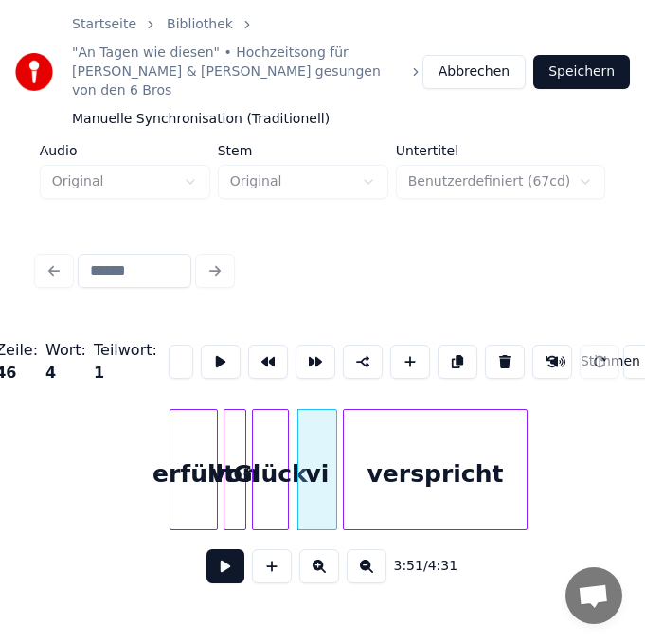
type input "*"
click at [442, 476] on div "verspricht" at bounding box center [435, 474] width 183 height 129
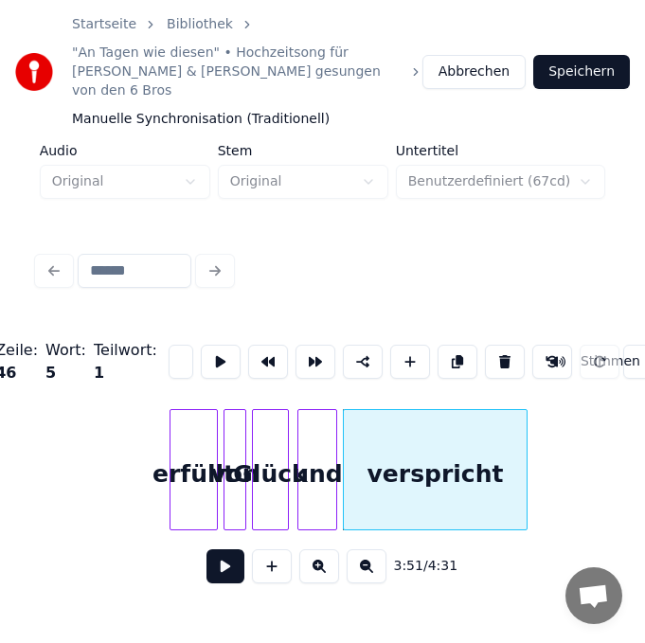
scroll to position [0, 46]
type input "*"
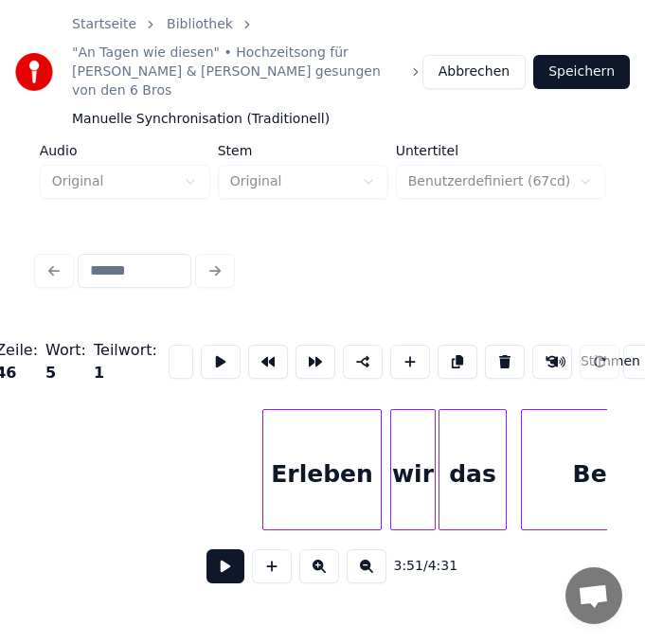
scroll to position [0, 33292]
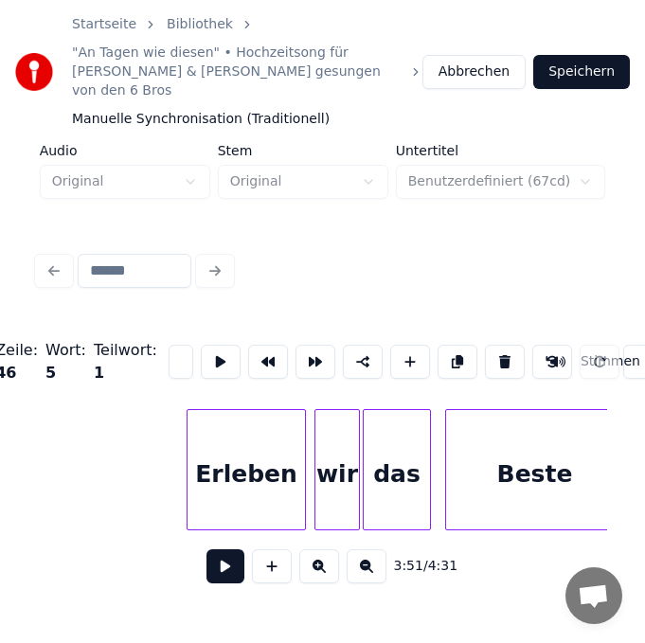
click at [258, 460] on div "Erleben" at bounding box center [245, 474] width 117 height 129
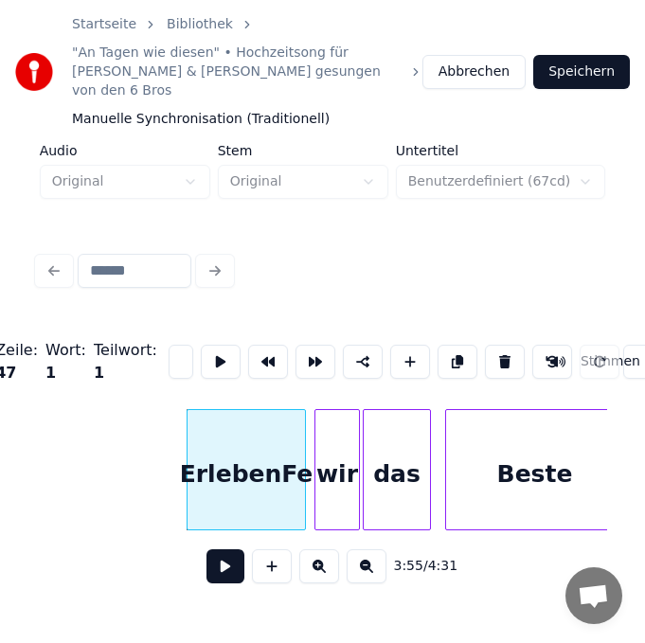
scroll to position [0, 19]
type input "*"
click at [413, 452] on div "das" at bounding box center [396, 474] width 66 height 129
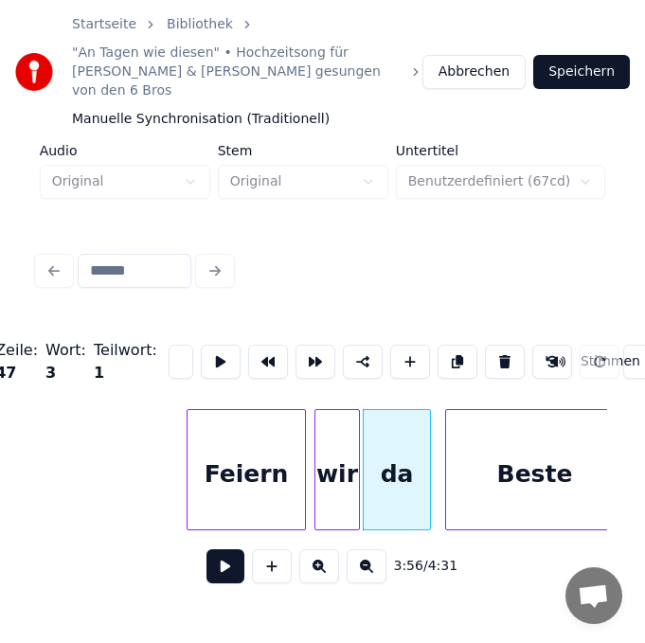
type input "*"
click at [515, 465] on div "Beste" at bounding box center [534, 474] width 177 height 129
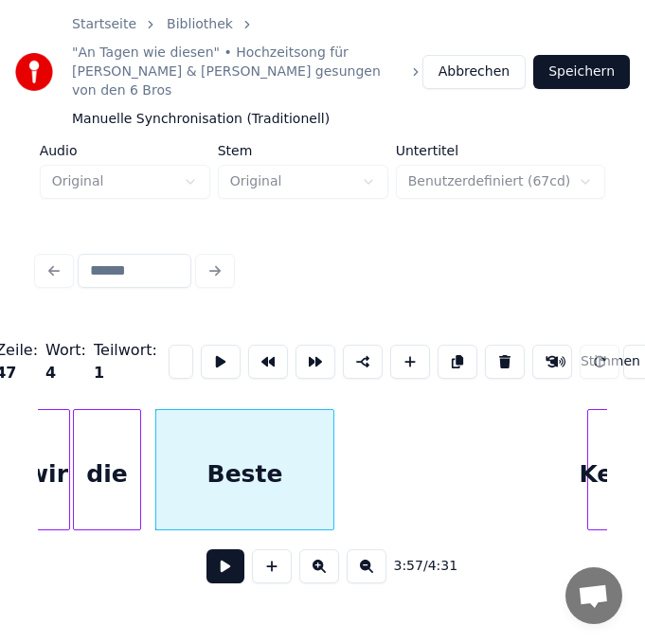
scroll to position [0, 33595]
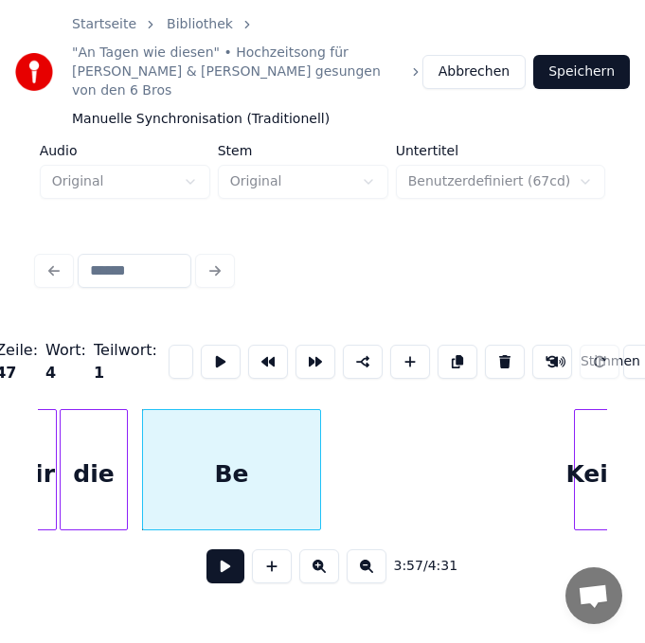
type input "*"
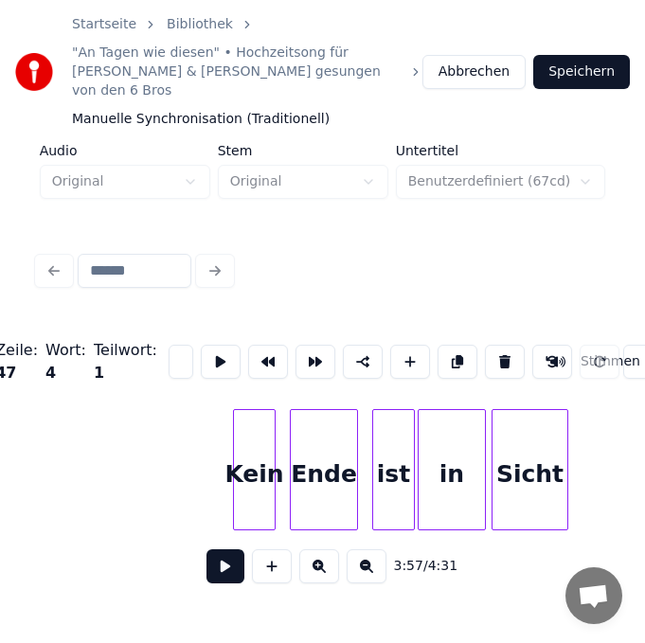
click at [242, 460] on div "Kein" at bounding box center [254, 474] width 41 height 129
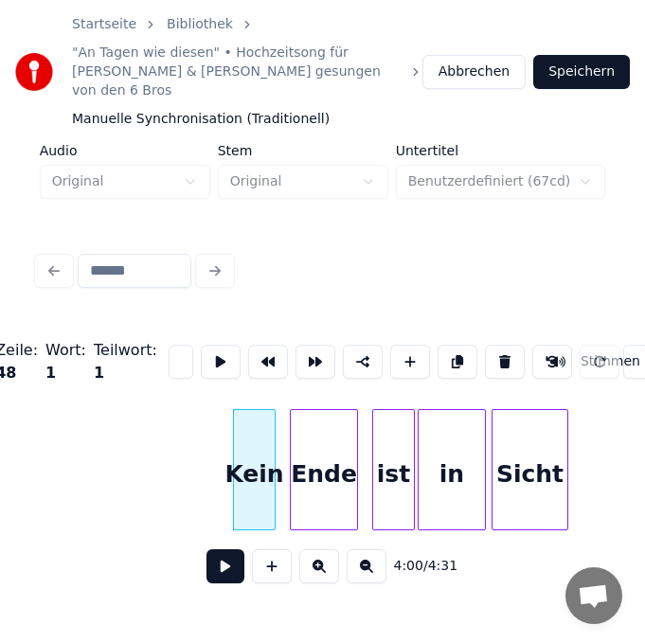
type input "*"
click at [349, 469] on div "Ende" at bounding box center [324, 474] width 66 height 129
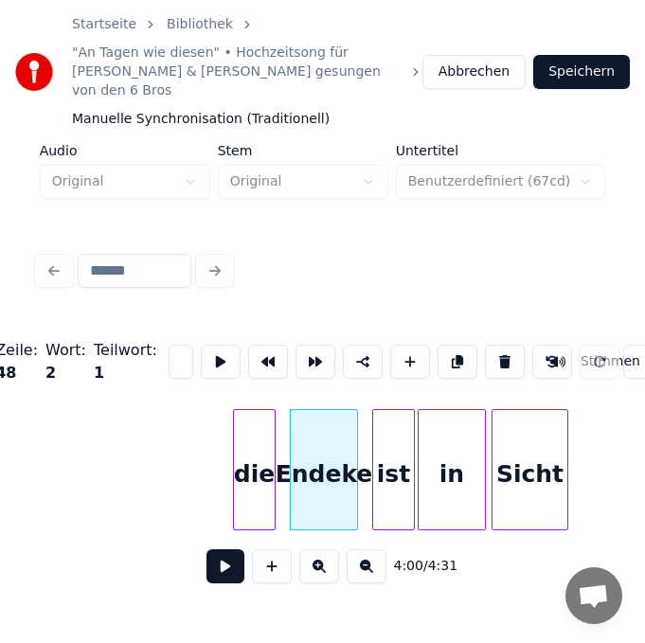
scroll to position [0, 55]
type input "*"
click at [399, 457] on div "ist" at bounding box center [393, 474] width 41 height 129
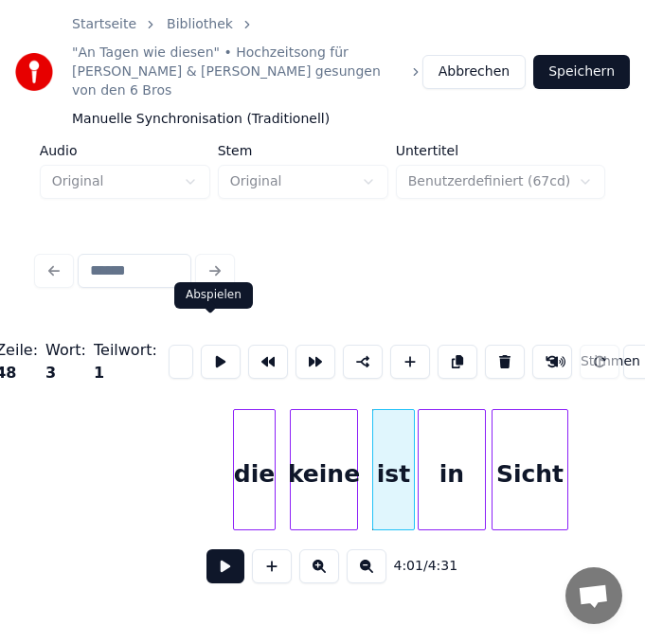
click at [407, 471] on div "ist" at bounding box center [393, 474] width 41 height 129
click at [174, 344] on input "***" at bounding box center [180, 361] width 25 height 34
type input "*"
click at [444, 473] on div "in" at bounding box center [451, 474] width 66 height 129
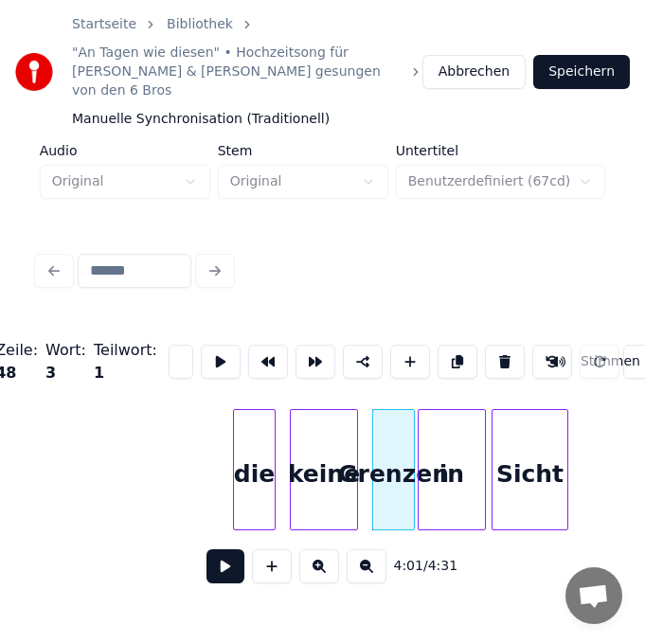
scroll to position [0, 14]
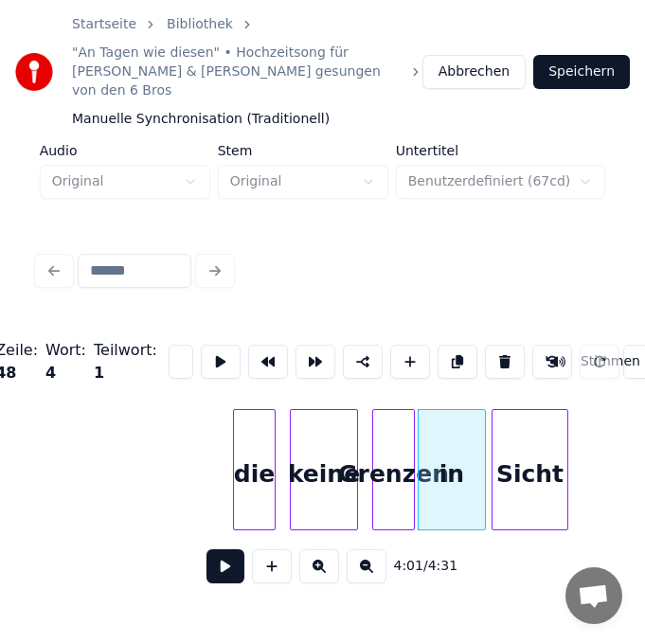
type input "*"
click at [516, 477] on div "Sicht" at bounding box center [529, 474] width 75 height 129
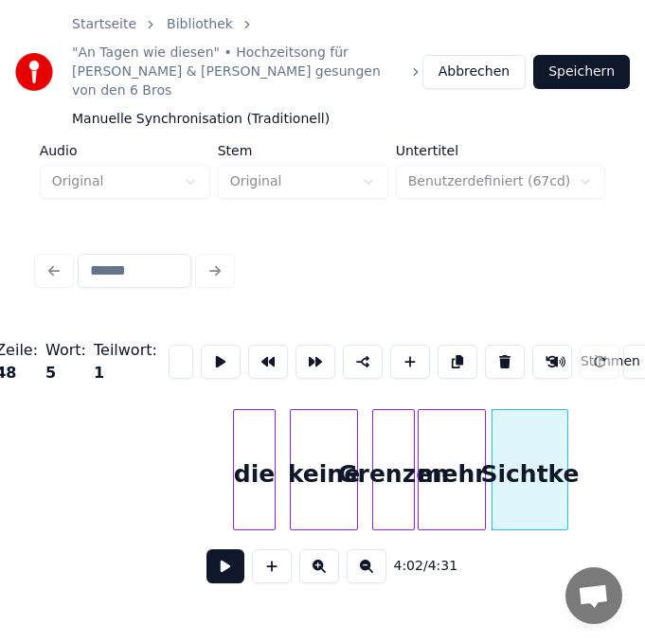
scroll to position [0, 0]
type input "*"
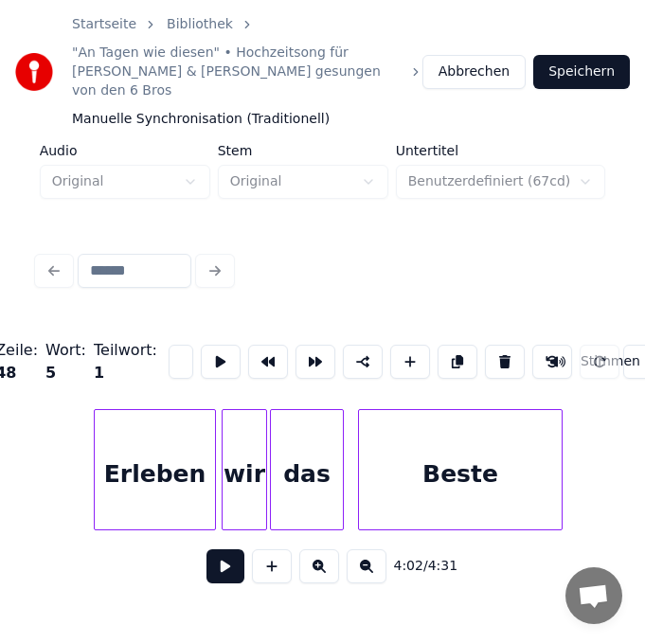
scroll to position [0, 34768]
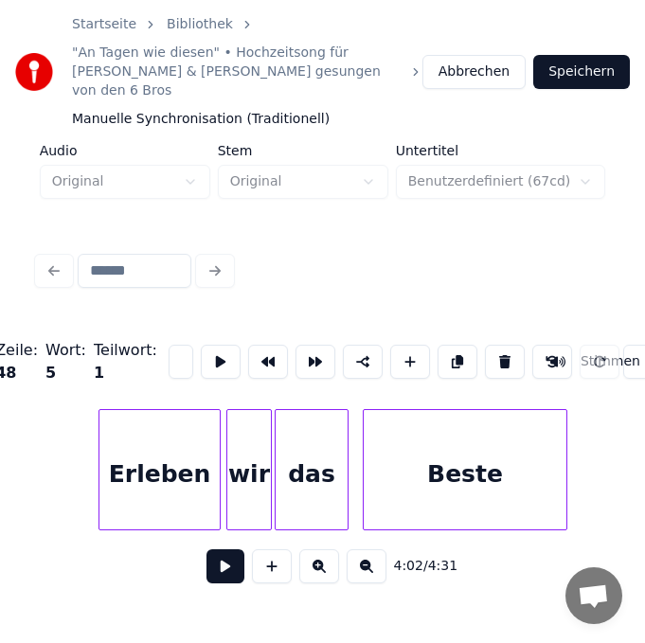
click at [149, 492] on div "Erleben" at bounding box center [159, 474] width 120 height 129
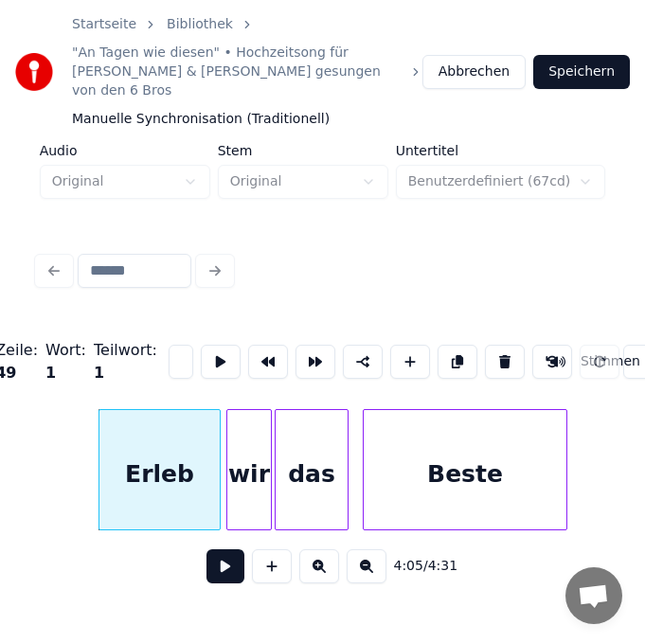
scroll to position [0, 0]
type input "*"
click at [309, 466] on div "das" at bounding box center [311, 474] width 72 height 129
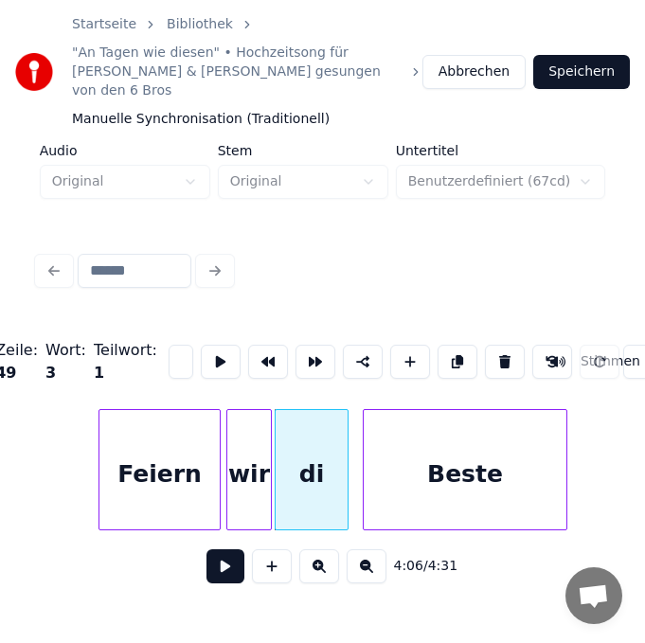
scroll to position [0, 22]
click at [451, 472] on div "Beste" at bounding box center [464, 474] width 203 height 129
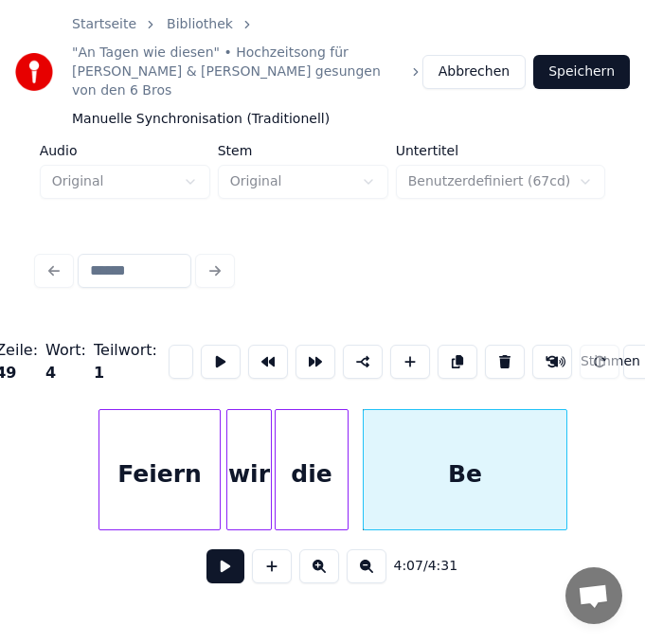
scroll to position [0, 9]
type input "*"
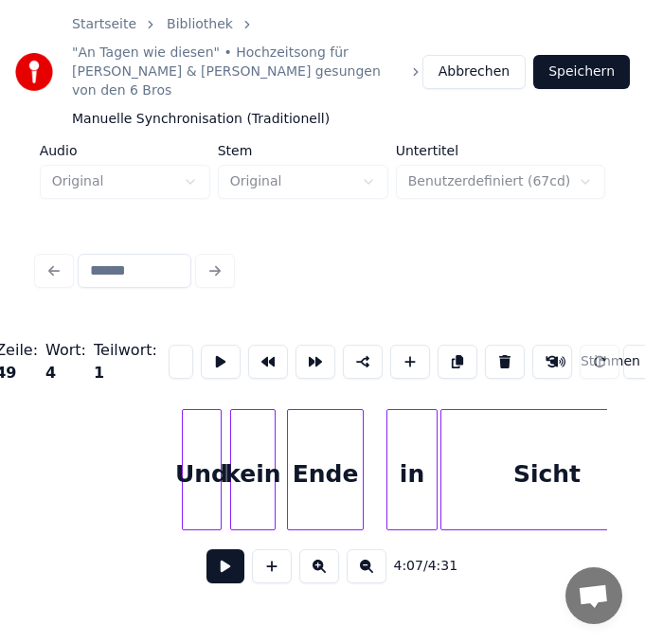
scroll to position [0, 35450]
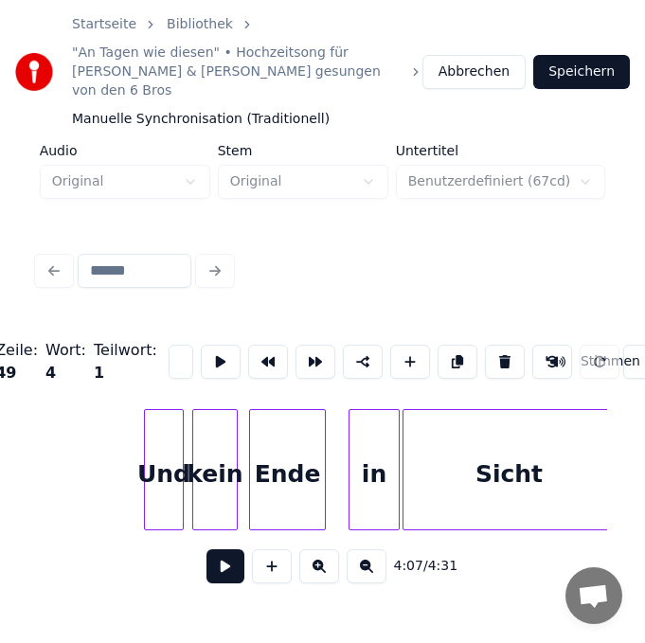
click at [160, 474] on div "Und" at bounding box center [164, 474] width 38 height 129
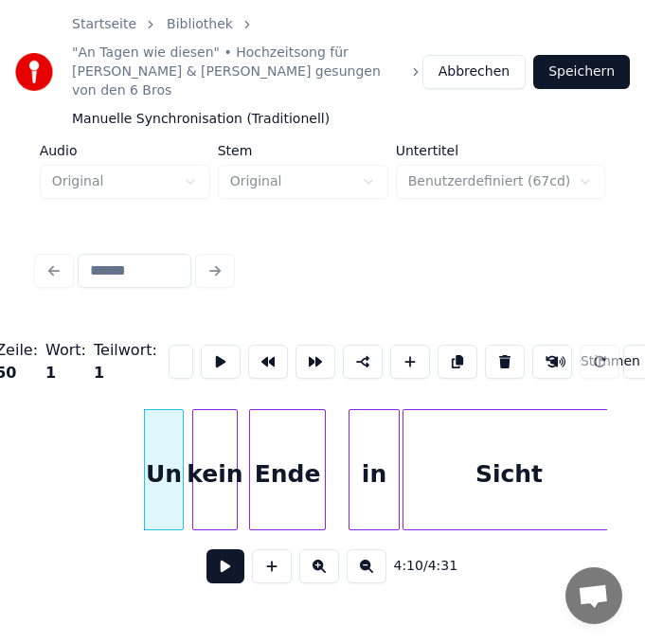
type input "*"
click at [205, 461] on div "kein" at bounding box center [215, 474] width 44 height 129
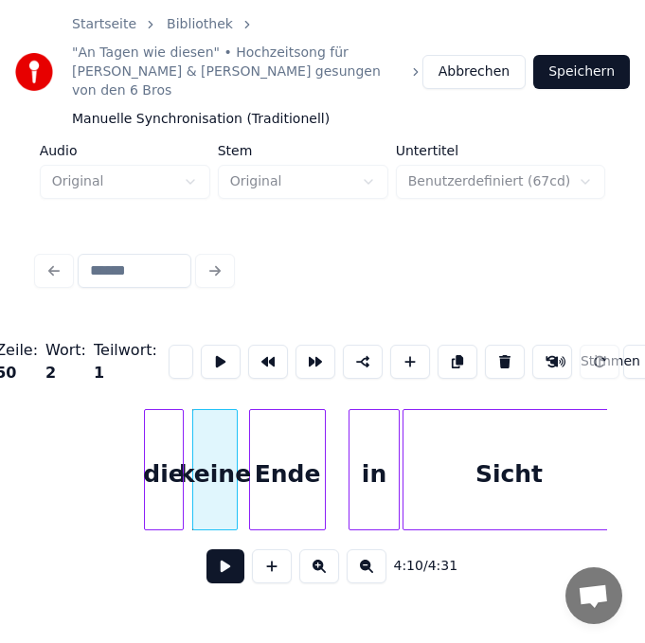
click at [296, 462] on div "Ende" at bounding box center [287, 474] width 75 height 129
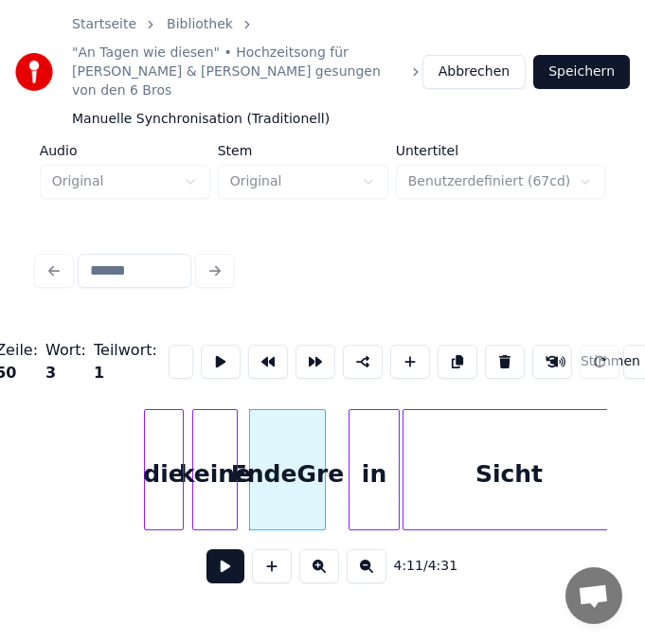
scroll to position [0, 28]
type input "*"
click at [362, 467] on div "in" at bounding box center [373, 474] width 49 height 129
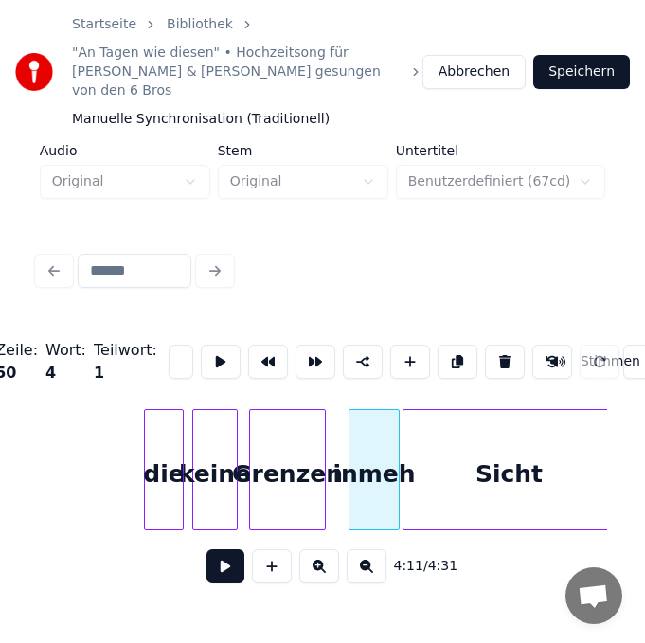
scroll to position [0, 37]
type input "*"
click at [481, 466] on div "Sicht" at bounding box center [508, 474] width 211 height 129
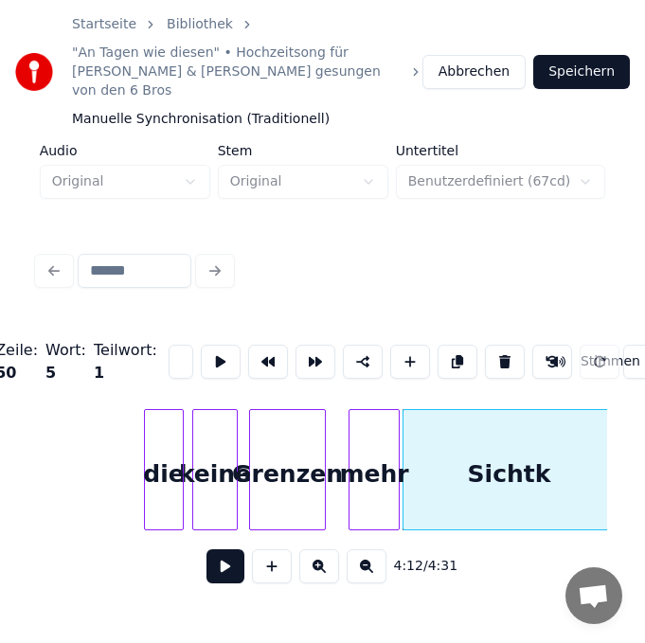
scroll to position [0, 0]
type input "*"
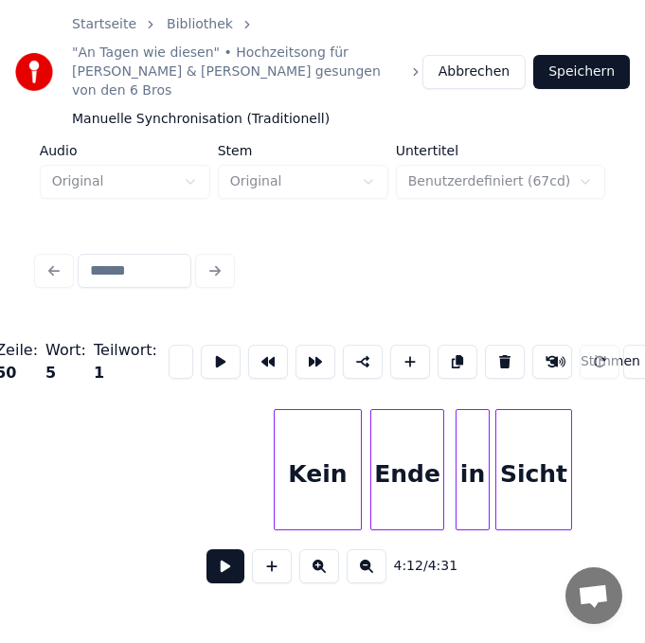
scroll to position [0, 36055]
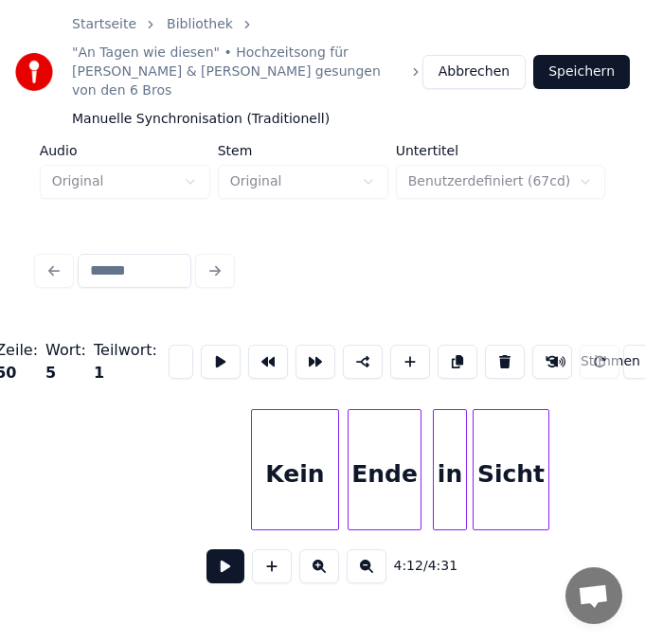
click at [322, 483] on div "Kein" at bounding box center [295, 474] width 86 height 129
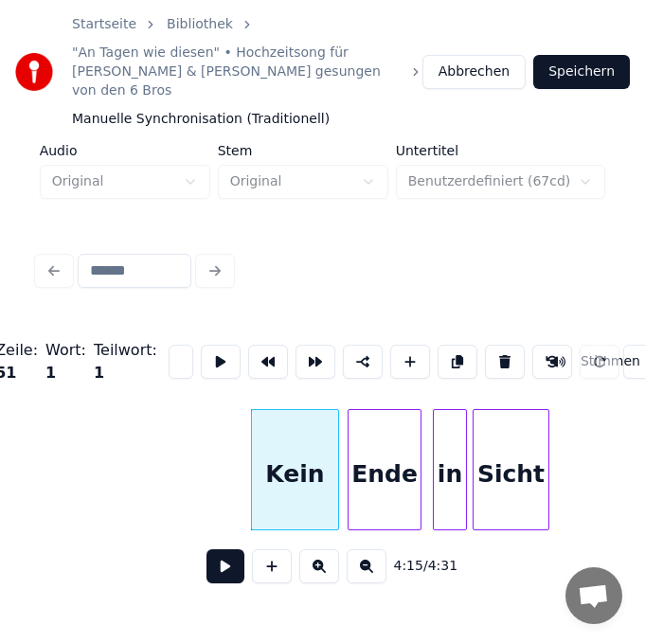
scroll to position [0, 32]
click at [326, 468] on div "Kein" at bounding box center [295, 474] width 86 height 129
click at [323, 459] on div "Kein" at bounding box center [295, 474] width 86 height 129
click at [327, 469] on div "Kein" at bounding box center [295, 474] width 86 height 129
click at [380, 467] on div "Ende" at bounding box center [384, 474] width 72 height 129
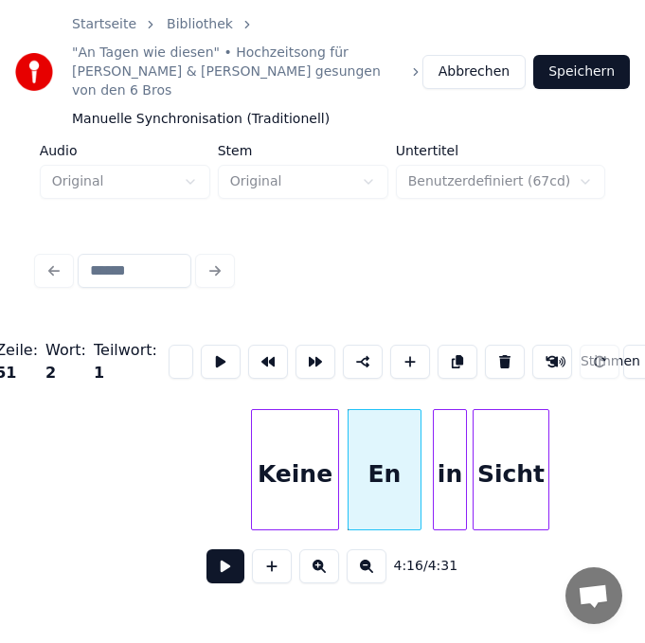
scroll to position [0, 9]
type input "*"
click at [450, 480] on div "in" at bounding box center [449, 474] width 32 height 129
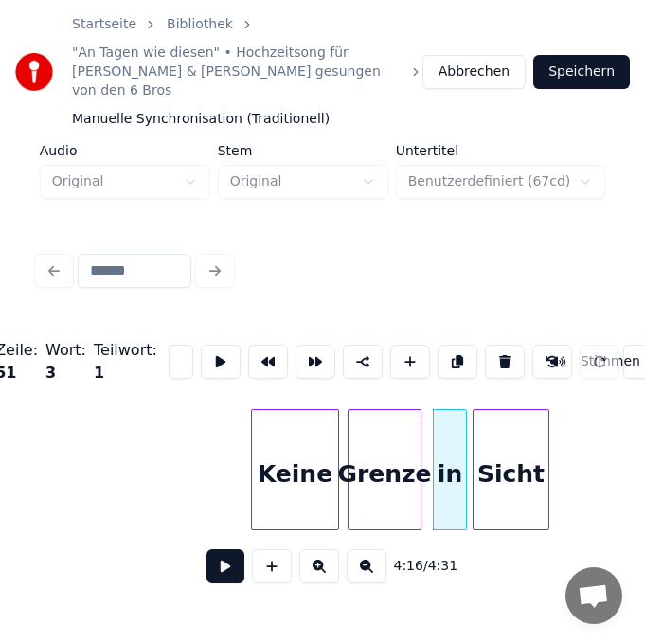
scroll to position [0, 14]
type input "*"
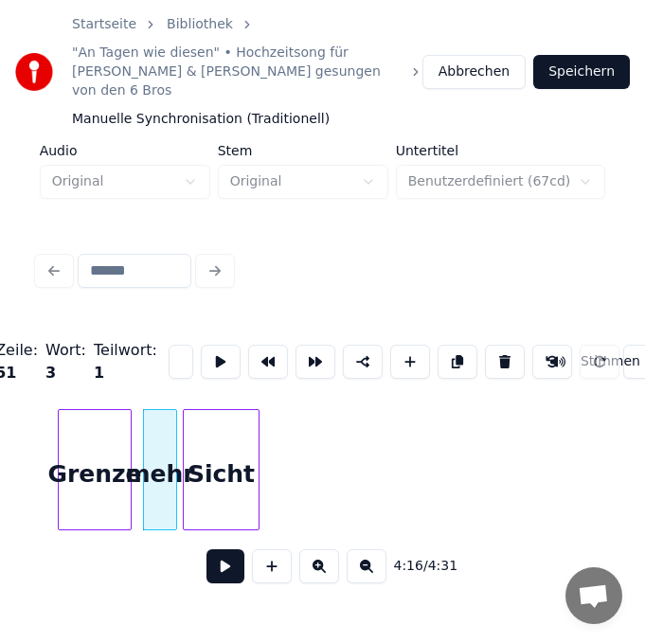
scroll to position [0, 36358]
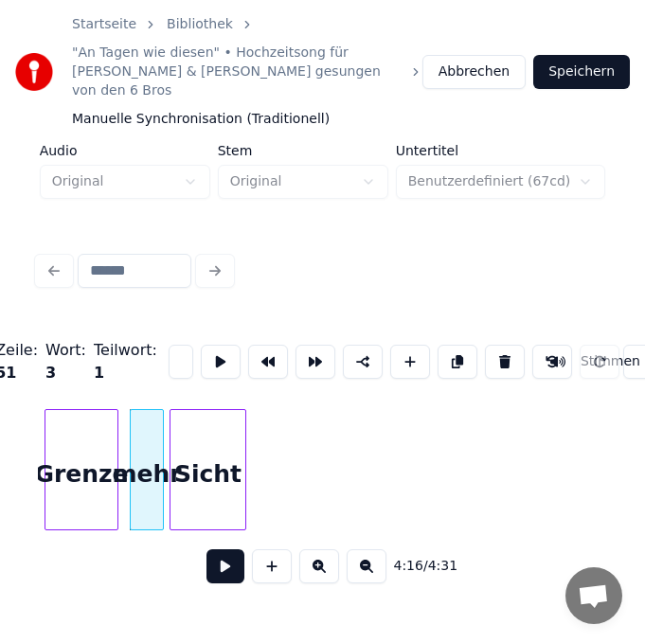
click at [209, 453] on div "Sicht" at bounding box center [207, 474] width 75 height 129
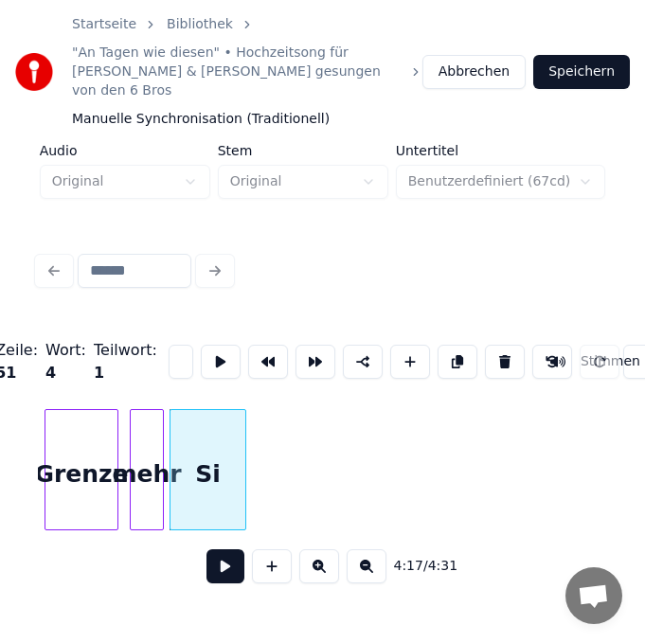
type input "*"
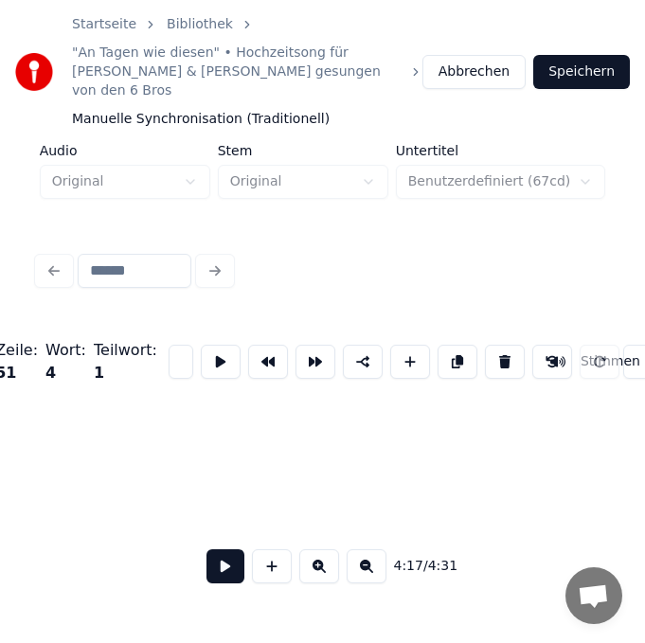
scroll to position [0, 37962]
type input "******"
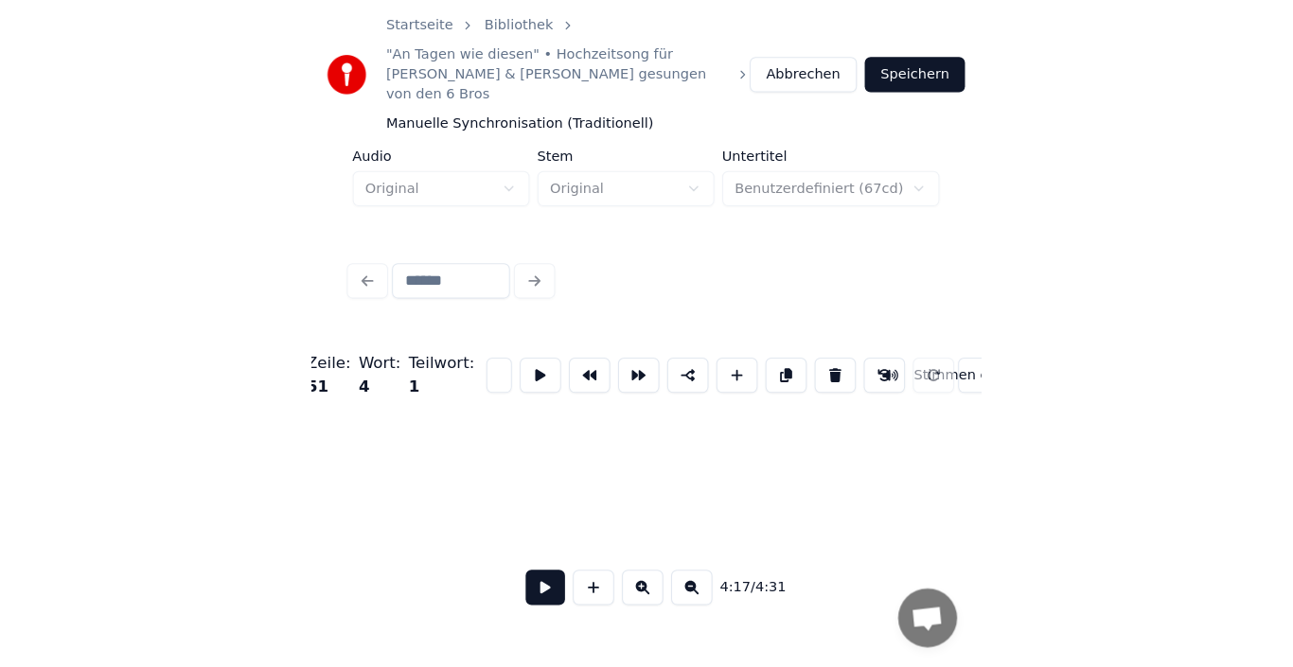
scroll to position [0, 0]
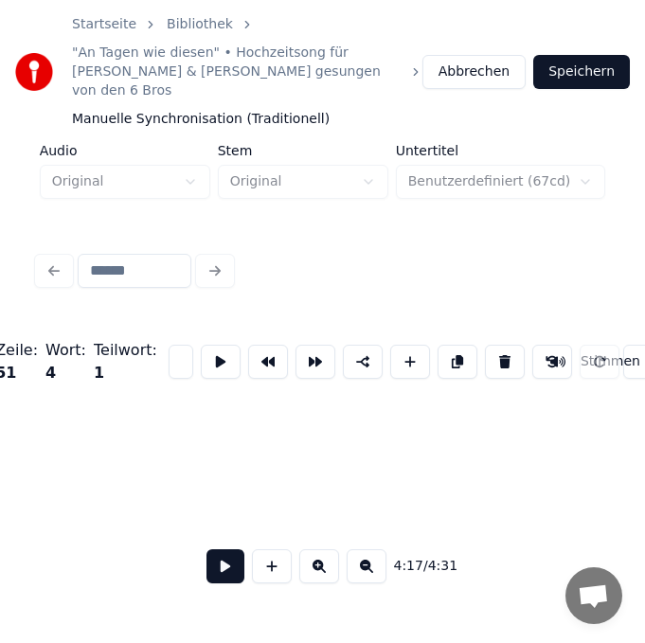
click at [592, 69] on button "Speichern" at bounding box center [581, 72] width 97 height 34
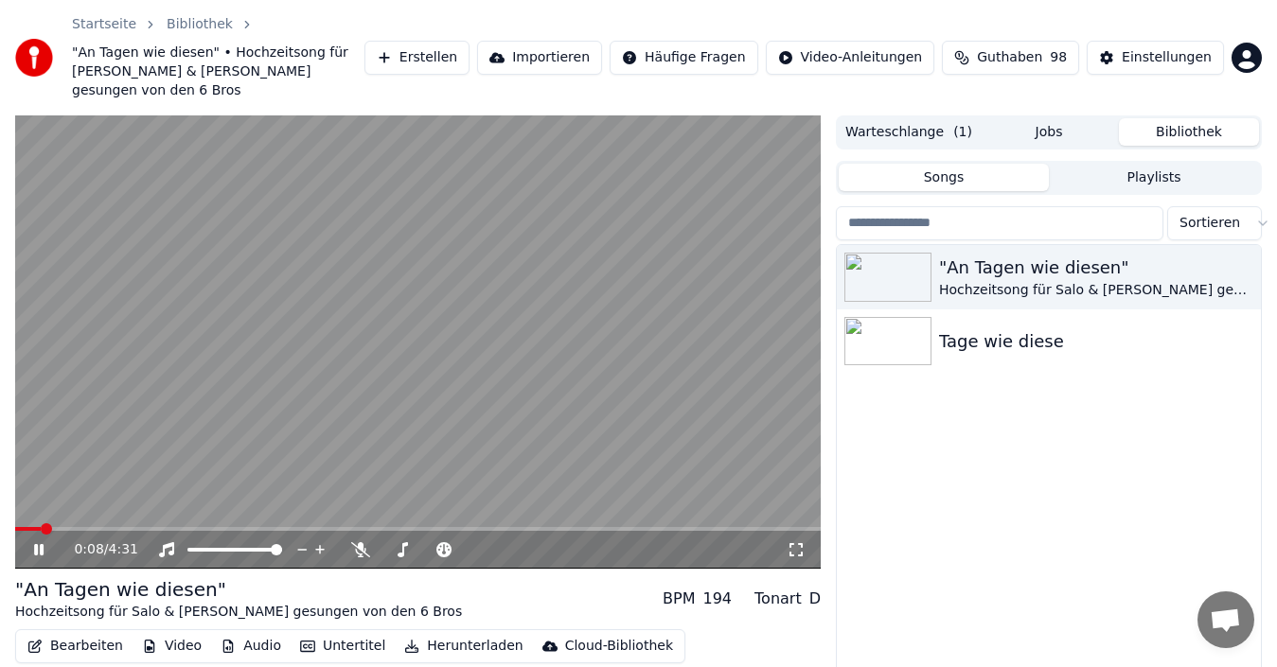
click at [26, 505] on video at bounding box center [417, 341] width 805 height 453
click at [15, 527] on span at bounding box center [15, 529] width 0 height 4
click at [799, 543] on icon at bounding box center [795, 549] width 13 height 13
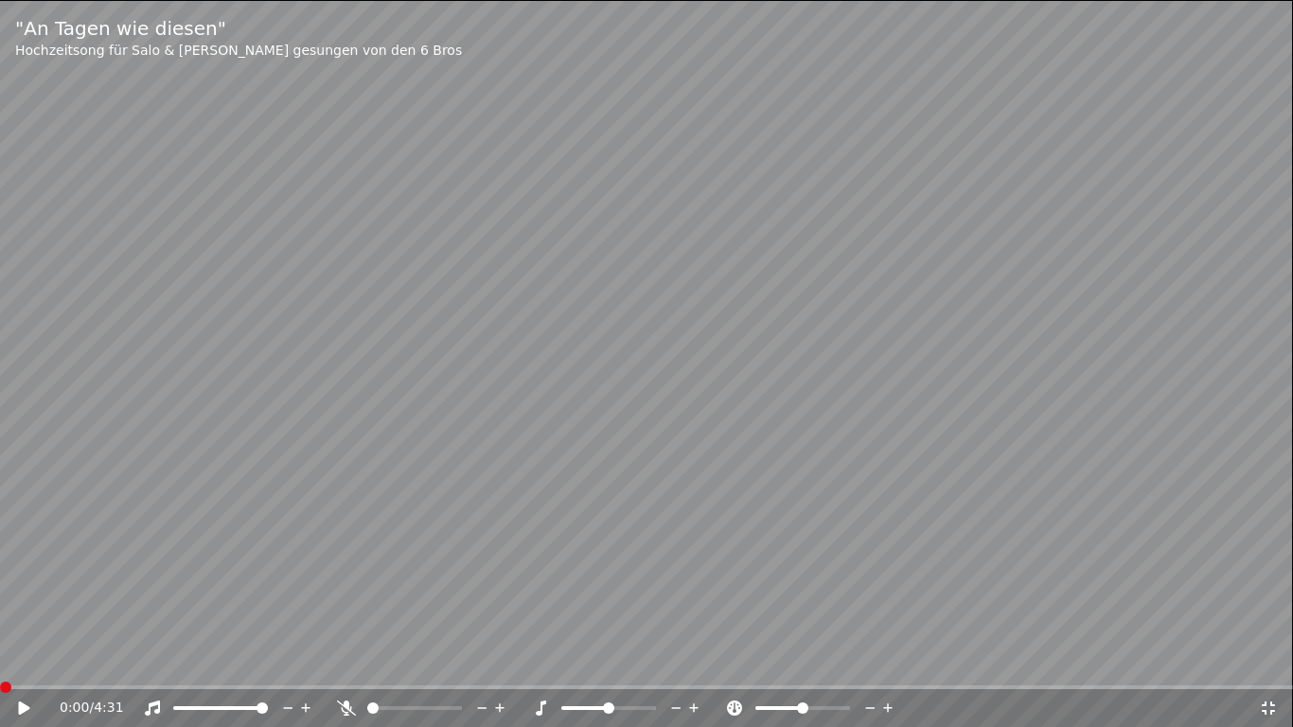
click at [25, 666] on icon at bounding box center [37, 707] width 44 height 15
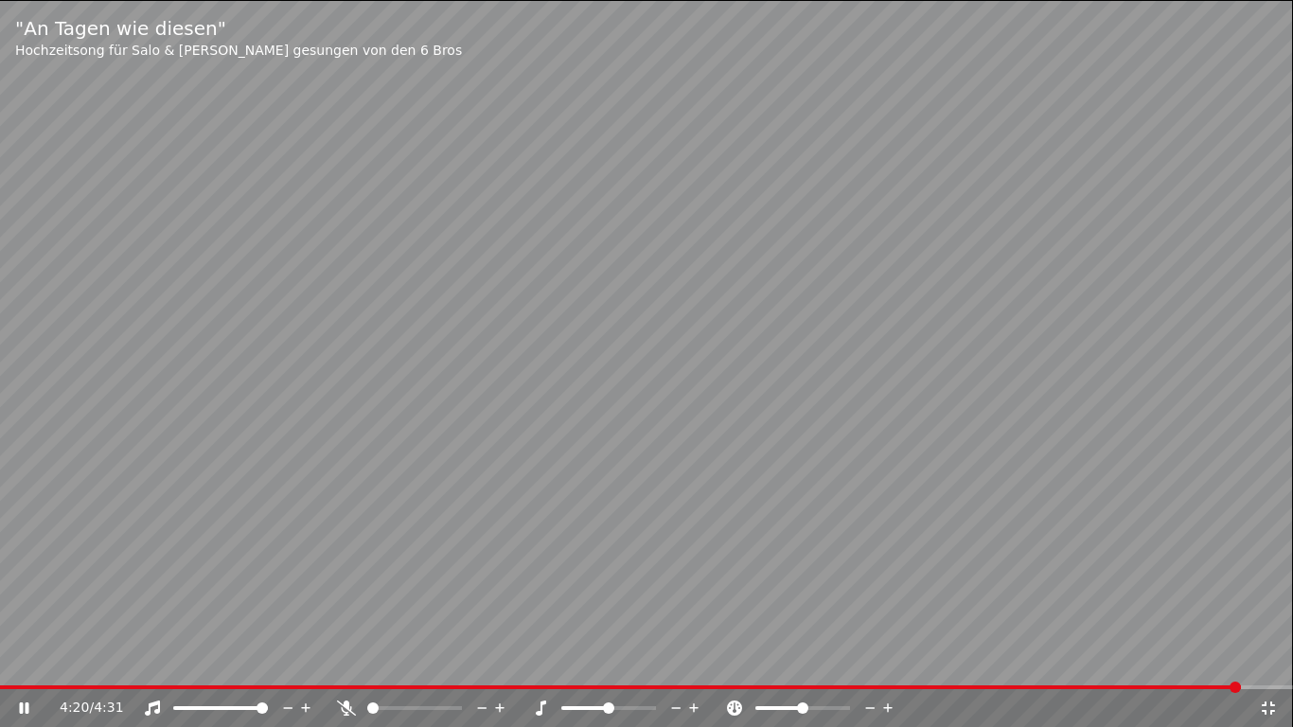
click at [1271, 666] on icon at bounding box center [1268, 707] width 13 height 13
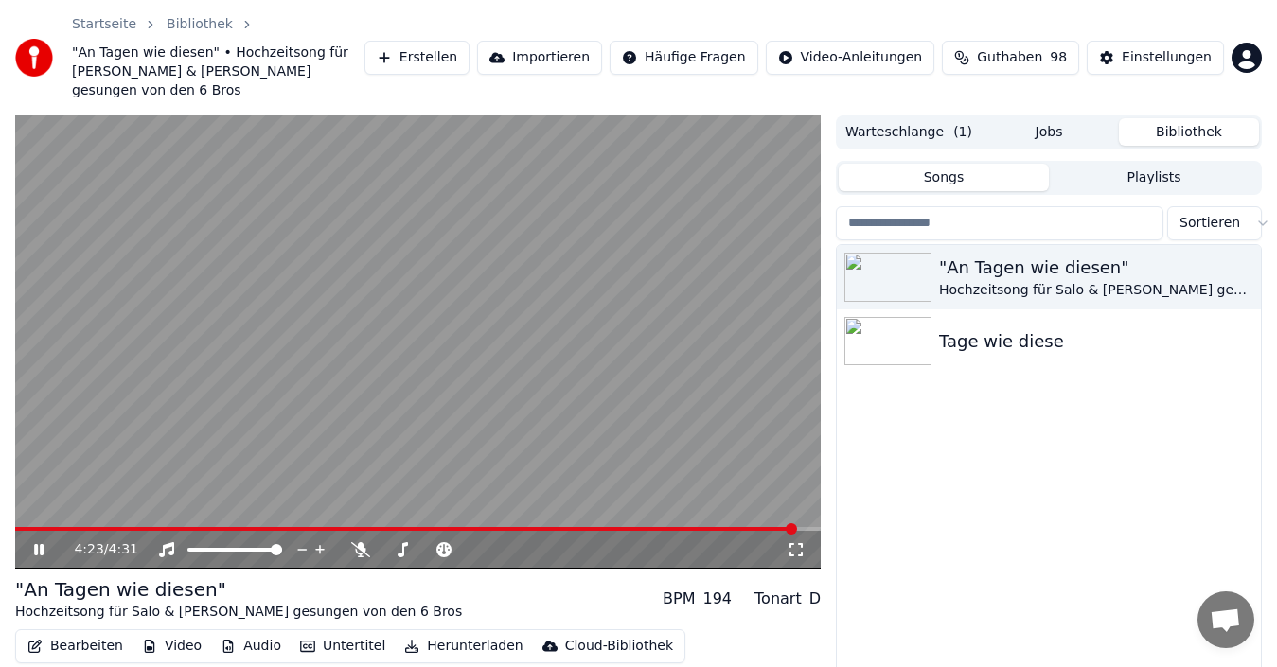
click at [43, 544] on icon at bounding box center [38, 549] width 9 height 11
click at [56, 633] on button "Bearbeiten" at bounding box center [75, 646] width 111 height 26
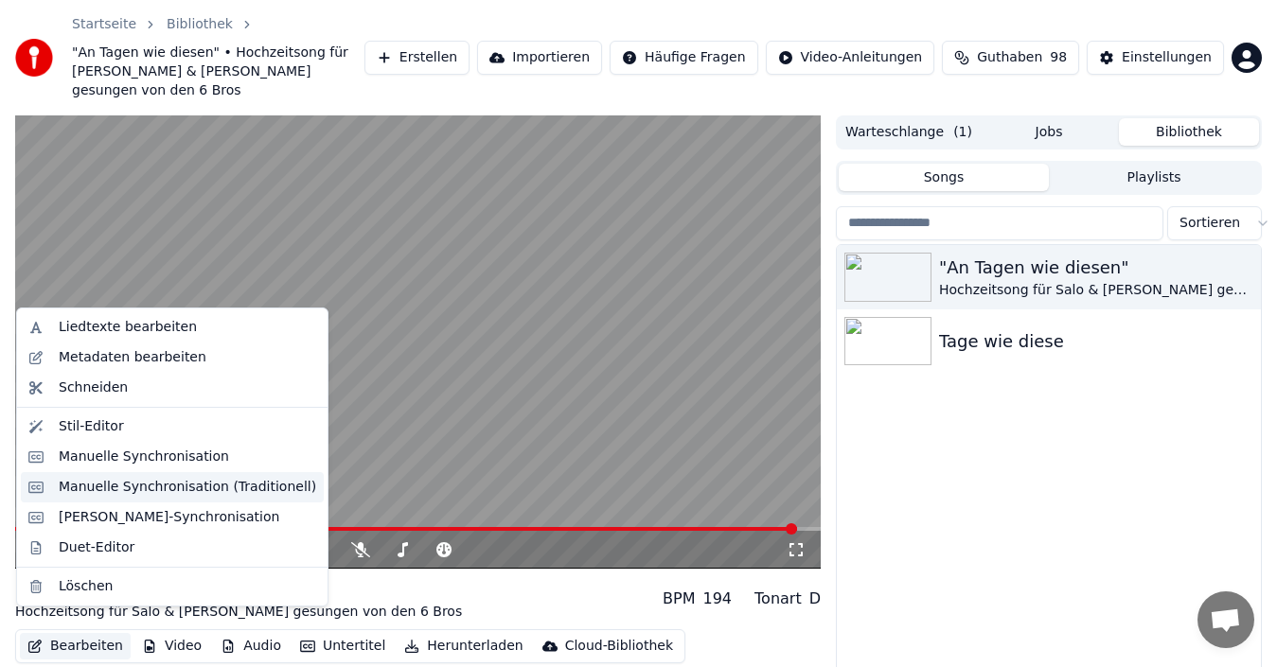
click at [128, 489] on div "Manuelle Synchronisation (Traditionell)" at bounding box center [187, 487] width 257 height 19
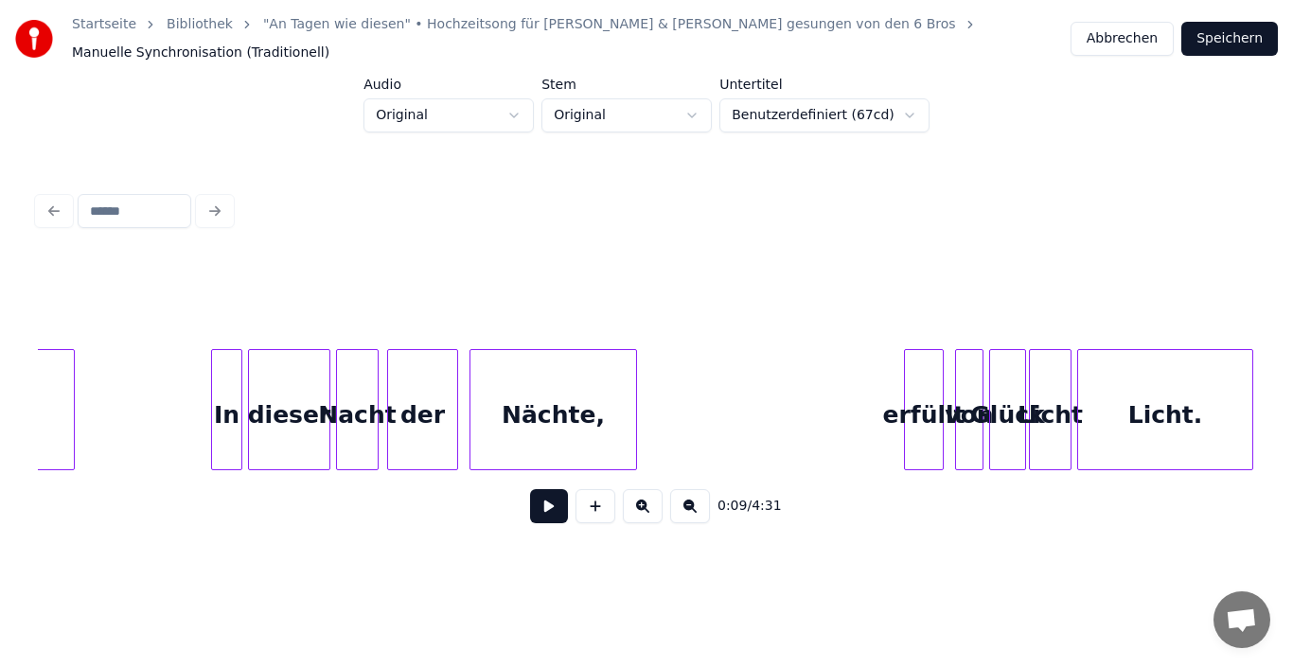
scroll to position [0, 24291]
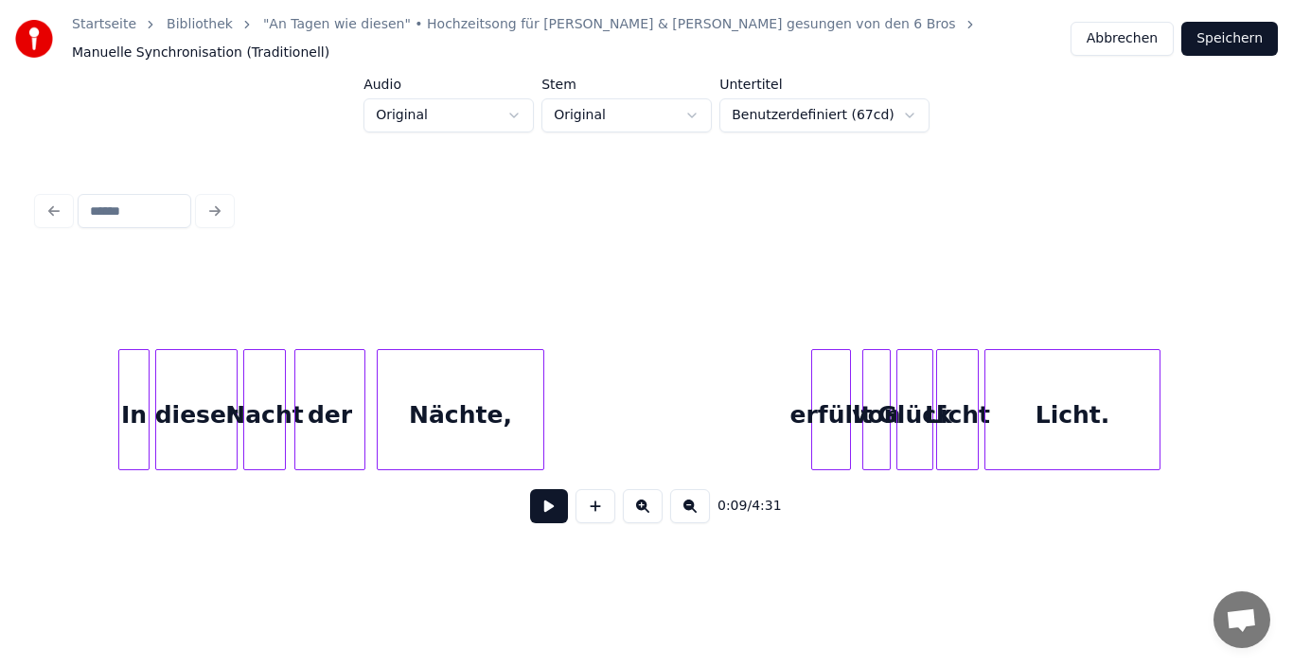
click at [839, 407] on div "erfüllt" at bounding box center [831, 414] width 38 height 129
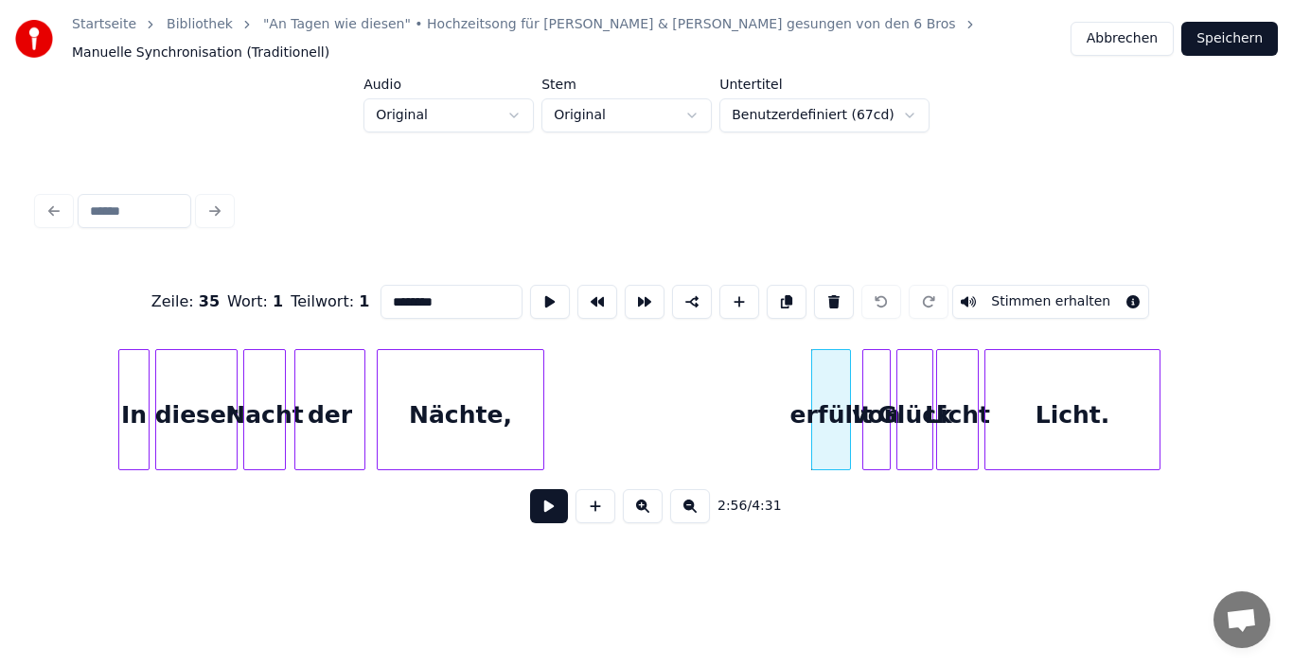
click at [869, 414] on div "von" at bounding box center [876, 414] width 26 height 129
click at [911, 419] on div "Glück" at bounding box center [914, 414] width 35 height 129
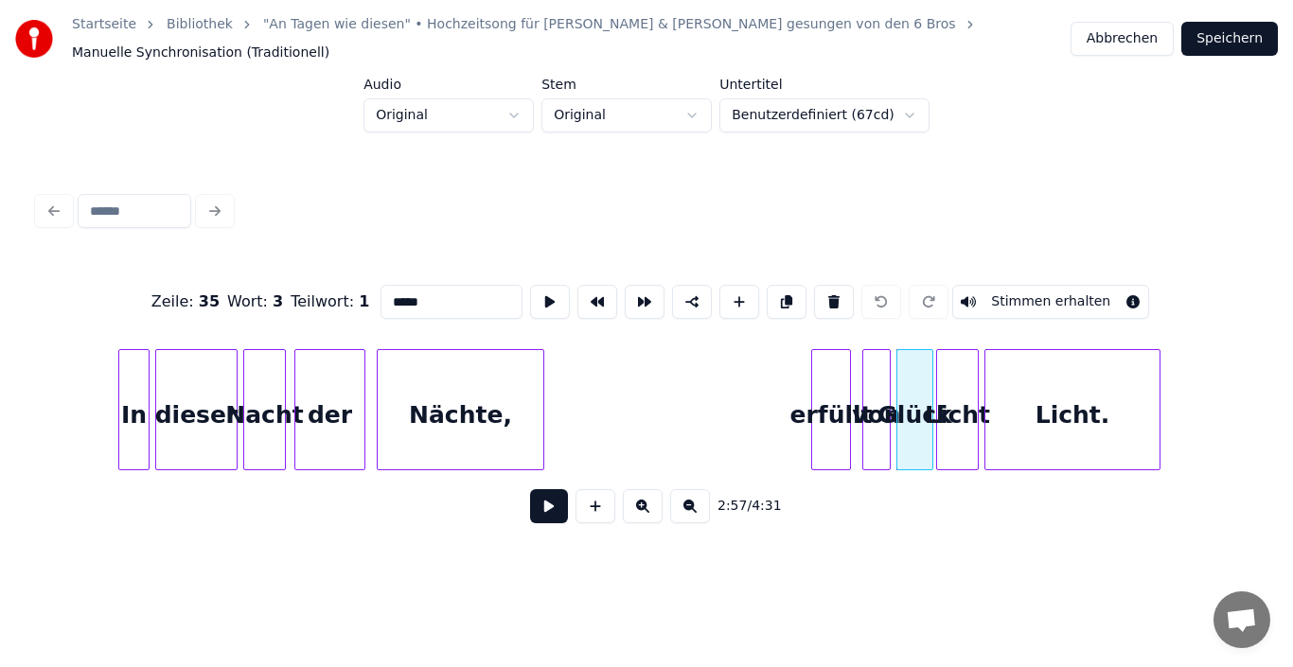
click at [944, 419] on div "Licht" at bounding box center [957, 414] width 41 height 129
click at [423, 287] on input "*****" at bounding box center [451, 302] width 142 height 34
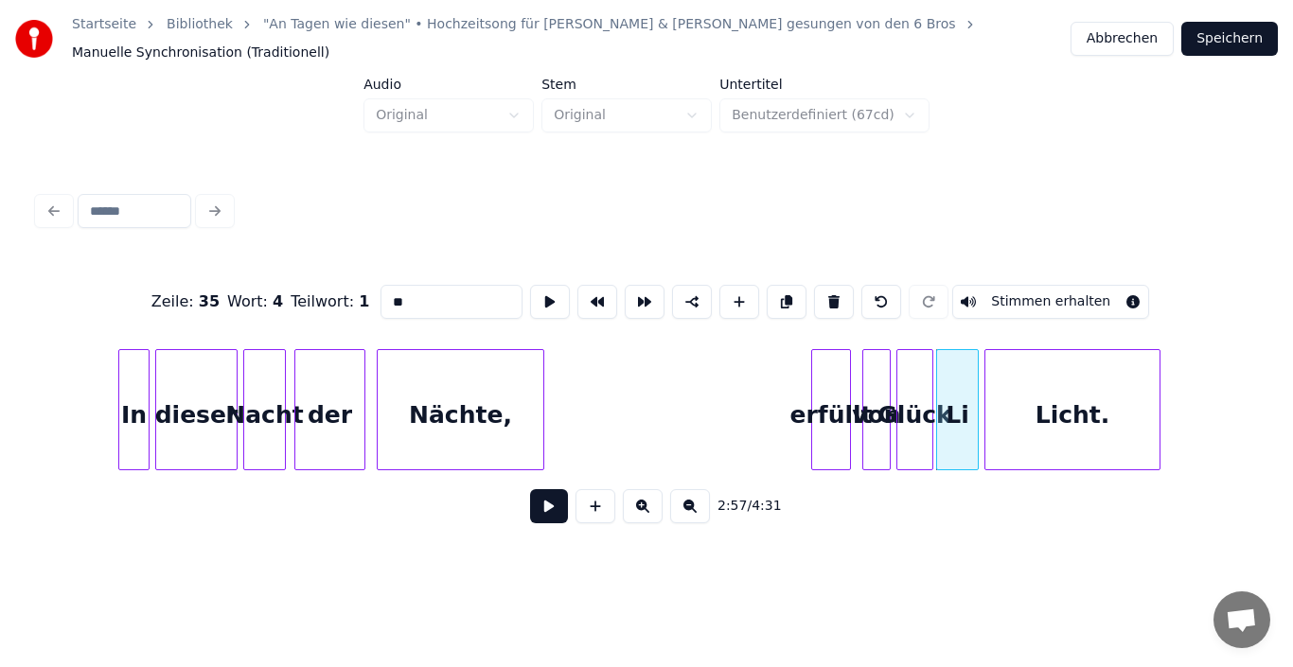
type input "*"
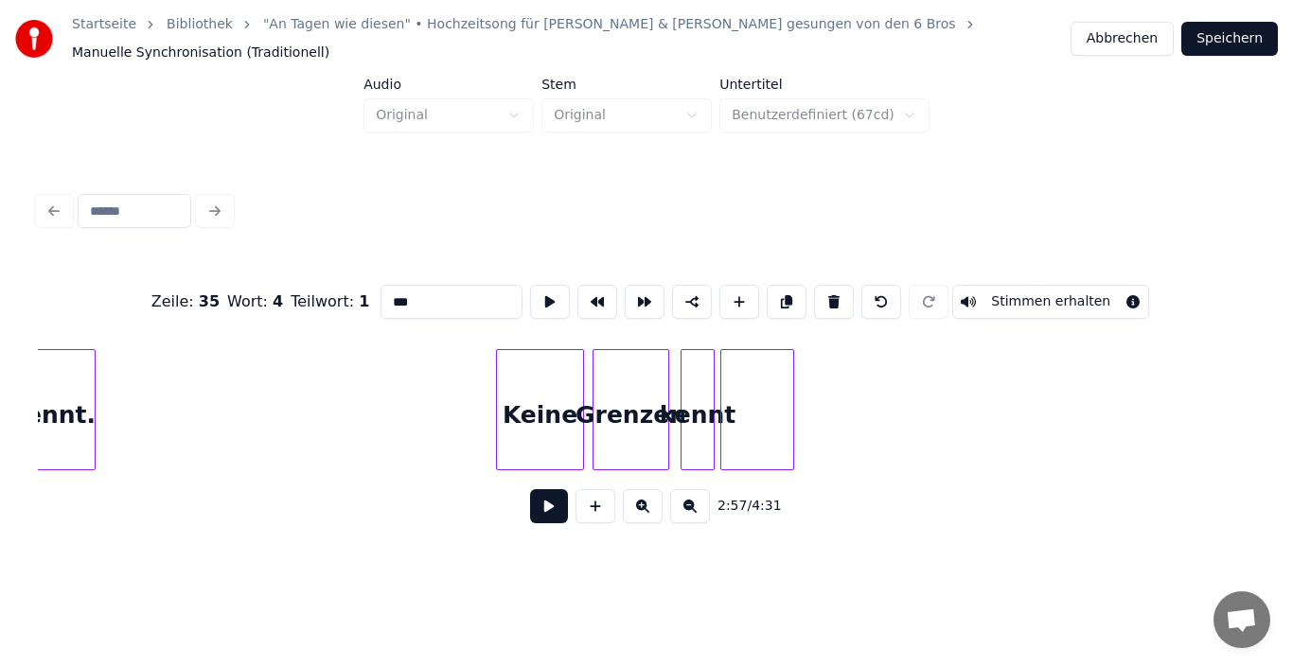
scroll to position [0, 26752]
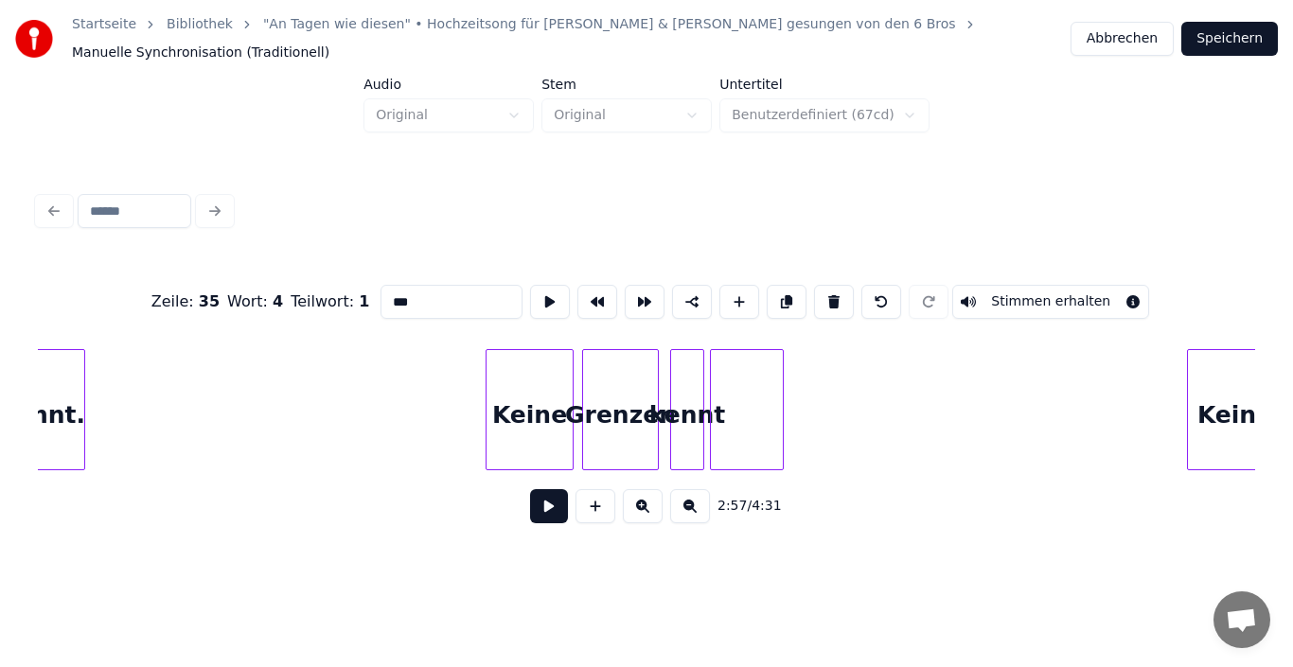
click at [616, 405] on div "Grenzen" at bounding box center [620, 414] width 75 height 129
click at [682, 415] on div "kennt" at bounding box center [687, 414] width 32 height 129
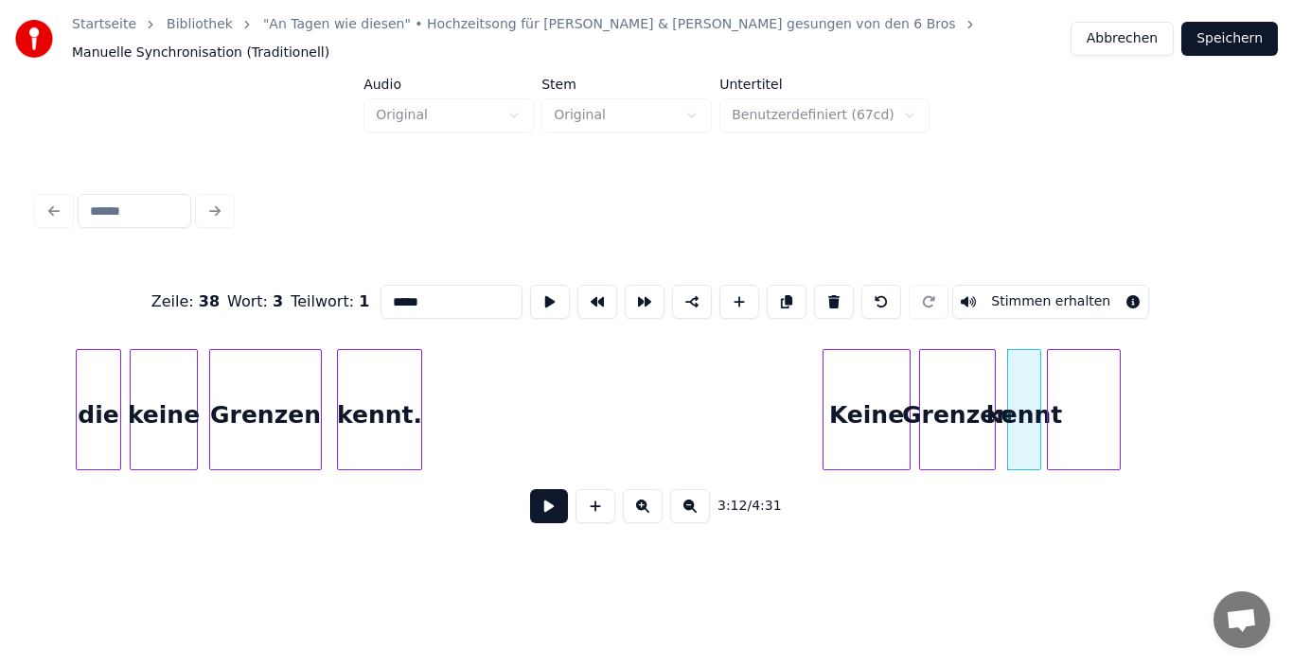
scroll to position [0, 26323]
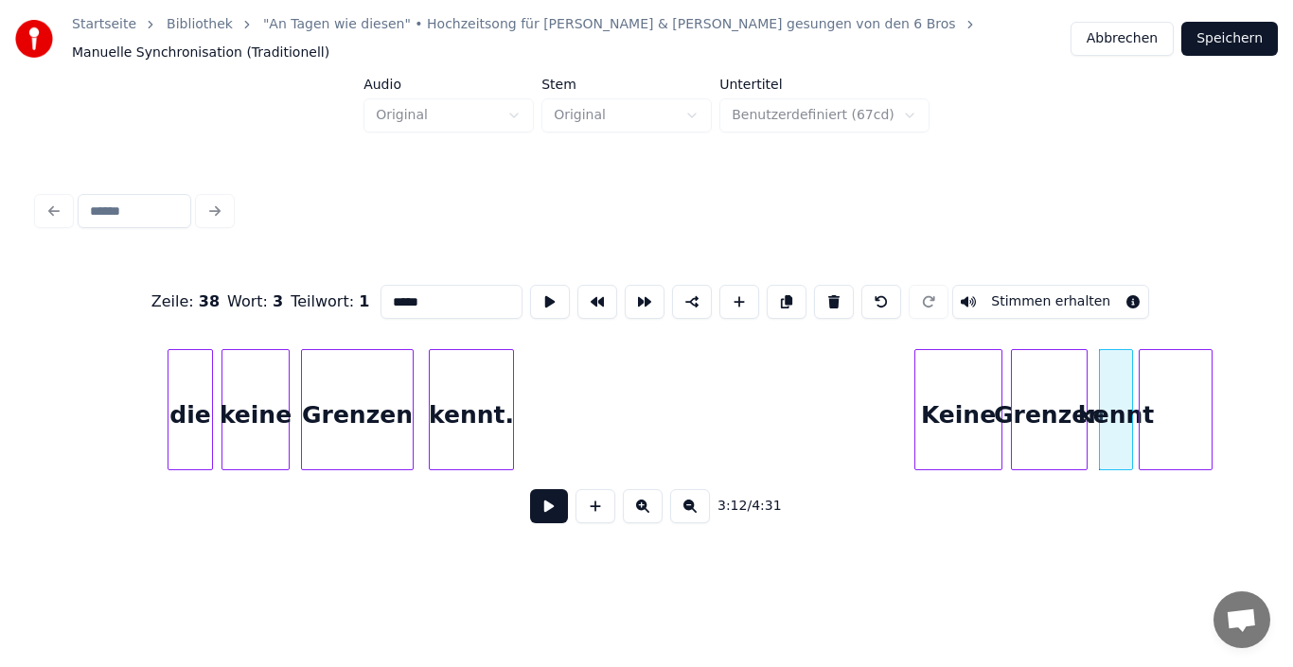
click at [348, 388] on div "Grenzen" at bounding box center [357, 414] width 111 height 129
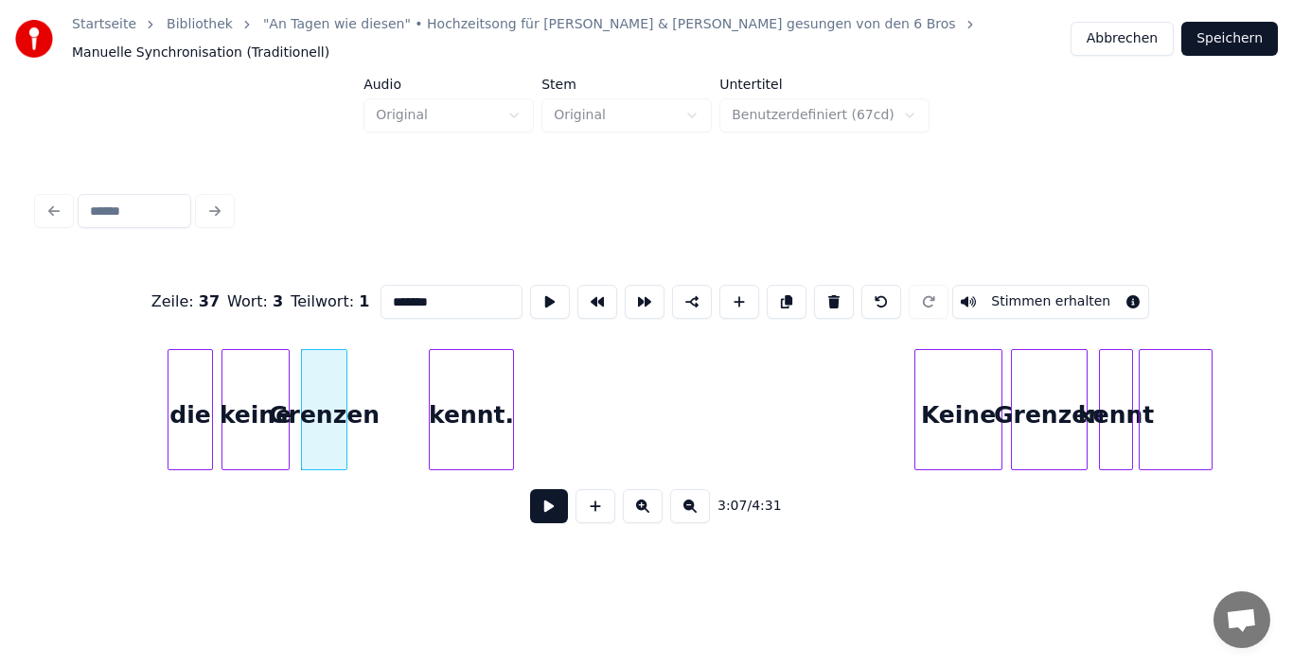
click at [344, 406] on div at bounding box center [344, 409] width 6 height 119
click at [731, 288] on button at bounding box center [739, 302] width 40 height 34
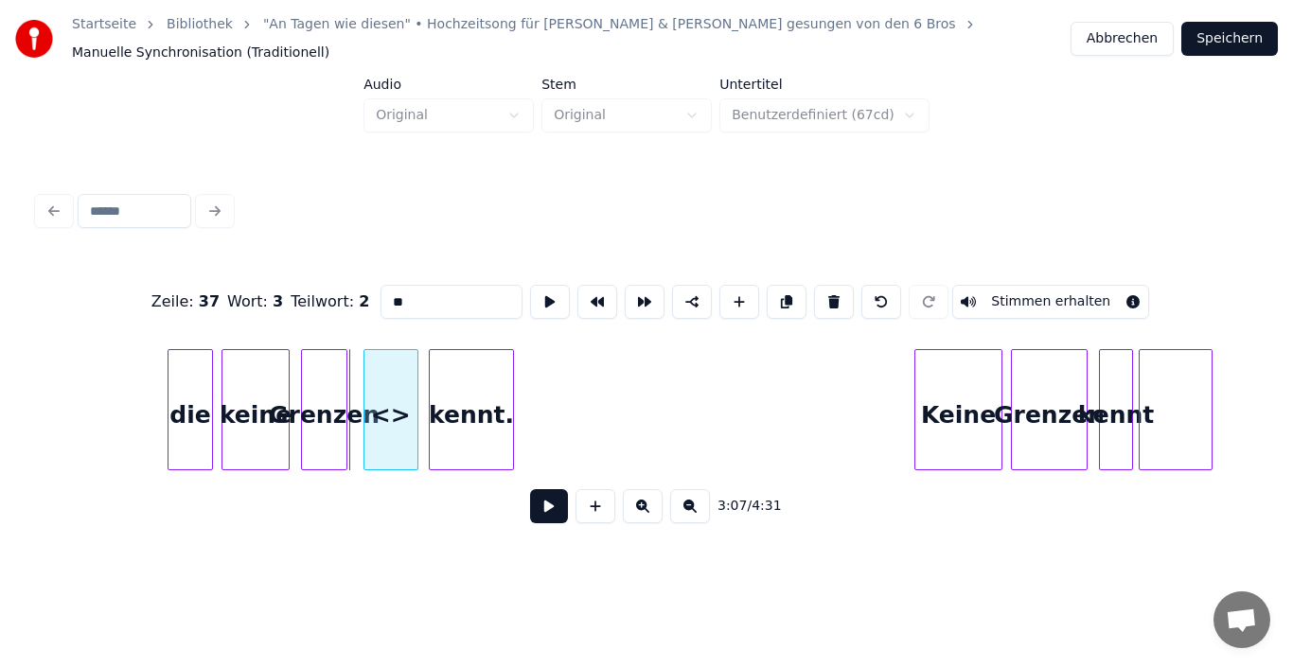
click at [404, 402] on div "<>" at bounding box center [390, 414] width 53 height 129
drag, startPoint x: 436, startPoint y: 292, endPoint x: 370, endPoint y: 290, distance: 66.3
click at [370, 290] on div "Zeile : 37 Wort : 3 Teilwort : 2 ** Stimmen erhalten" at bounding box center [646, 302] width 1217 height 95
click at [325, 408] on div "Grenzen" at bounding box center [324, 414] width 44 height 129
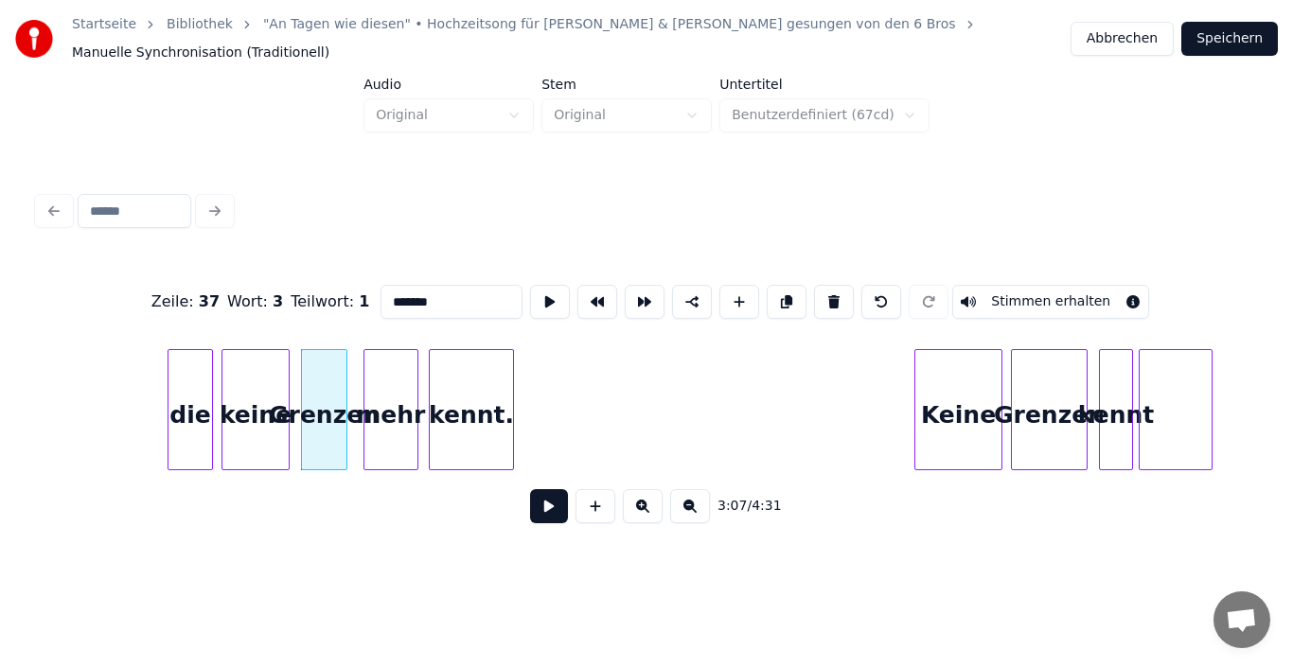
click at [346, 416] on div "Grenzen" at bounding box center [324, 409] width 46 height 121
click at [352, 430] on div at bounding box center [351, 409] width 6 height 119
click at [336, 428] on div "Grenzen" at bounding box center [328, 414] width 52 height 129
type input "*******"
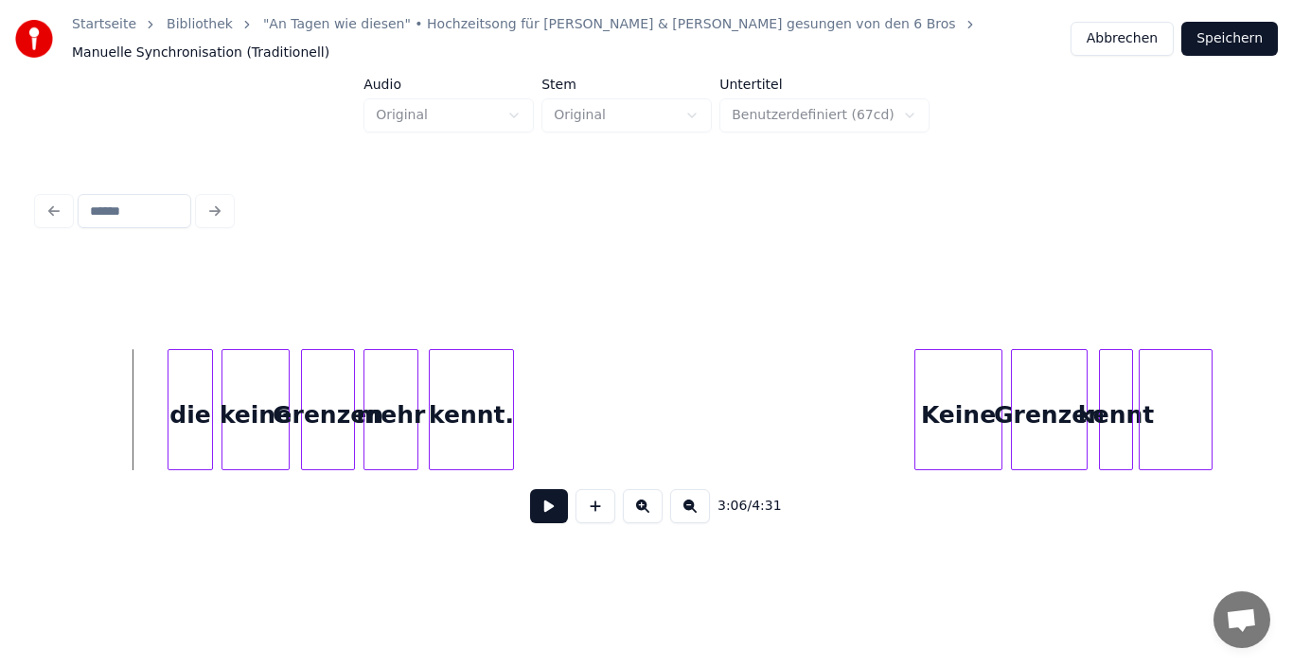
click at [207, 401] on div at bounding box center [209, 409] width 6 height 119
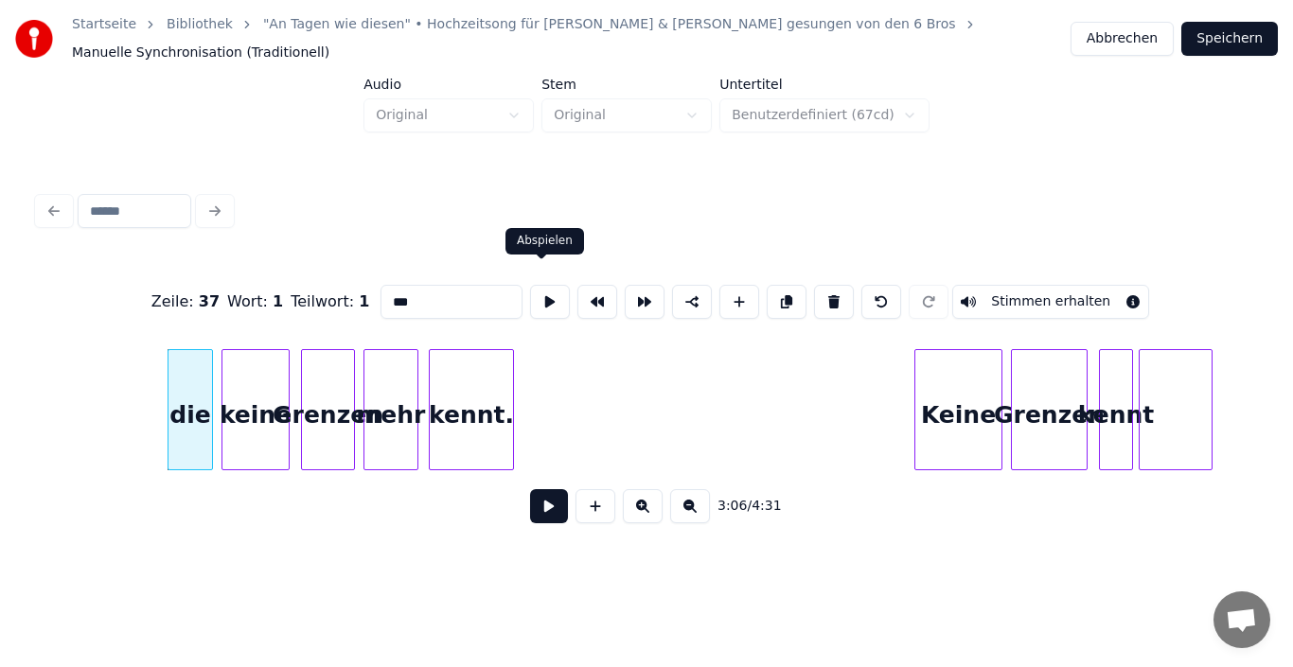
click at [534, 285] on button at bounding box center [550, 302] width 40 height 34
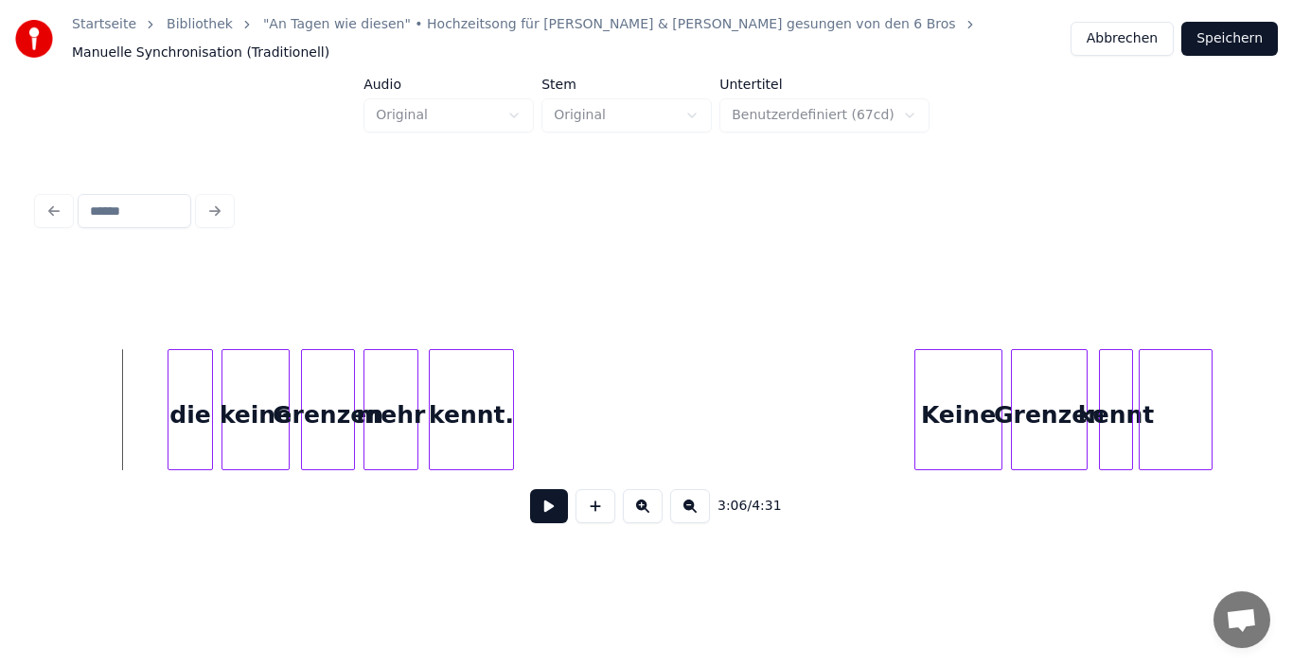
click at [535, 497] on button at bounding box center [549, 506] width 38 height 34
click at [547, 513] on button at bounding box center [549, 506] width 38 height 34
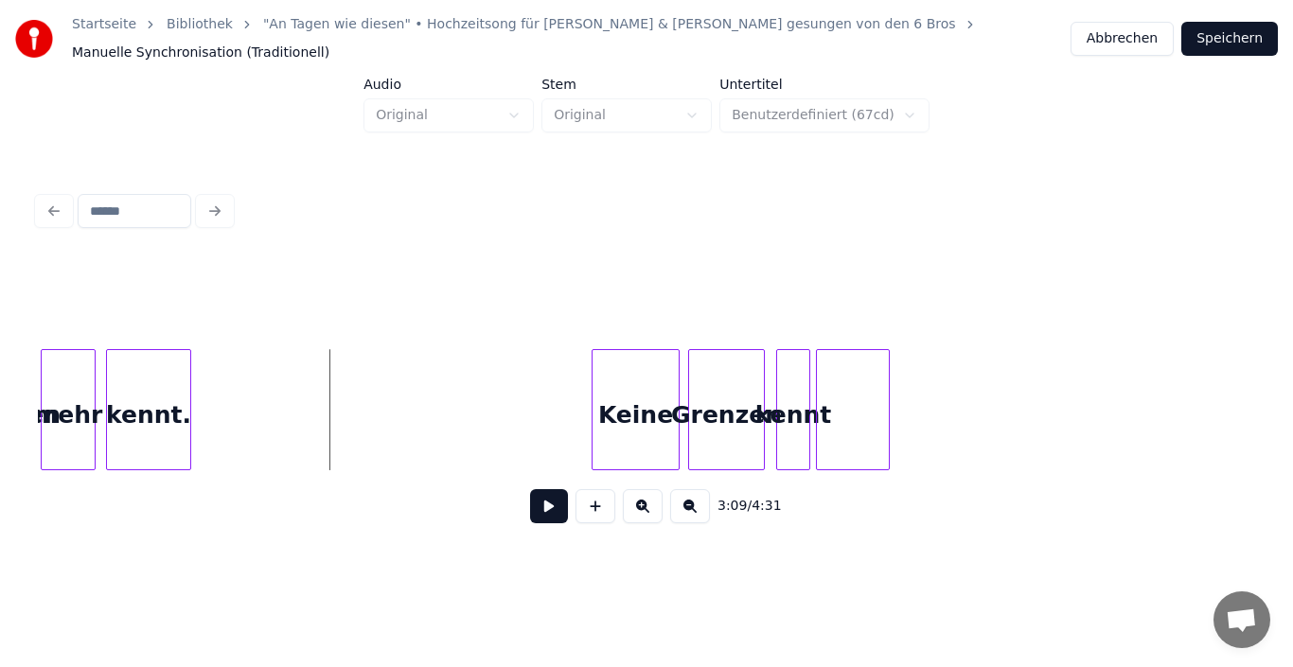
scroll to position [0, 26664]
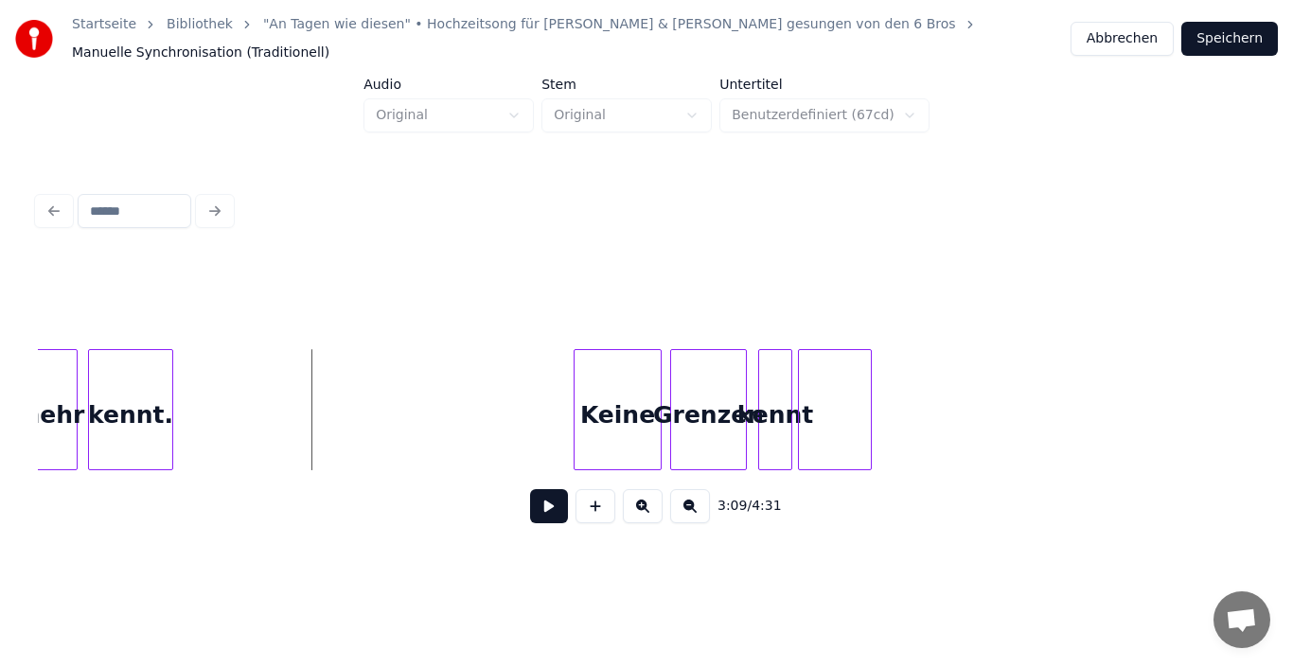
click at [786, 412] on div at bounding box center [789, 409] width 6 height 119
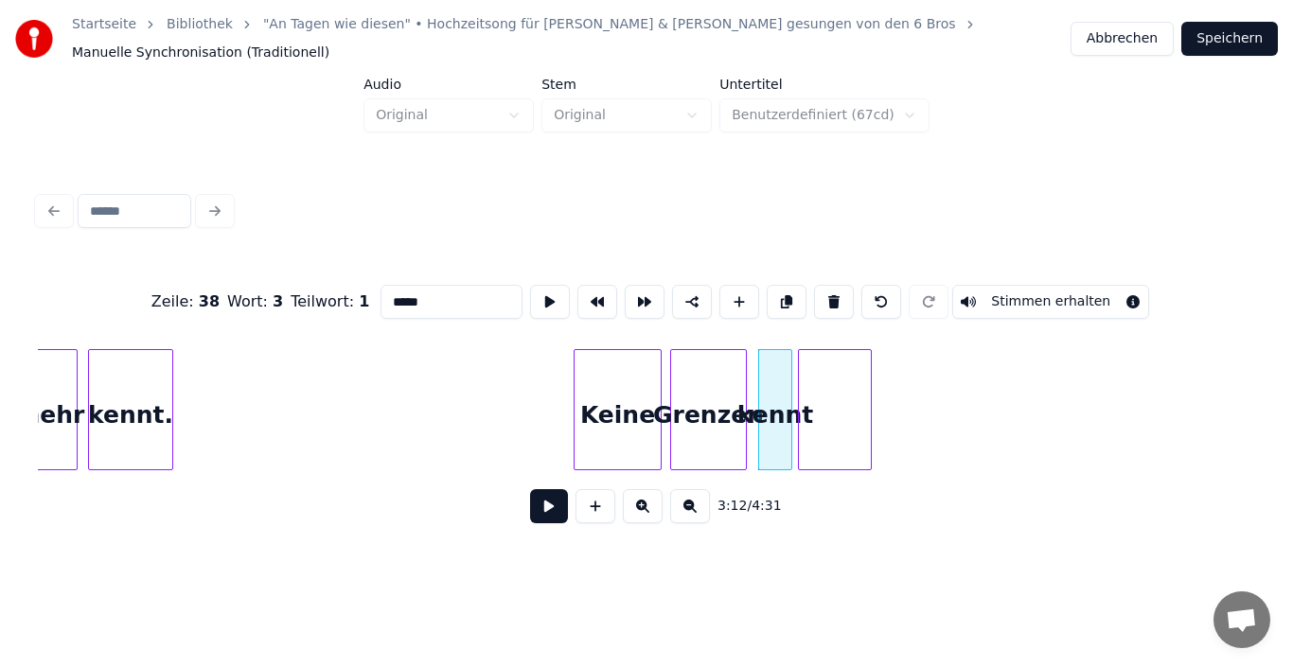
drag, startPoint x: 457, startPoint y: 283, endPoint x: 369, endPoint y: 293, distance: 88.6
click at [369, 293] on div "Zeile : 38 Wort : 3 Teilwort : 1 ***** Stimmen erhalten" at bounding box center [646, 302] width 1217 height 95
type input "****"
click at [838, 373] on div at bounding box center [835, 409] width 74 height 121
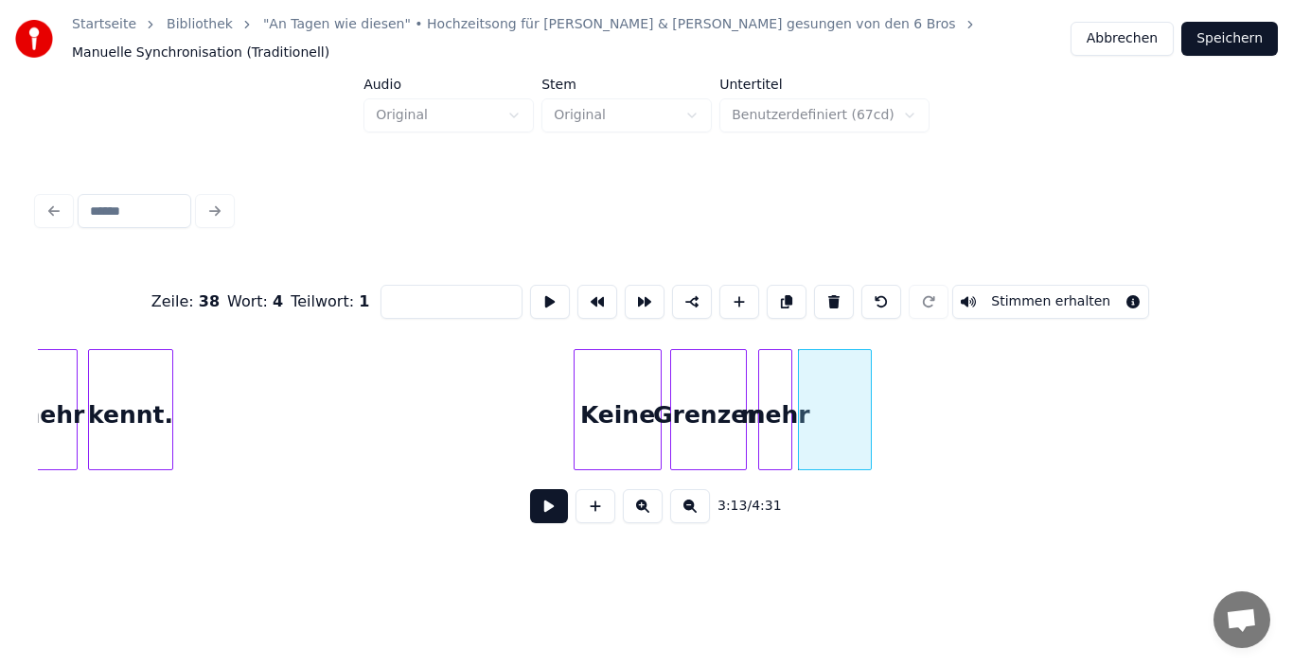
click at [827, 414] on div at bounding box center [835, 409] width 74 height 121
click at [433, 285] on input at bounding box center [451, 302] width 142 height 34
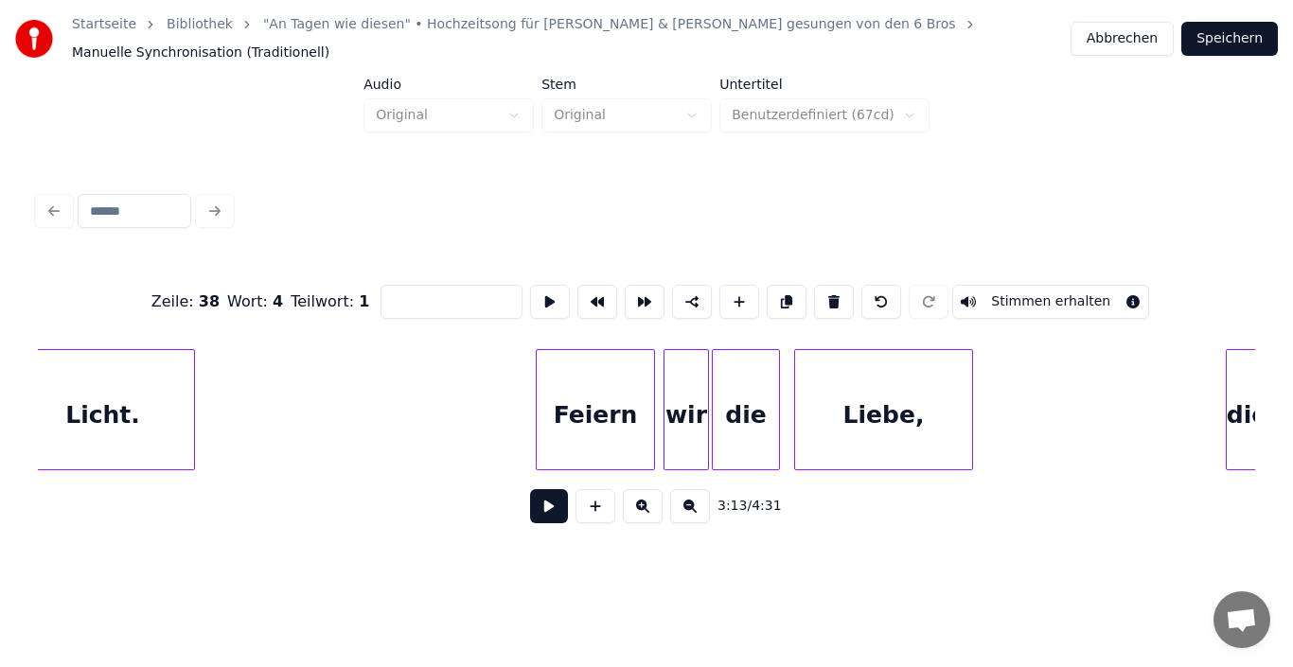
scroll to position [0, 33558]
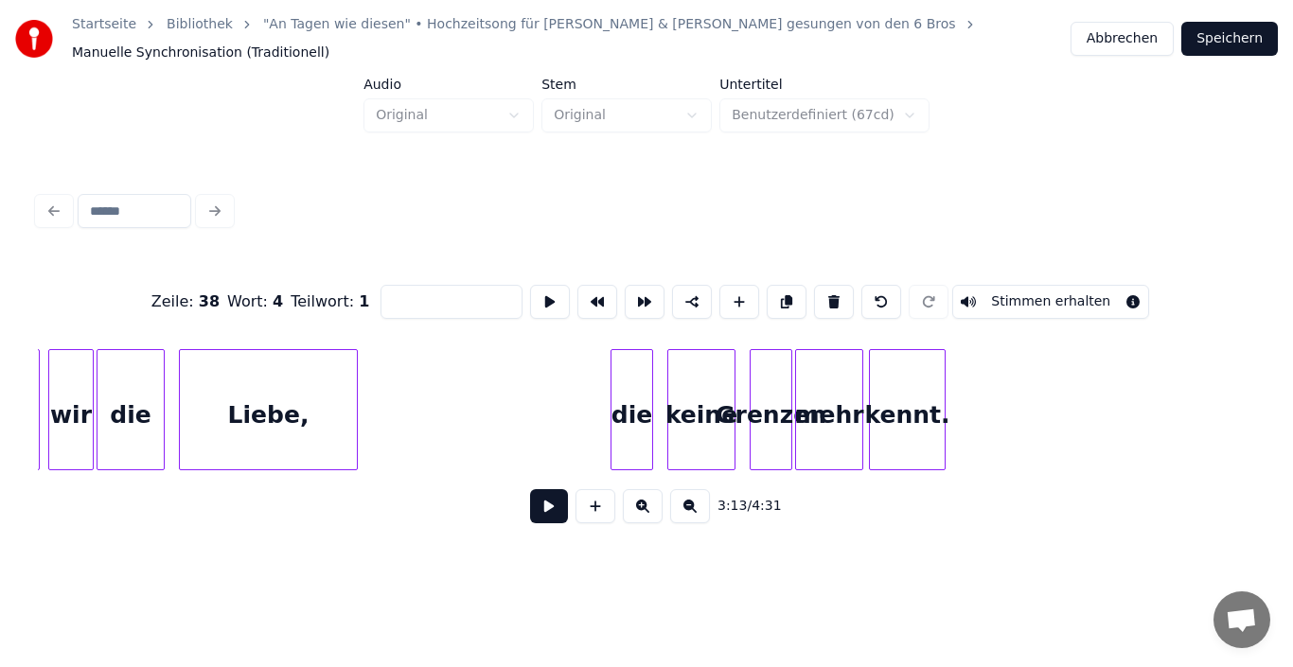
click at [780, 401] on div "Grenzen" at bounding box center [771, 414] width 41 height 129
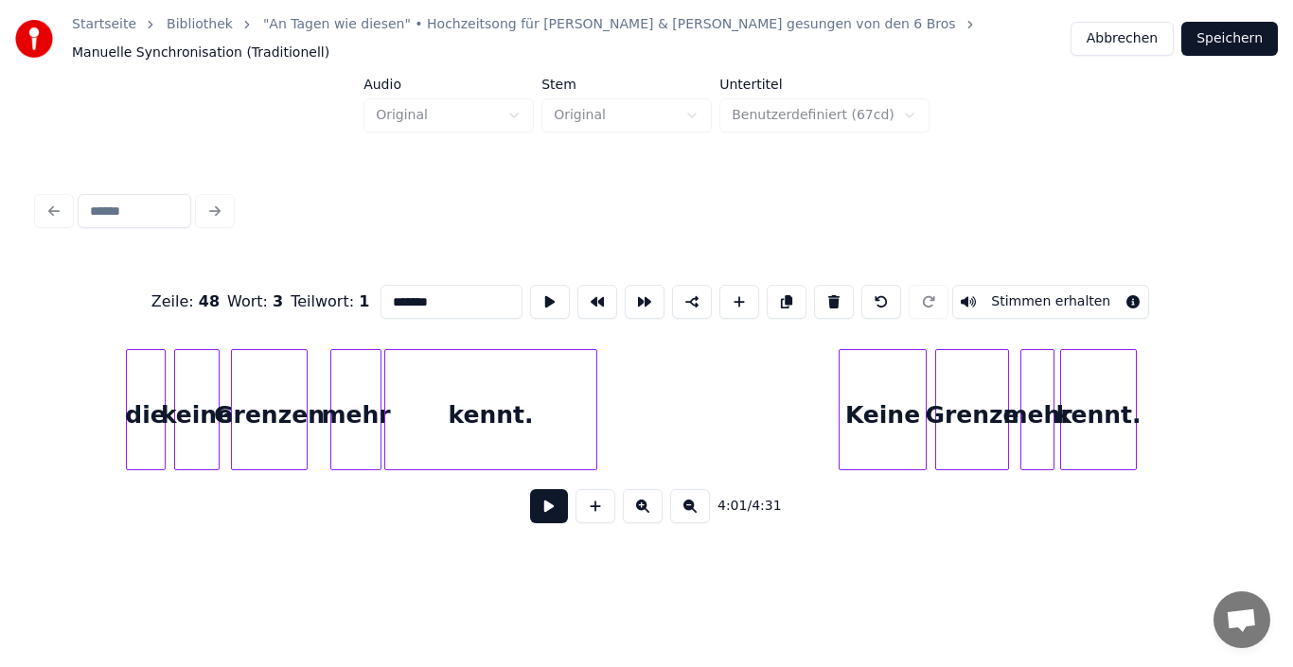
scroll to position [0, 35497]
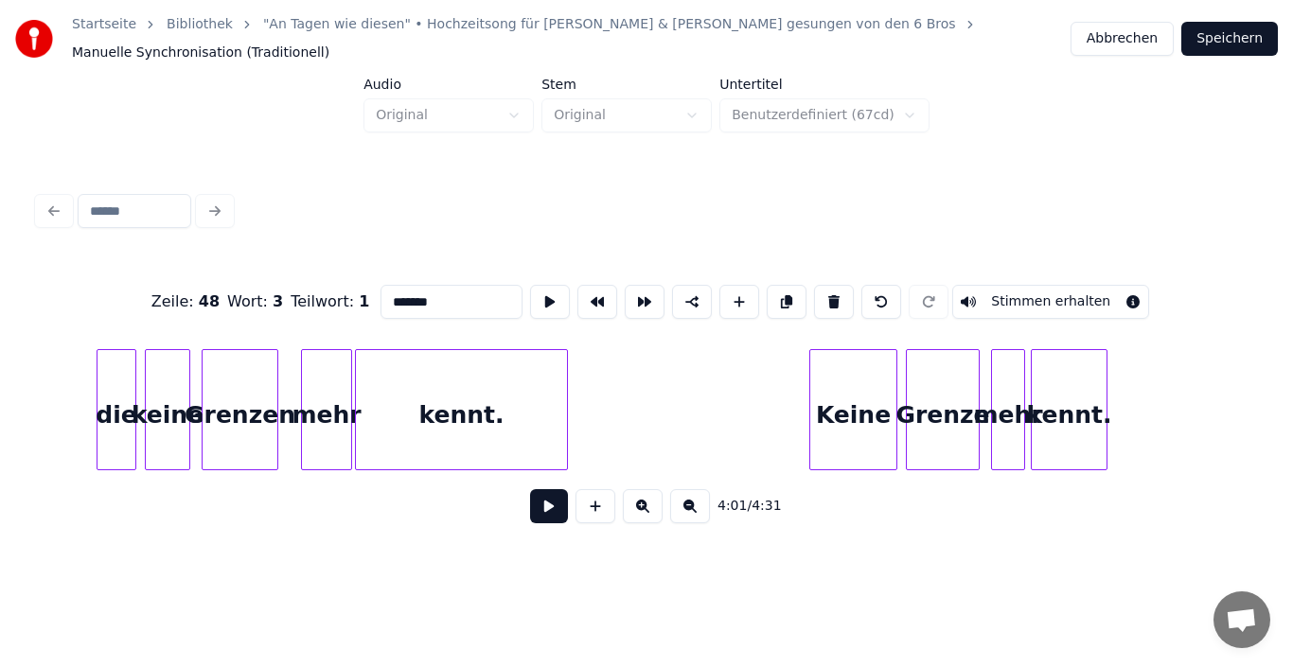
click at [933, 407] on div "Grenze" at bounding box center [943, 414] width 72 height 129
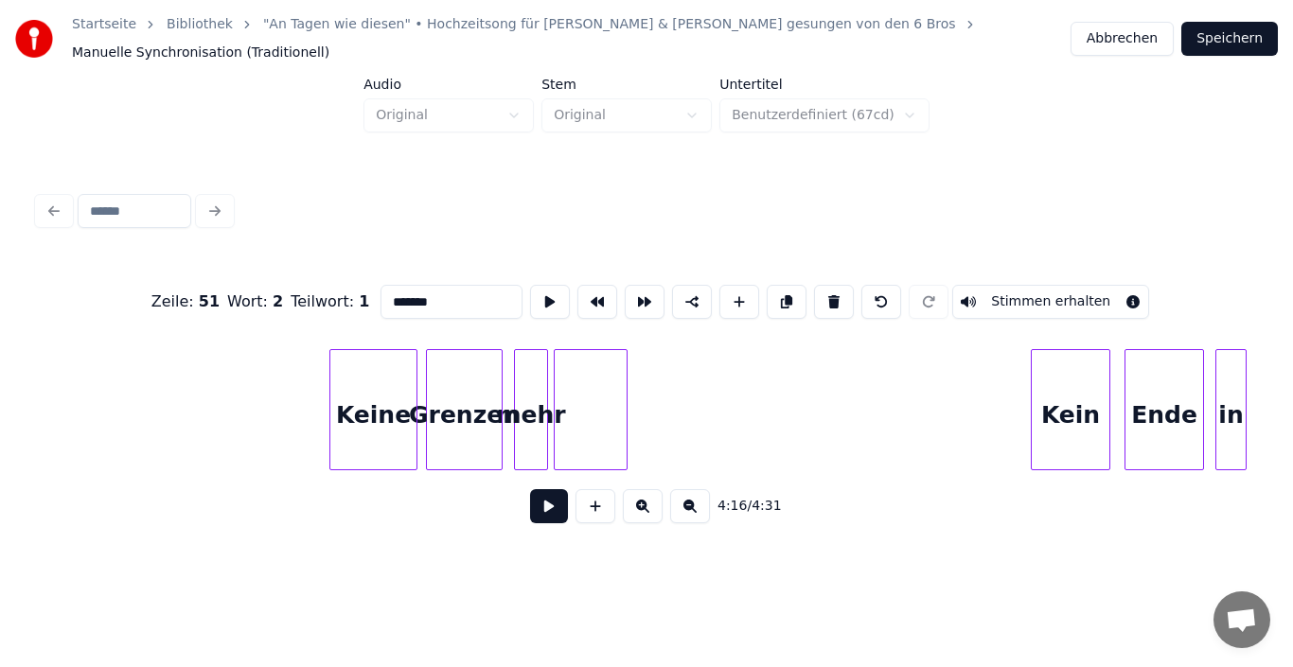
scroll to position [0, 26877]
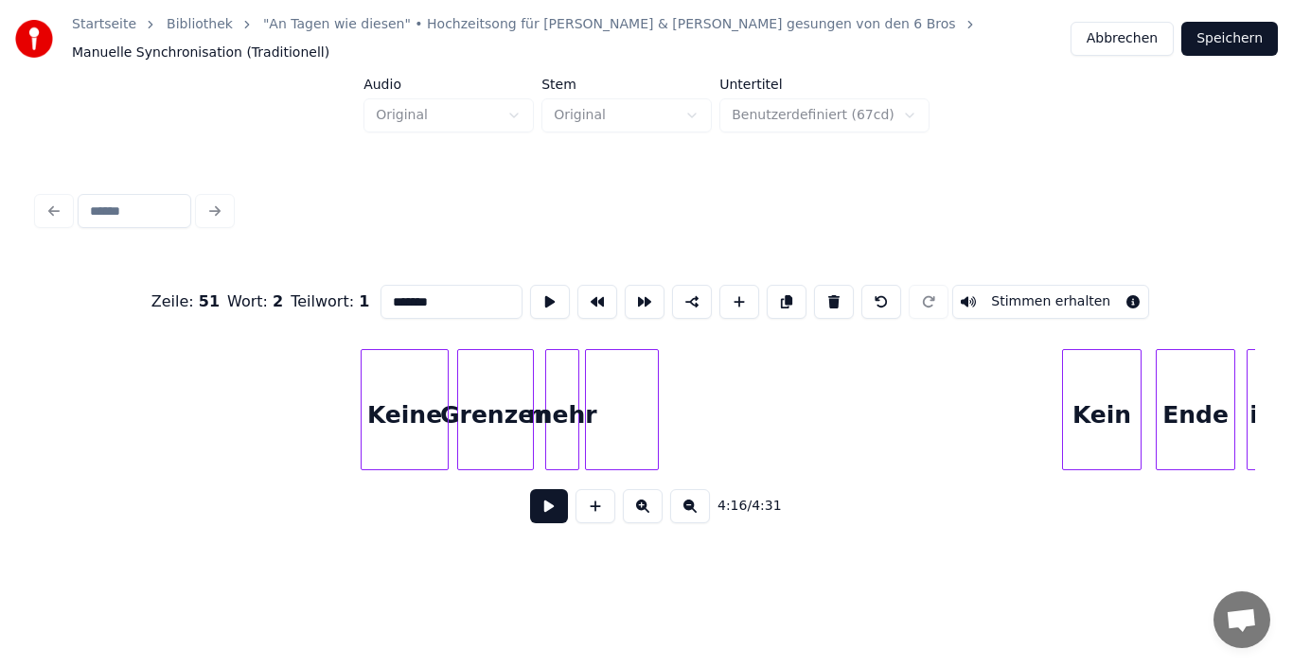
click at [495, 400] on div "Grenzen" at bounding box center [495, 414] width 75 height 129
click at [577, 421] on div at bounding box center [576, 409] width 6 height 119
type input "****"
click at [623, 418] on div at bounding box center [622, 409] width 74 height 121
click at [447, 294] on input at bounding box center [451, 302] width 142 height 34
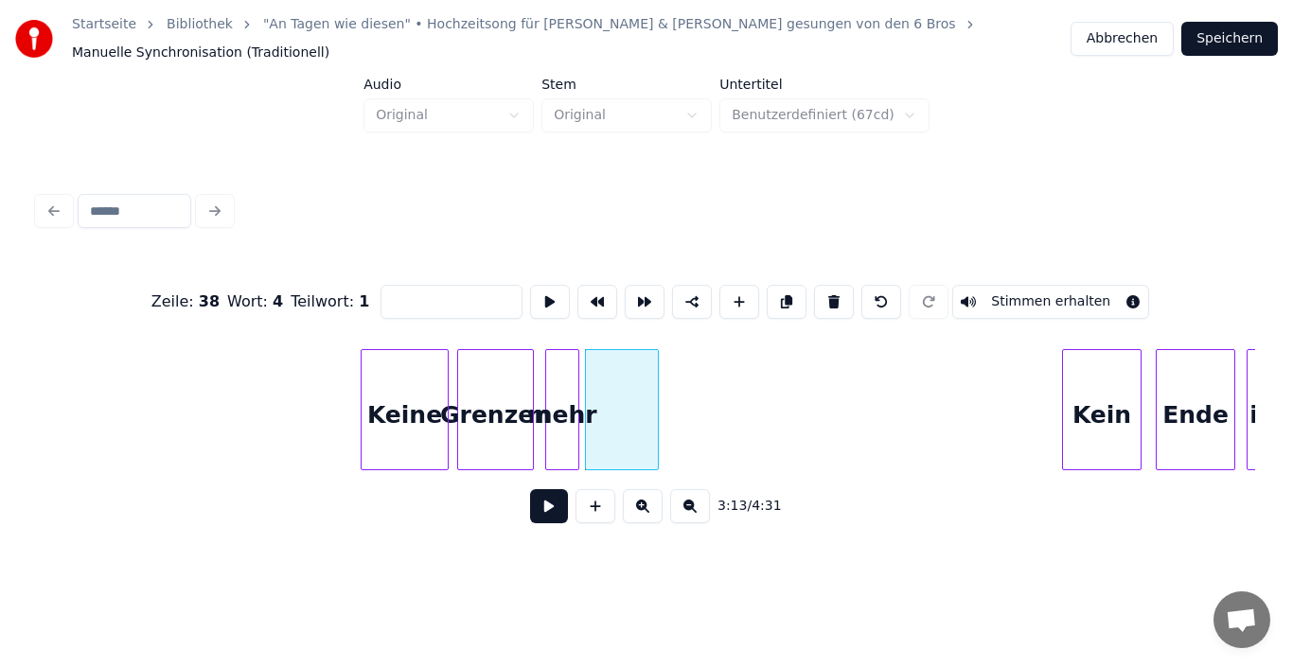
click at [634, 398] on div at bounding box center [622, 409] width 74 height 121
click at [731, 285] on button at bounding box center [739, 302] width 40 height 34
type input "**"
click at [605, 394] on div "<>" at bounding box center [613, 414] width 54 height 129
click at [649, 398] on div at bounding box center [622, 409] width 74 height 121
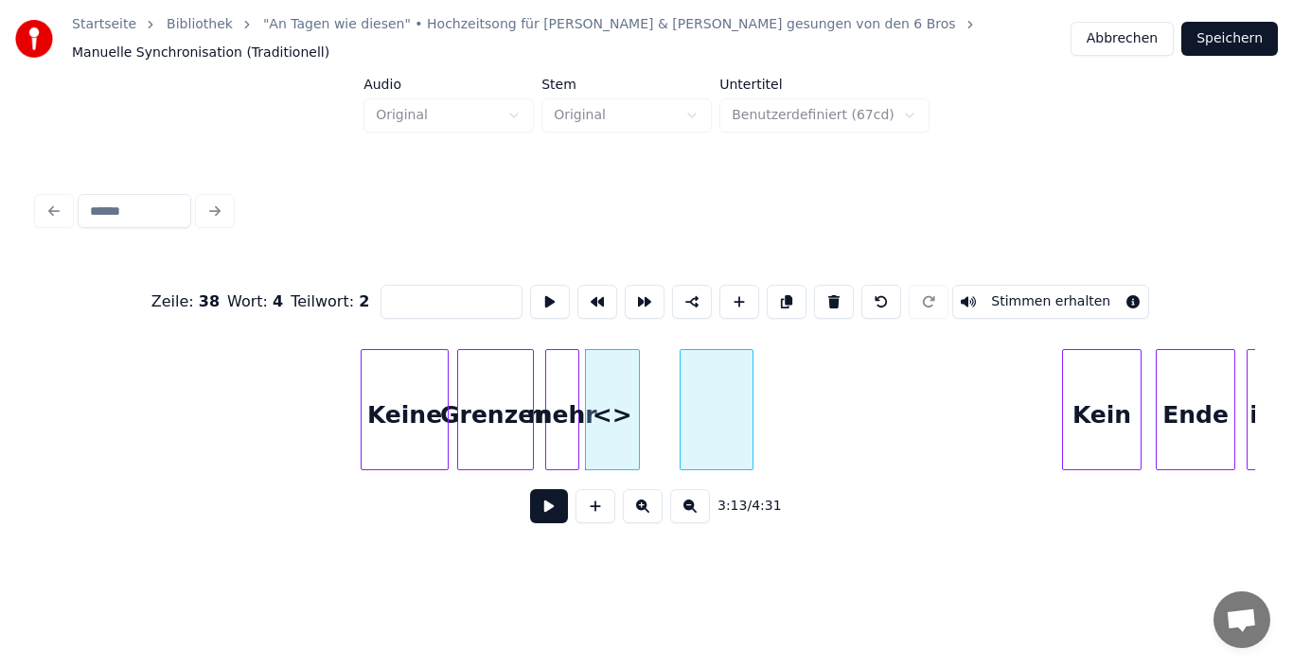
click at [741, 424] on div at bounding box center [717, 409] width 74 height 121
click at [656, 403] on div at bounding box center [656, 409] width 6 height 119
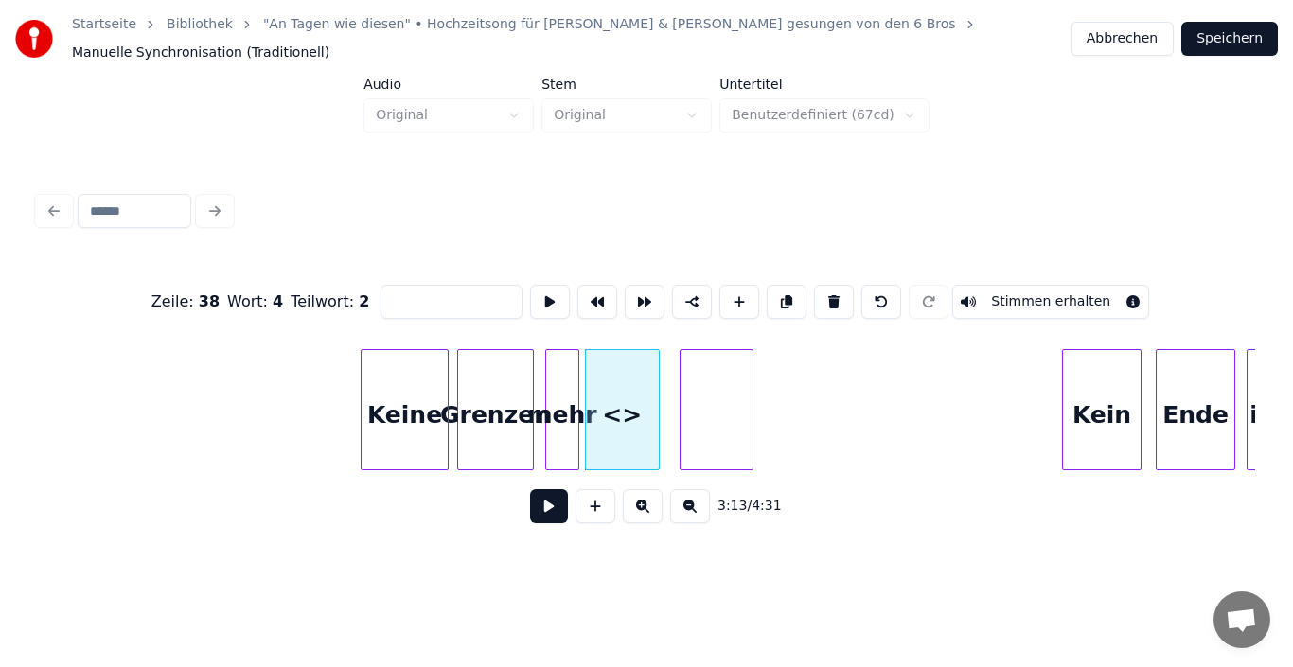
click at [634, 403] on div "<>" at bounding box center [623, 414] width 74 height 129
type input "**"
click at [438, 297] on input "**" at bounding box center [451, 302] width 142 height 34
type input "*"
type input "******"
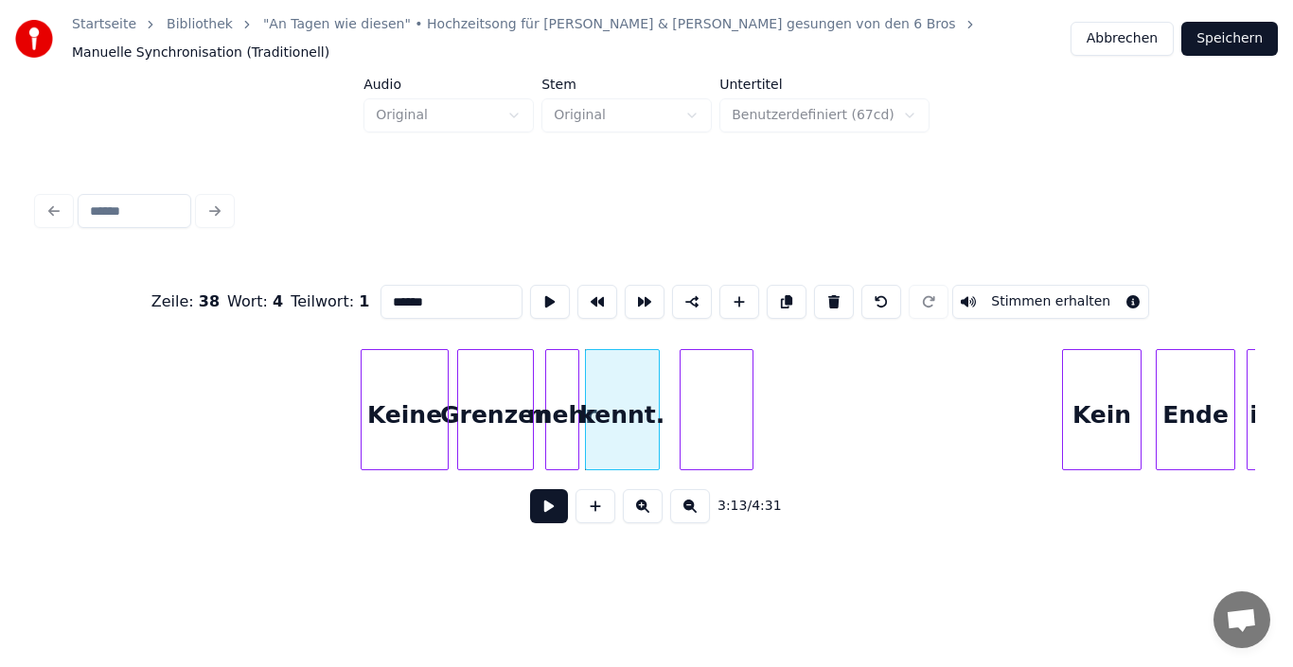
click at [736, 400] on div at bounding box center [717, 409] width 74 height 121
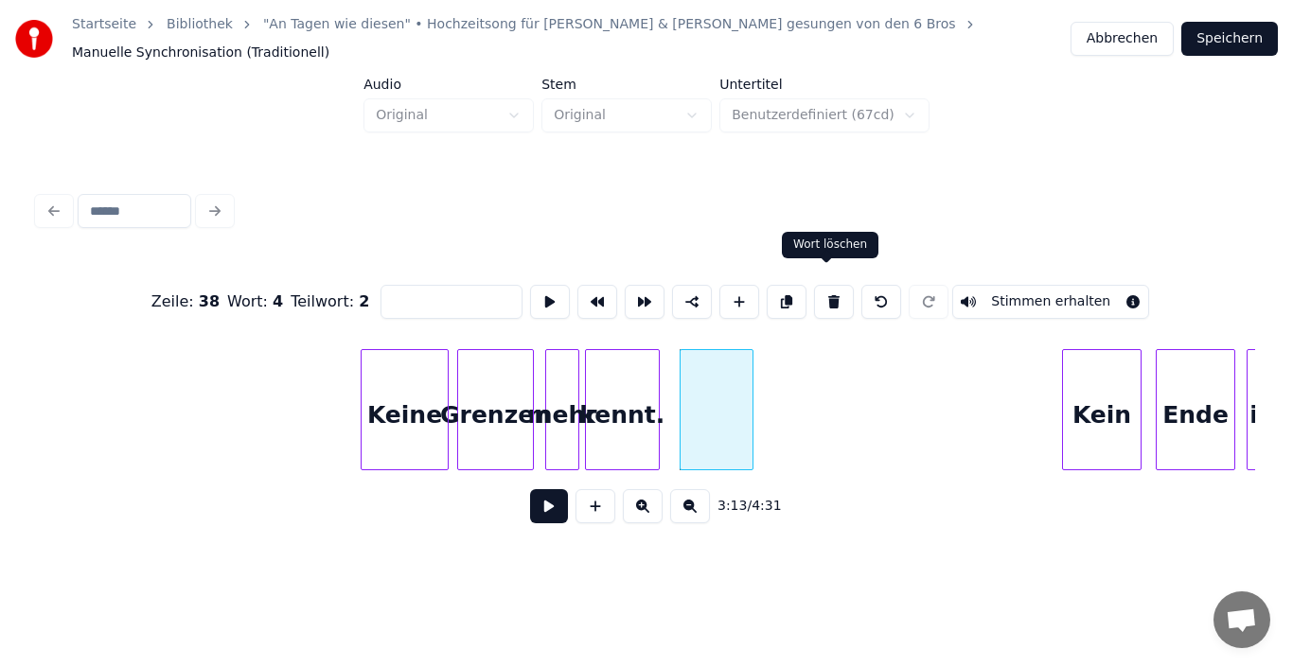
click at [828, 288] on button at bounding box center [834, 302] width 40 height 34
type input "******"
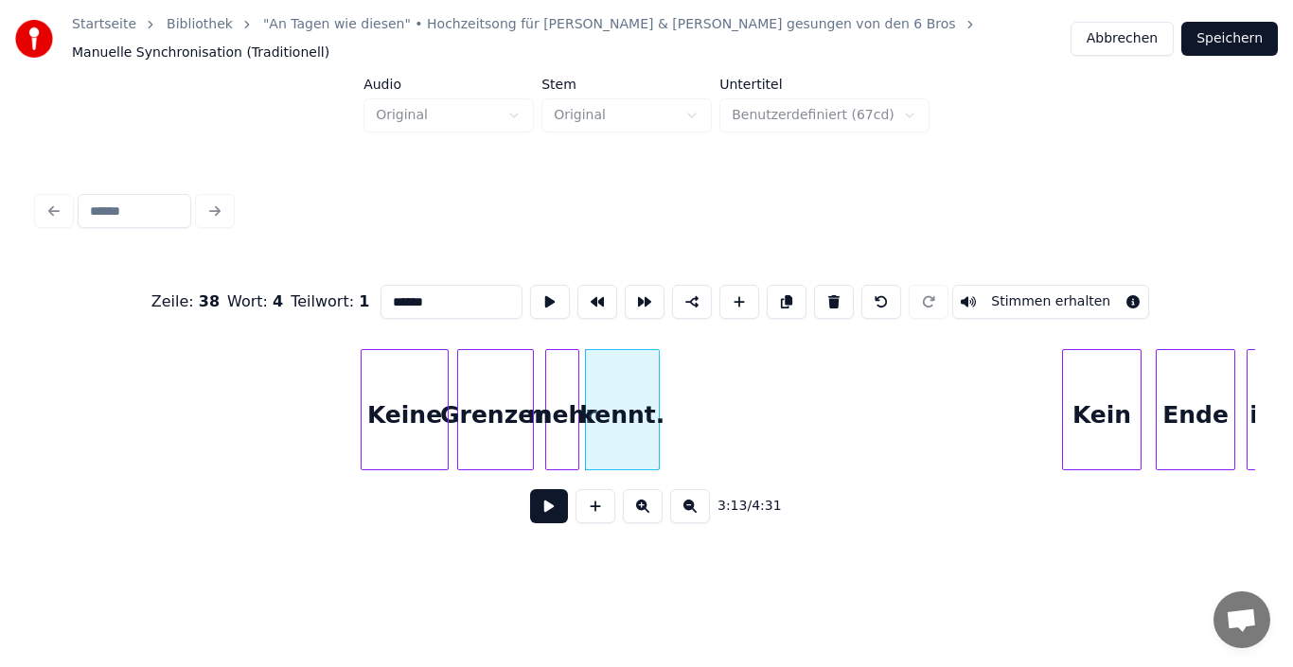
click at [1231, 45] on button "Speichern" at bounding box center [1229, 39] width 97 height 34
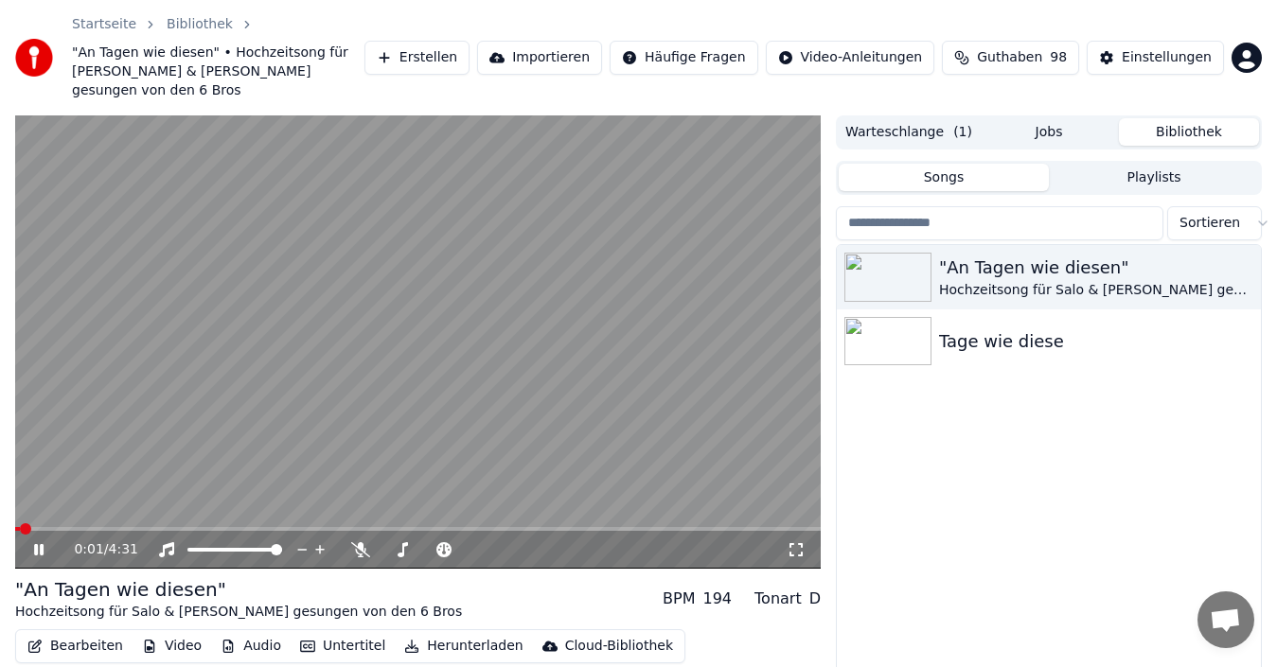
click at [44, 542] on icon at bounding box center [52, 549] width 44 height 15
click at [794, 542] on icon at bounding box center [795, 549] width 19 height 15
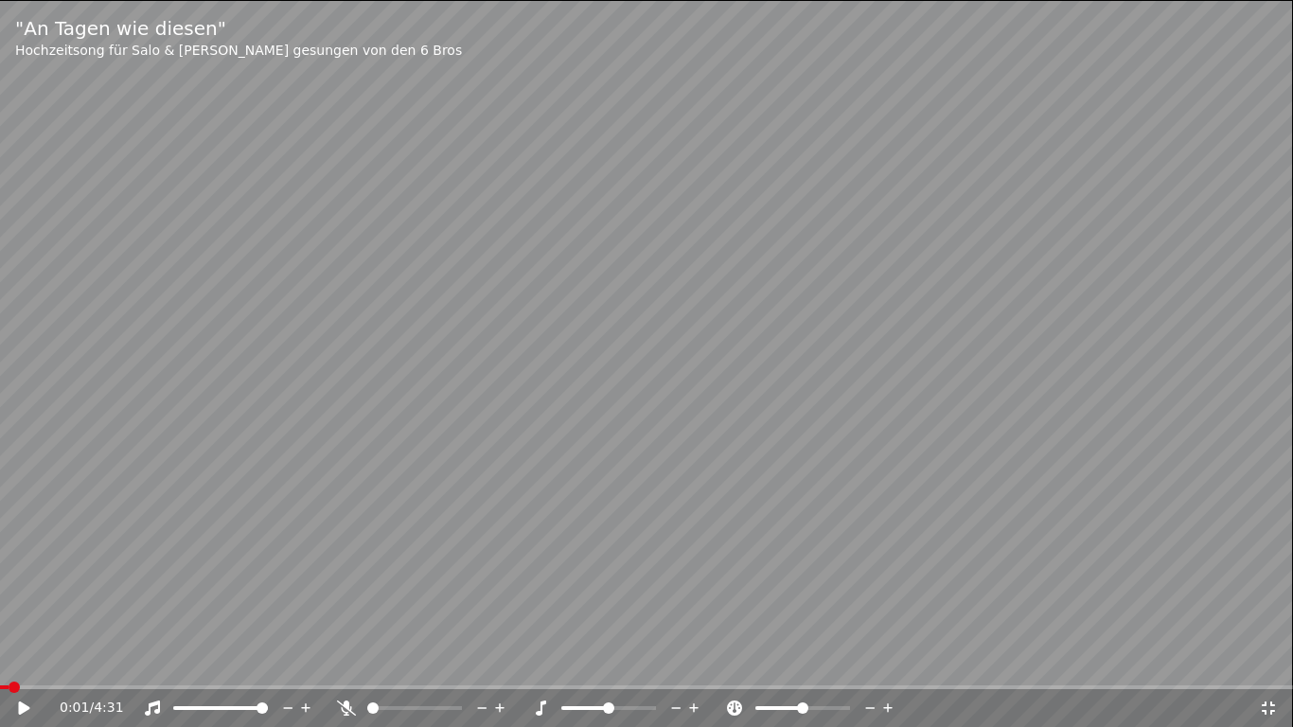
click at [28, 666] on icon at bounding box center [37, 707] width 44 height 15
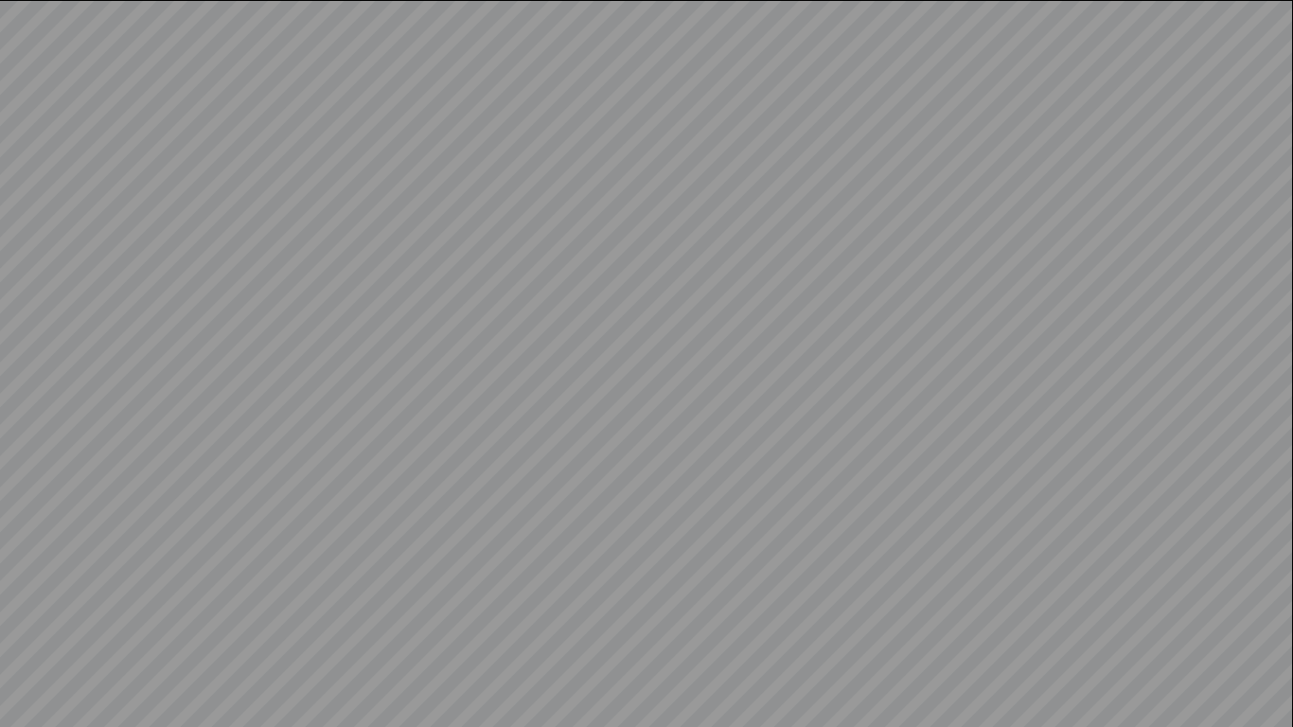
click at [28, 666] on video at bounding box center [646, 363] width 1293 height 727
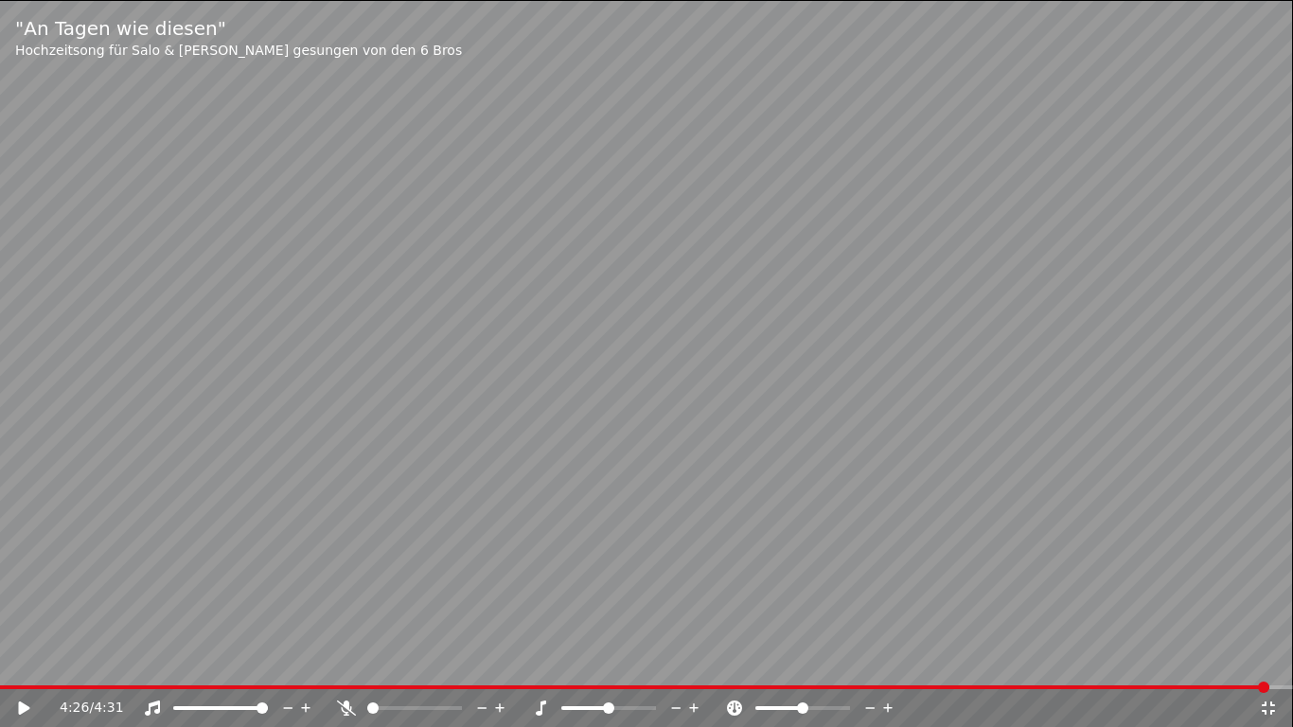
click at [1257, 666] on div "4:26 / 4:31" at bounding box center [659, 707] width 1199 height 19
click at [1272, 666] on icon at bounding box center [1268, 707] width 13 height 13
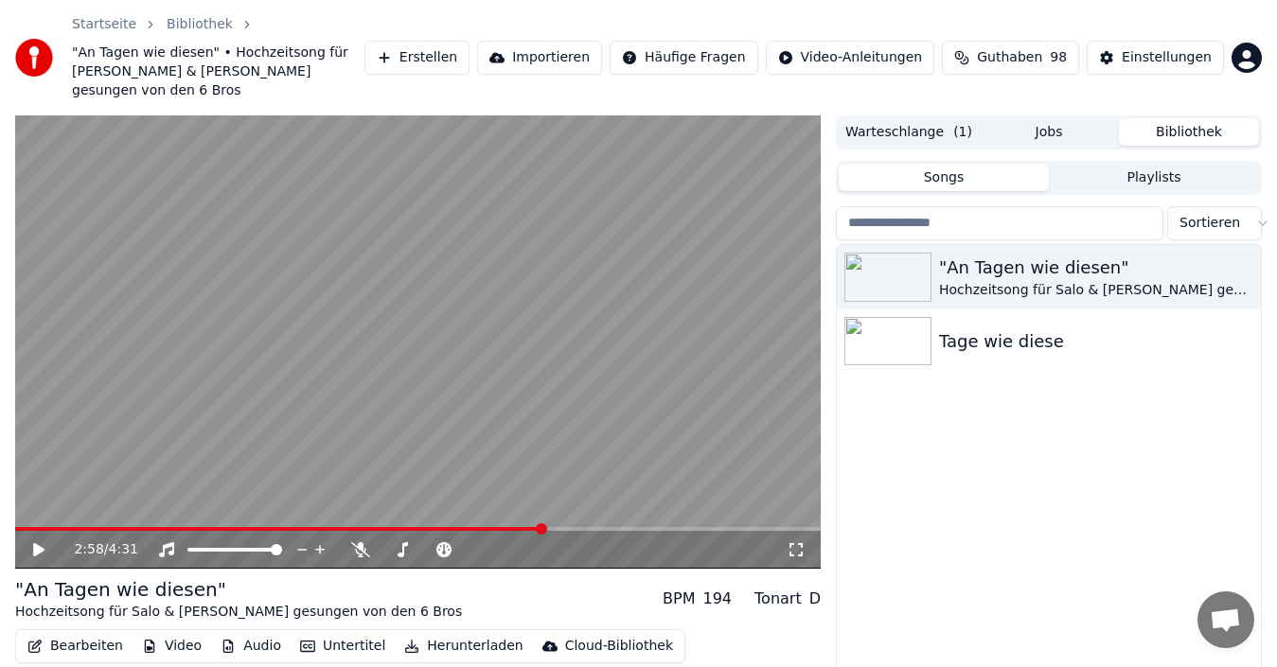
click at [543, 527] on span at bounding box center [279, 529] width 528 height 4
click at [34, 543] on icon at bounding box center [38, 549] width 11 height 13
click at [32, 542] on icon at bounding box center [52, 549] width 44 height 15
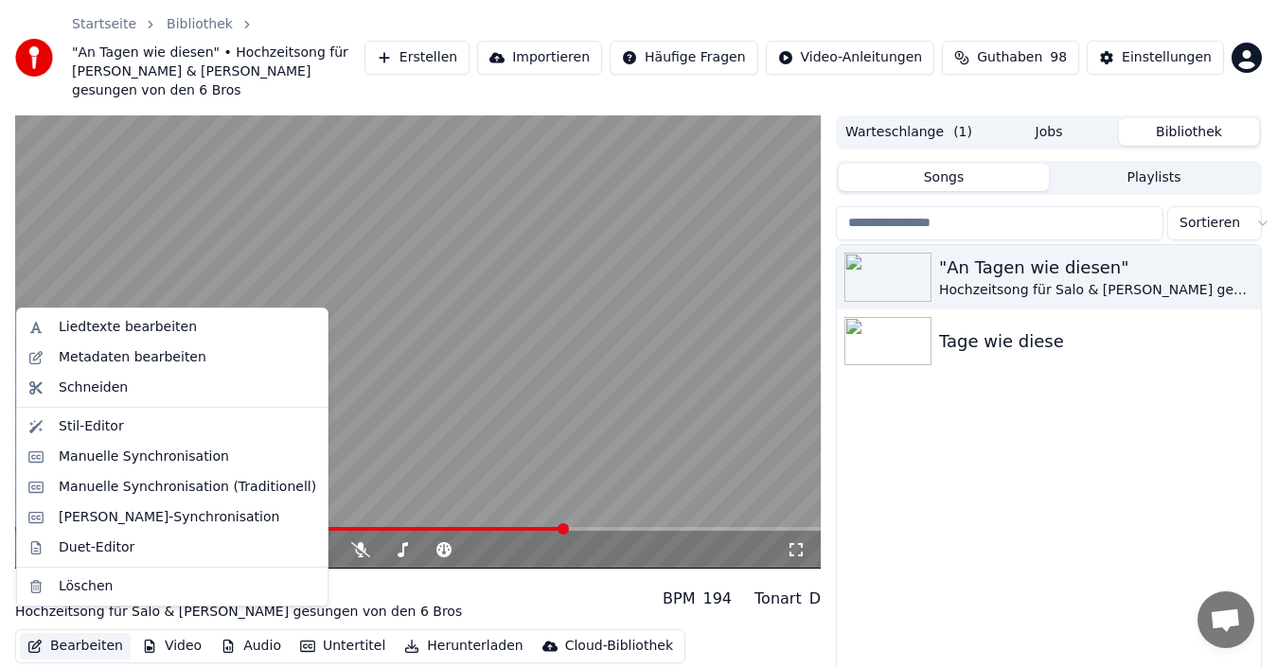
click at [64, 633] on button "Bearbeiten" at bounding box center [75, 646] width 111 height 26
click at [160, 487] on div "Manuelle Synchronisation (Traditionell)" at bounding box center [187, 487] width 257 height 19
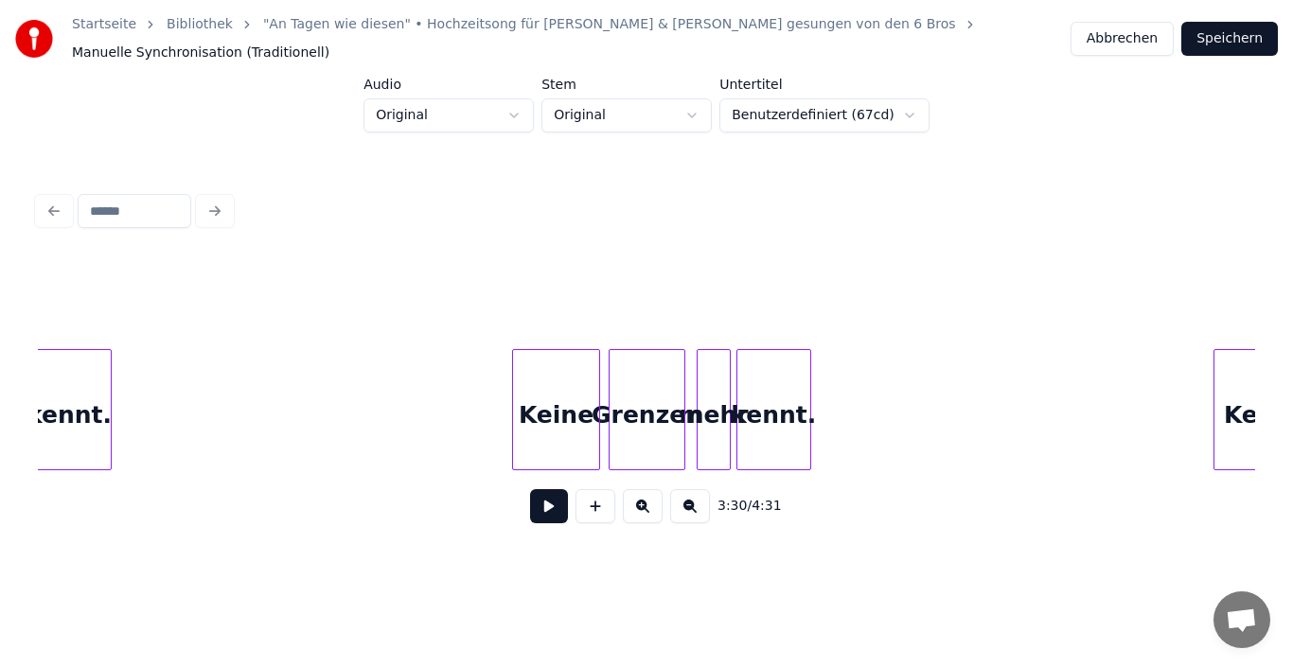
scroll to position [0, 26720]
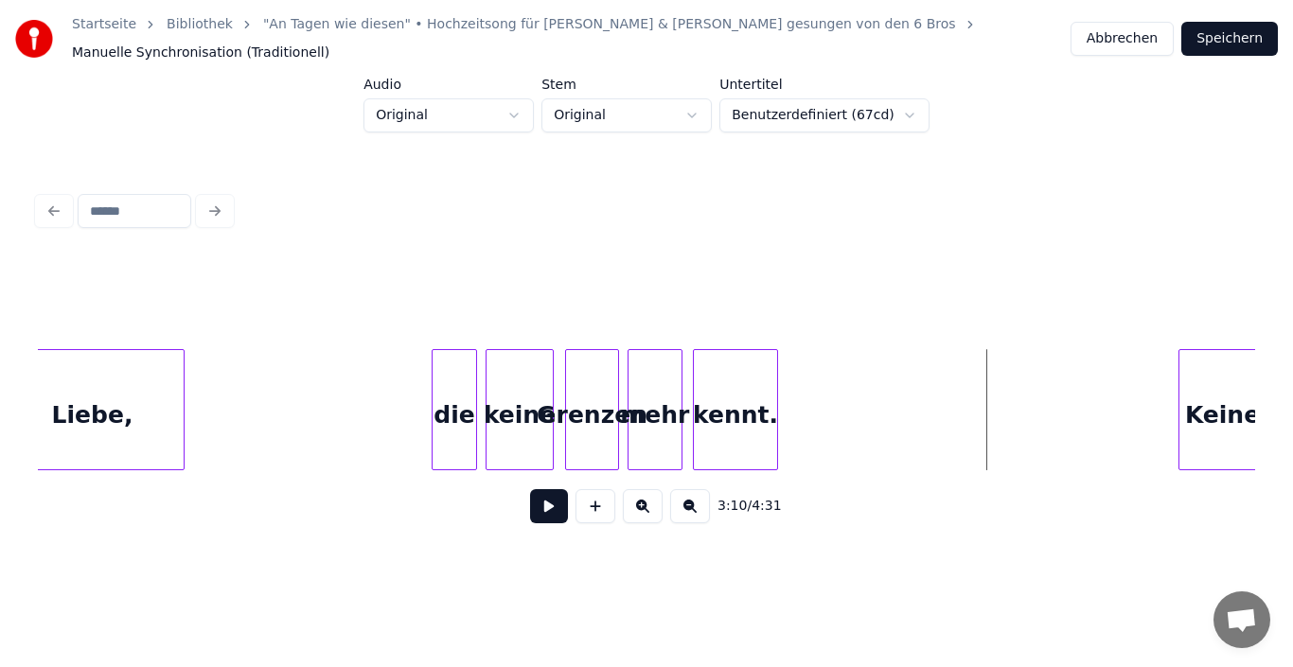
scroll to position [0, 25963]
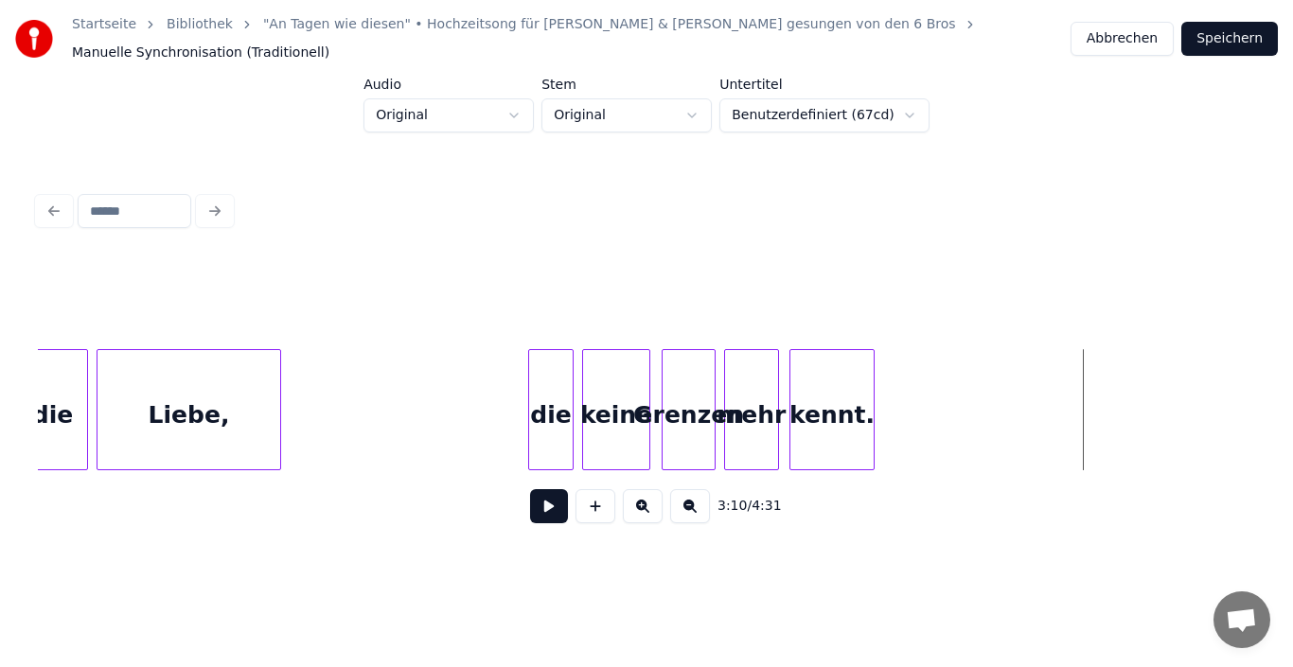
click at [619, 428] on div "keine" at bounding box center [616, 414] width 66 height 129
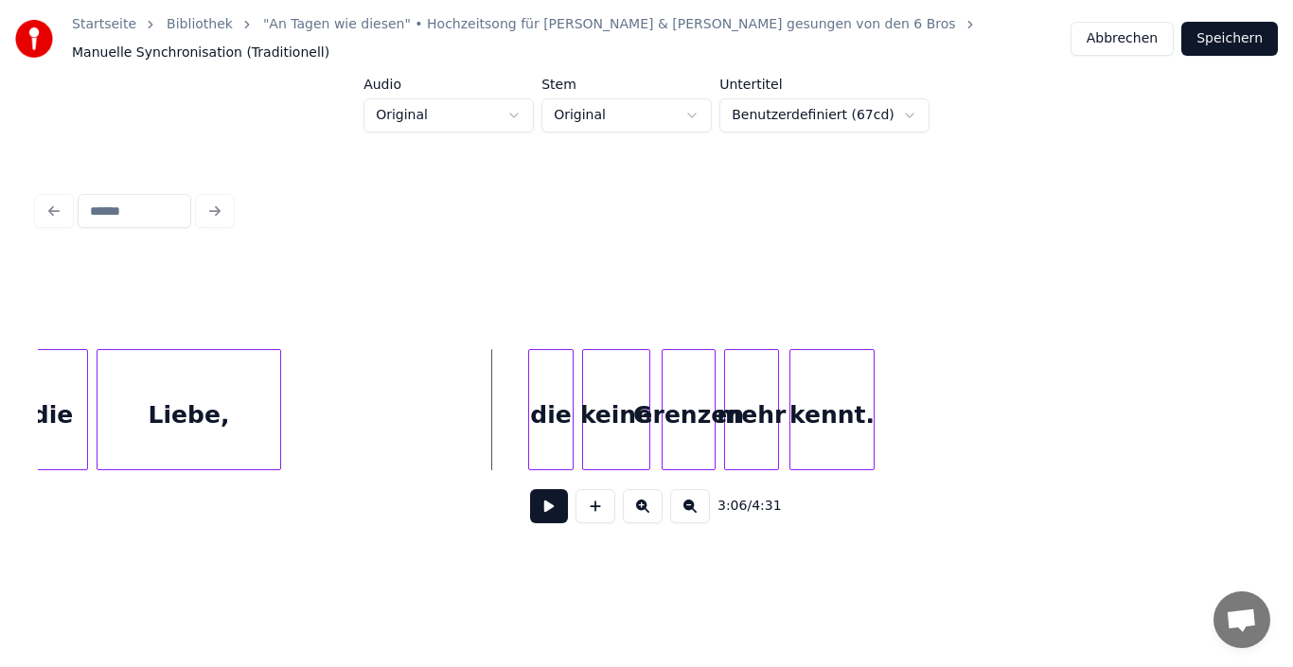
click at [564, 431] on div "die" at bounding box center [551, 414] width 44 height 129
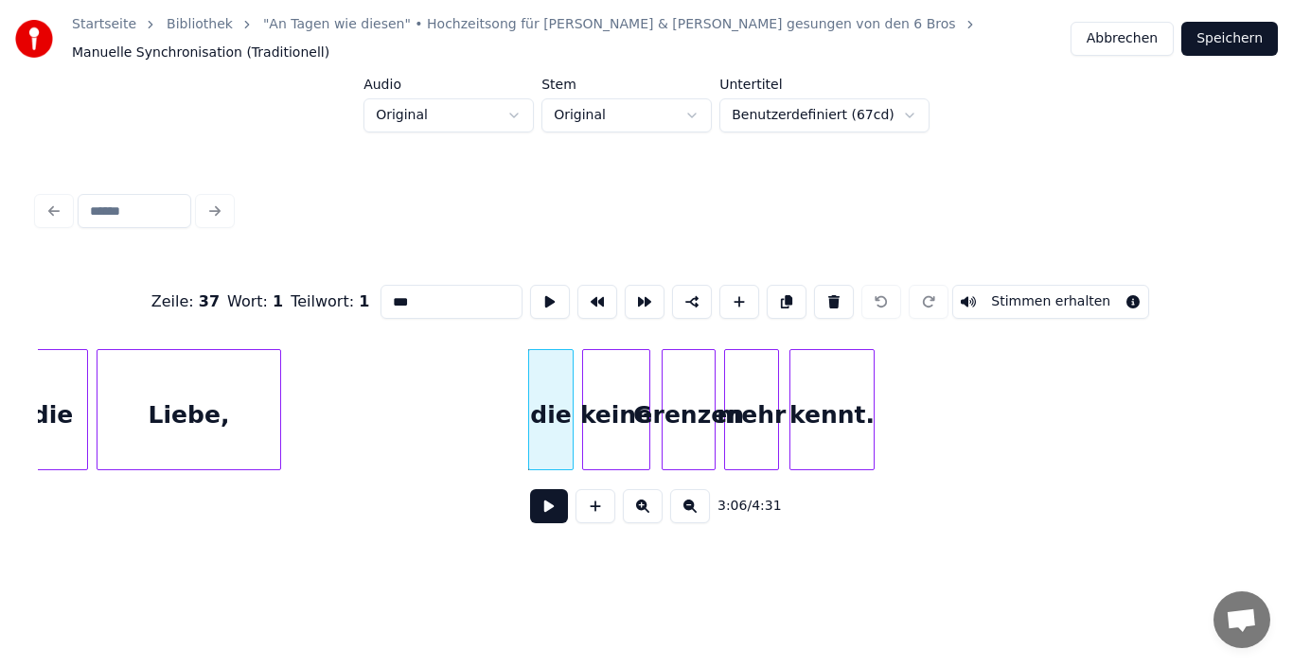
click at [608, 427] on div "keine" at bounding box center [616, 414] width 66 height 129
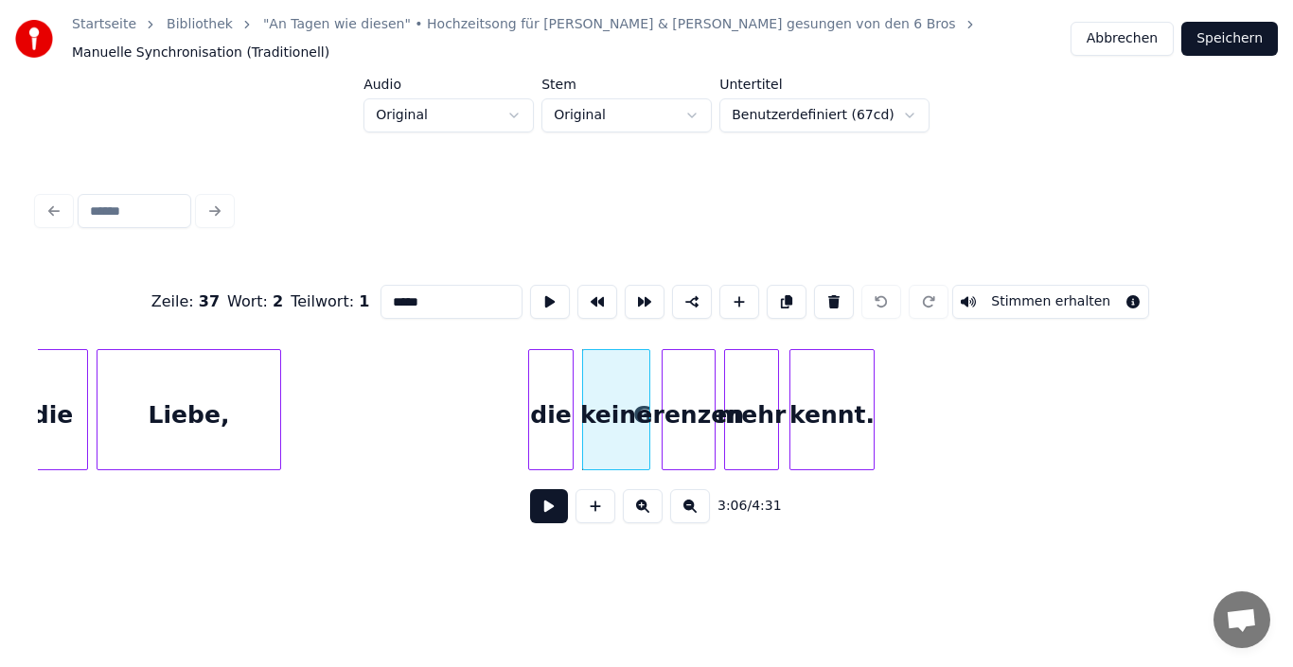
click at [697, 430] on div "Grenzen" at bounding box center [688, 414] width 52 height 129
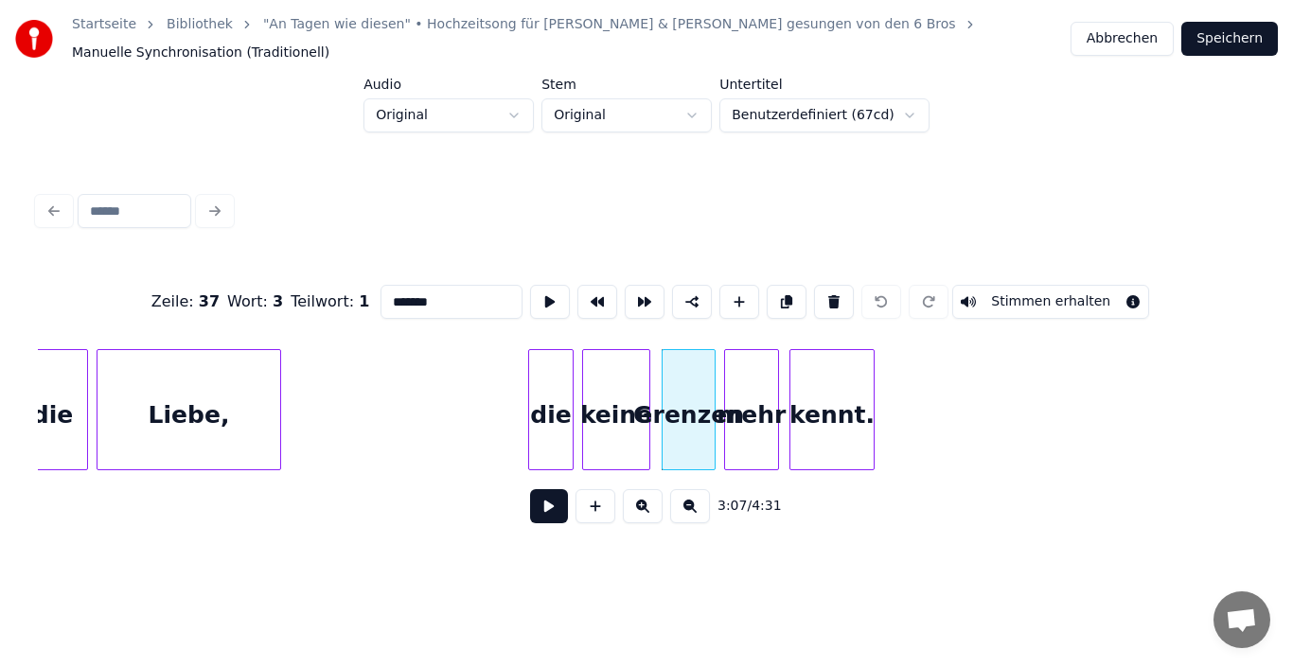
click at [751, 418] on div "mehr" at bounding box center [751, 414] width 53 height 129
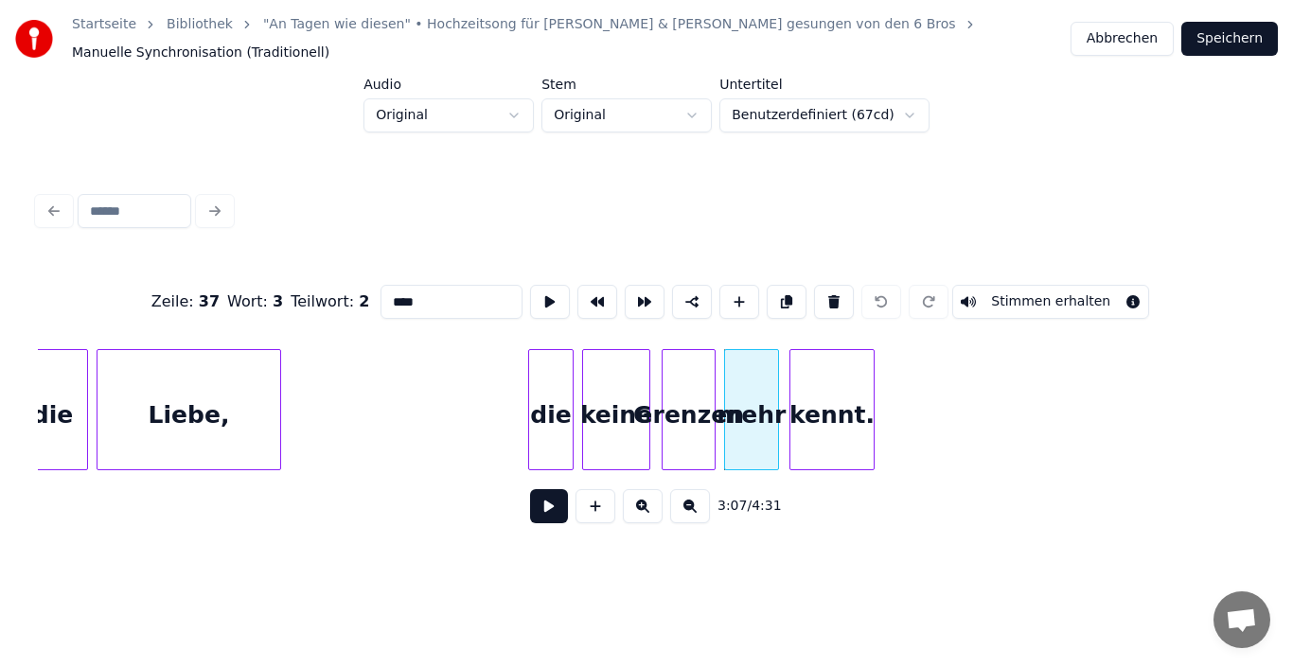
click at [838, 415] on div "kennt." at bounding box center [831, 414] width 83 height 129
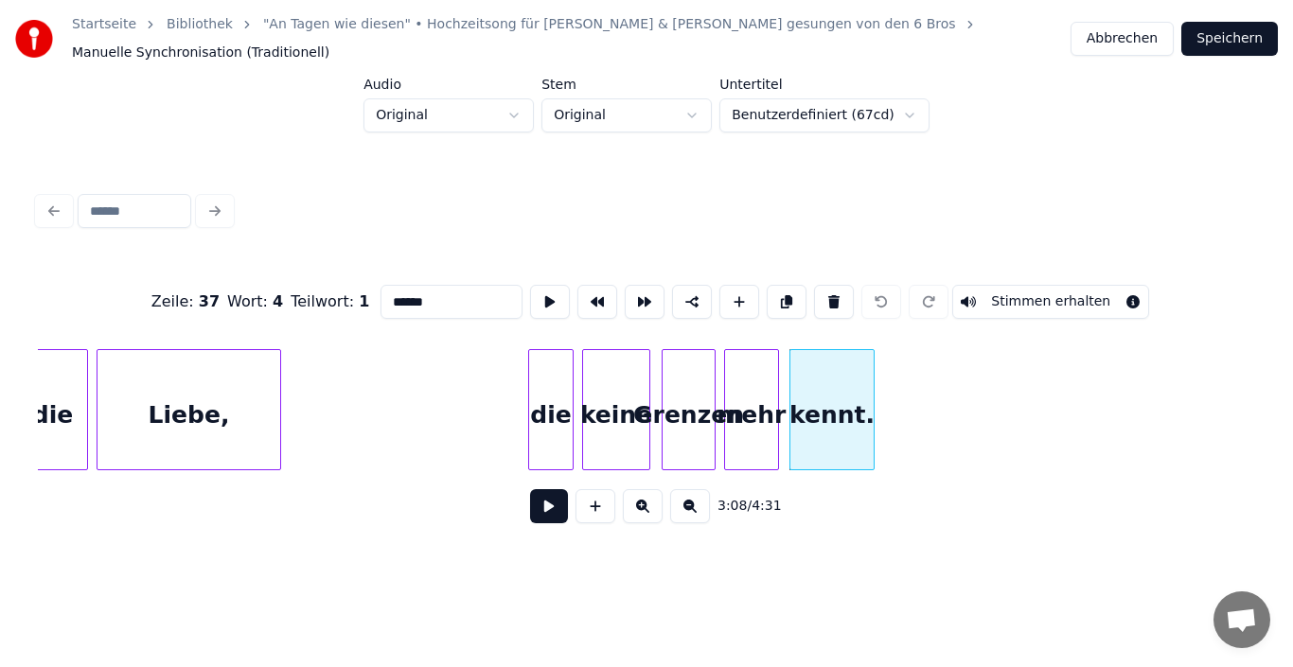
click at [691, 418] on div "Grenzen" at bounding box center [688, 414] width 52 height 129
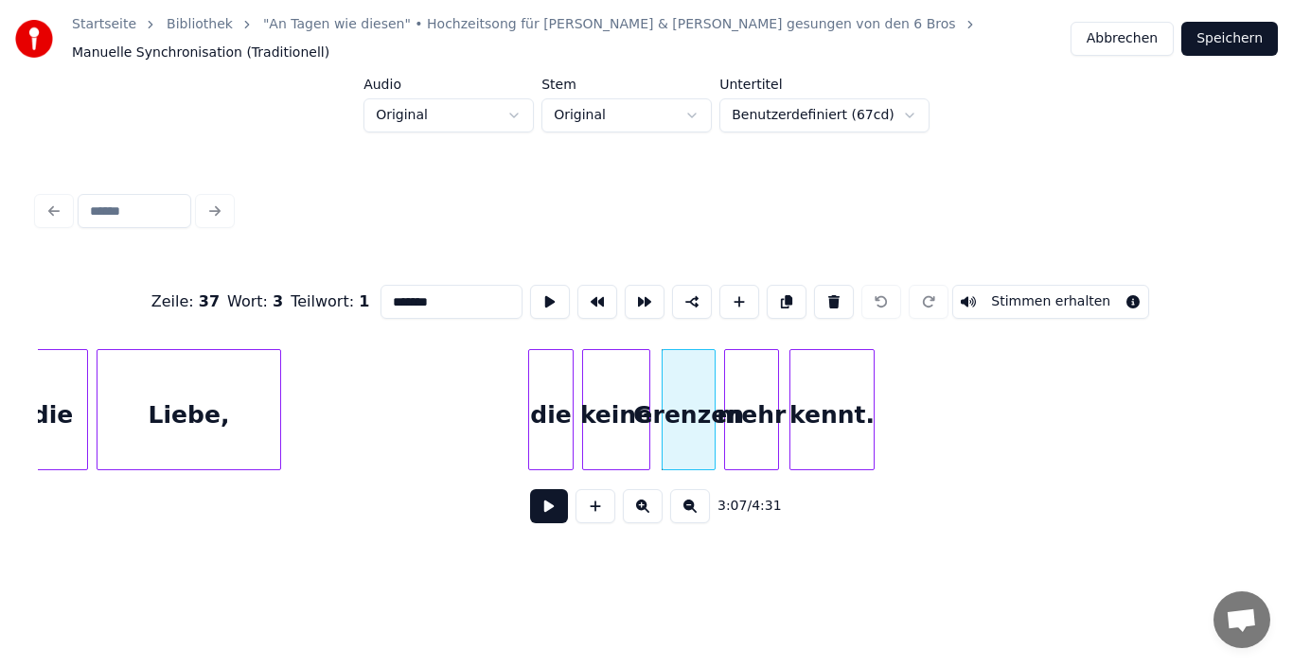
click at [386, 286] on input "*******" at bounding box center [451, 302] width 142 height 34
type input "*******"
click at [1230, 31] on button "Speichern" at bounding box center [1229, 39] width 97 height 34
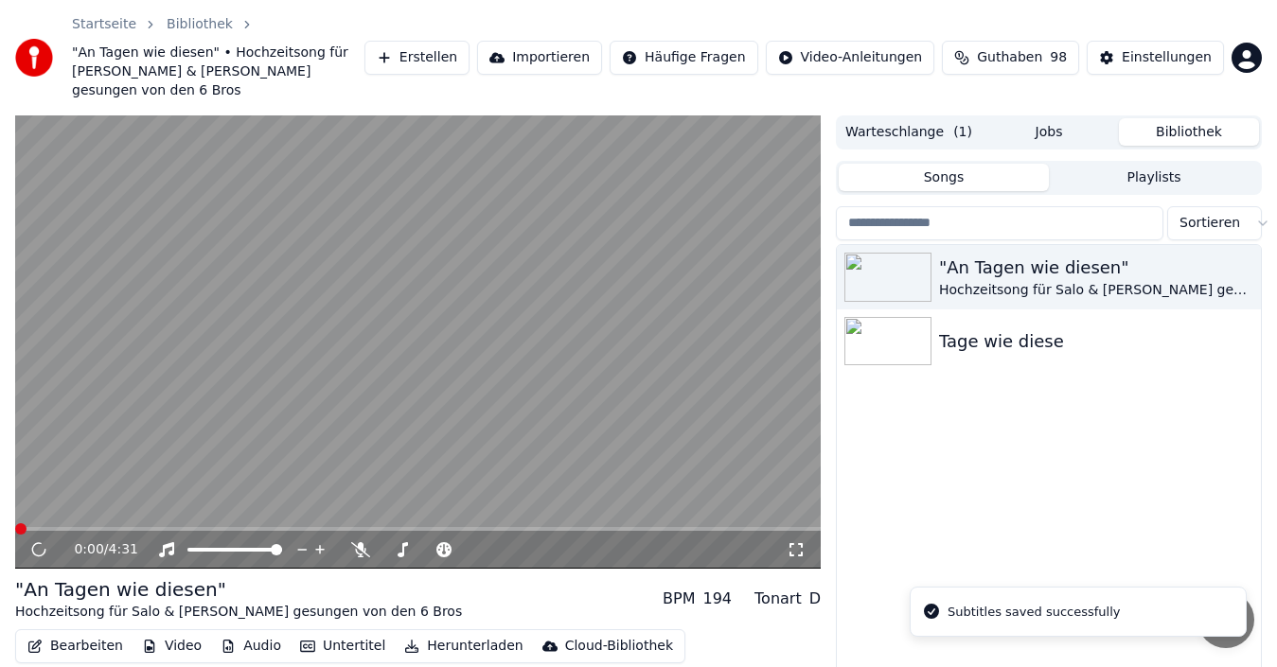
click at [588, 531] on div "0:00 / 4:31" at bounding box center [417, 550] width 805 height 38
click at [591, 506] on video at bounding box center [417, 341] width 805 height 453
click at [591, 527] on span at bounding box center [417, 529] width 805 height 4
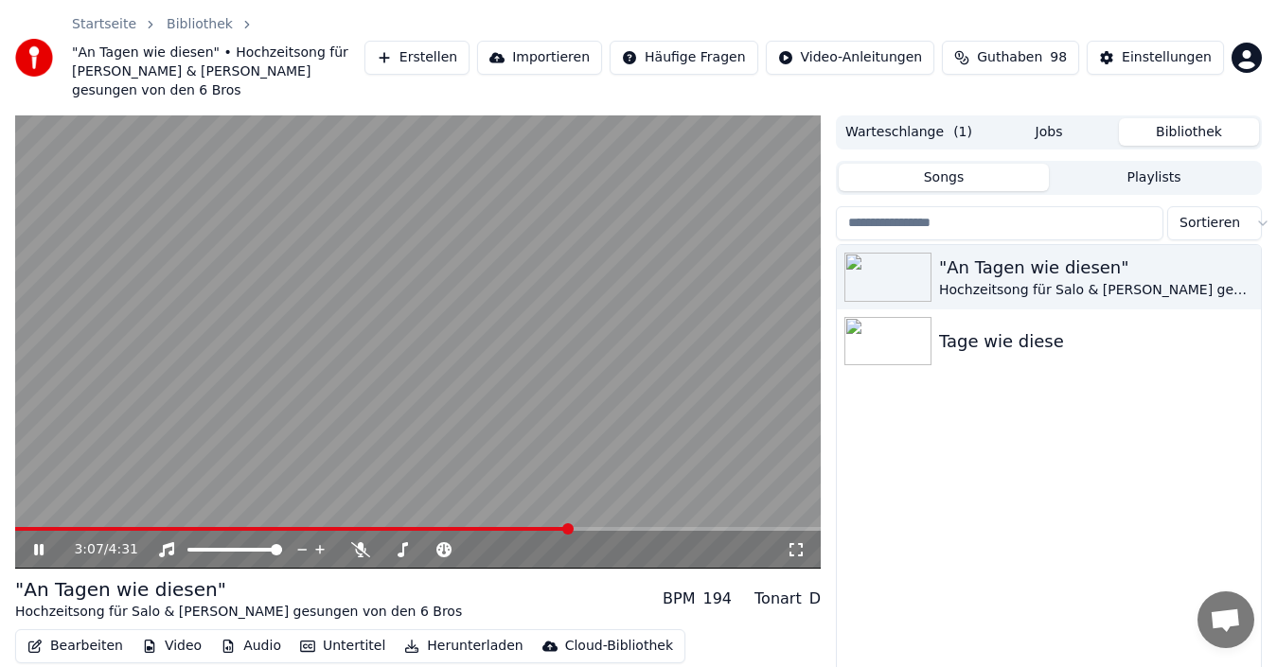
click at [570, 527] on span at bounding box center [417, 529] width 805 height 4
click at [558, 523] on span at bounding box center [556, 528] width 11 height 11
click at [44, 544] on icon at bounding box center [38, 549] width 9 height 11
click at [59, 633] on button "Bearbeiten" at bounding box center [75, 646] width 111 height 26
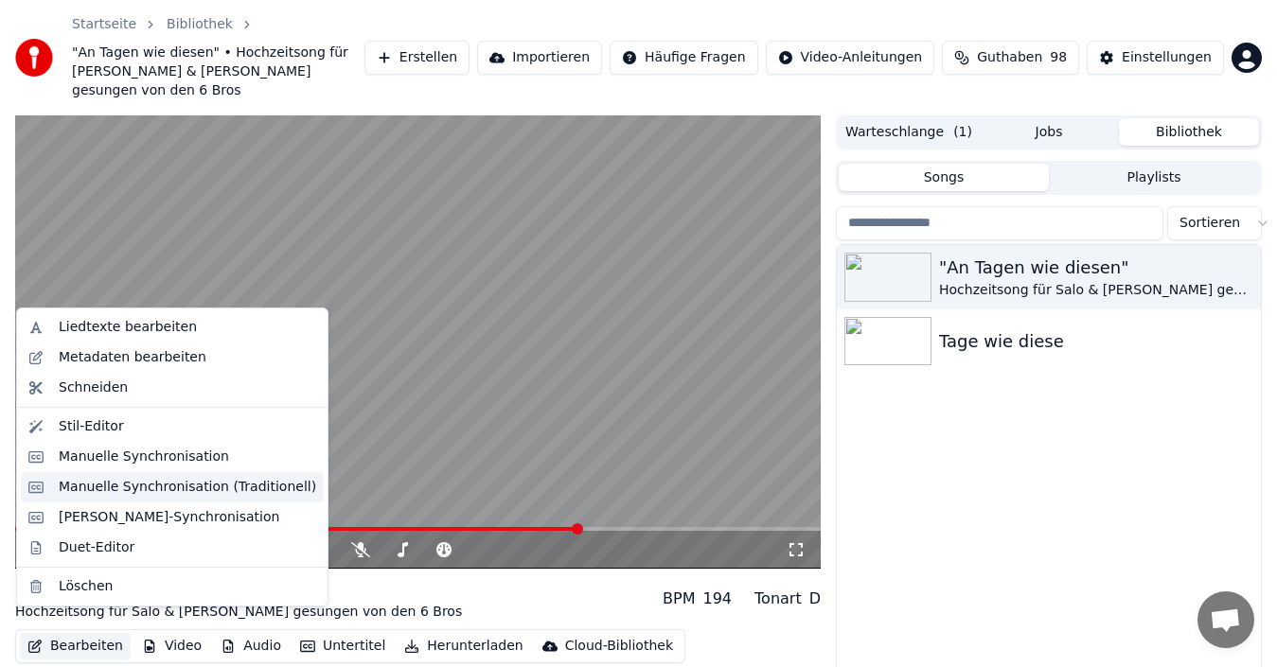
click at [135, 490] on div "Manuelle Synchronisation (Traditionell)" at bounding box center [187, 487] width 257 height 19
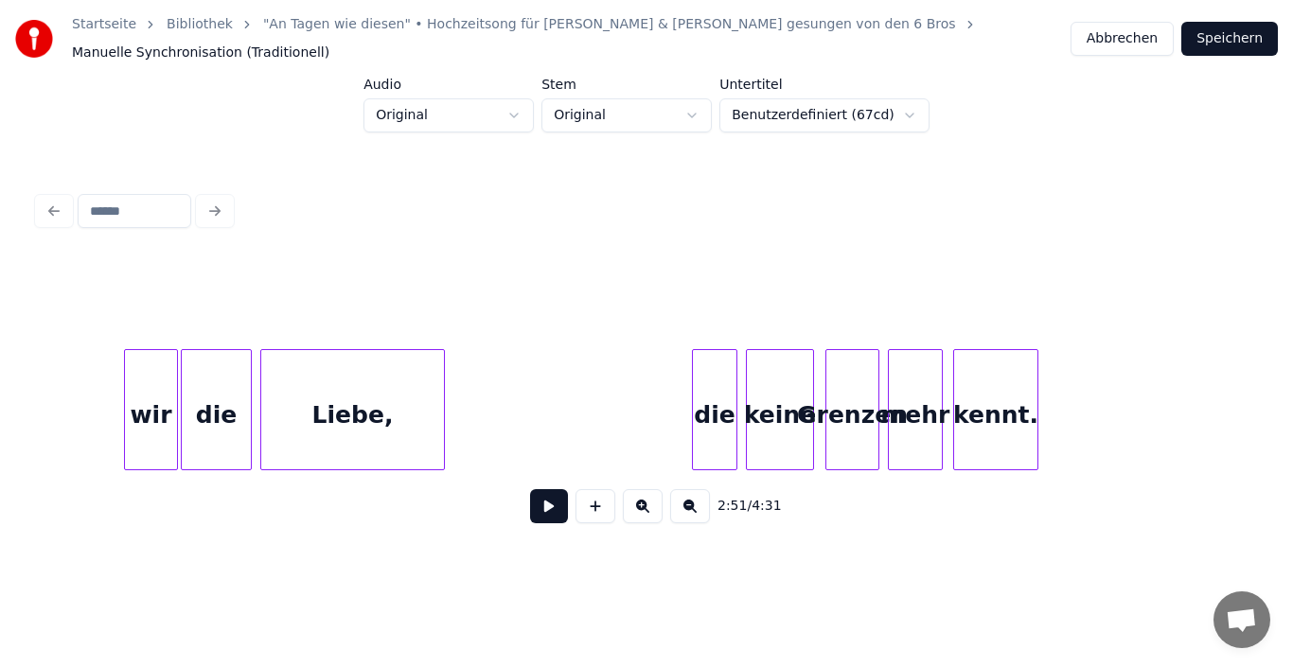
scroll to position [0, 25892]
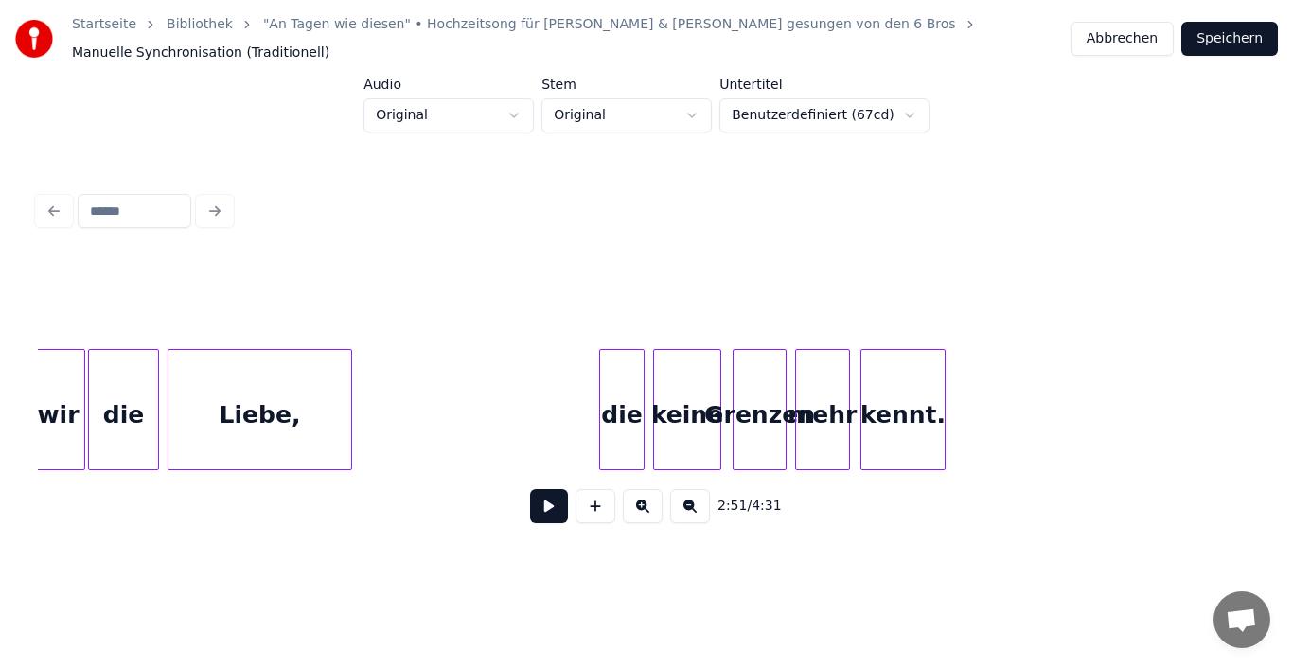
click at [835, 426] on div "mehr" at bounding box center [822, 414] width 53 height 129
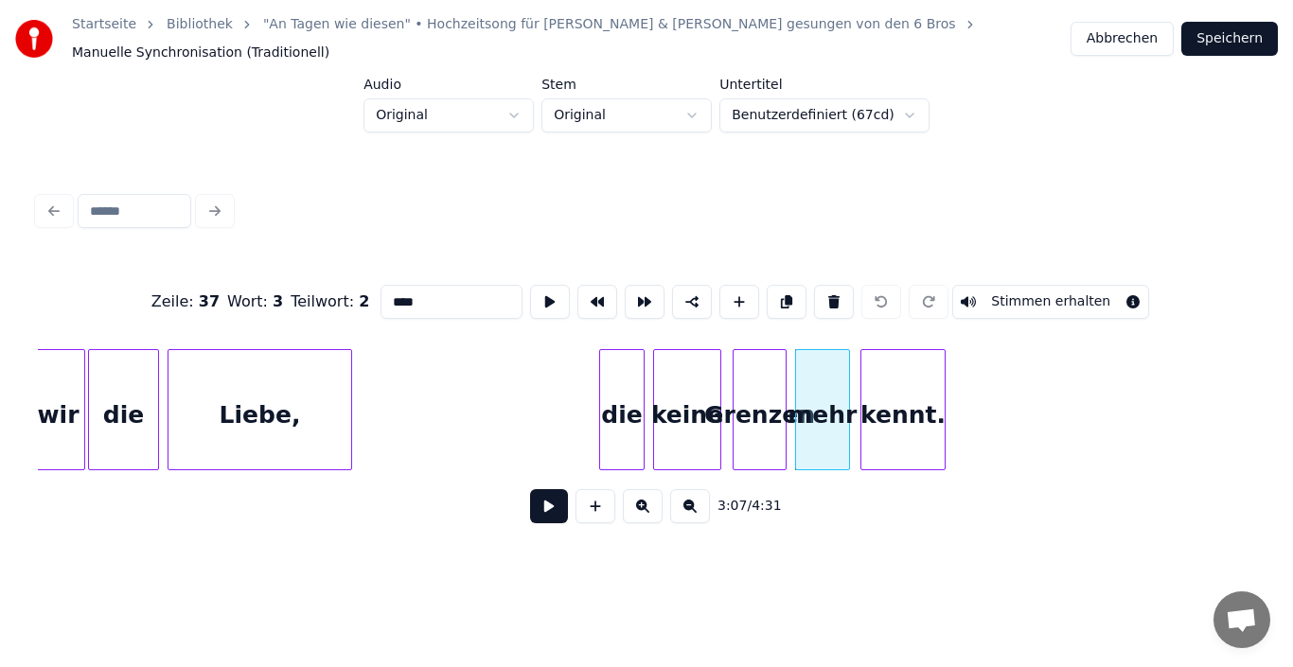
click at [387, 291] on input "****" at bounding box center [451, 302] width 142 height 34
type input "****"
click at [1247, 51] on div "Startseite Bibliothek "An Tagen wie diesen" • Hochzeitsong für Salo & [PERSON_N…" at bounding box center [646, 39] width 1293 height 78
click at [1247, 46] on button "Speichern" at bounding box center [1229, 39] width 97 height 34
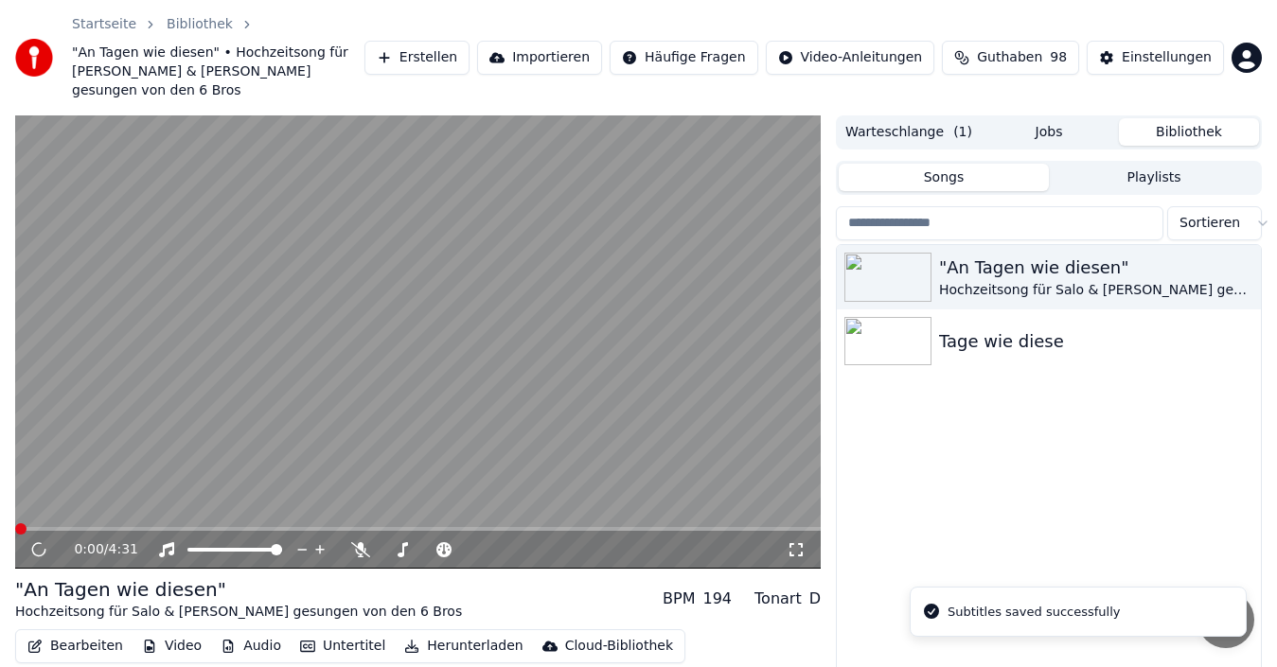
click at [441, 527] on span at bounding box center [417, 529] width 805 height 4
click at [503, 527] on span at bounding box center [417, 529] width 805 height 4
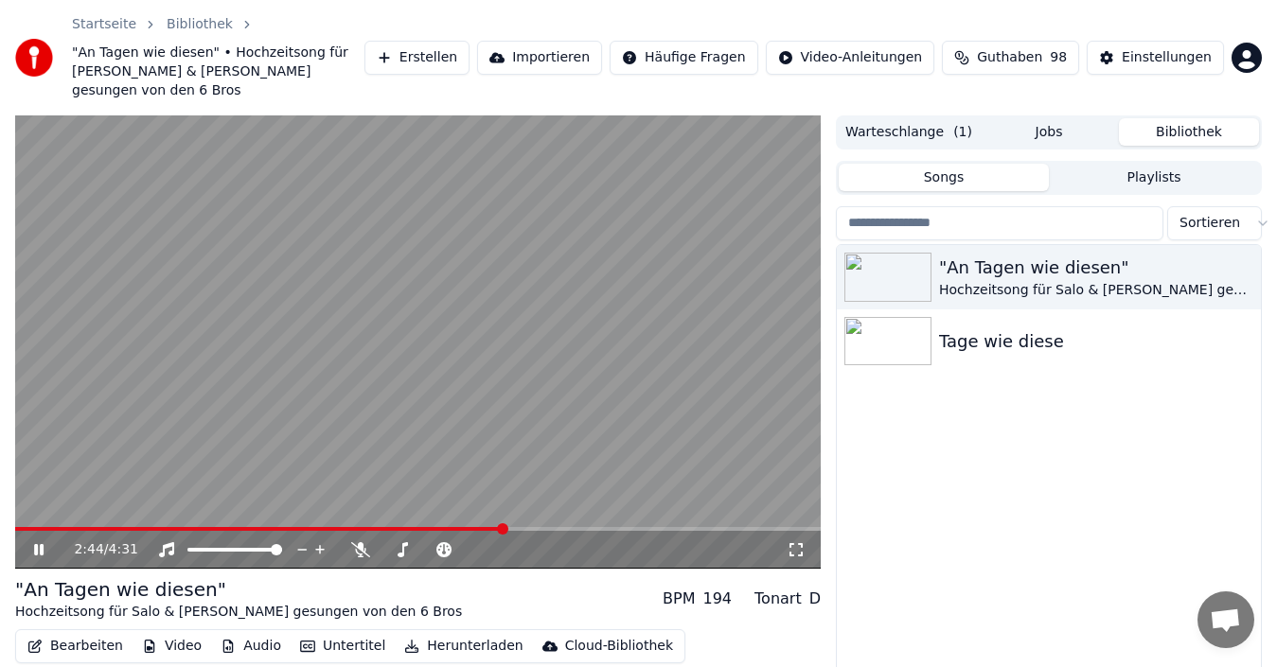
click at [518, 527] on span at bounding box center [417, 529] width 805 height 4
click at [556, 527] on span at bounding box center [417, 529] width 805 height 4
click at [38, 544] on icon at bounding box center [38, 549] width 9 height 11
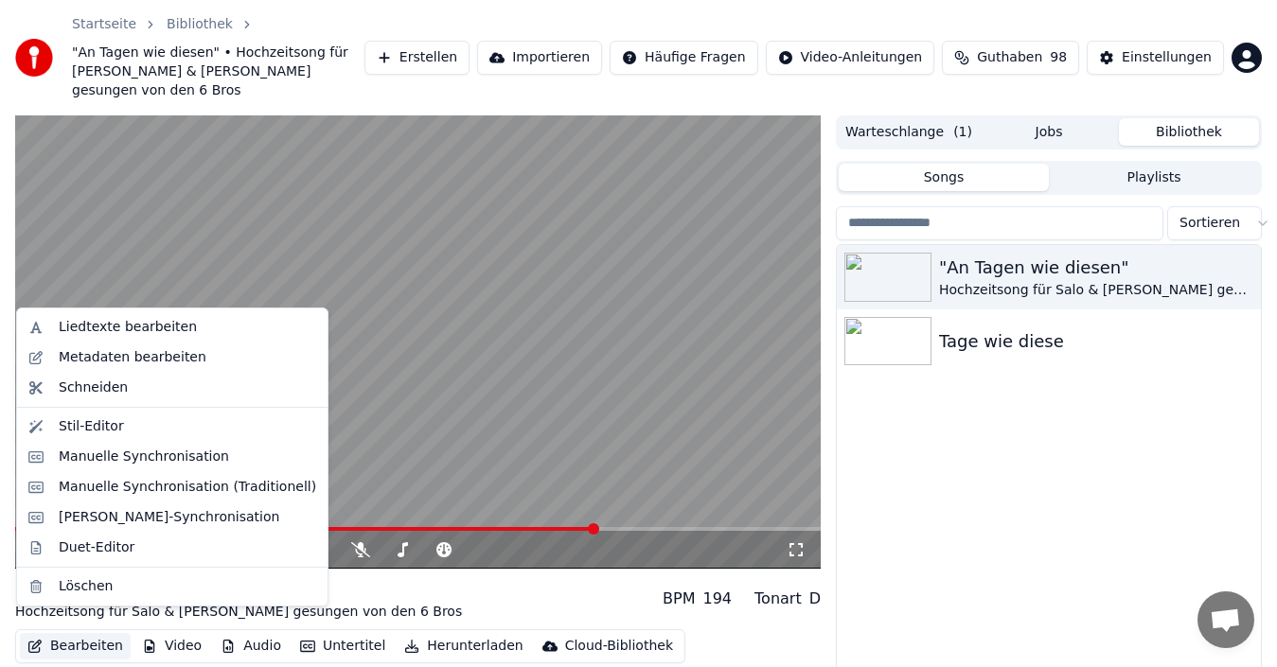
click at [82, 633] on button "Bearbeiten" at bounding box center [75, 646] width 111 height 26
click at [117, 487] on div "Manuelle Synchronisation (Traditionell)" at bounding box center [187, 487] width 257 height 19
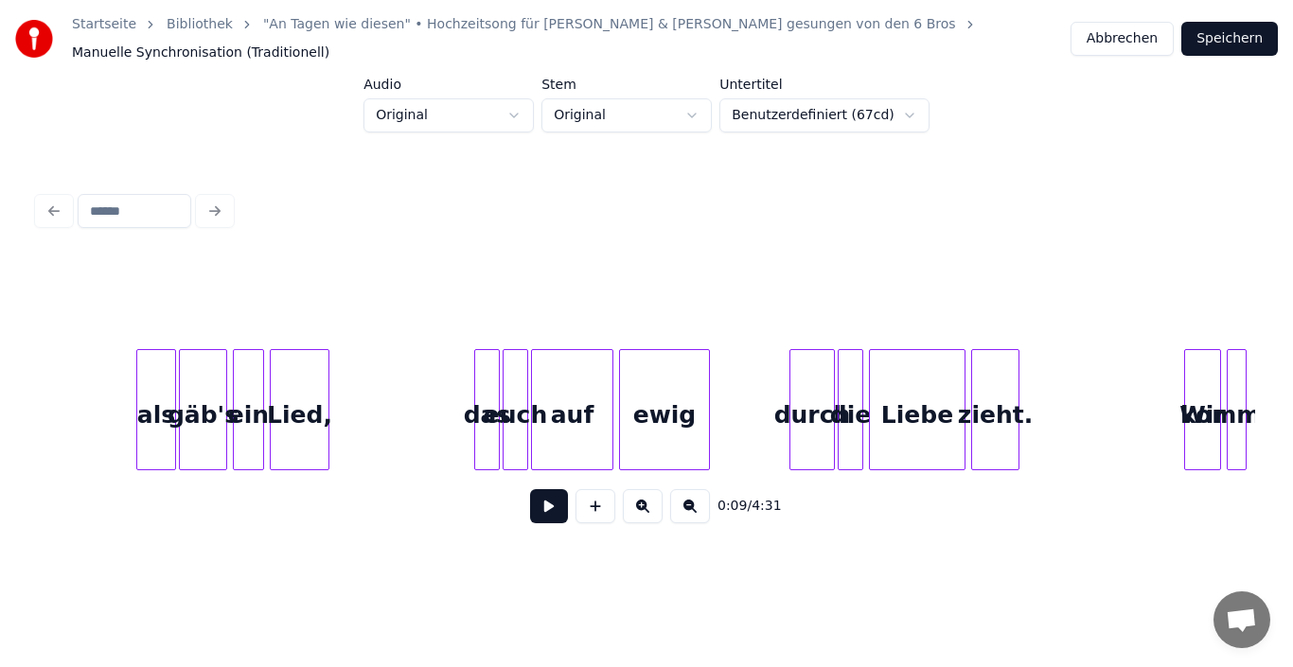
scroll to position [0, 3082]
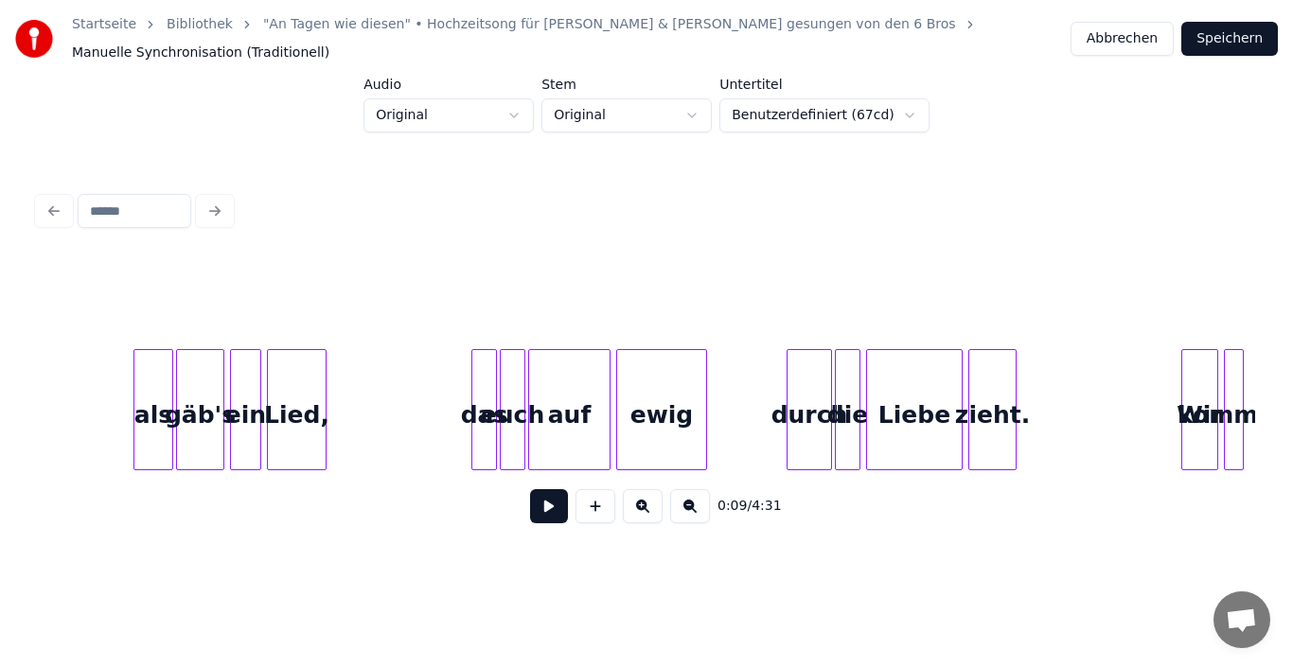
click at [127, 197] on input at bounding box center [135, 211] width 114 height 34
type input "****"
click at [213, 192] on div "****" at bounding box center [646, 211] width 1232 height 42
click at [136, 198] on input "****" at bounding box center [135, 211] width 114 height 34
drag, startPoint x: 145, startPoint y: 194, endPoint x: 0, endPoint y: 207, distance: 145.4
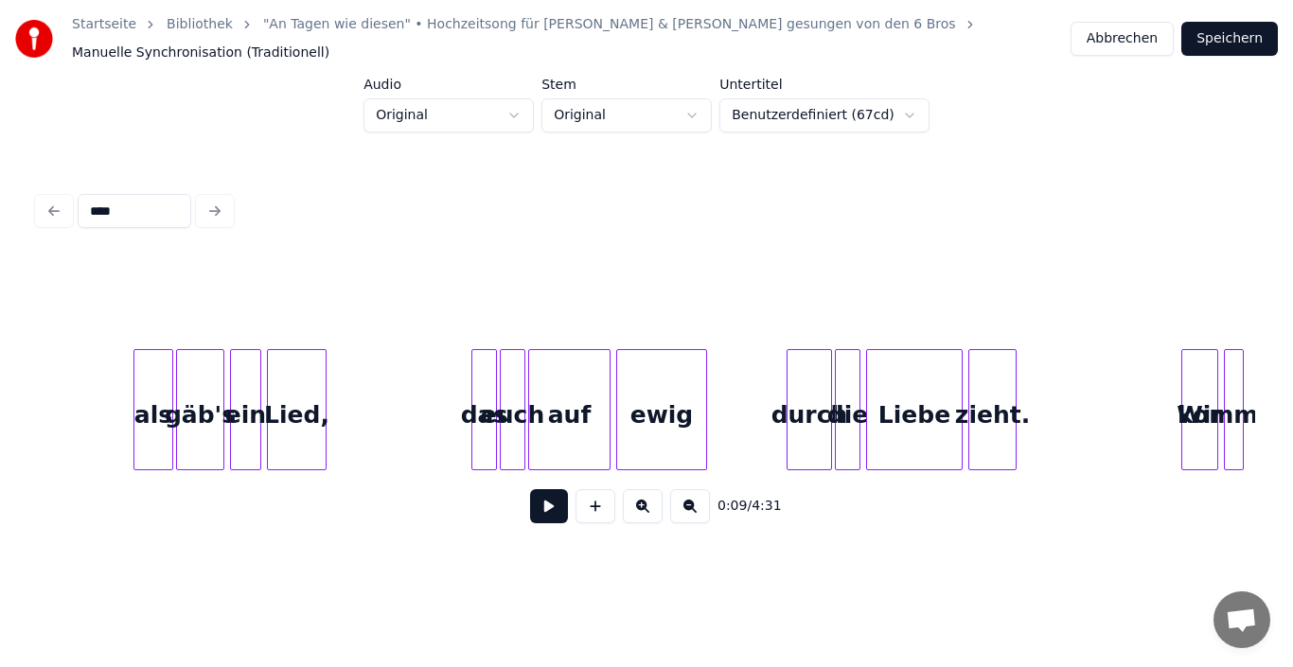
click at [0, 207] on div "Startseite Bibliothek "An Tagen wie diesen" • Hochzeitsong für Salo & [PERSON_N…" at bounding box center [646, 281] width 1293 height 563
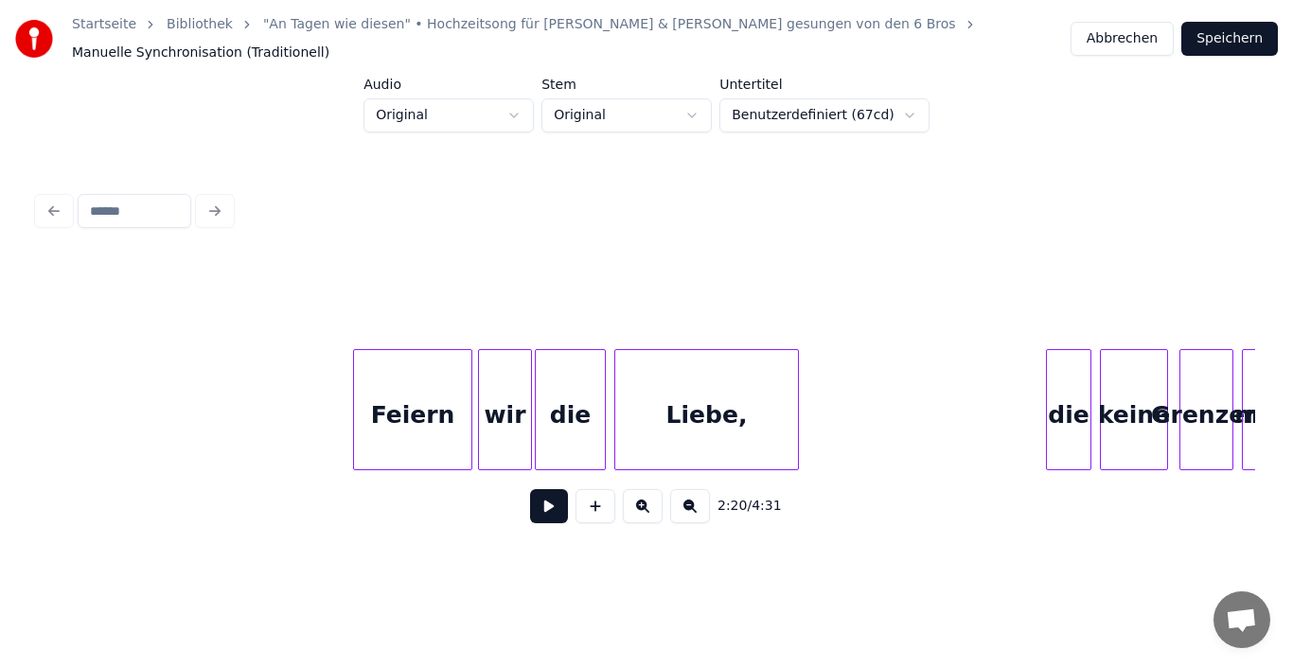
scroll to position [0, 26511]
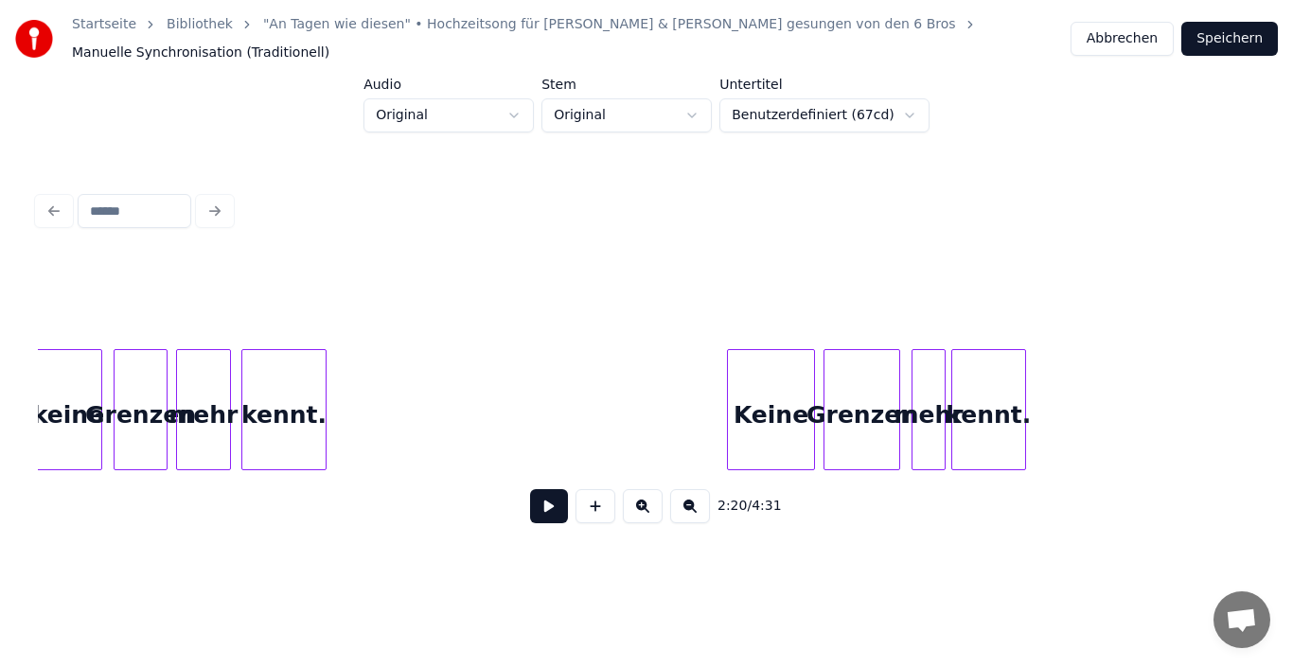
click at [780, 415] on div "Keine" at bounding box center [771, 414] width 86 height 129
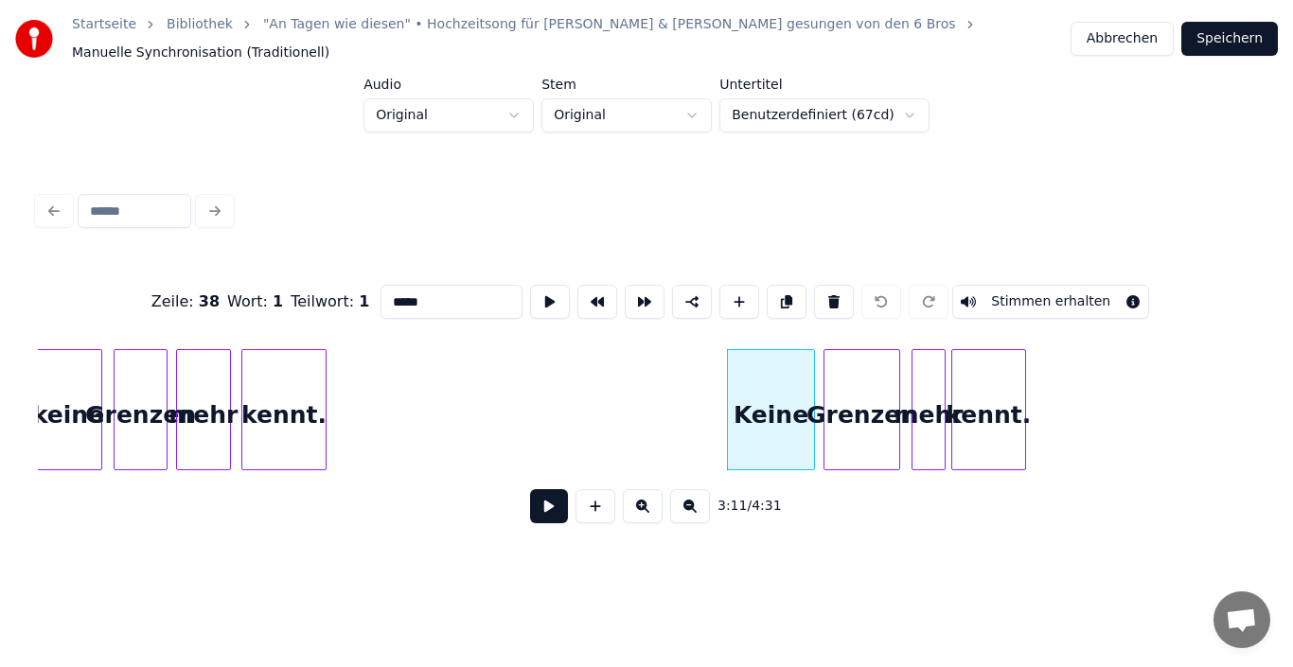
click at [836, 412] on div "Grenzen" at bounding box center [861, 414] width 75 height 129
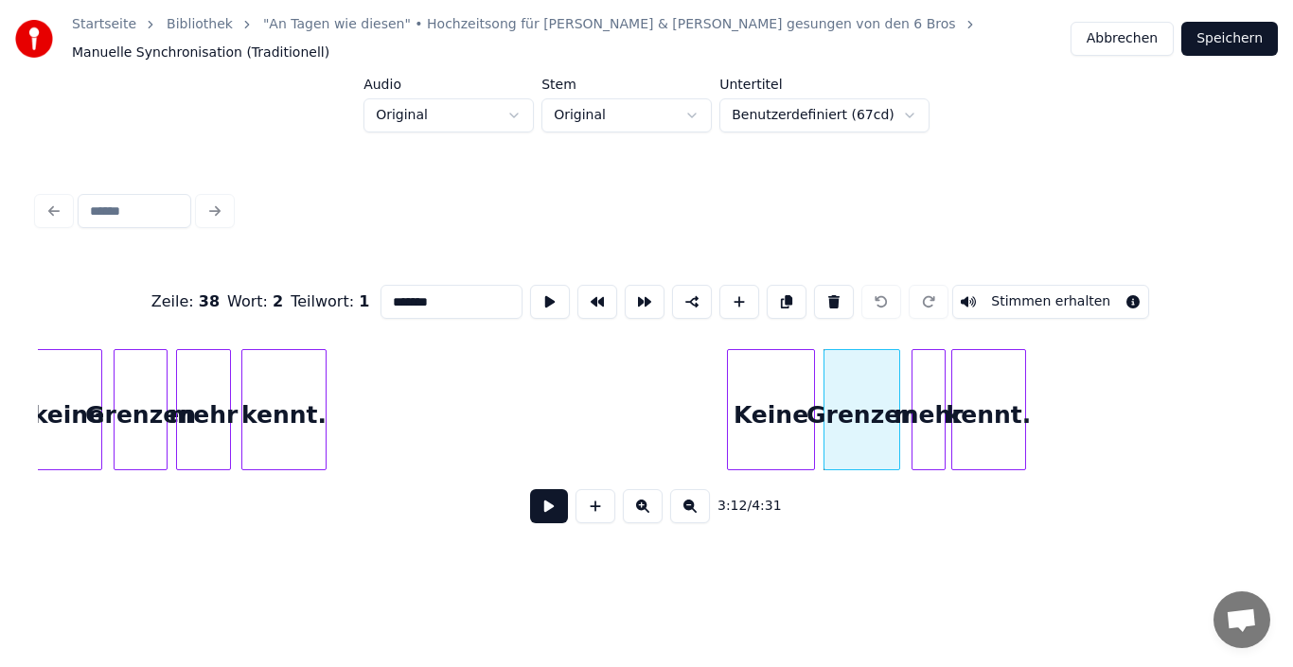
click at [925, 411] on div "mehr" at bounding box center [928, 414] width 32 height 129
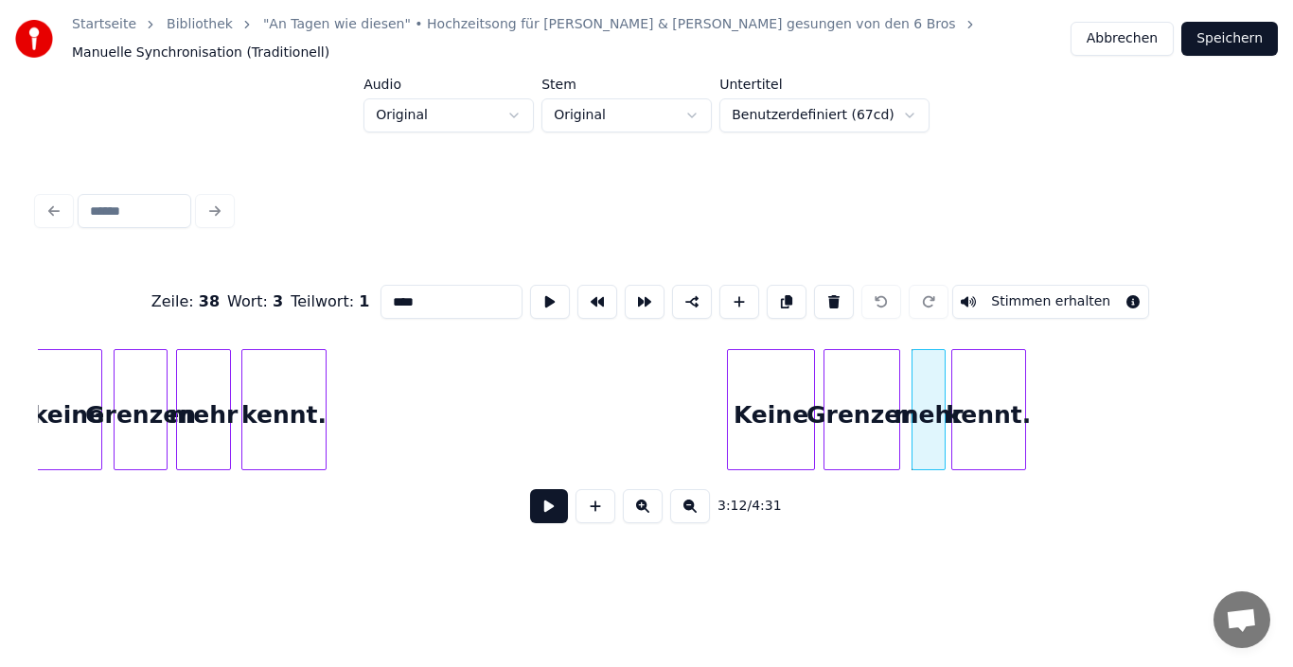
click at [986, 411] on div "kennt." at bounding box center [989, 414] width 74 height 129
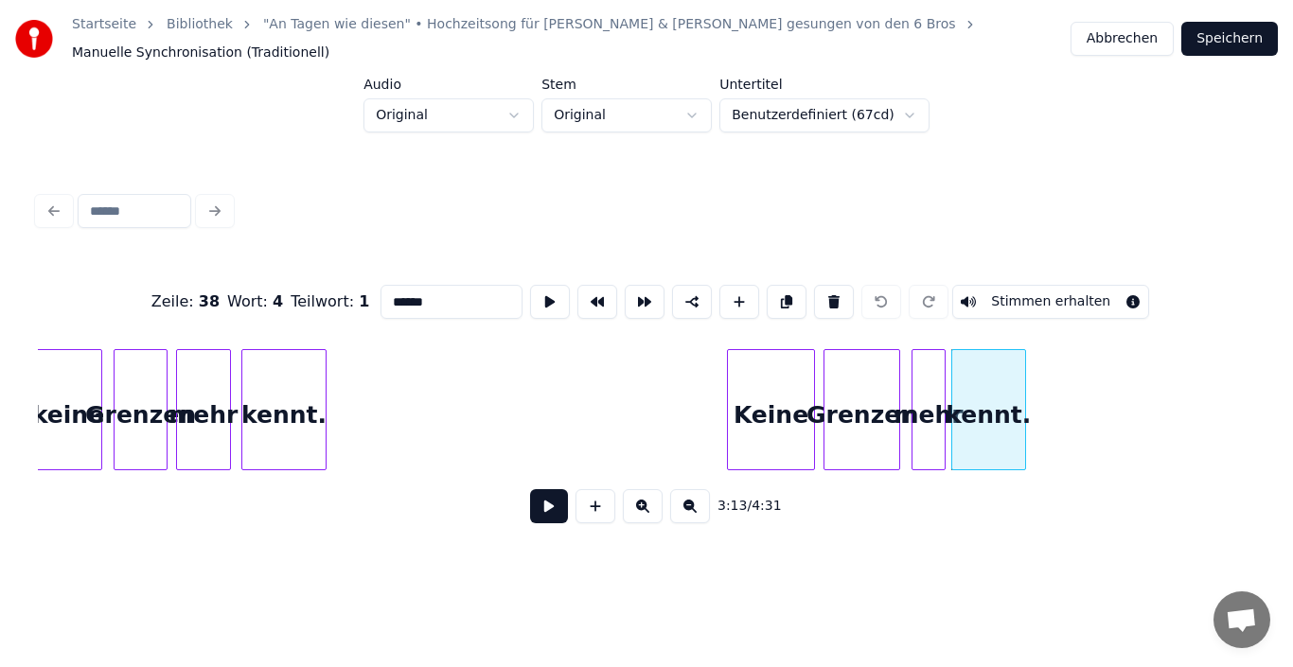
scroll to position [0, 27575]
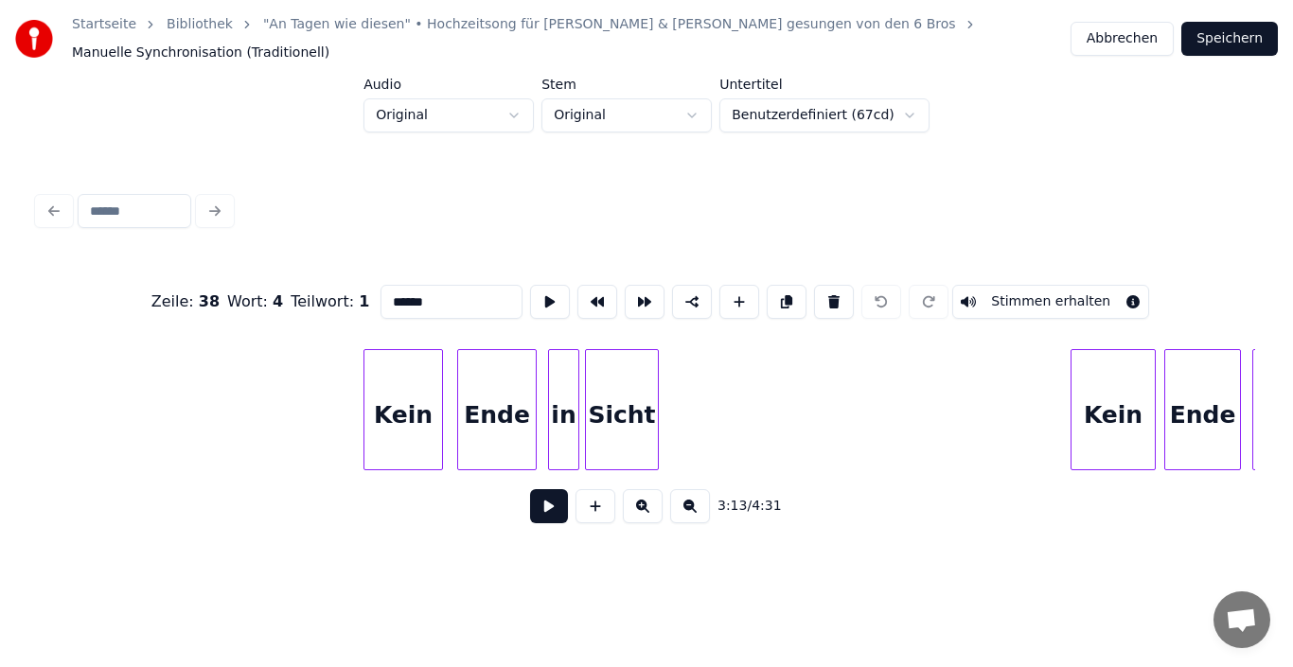
click at [414, 419] on div "Kein" at bounding box center [403, 414] width 78 height 129
click at [444, 292] on input "****" at bounding box center [451, 302] width 142 height 34
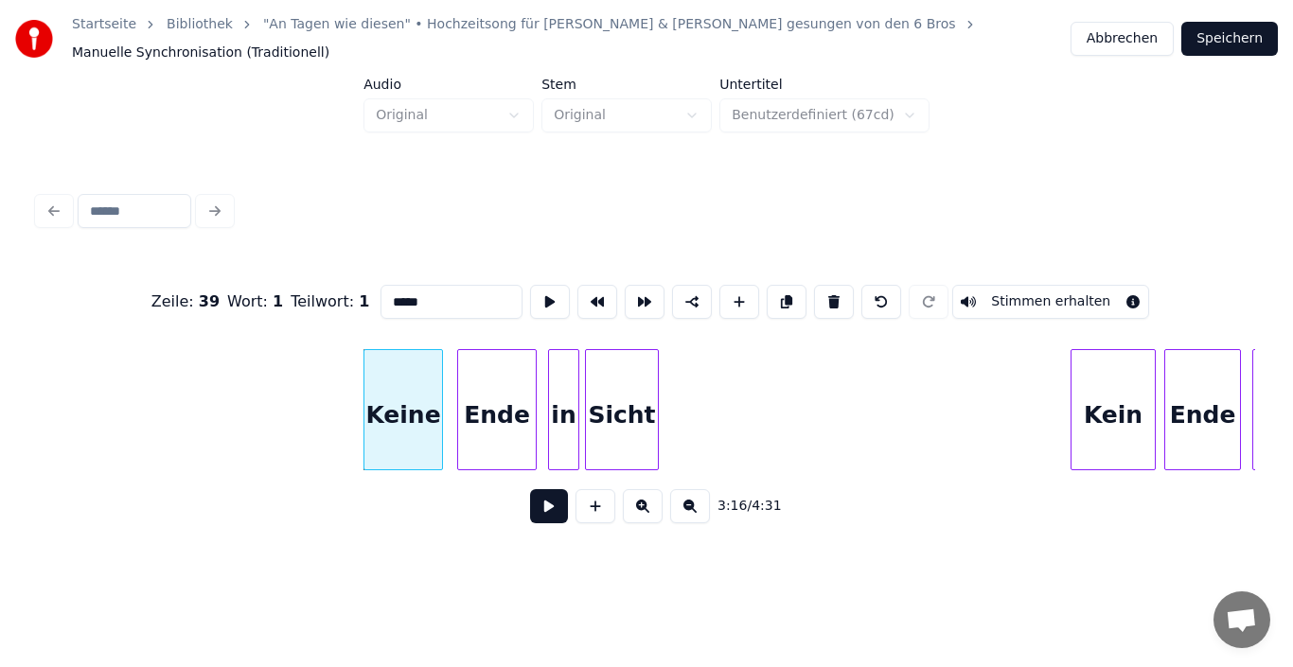
click at [487, 383] on div "Ende" at bounding box center [497, 414] width 78 height 129
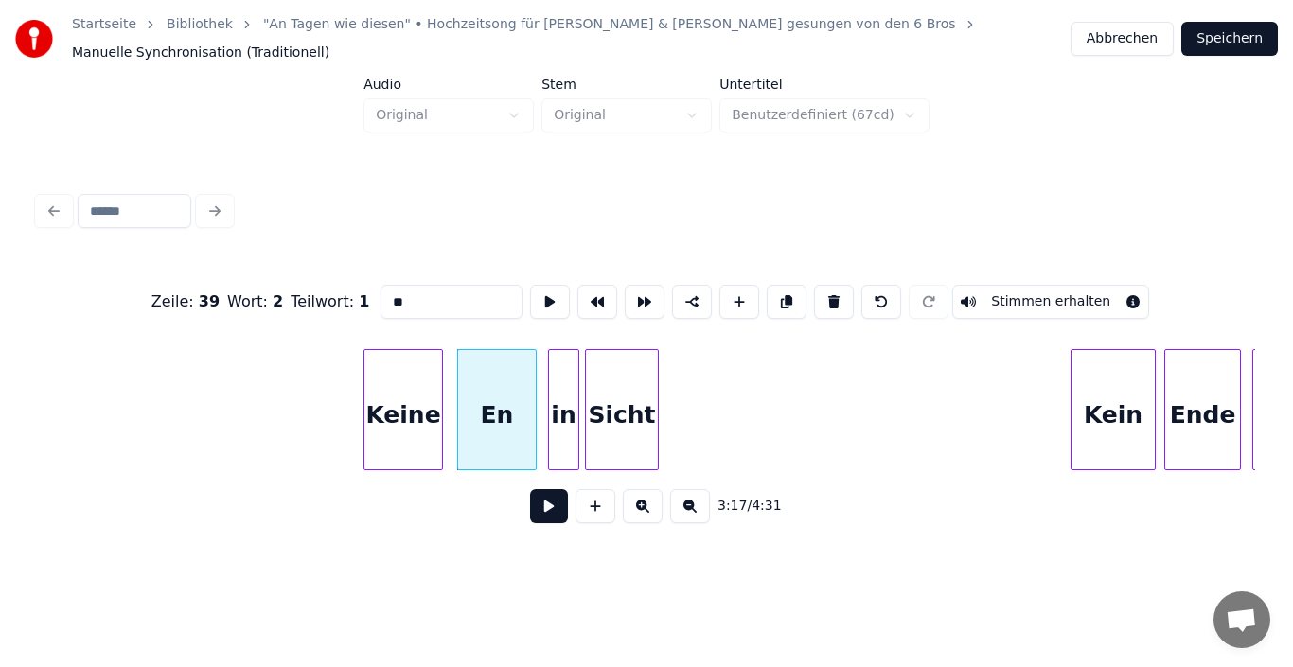
type input "*"
click at [560, 391] on div "in" at bounding box center [563, 414] width 29 height 129
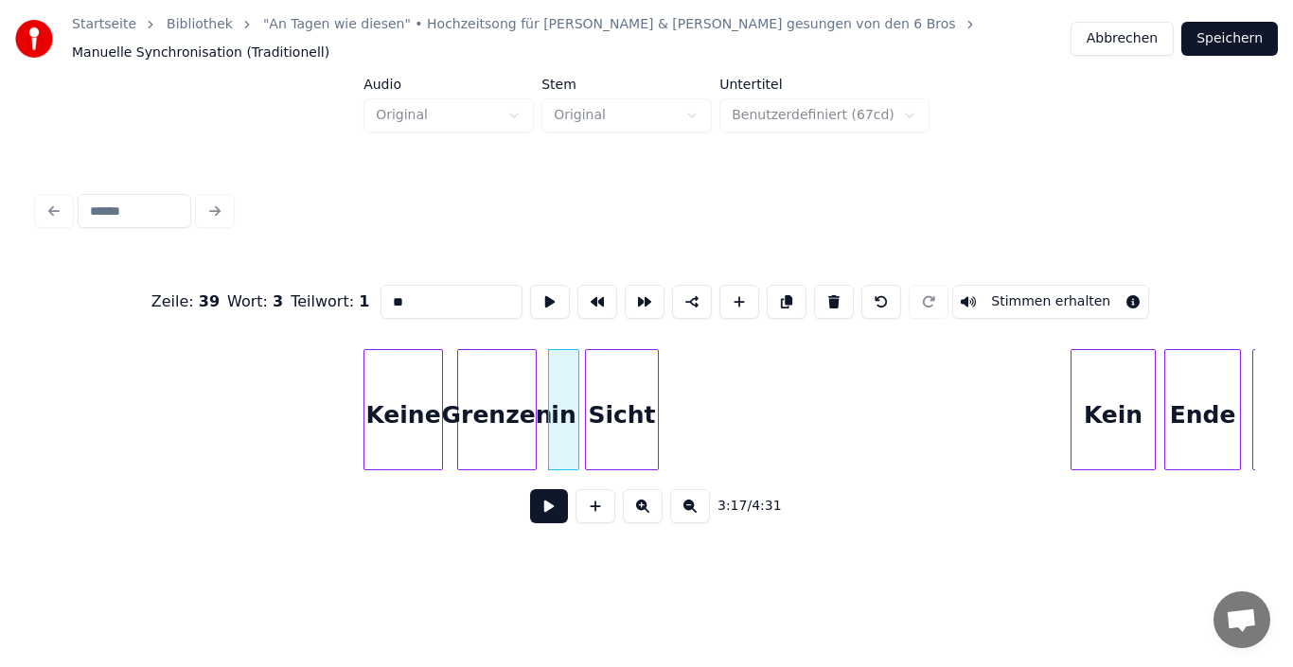
type input "*"
click at [618, 394] on div "Sicht" at bounding box center [622, 414] width 72 height 129
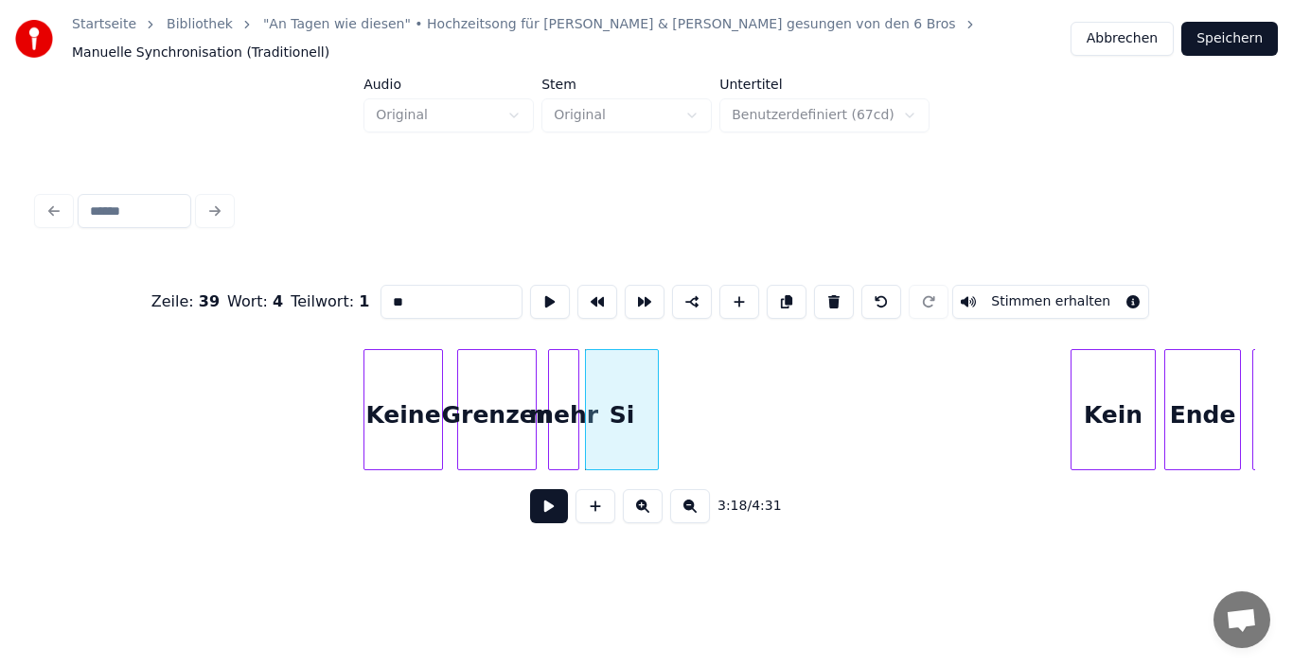
type input "*"
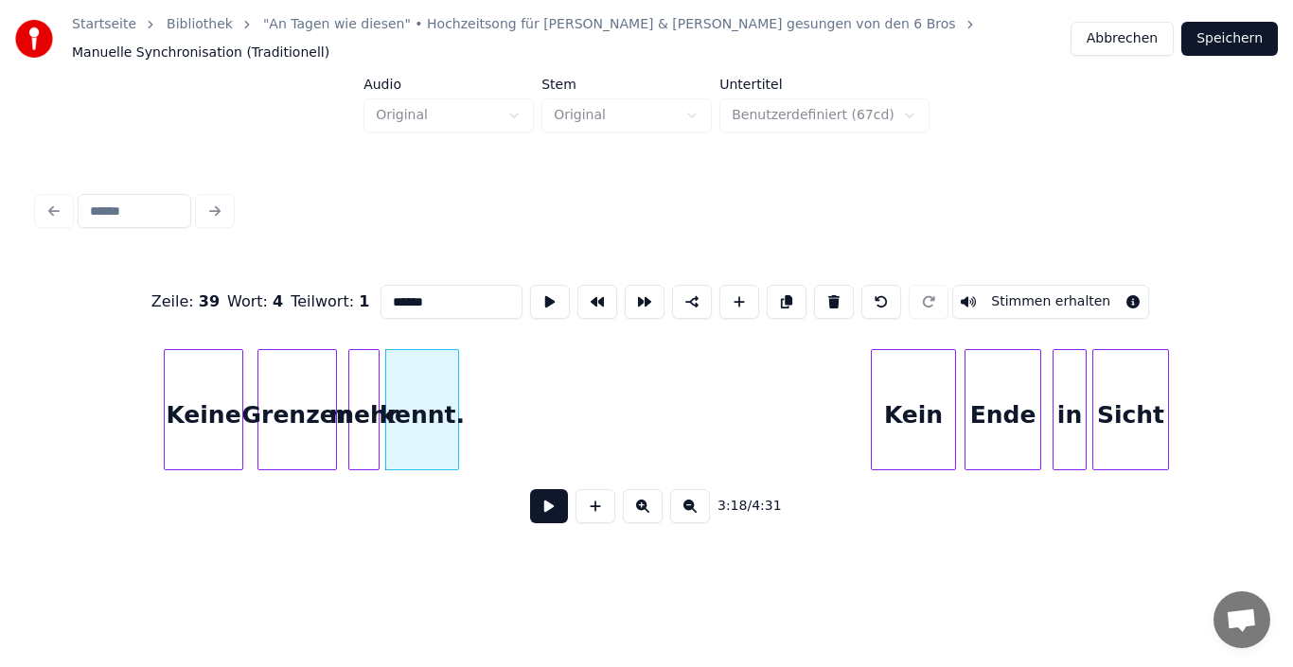
scroll to position [0, 27774]
click at [915, 391] on div "Kein" at bounding box center [914, 414] width 83 height 129
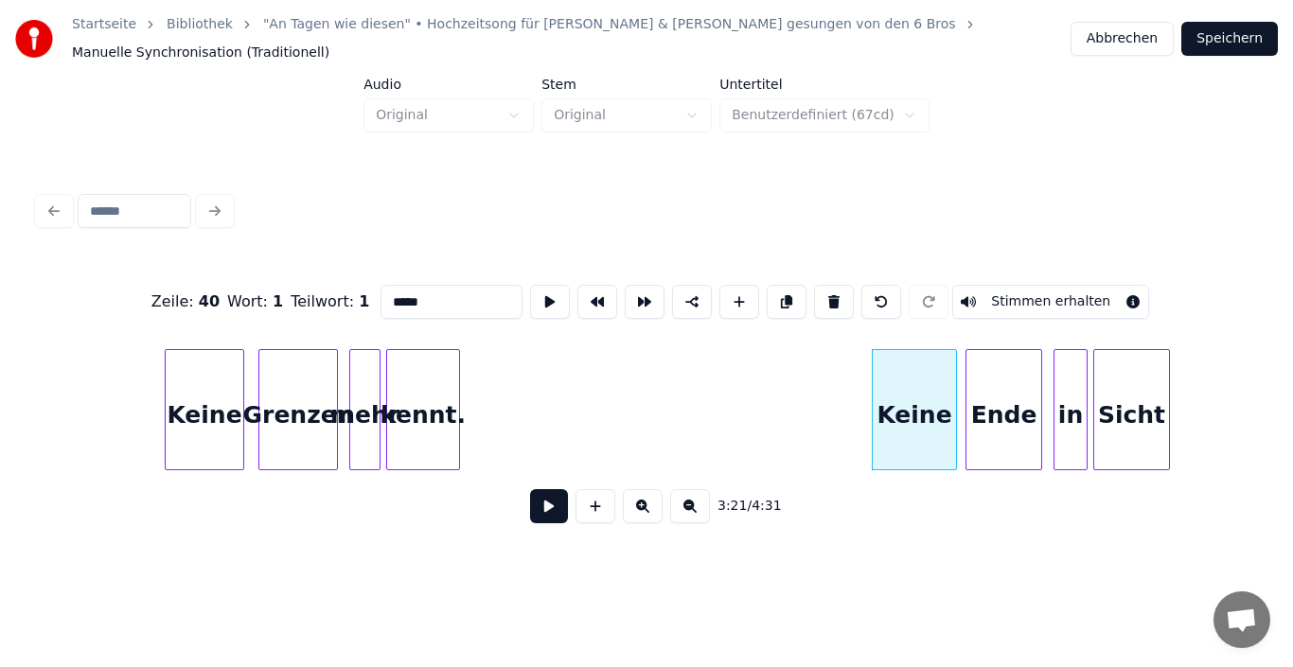
click at [978, 404] on div "Ende" at bounding box center [1003, 414] width 75 height 129
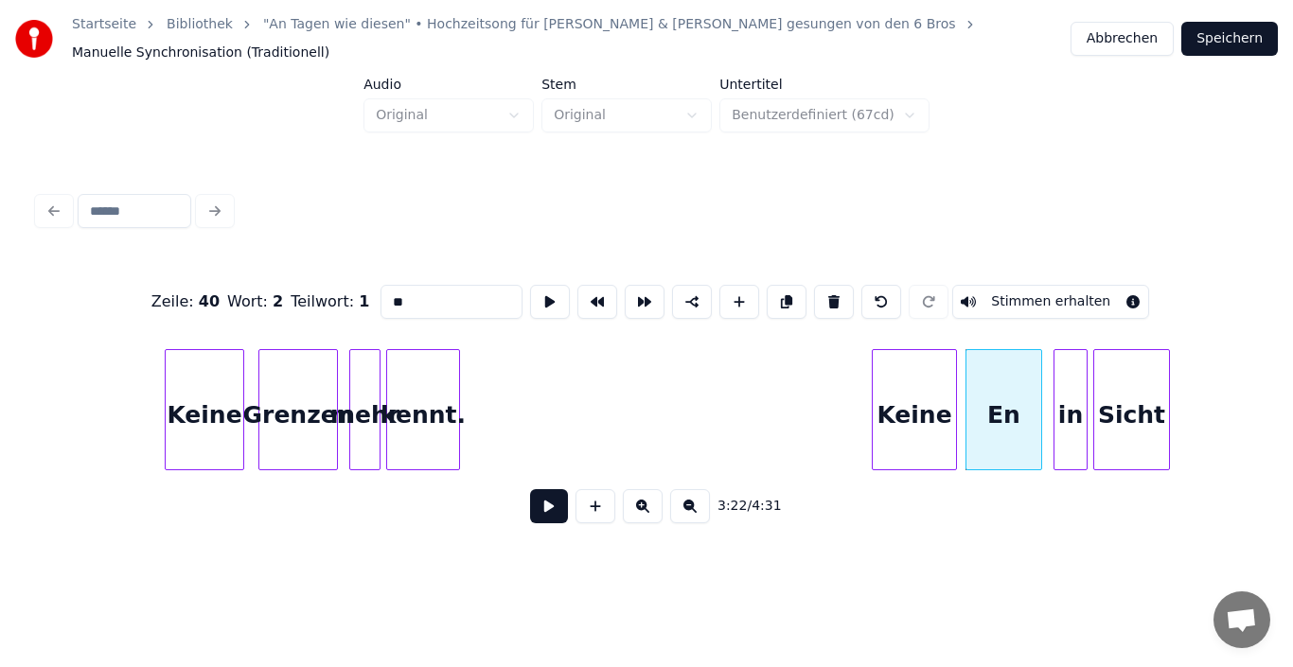
type input "*"
click at [1075, 391] on div "in" at bounding box center [1070, 414] width 32 height 129
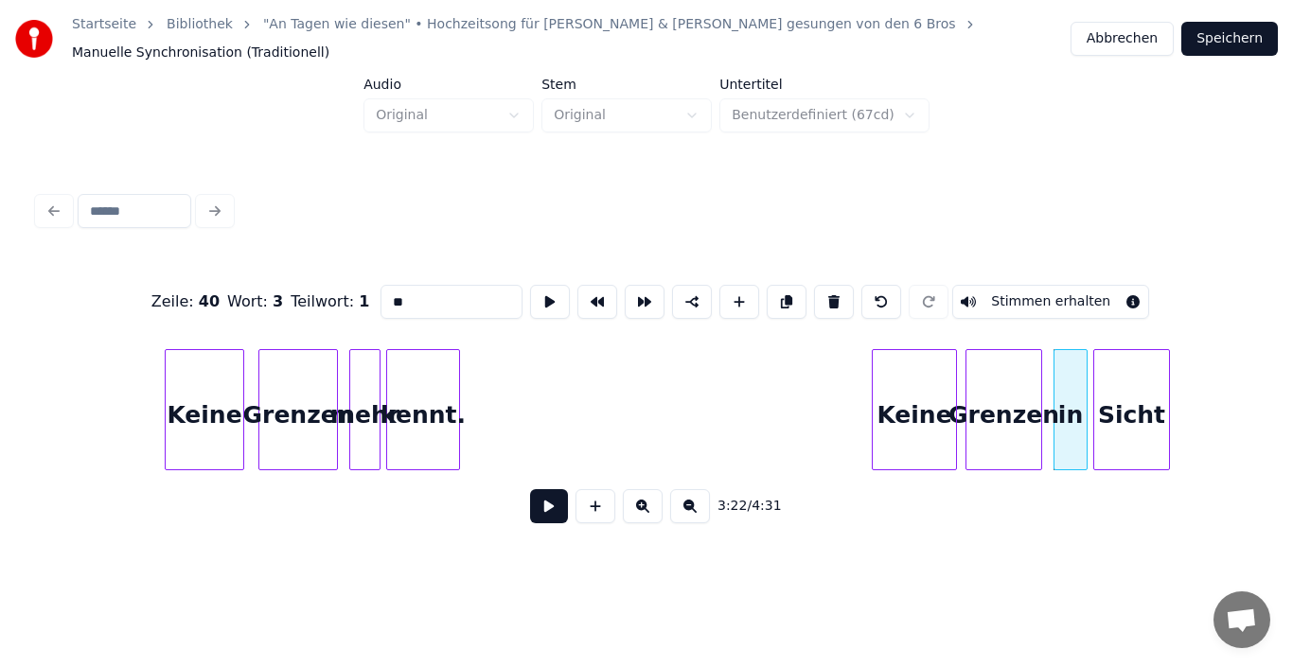
type input "*"
click at [1124, 415] on div "Sicht" at bounding box center [1131, 414] width 75 height 129
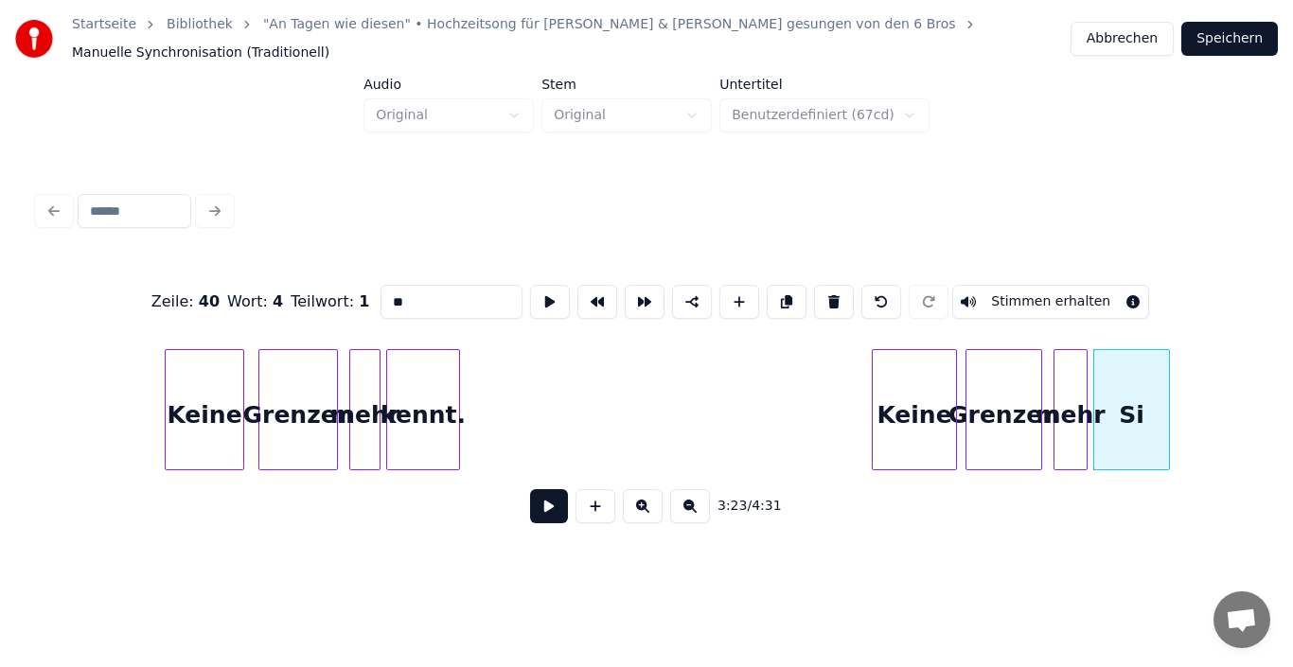
type input "*"
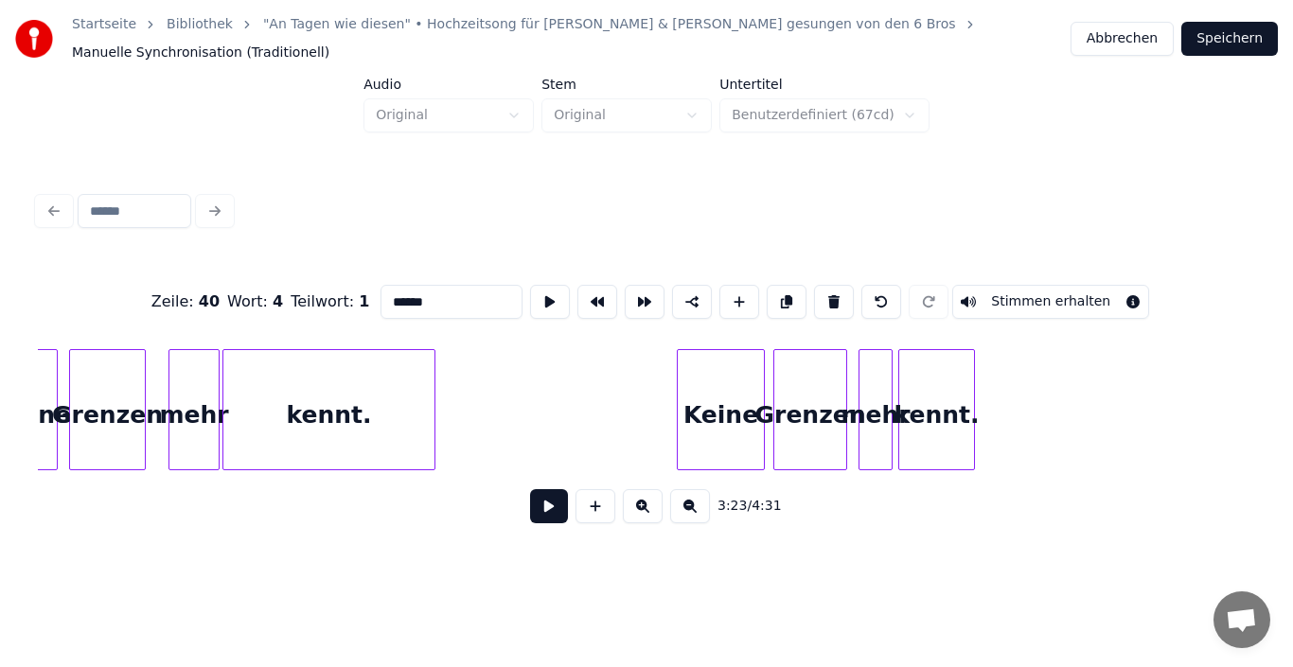
scroll to position [0, 35648]
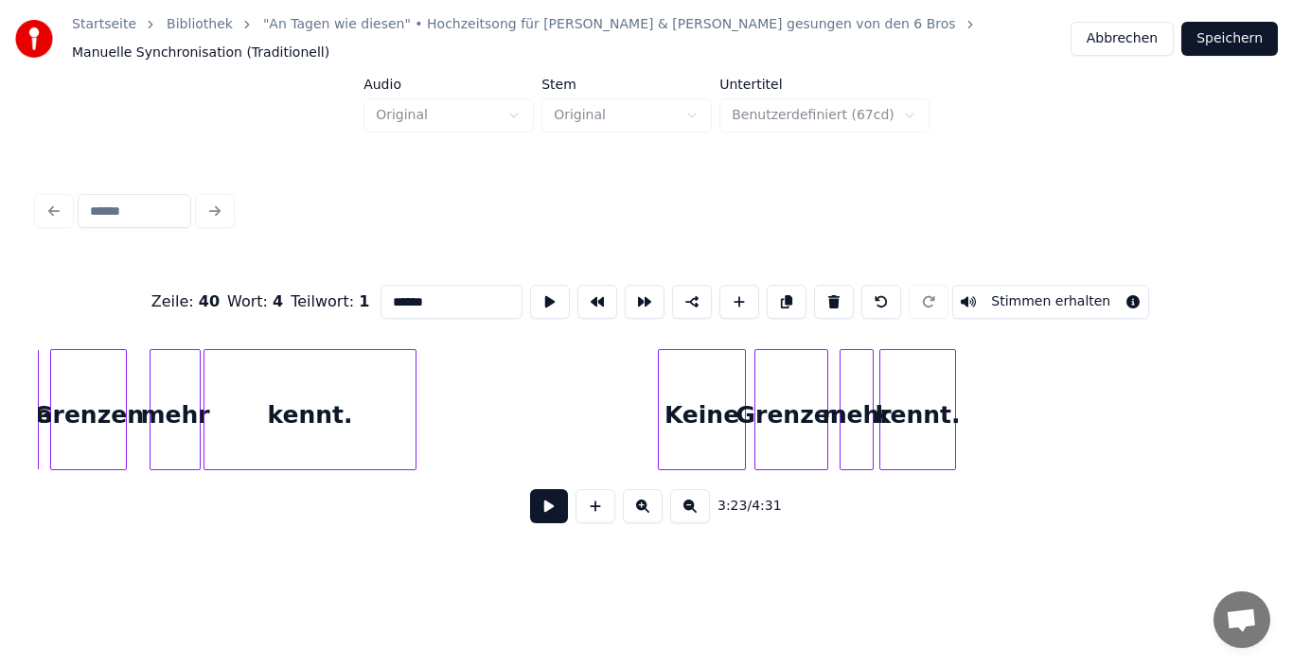
type input "******"
click at [1258, 38] on button "Speichern" at bounding box center [1229, 39] width 97 height 34
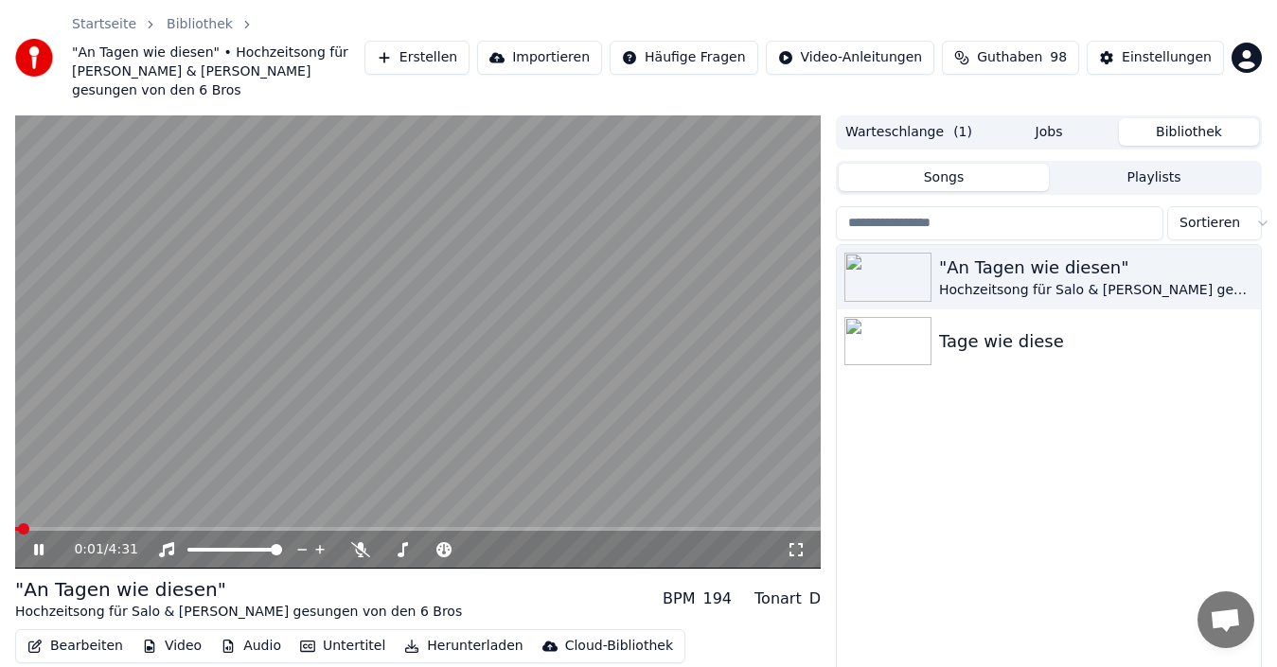
click at [431, 527] on span at bounding box center [417, 529] width 805 height 4
click at [36, 540] on div "4:28 / 4:31" at bounding box center [418, 549] width 790 height 19
click at [31, 542] on icon at bounding box center [52, 549] width 44 height 15
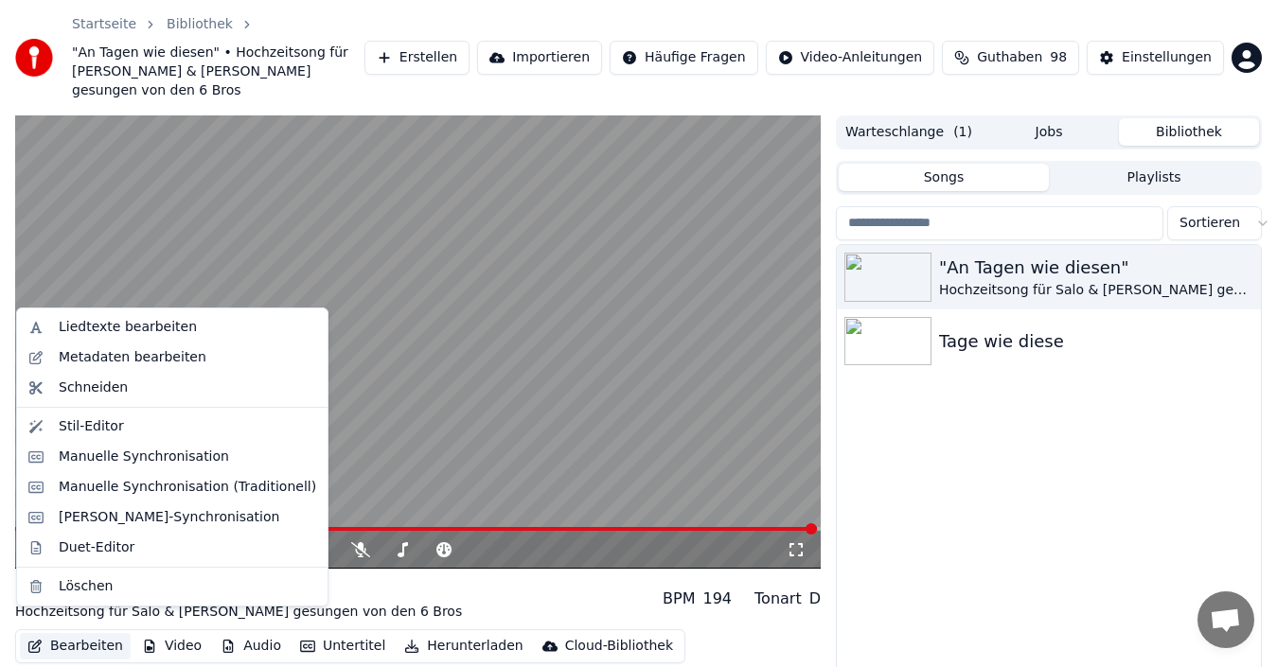
click at [67, 633] on button "Bearbeiten" at bounding box center [75, 646] width 111 height 26
click at [102, 497] on div "Manuelle Synchronisation (Traditionell)" at bounding box center [172, 487] width 303 height 30
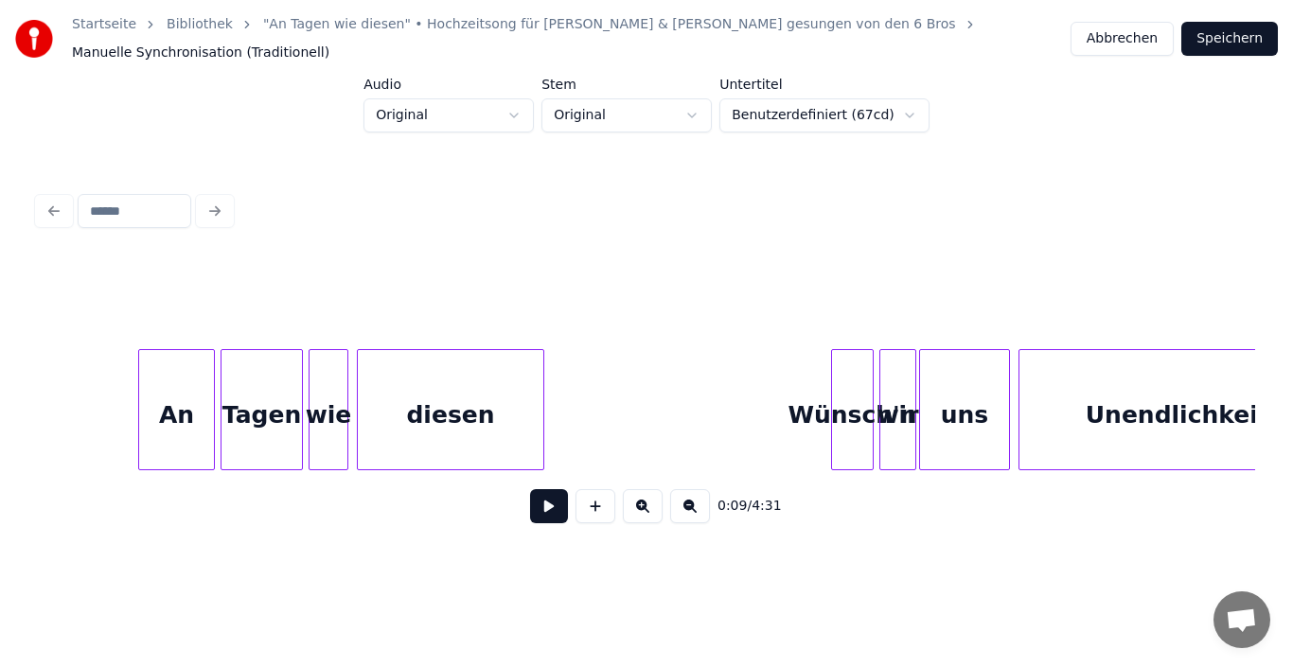
scroll to position [0, 12546]
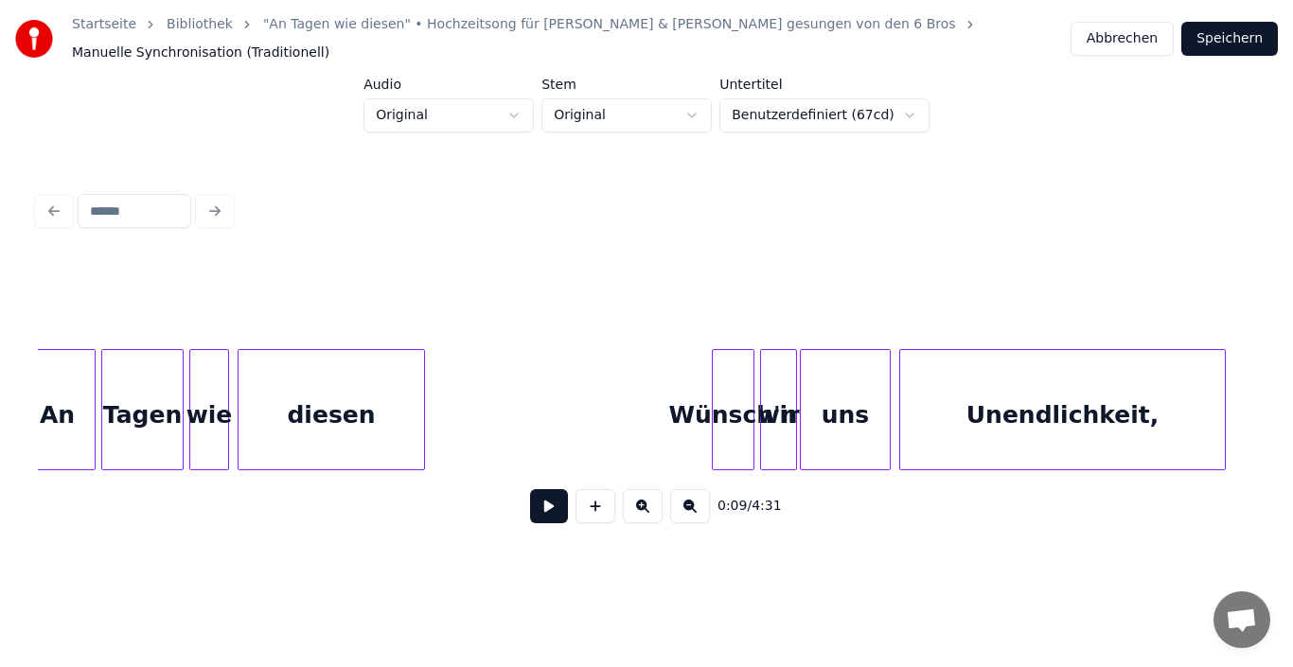
click at [745, 418] on div "Wünsch'n" at bounding box center [733, 414] width 41 height 129
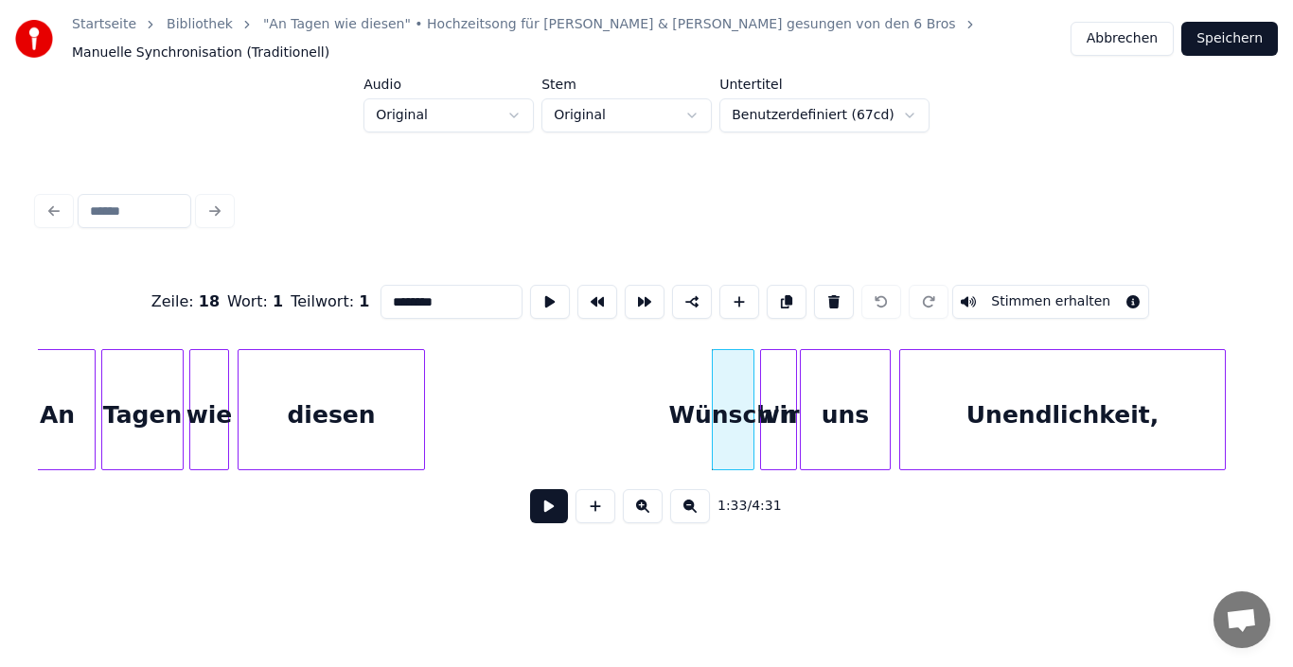
click at [440, 287] on input "********" at bounding box center [451, 302] width 142 height 34
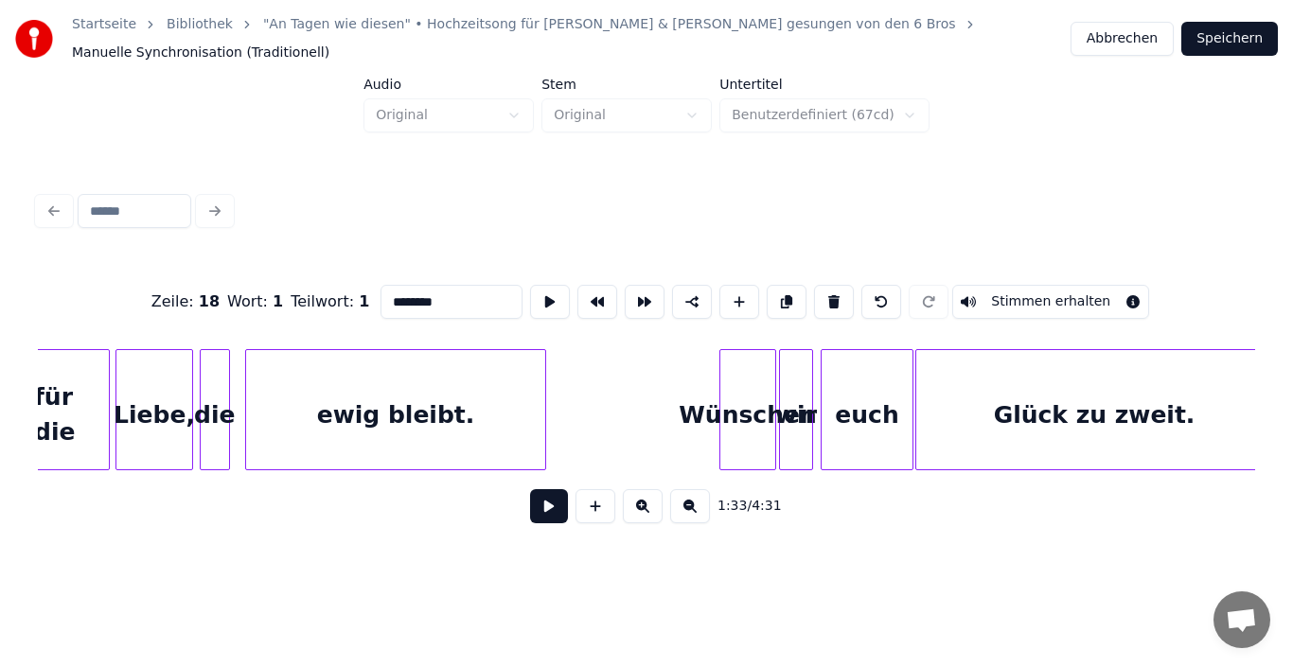
scroll to position [0, 14741]
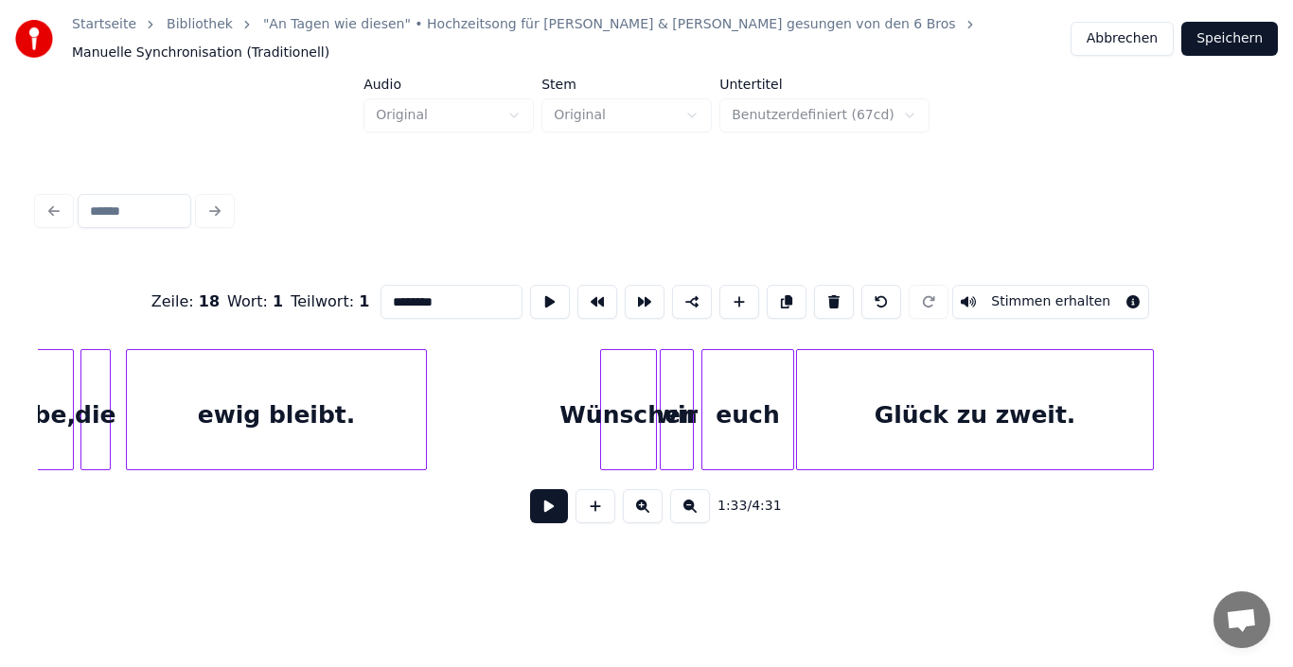
click at [639, 416] on div "Wünschen" at bounding box center [628, 414] width 55 height 129
click at [680, 384] on div "wir" at bounding box center [680, 414] width 32 height 129
click at [781, 398] on div at bounding box center [782, 409] width 6 height 119
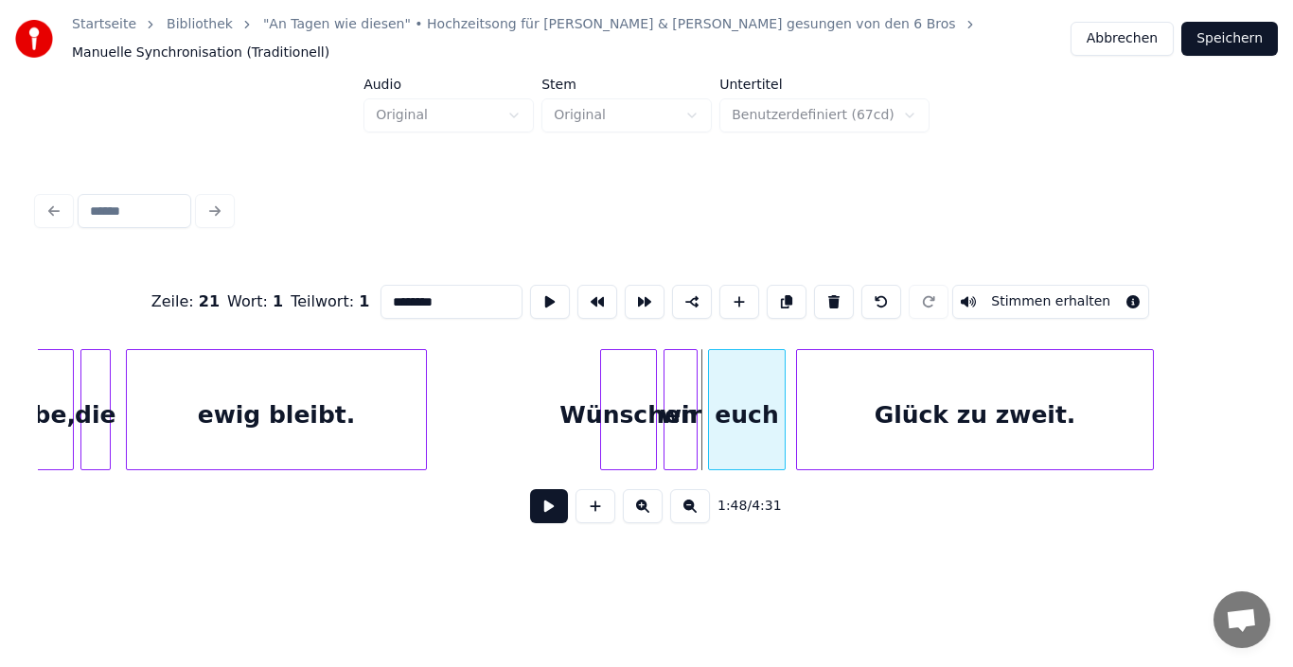
click at [712, 384] on div at bounding box center [712, 409] width 6 height 119
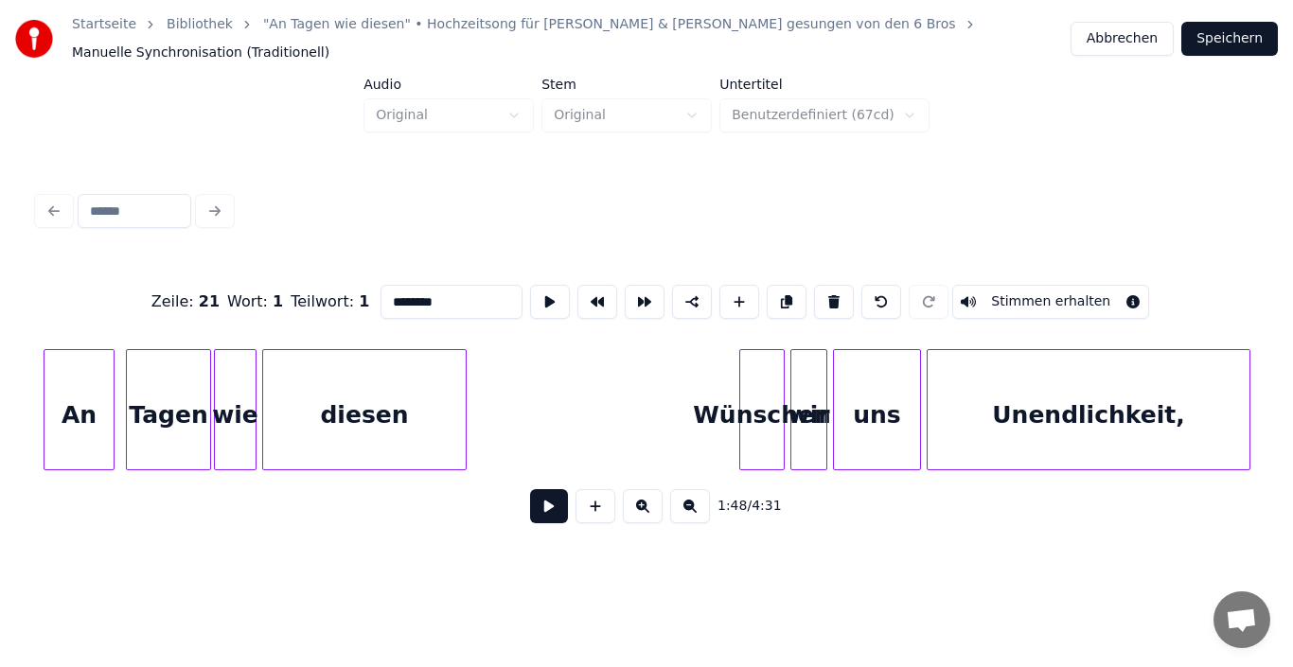
scroll to position [0, 21631]
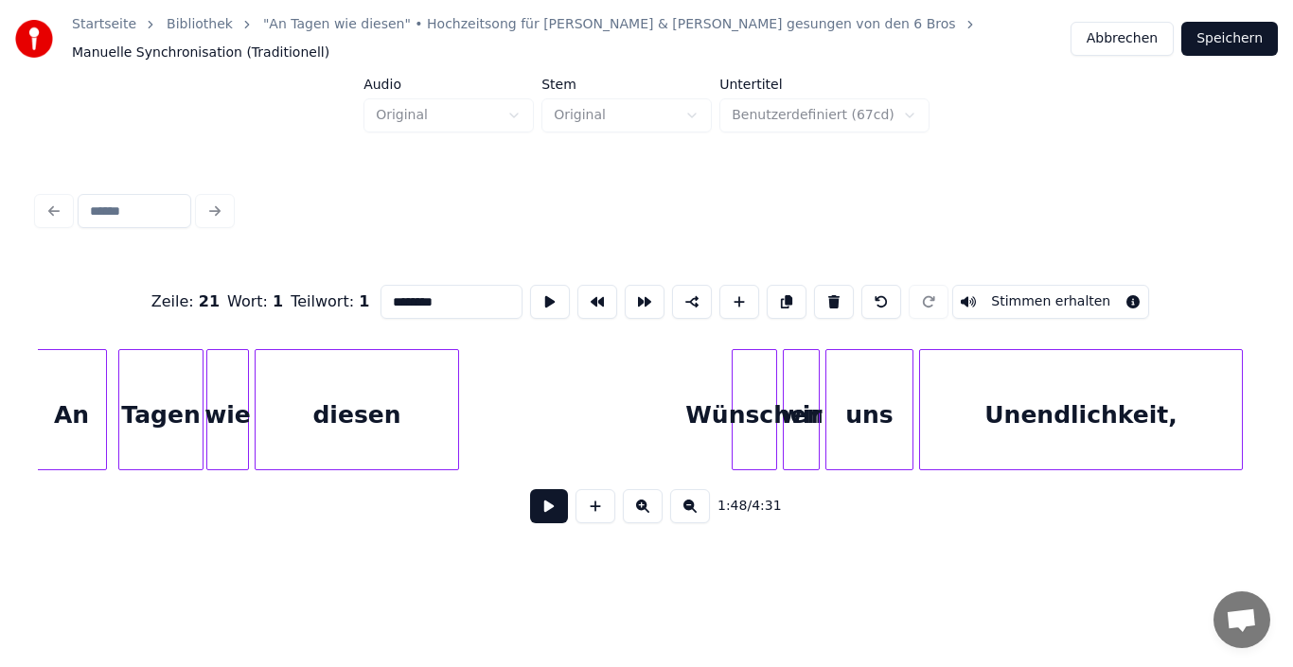
click at [768, 418] on div "Wünschen" at bounding box center [755, 414] width 44 height 129
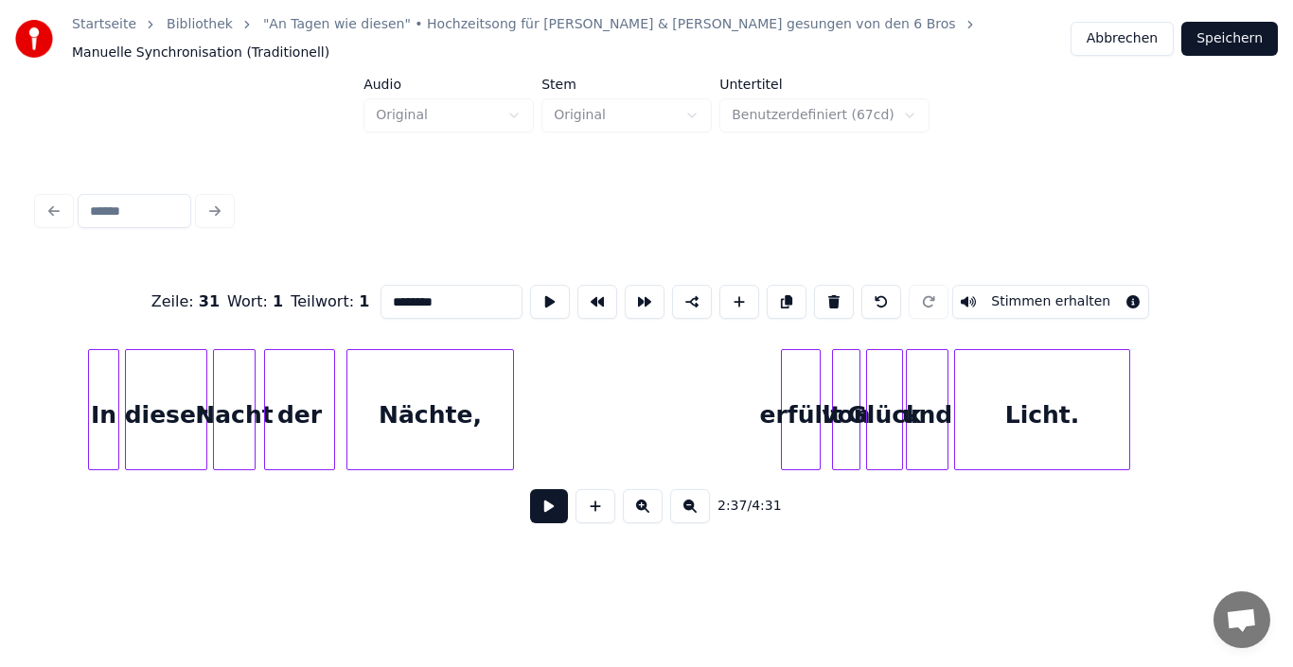
scroll to position [0, 24432]
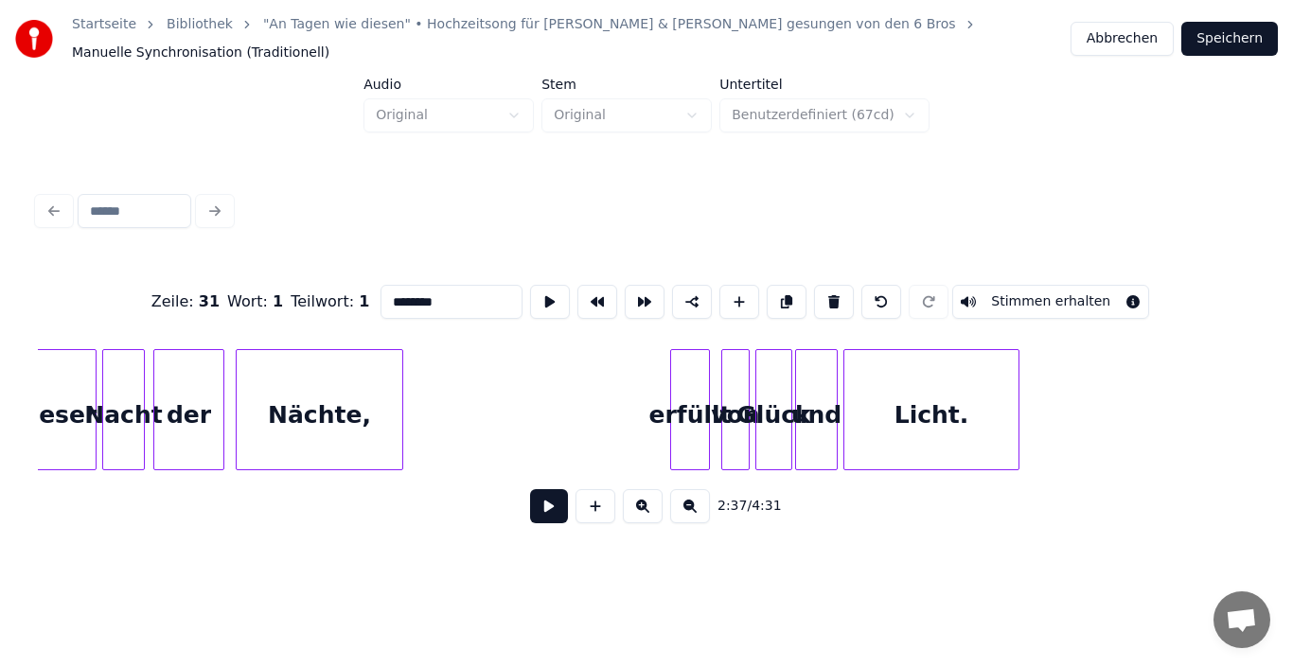
click at [741, 424] on div "von" at bounding box center [735, 414] width 26 height 129
click at [773, 420] on div "Glück" at bounding box center [773, 414] width 35 height 129
click at [737, 423] on div "von" at bounding box center [732, 414] width 26 height 129
click at [767, 420] on div "Glück" at bounding box center [773, 414] width 35 height 129
click at [765, 420] on div "Glück" at bounding box center [769, 414] width 35 height 129
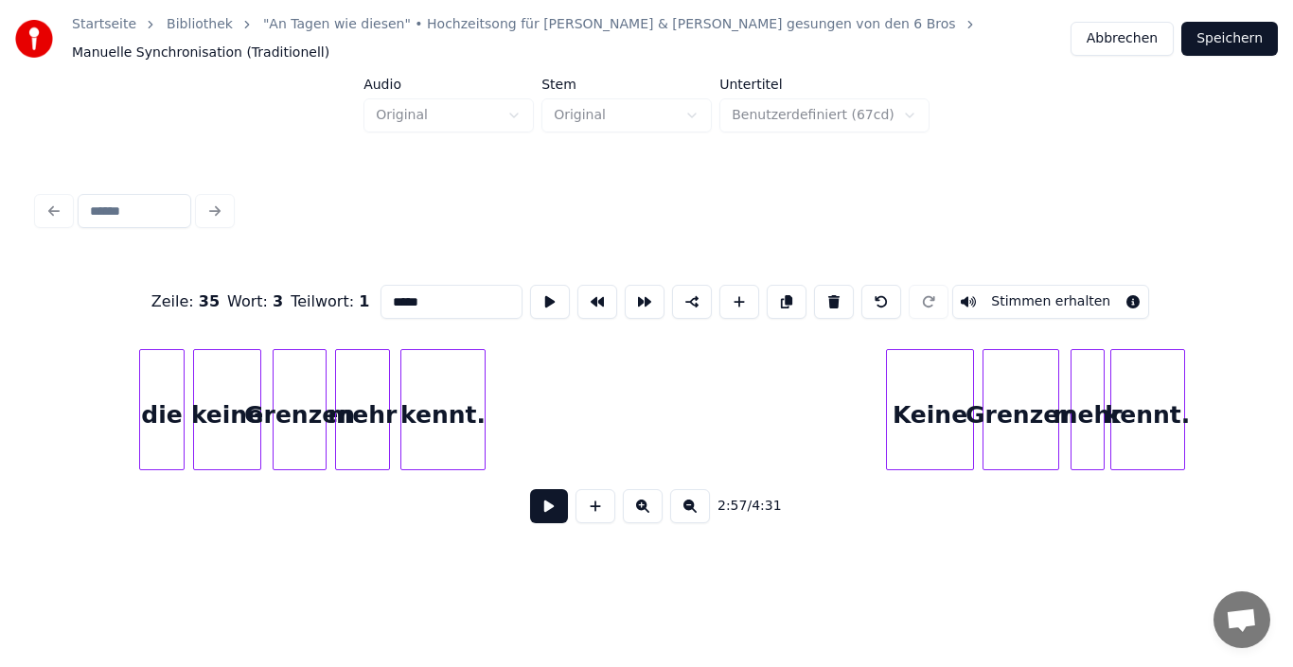
scroll to position [0, 26363]
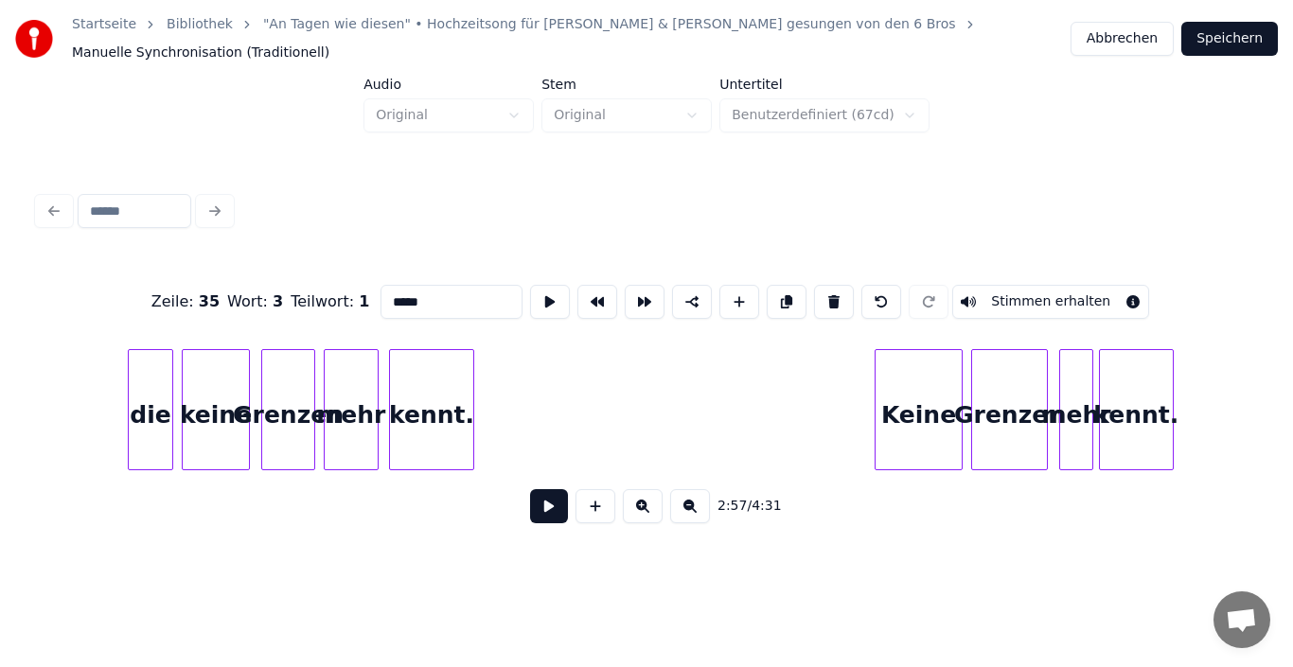
type input "*****"
click at [1236, 26] on button "Speichern" at bounding box center [1229, 39] width 97 height 34
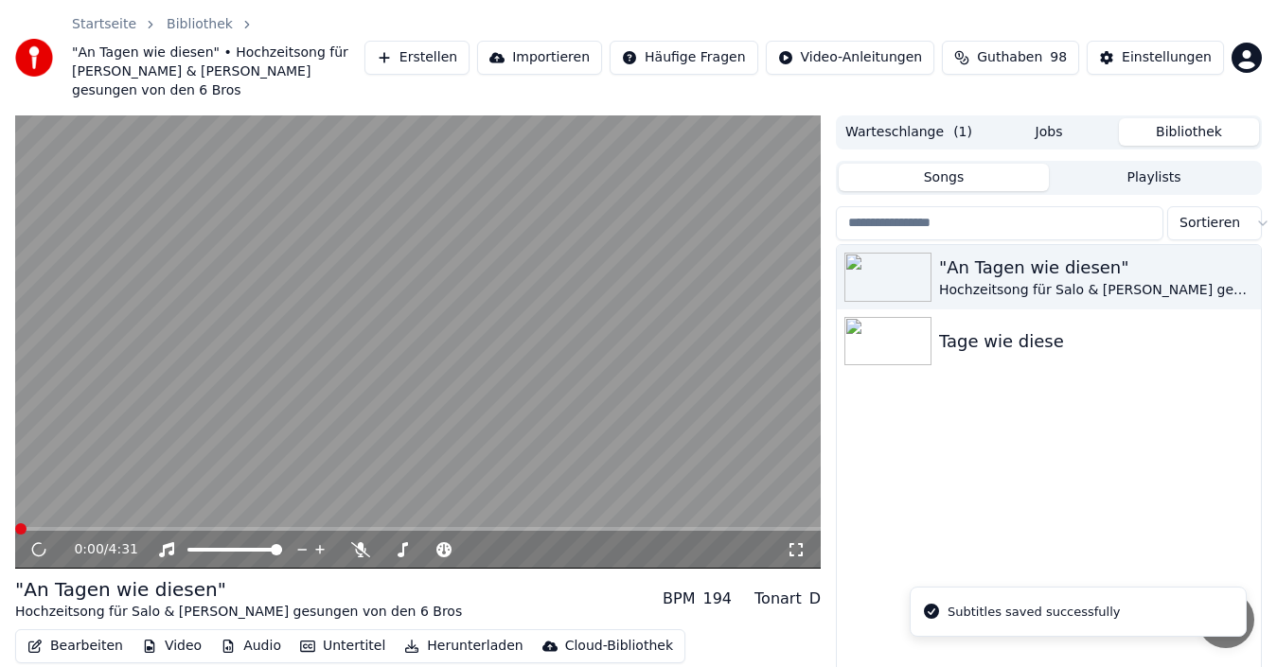
click at [185, 527] on span at bounding box center [417, 529] width 805 height 4
click at [196, 504] on video at bounding box center [417, 341] width 805 height 453
click at [192, 507] on div "0:00 / 4:31" at bounding box center [417, 341] width 805 height 453
click at [189, 527] on span at bounding box center [417, 529] width 805 height 4
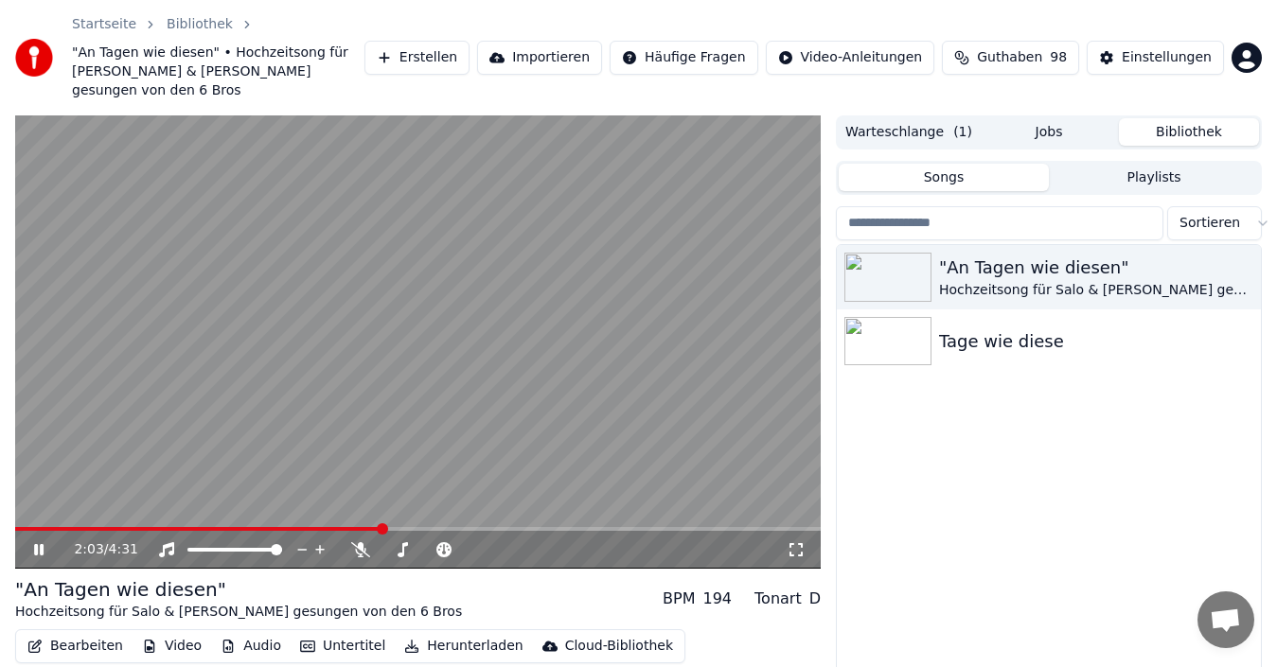
click at [26, 540] on div "2:03 / 4:31" at bounding box center [418, 549] width 790 height 19
click at [34, 542] on icon at bounding box center [52, 549] width 44 height 15
click at [34, 543] on icon at bounding box center [38, 549] width 11 height 13
click at [86, 633] on button "Bearbeiten" at bounding box center [75, 646] width 111 height 26
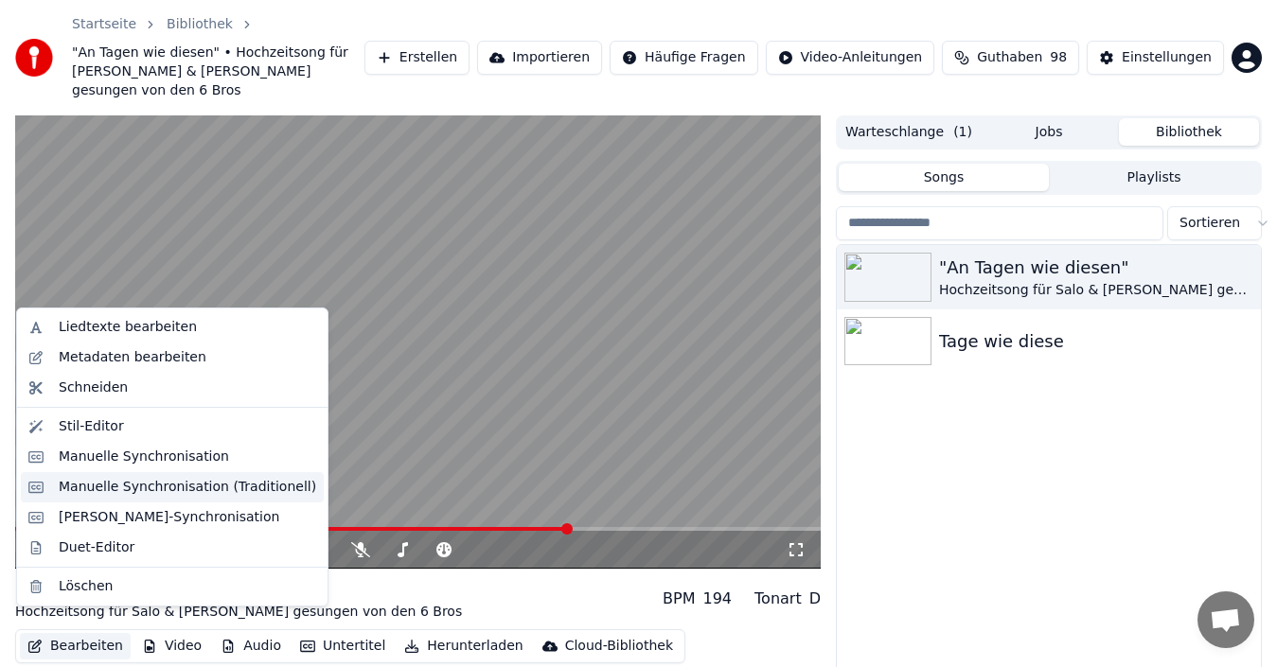
click at [118, 491] on div "Manuelle Synchronisation (Traditionell)" at bounding box center [187, 487] width 257 height 19
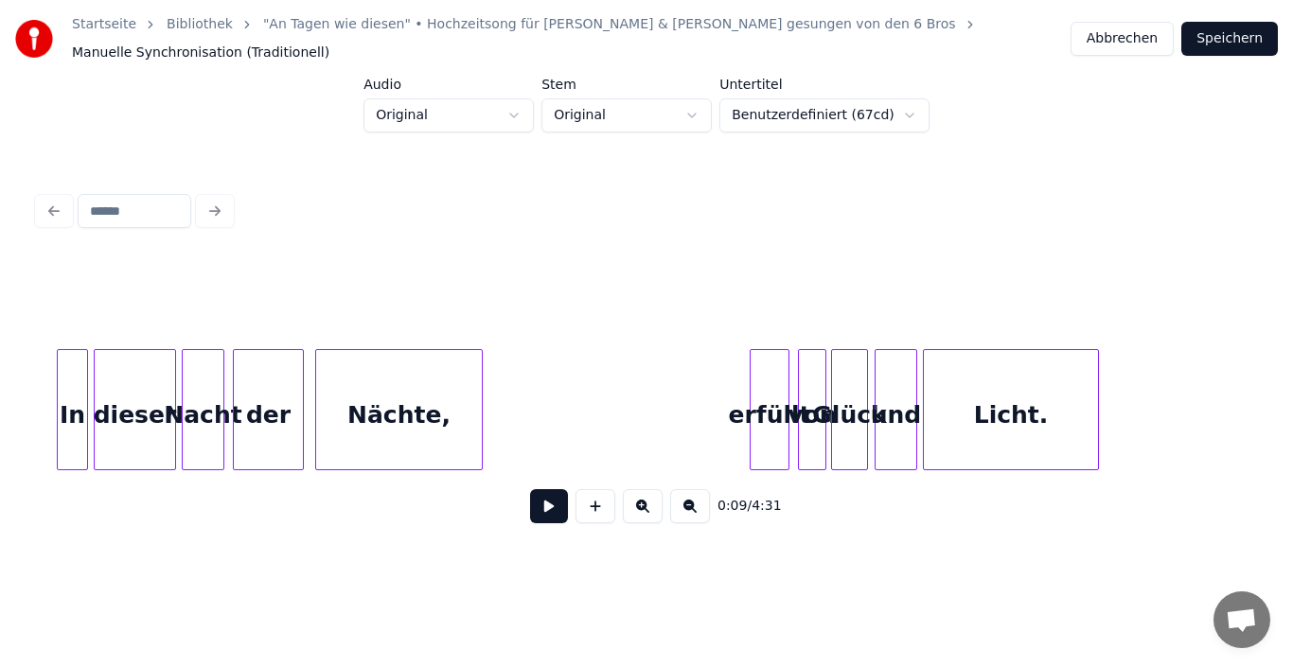
scroll to position [0, 24537]
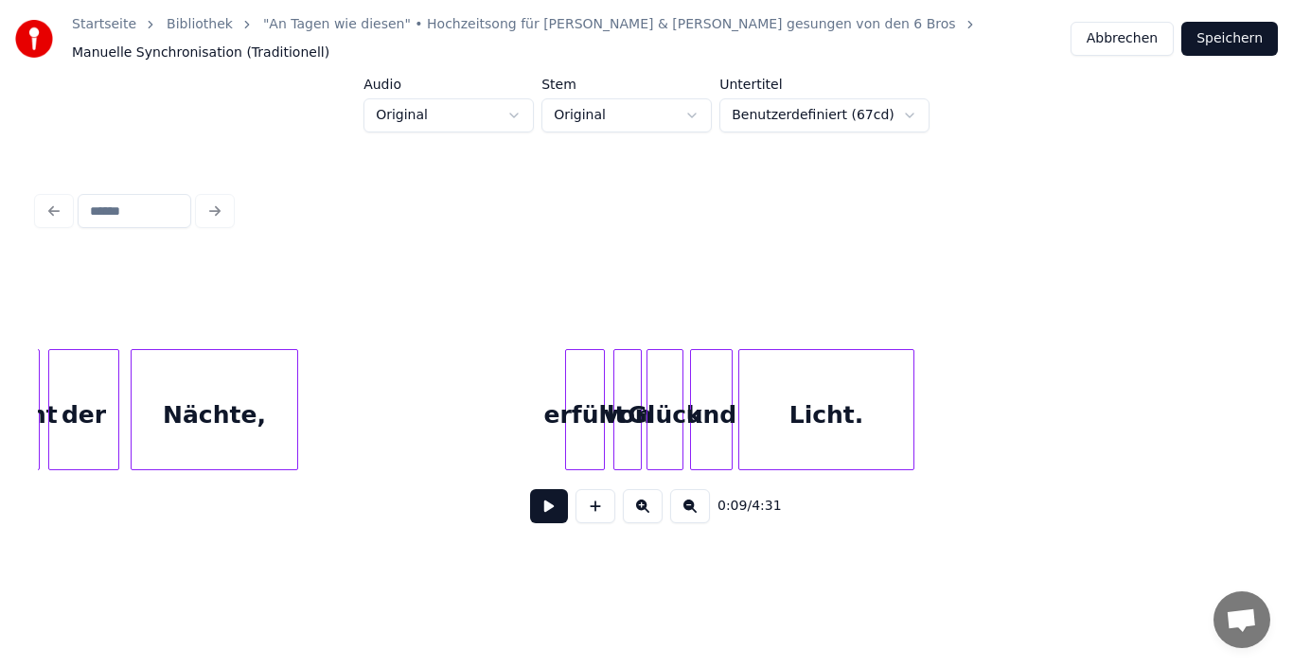
click at [586, 420] on div "erfüllt" at bounding box center [585, 414] width 38 height 129
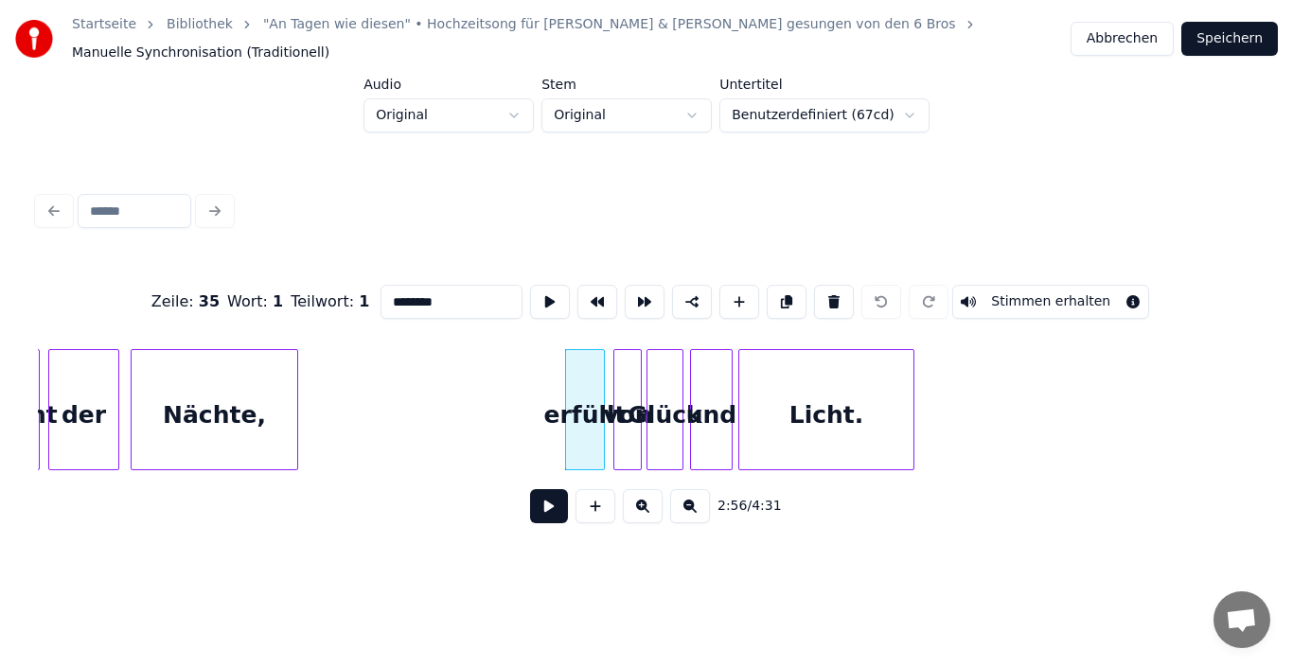
click at [620, 416] on div "von" at bounding box center [627, 414] width 26 height 129
click at [573, 416] on div "erfüllt" at bounding box center [585, 414] width 38 height 129
click at [622, 414] on div "von" at bounding box center [627, 414] width 26 height 129
click at [659, 414] on div "Glück" at bounding box center [664, 414] width 35 height 129
click at [700, 414] on div "und" at bounding box center [711, 414] width 41 height 129
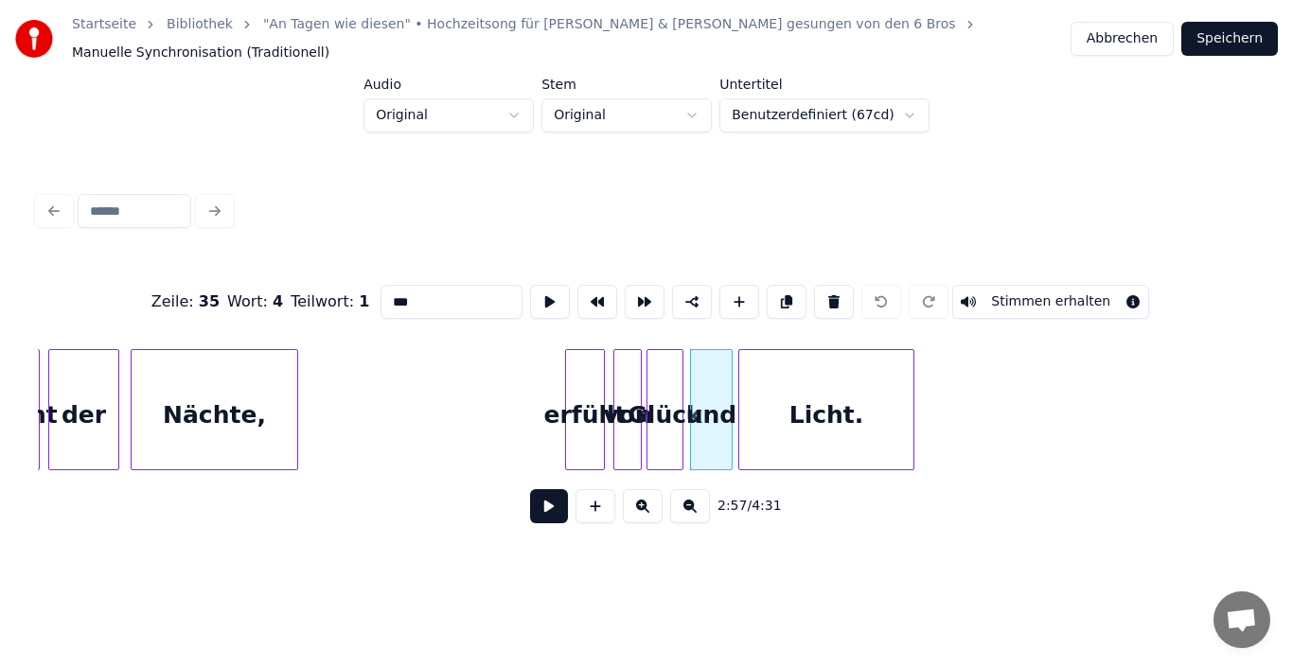
click at [788, 421] on div "Licht." at bounding box center [826, 414] width 174 height 129
type input "******"
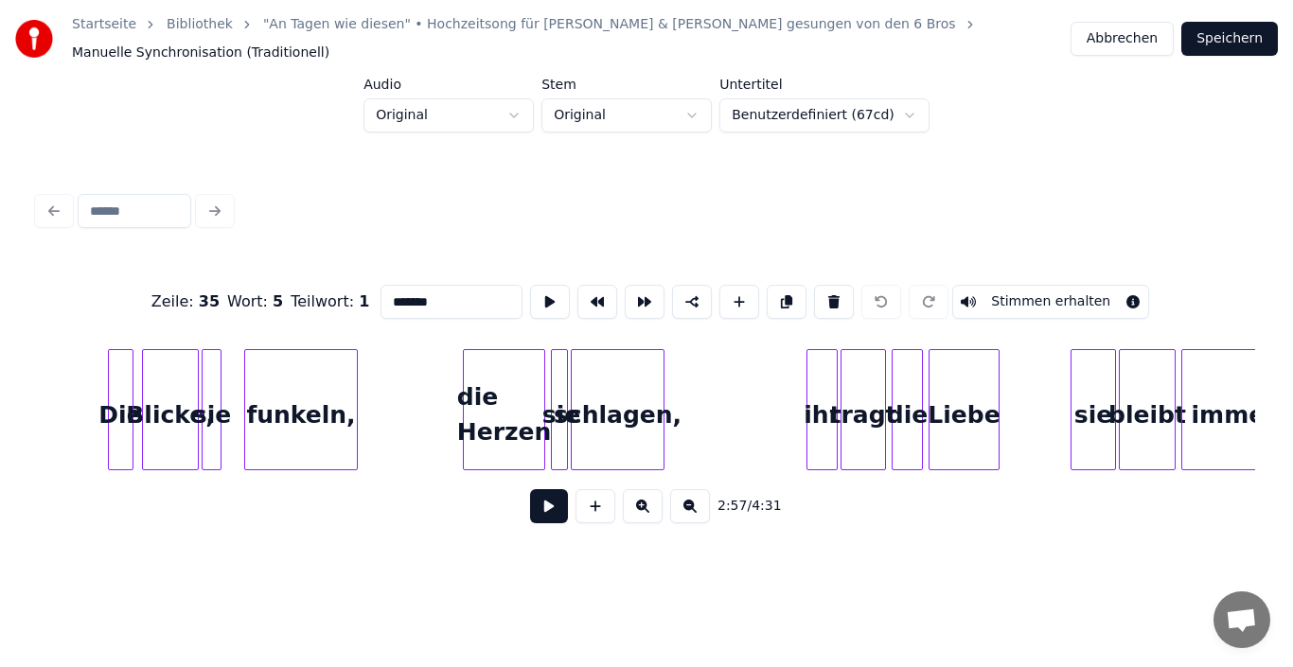
scroll to position [0, 16040]
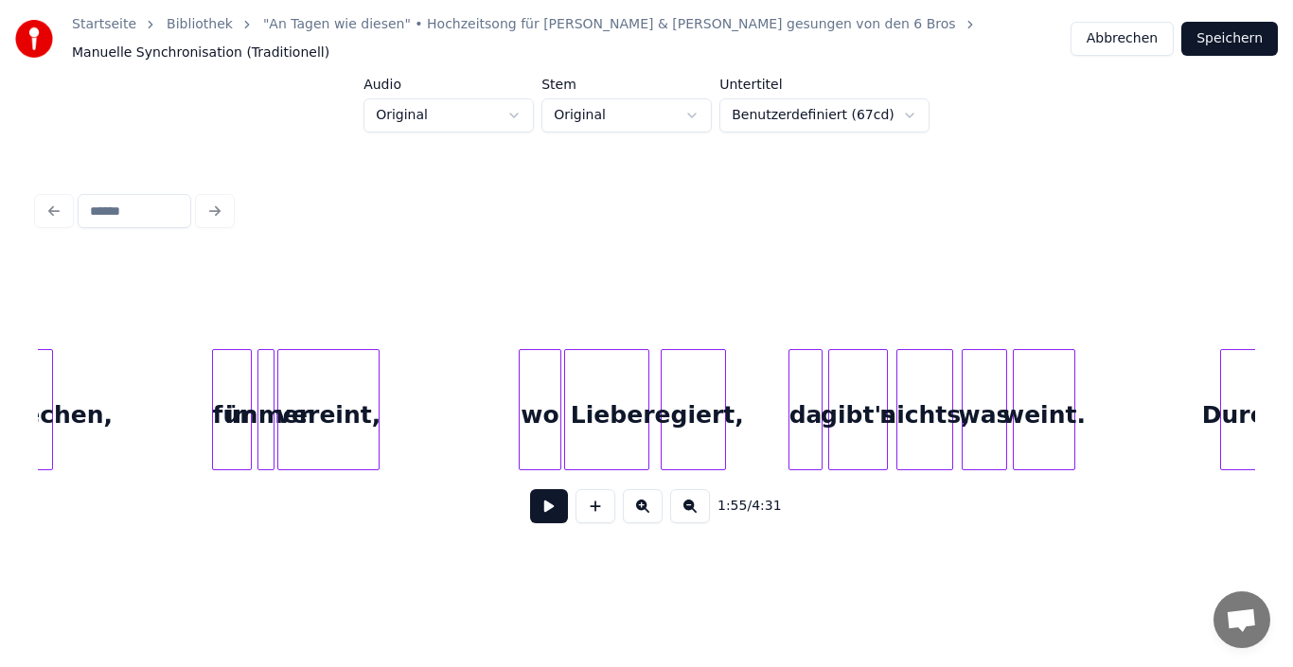
scroll to position [0, 17826]
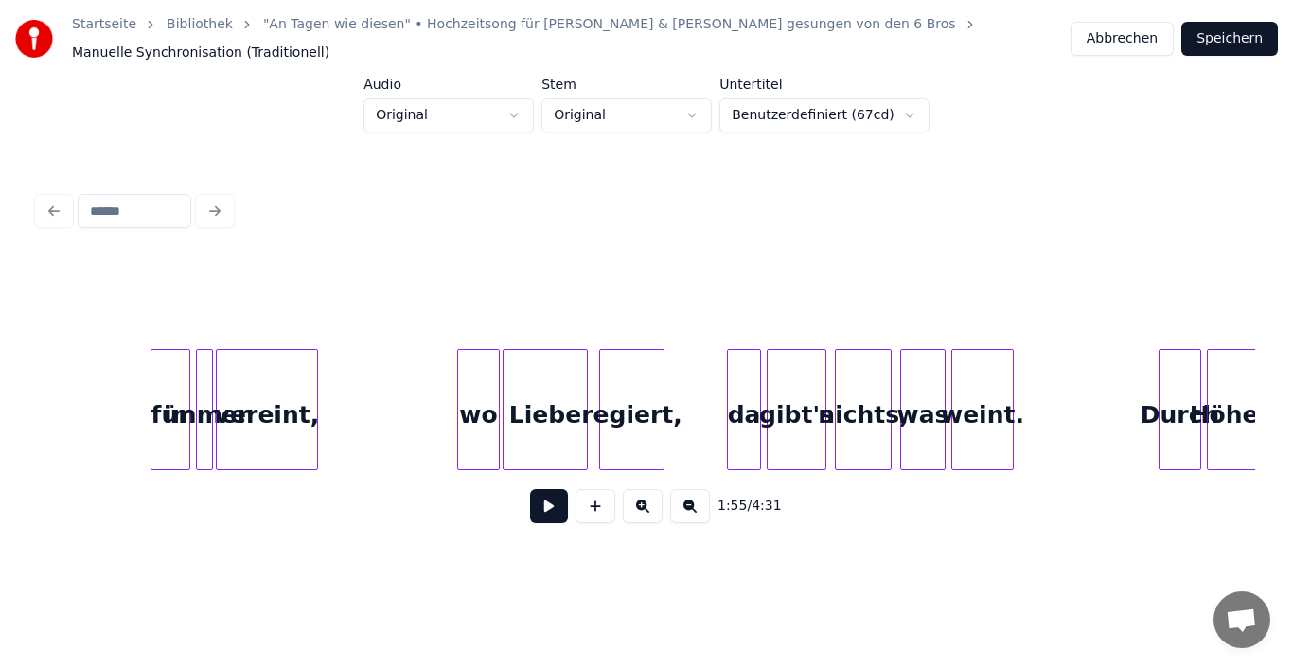
click at [743, 403] on div "da" at bounding box center [744, 414] width 32 height 129
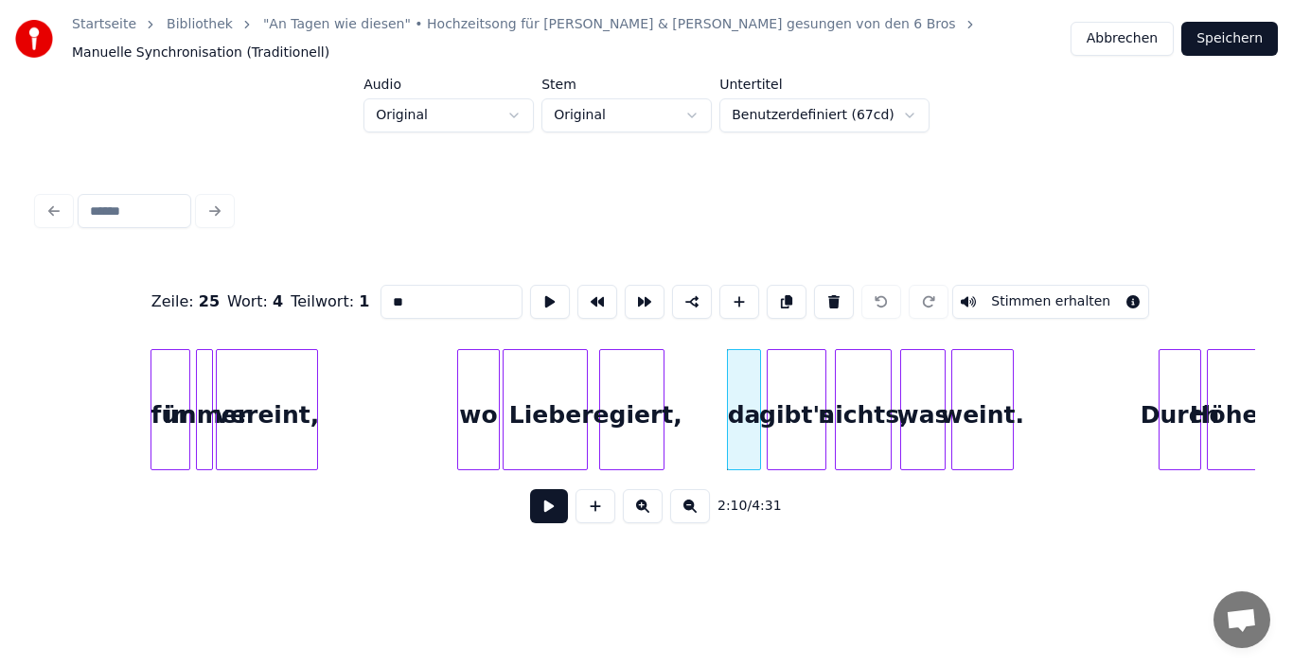
click at [649, 416] on div "regiert," at bounding box center [631, 414] width 63 height 129
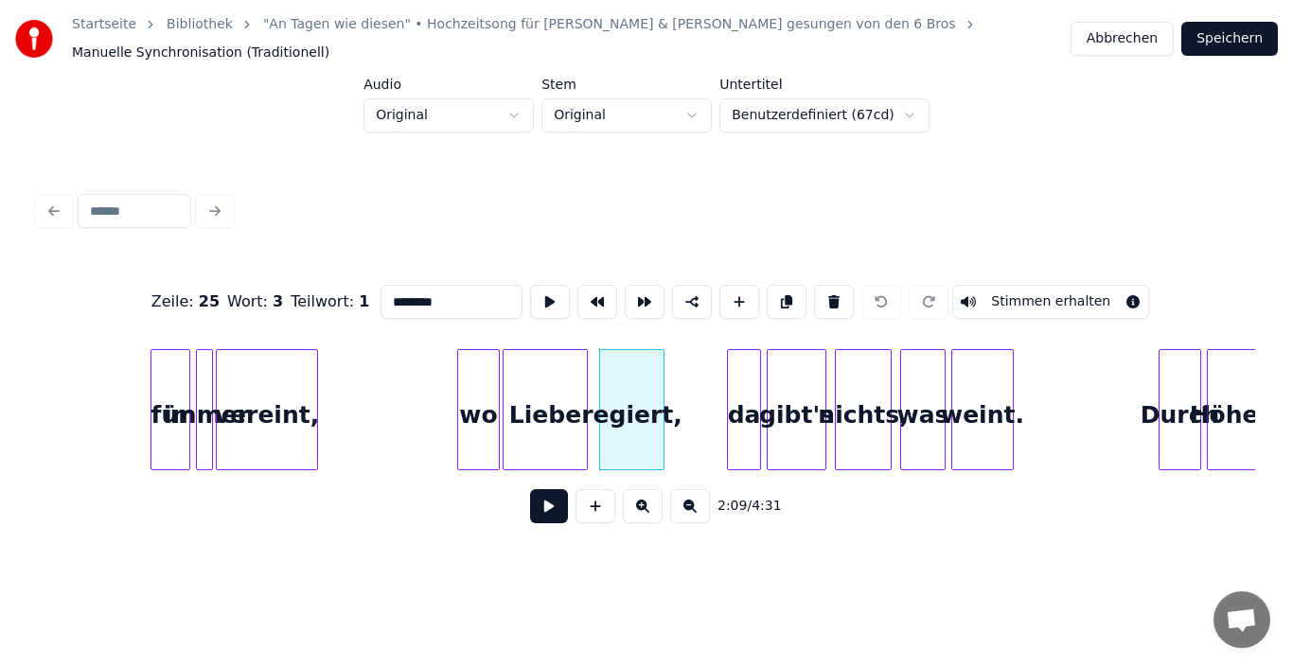
click at [733, 417] on div "da" at bounding box center [744, 414] width 32 height 129
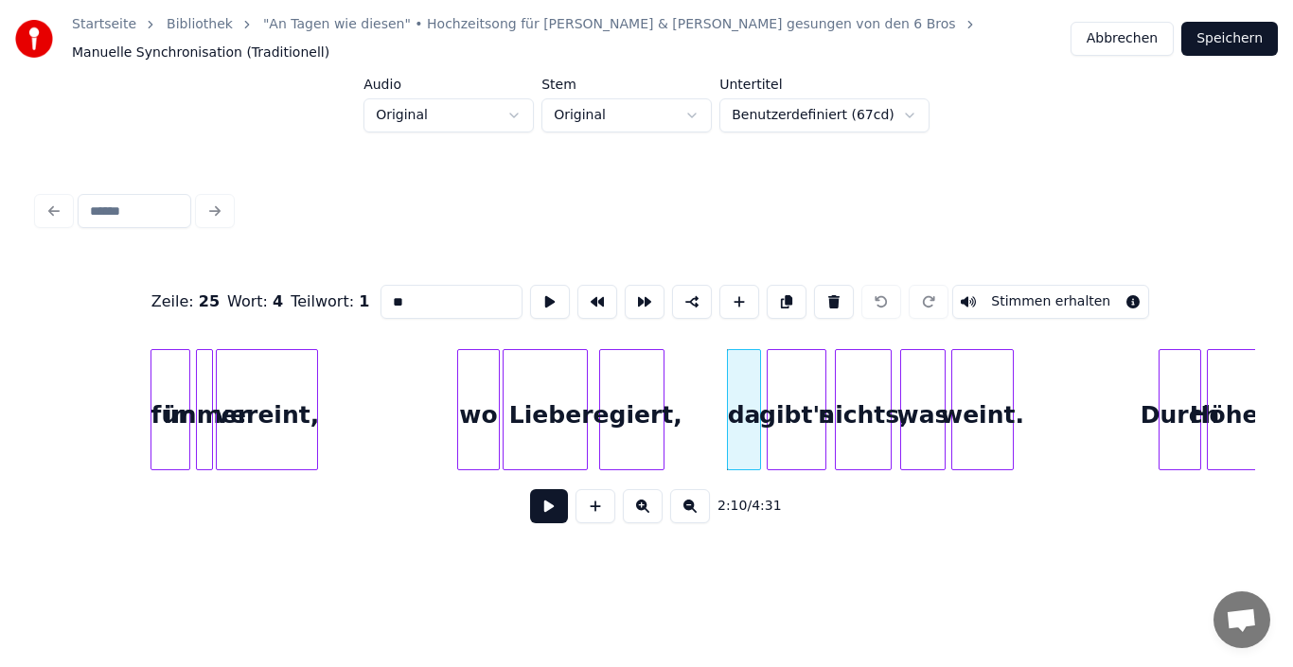
click at [787, 417] on div "gibt's" at bounding box center [797, 414] width 58 height 129
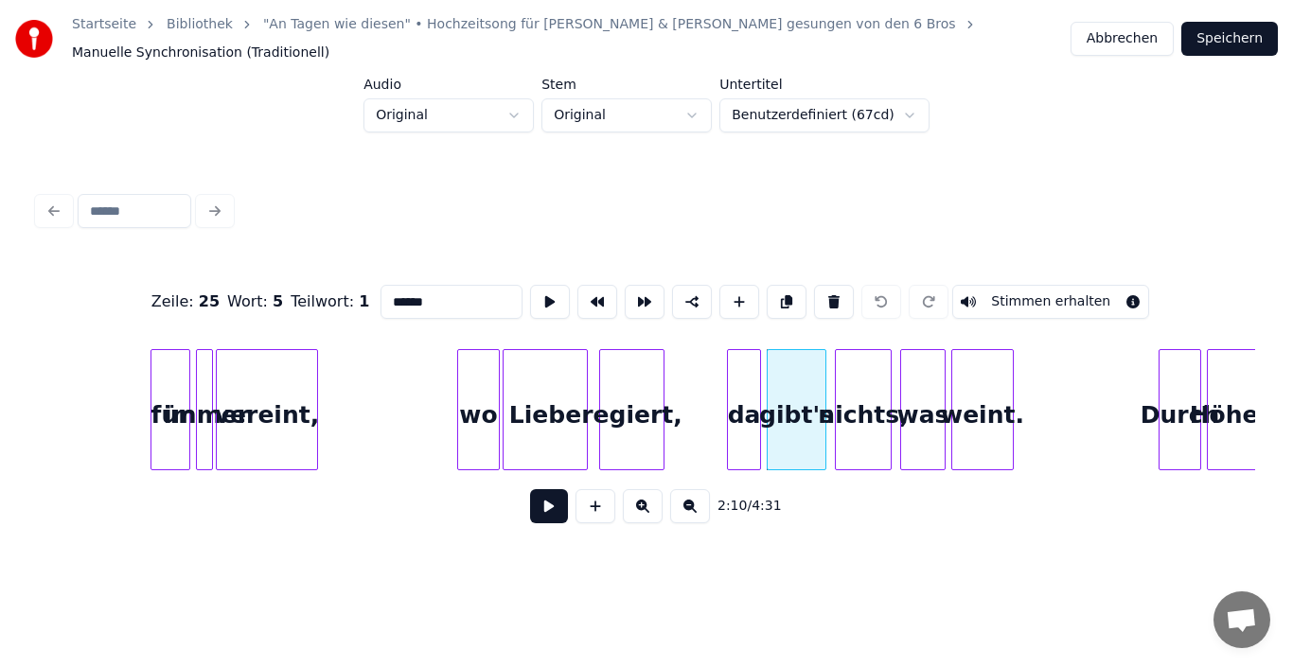
click at [856, 415] on div "nichts," at bounding box center [863, 414] width 55 height 129
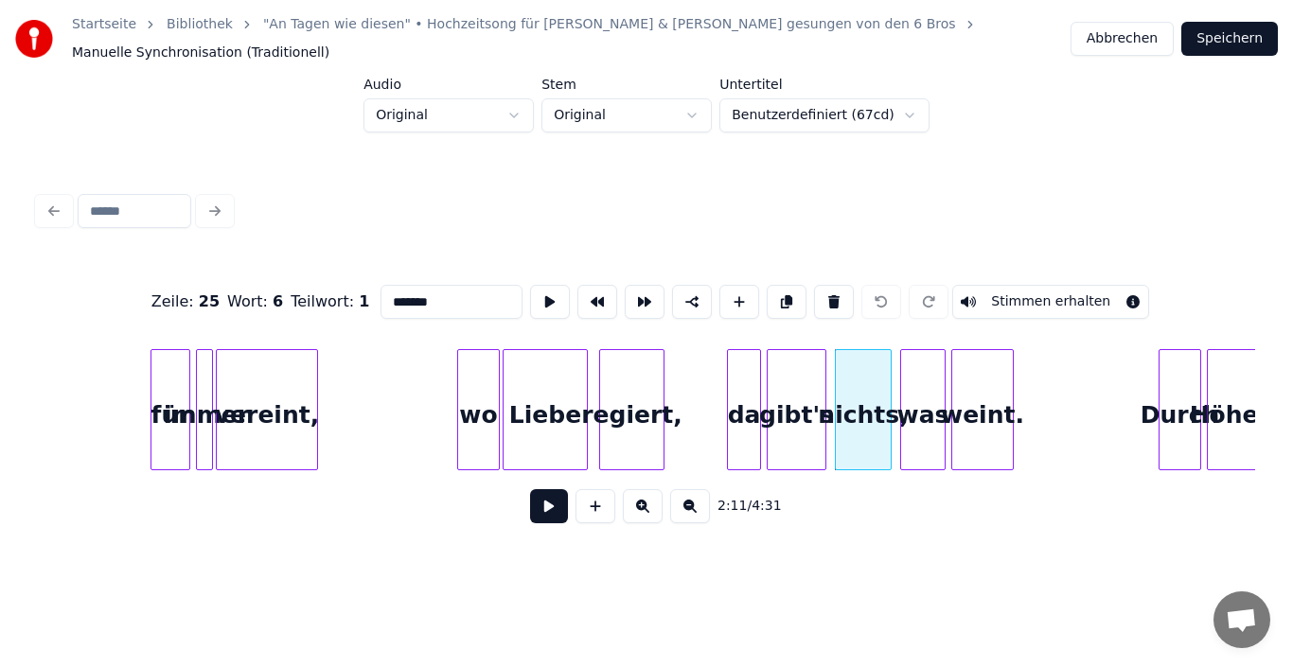
click at [916, 415] on div "was" at bounding box center [923, 414] width 44 height 129
type input "***"
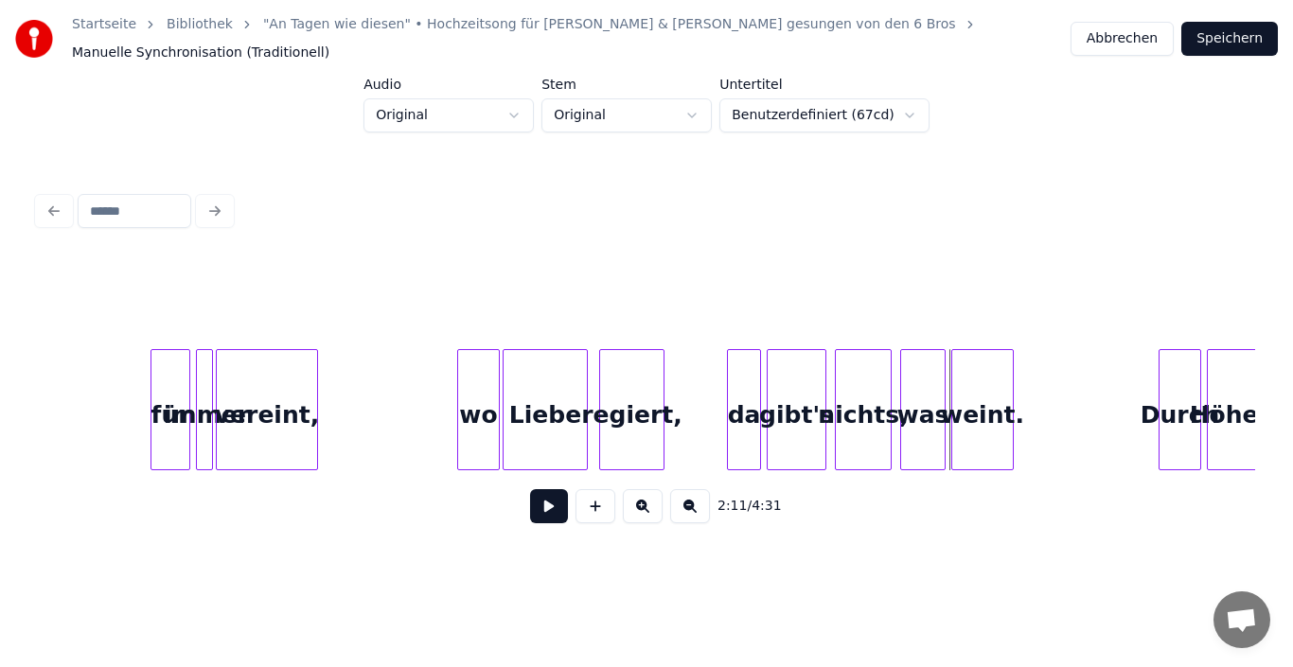
click at [475, 415] on div "wo" at bounding box center [478, 414] width 41 height 129
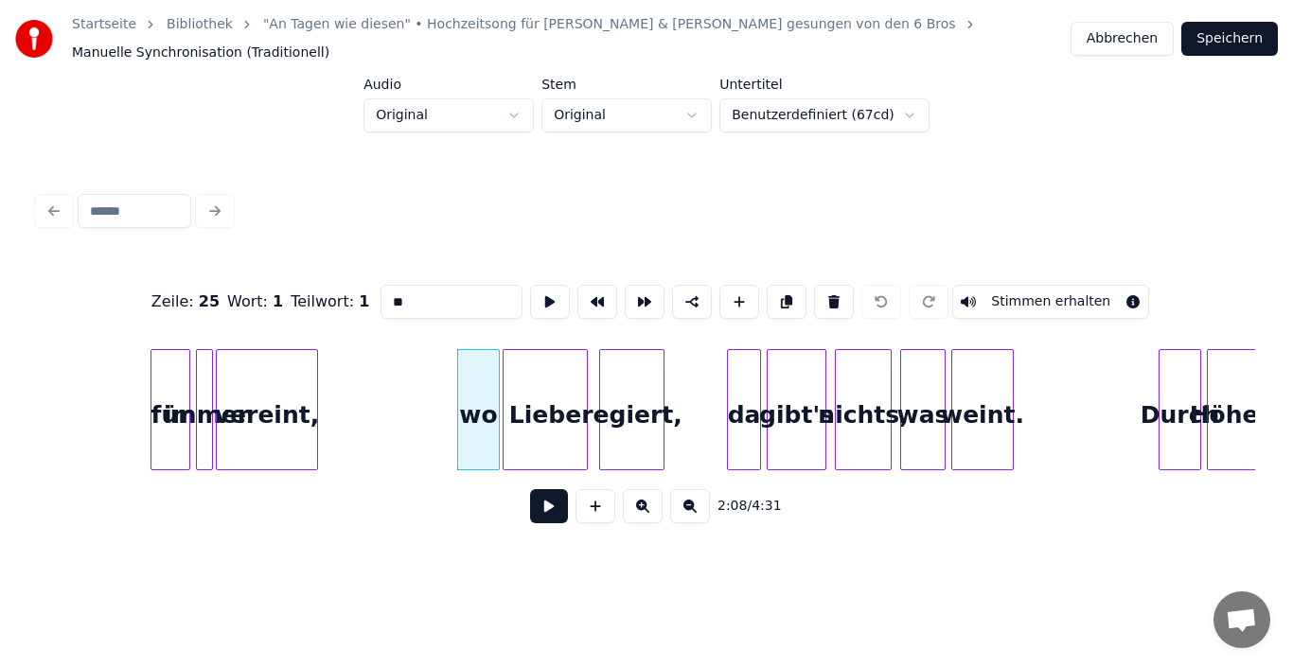
click at [525, 416] on div "Liebe" at bounding box center [544, 414] width 83 height 129
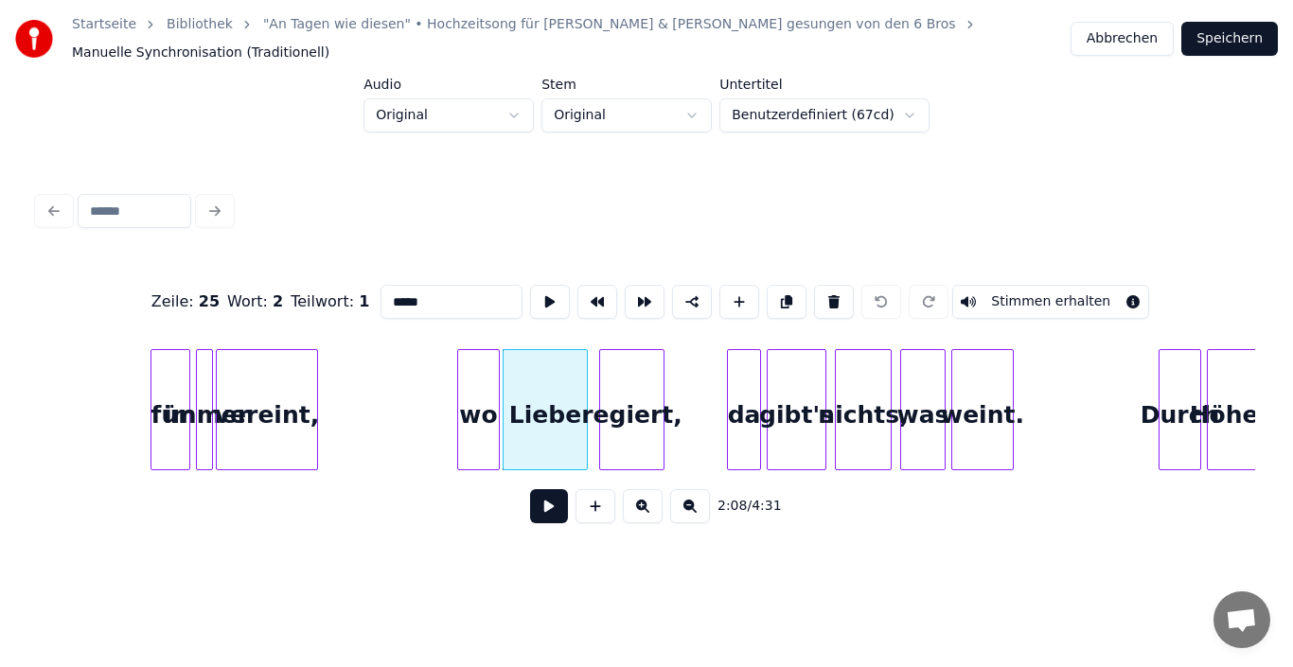
click at [618, 415] on div "regiert," at bounding box center [631, 414] width 63 height 129
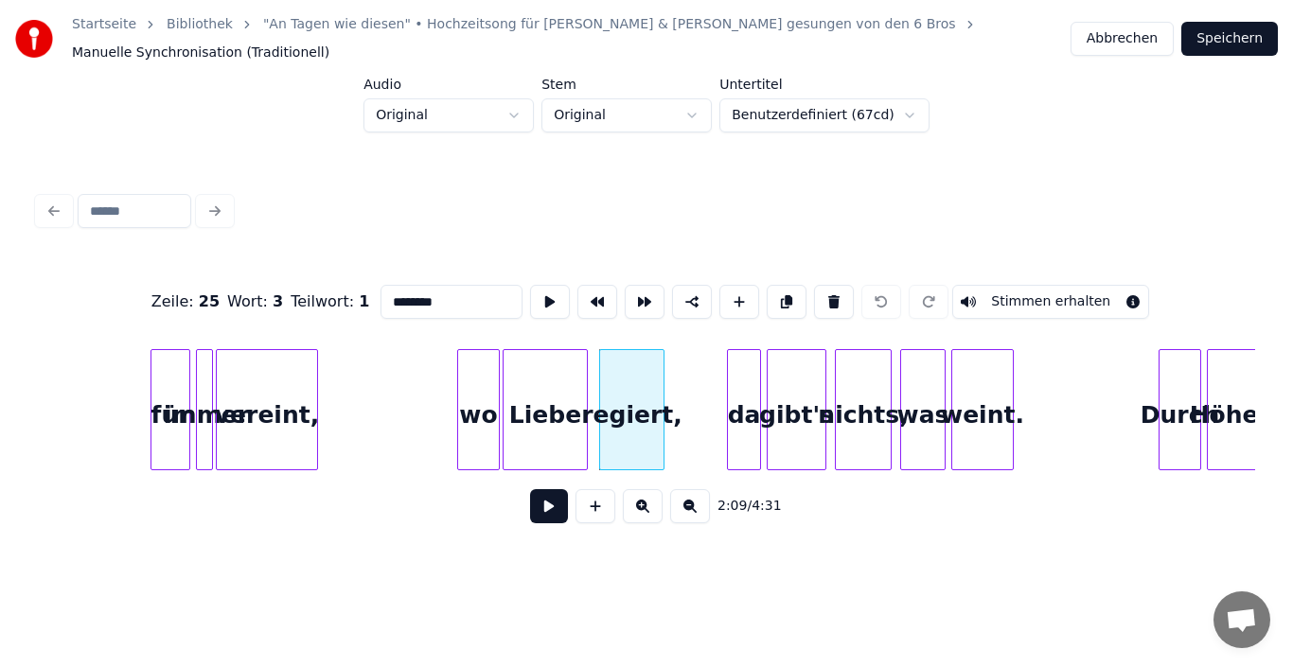
click at [732, 388] on div at bounding box center [731, 409] width 6 height 119
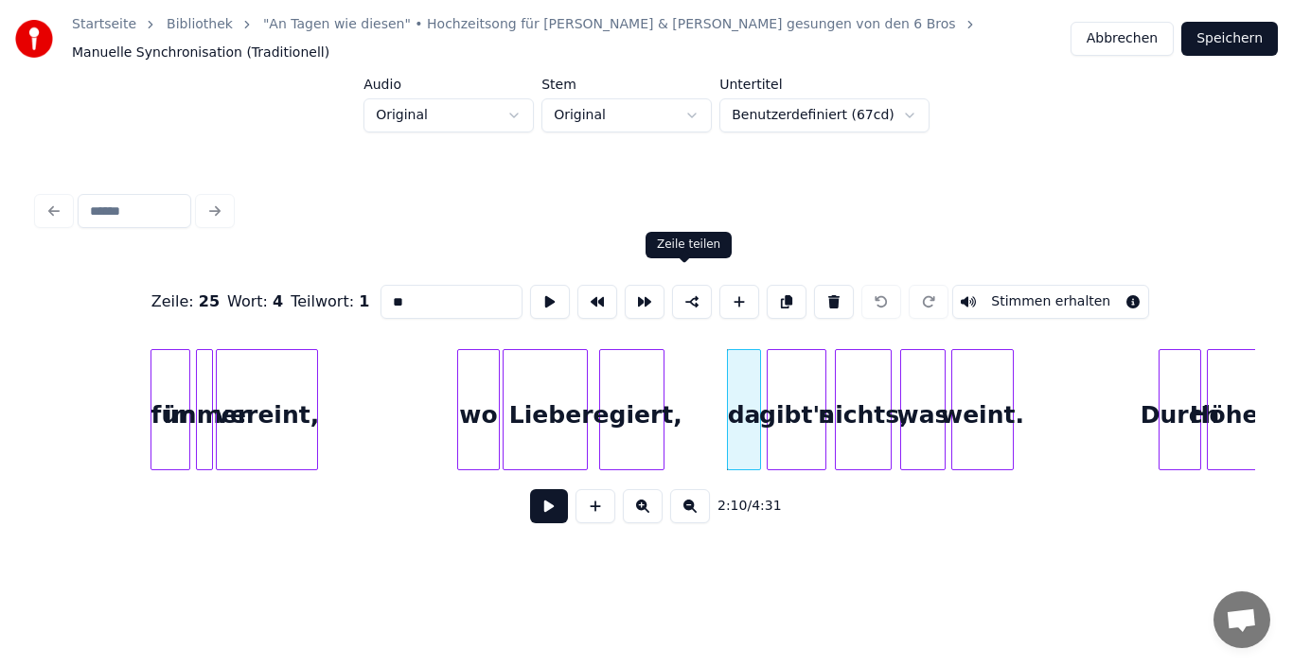
click at [683, 287] on button at bounding box center [692, 302] width 40 height 34
click at [787, 394] on div "gibt's" at bounding box center [797, 414] width 58 height 129
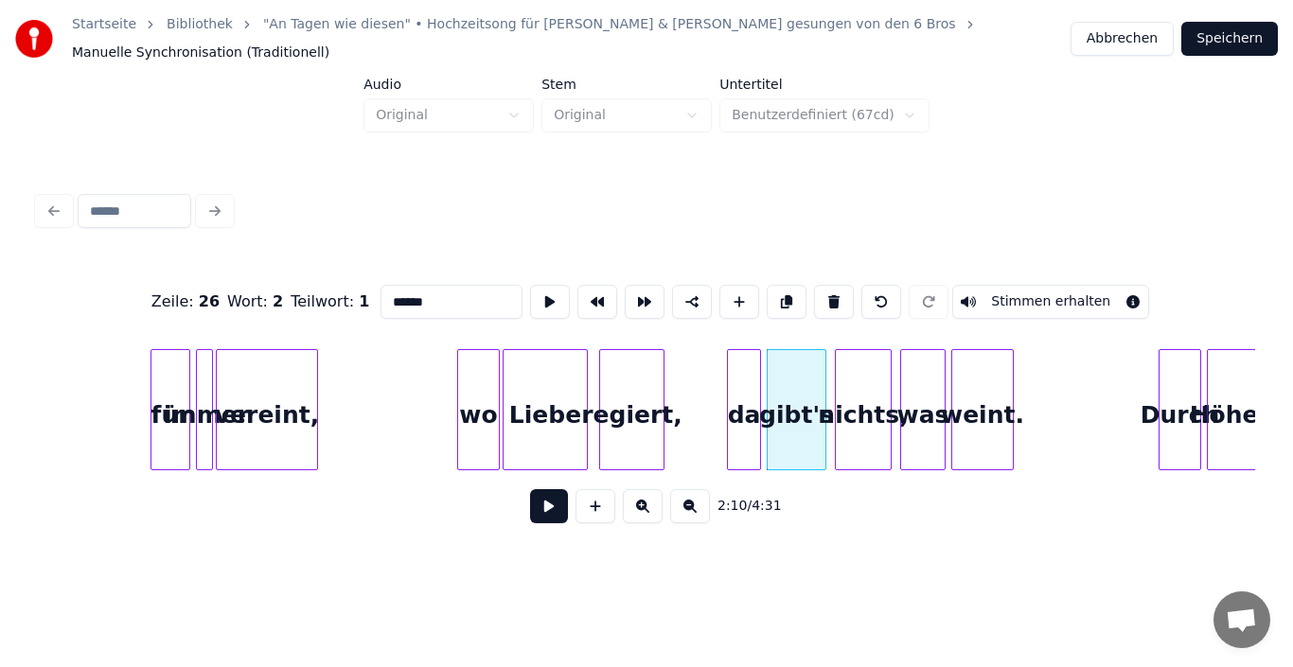
click at [856, 405] on div "nichts," at bounding box center [863, 414] width 55 height 129
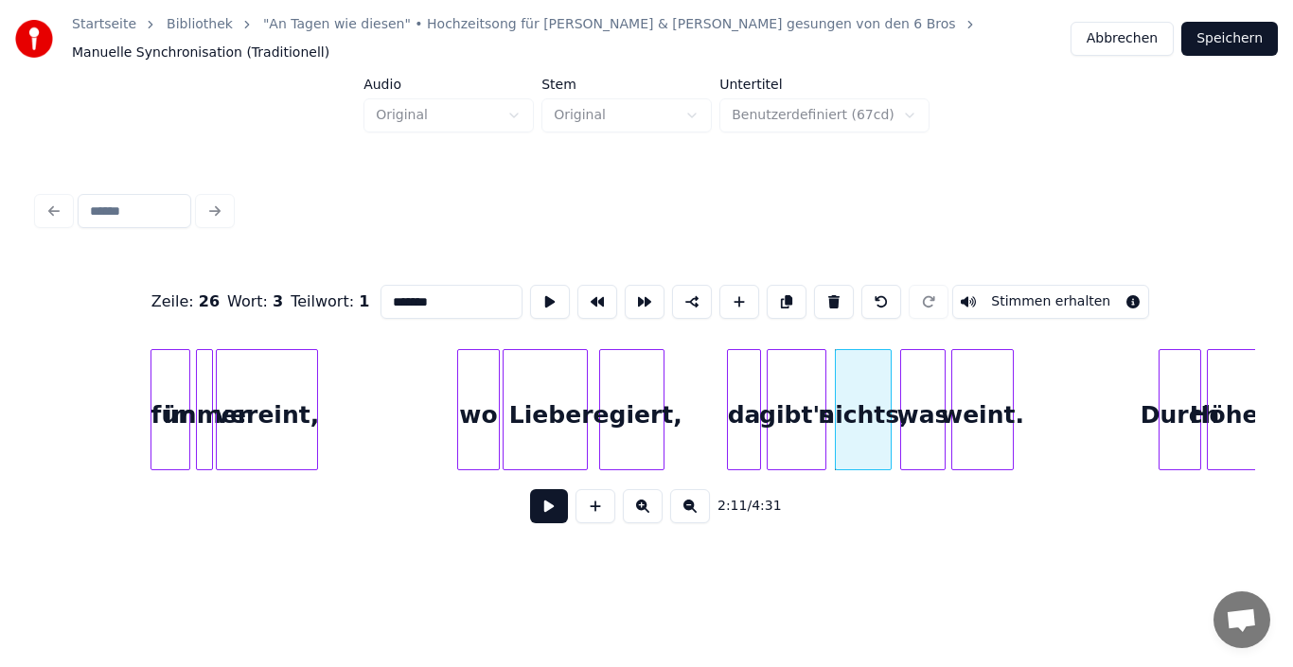
click at [909, 406] on div "was" at bounding box center [923, 414] width 44 height 129
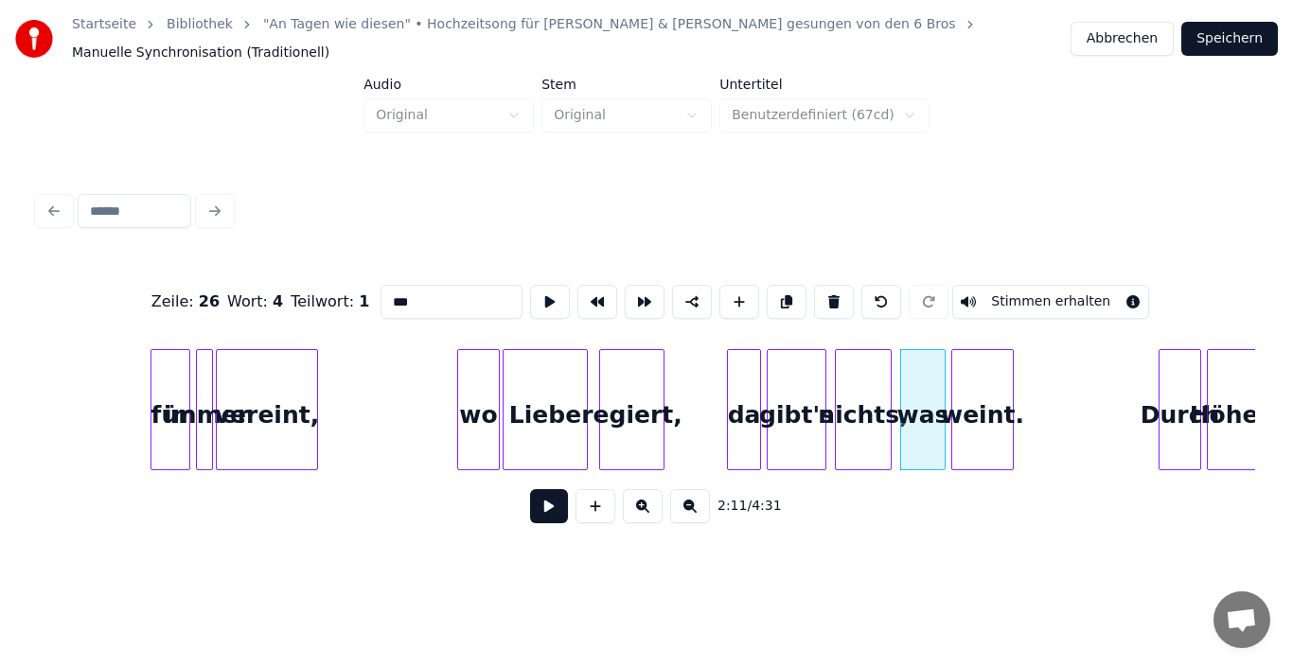
click at [981, 415] on div "weint." at bounding box center [982, 414] width 61 height 129
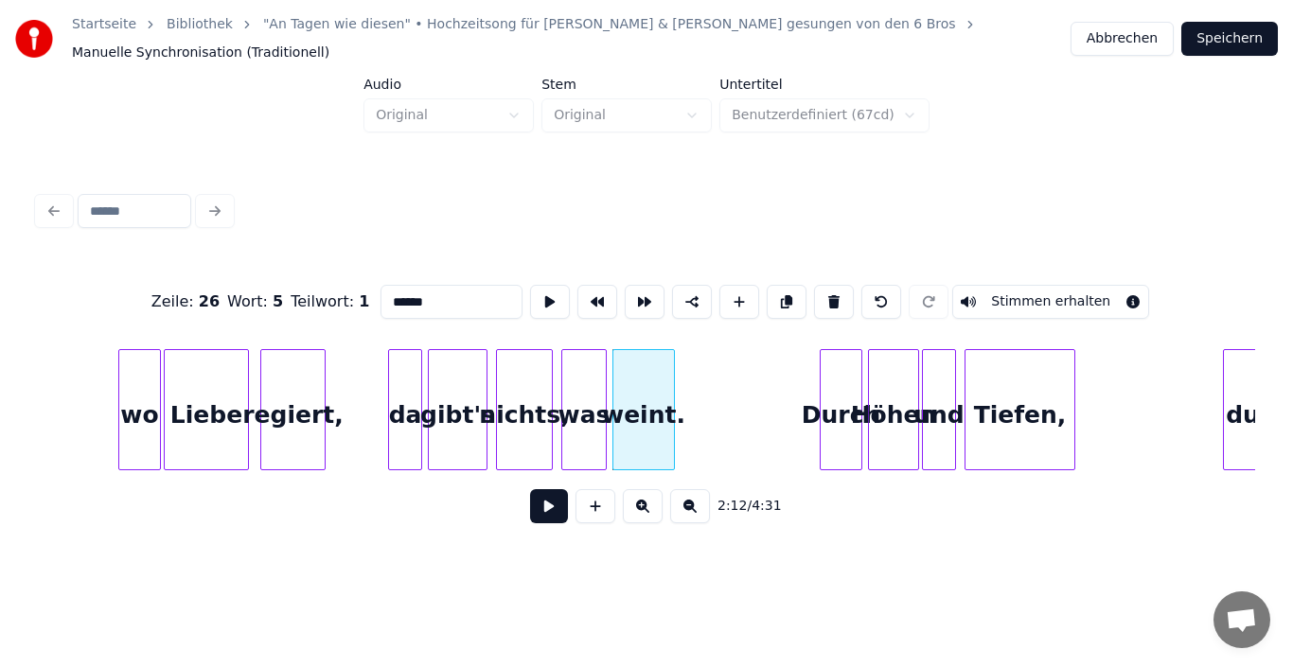
scroll to position [0, 18318]
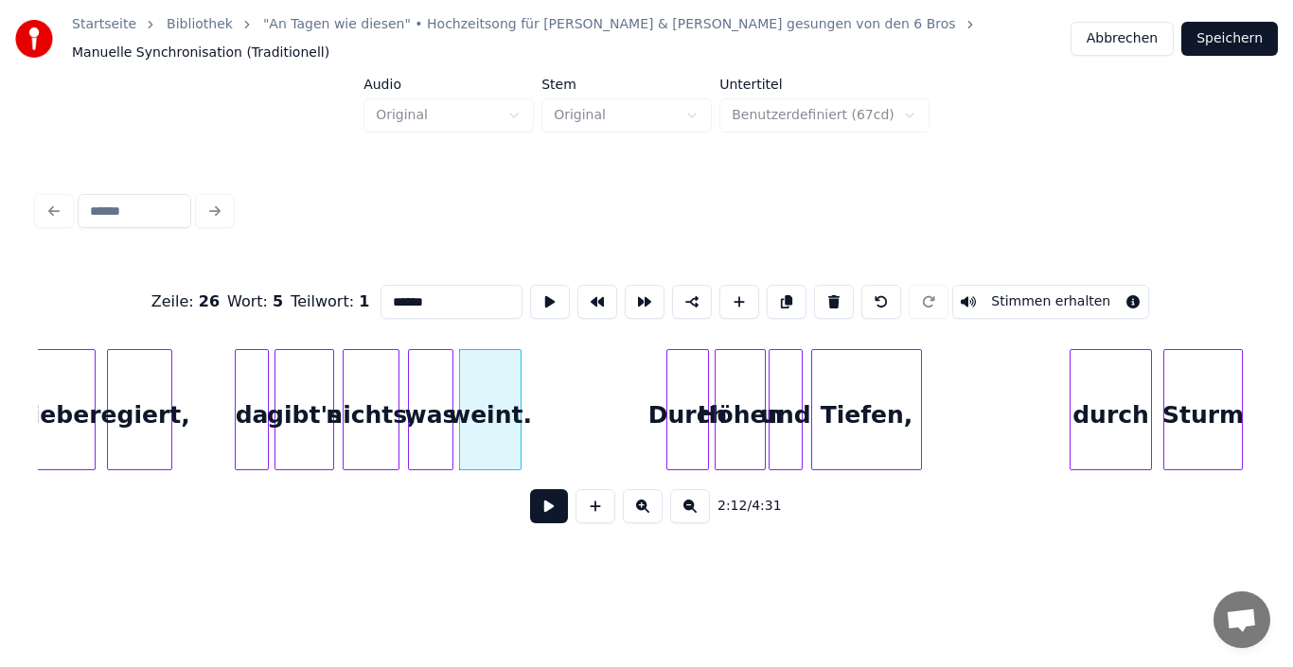
click at [680, 412] on div "Durch" at bounding box center [687, 414] width 41 height 129
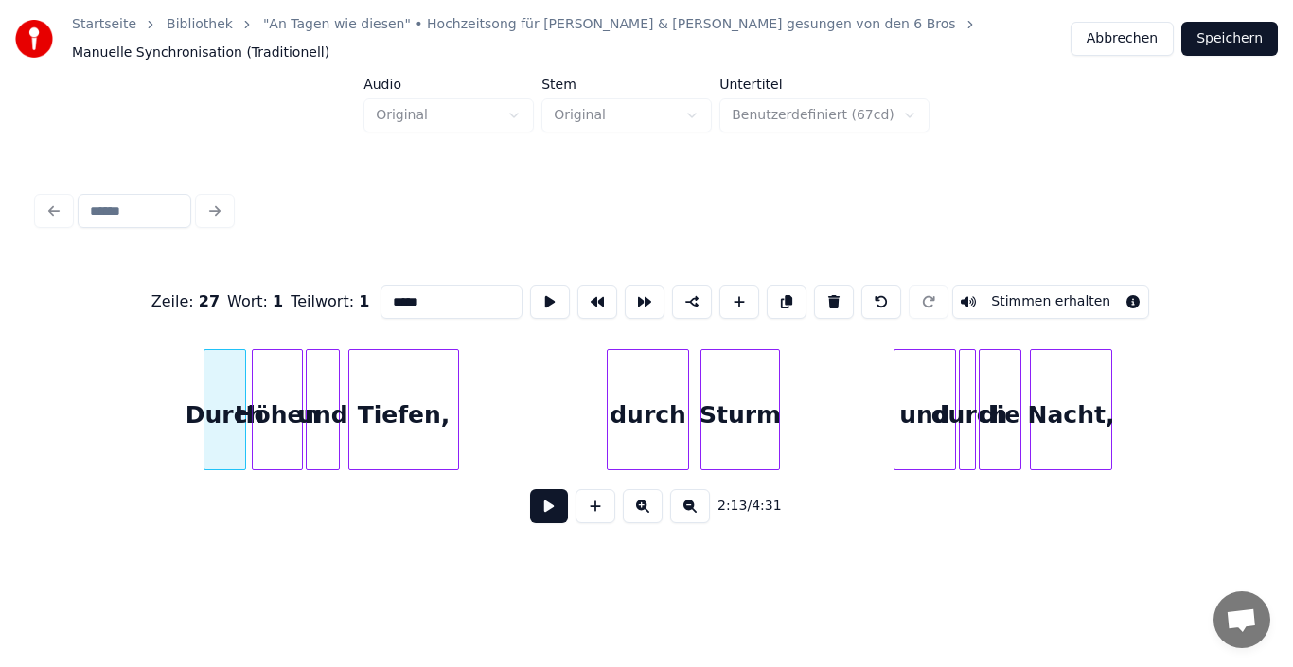
scroll to position [0, 19150]
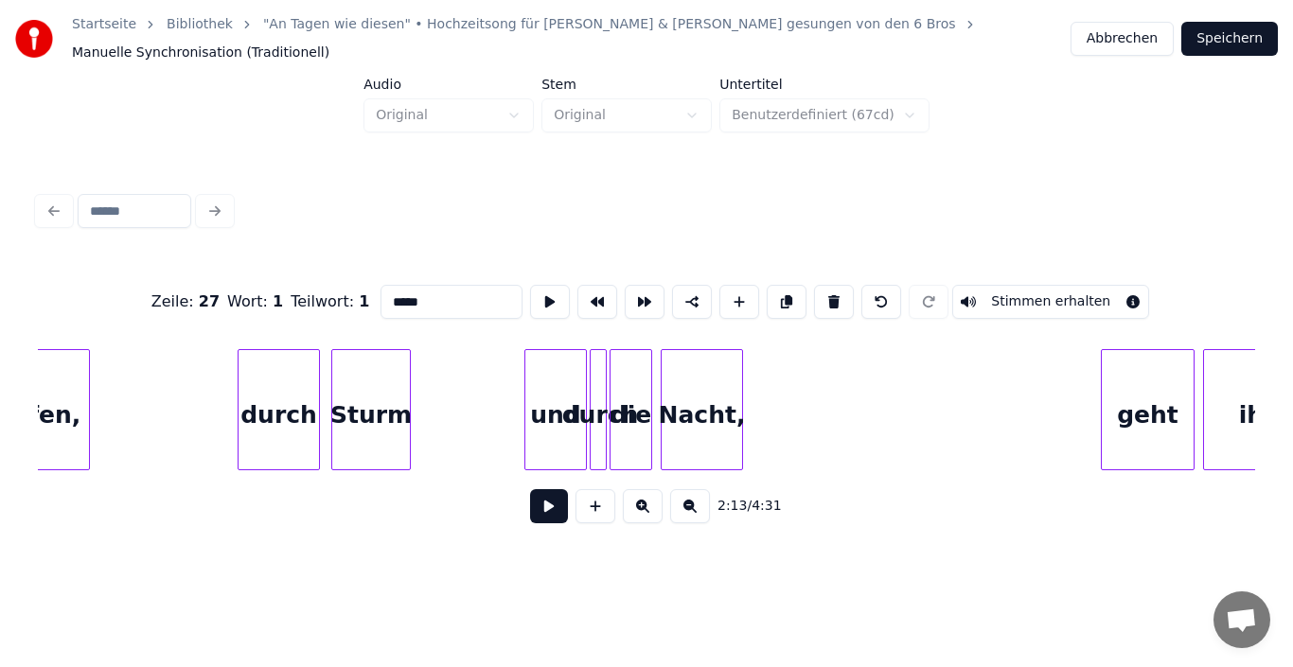
click at [304, 414] on div "durch" at bounding box center [278, 414] width 80 height 129
click at [381, 415] on div "Sturm" at bounding box center [371, 414] width 78 height 129
click at [545, 418] on div "und" at bounding box center [555, 414] width 61 height 129
click at [376, 420] on div "Sturm" at bounding box center [371, 414] width 78 height 129
click at [296, 408] on div "durch" at bounding box center [278, 414] width 80 height 129
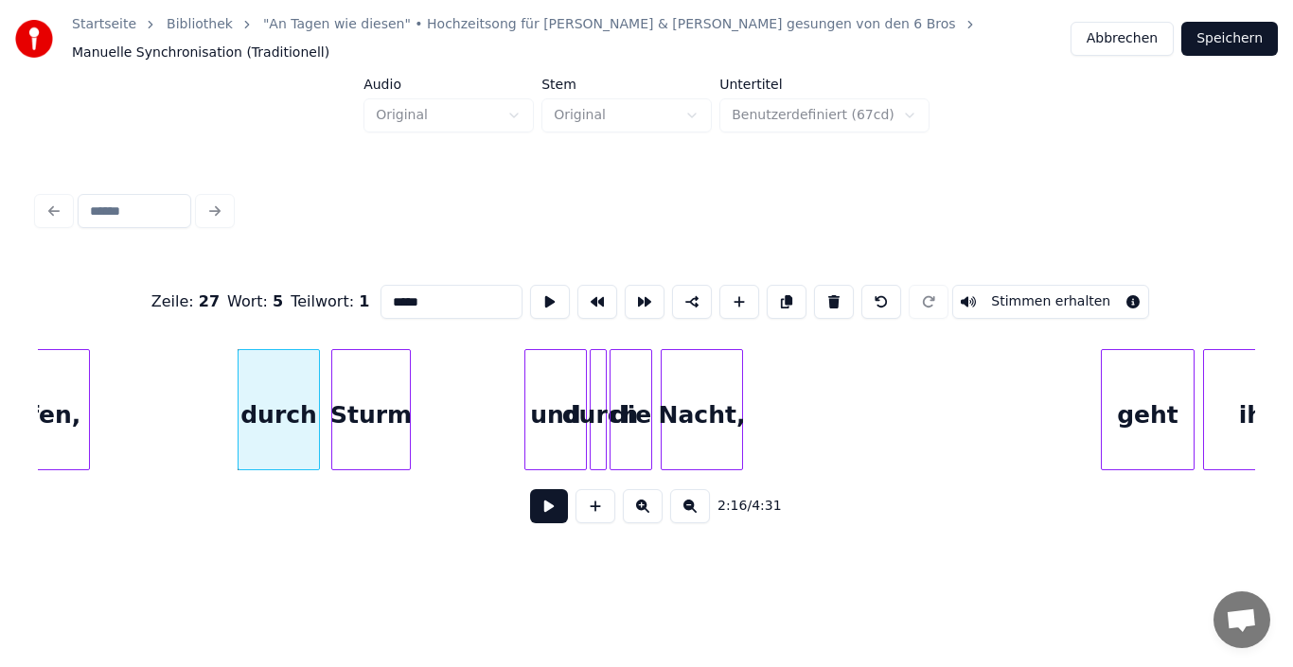
click at [547, 408] on div "und" at bounding box center [555, 414] width 61 height 129
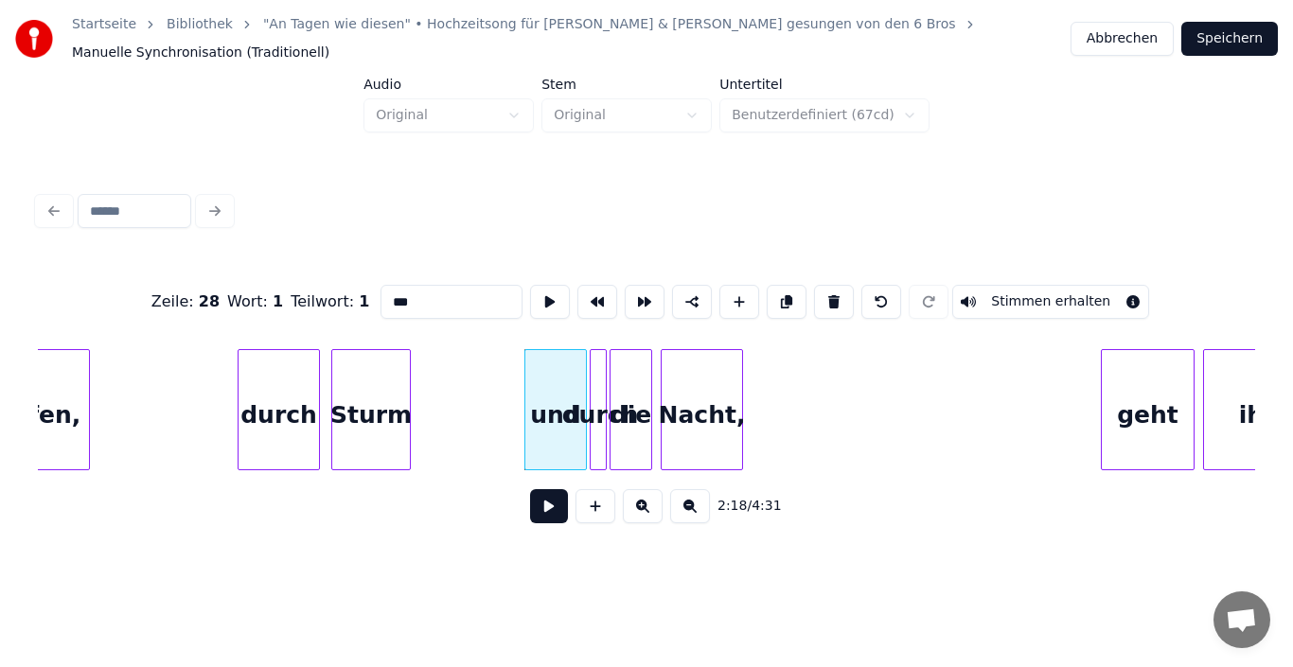
click at [541, 398] on div "und" at bounding box center [555, 414] width 61 height 129
click at [378, 417] on div "Sturm" at bounding box center [371, 414] width 78 height 129
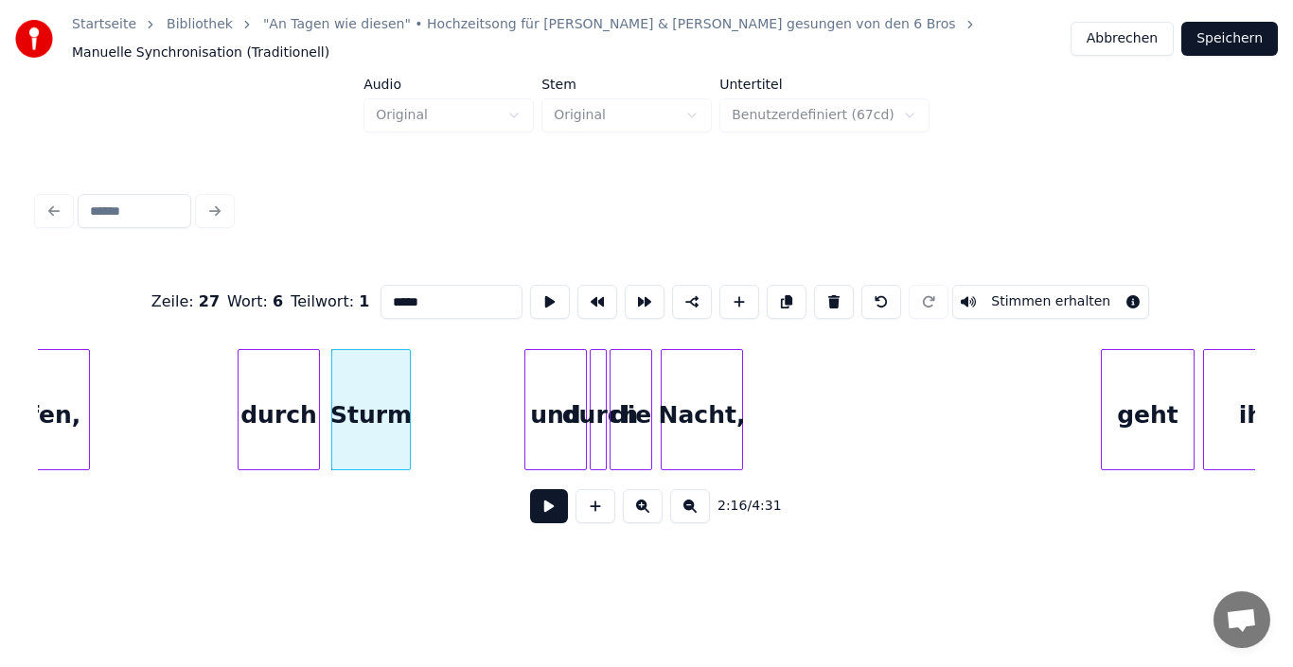
click at [294, 416] on div "durch" at bounding box center [278, 414] width 80 height 129
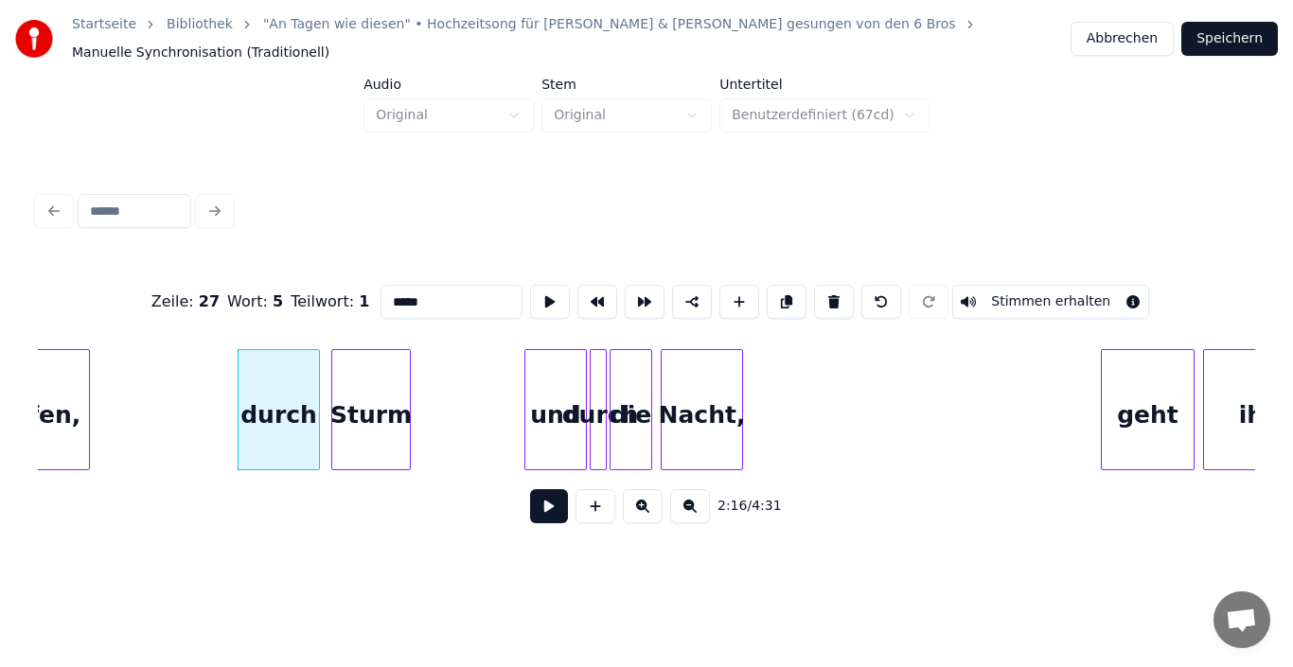
click at [288, 416] on div "durch" at bounding box center [278, 414] width 80 height 129
drag, startPoint x: 665, startPoint y: 462, endPoint x: 623, endPoint y: 458, distance: 42.8
click at [620, 462] on div "Neues Wort hinzufügen Neues Wort hinzufügen" at bounding box center [601, 465] width 155 height 26
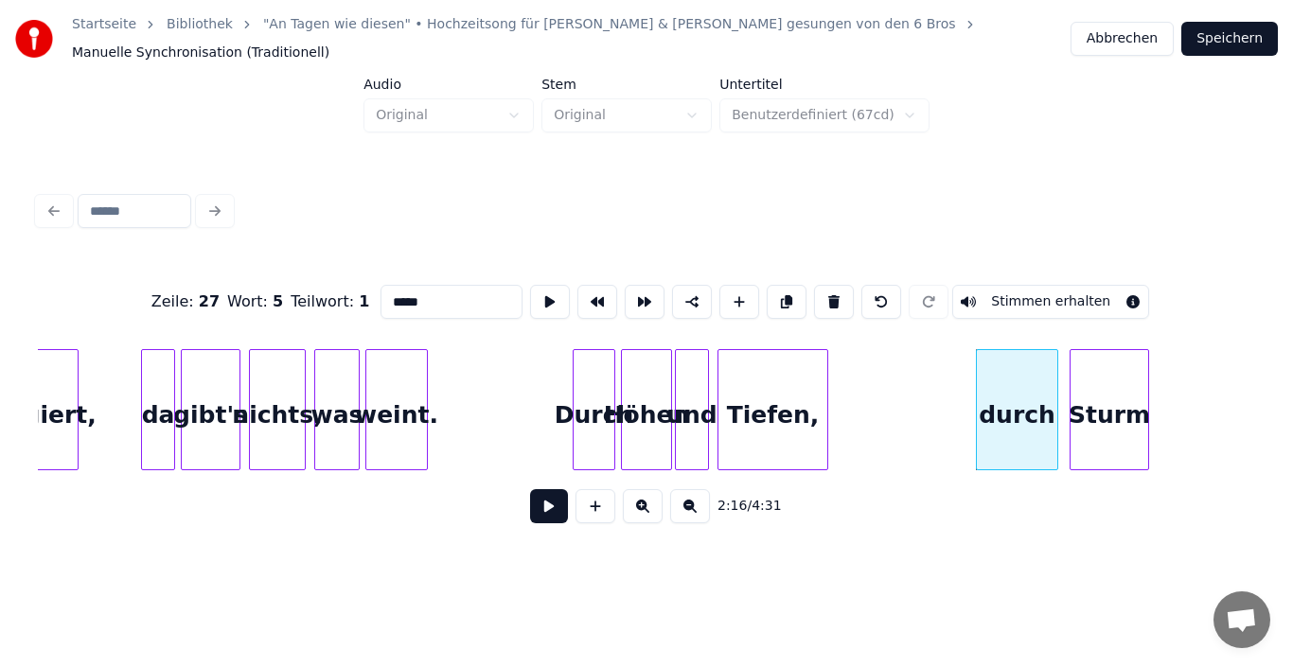
click at [768, 402] on div "Tiefen," at bounding box center [772, 414] width 109 height 129
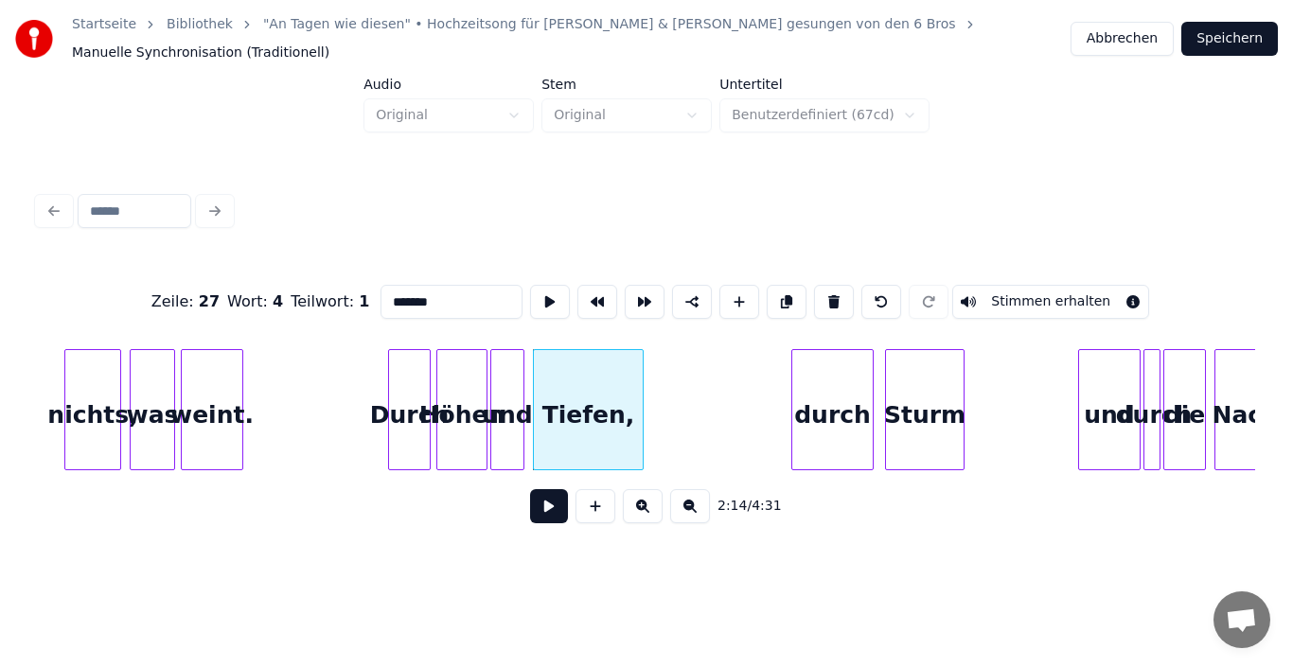
scroll to position [0, 18780]
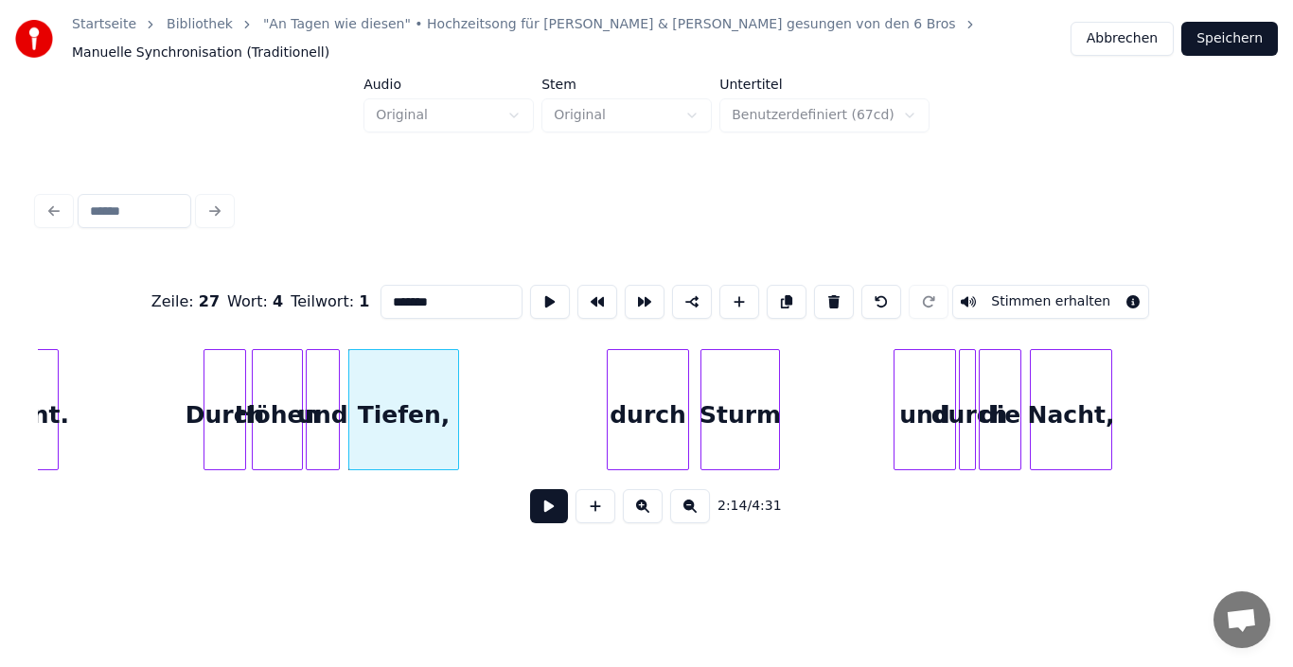
click at [645, 415] on div "durch" at bounding box center [648, 414] width 80 height 129
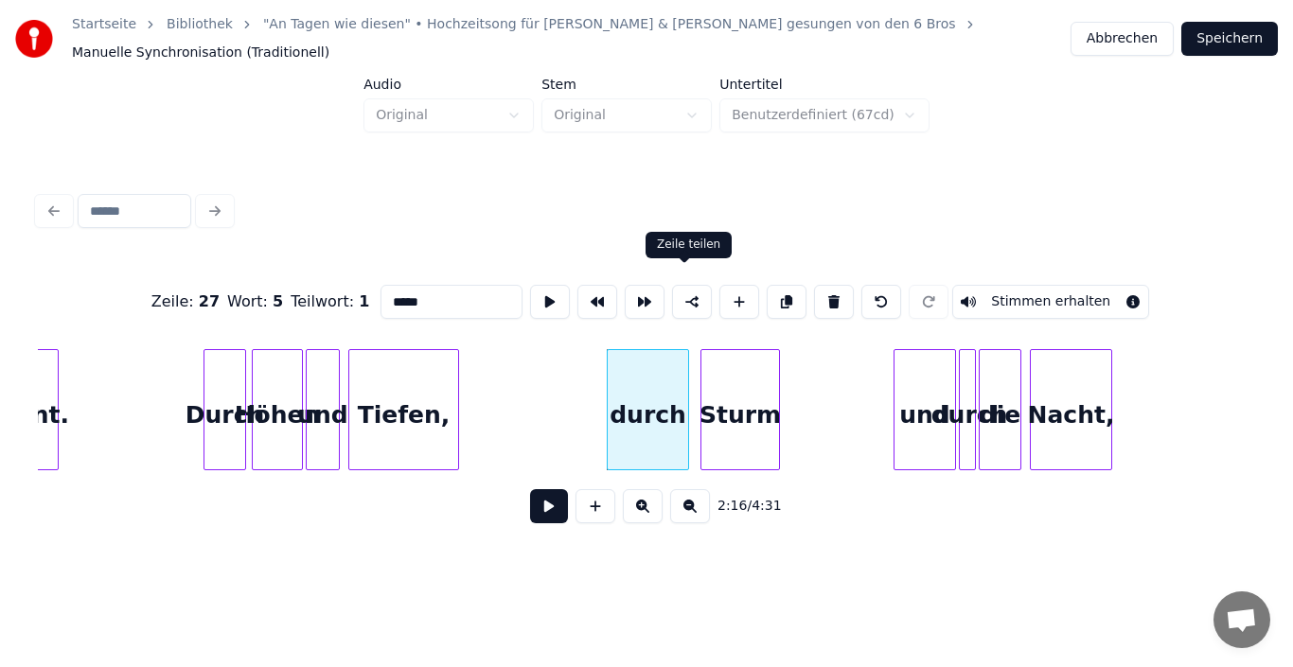
click at [676, 287] on button at bounding box center [692, 302] width 40 height 34
click at [927, 440] on div "und" at bounding box center [924, 414] width 61 height 129
type input "***"
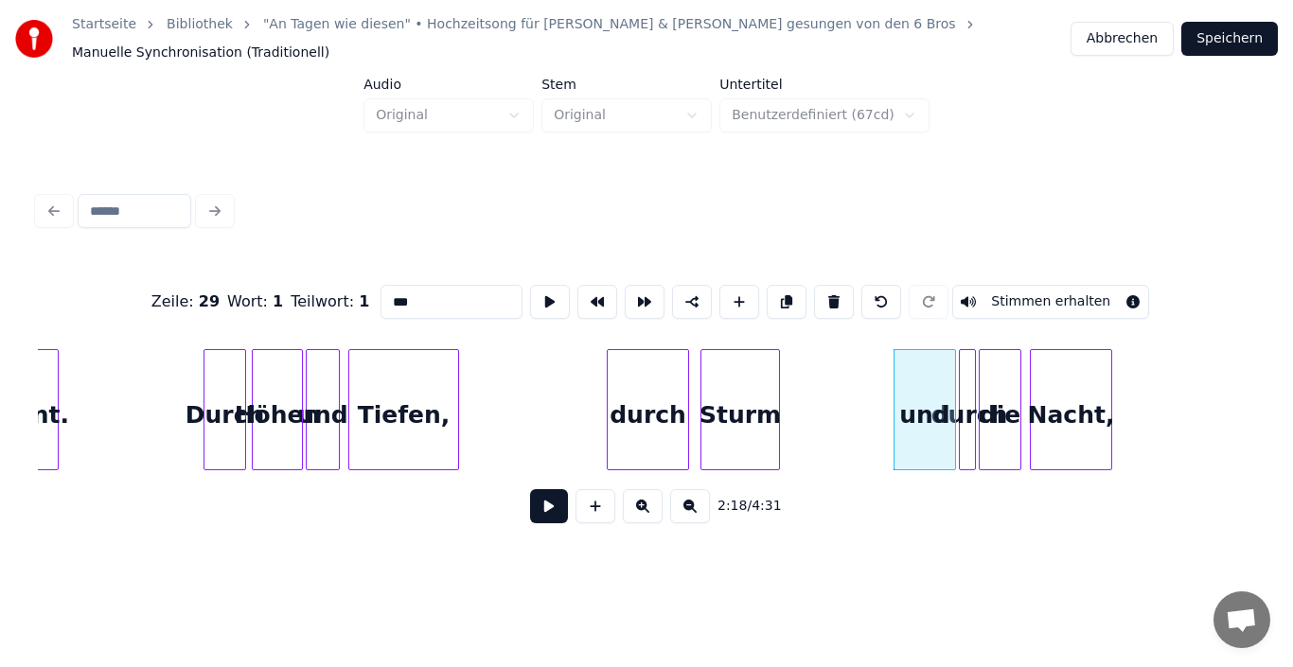
scroll to position [0, 18749]
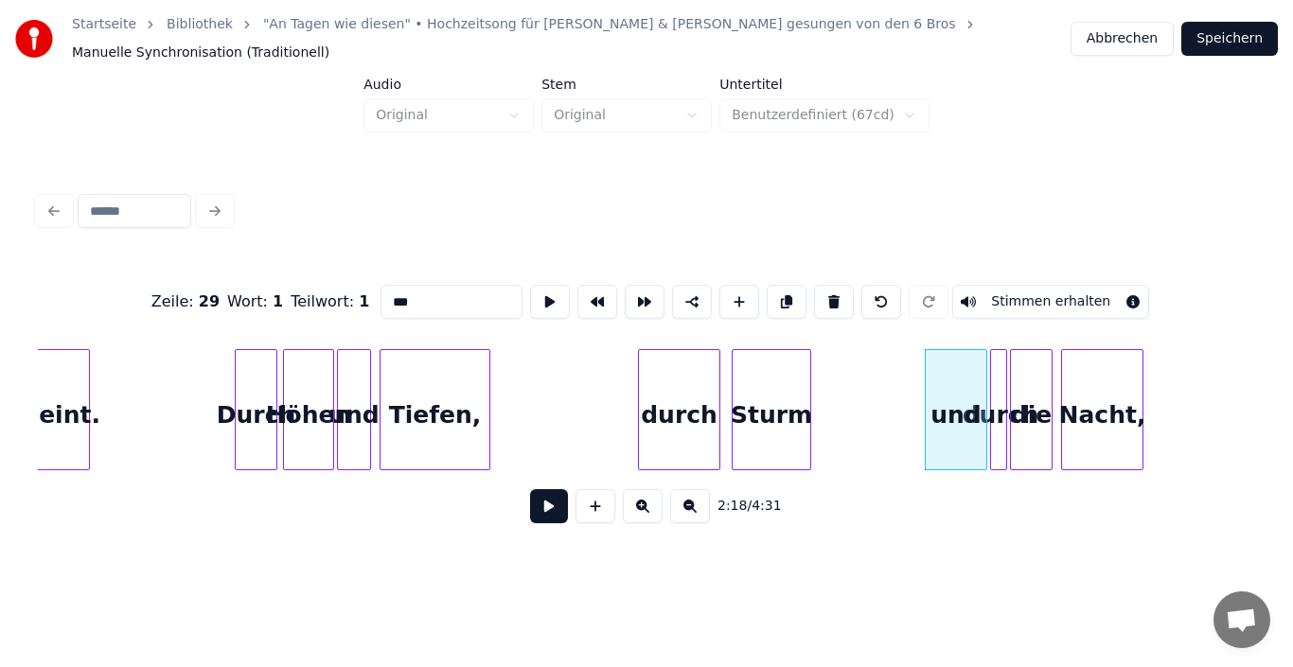
click at [1258, 27] on button "Speichern" at bounding box center [1229, 39] width 97 height 34
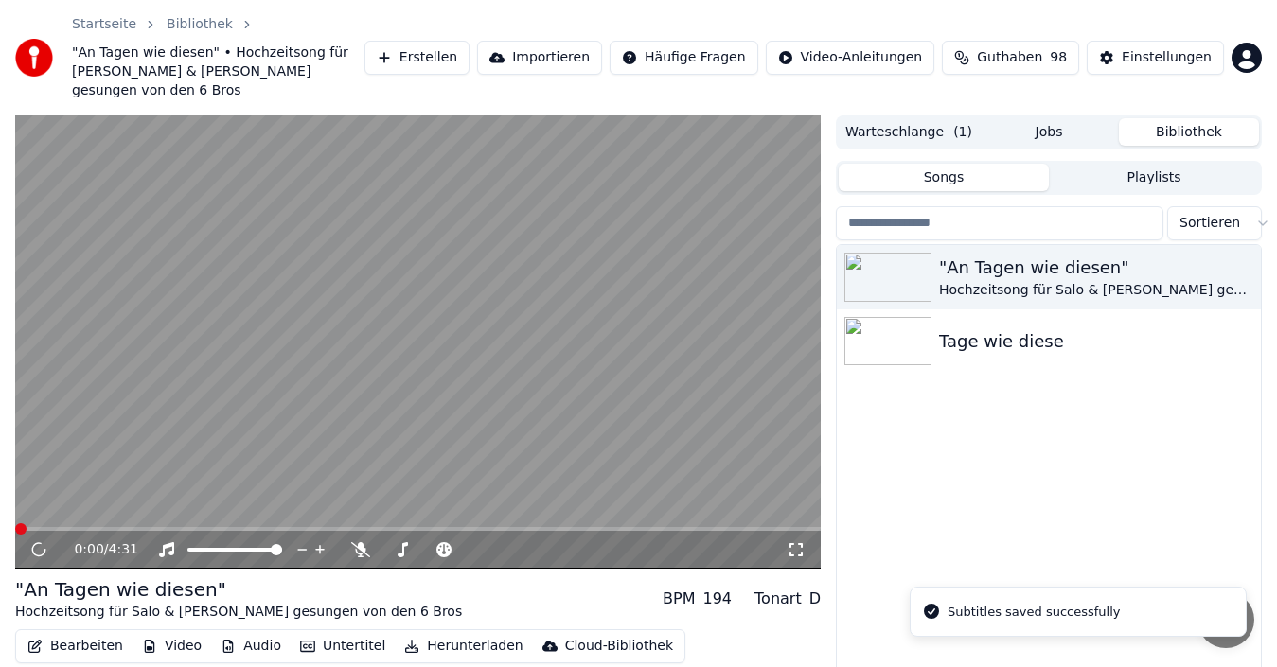
click at [236, 527] on span at bounding box center [417, 529] width 805 height 4
click at [246, 527] on span at bounding box center [417, 529] width 805 height 4
click at [269, 527] on span at bounding box center [417, 529] width 805 height 4
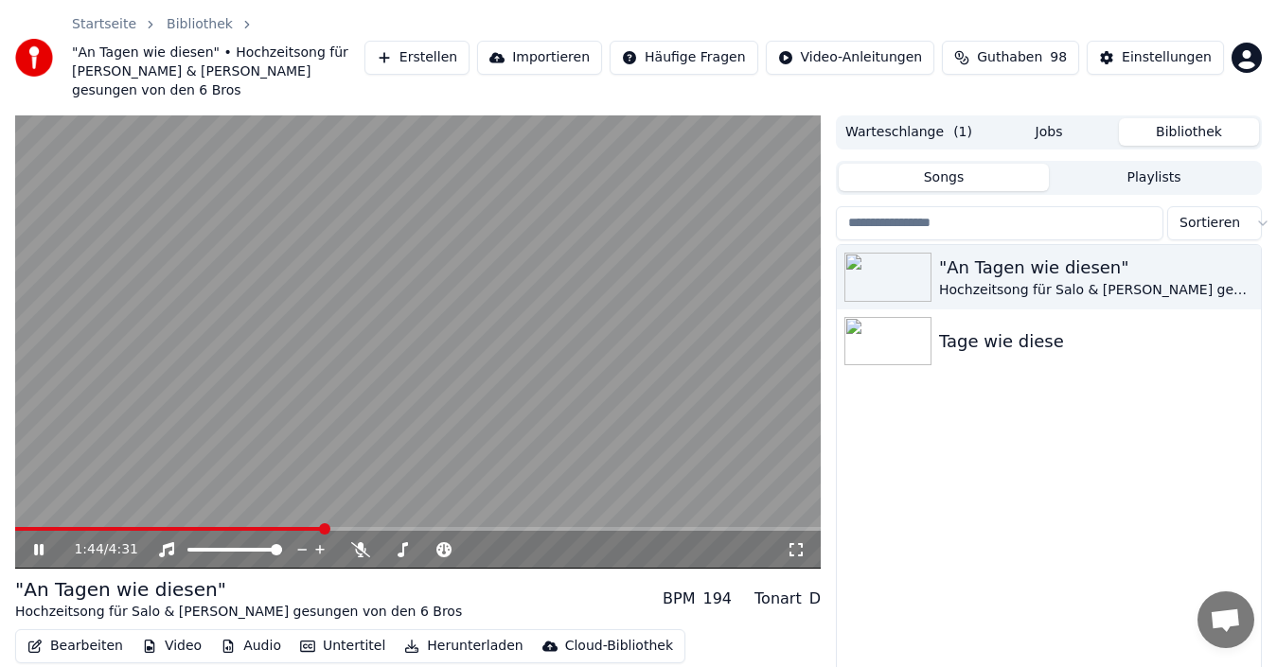
click at [325, 527] on span at bounding box center [417, 529] width 805 height 4
click at [32, 542] on icon at bounding box center [52, 549] width 44 height 15
click at [86, 639] on button "Bearbeiten" at bounding box center [75, 646] width 111 height 26
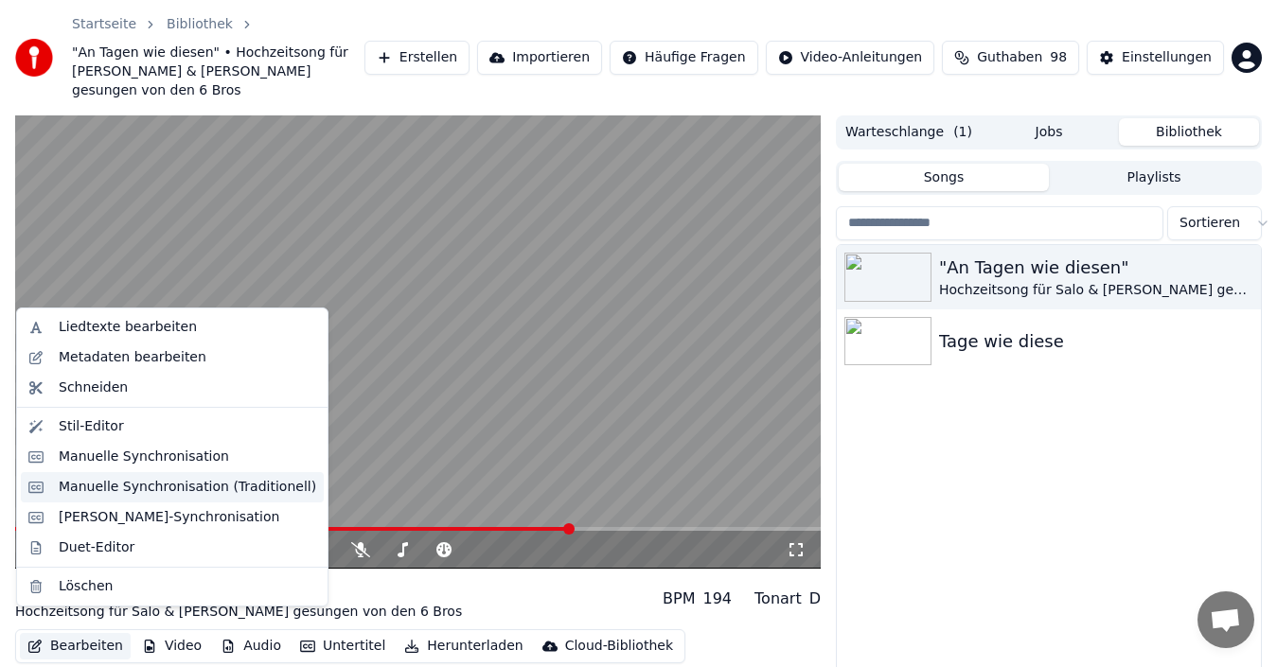
click at [118, 495] on div "Manuelle Synchronisation (Traditionell)" at bounding box center [187, 487] width 257 height 19
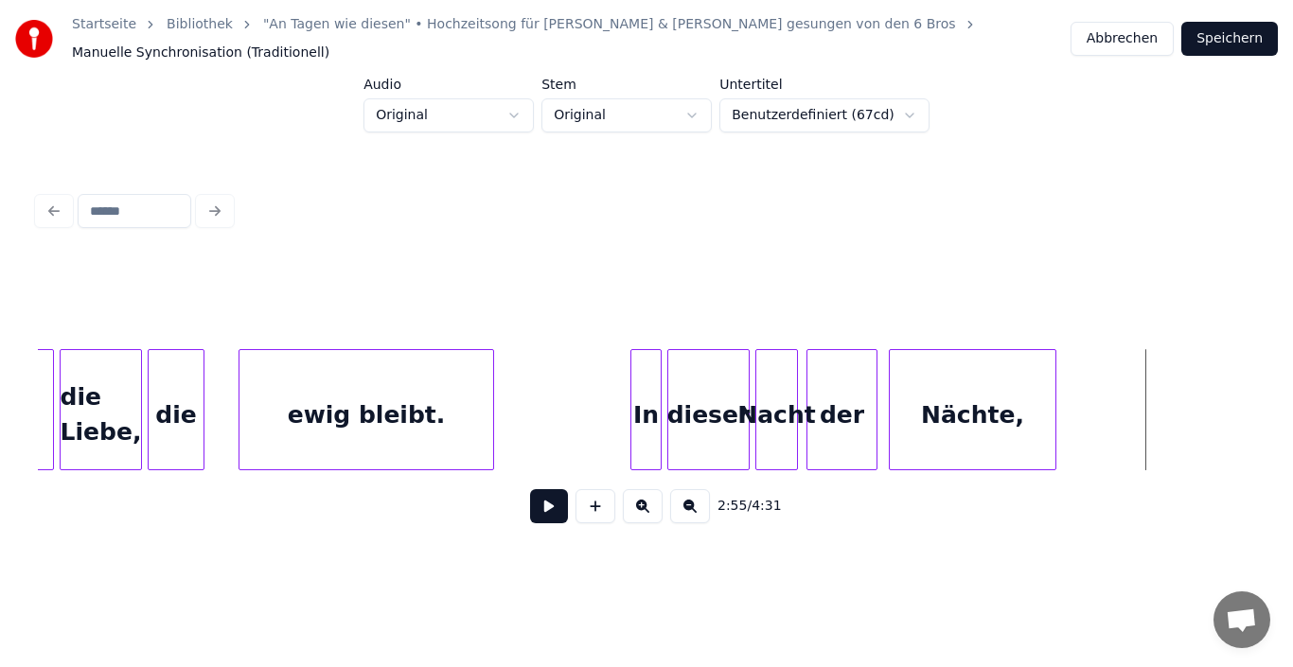
scroll to position [0, 24845]
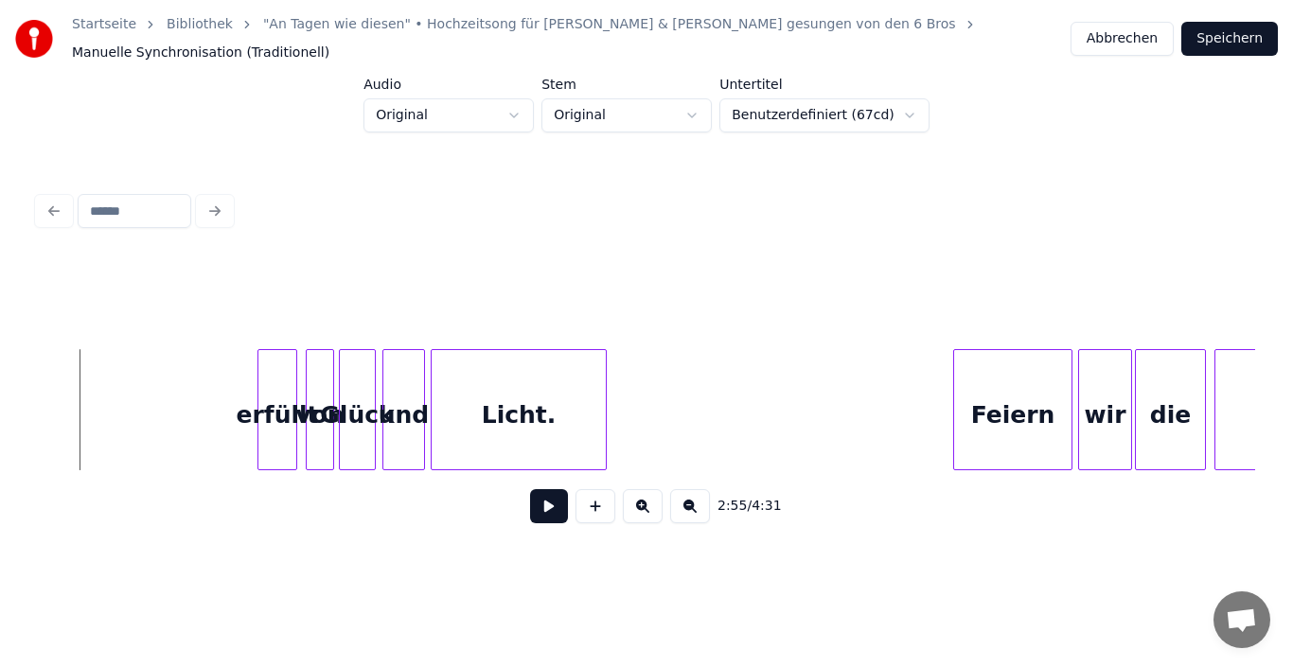
click at [290, 402] on div "erfüllt" at bounding box center [277, 414] width 38 height 129
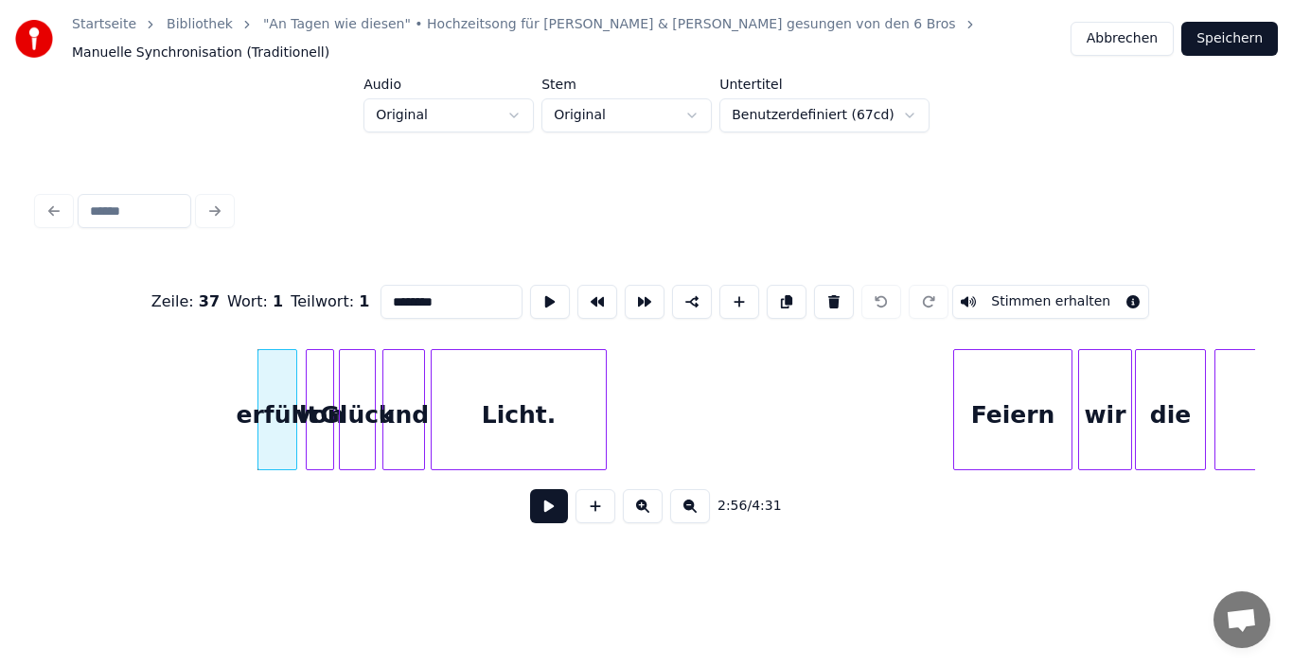
click at [316, 410] on div "von" at bounding box center [320, 414] width 26 height 129
click at [364, 410] on div "Glück" at bounding box center [357, 414] width 35 height 129
click at [389, 410] on div "und" at bounding box center [403, 414] width 41 height 129
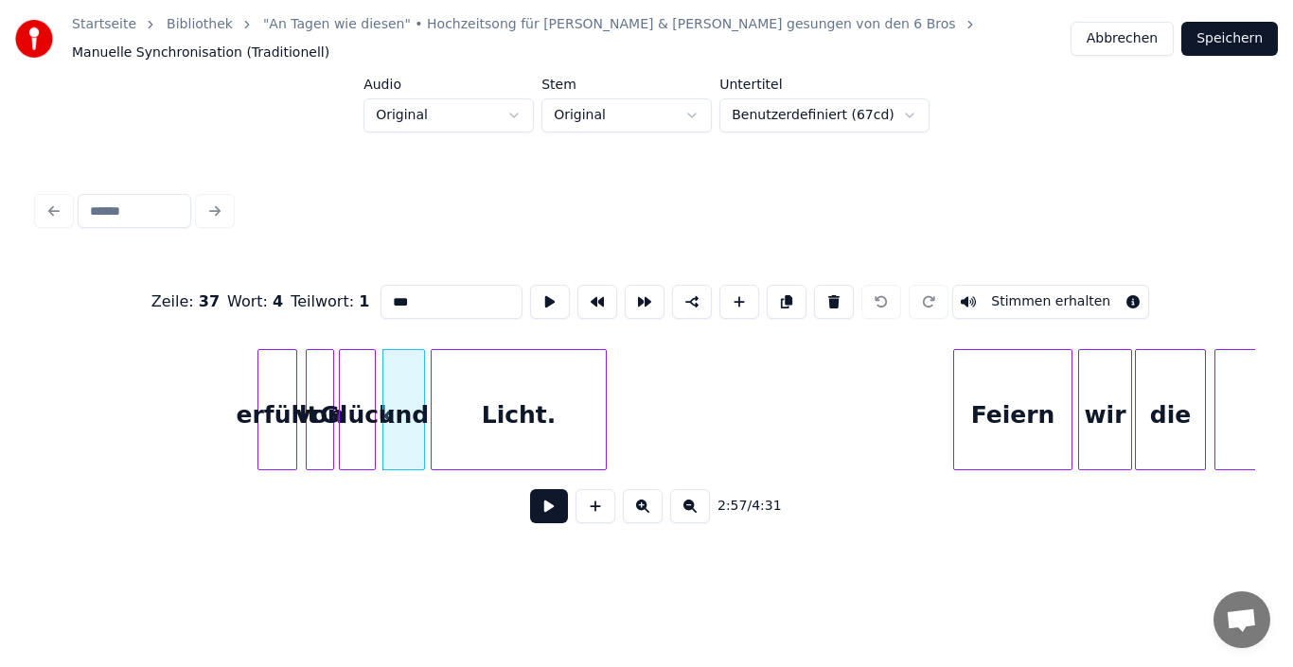
click at [505, 420] on div "Licht." at bounding box center [519, 414] width 174 height 129
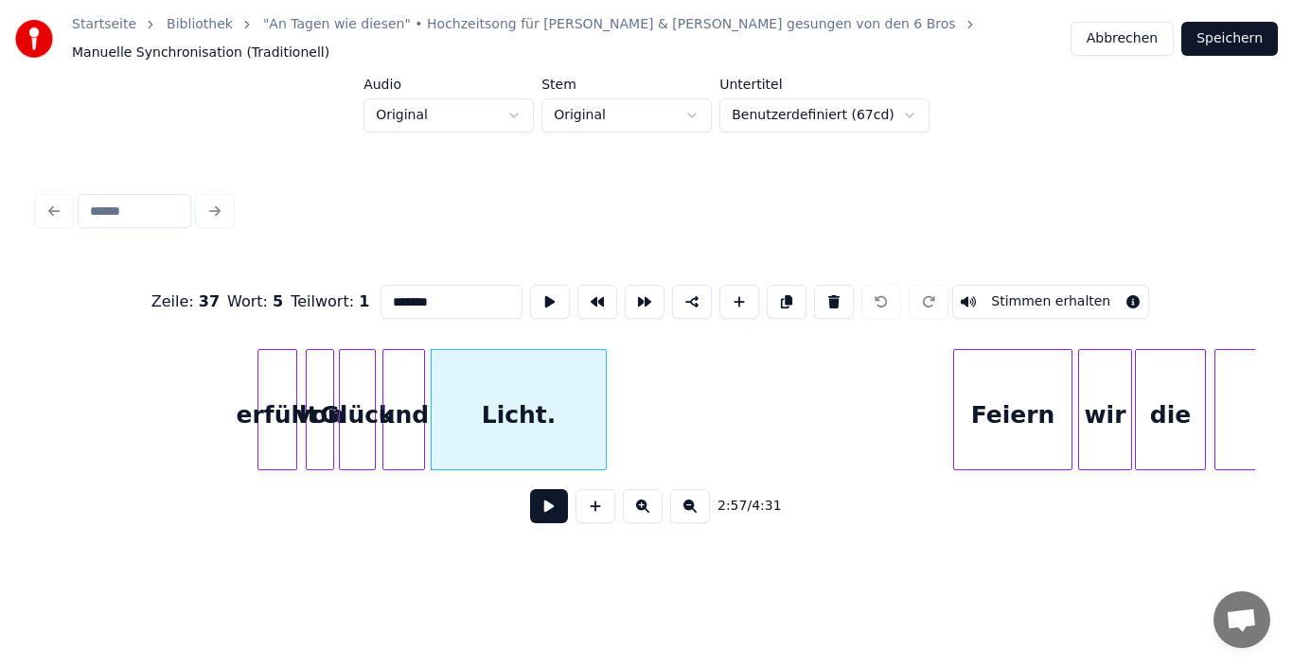
click at [284, 416] on div "erfüllt" at bounding box center [277, 414] width 38 height 129
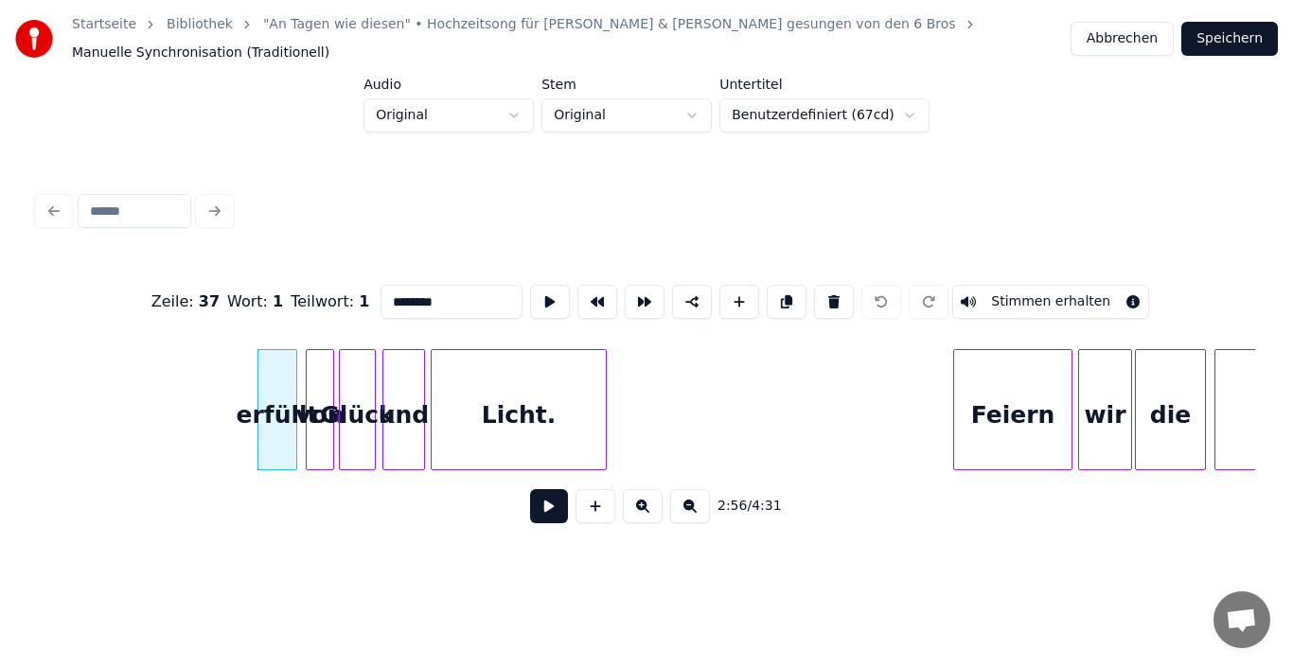
click at [315, 416] on div "von" at bounding box center [320, 414] width 26 height 129
click at [347, 415] on div "Glück" at bounding box center [357, 414] width 35 height 129
click at [389, 415] on div at bounding box center [388, 409] width 6 height 119
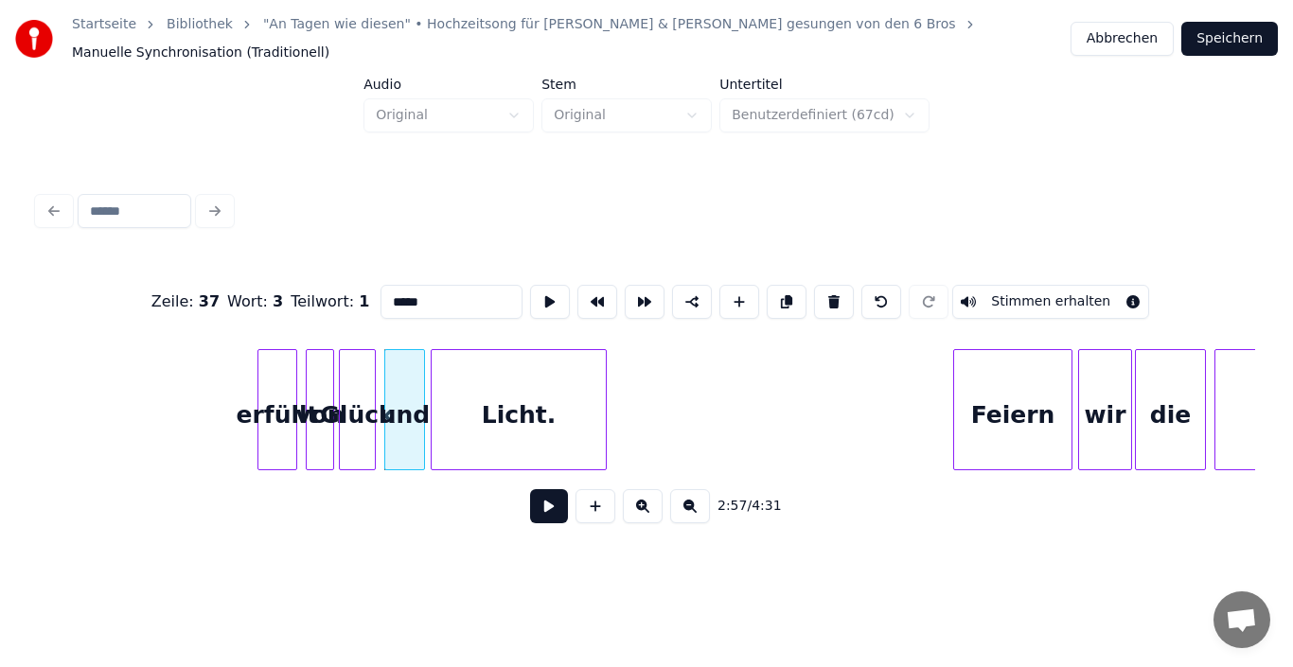
click at [408, 415] on div "und" at bounding box center [404, 414] width 39 height 129
click at [515, 418] on div "Licht." at bounding box center [519, 414] width 174 height 129
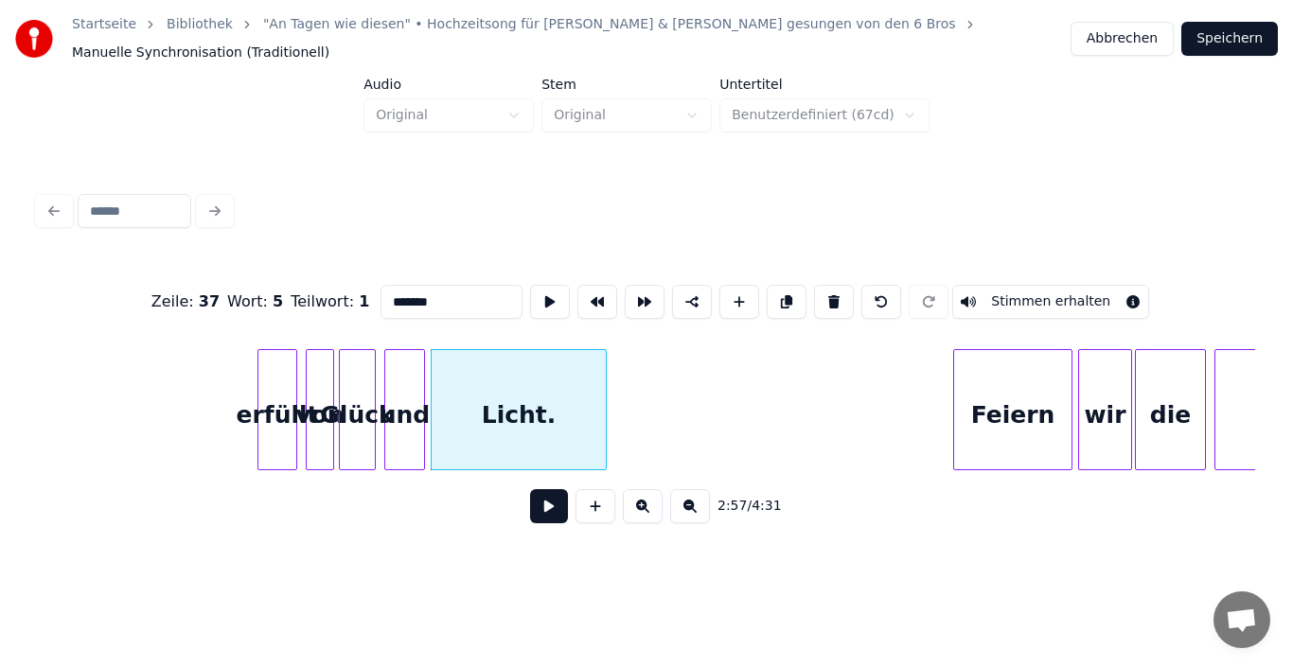
click at [315, 399] on div "von" at bounding box center [320, 414] width 26 height 129
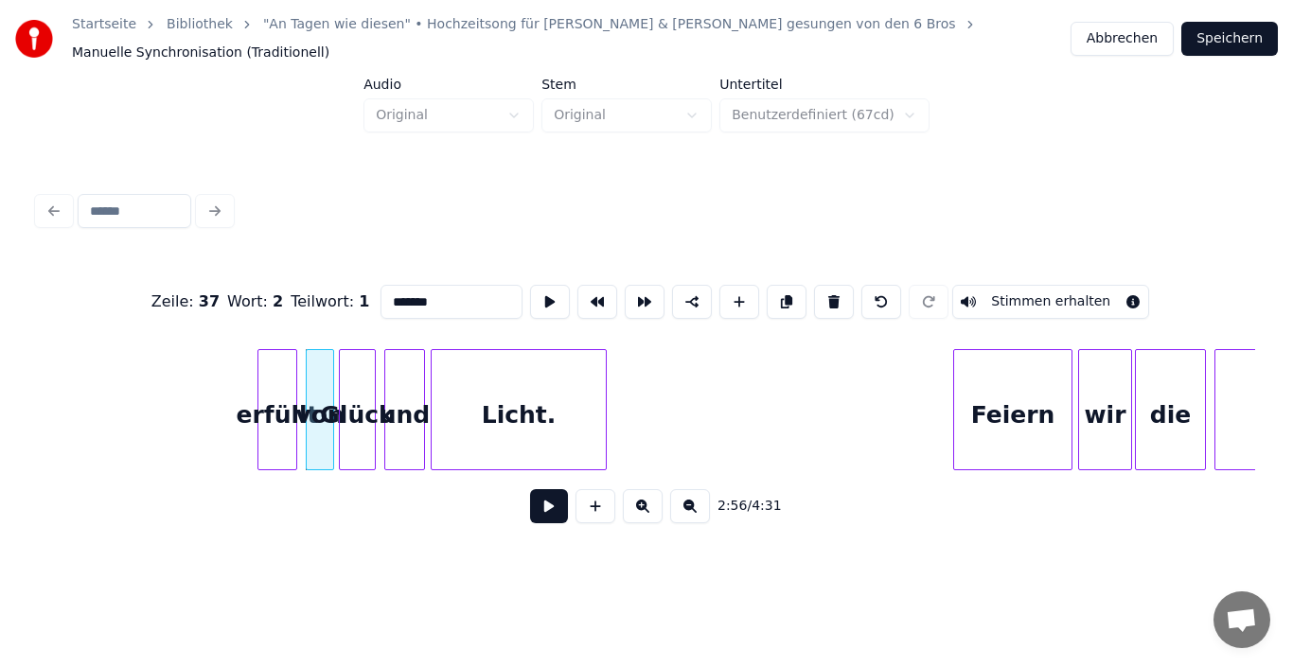
type input "***"
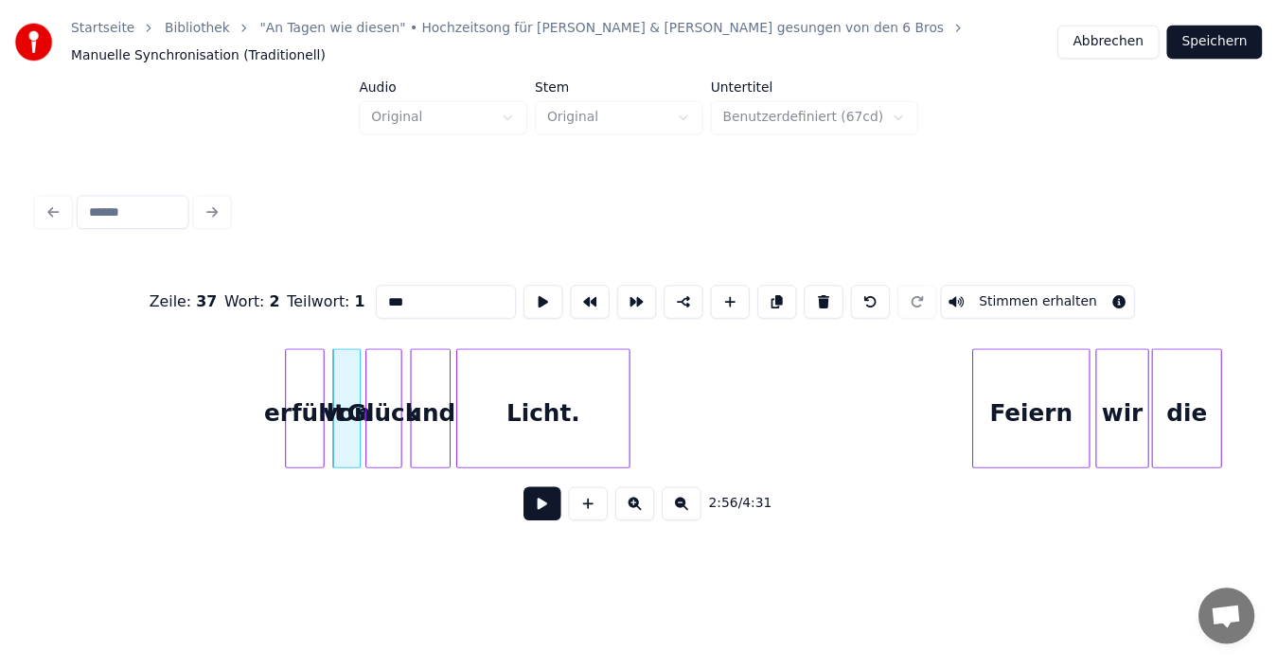
scroll to position [0, 24568]
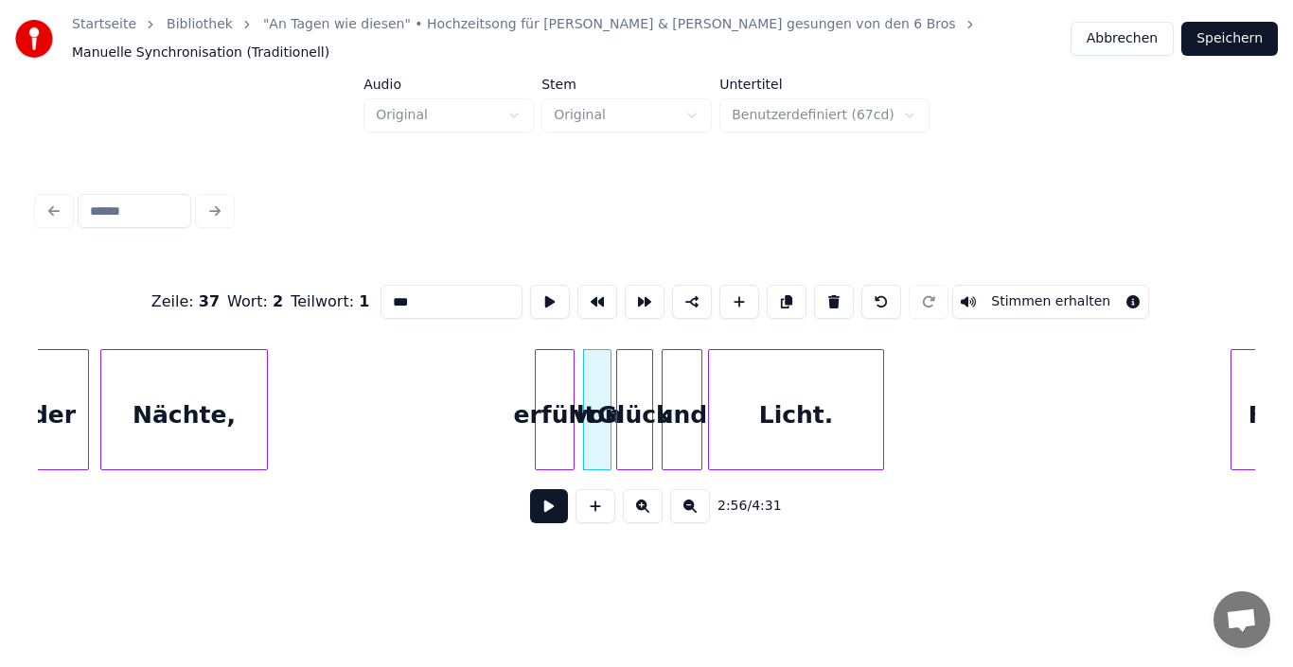
click at [596, 399] on div "von" at bounding box center [597, 414] width 26 height 129
click at [603, 377] on div at bounding box center [602, 409] width 6 height 119
click at [615, 377] on div at bounding box center [617, 409] width 6 height 119
click at [642, 376] on div "Glück" at bounding box center [633, 414] width 38 height 129
click at [672, 381] on div "und" at bounding box center [681, 414] width 39 height 129
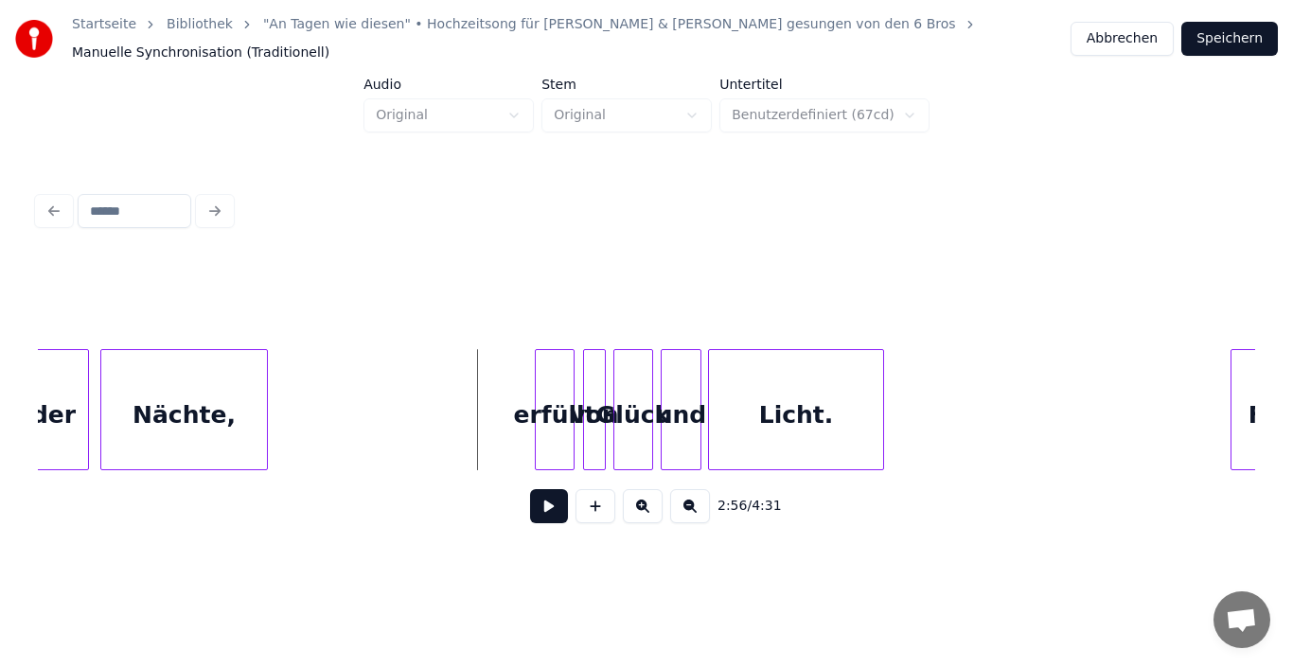
click at [544, 504] on button at bounding box center [549, 506] width 38 height 34
click at [551, 511] on button at bounding box center [549, 506] width 38 height 34
click at [1197, 43] on button "Speichern" at bounding box center [1229, 39] width 97 height 34
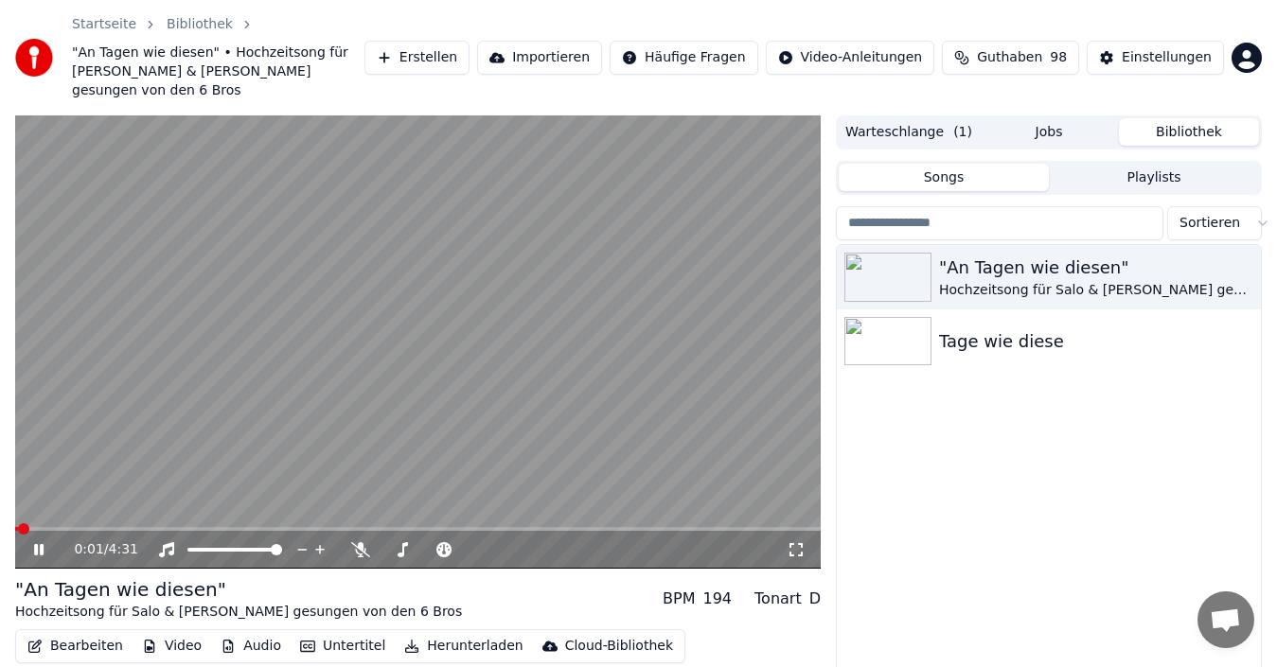
click at [525, 531] on div "0:01 / 4:31" at bounding box center [417, 550] width 805 height 38
click at [546, 531] on div "0:01 / 4:31" at bounding box center [417, 550] width 805 height 38
click at [547, 527] on span at bounding box center [417, 529] width 805 height 4
click at [473, 505] on video at bounding box center [417, 341] width 805 height 453
click at [476, 527] on span at bounding box center [295, 529] width 560 height 4
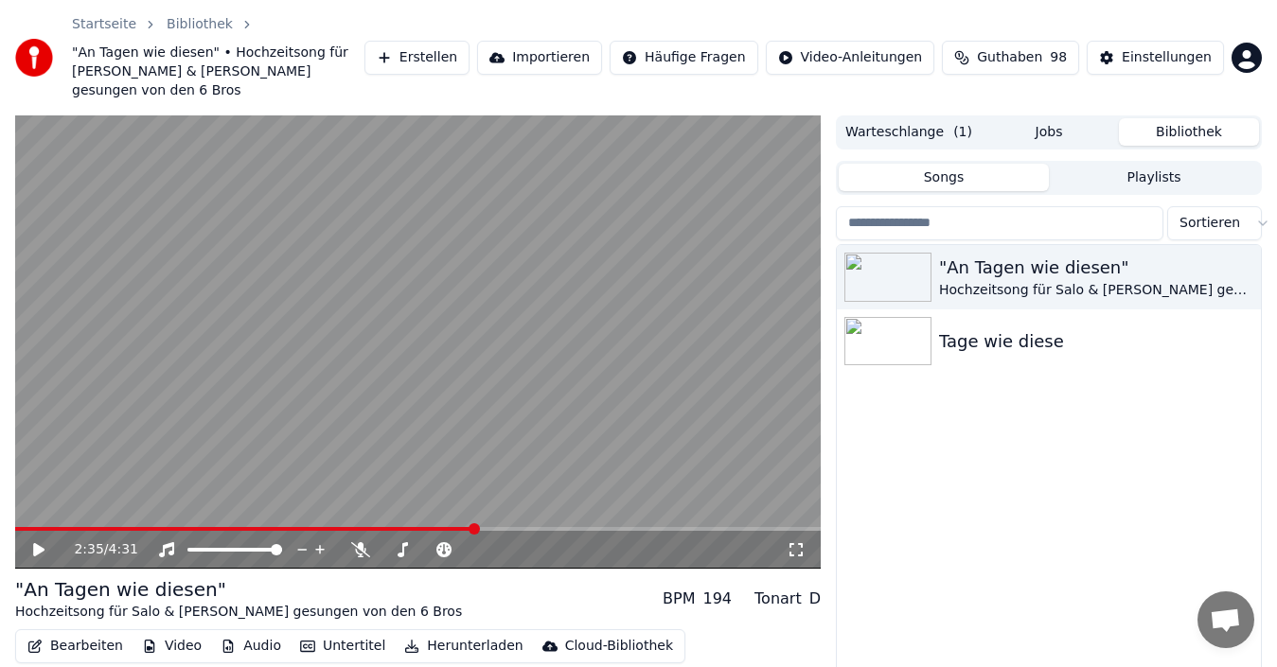
click at [29, 540] on div "2:35 / 4:31" at bounding box center [418, 549] width 790 height 19
click at [35, 543] on icon at bounding box center [38, 549] width 11 height 13
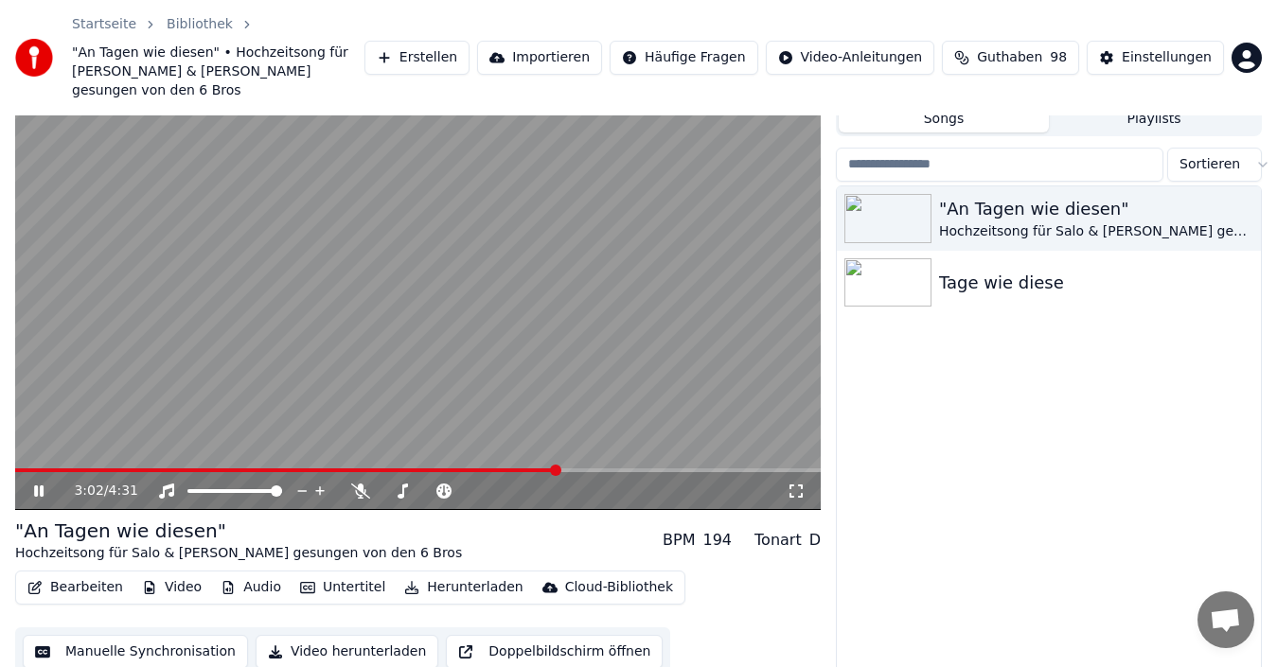
click at [33, 484] on icon at bounding box center [52, 491] width 44 height 15
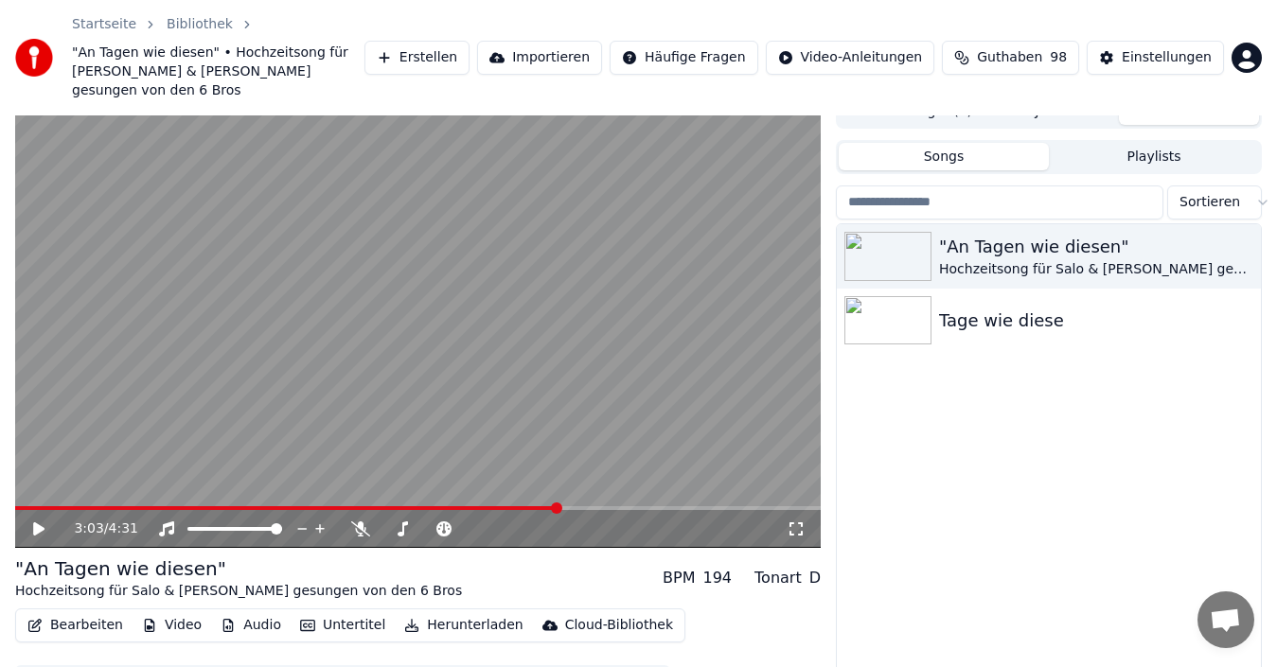
scroll to position [0, 0]
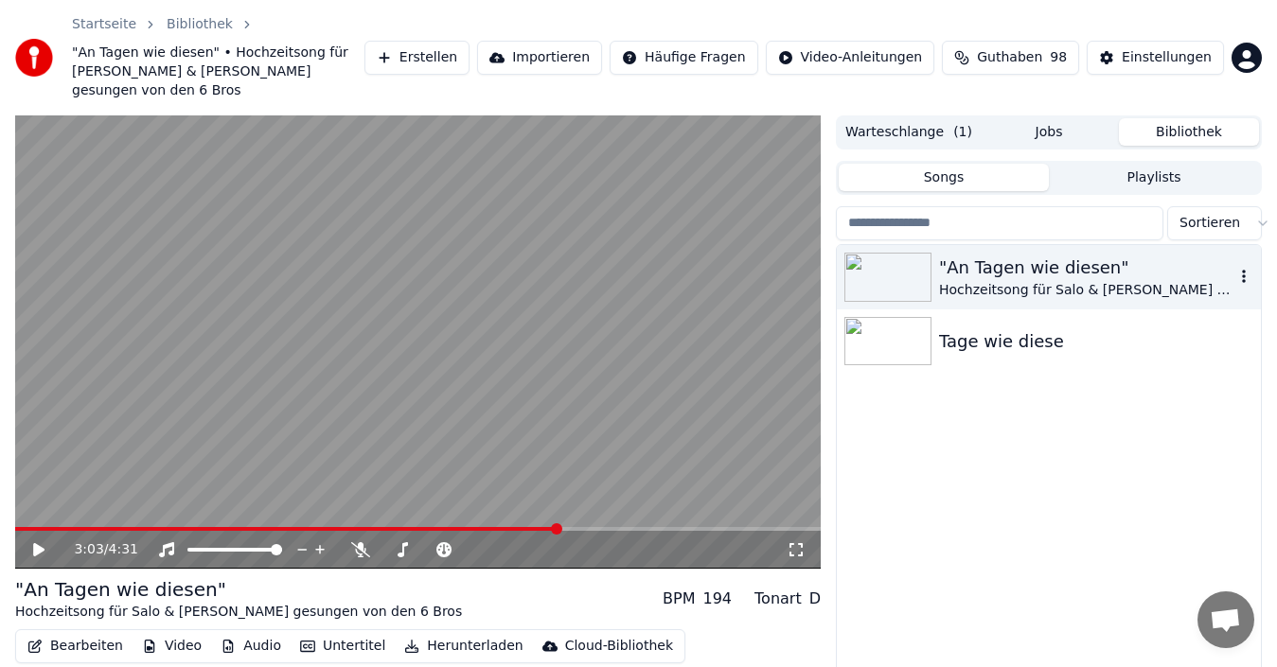
click at [1239, 269] on icon "button" at bounding box center [1243, 276] width 19 height 15
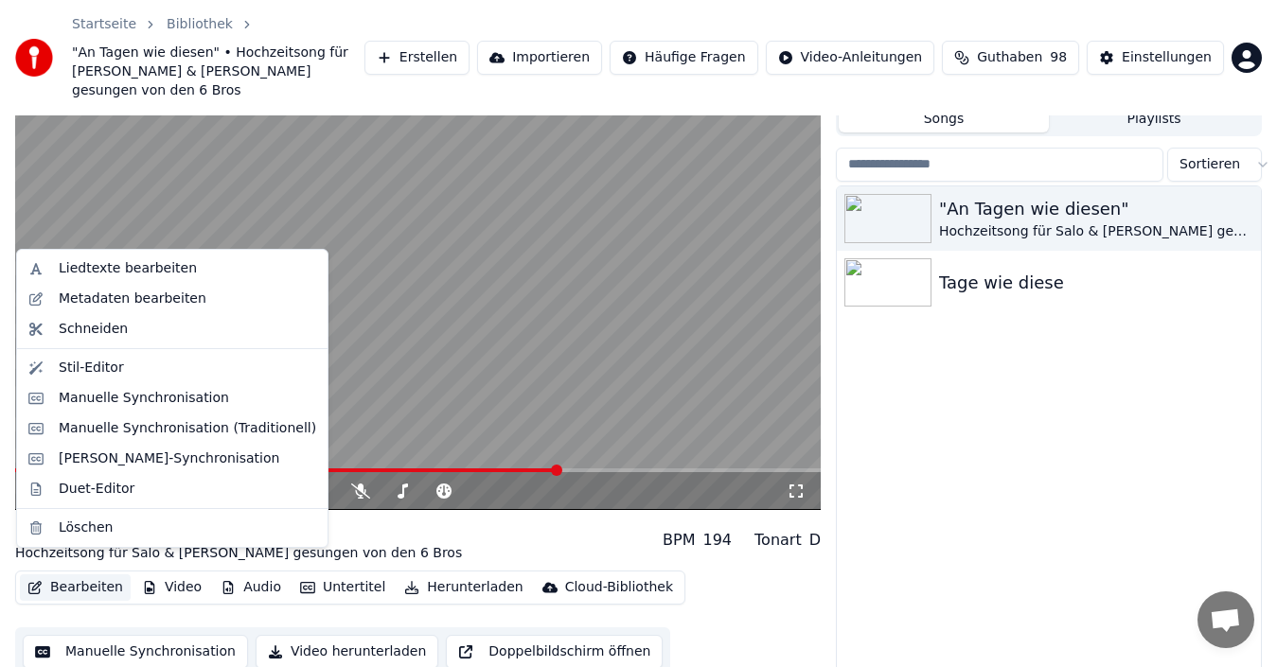
click at [57, 574] on button "Bearbeiten" at bounding box center [75, 587] width 111 height 26
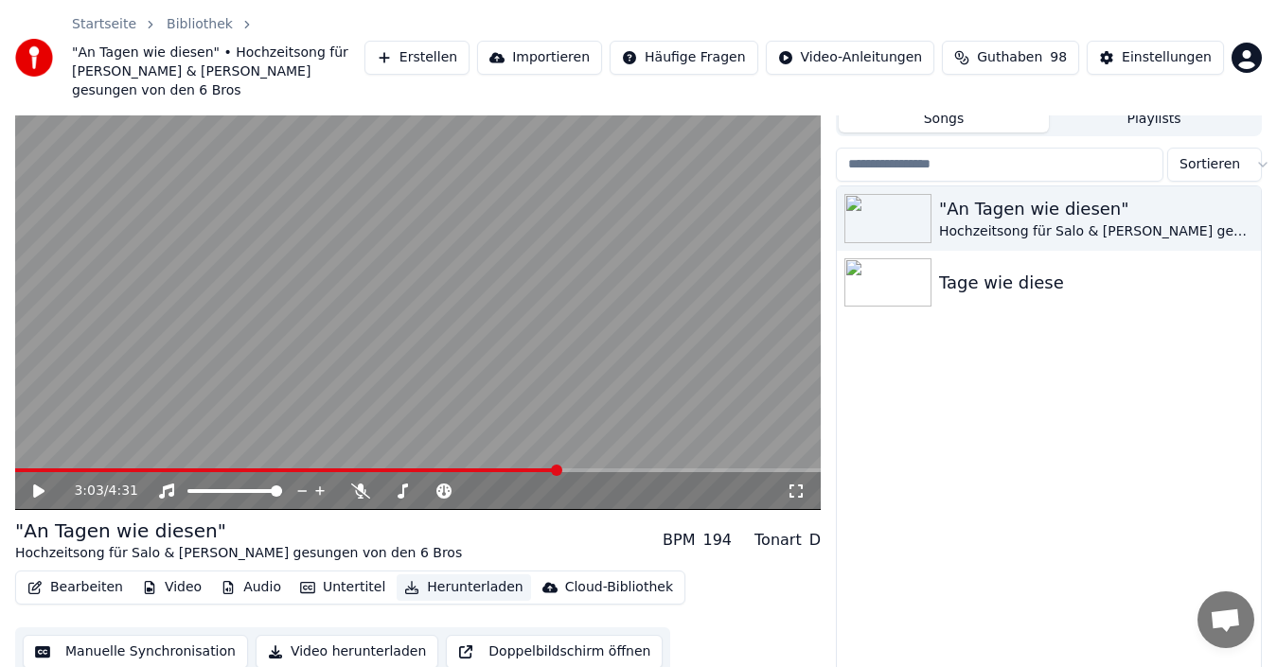
click at [423, 574] on button "Herunterladen" at bounding box center [463, 587] width 133 height 26
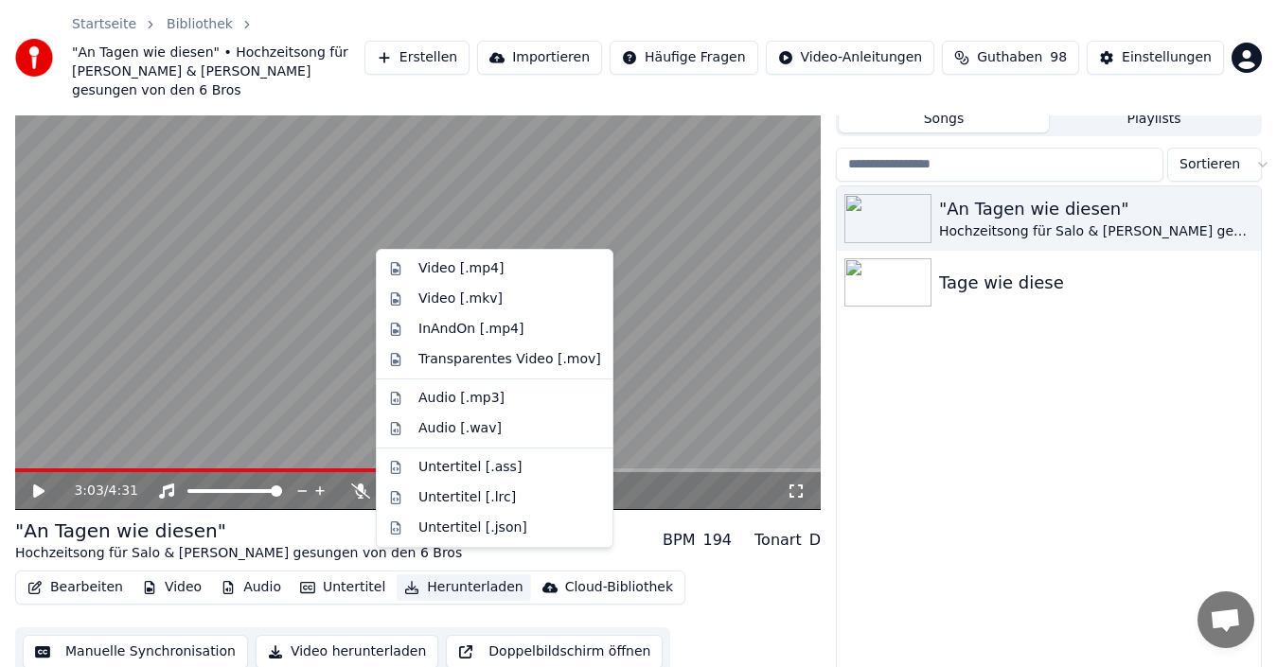
click at [423, 574] on button "Herunterladen" at bounding box center [463, 587] width 133 height 26
click at [453, 270] on div "Video [.mp4]" at bounding box center [460, 268] width 85 height 19
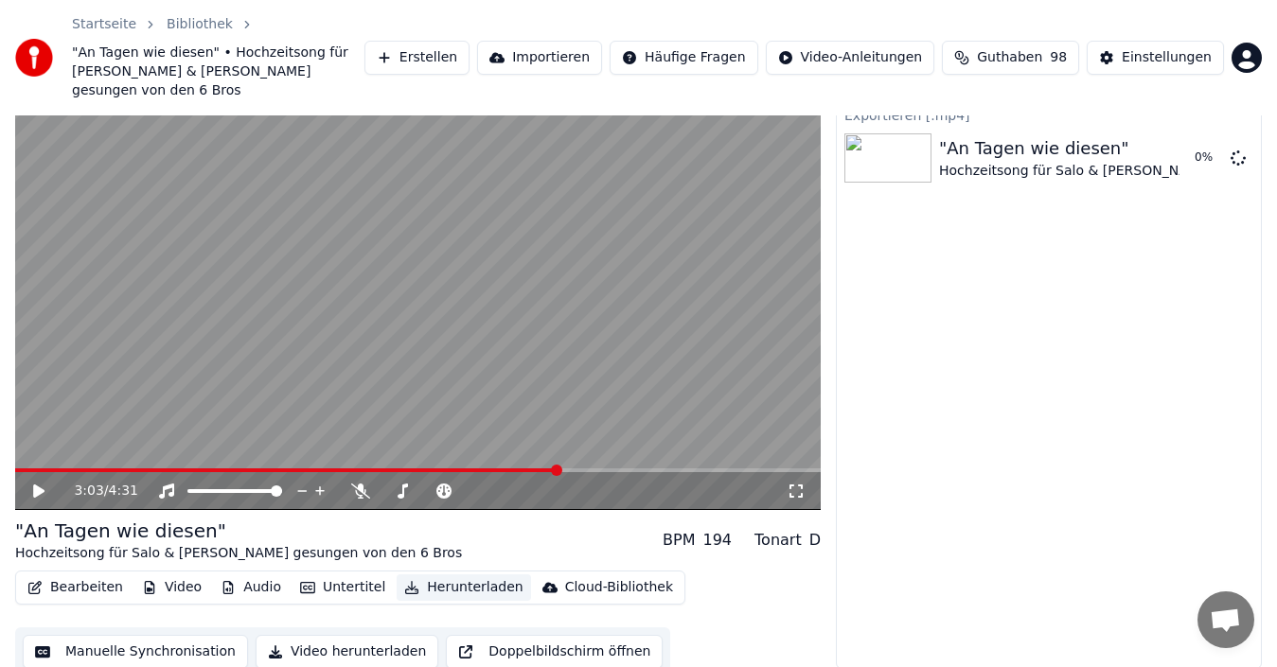
scroll to position [49, 0]
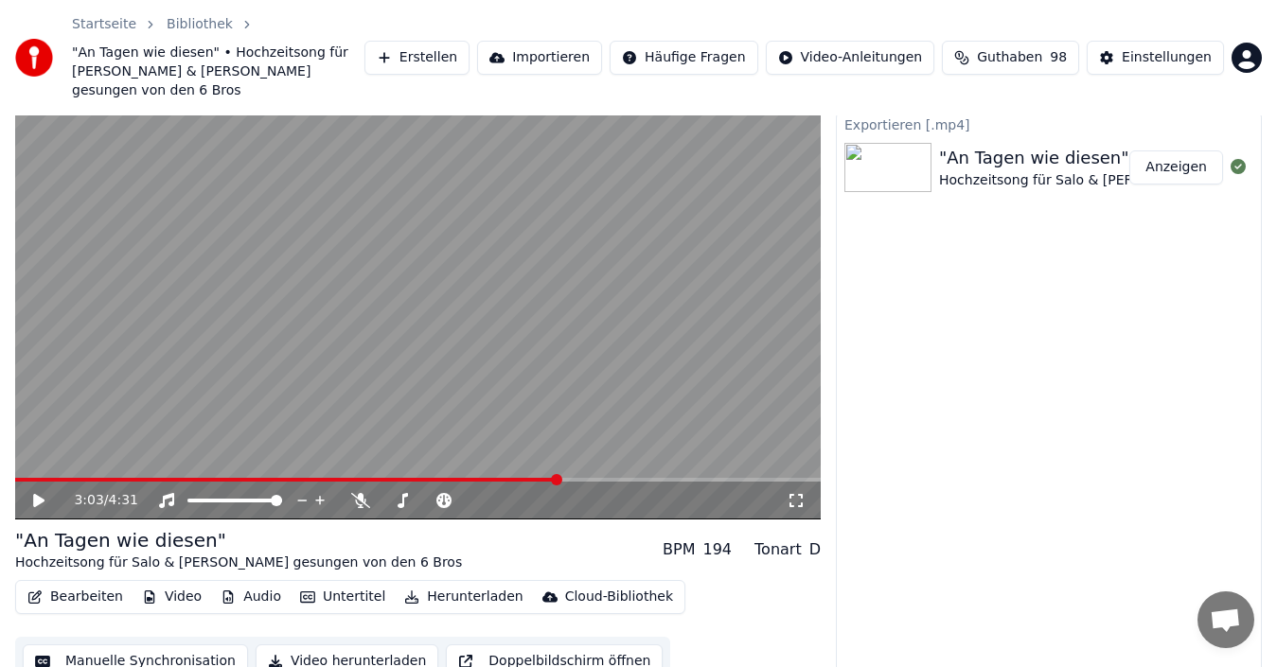
click at [1183, 150] on button "Anzeigen" at bounding box center [1176, 167] width 94 height 34
